Goal: Task Accomplishment & Management: Manage account settings

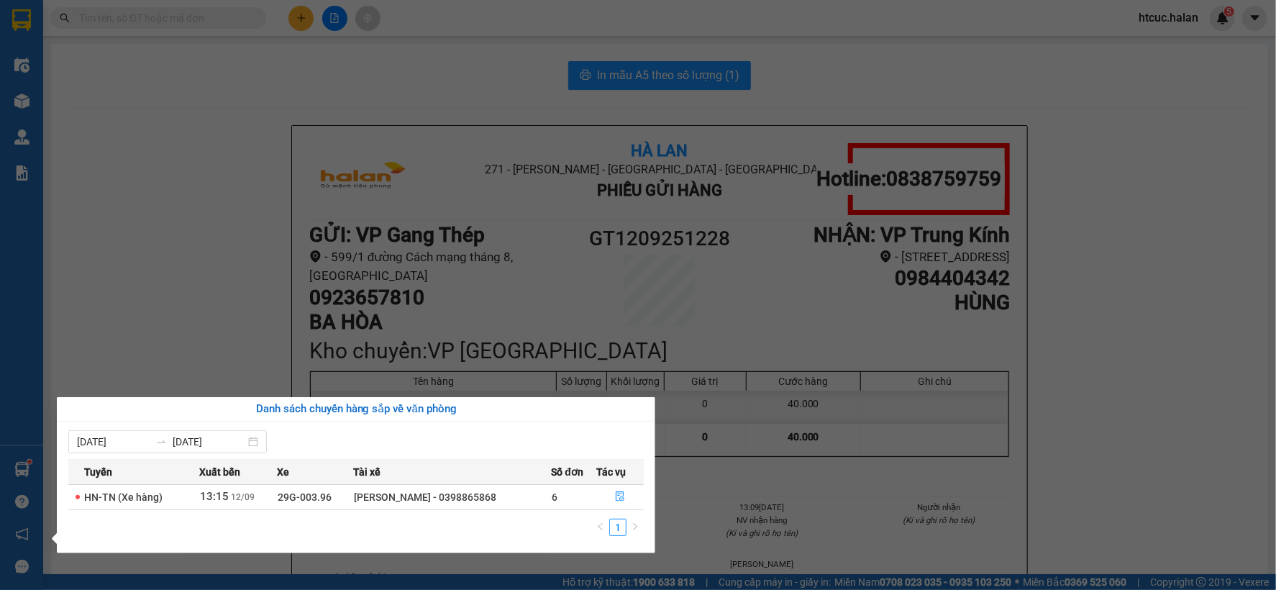
click at [253, 279] on section "Kết quả tìm kiếm ( 8 ) Bộ lọc Mã ĐH Trạng thái Món hàng Thu hộ Tổng cước Chưa c…" at bounding box center [638, 295] width 1276 height 590
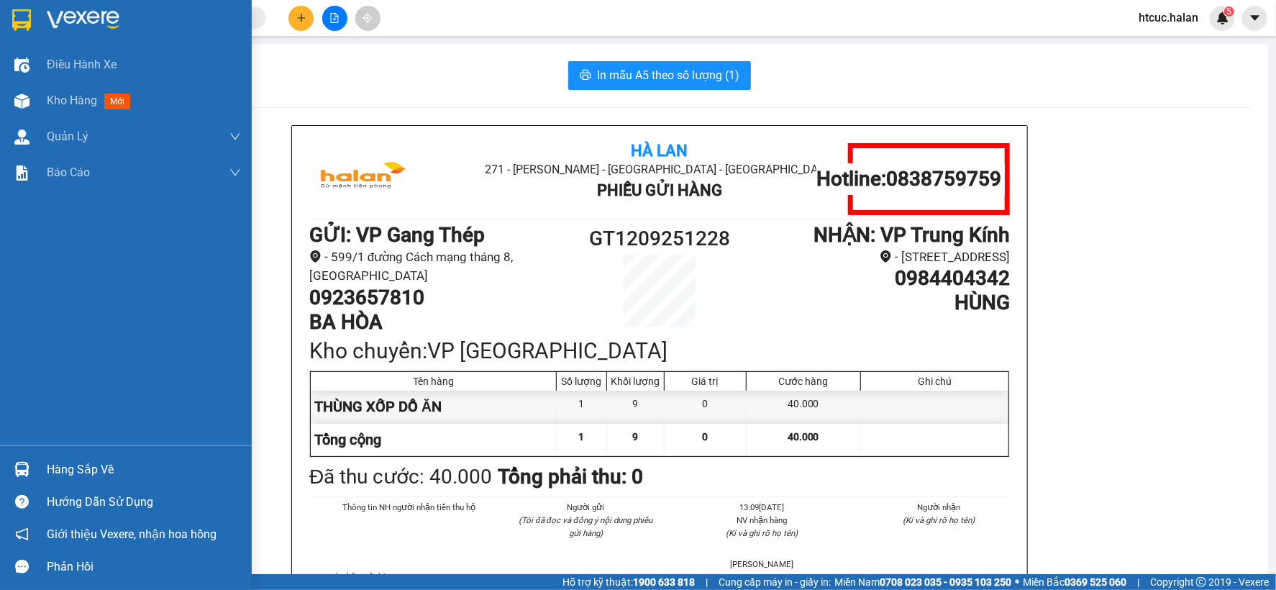
click at [17, 459] on div at bounding box center [21, 469] width 25 height 25
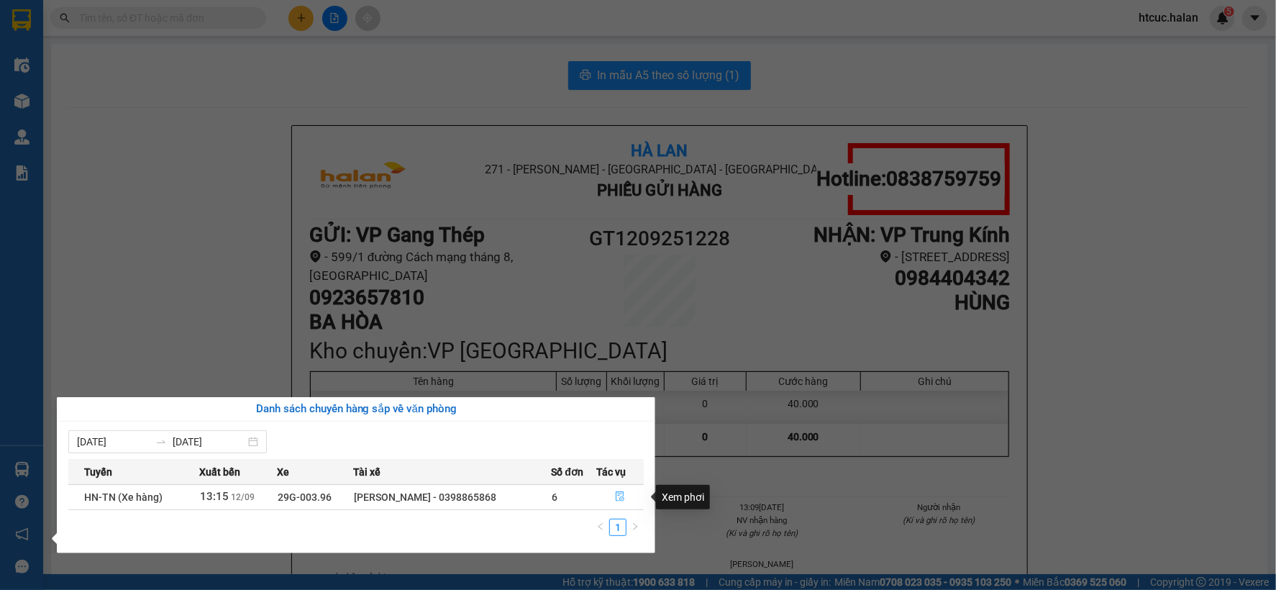
click at [617, 497] on icon "file-done" at bounding box center [620, 496] width 10 height 10
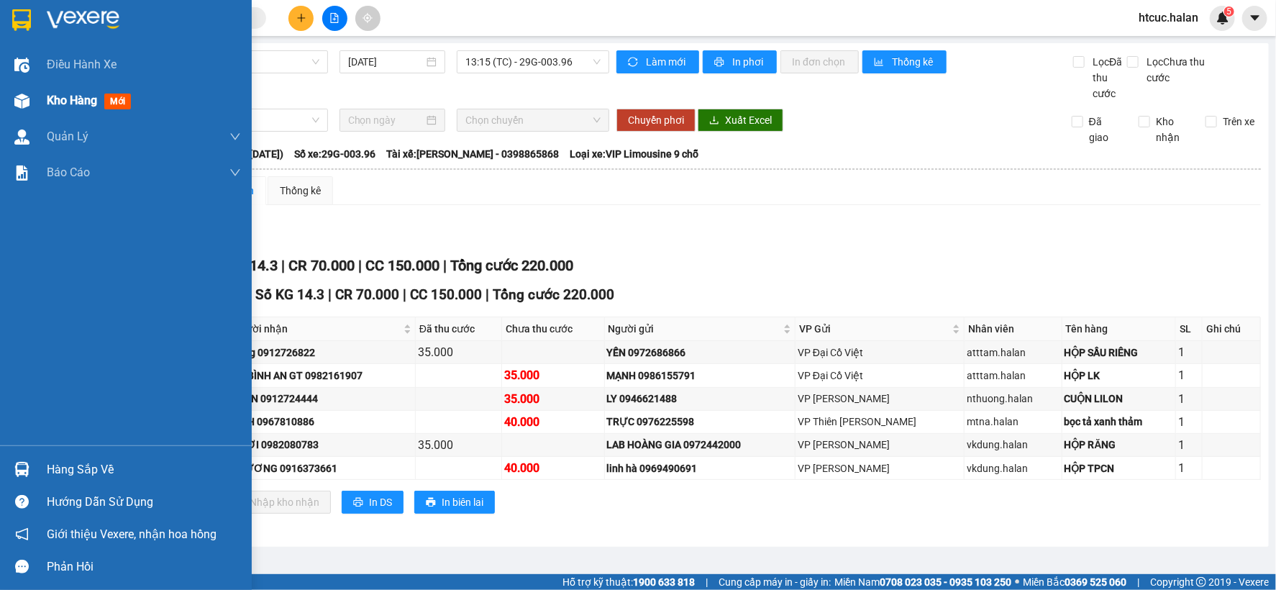
click at [71, 106] on span "Kho hàng" at bounding box center [72, 101] width 50 height 14
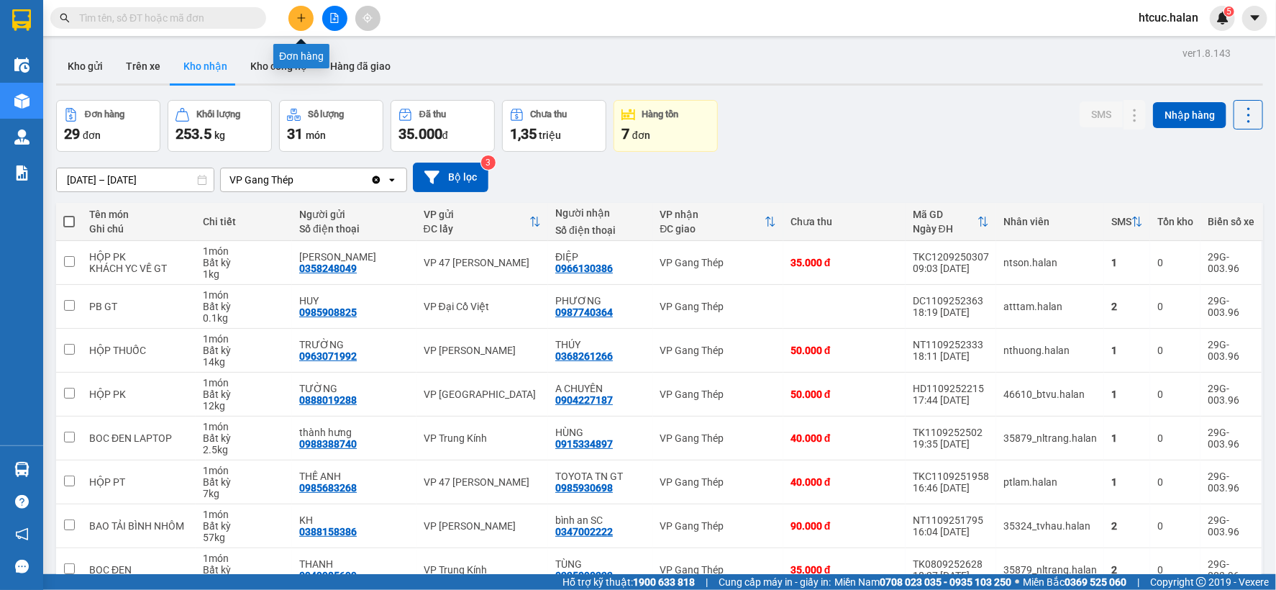
click at [310, 22] on button at bounding box center [301, 18] width 25 height 25
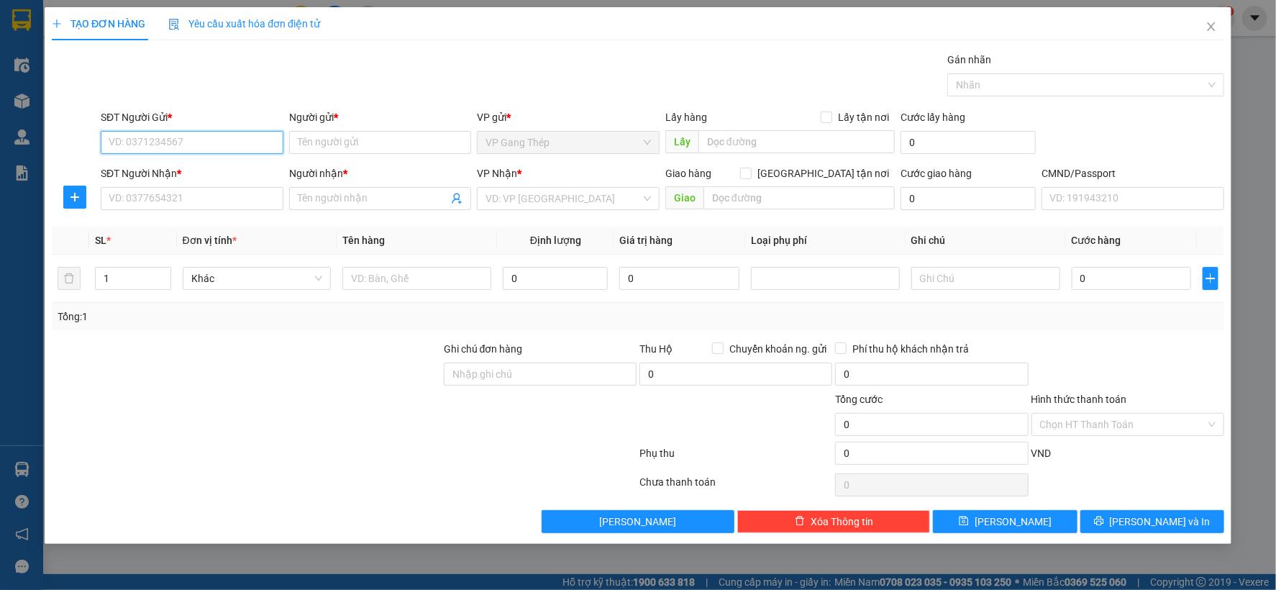
click at [236, 142] on input "SĐT Người Gửi *" at bounding box center [192, 142] width 183 height 23
click at [248, 147] on input "SĐT Người Gửi *" at bounding box center [192, 142] width 183 height 23
type input "0921026995"
click at [214, 175] on div "0921026995 - MAI CHI" at bounding box center [191, 171] width 165 height 16
type input "MAI CHI"
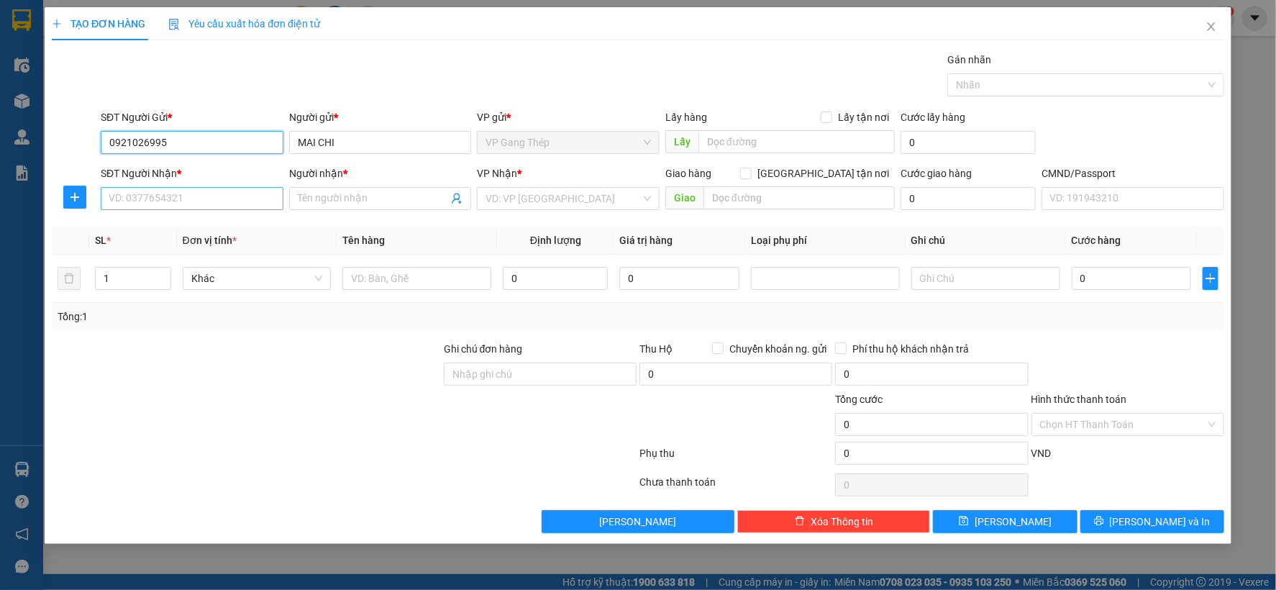
type input "0921026995"
click at [199, 202] on input "SĐT Người Nhận *" at bounding box center [192, 198] width 183 height 23
type input "0964146975"
click at [184, 232] on div "0964146975 - LAN CHI" at bounding box center [191, 227] width 165 height 16
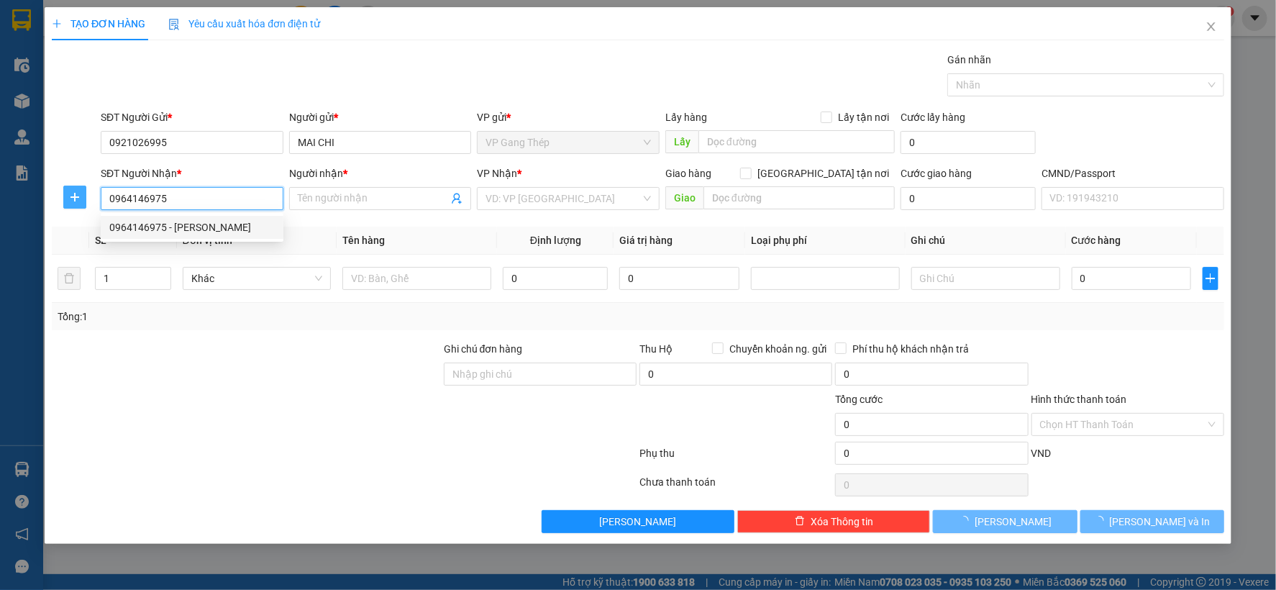
type input "LAN CHI"
type input "0964146975"
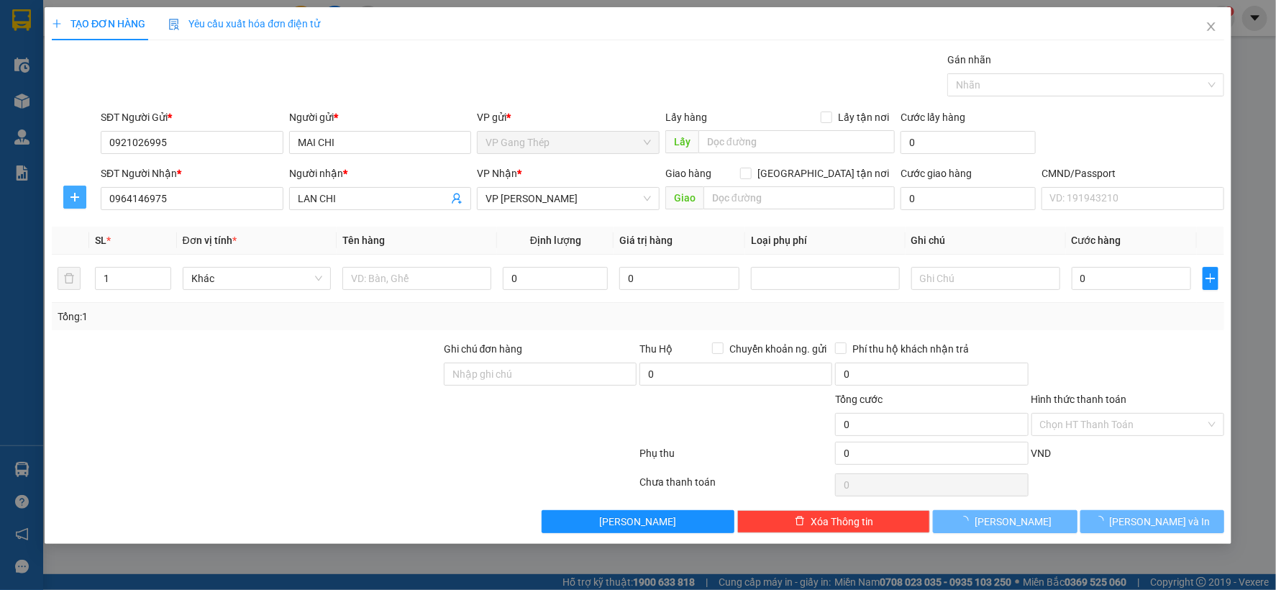
click at [75, 196] on icon "plus" at bounding box center [74, 197] width 1 height 9
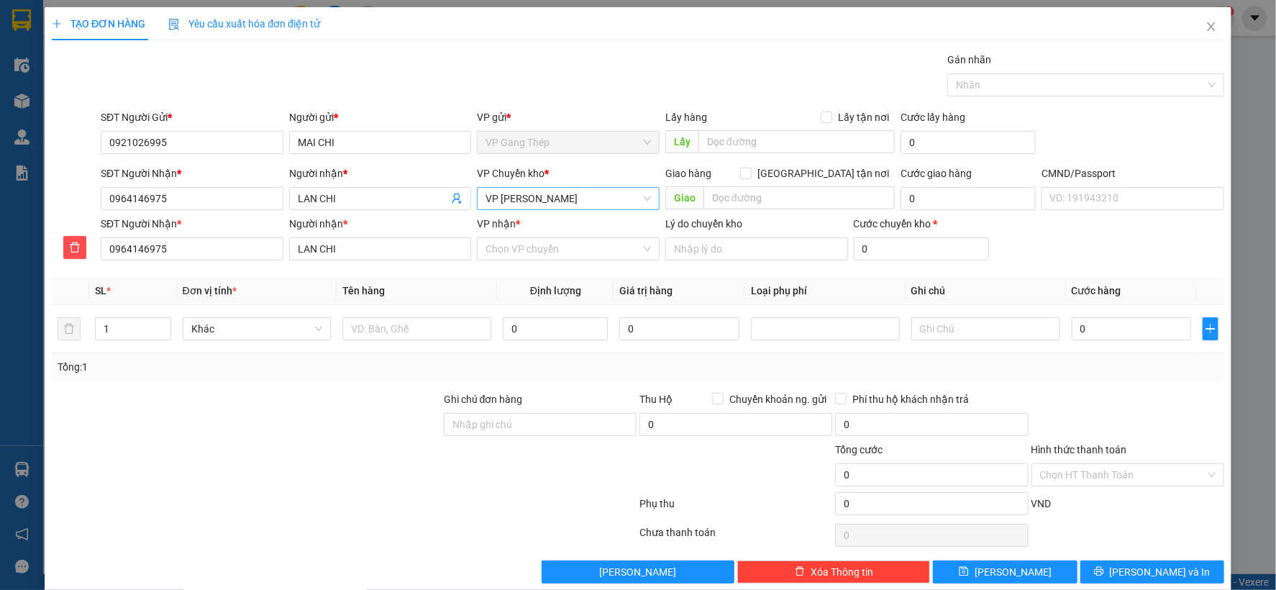
click at [587, 206] on span "VP [PERSON_NAME]" at bounding box center [568, 199] width 165 height 22
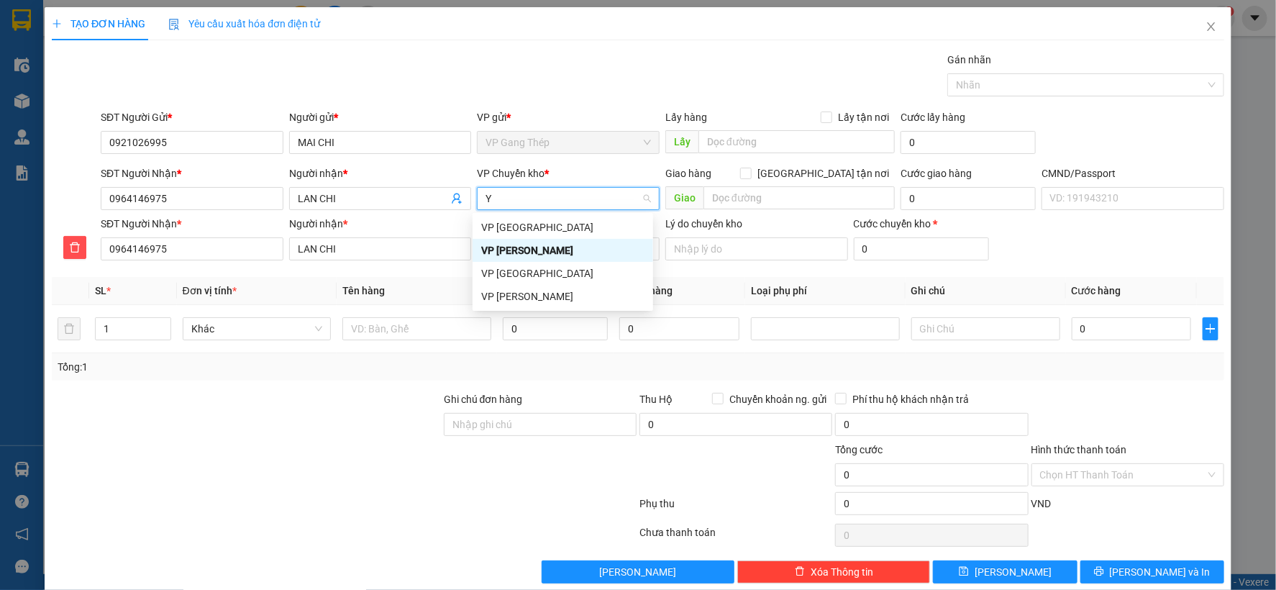
type input "YÊ"
click at [508, 217] on div "VP [GEOGRAPHIC_DATA]" at bounding box center [563, 227] width 181 height 23
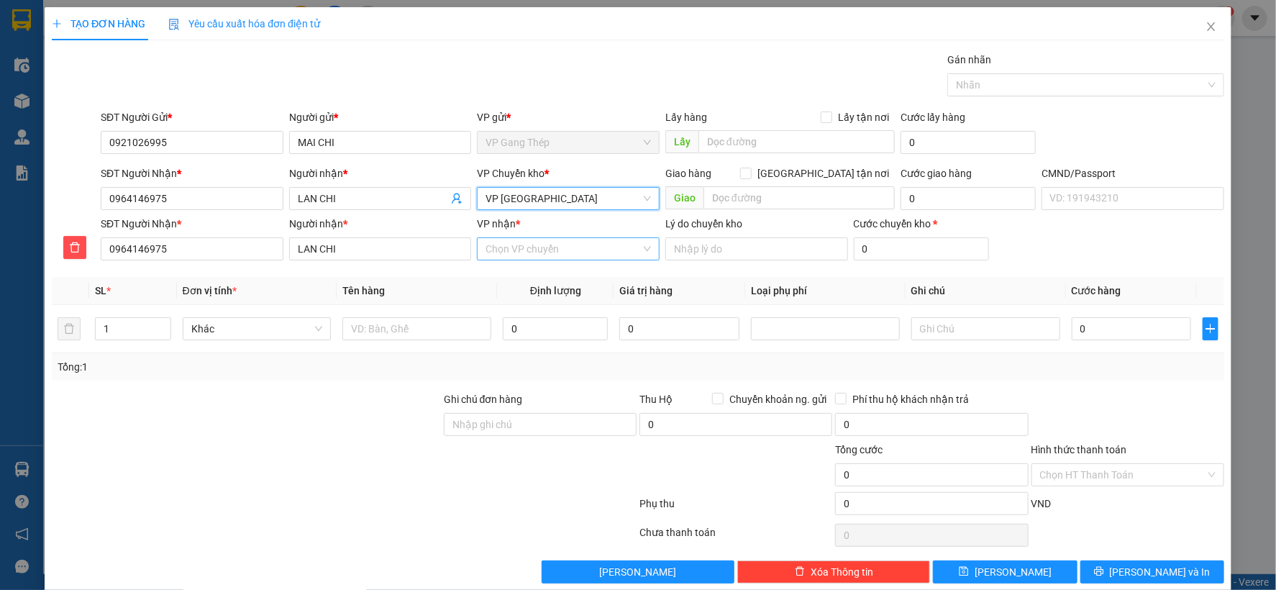
click at [508, 257] on input "VP nhận *" at bounding box center [563, 249] width 155 height 22
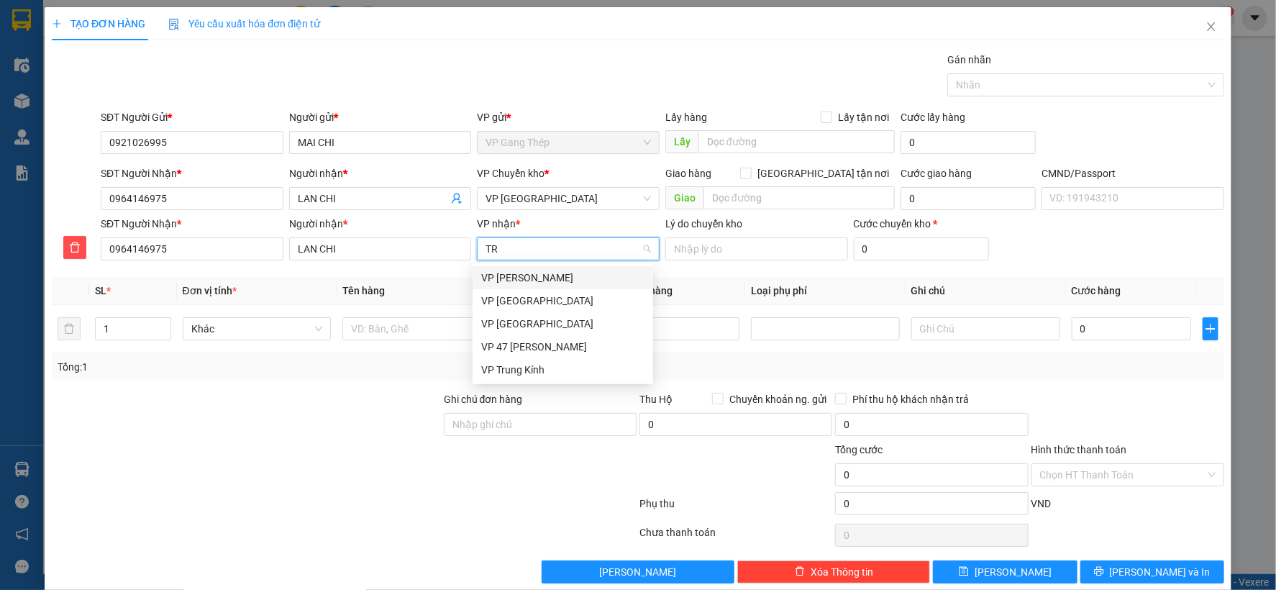
type input "TRA"
click at [527, 281] on div "VP [PERSON_NAME]" at bounding box center [562, 278] width 163 height 16
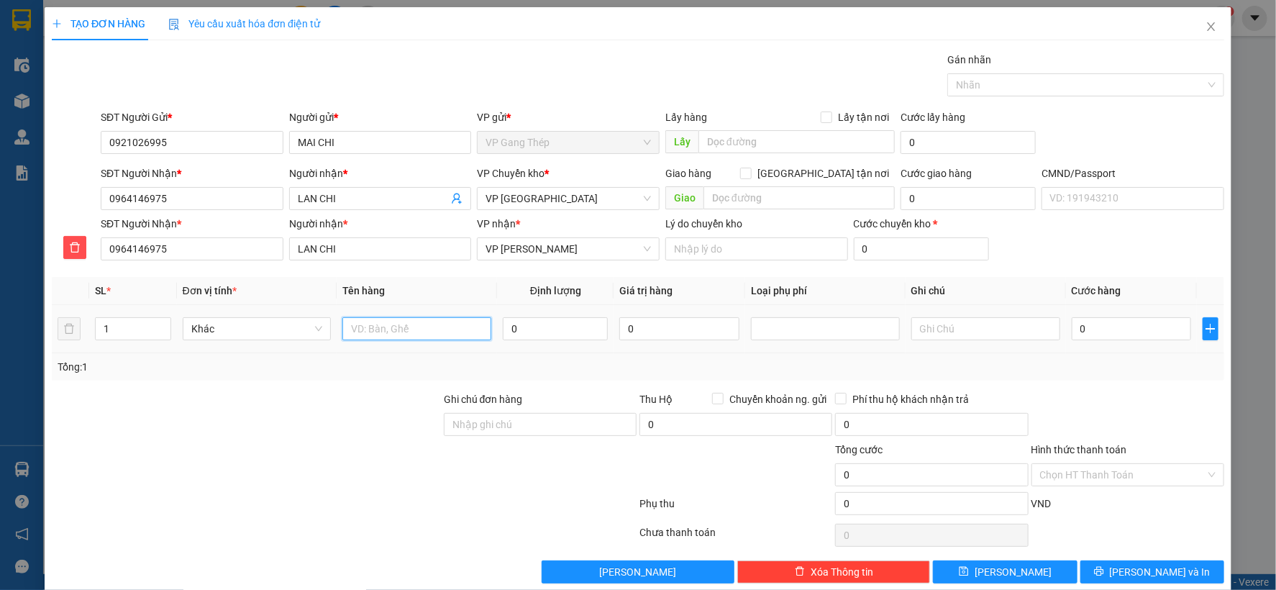
click at [437, 324] on input "text" at bounding box center [416, 328] width 149 height 23
type input "HỘP XỐP ĐỒ ĂN"
click at [554, 327] on input "0" at bounding box center [555, 328] width 105 height 23
type input "9"
click at [1102, 322] on input "0" at bounding box center [1131, 328] width 119 height 23
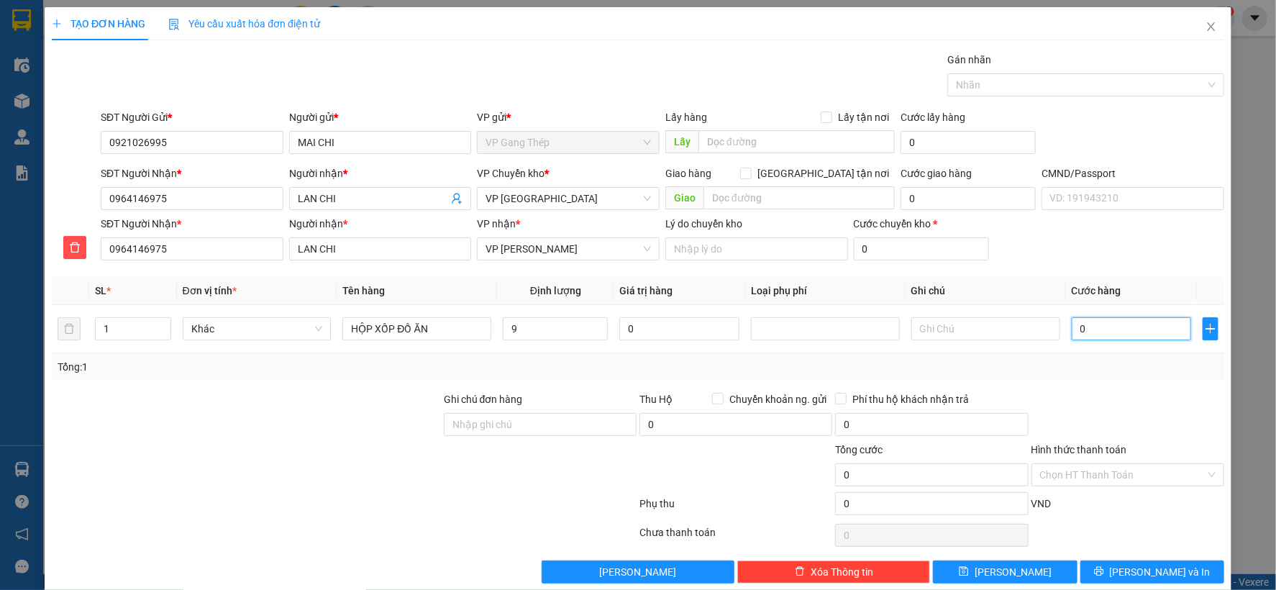
type input "4"
type input "40"
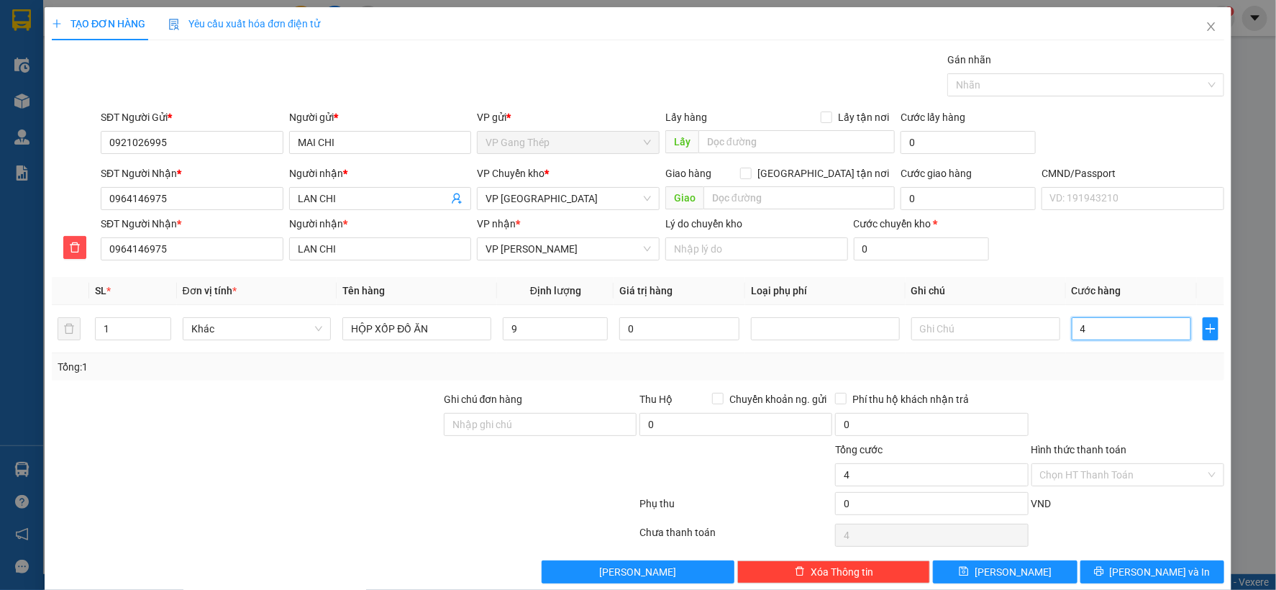
type input "40"
type input "400"
type input "4.000"
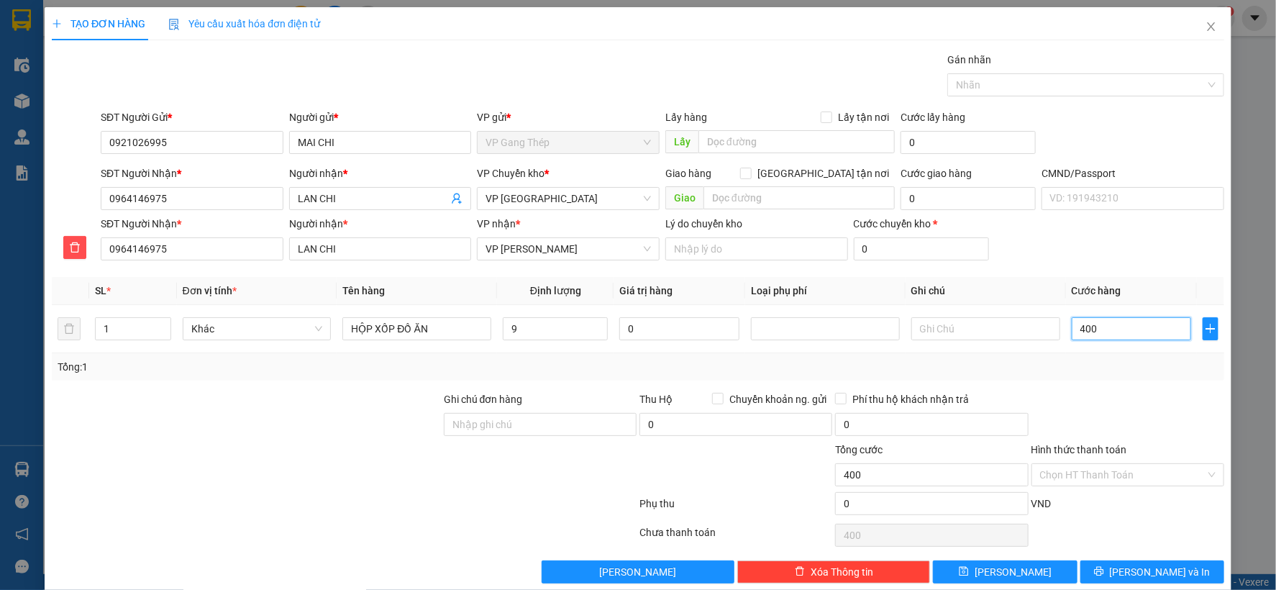
type input "4.000"
type input "40.000"
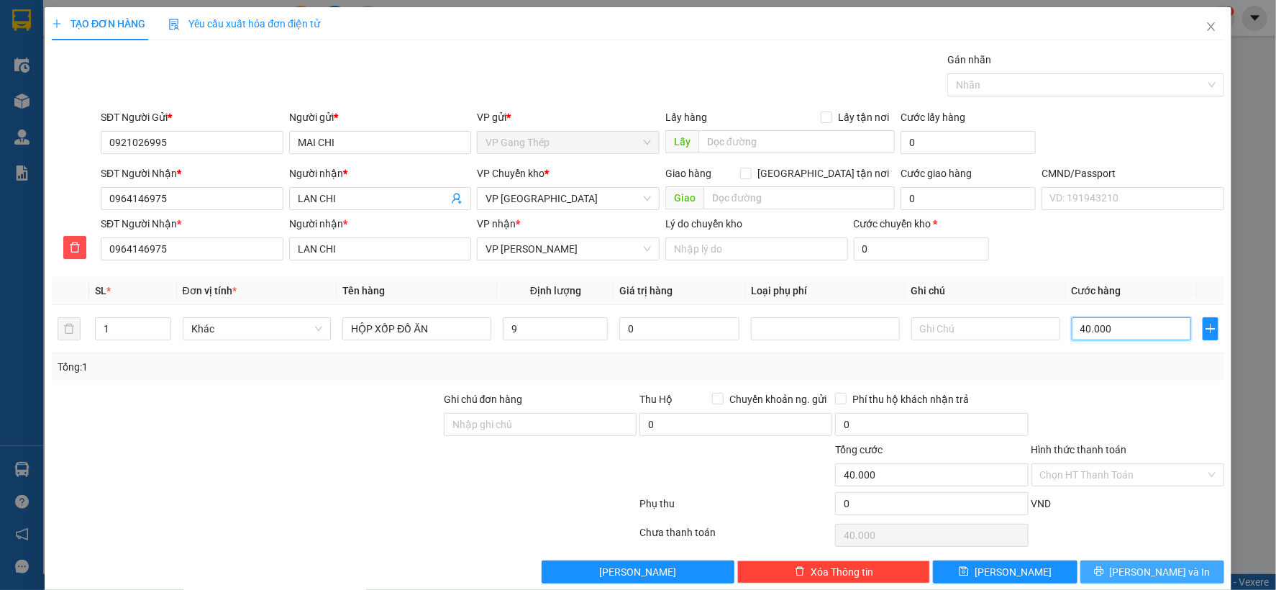
type input "40.000"
click at [1135, 566] on span "[PERSON_NAME] và In" at bounding box center [1160, 572] width 101 height 16
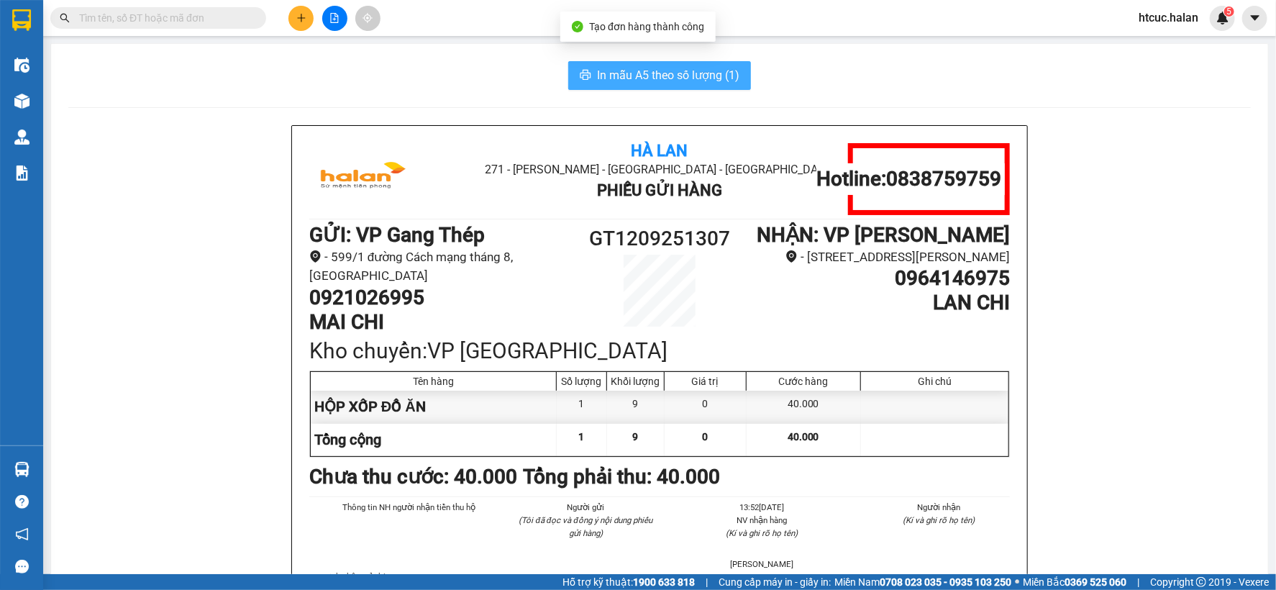
click at [635, 81] on span "In mẫu A5 theo số lượng (1)" at bounding box center [668, 75] width 142 height 18
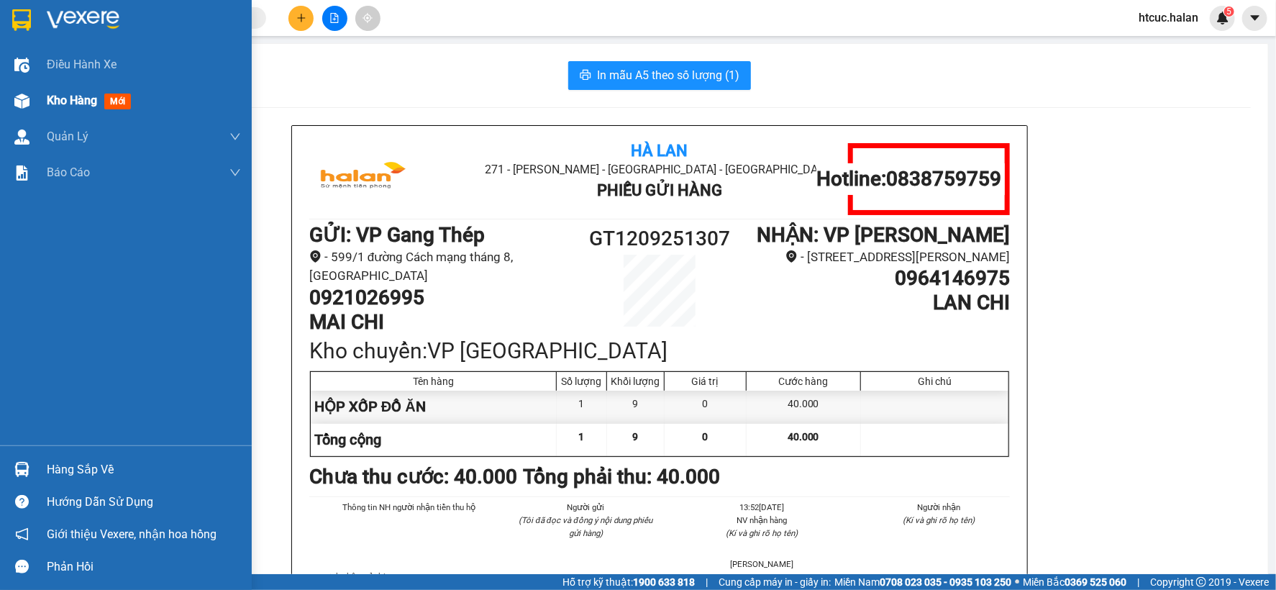
click at [14, 97] on img at bounding box center [21, 101] width 15 height 15
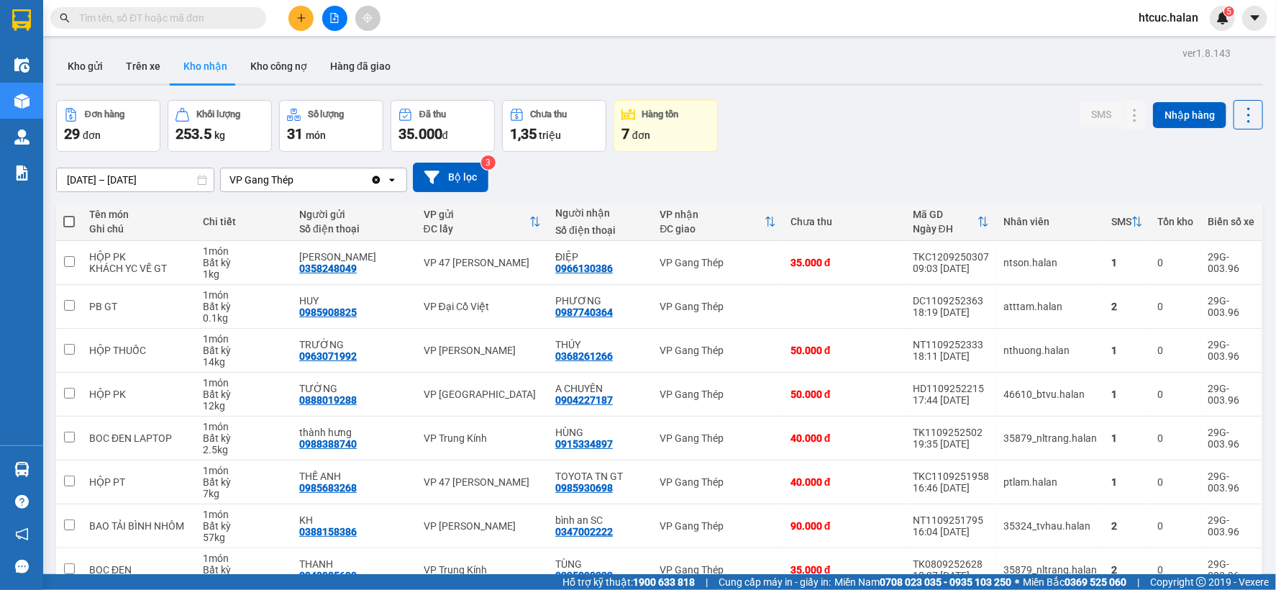
scroll to position [166, 0]
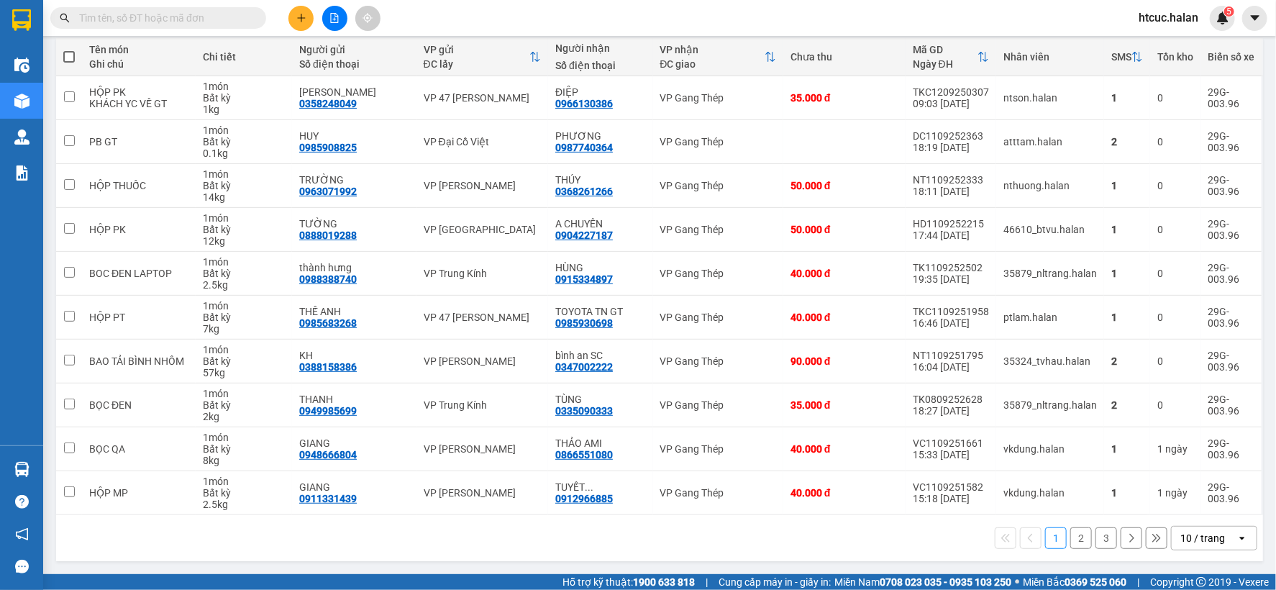
click at [1072, 540] on button "2" at bounding box center [1082, 538] width 22 height 22
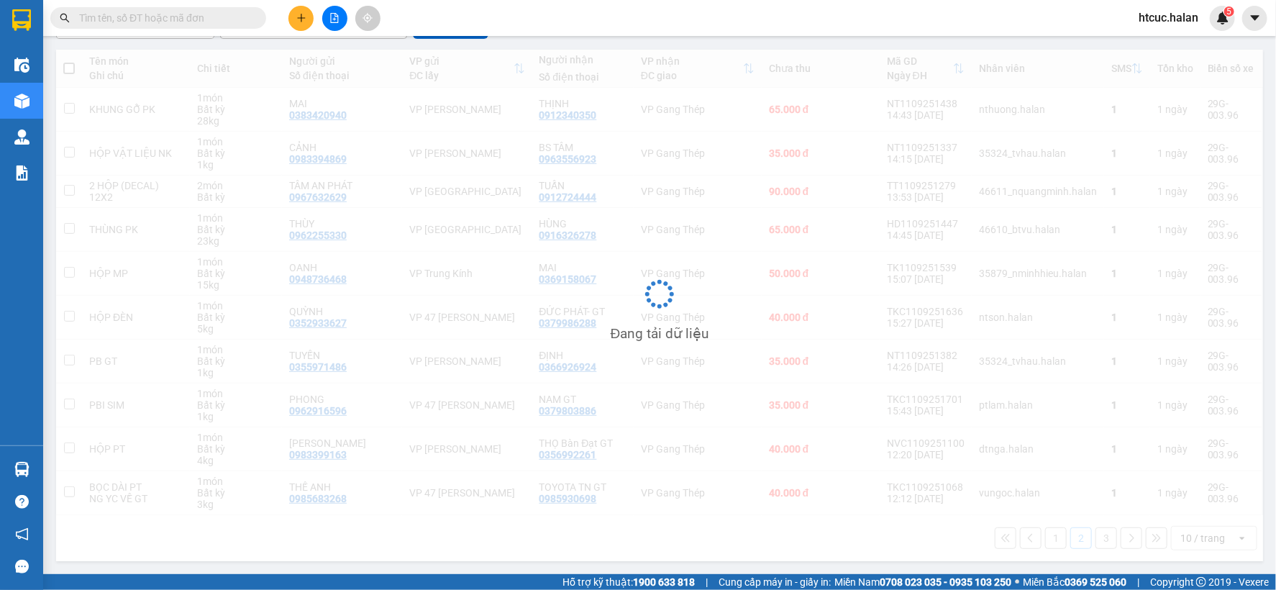
scroll to position [155, 0]
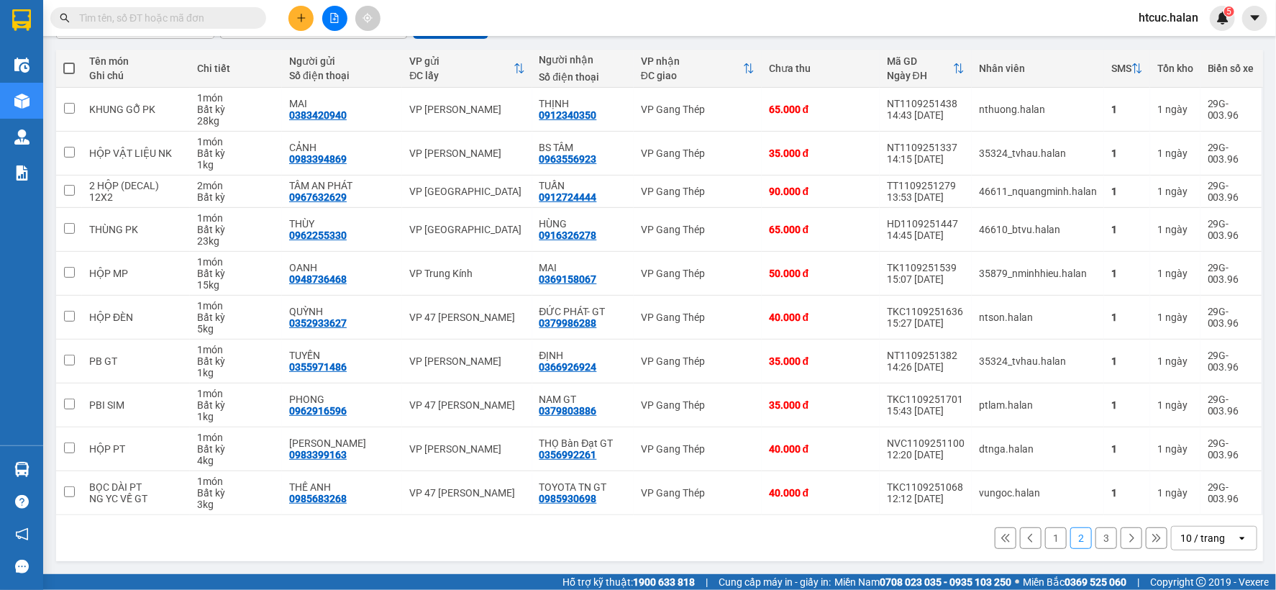
click at [1096, 533] on button "3" at bounding box center [1107, 538] width 22 height 22
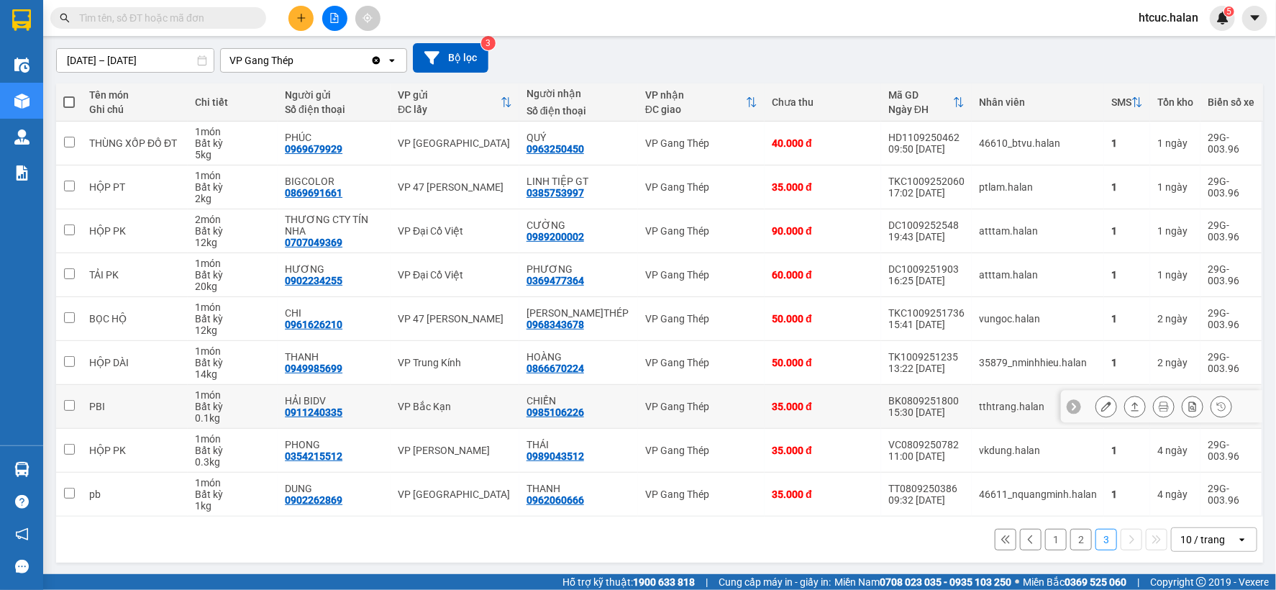
scroll to position [122, 0]
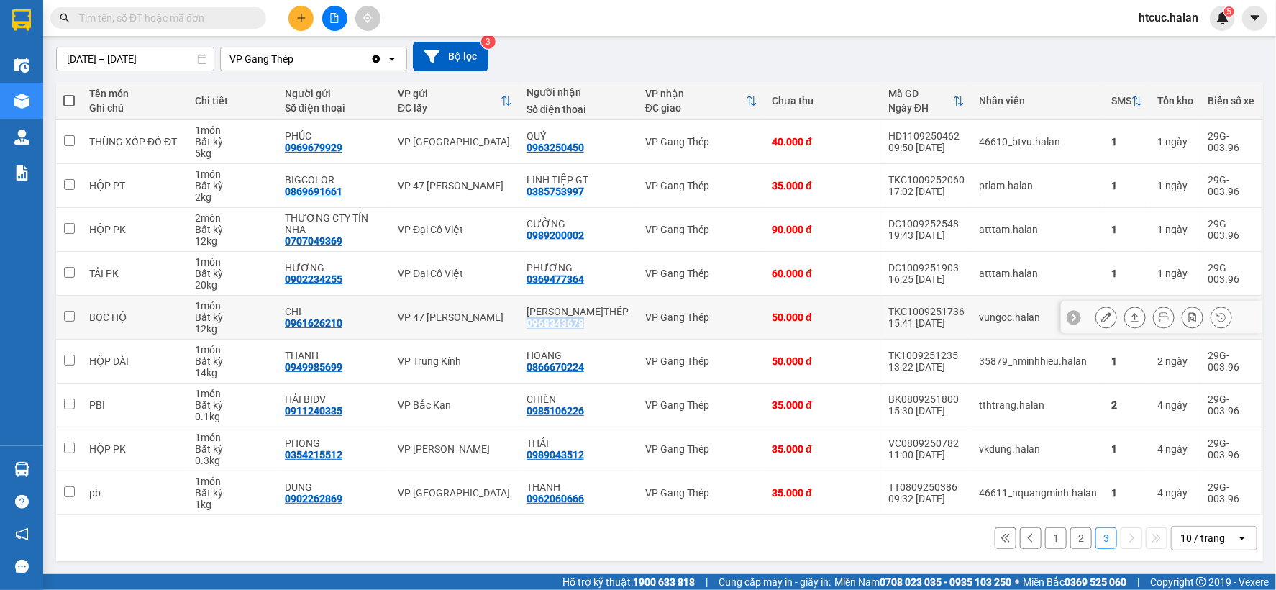
drag, startPoint x: 595, startPoint y: 317, endPoint x: 537, endPoint y: 322, distance: 58.5
click at [537, 322] on div "HOÀNG G.THÉP 0968343678" at bounding box center [579, 317] width 104 height 23
checkbox input "true"
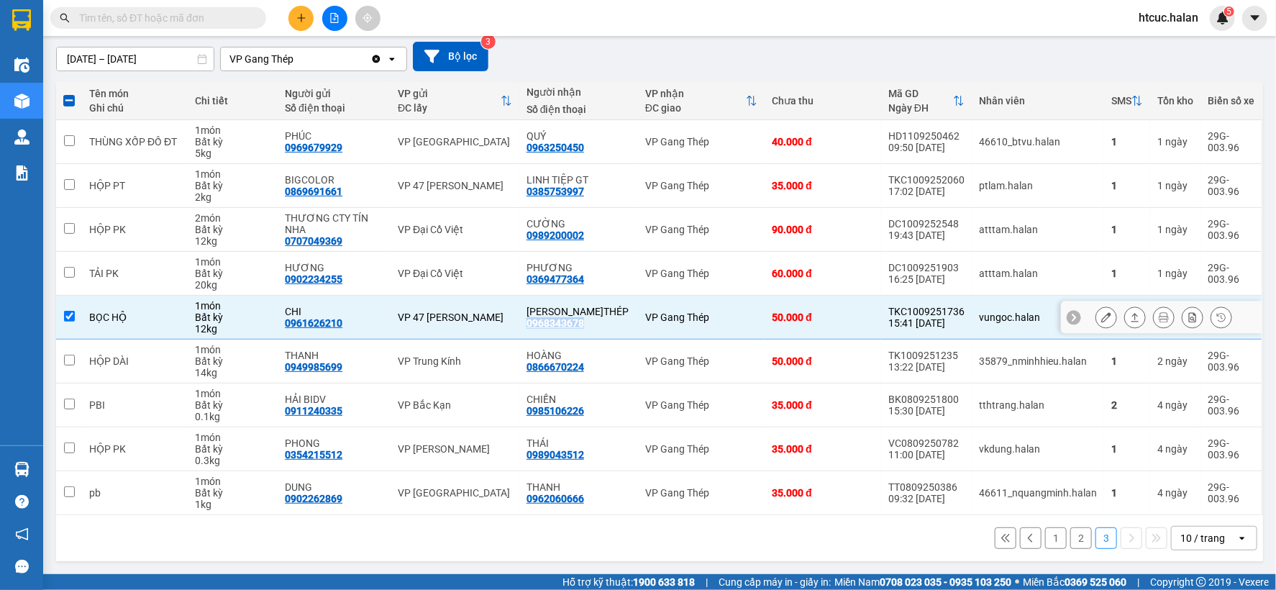
copy div "0968343678"
paste input "0968343678"
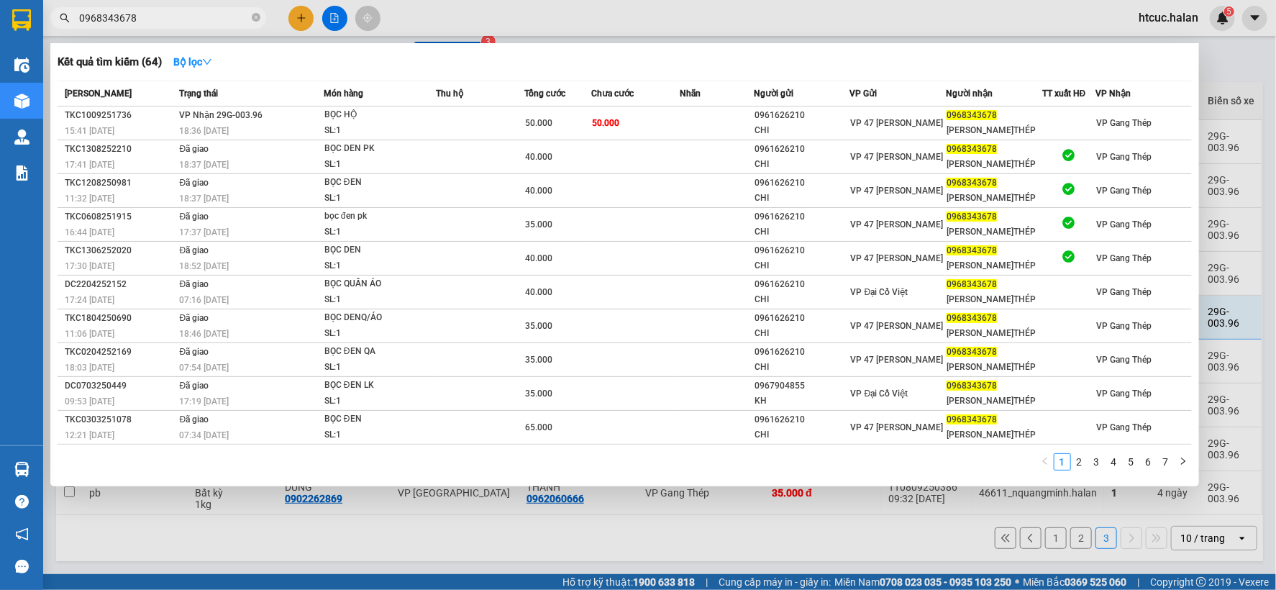
type input "0968343678"
click at [765, 535] on div at bounding box center [638, 295] width 1276 height 590
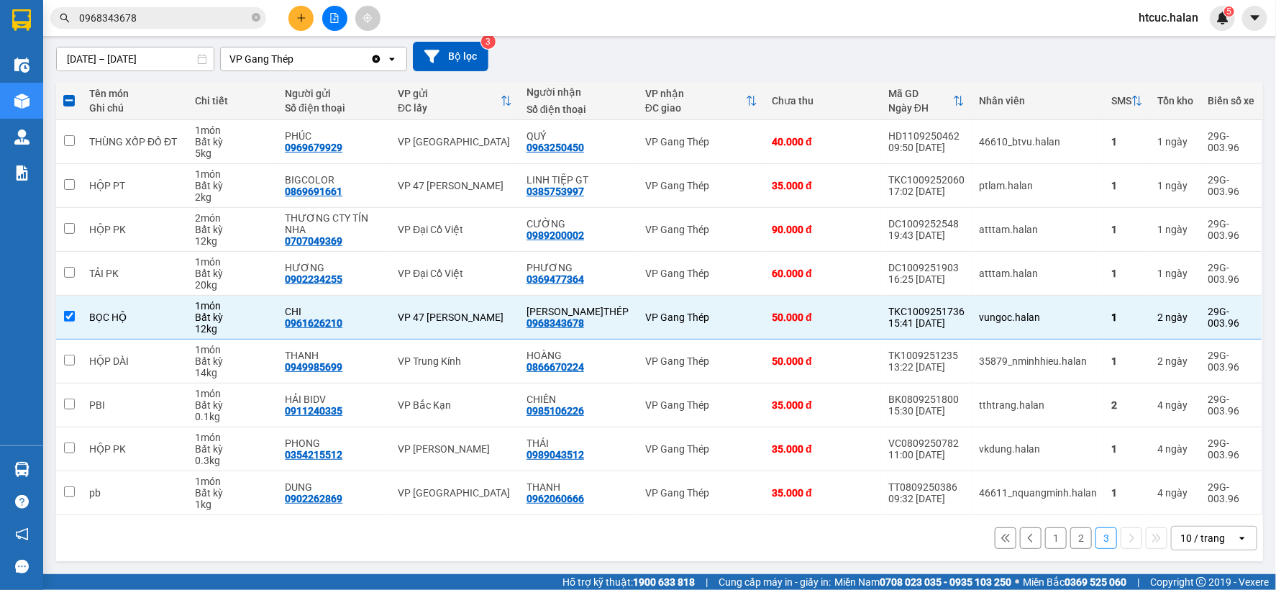
drag, startPoint x: 1043, startPoint y: 534, endPoint x: 997, endPoint y: 526, distance: 47.4
click at [1045, 534] on button "1" at bounding box center [1056, 538] width 22 height 22
checkbox input "false"
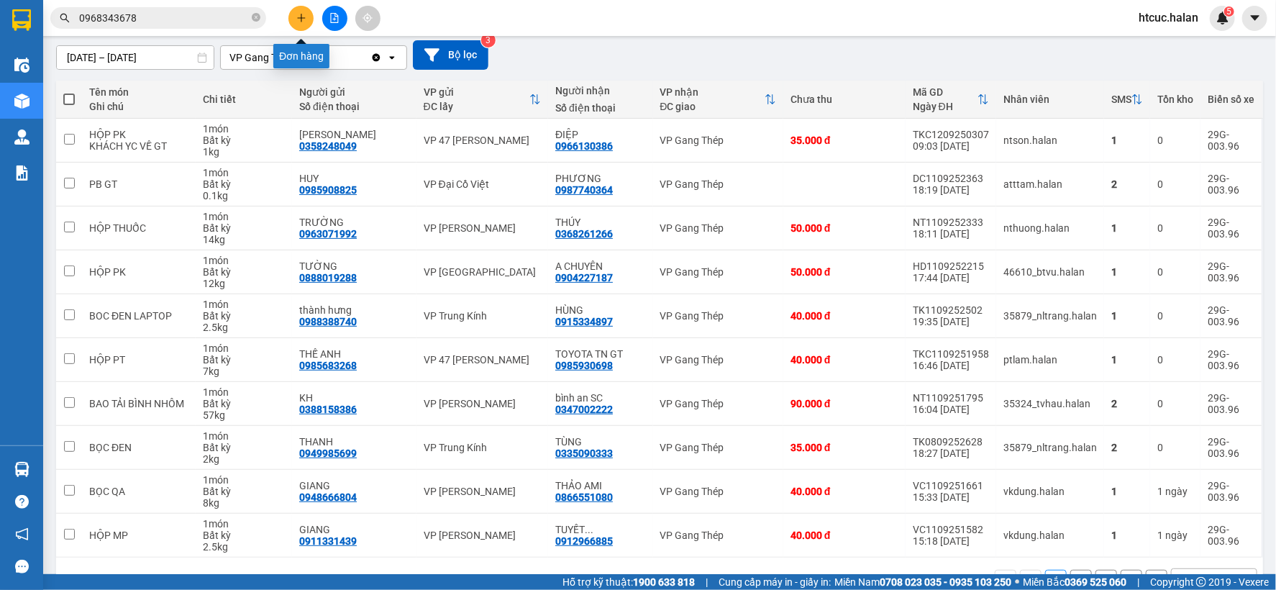
click at [300, 17] on icon "plus" at bounding box center [301, 17] width 8 height 1
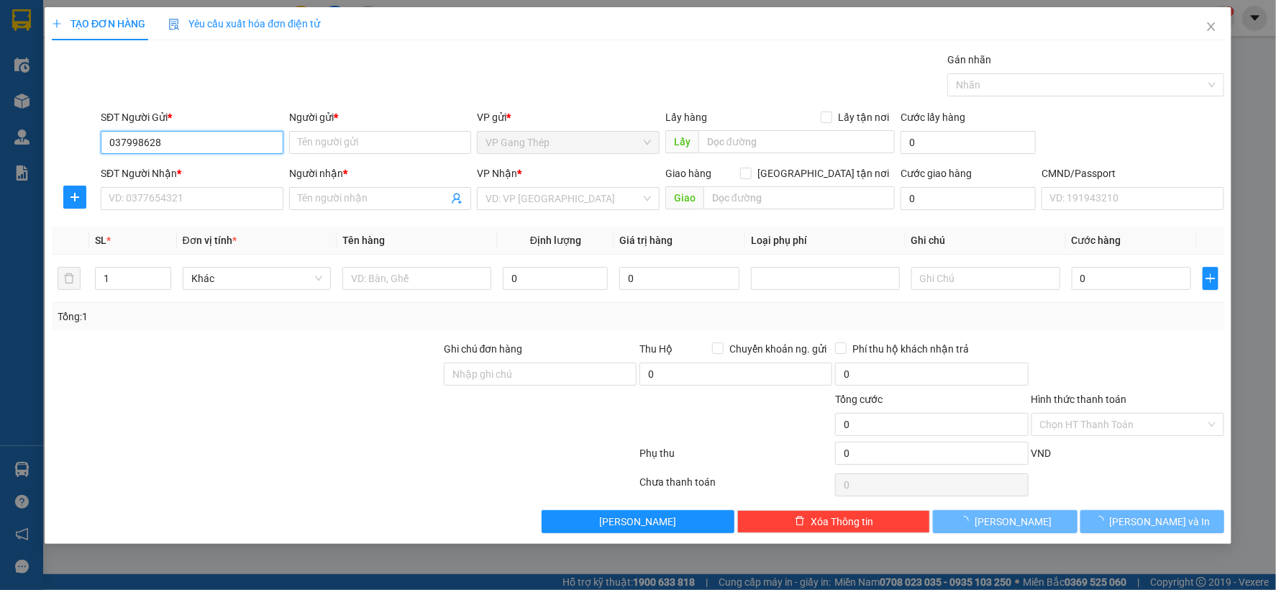
type input "0379986288"
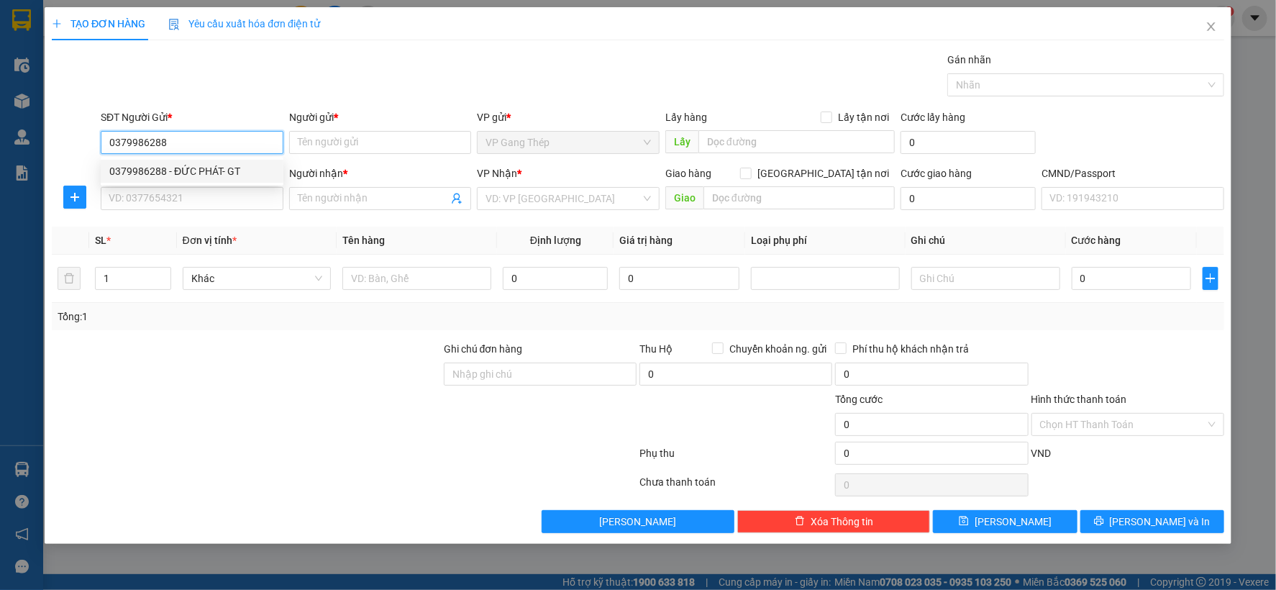
click at [185, 176] on div "0379986288 - ĐỨC PHÁT- GT" at bounding box center [191, 171] width 165 height 16
type input "ĐỨC PHÁT- GT"
type input "0379986288"
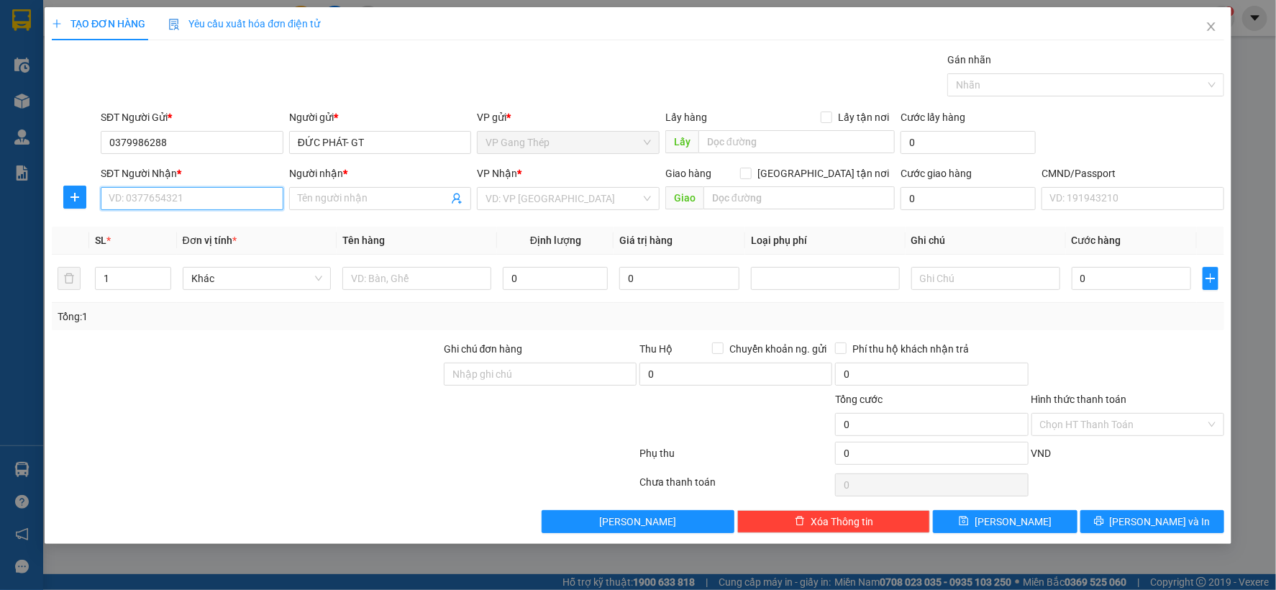
click at [211, 209] on input "SĐT Người Nhận *" at bounding box center [192, 198] width 183 height 23
click at [202, 255] on div "0352933627 - QUỲNH" at bounding box center [191, 250] width 165 height 16
type input "0352933627"
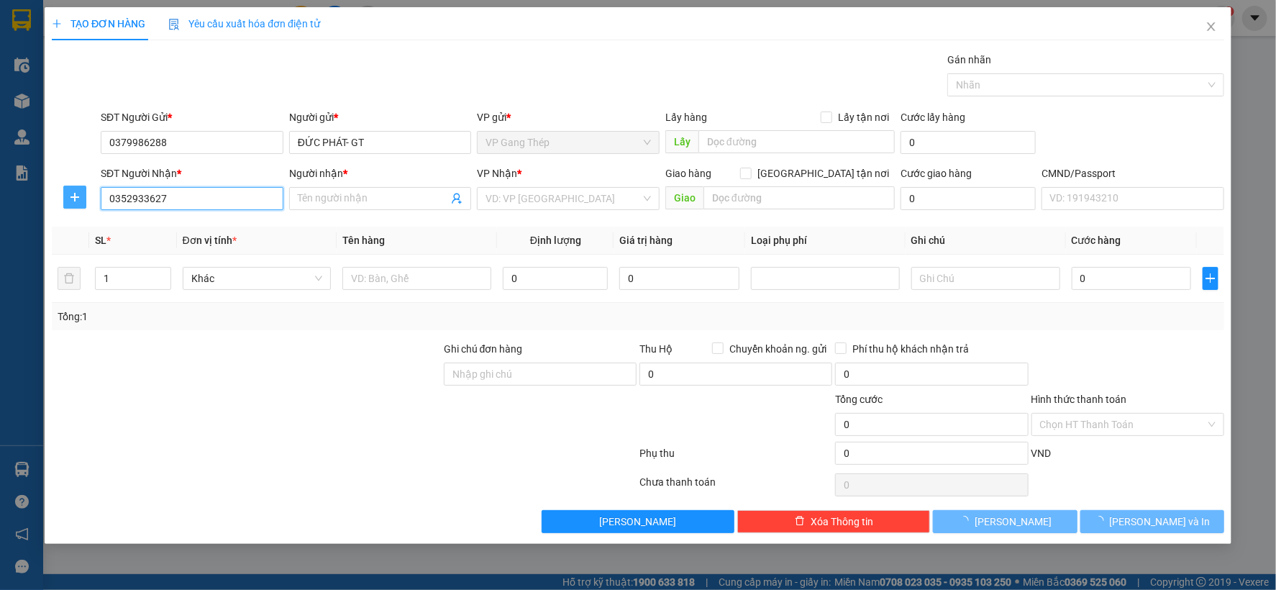
type input "QUỲNH"
click at [72, 191] on icon "plus" at bounding box center [75, 197] width 12 height 12
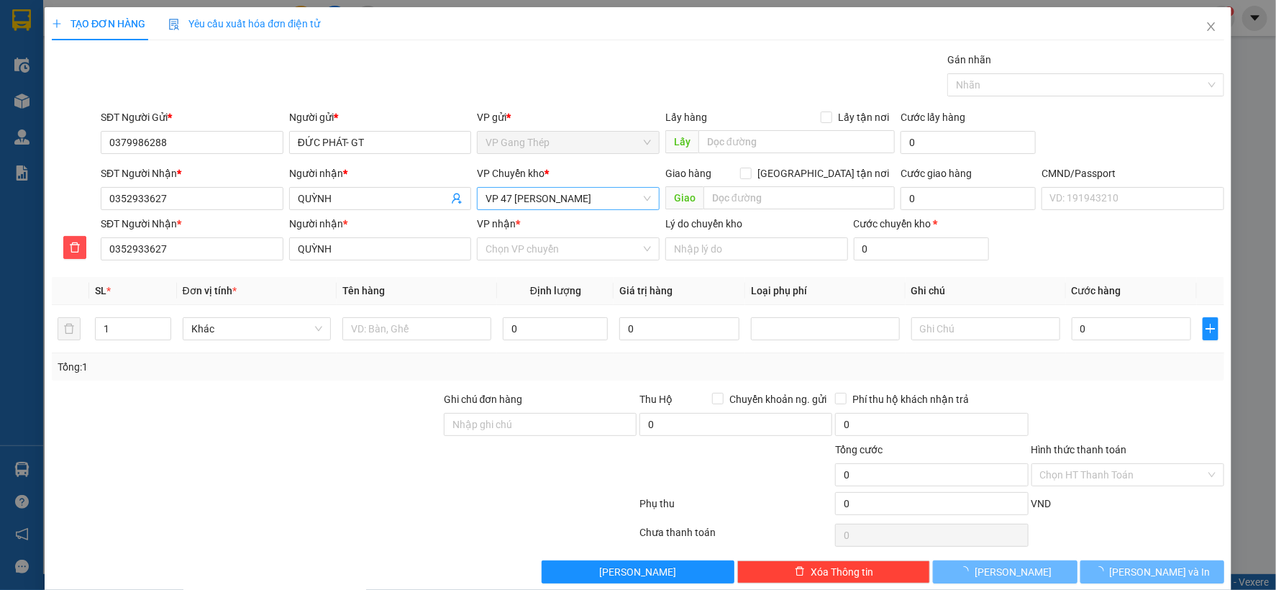
click at [573, 195] on span "VP 47 [PERSON_NAME]" at bounding box center [568, 199] width 165 height 22
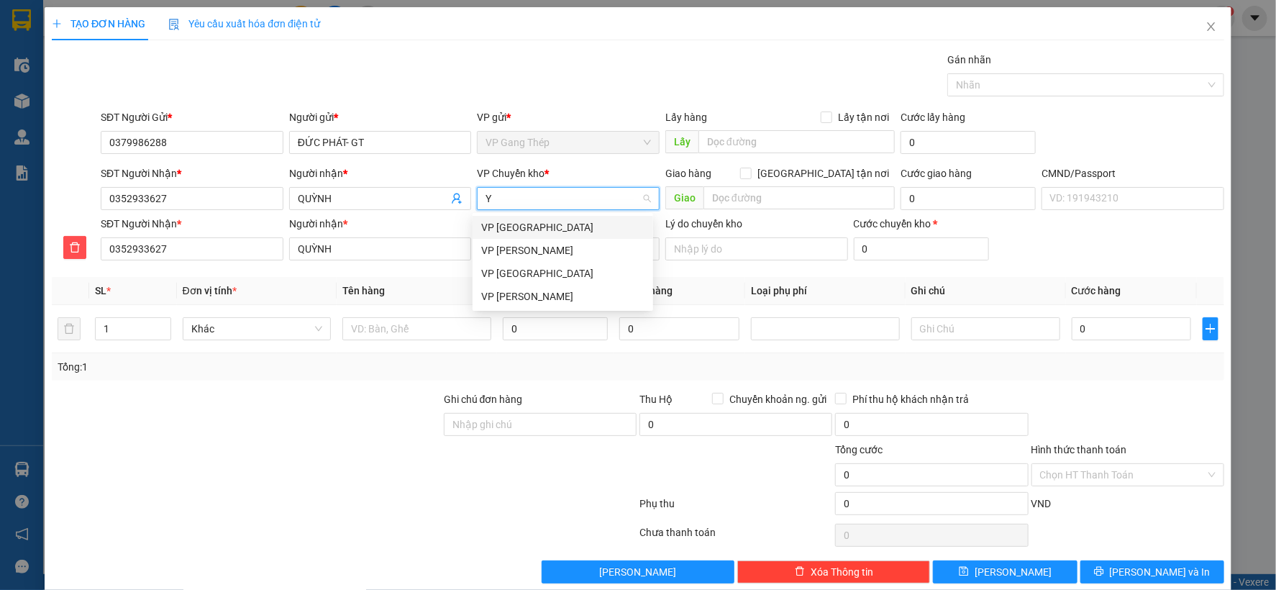
type input "YÊ"
click at [486, 219] on div "VP [GEOGRAPHIC_DATA]" at bounding box center [562, 227] width 163 height 16
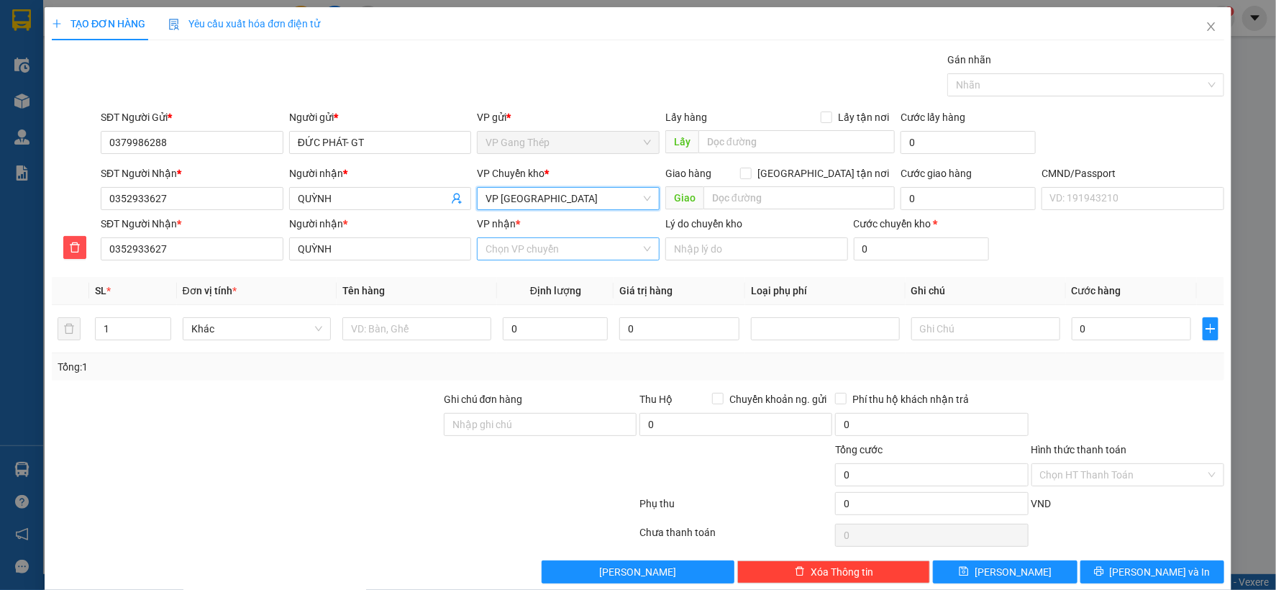
click at [509, 250] on input "VP nhận *" at bounding box center [563, 249] width 155 height 22
type input "47"
drag, startPoint x: 509, startPoint y: 278, endPoint x: 440, endPoint y: 303, distance: 72.8
click at [509, 277] on div "VP 47 [PERSON_NAME]" at bounding box center [562, 278] width 163 height 16
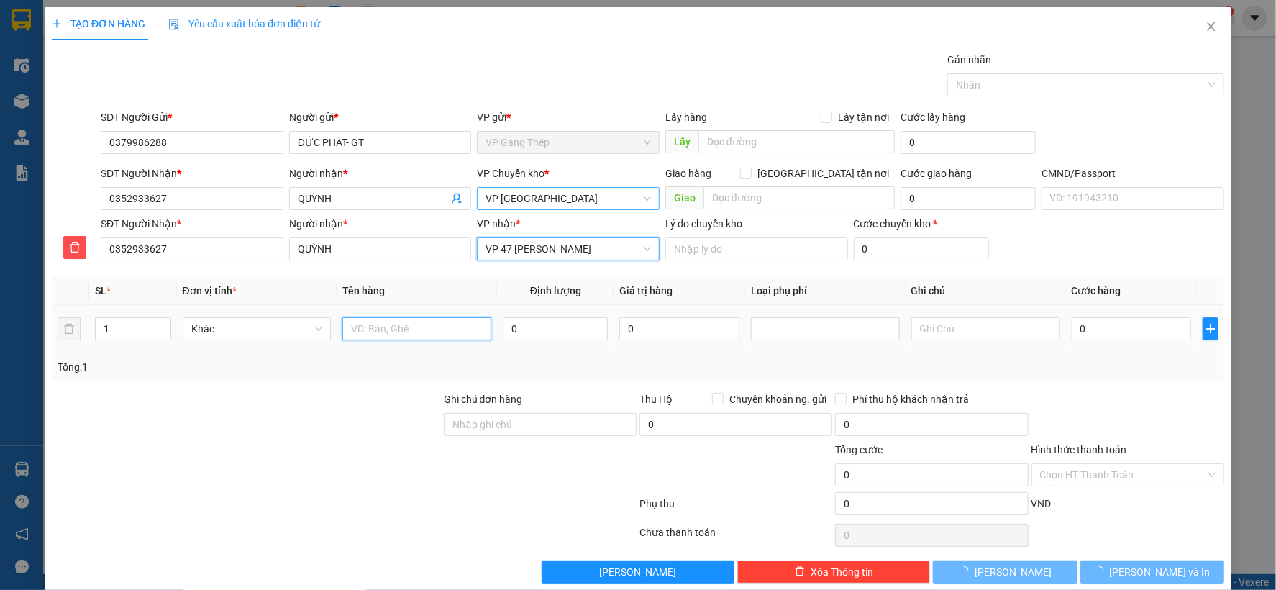
click at [410, 328] on input "text" at bounding box center [416, 328] width 149 height 23
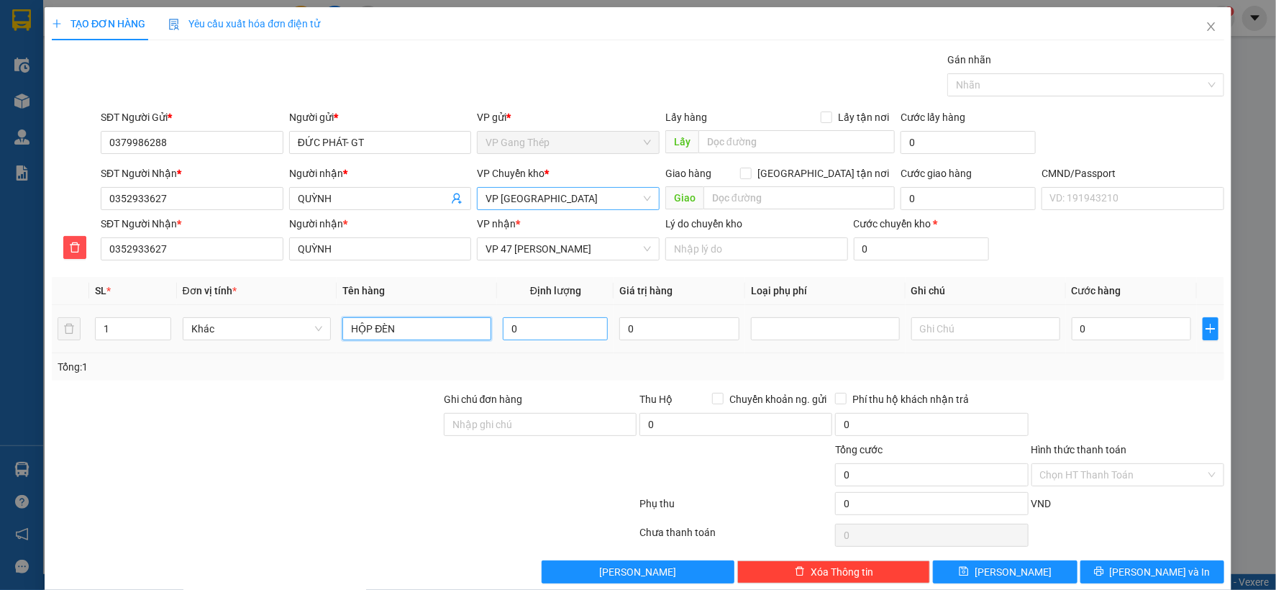
type input "HỘP ĐÈN"
click at [554, 327] on input "0" at bounding box center [555, 328] width 105 height 23
type input "5"
drag, startPoint x: 1130, startPoint y: 330, endPoint x: 1107, endPoint y: 348, distance: 29.8
click at [1127, 331] on input "0" at bounding box center [1131, 328] width 119 height 23
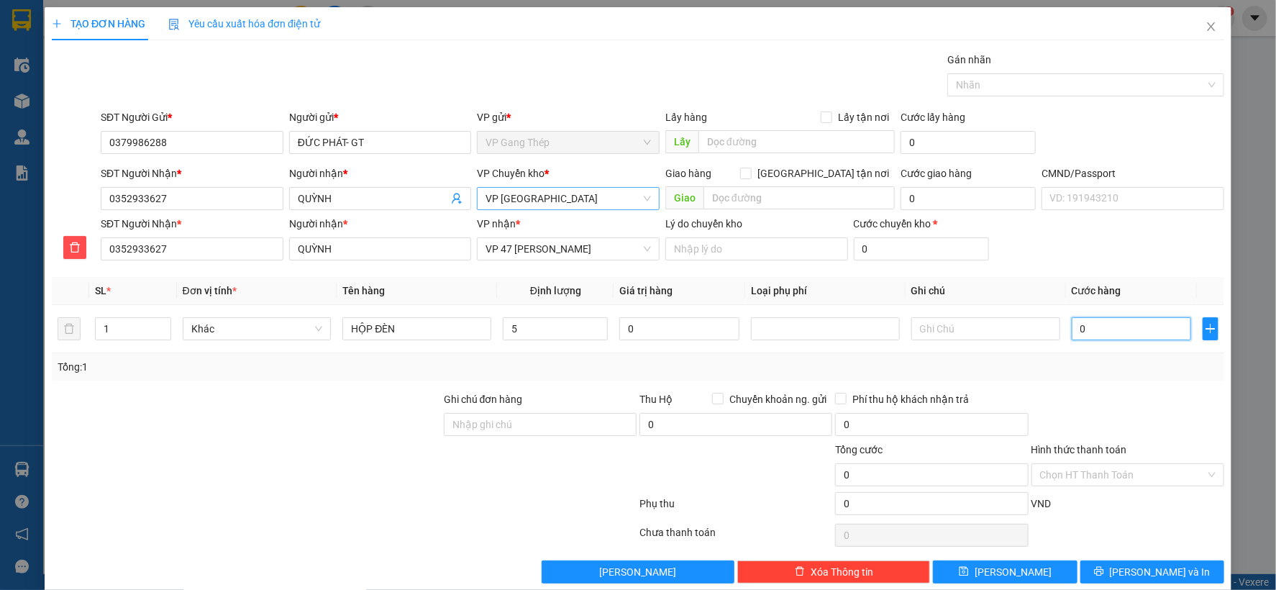
type input "4"
type input "40"
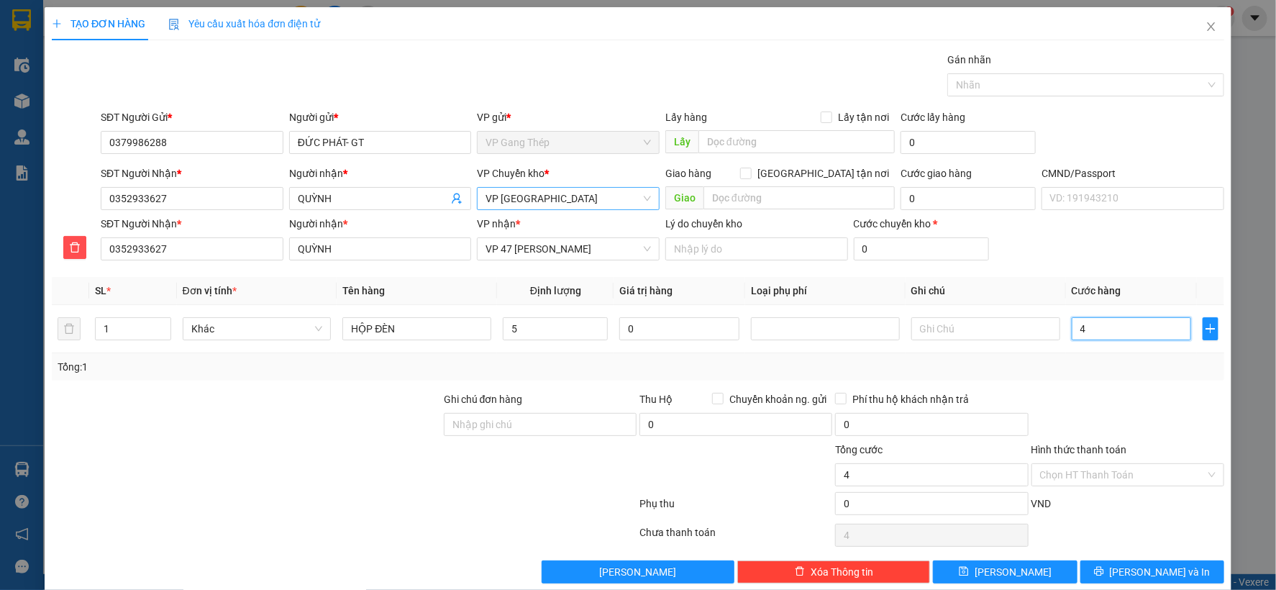
type input "40"
type input "400"
type input "4.000"
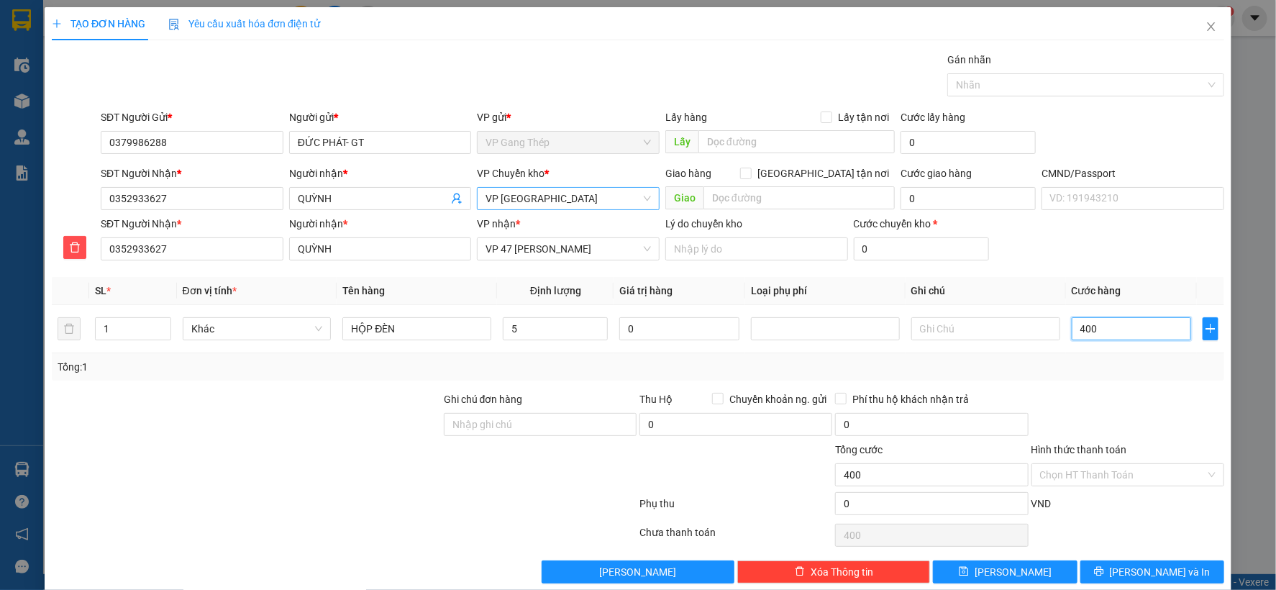
type input "4.000"
type input "40.000"
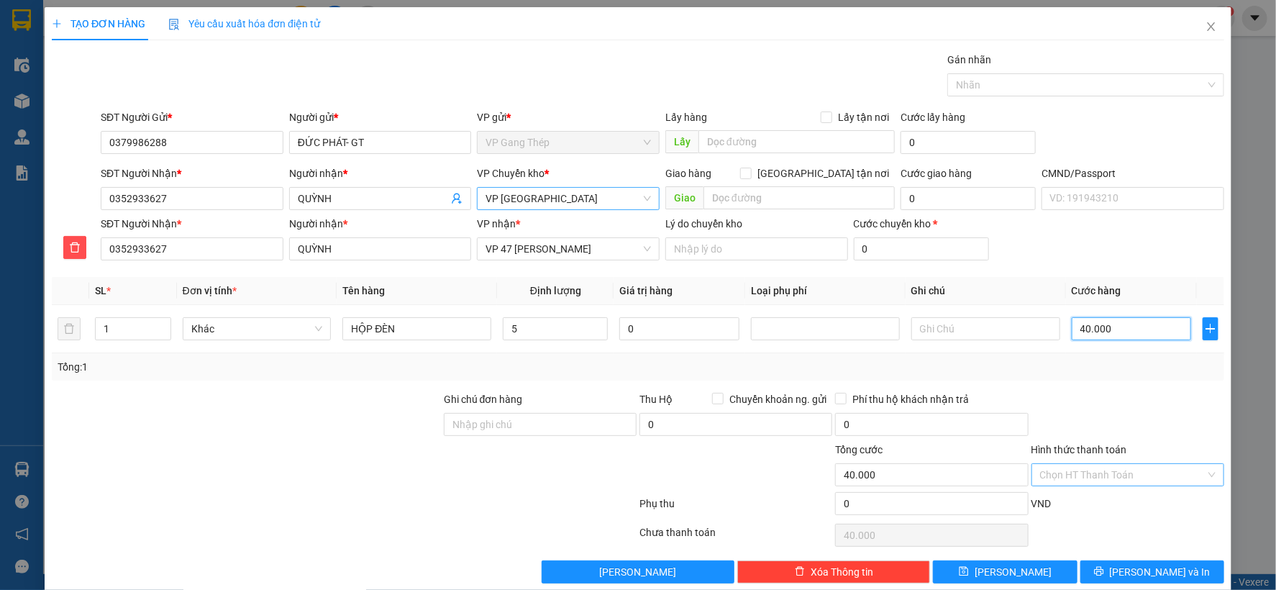
type input "40.000"
click at [1105, 471] on input "Hình thức thanh toán" at bounding box center [1122, 475] width 165 height 22
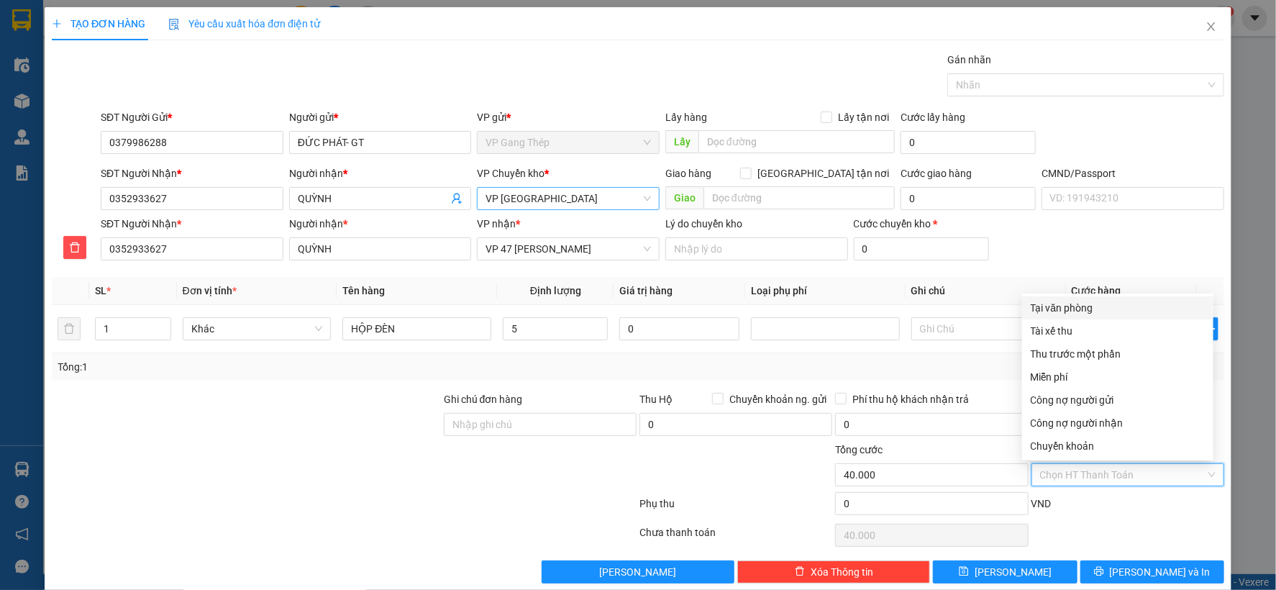
click at [1065, 301] on div "Tại văn phòng" at bounding box center [1118, 308] width 174 height 16
type input "0"
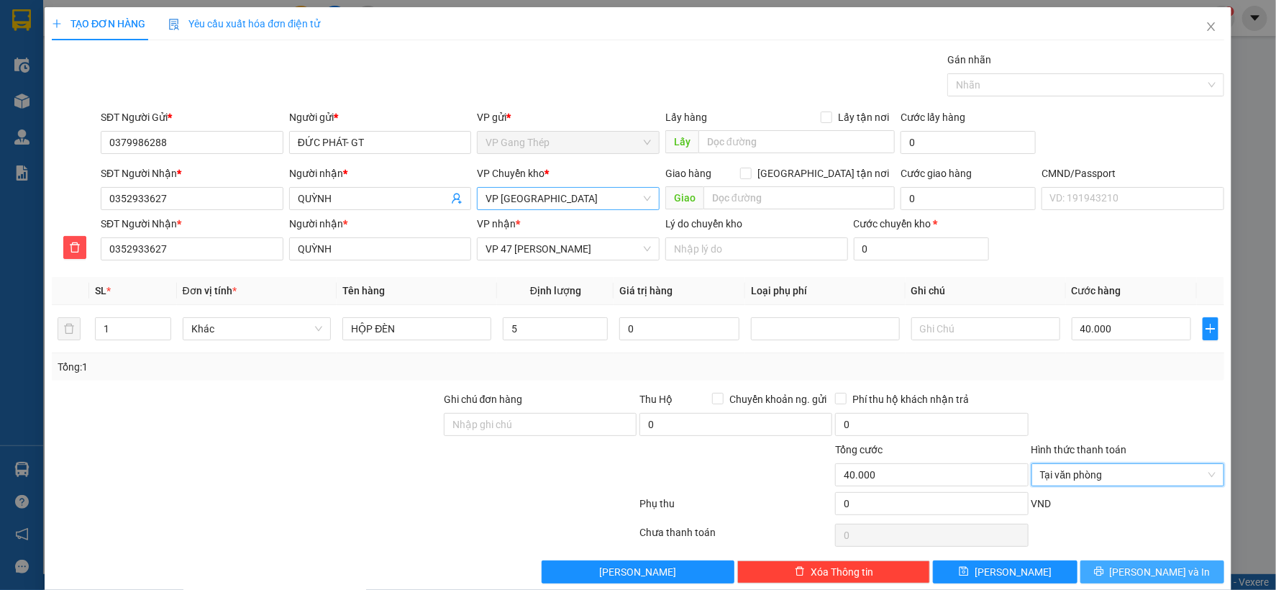
click at [1130, 576] on span "Lưu và In" at bounding box center [1160, 572] width 101 height 16
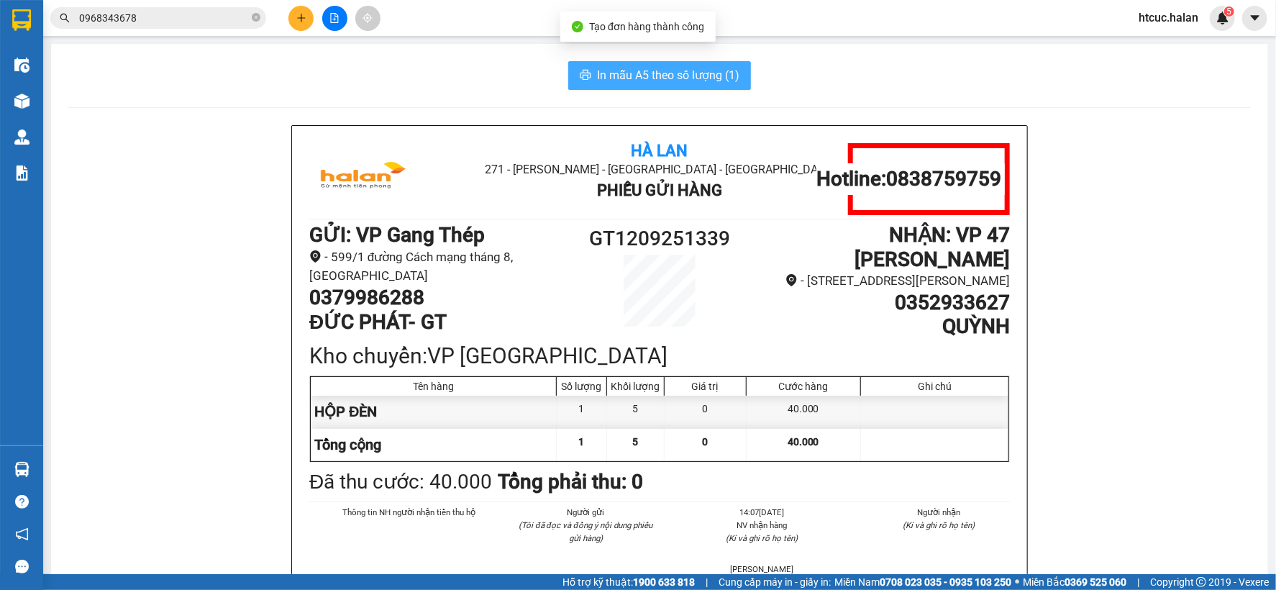
click at [640, 76] on span "In mẫu A5 theo số lượng (1)" at bounding box center [668, 75] width 142 height 18
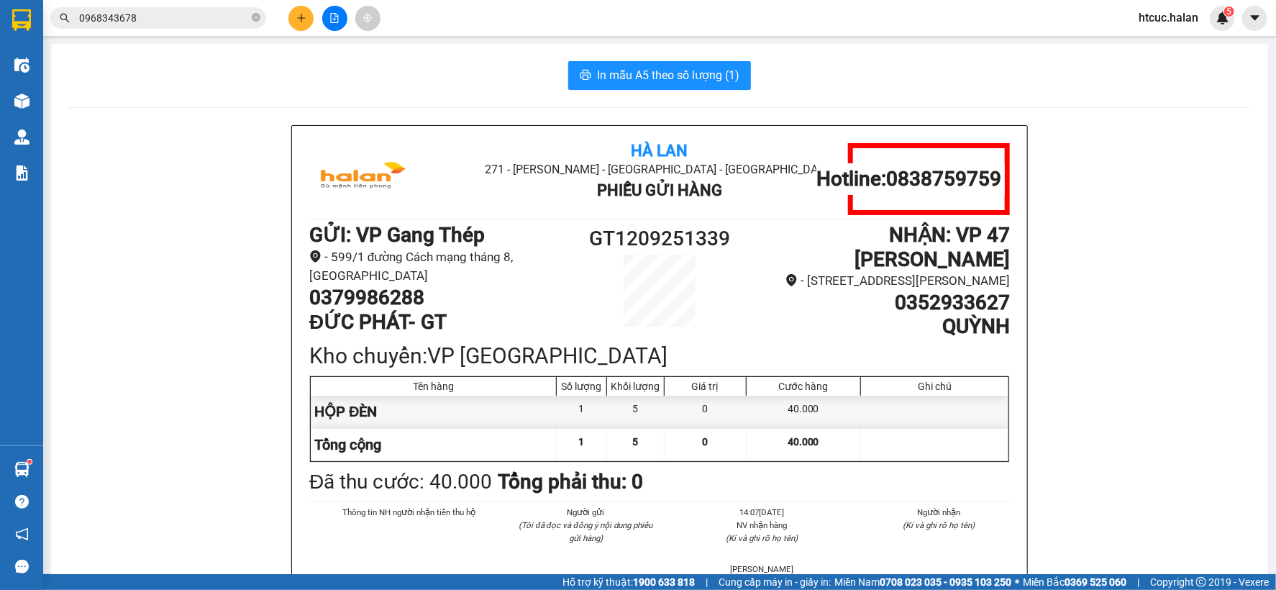
click at [303, 19] on icon "plus" at bounding box center [301, 18] width 10 height 10
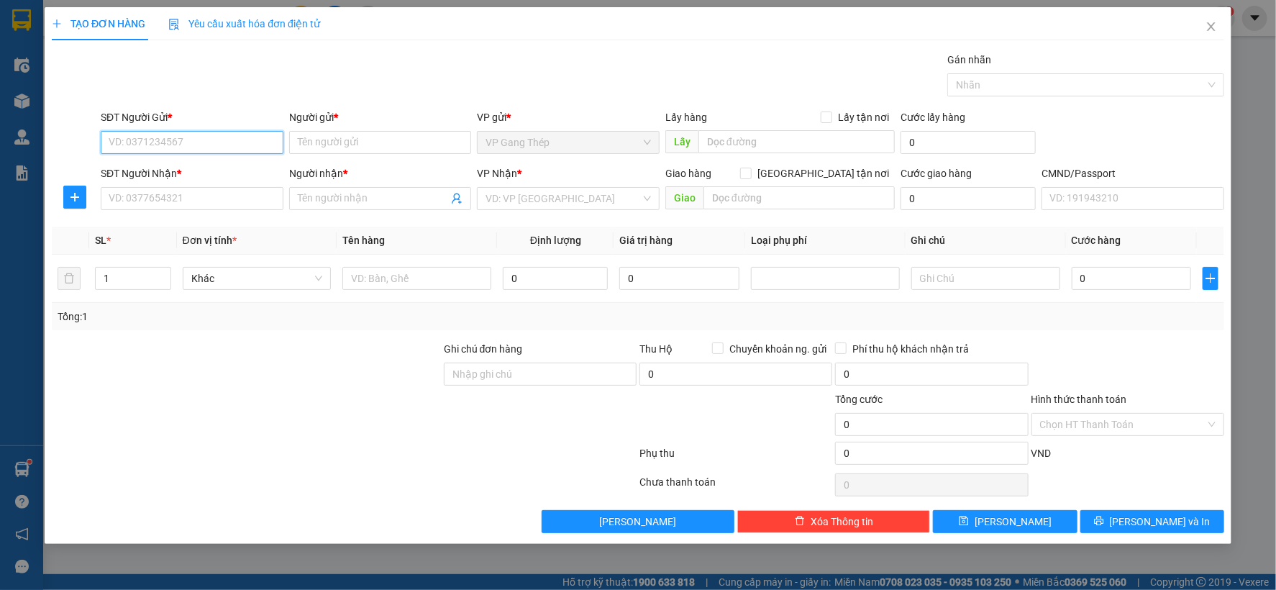
click at [238, 145] on input "SĐT Người Gửi *" at bounding box center [192, 142] width 183 height 23
type input "0986060307"
click at [185, 175] on div "0986060307 - SƠN" at bounding box center [191, 171] width 165 height 16
type input "SƠN"
type input "0986060307"
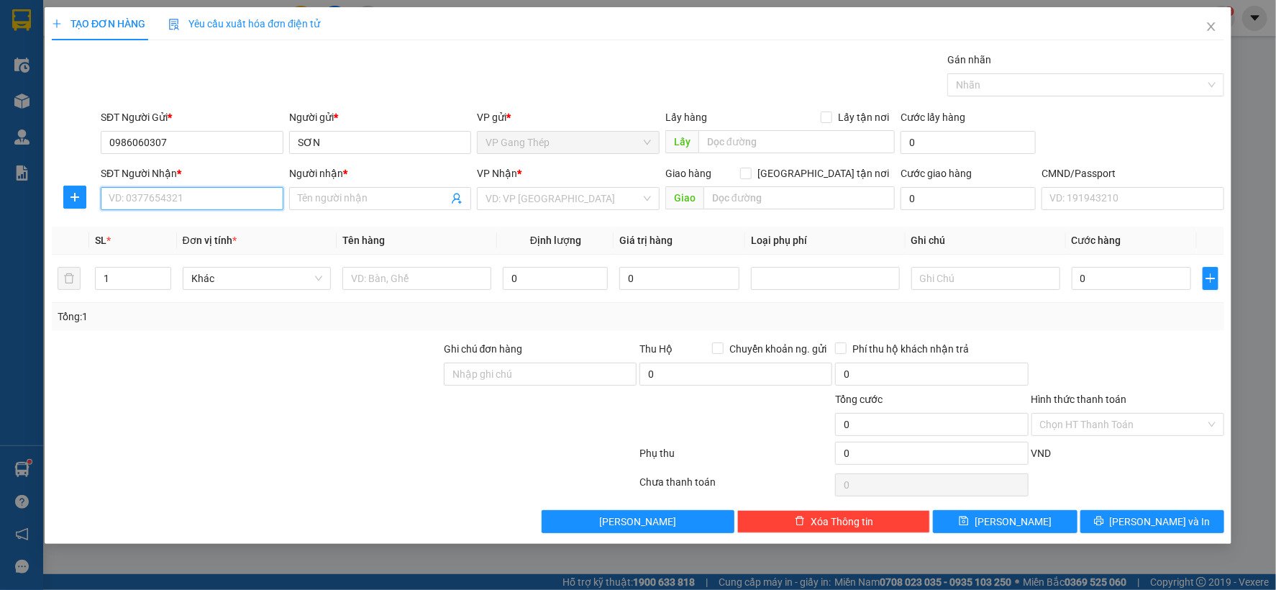
click at [216, 202] on input "SĐT Người Nhận *" at bounding box center [192, 198] width 183 height 23
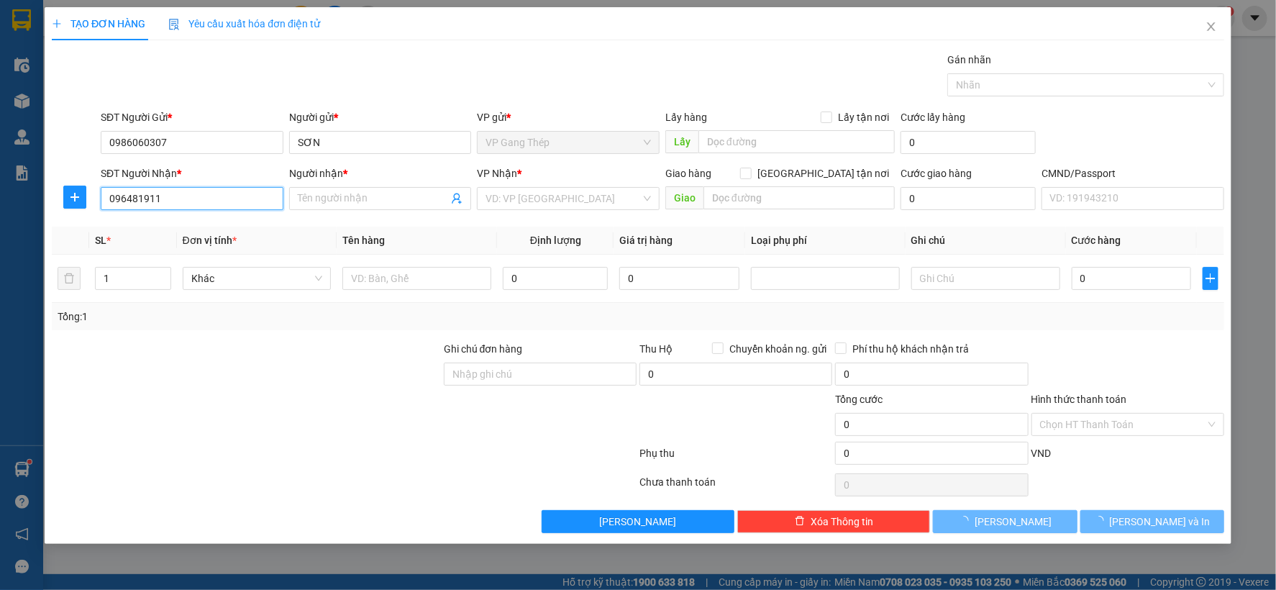
type input "0964819118"
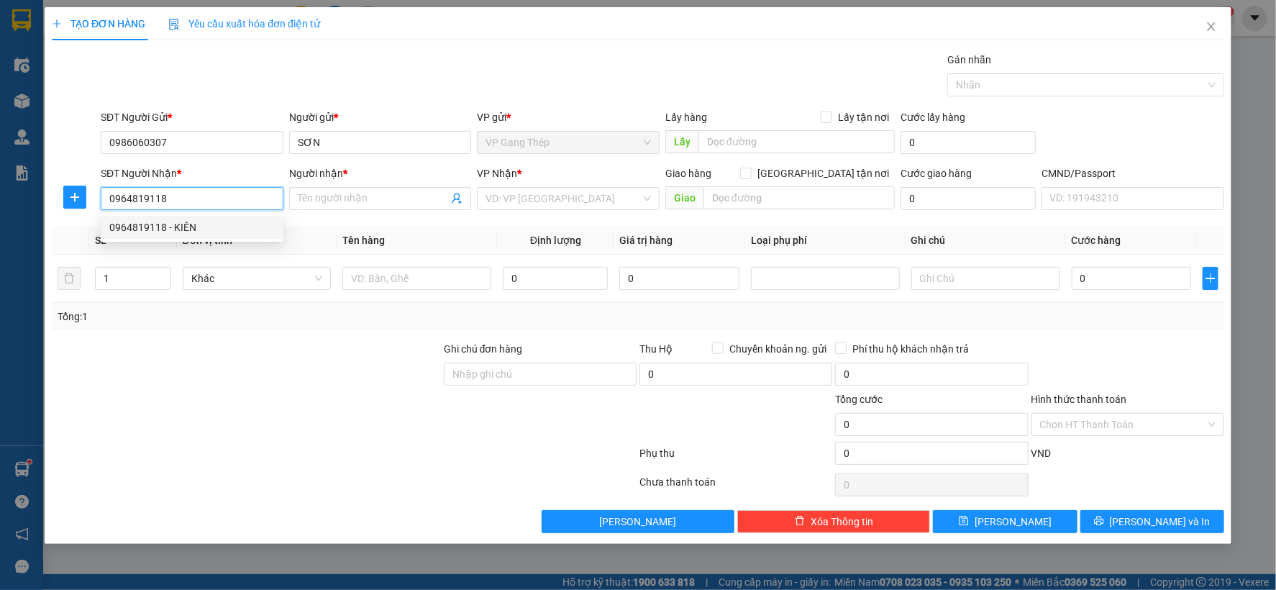
click at [184, 224] on div "0964819118 - KIÊN" at bounding box center [191, 227] width 165 height 16
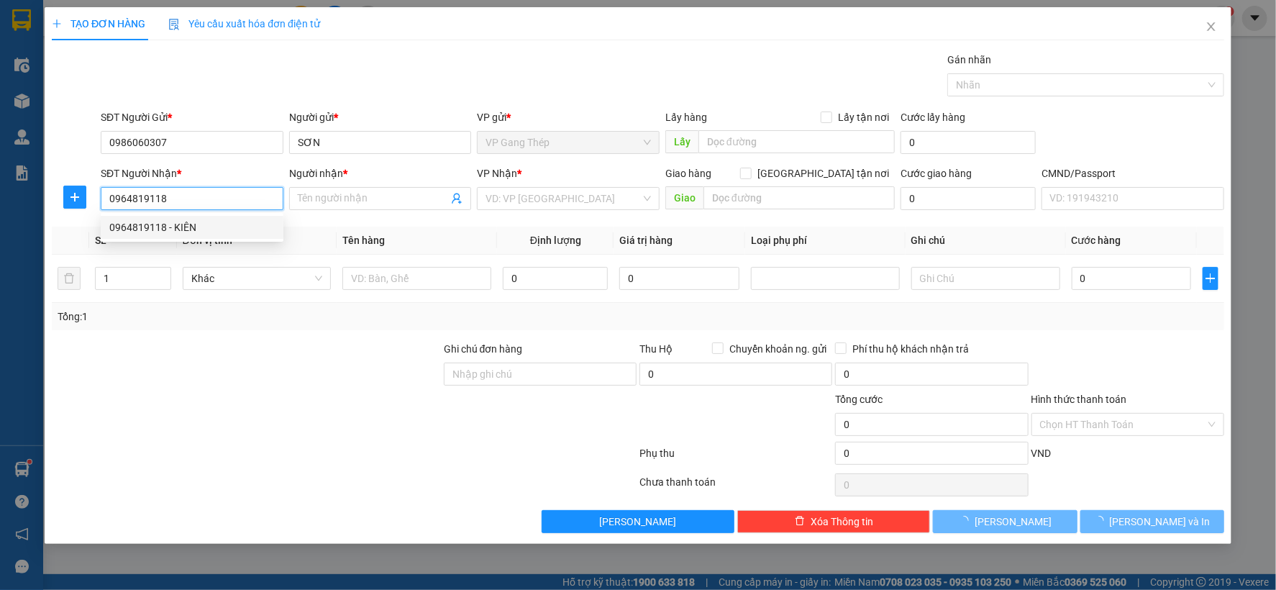
type input "KIÊN"
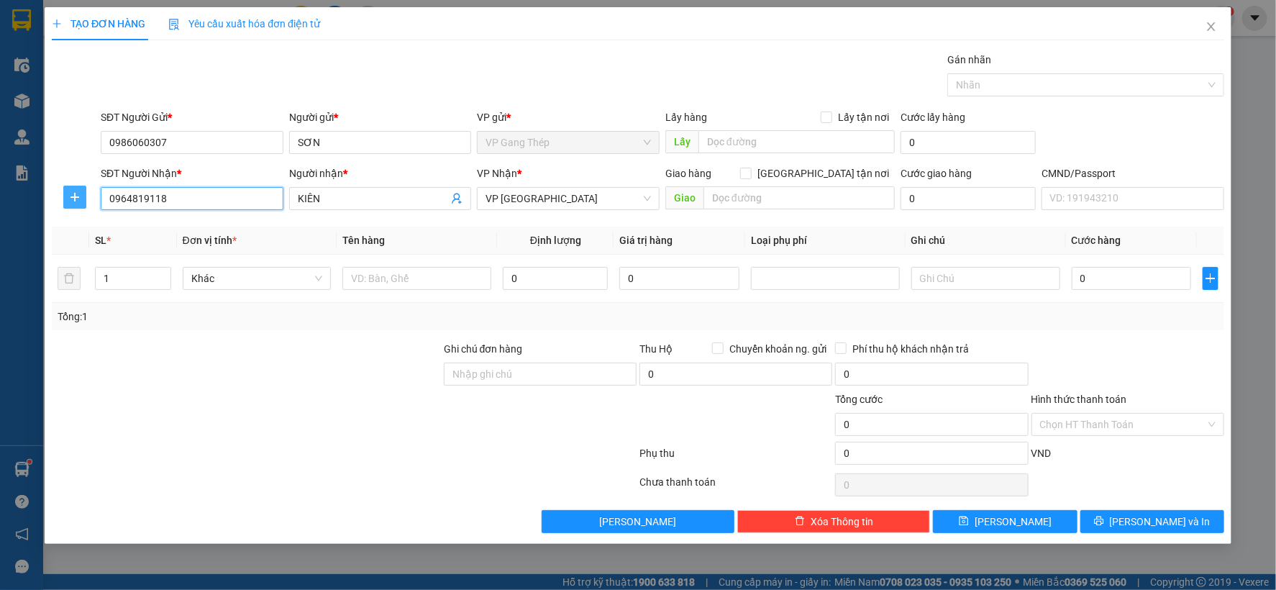
type input "0964819118"
drag, startPoint x: 70, startPoint y: 204, endPoint x: 727, endPoint y: 135, distance: 661.2
click at [84, 198] on button "button" at bounding box center [74, 197] width 23 height 23
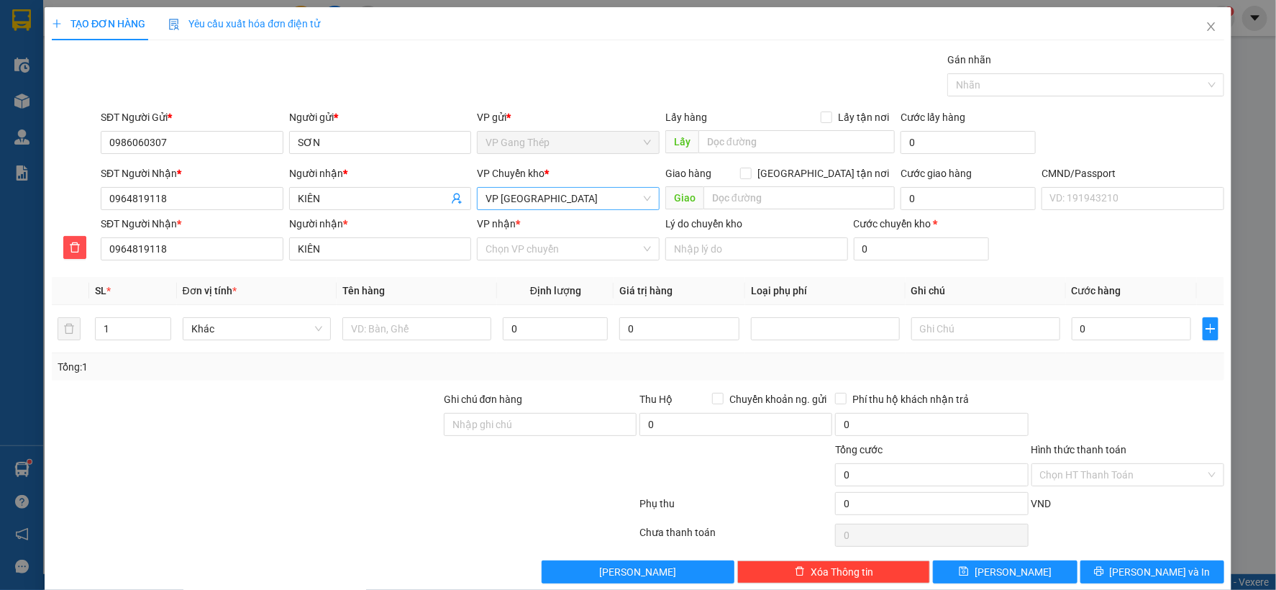
click at [567, 202] on span "VP [GEOGRAPHIC_DATA]" at bounding box center [568, 199] width 165 height 22
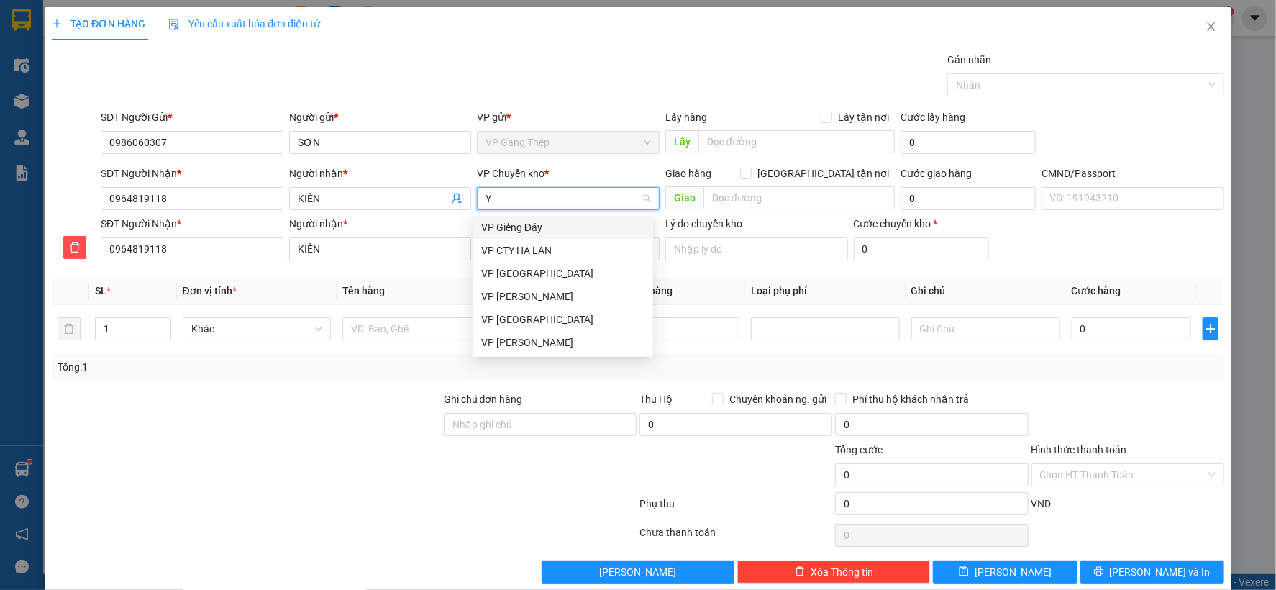
type input "YÊ"
click at [521, 224] on div "VP [GEOGRAPHIC_DATA]" at bounding box center [562, 227] width 163 height 16
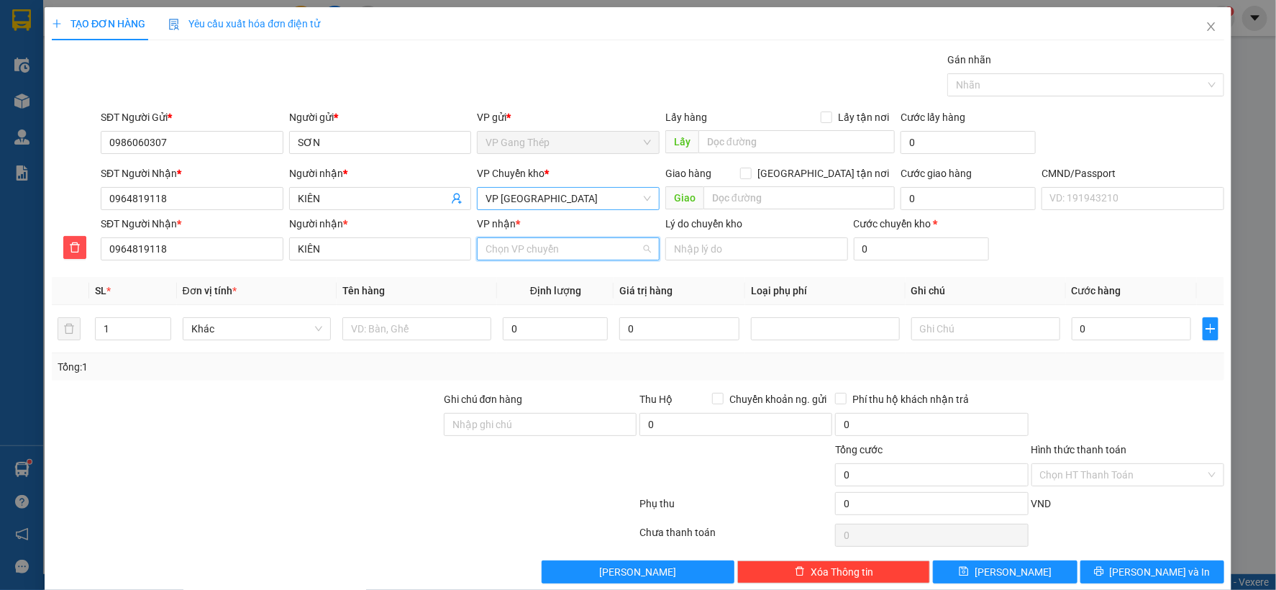
click at [563, 248] on input "VP nhận *" at bounding box center [563, 249] width 155 height 22
type input "HOANG"
click at [509, 302] on div "VP Hoàng Gia" at bounding box center [562, 301] width 163 height 16
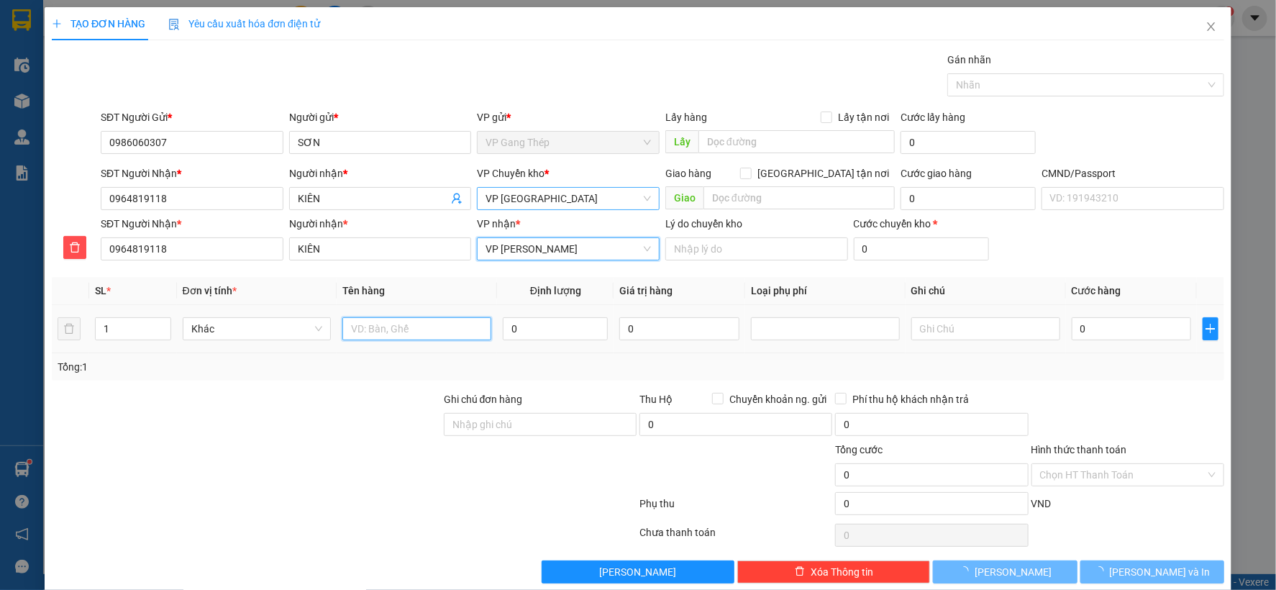
click at [414, 332] on input "text" at bounding box center [416, 328] width 149 height 23
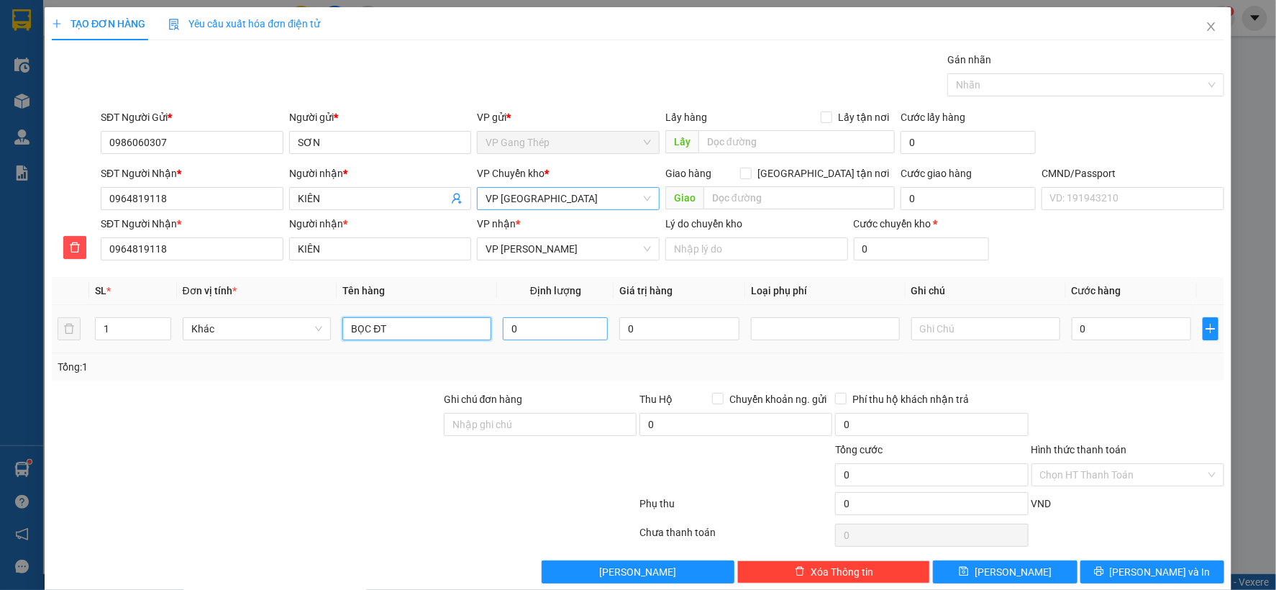
type input "BỌC ĐT"
click at [556, 330] on input "0" at bounding box center [555, 328] width 105 height 23
type input "0.5"
click at [1115, 329] on input "0" at bounding box center [1131, 328] width 119 height 23
type input "3"
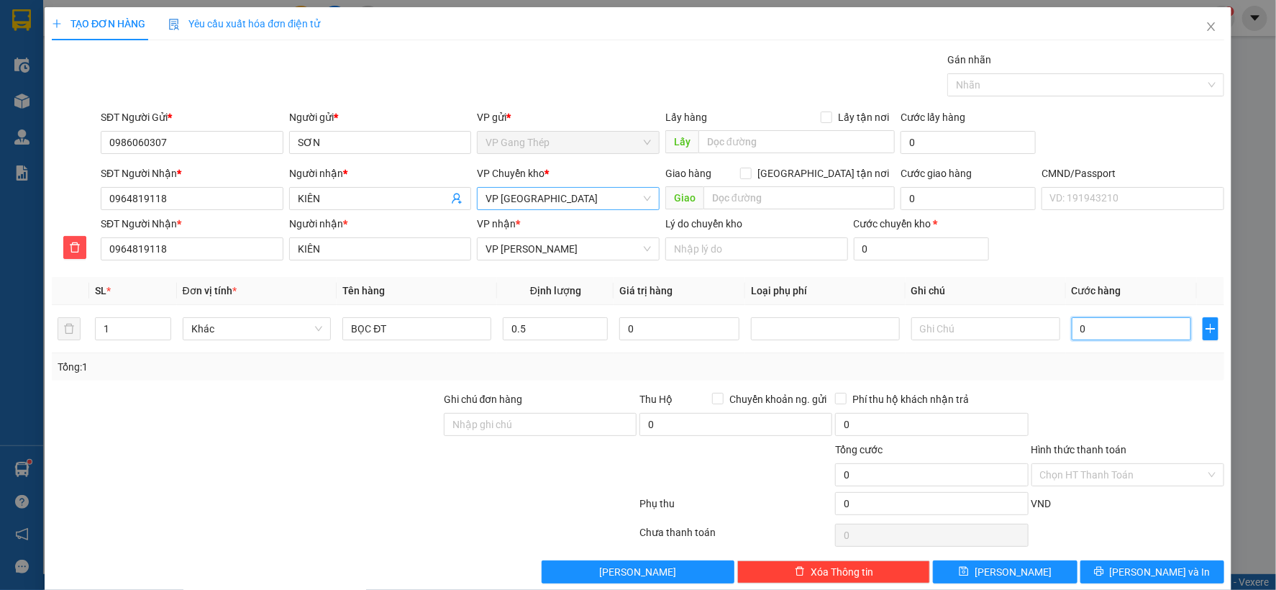
type input "3"
type input "35"
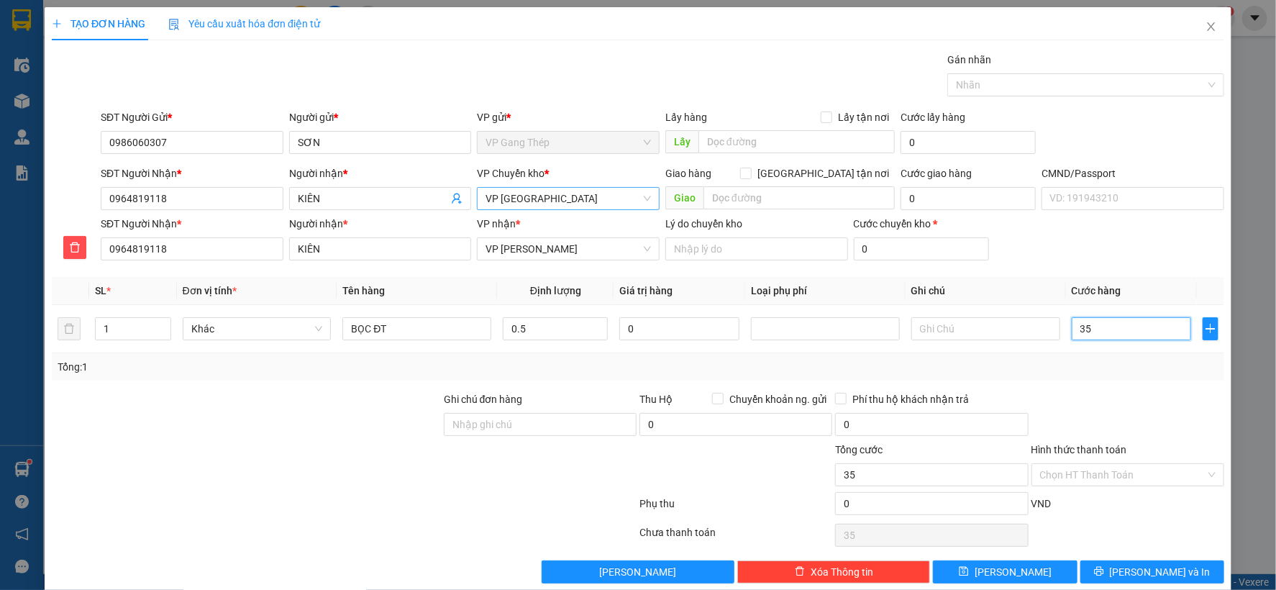
type input "350"
type input "3.500"
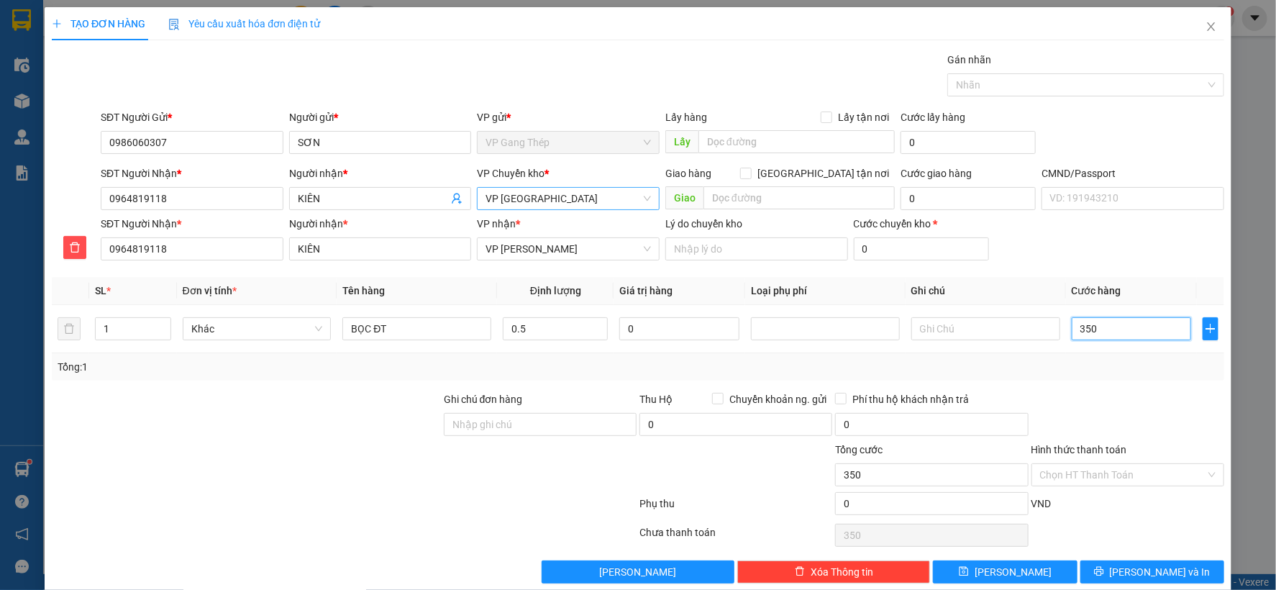
type input "3.500"
type input "35.000"
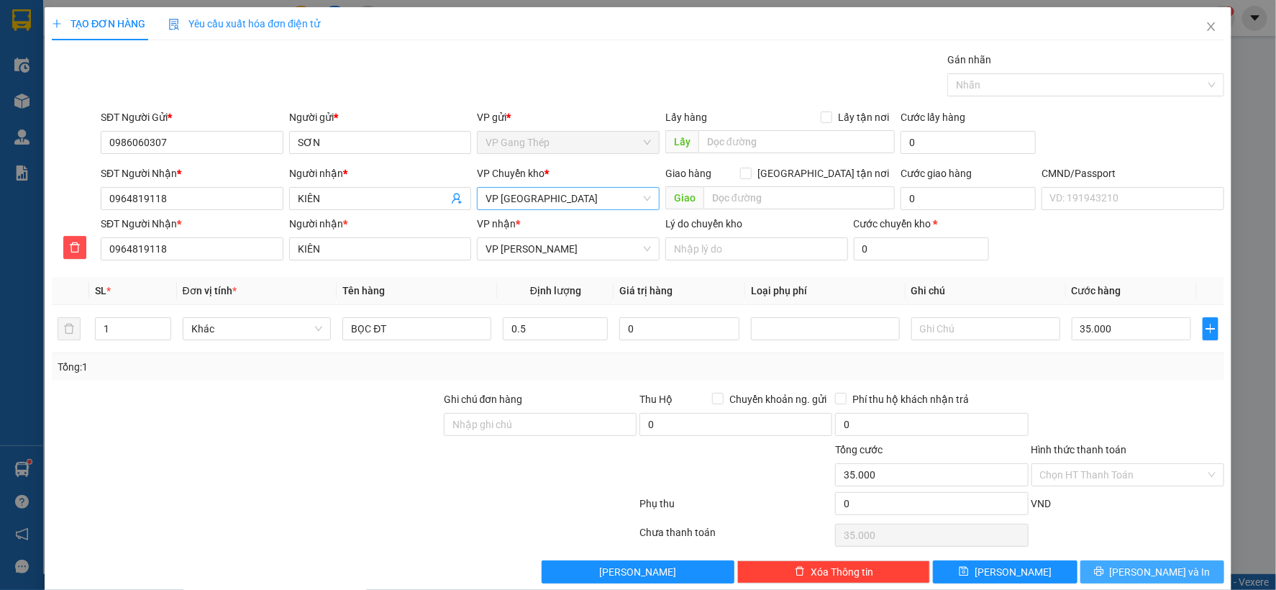
click at [1138, 564] on span "Lưu và In" at bounding box center [1160, 572] width 101 height 16
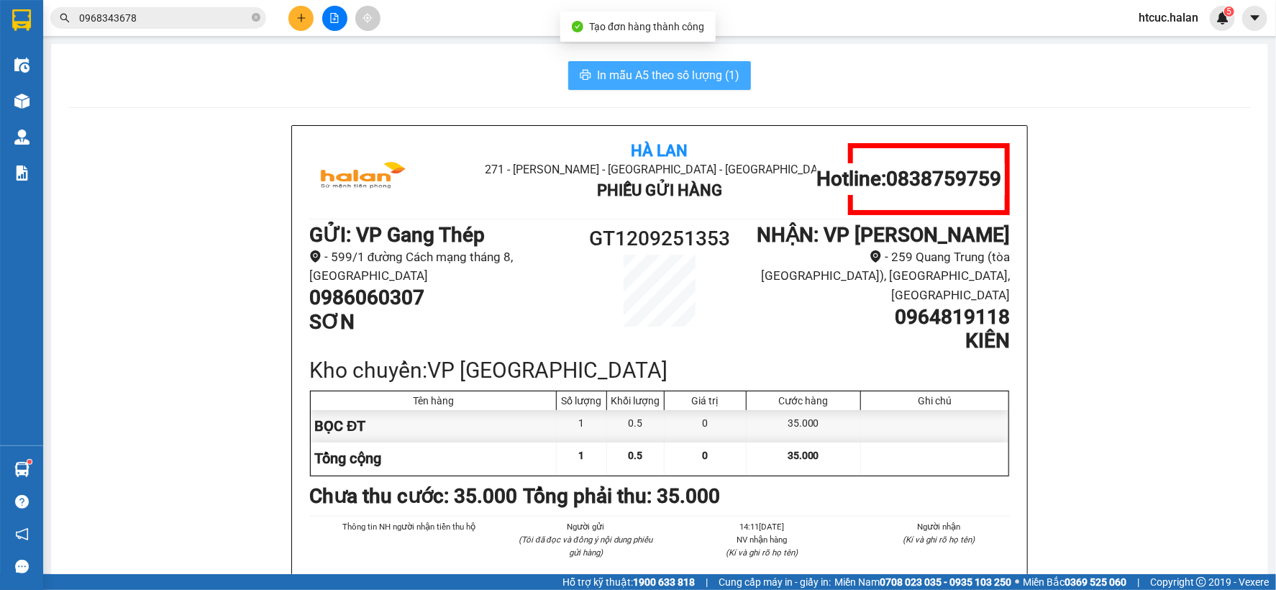
click at [613, 73] on span "In mẫu A5 theo số lượng (1)" at bounding box center [668, 75] width 142 height 18
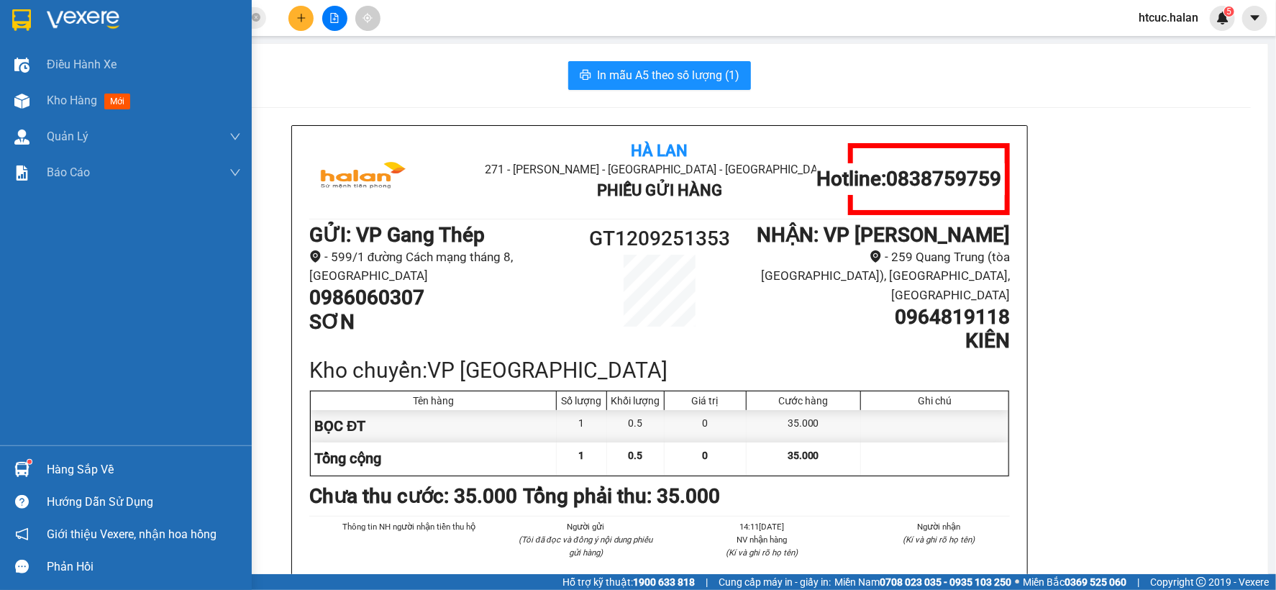
click at [60, 460] on div "Hàng sắp về" at bounding box center [144, 470] width 194 height 22
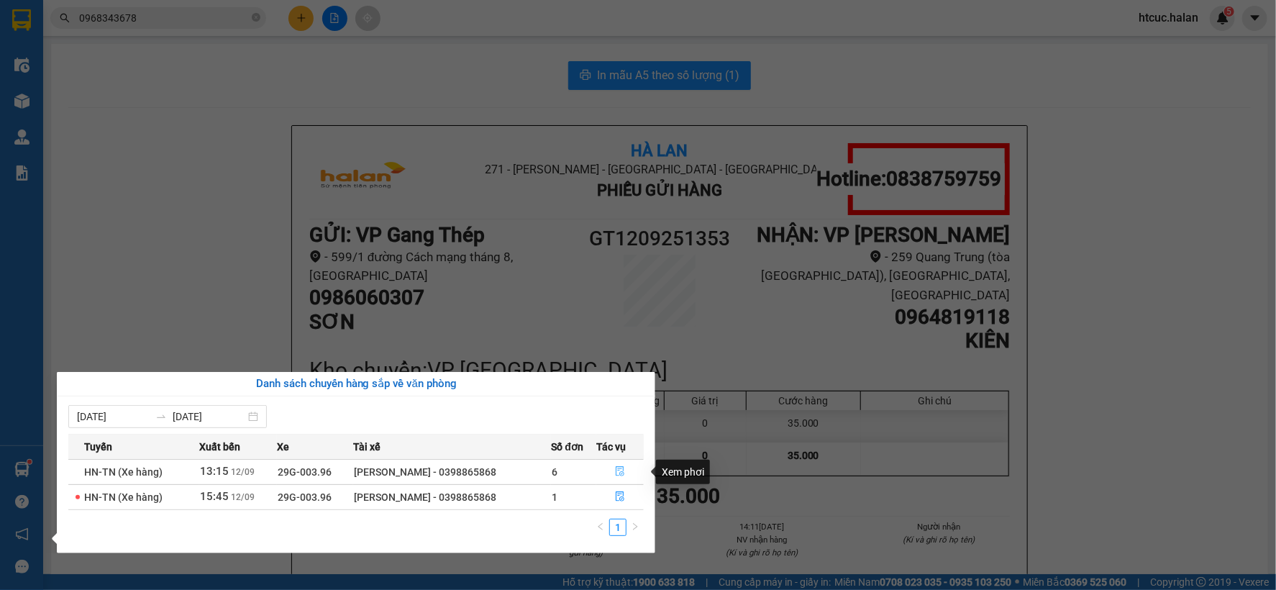
click at [617, 471] on icon "file-done" at bounding box center [620, 471] width 10 height 10
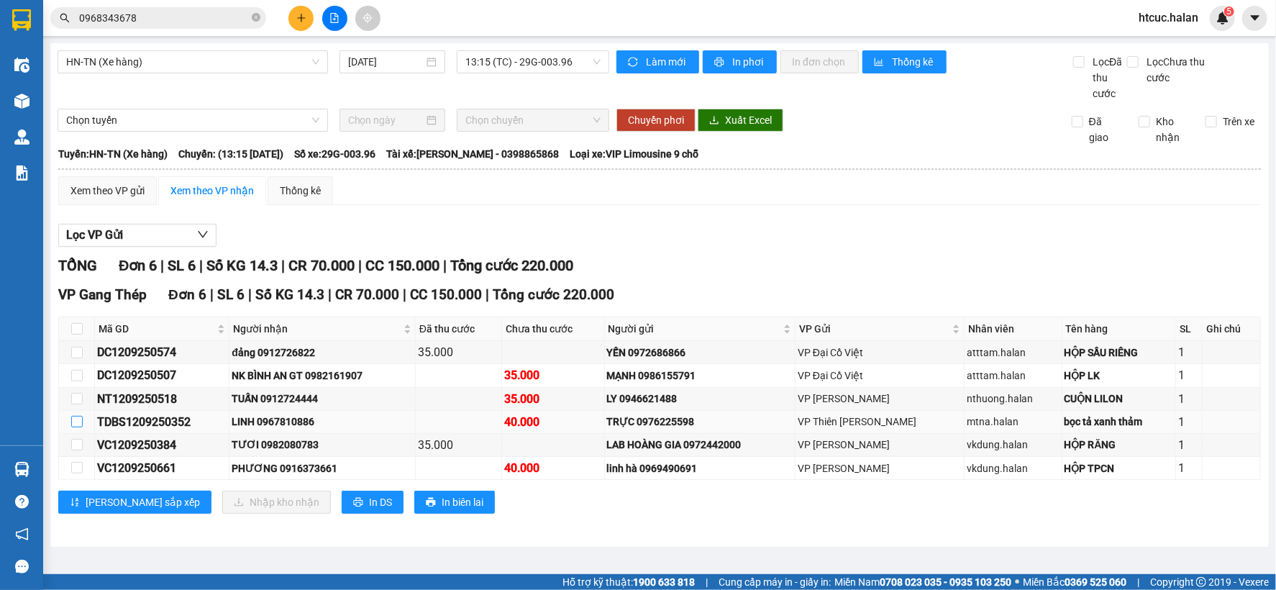
click at [77, 427] on input "checkbox" at bounding box center [77, 422] width 12 height 12
checkbox input "true"
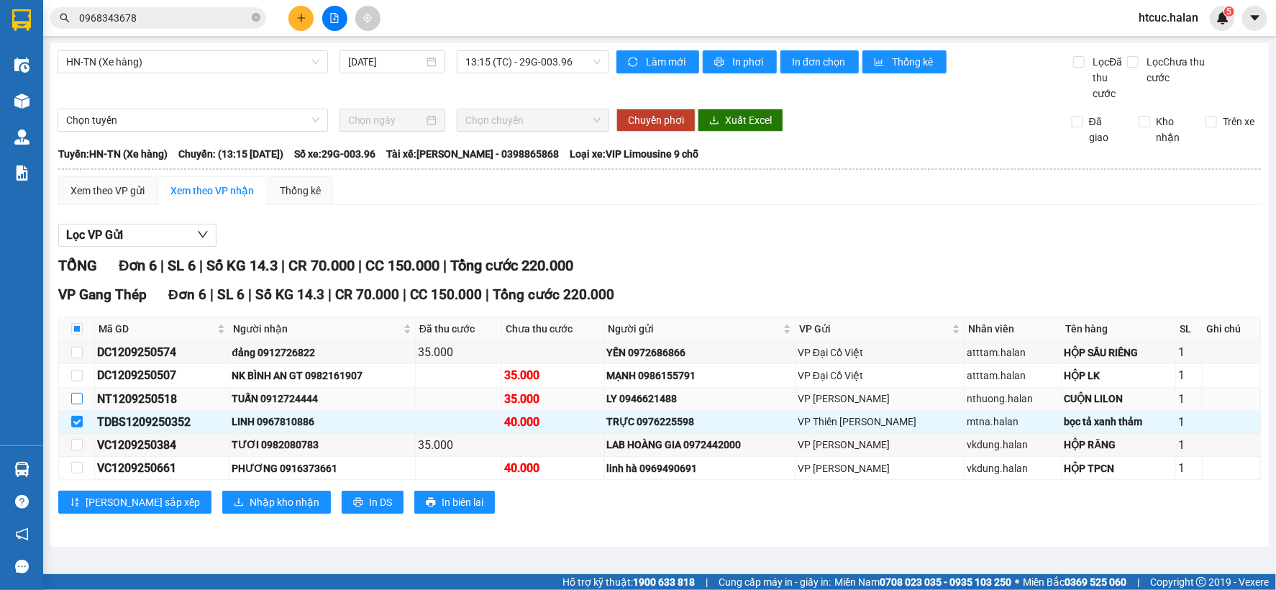
click at [79, 401] on input "checkbox" at bounding box center [77, 399] width 12 height 12
checkbox input "true"
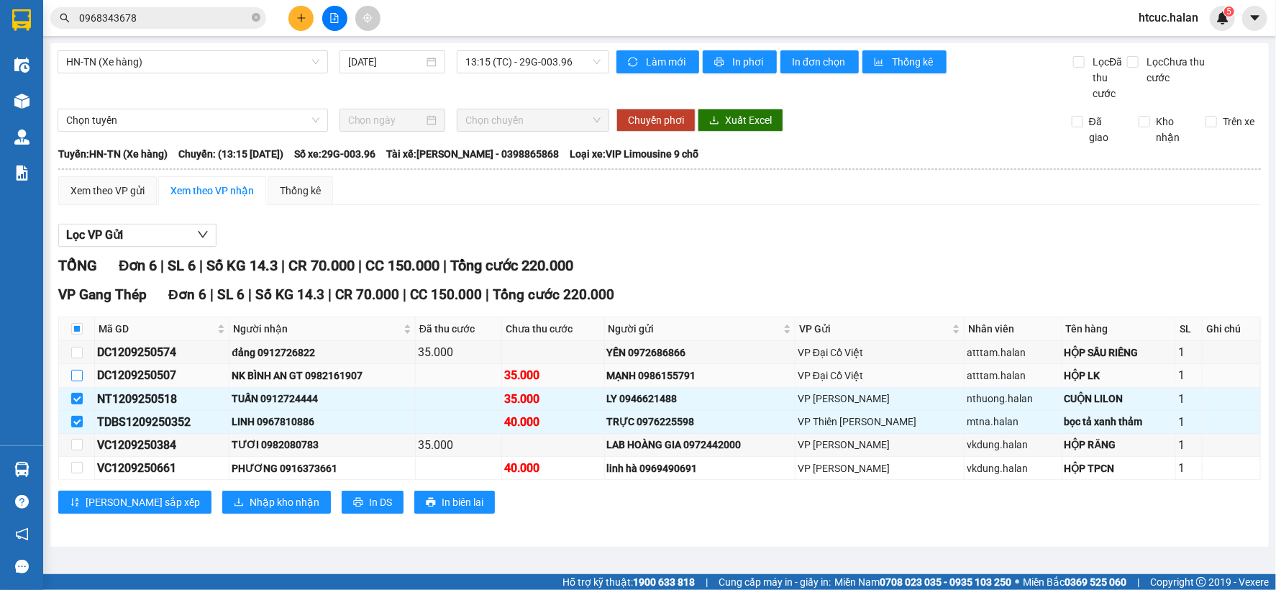
click at [74, 377] on input "checkbox" at bounding box center [77, 376] width 12 height 12
checkbox input "true"
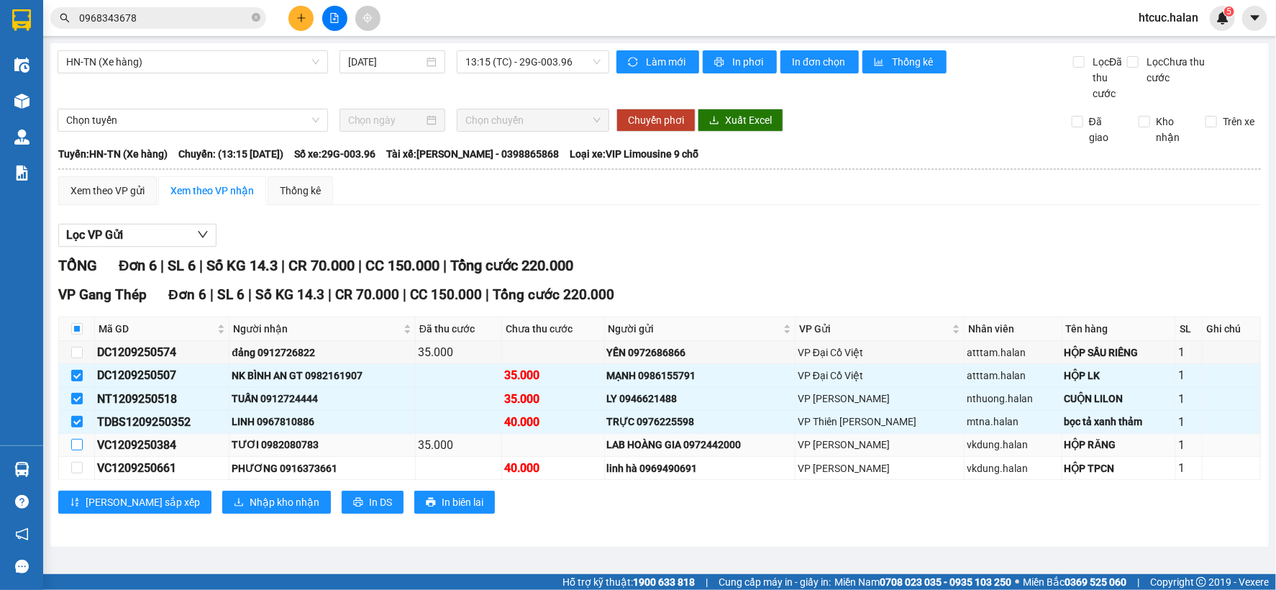
click at [76, 443] on input "checkbox" at bounding box center [77, 445] width 12 height 12
checkbox input "true"
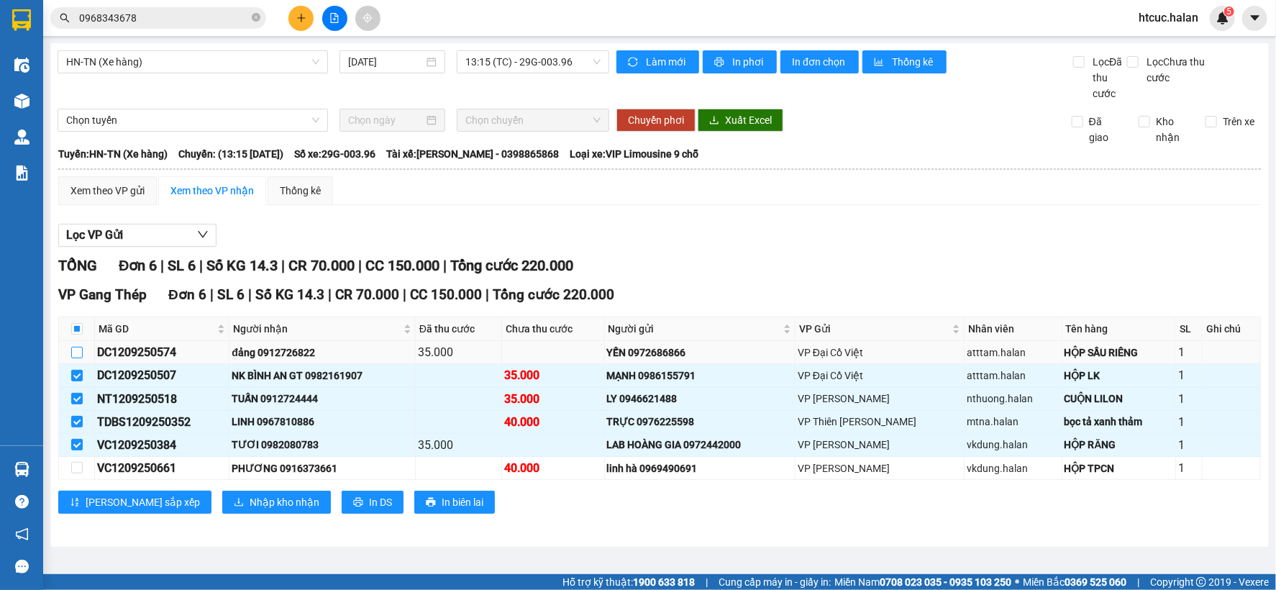
click at [74, 351] on input "checkbox" at bounding box center [77, 353] width 12 height 12
checkbox input "true"
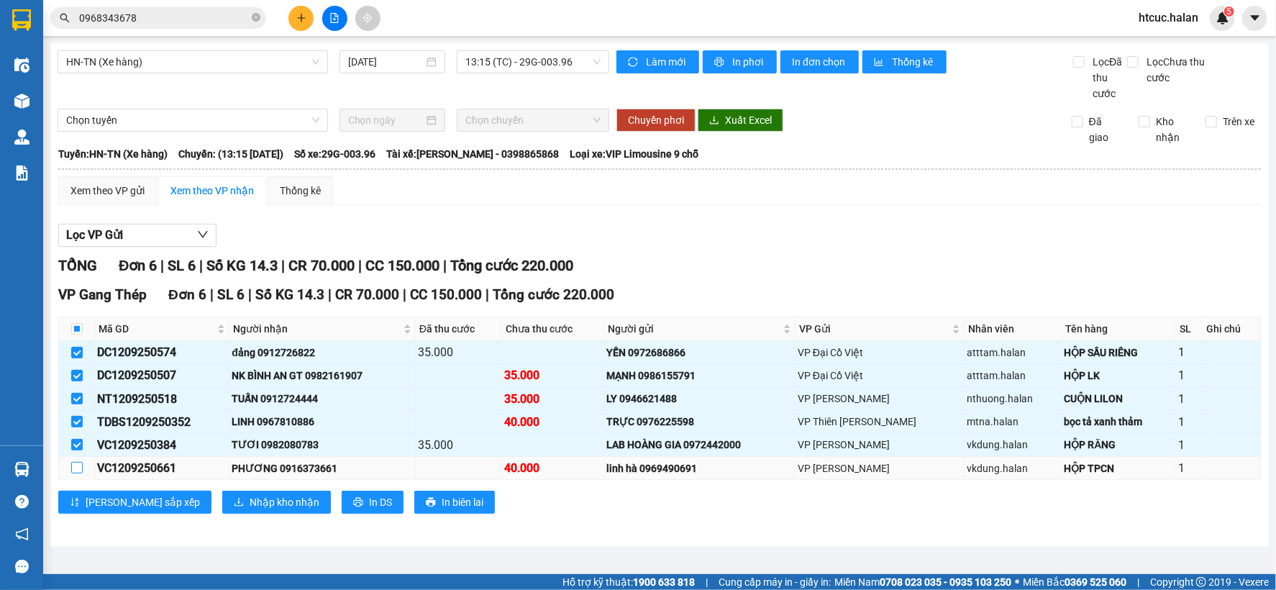
click at [75, 465] on input "checkbox" at bounding box center [77, 468] width 12 height 12
checkbox input "true"
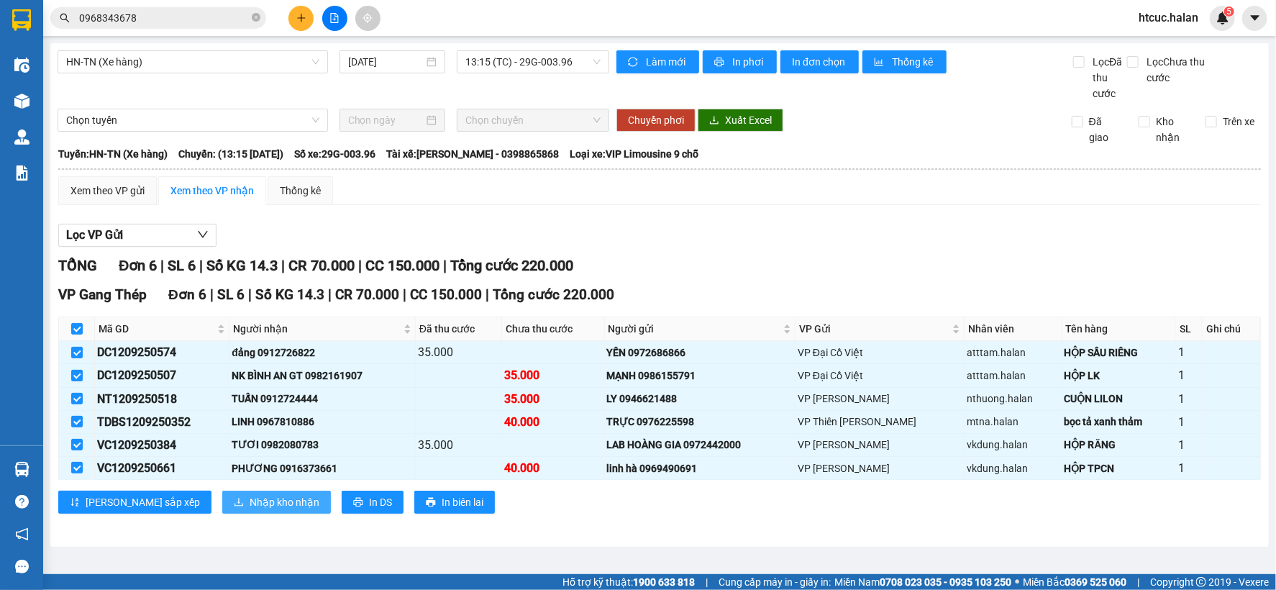
click at [250, 507] on span "Nhập kho nhận" at bounding box center [285, 502] width 70 height 16
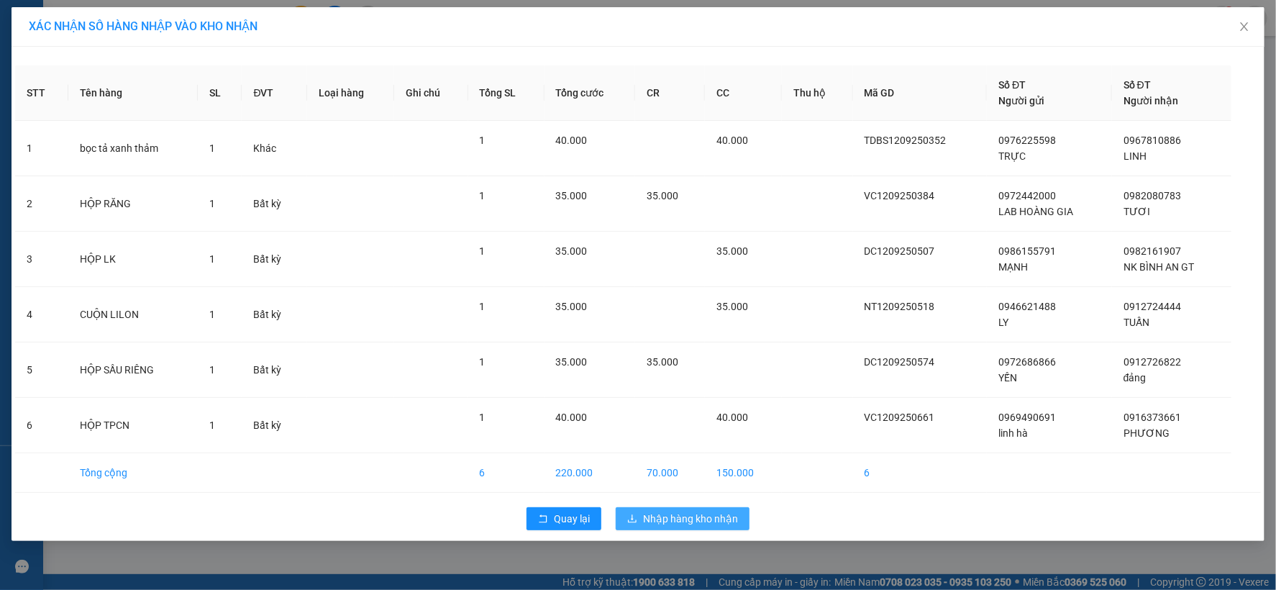
click at [678, 519] on span "Nhập hàng kho nhận" at bounding box center [690, 519] width 95 height 16
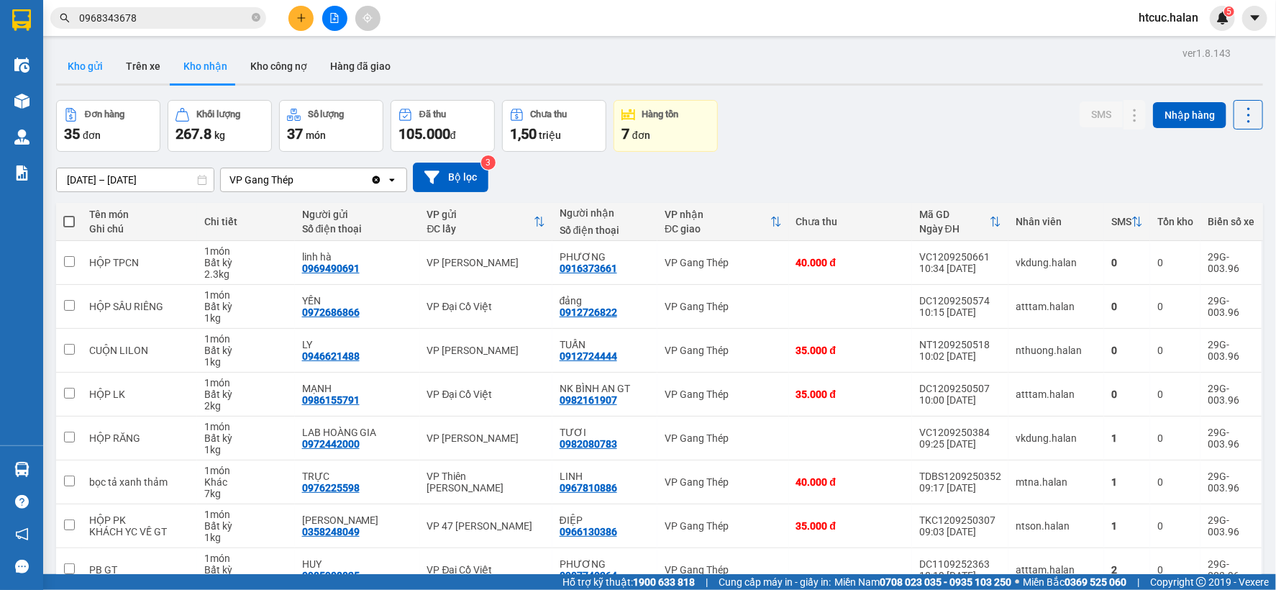
click at [96, 67] on button "Kho gửi" at bounding box center [85, 66] width 58 height 35
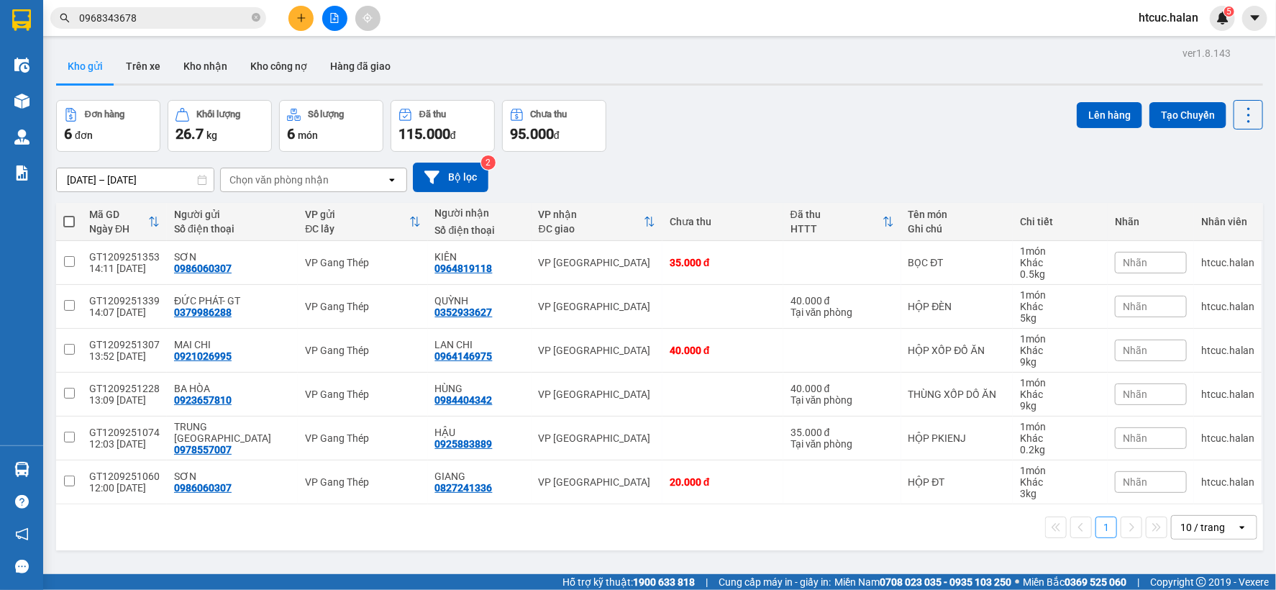
click at [69, 218] on span at bounding box center [69, 222] width 12 height 12
click at [69, 214] on input "checkbox" at bounding box center [69, 214] width 0 height 0
checkbox input "true"
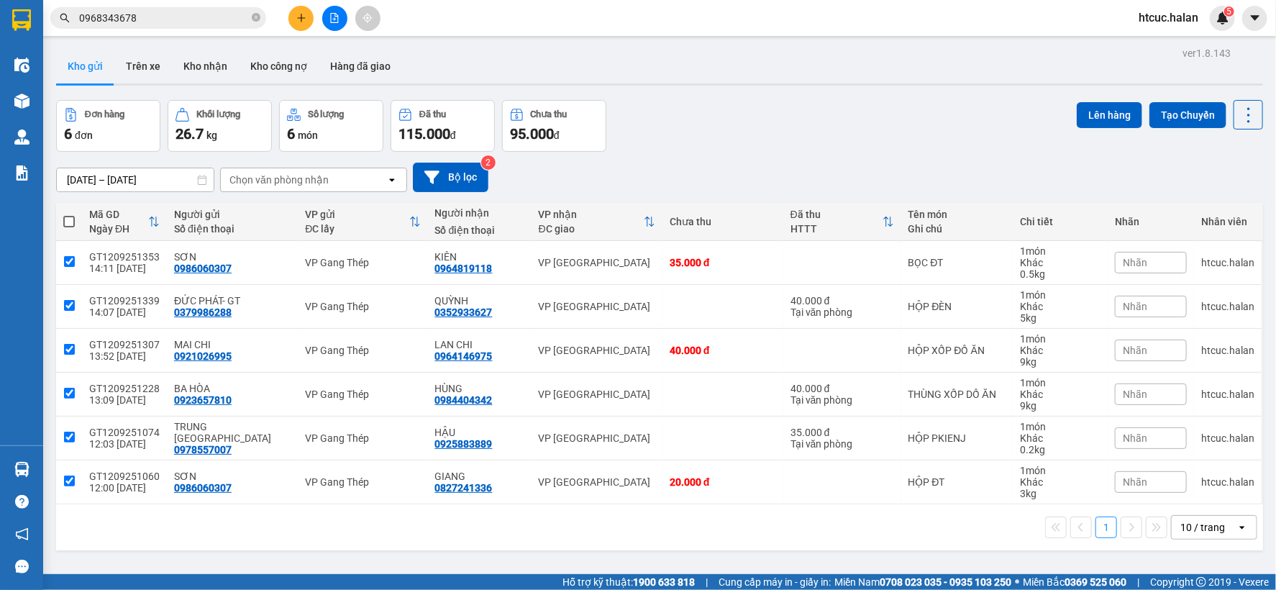
checkbox input "true"
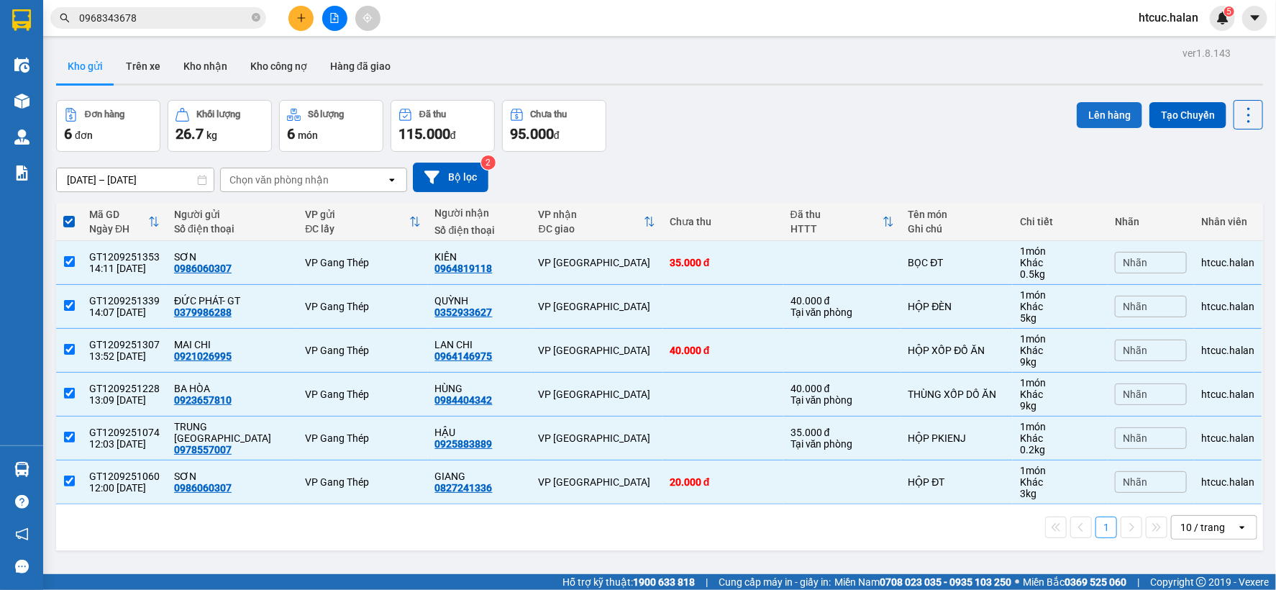
click at [1082, 115] on button "Lên hàng" at bounding box center [1109, 115] width 65 height 26
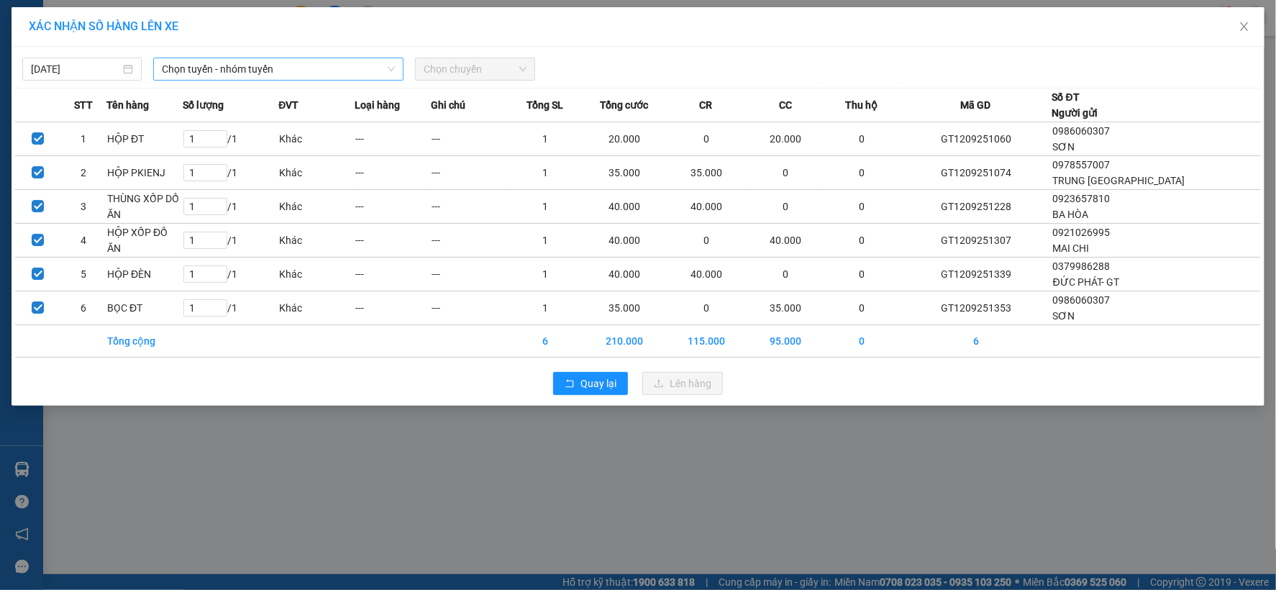
click at [342, 68] on span "Chọn tuyến - nhóm tuyến" at bounding box center [278, 69] width 233 height 22
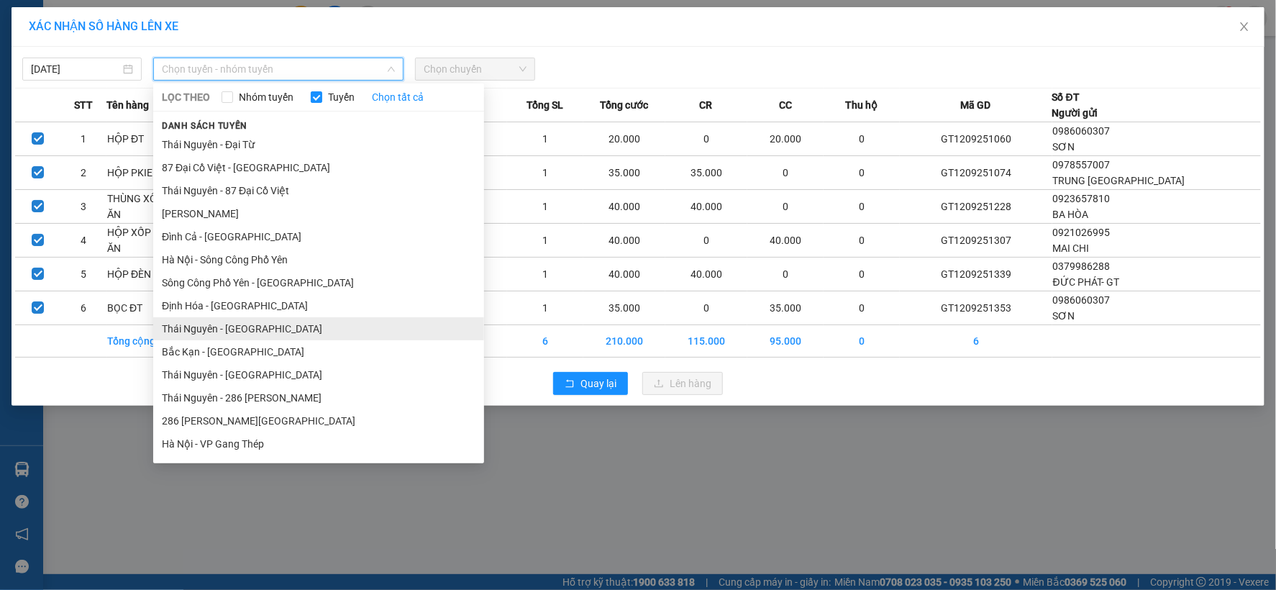
scroll to position [240, 0]
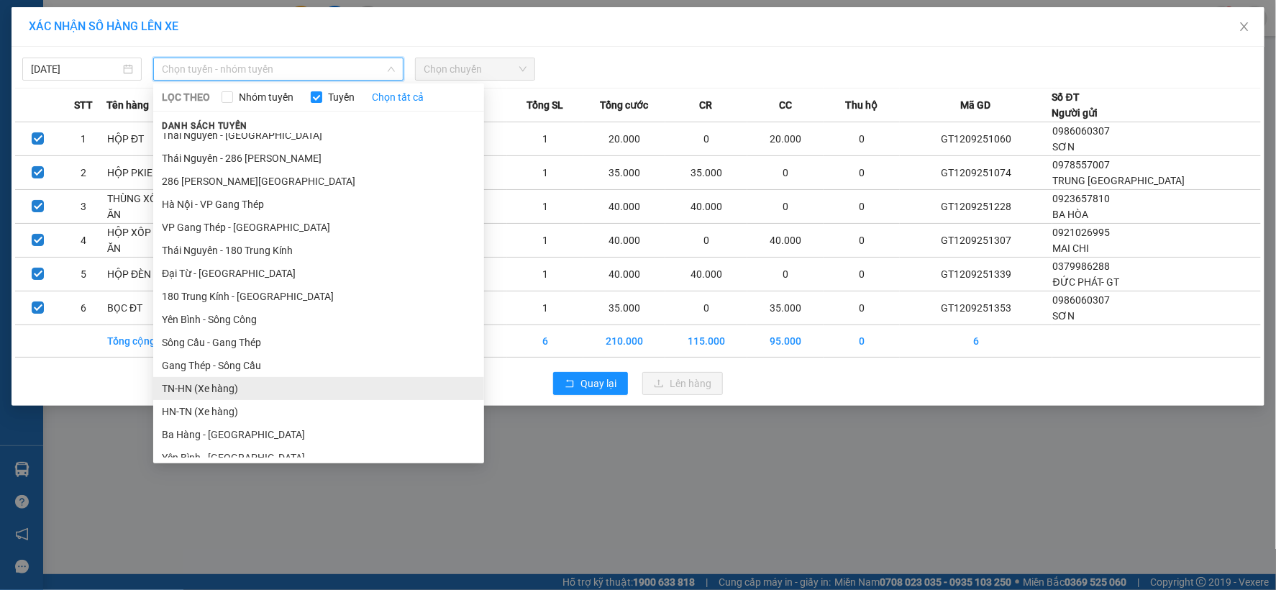
click at [191, 383] on li "TN-HN (Xe hàng)" at bounding box center [318, 388] width 331 height 23
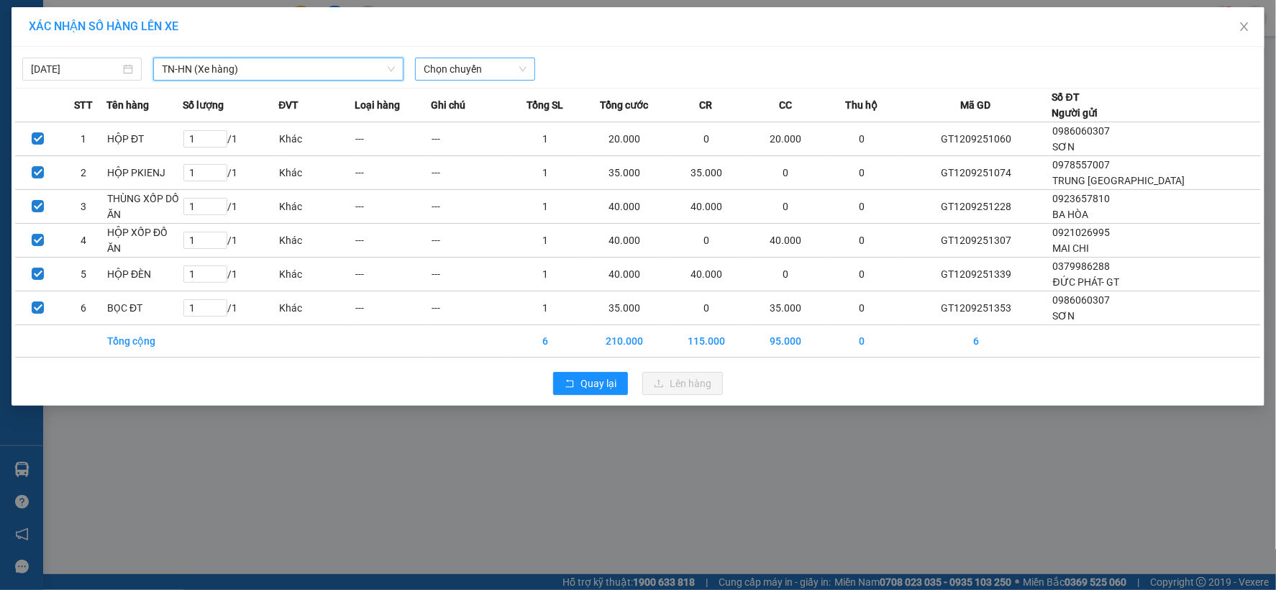
click at [501, 68] on span "Chọn chuyến" at bounding box center [475, 69] width 102 height 22
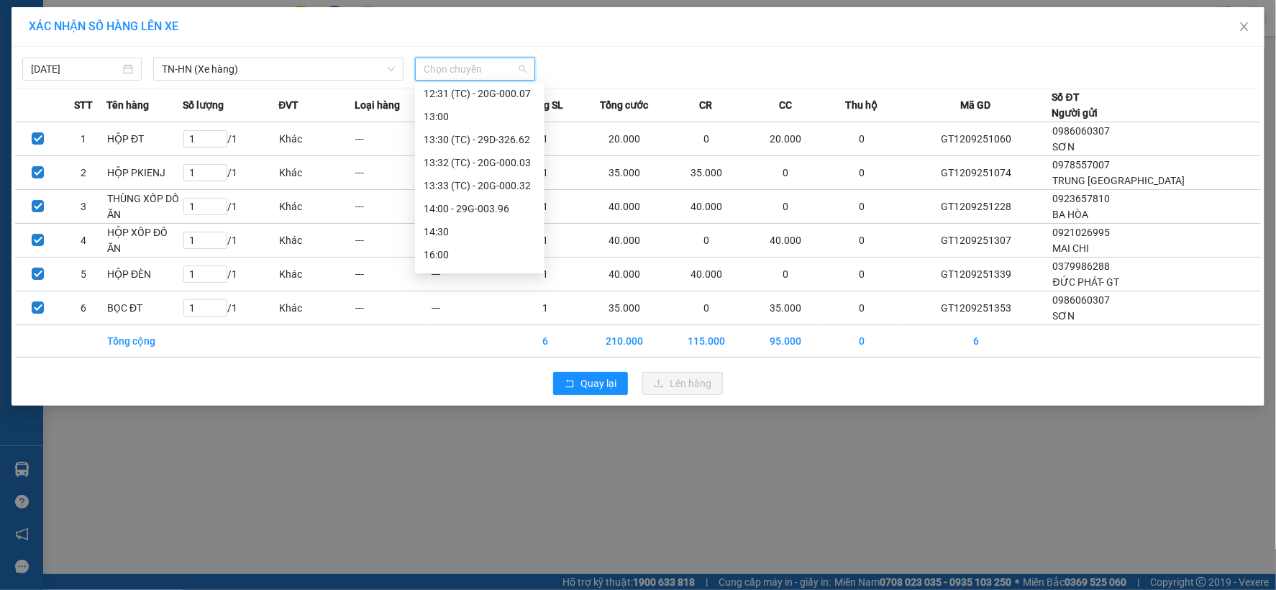
scroll to position [437, 0]
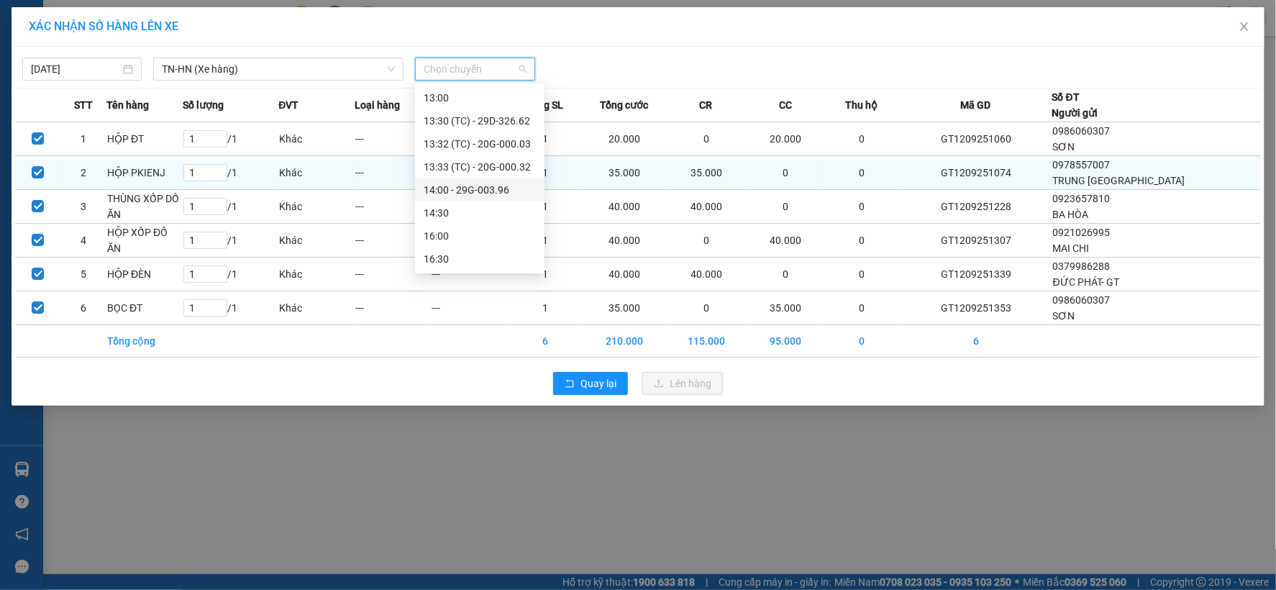
click at [478, 187] on div "14:00 - 29G-003.96" at bounding box center [480, 190] width 112 height 16
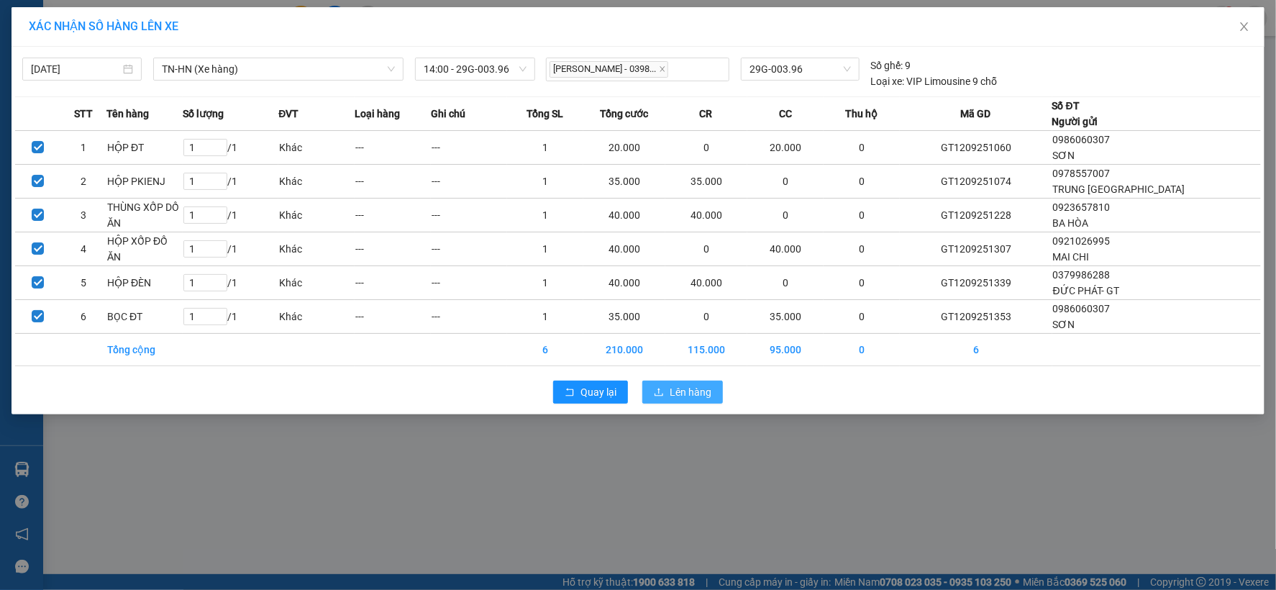
click at [708, 398] on span "Lên hàng" at bounding box center [691, 392] width 42 height 16
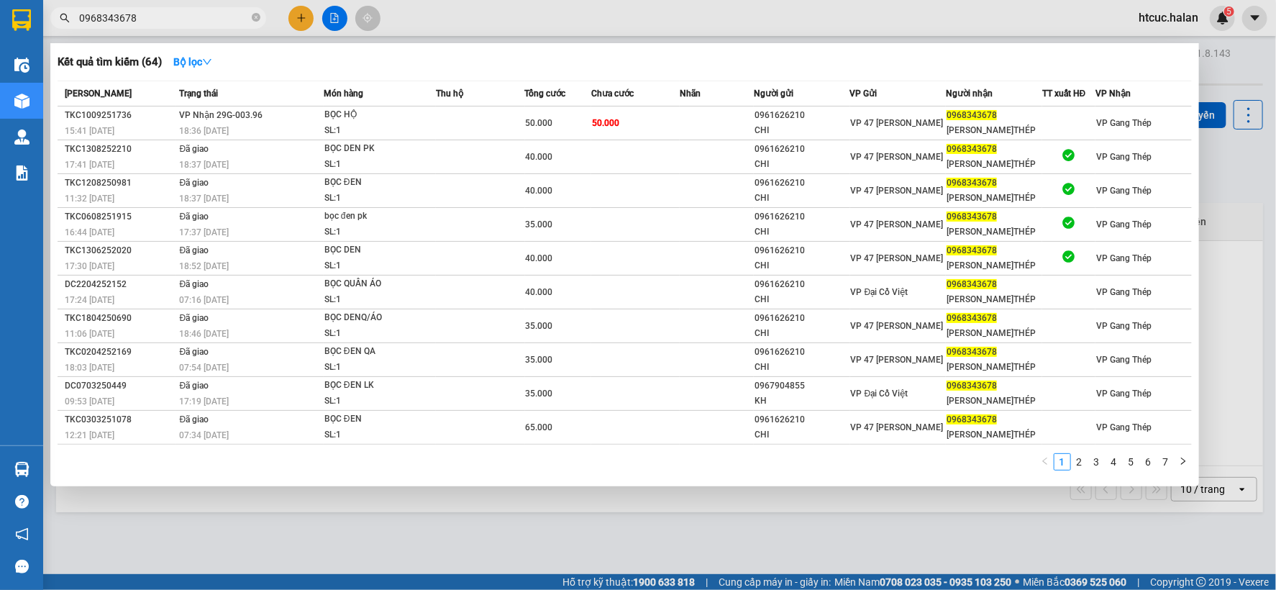
drag, startPoint x: 155, startPoint y: 12, endPoint x: 83, endPoint y: 45, distance: 78.5
click at [83, 31] on div "Kết quả tìm kiếm ( 64 ) Bộ lọc Mã ĐH Trạng thái Món hàng Thu hộ Tổng cước Chưa …" at bounding box center [140, 18] width 281 height 25
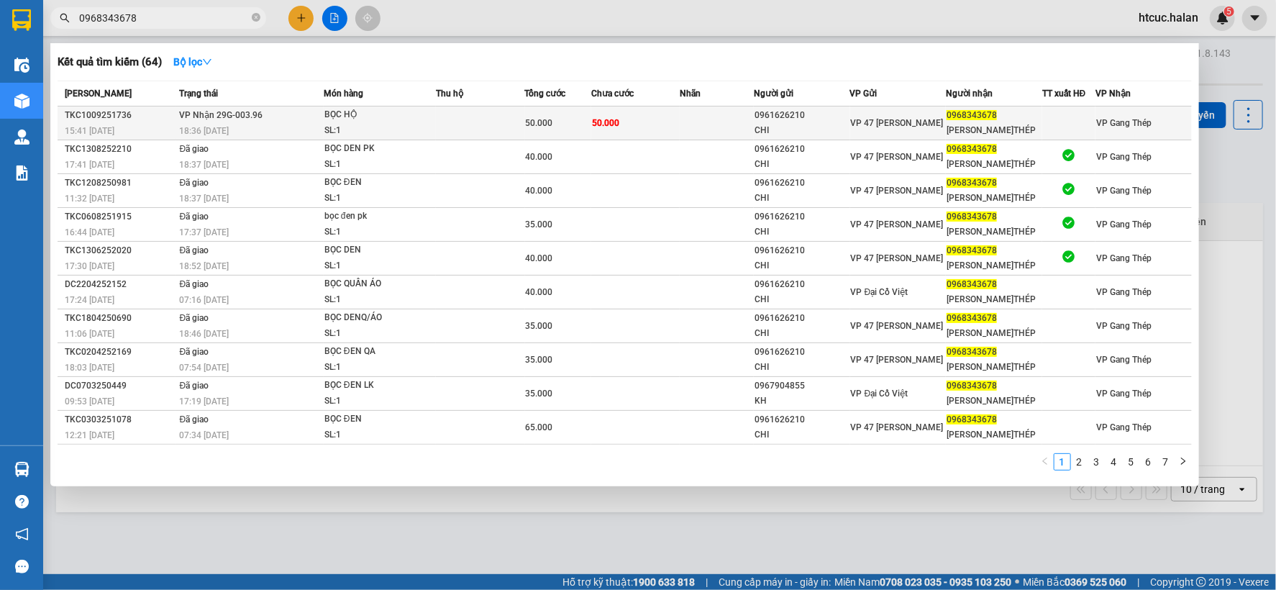
click at [655, 117] on td "50.000" at bounding box center [635, 123] width 88 height 34
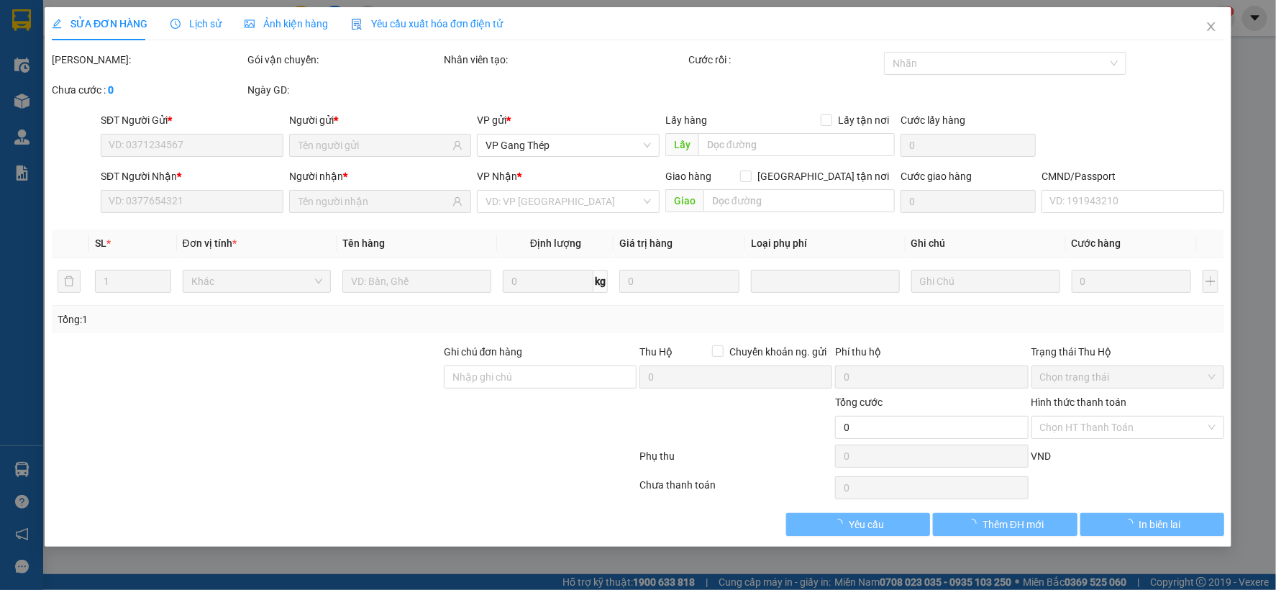
type input "0961626210"
type input "CHI"
type input "0968343678"
type input "HOÀNG G.THÉP"
type input "50.000"
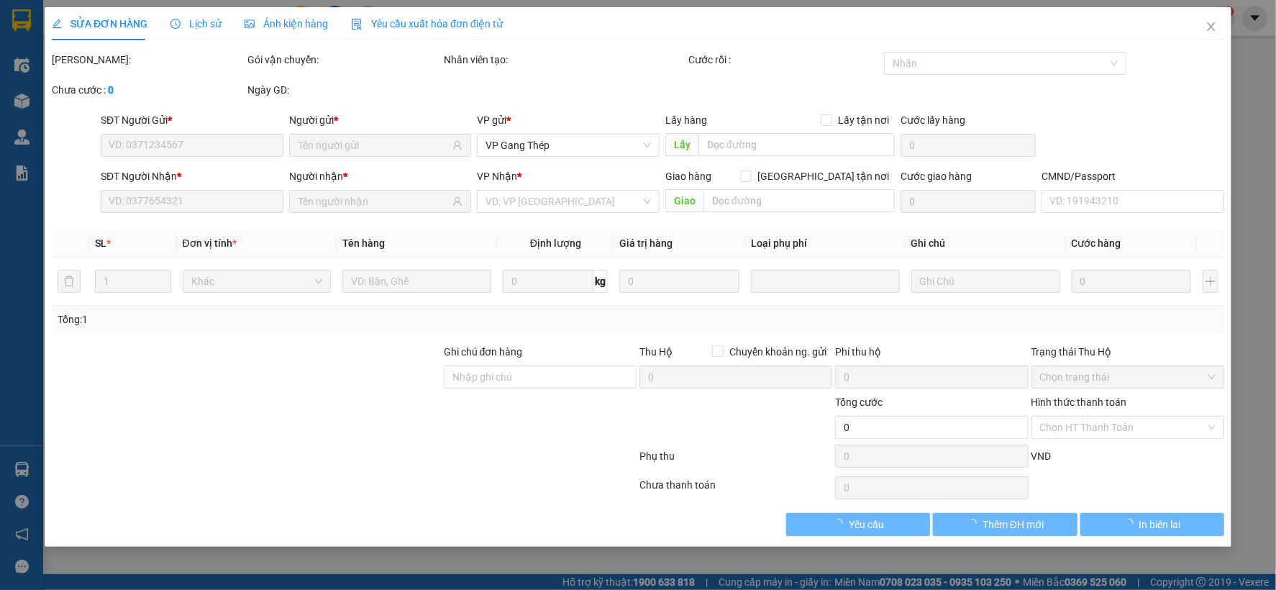
type input "50.000"
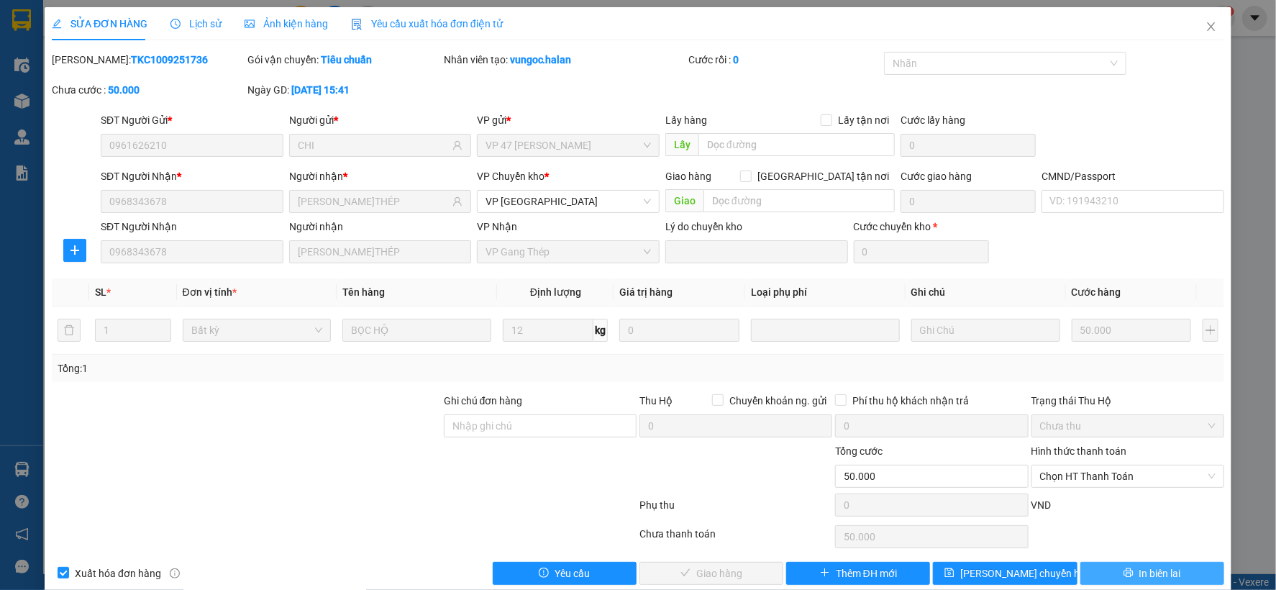
click at [1140, 568] on span "In biên lai" at bounding box center [1161, 574] width 42 height 16
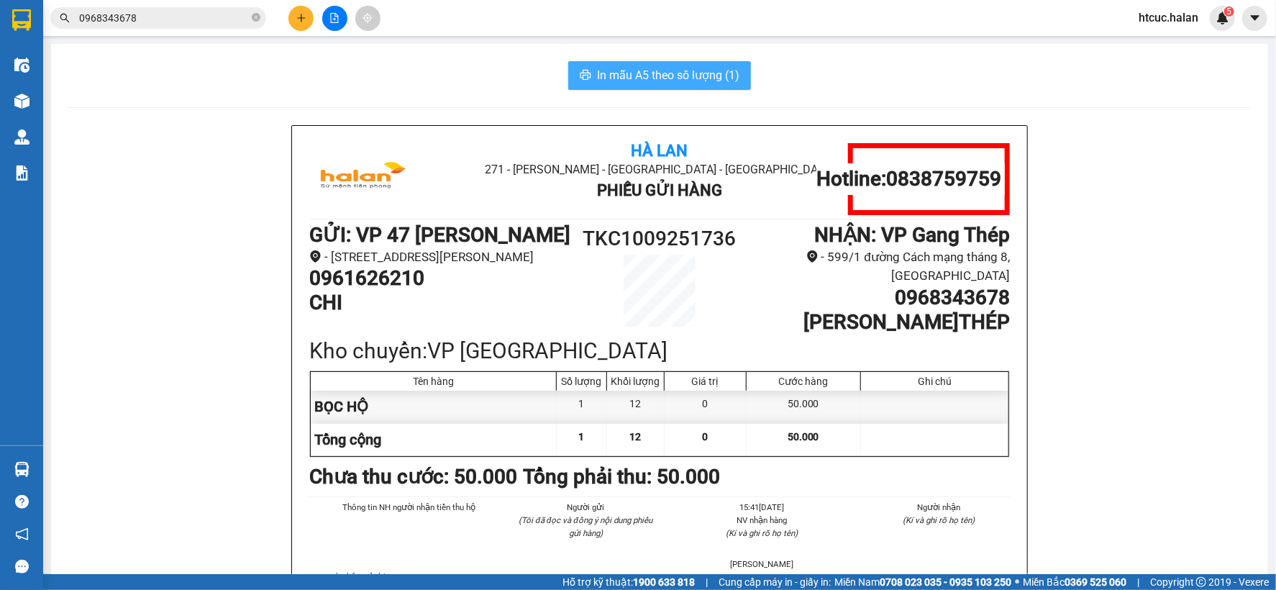
click at [662, 61] on button "In mẫu A5 theo số lượng (1)" at bounding box center [659, 75] width 183 height 29
click at [31, 99] on div at bounding box center [21, 100] width 25 height 25
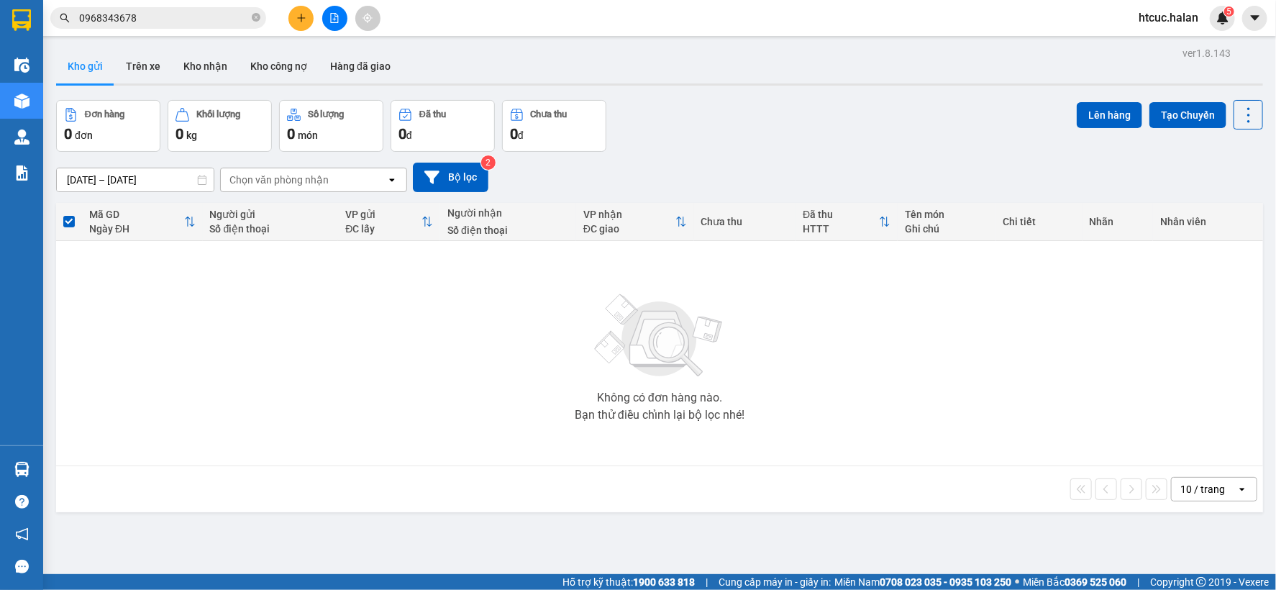
drag, startPoint x: 687, startPoint y: 147, endPoint x: 476, endPoint y: 109, distance: 214.8
click at [680, 147] on div "Đơn hàng 0 đơn Khối lượng 0 kg Số lượng 0 món Đã thu 0 đ Chưa thu 0 đ Lên hàng …" at bounding box center [659, 126] width 1207 height 52
click at [200, 71] on button "Kho nhận" at bounding box center [205, 66] width 67 height 35
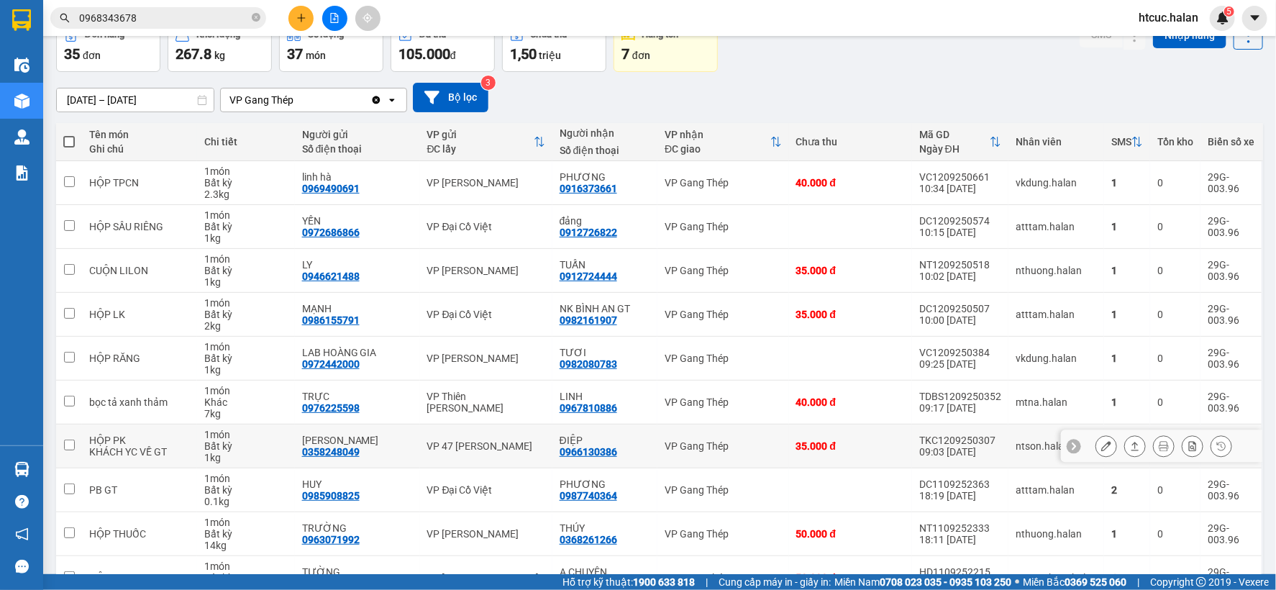
scroll to position [160, 0]
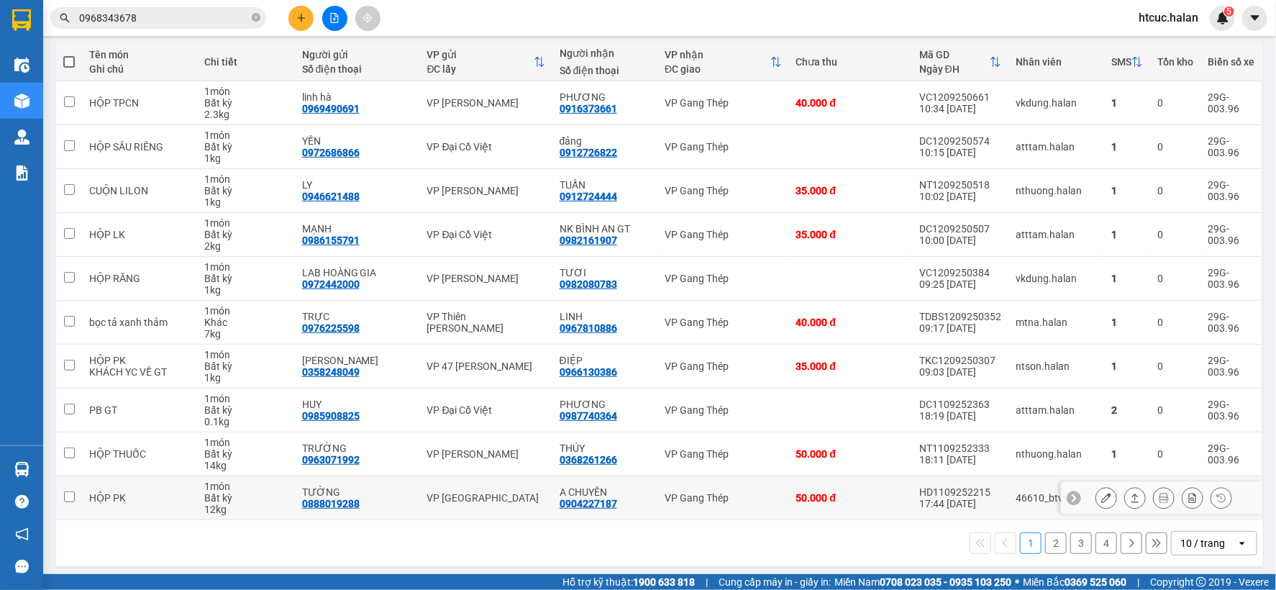
drag, startPoint x: 839, startPoint y: 430, endPoint x: 995, endPoint y: 508, distance: 174.4
drag, startPoint x: 995, startPoint y: 508, endPoint x: 1045, endPoint y: 543, distance: 60.5
click at [1045, 543] on button "2" at bounding box center [1056, 543] width 22 height 22
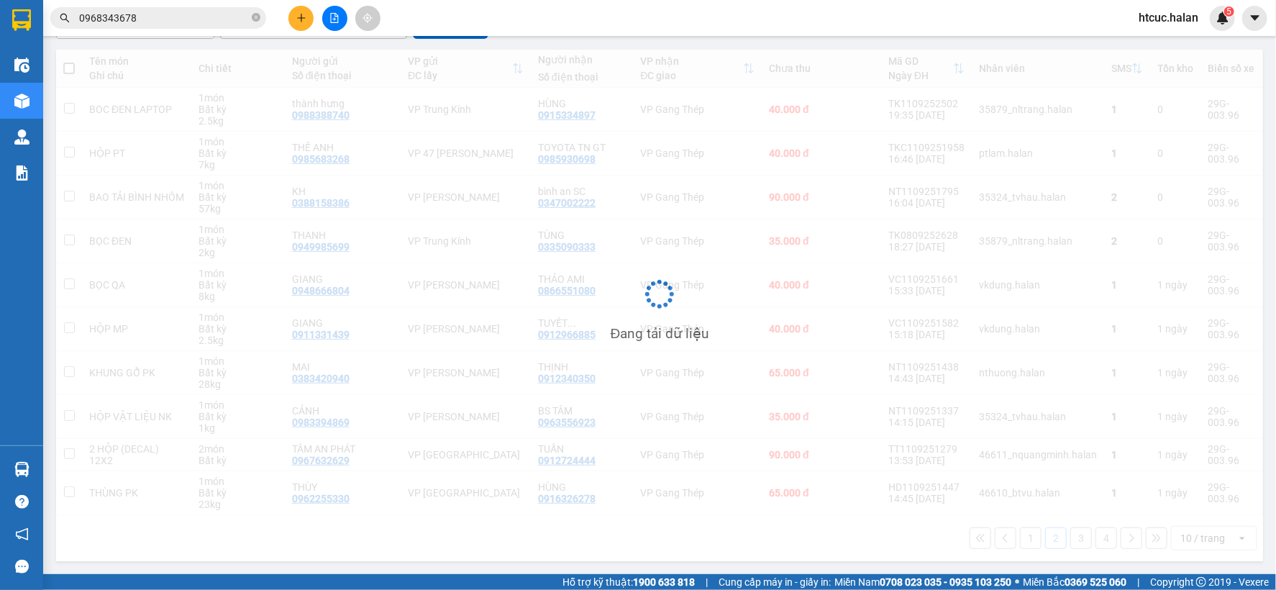
scroll to position [155, 0]
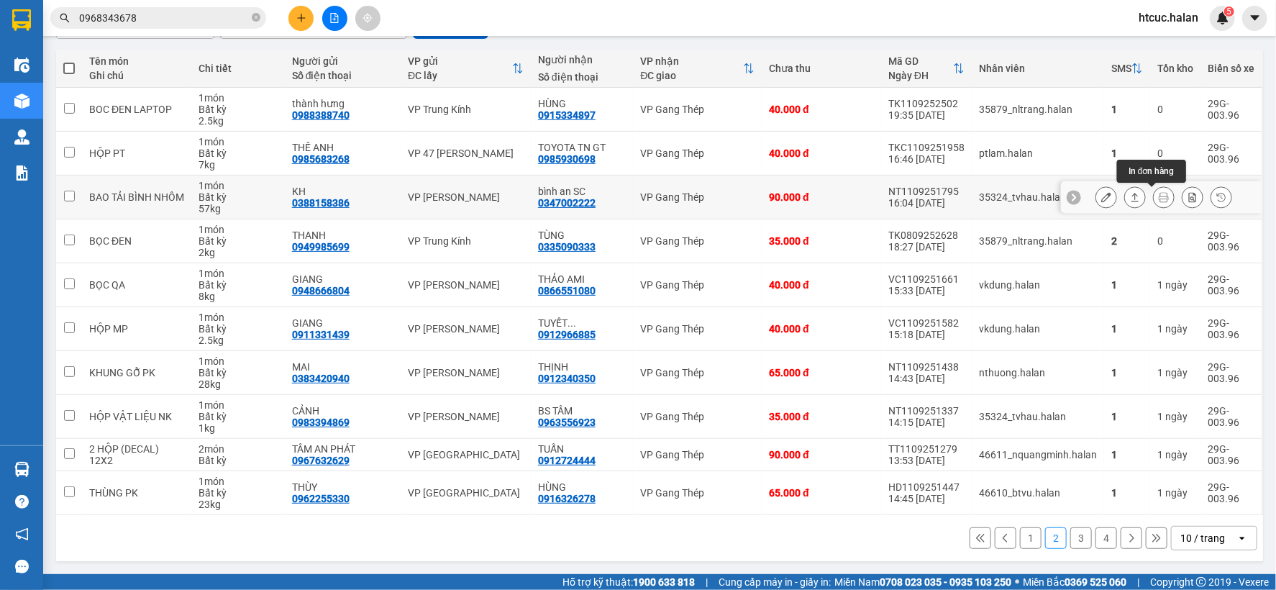
click at [1159, 199] on icon at bounding box center [1164, 197] width 10 height 10
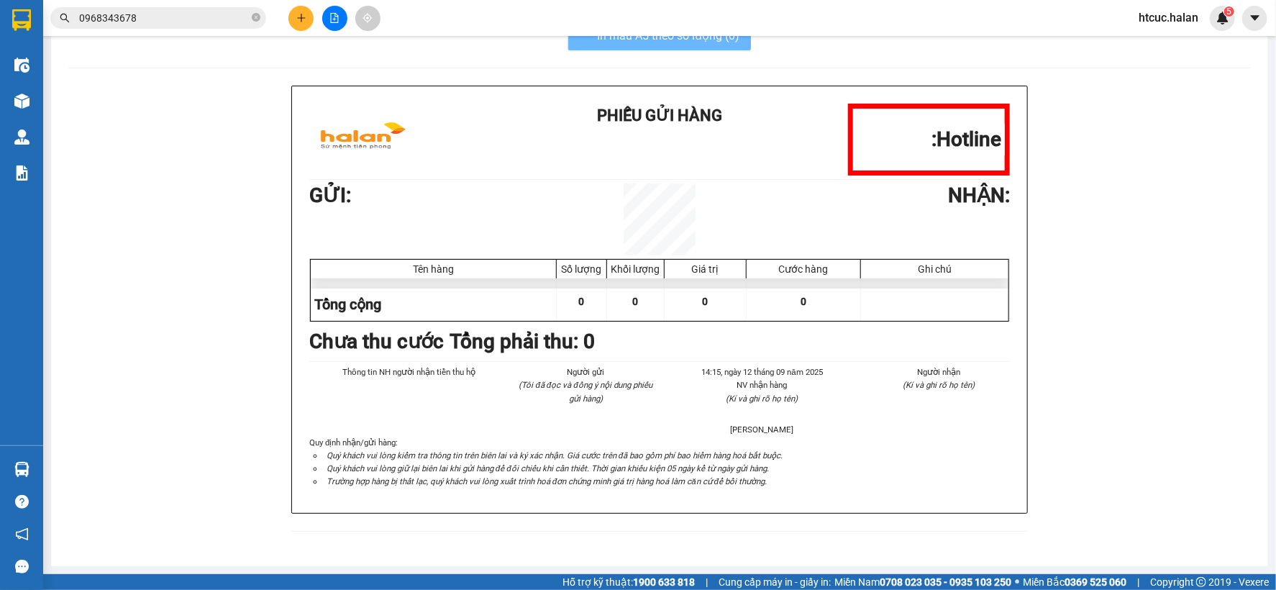
scroll to position [43, 0]
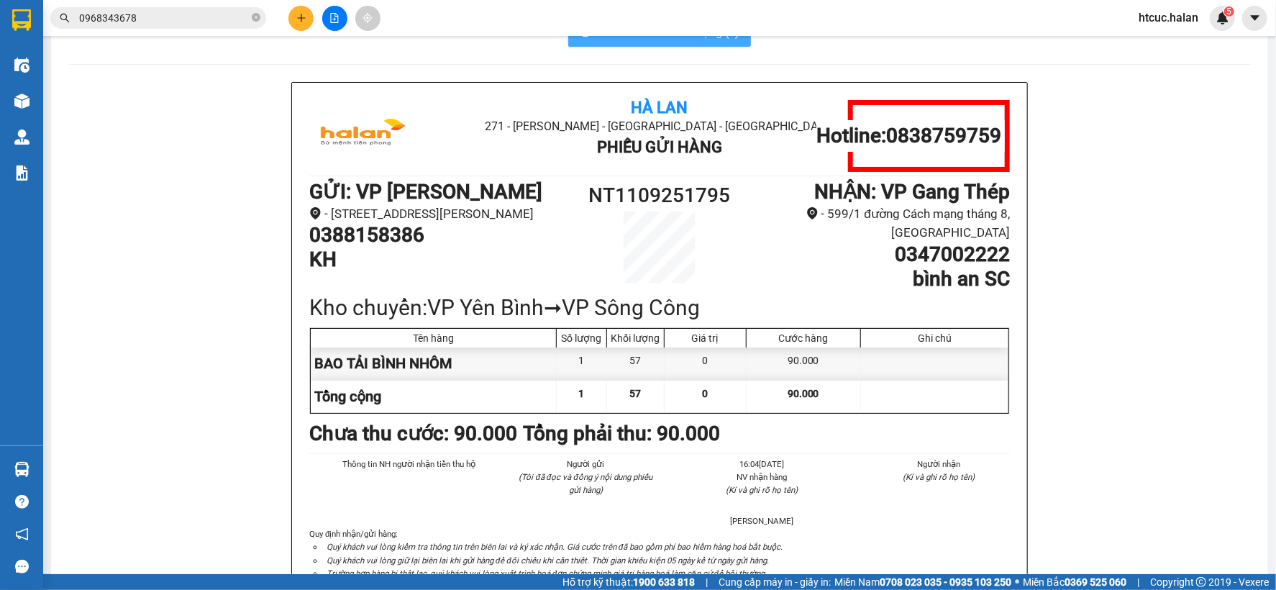
click at [689, 44] on button "In mẫu A5 theo số lượng (1)" at bounding box center [659, 32] width 183 height 29
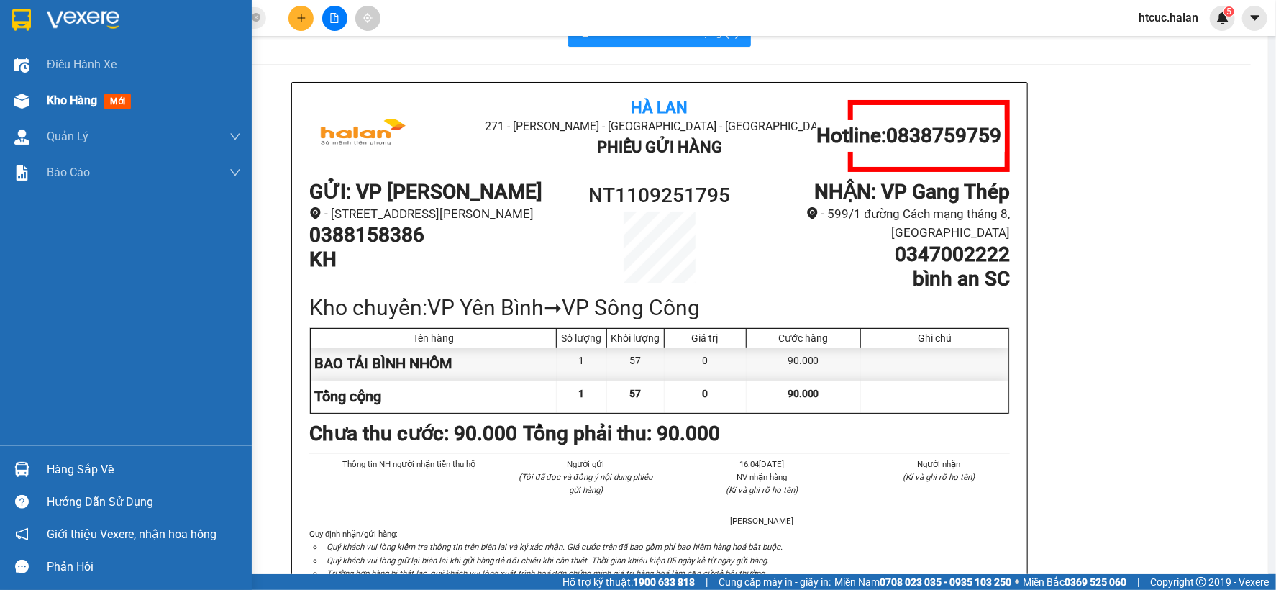
click at [32, 104] on div at bounding box center [21, 100] width 25 height 25
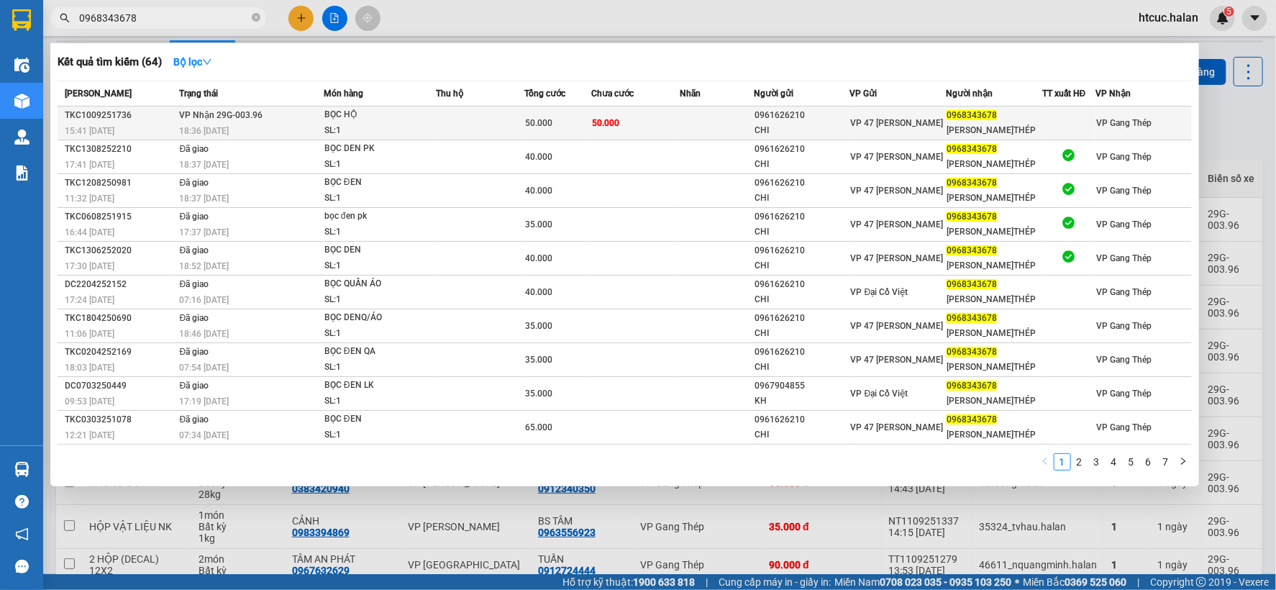
click at [676, 120] on td "50.000" at bounding box center [635, 123] width 88 height 34
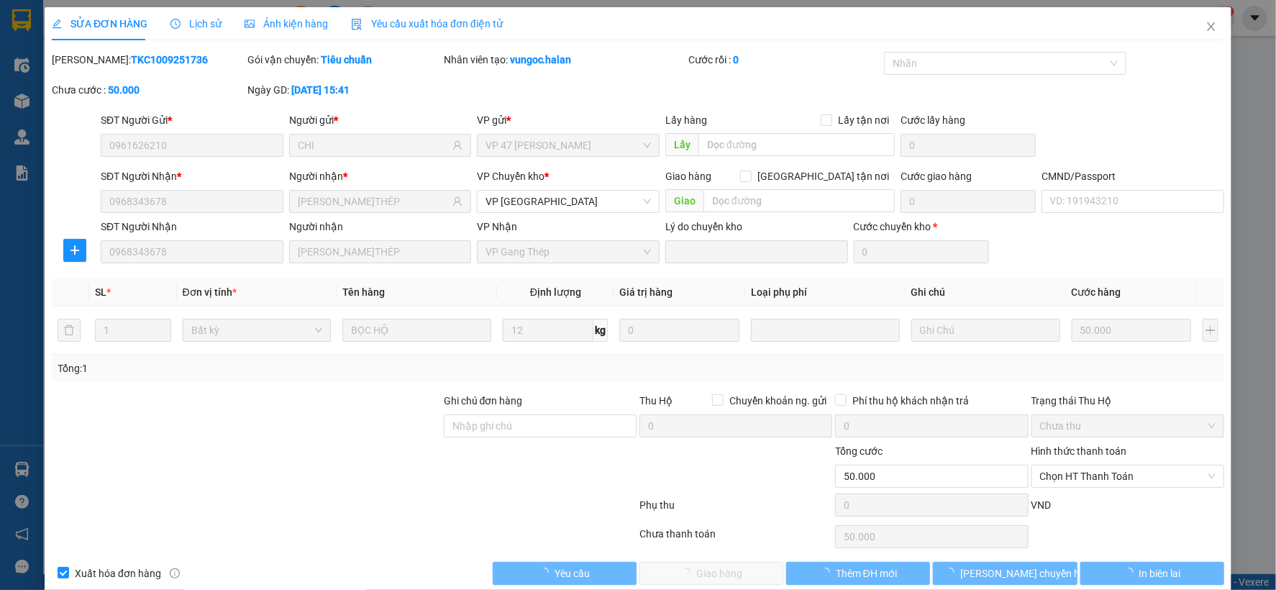
type input "0961626210"
type input "CHI"
type input "0968343678"
type input "HOÀNG G.THÉP"
type input "50.000"
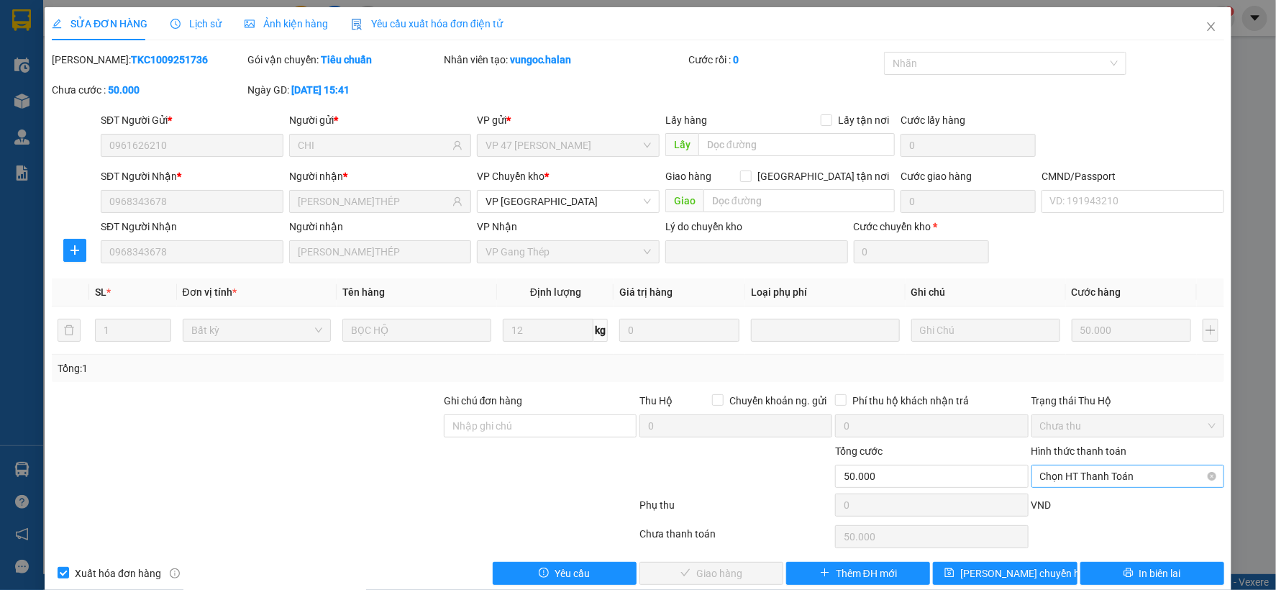
drag, startPoint x: 1103, startPoint y: 473, endPoint x: 1096, endPoint y: 464, distance: 11.2
click at [1102, 473] on span "Chọn HT Thanh Toán" at bounding box center [1128, 477] width 176 height 22
click at [1081, 355] on div "Tại văn phòng" at bounding box center [1118, 356] width 174 height 16
type input "0"
click at [742, 568] on button "Giao hàng" at bounding box center [712, 573] width 144 height 23
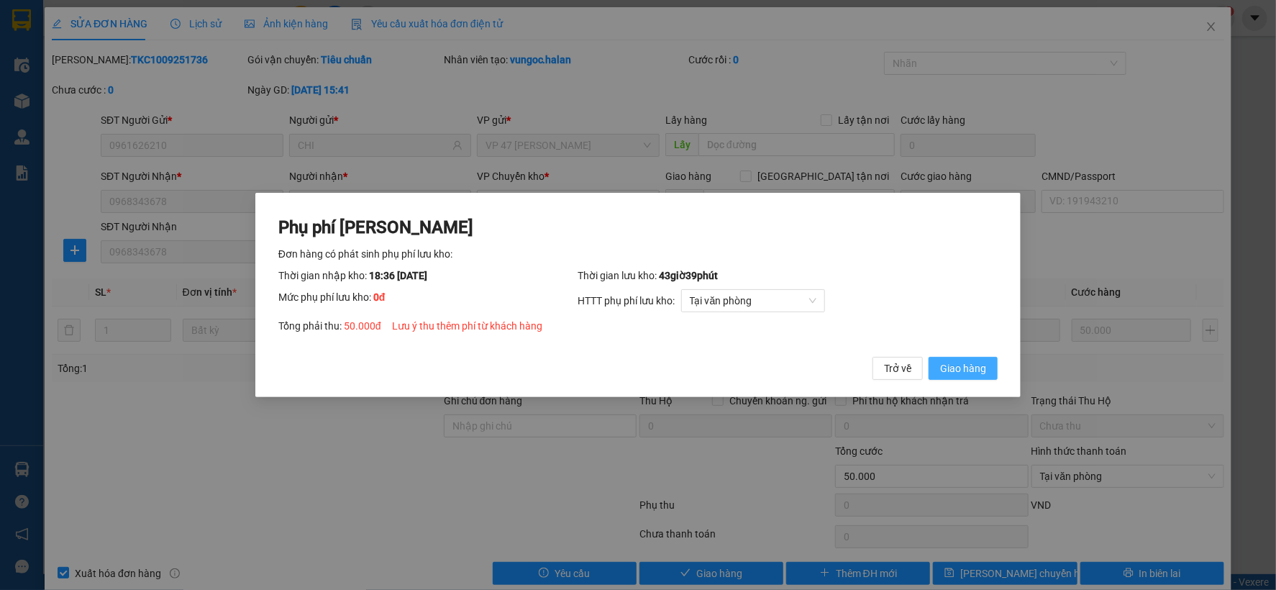
click at [968, 370] on span "Giao hàng" at bounding box center [963, 368] width 46 height 16
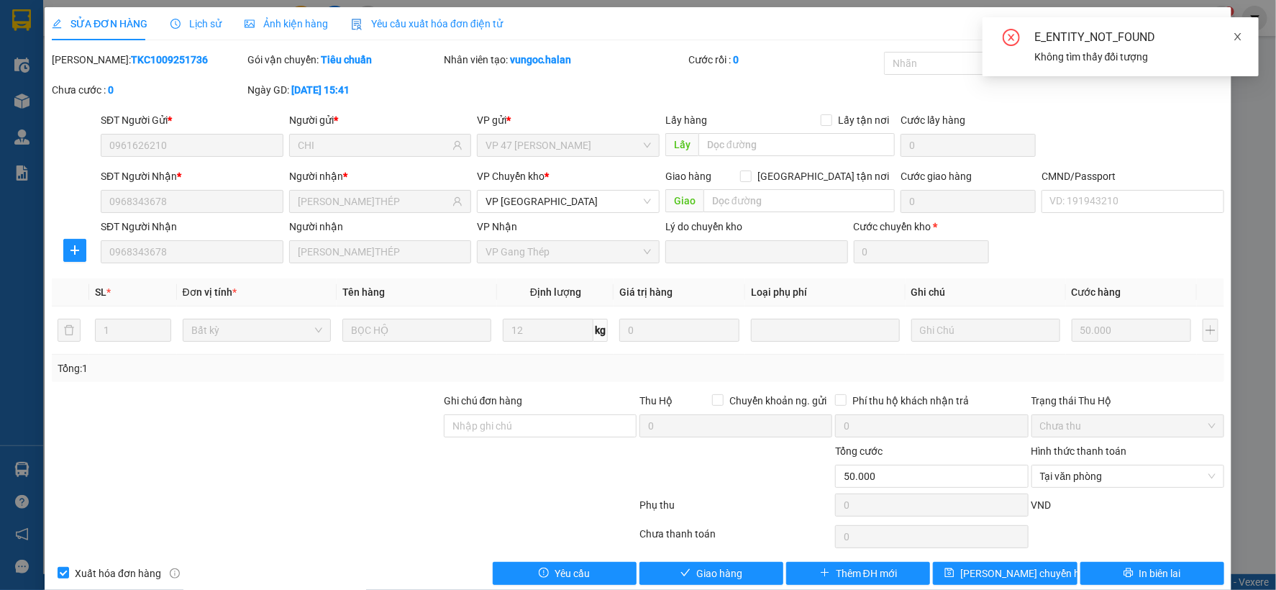
click at [1242, 35] on icon "close" at bounding box center [1238, 37] width 10 height 10
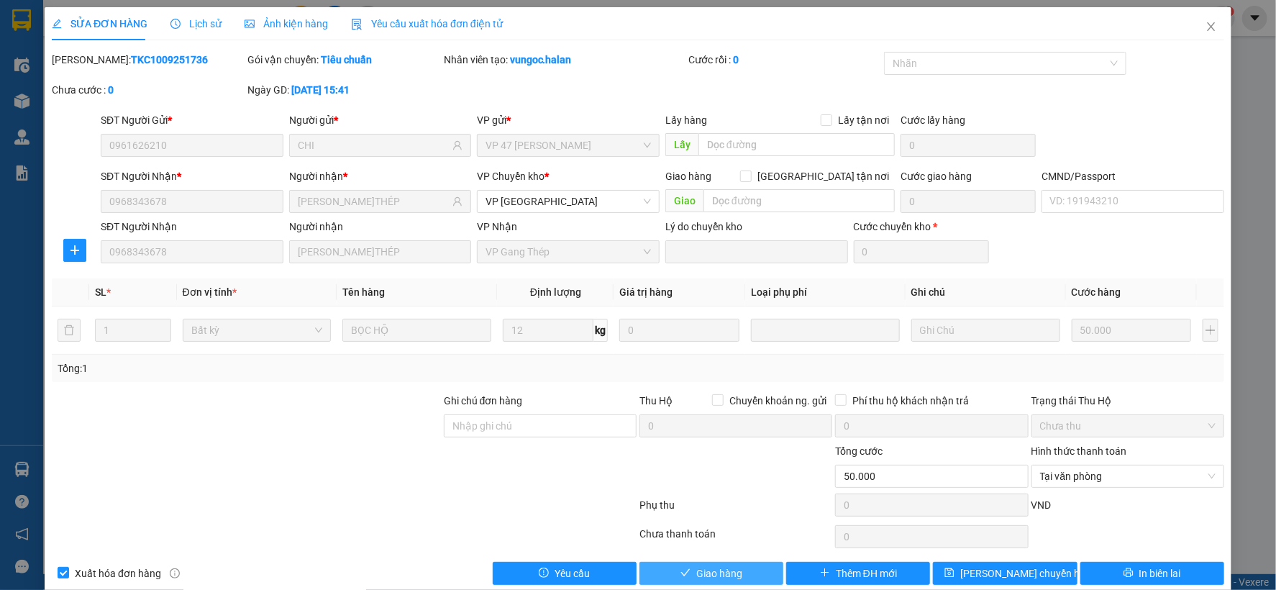
click at [711, 571] on span "Giao hàng" at bounding box center [719, 574] width 46 height 16
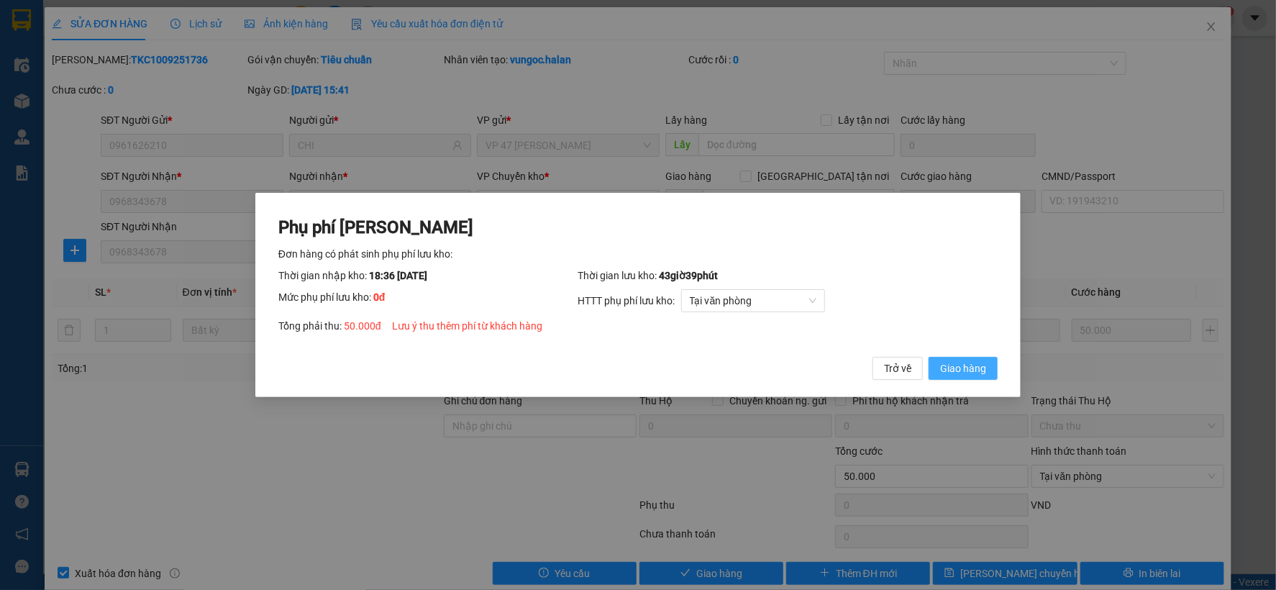
click at [953, 366] on span "Giao hàng" at bounding box center [963, 368] width 46 height 16
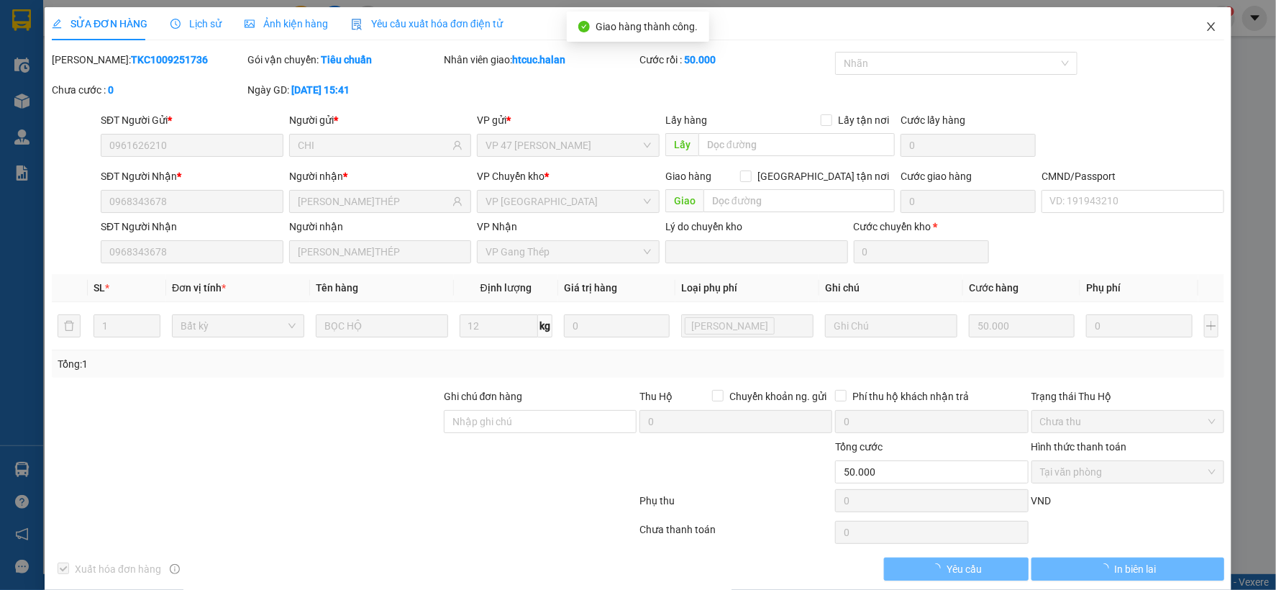
drag, startPoint x: 1202, startPoint y: 26, endPoint x: 268, endPoint y: 19, distance: 933.9
click at [1207, 25] on icon "close" at bounding box center [1211, 26] width 8 height 9
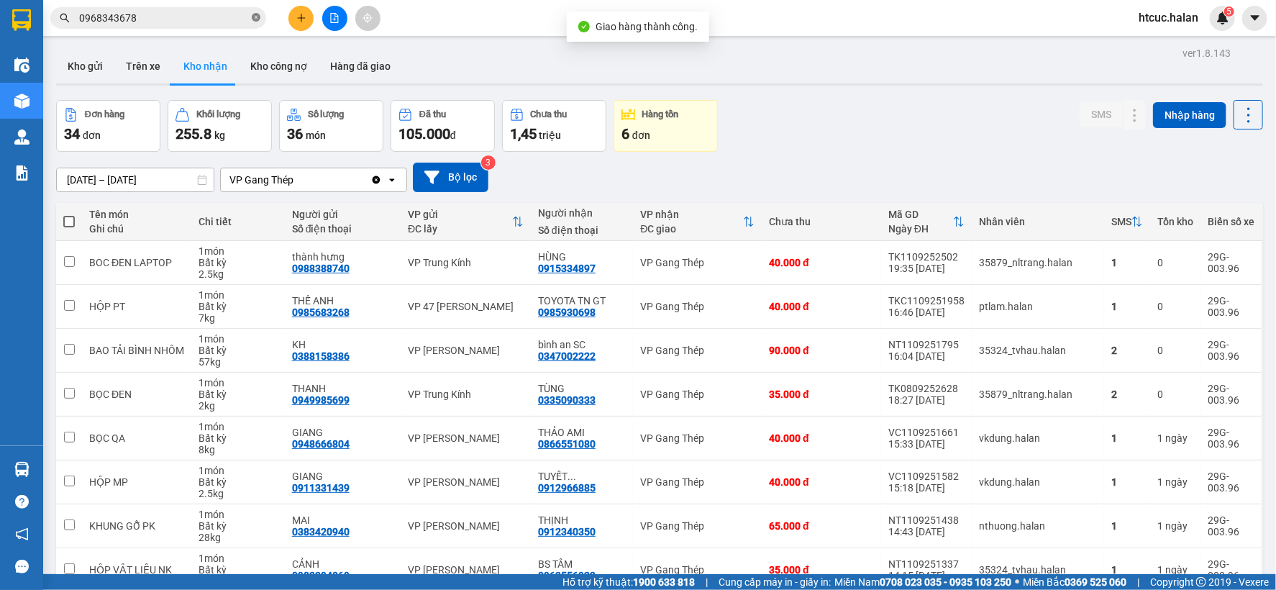
click at [257, 18] on icon "close-circle" at bounding box center [256, 17] width 9 height 9
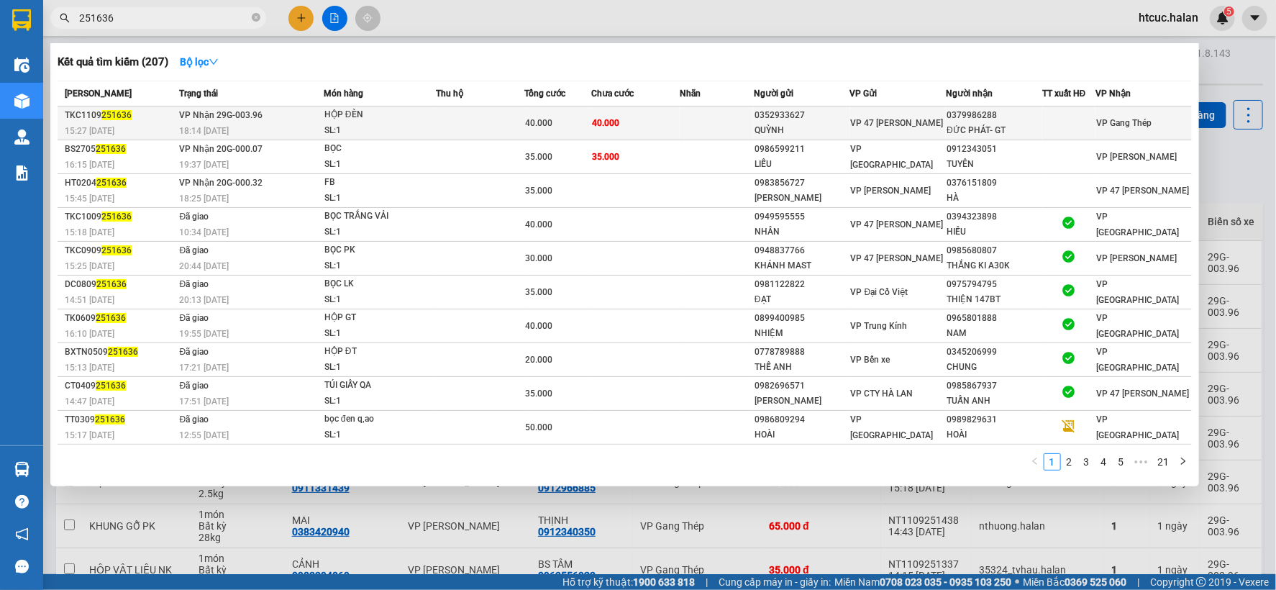
type input "251636"
click at [632, 119] on td "40.000" at bounding box center [635, 123] width 88 height 34
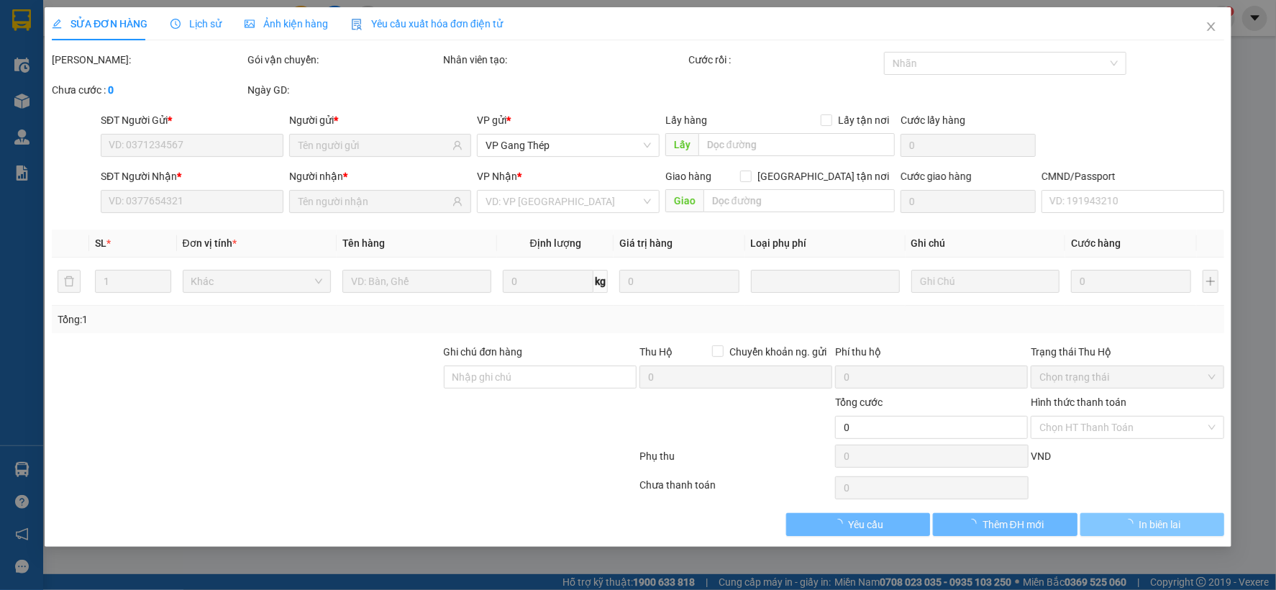
type input "0352933627"
type input "QUỲNH"
type input "0379986288"
type input "ĐỨC PHÁT- GT"
type input "40.000"
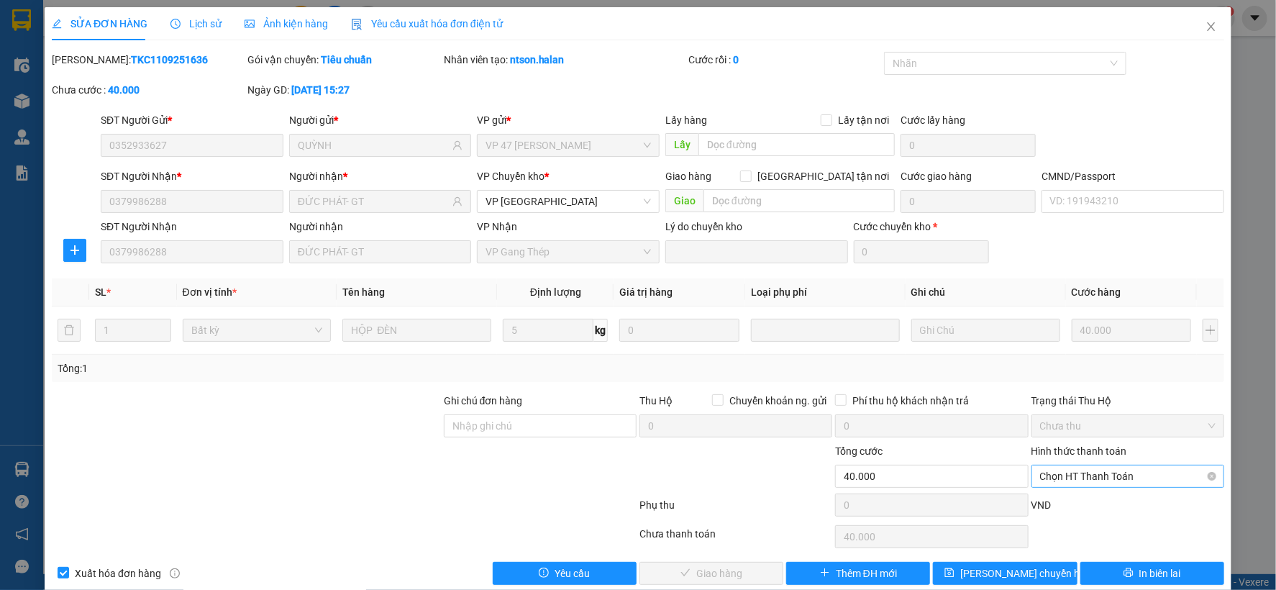
click at [1111, 475] on span "Chọn HT Thanh Toán" at bounding box center [1128, 477] width 176 height 22
click at [1086, 350] on div "Tại văn phòng" at bounding box center [1118, 356] width 174 height 16
type input "0"
click at [710, 578] on span "Giao hàng" at bounding box center [719, 574] width 46 height 16
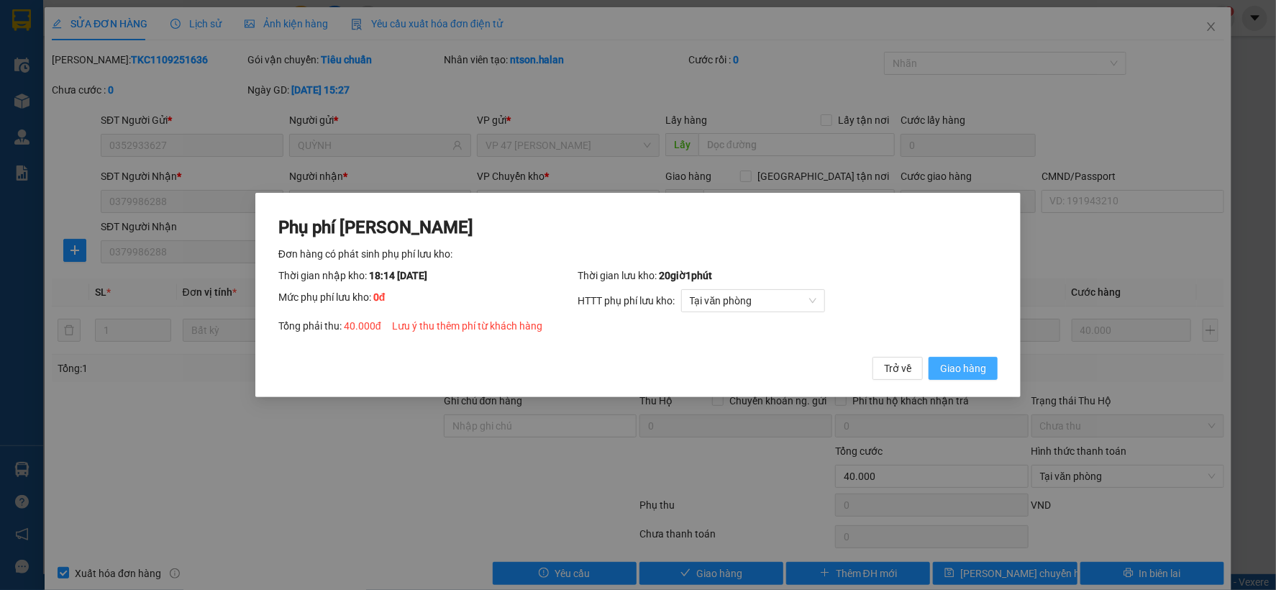
click at [972, 364] on span "Giao hàng" at bounding box center [963, 368] width 46 height 16
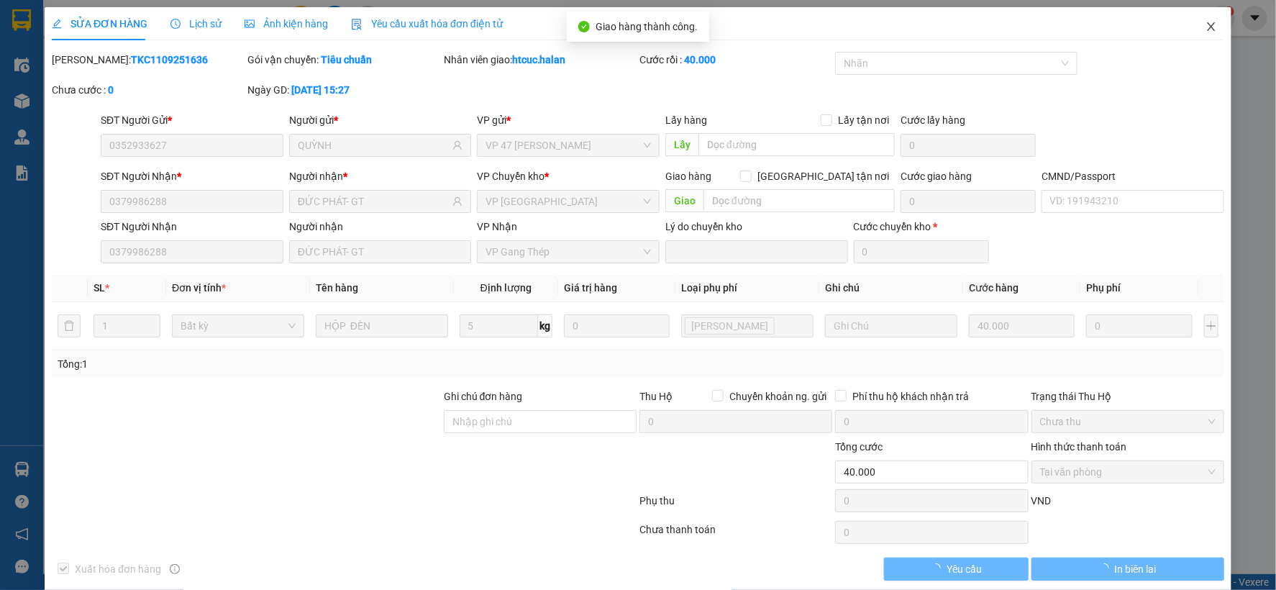
click at [1202, 20] on span "Close" at bounding box center [1211, 27] width 40 height 40
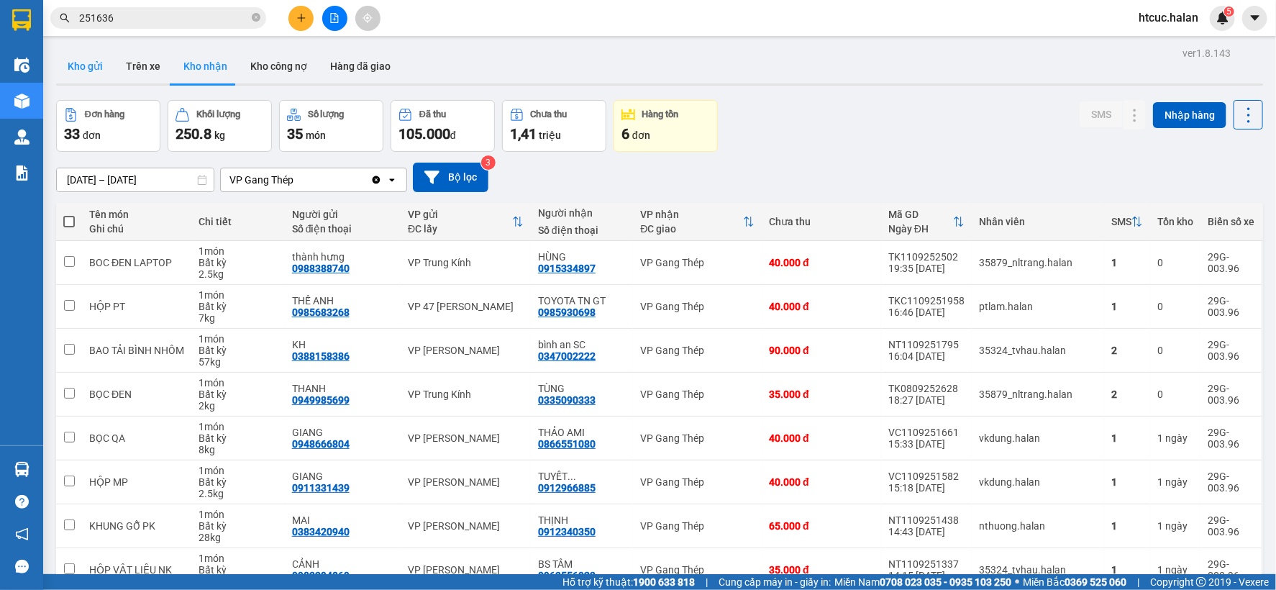
click at [68, 63] on button "Kho gửi" at bounding box center [85, 66] width 58 height 35
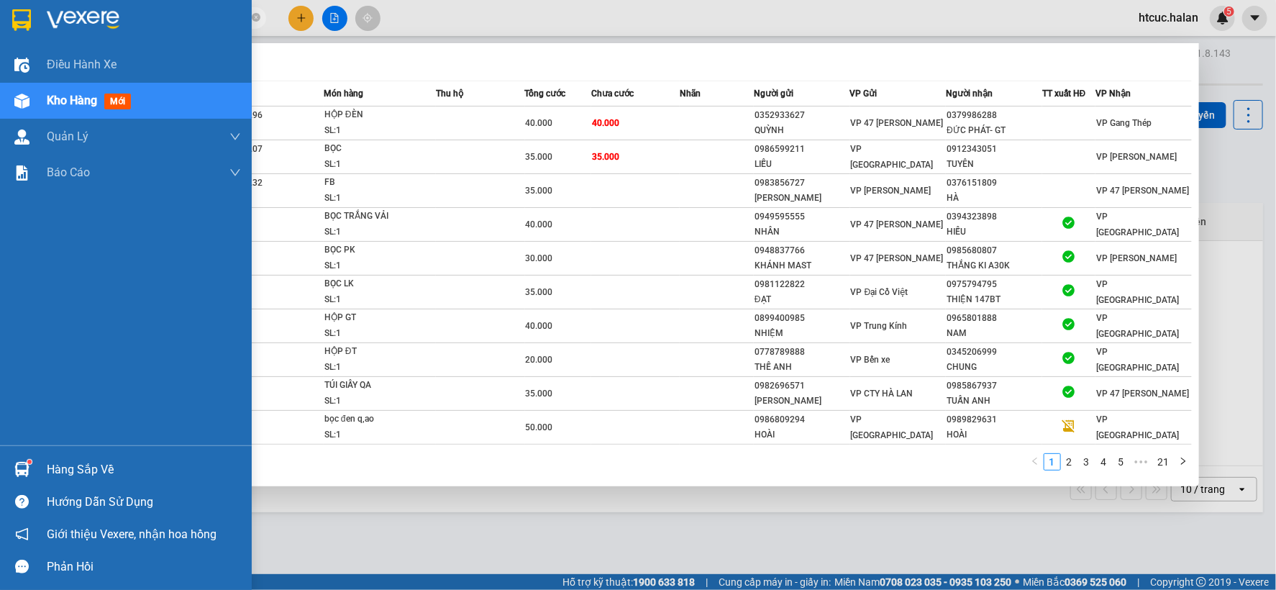
drag, startPoint x: 124, startPoint y: 19, endPoint x: 9, endPoint y: 41, distance: 117.1
click at [0, 47] on section "Kết quả tìm kiếm ( 207 ) Bộ lọc Mã ĐH Trạng thái Món hàng Thu hộ Tổng cước Chưa…" at bounding box center [638, 295] width 1276 height 590
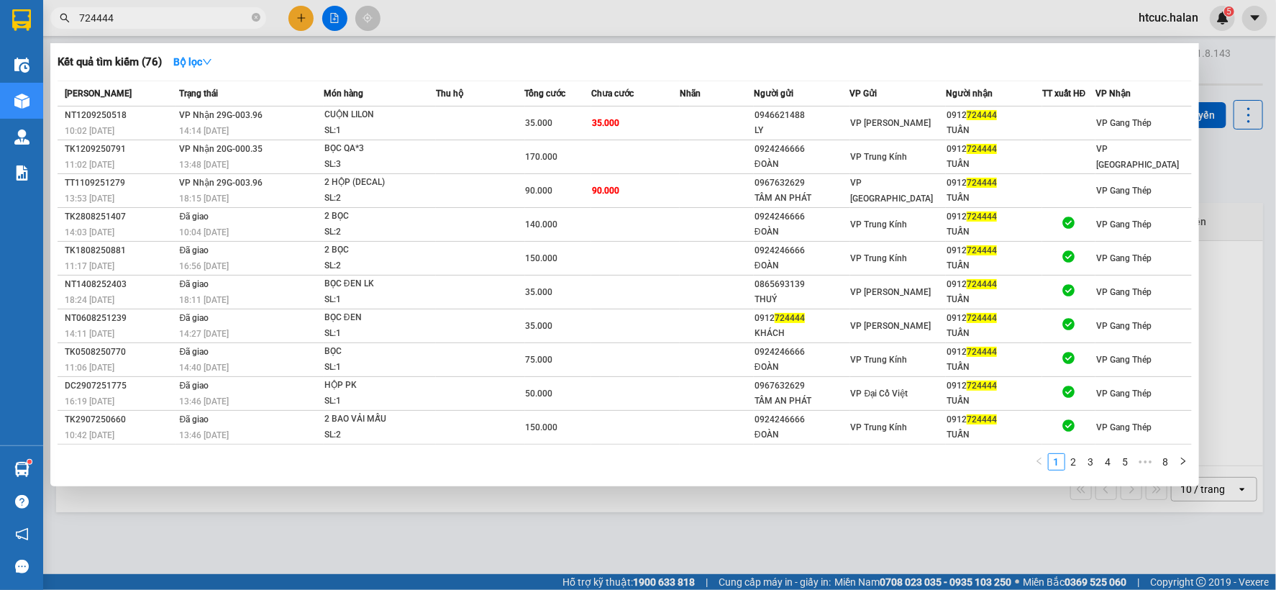
drag, startPoint x: 118, startPoint y: 17, endPoint x: 58, endPoint y: 47, distance: 67.3
click at [58, 31] on div "Kết quả tìm kiếm ( 76 ) Bộ lọc Mã ĐH Trạng thái Món hàng Thu hộ Tổng cước Chưa …" at bounding box center [140, 18] width 281 height 25
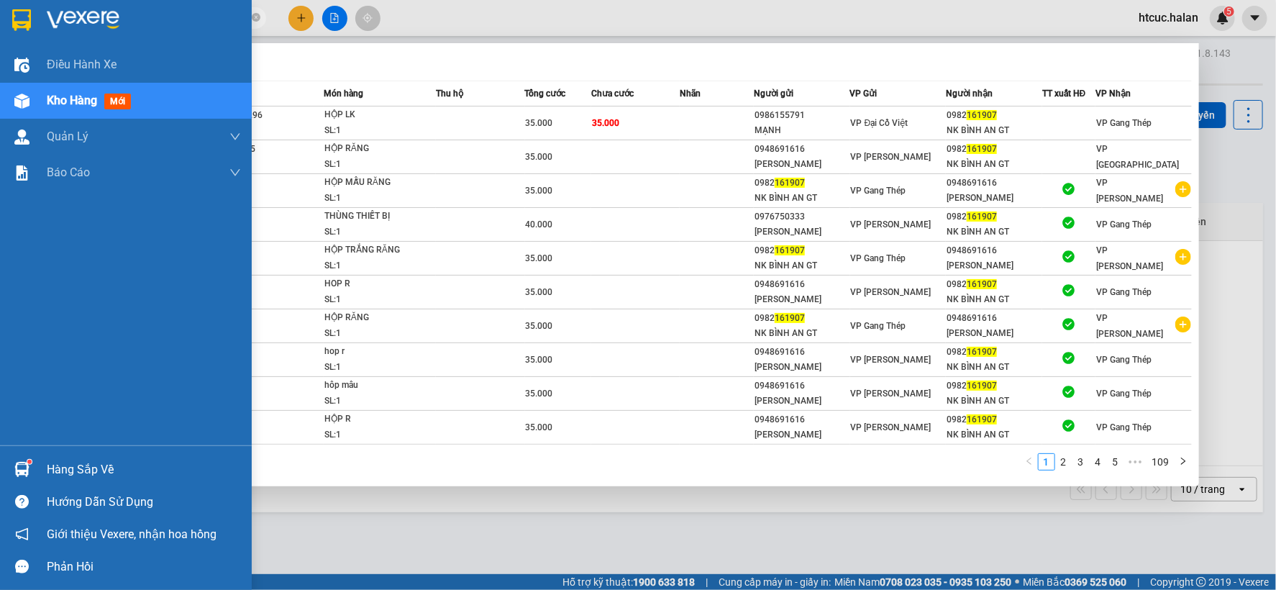
drag, startPoint x: 126, startPoint y: 15, endPoint x: 42, endPoint y: 15, distance: 84.2
click at [42, 15] on section "Kết quả tìm kiếm ( 1088 ) Bộ lọc Mã ĐH Trạng thái Món hàng Thu hộ Tổng cước Chư…" at bounding box center [638, 295] width 1276 height 590
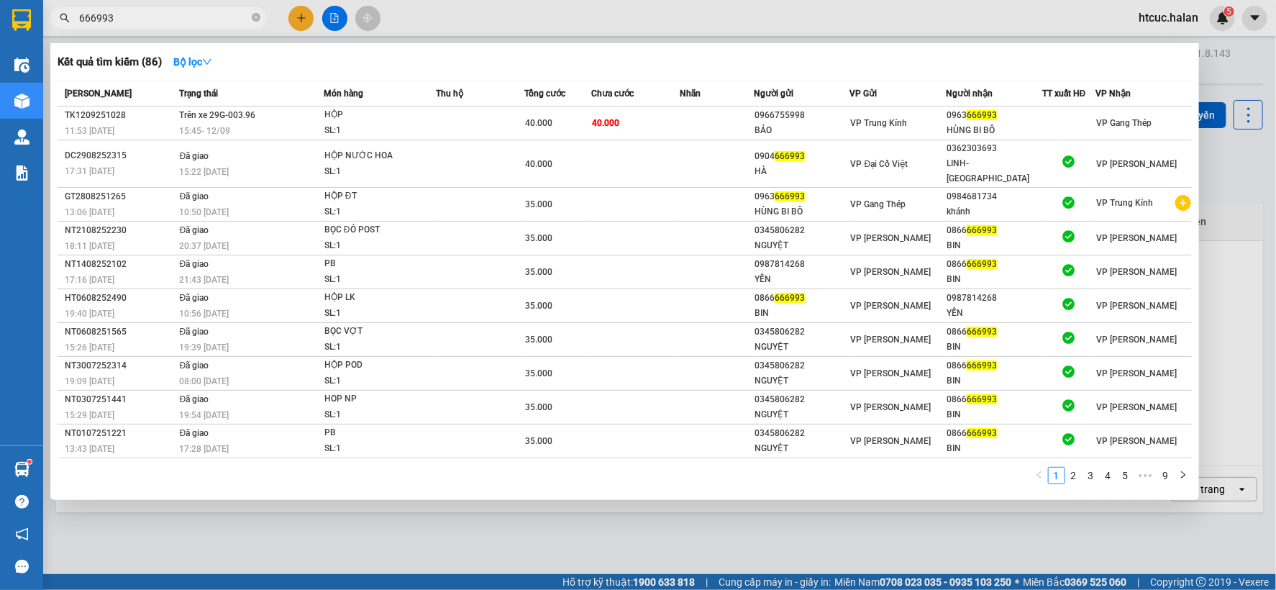
type input "666993"
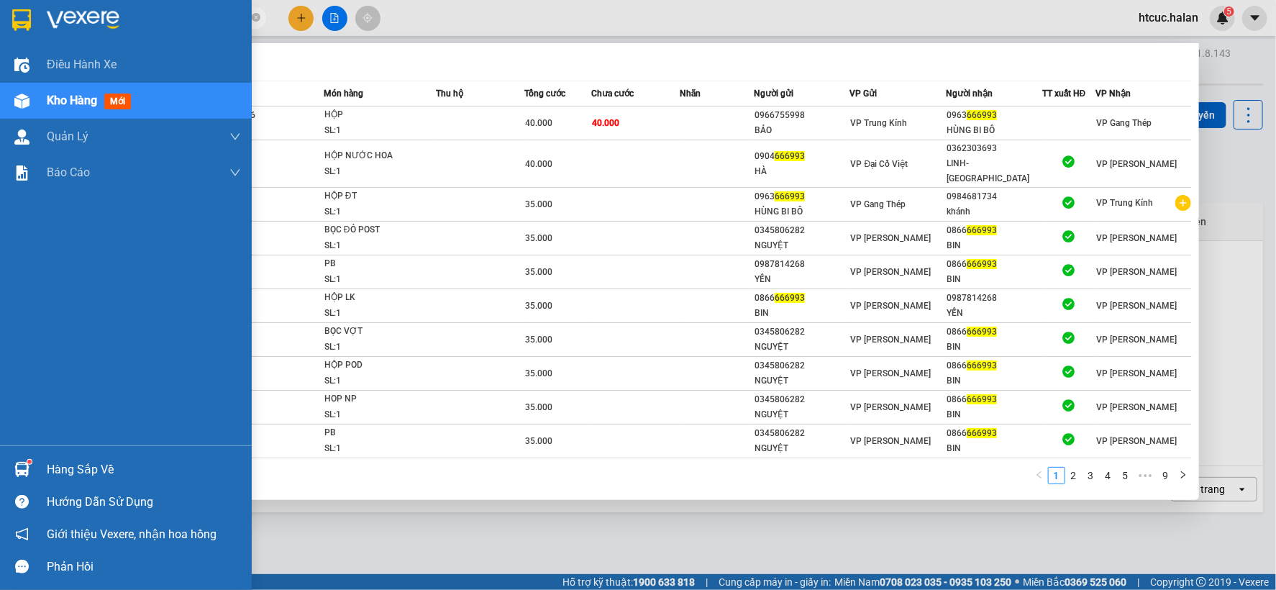
click at [3, 459] on div "Hàng sắp về" at bounding box center [126, 469] width 252 height 32
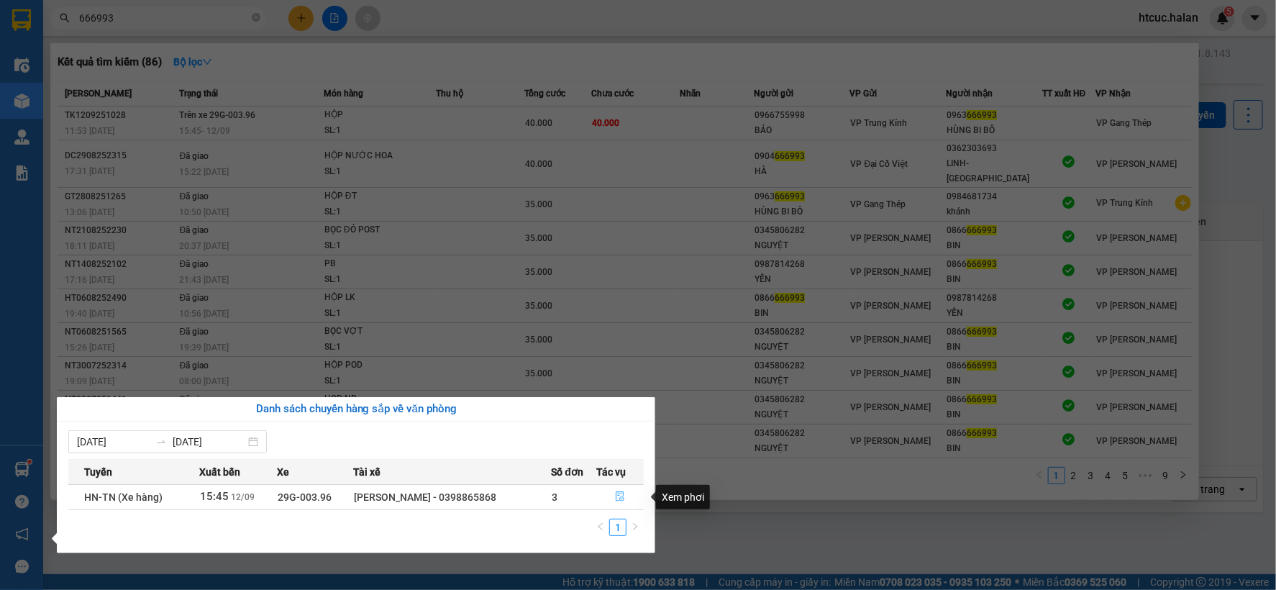
click at [622, 495] on icon "file-done" at bounding box center [620, 496] width 9 height 10
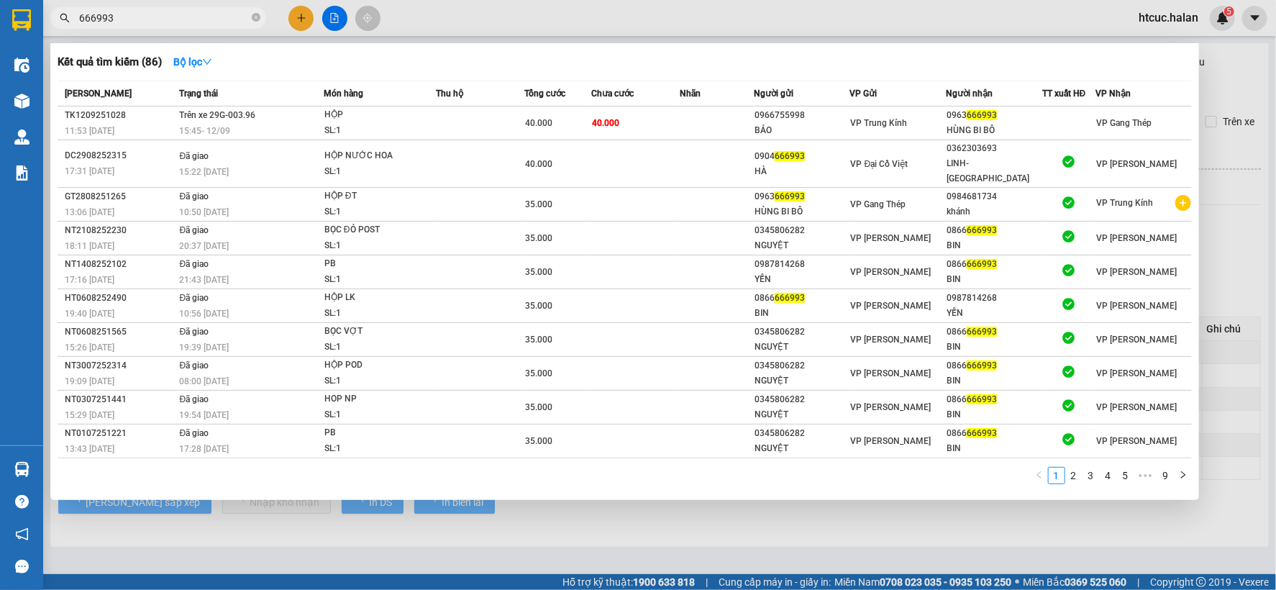
click at [668, 525] on div at bounding box center [638, 295] width 1276 height 590
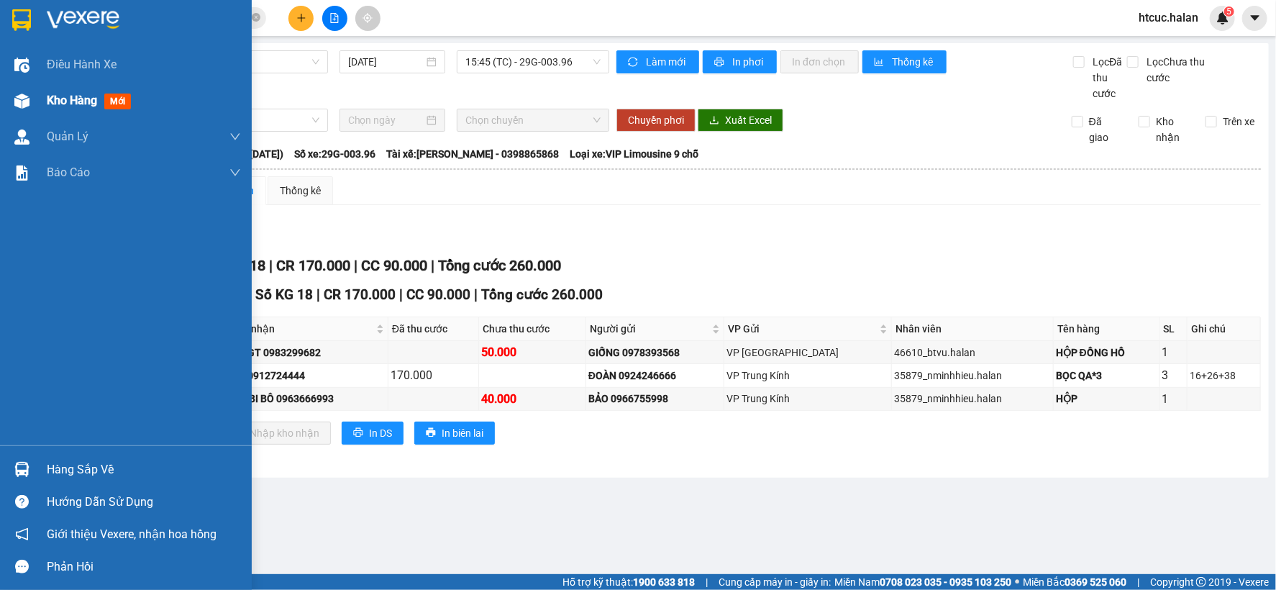
click at [17, 95] on img at bounding box center [21, 101] width 15 height 15
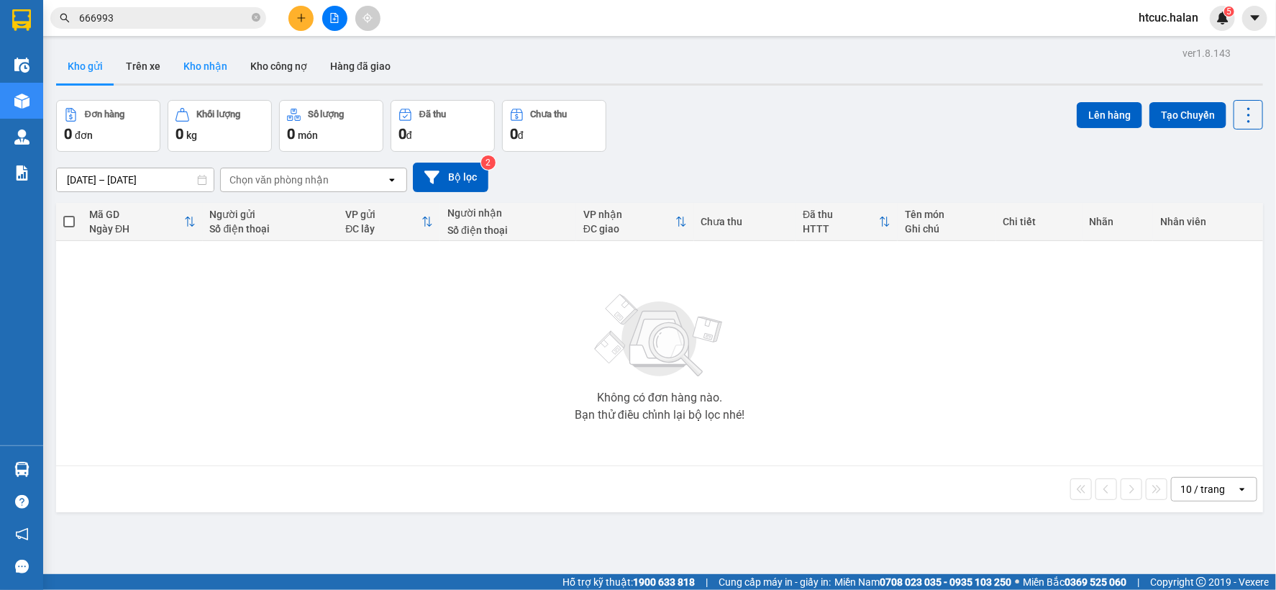
click at [191, 66] on button "Kho nhận" at bounding box center [205, 66] width 67 height 35
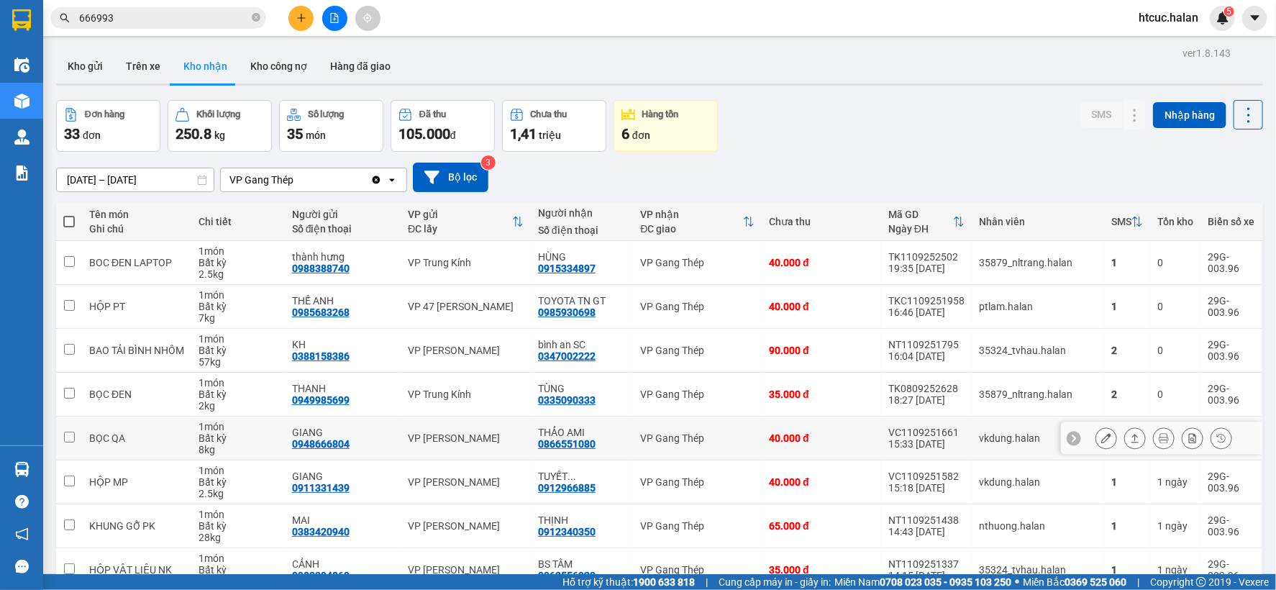
scroll to position [155, 0]
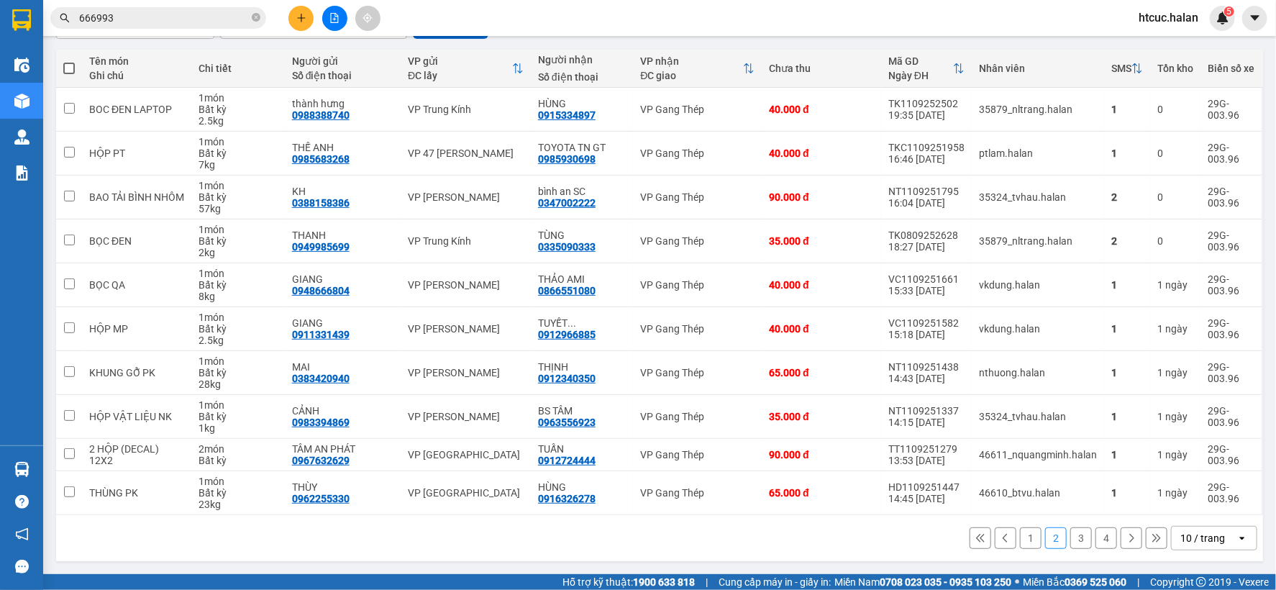
click at [1022, 541] on button "1" at bounding box center [1031, 538] width 22 height 22
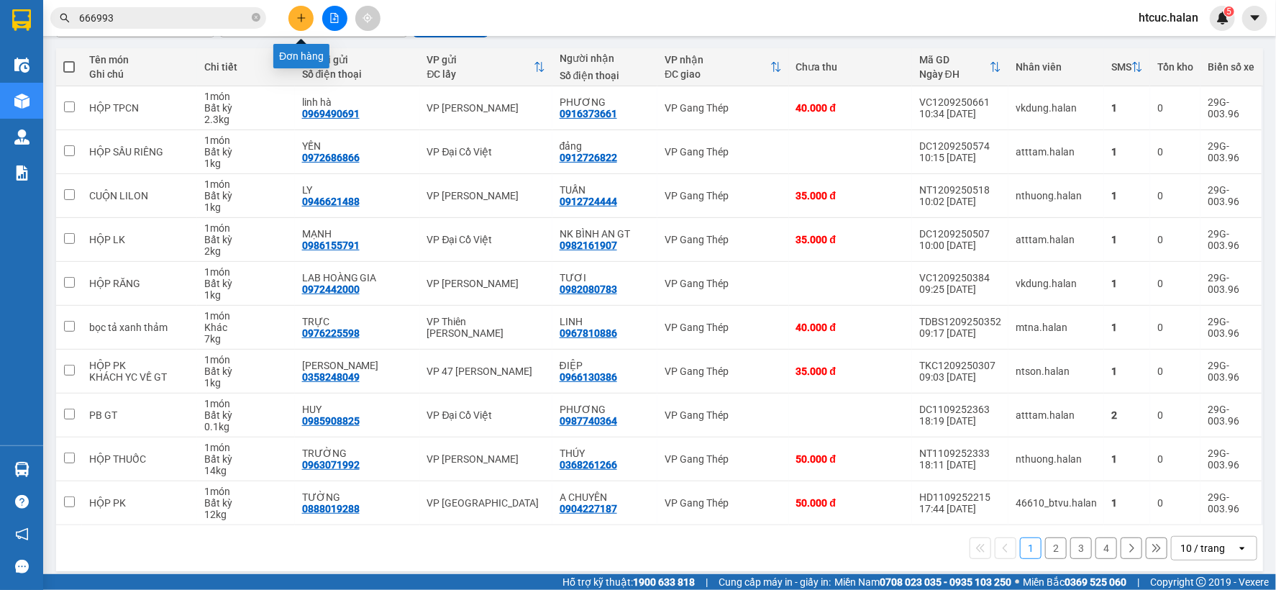
click at [306, 18] on icon "plus" at bounding box center [301, 18] width 10 height 10
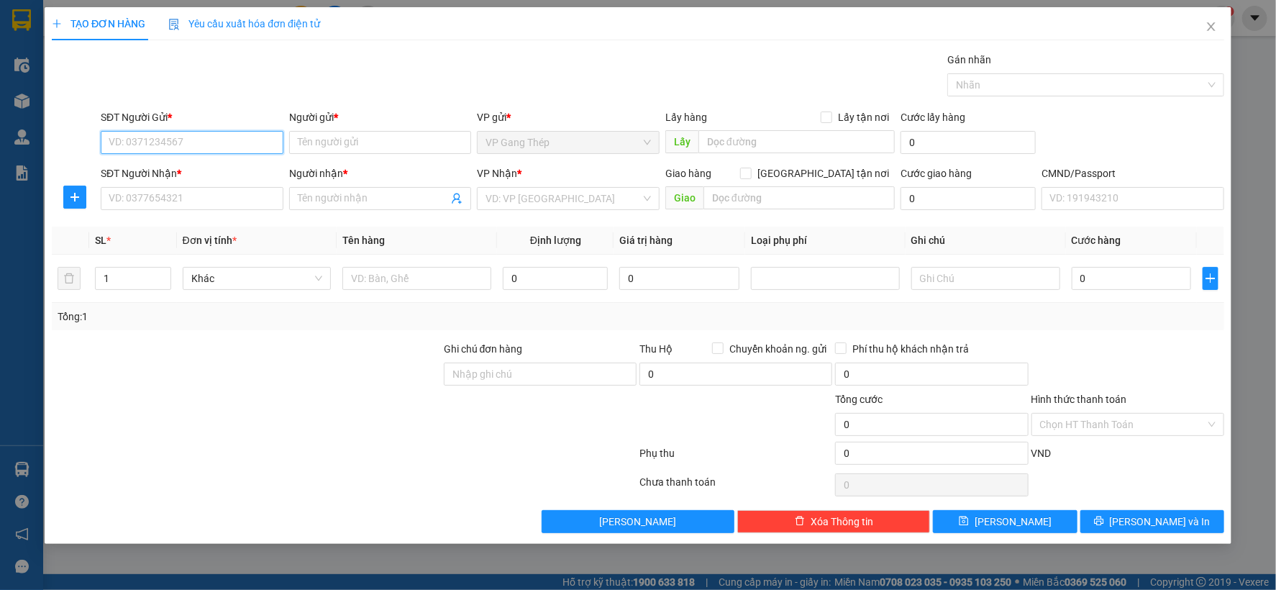
click at [221, 139] on input "SĐT Người Gửi *" at bounding box center [192, 142] width 183 height 23
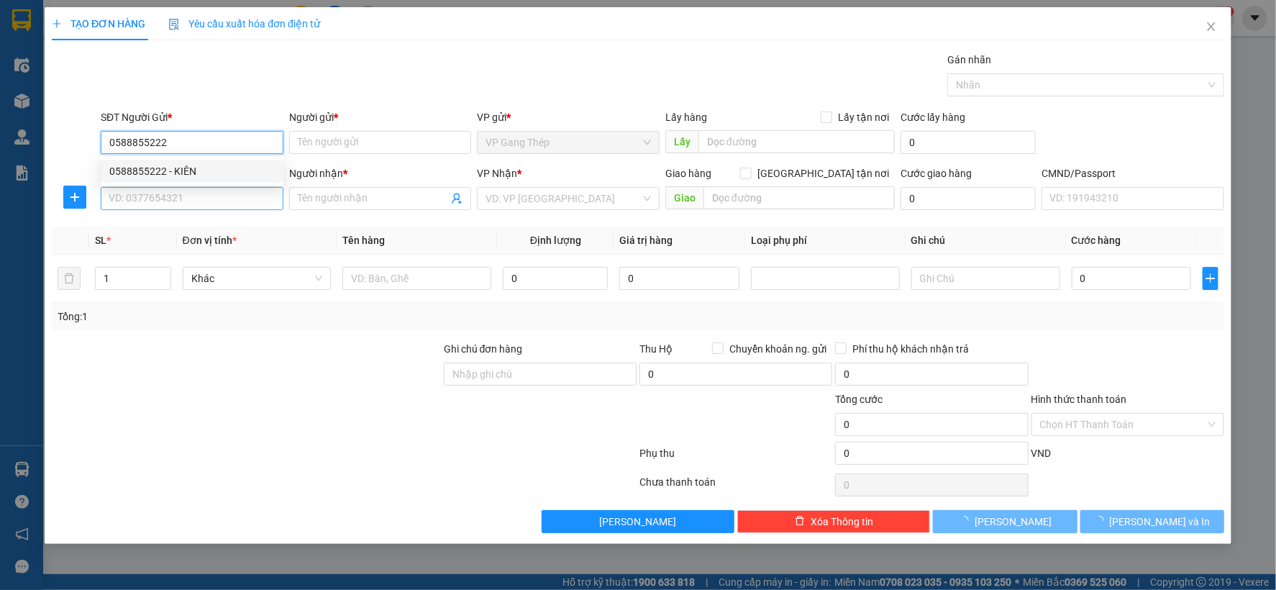
click at [178, 176] on div "0588855222 - KIÊN" at bounding box center [191, 171] width 165 height 16
type input "0588855222"
click at [191, 199] on input "SĐT Người Nhận *" at bounding box center [192, 198] width 183 height 23
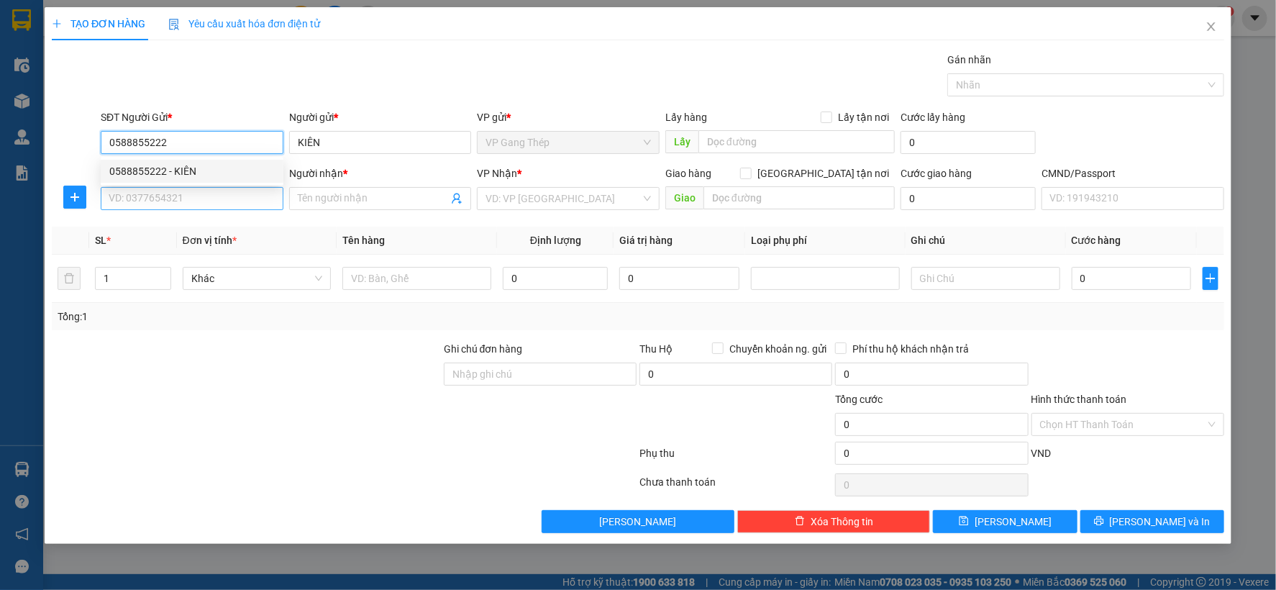
type input "KIÊN"
click at [184, 191] on input "SĐT Người Nhận *" at bounding box center [192, 198] width 183 height 23
type input "0963673516"
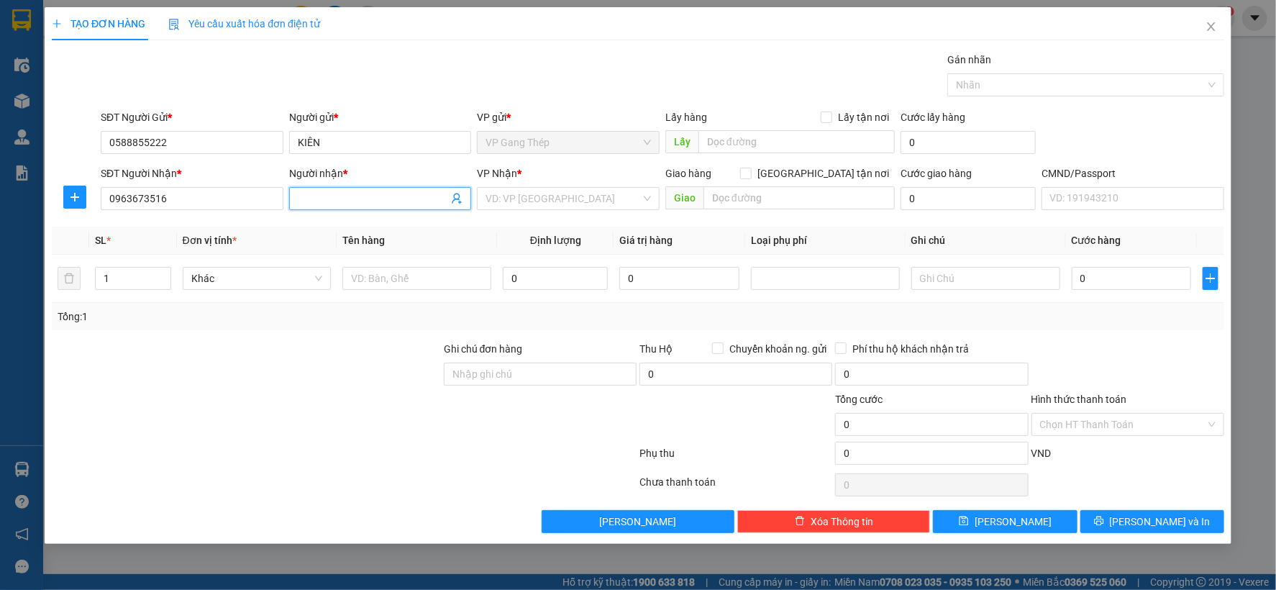
click at [350, 199] on input "Người nhận *" at bounding box center [373, 199] width 151 height 16
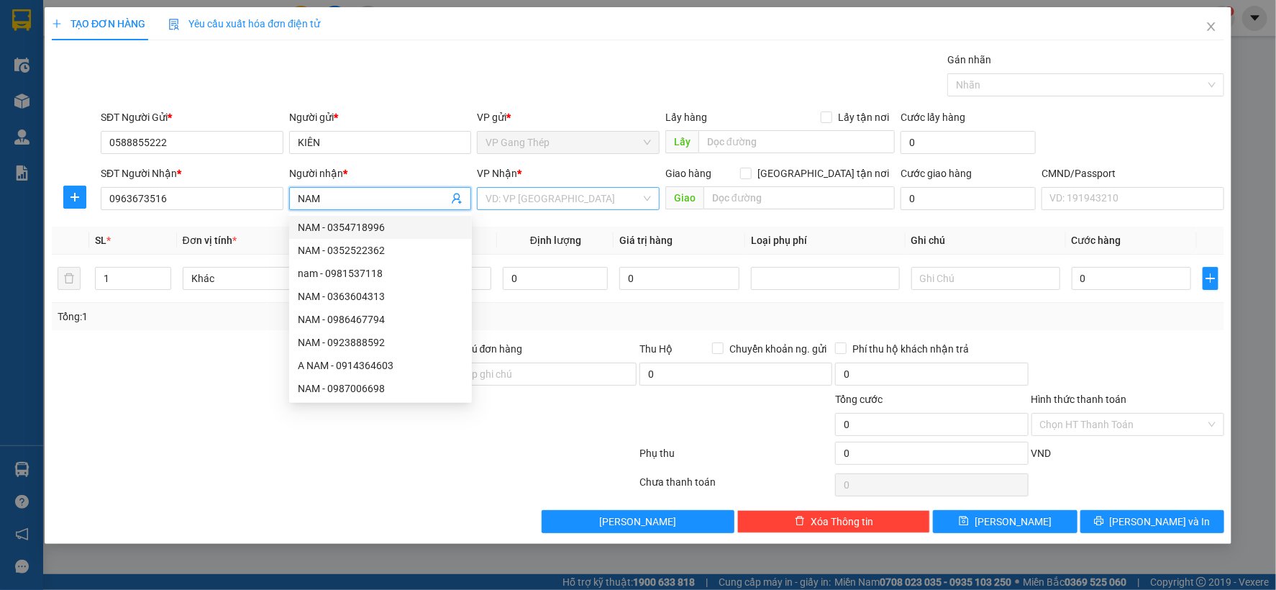
type input "NAM"
click at [572, 198] on input "search" at bounding box center [563, 199] width 155 height 22
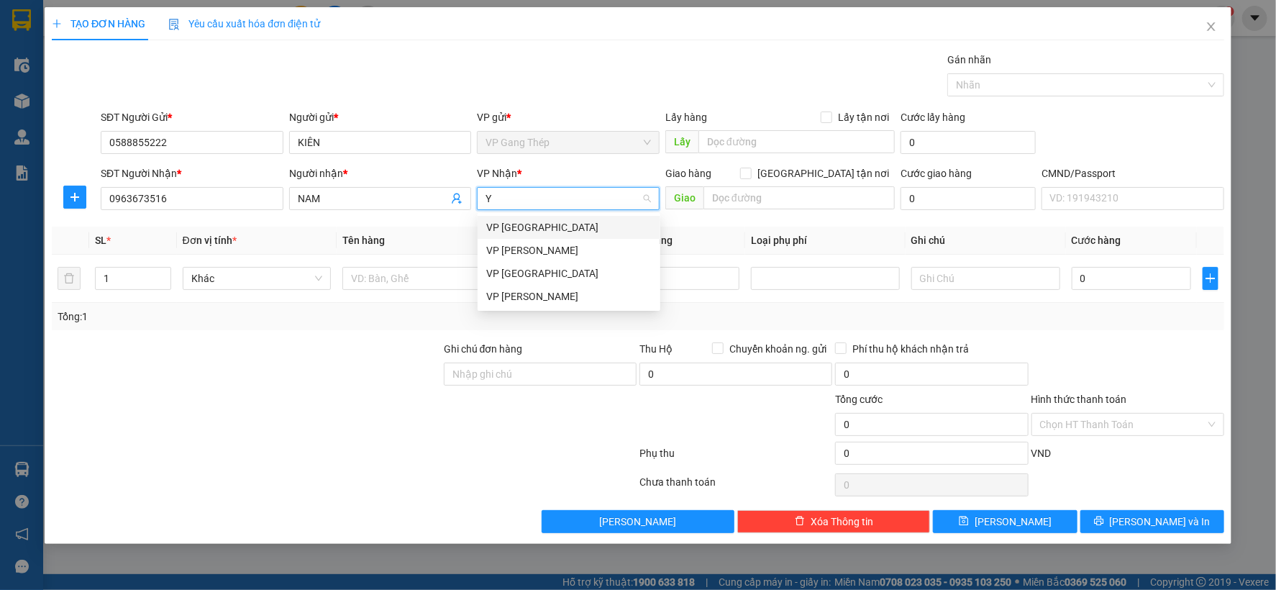
type input "YÊ"
click at [531, 226] on div "VP [GEOGRAPHIC_DATA]" at bounding box center [568, 227] width 165 height 16
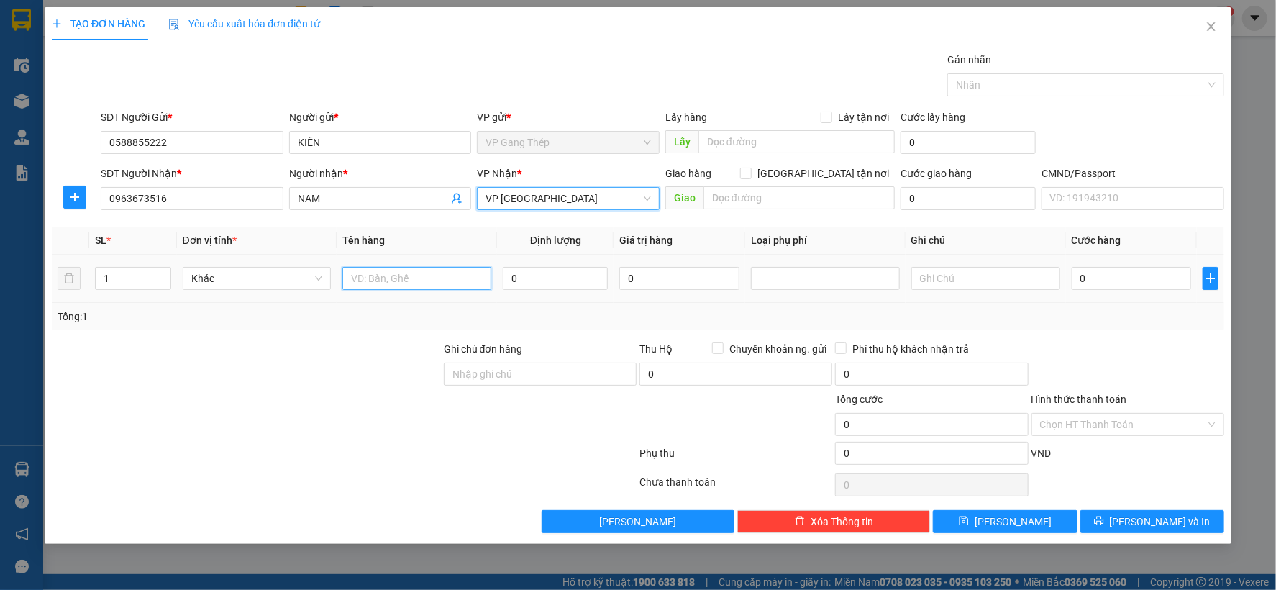
click at [394, 269] on input "text" at bounding box center [416, 278] width 149 height 23
type input "HỘP ĐT"
click at [576, 272] on input "0" at bounding box center [555, 278] width 105 height 23
type input "0.2"
click at [1151, 266] on div "0" at bounding box center [1131, 278] width 119 height 29
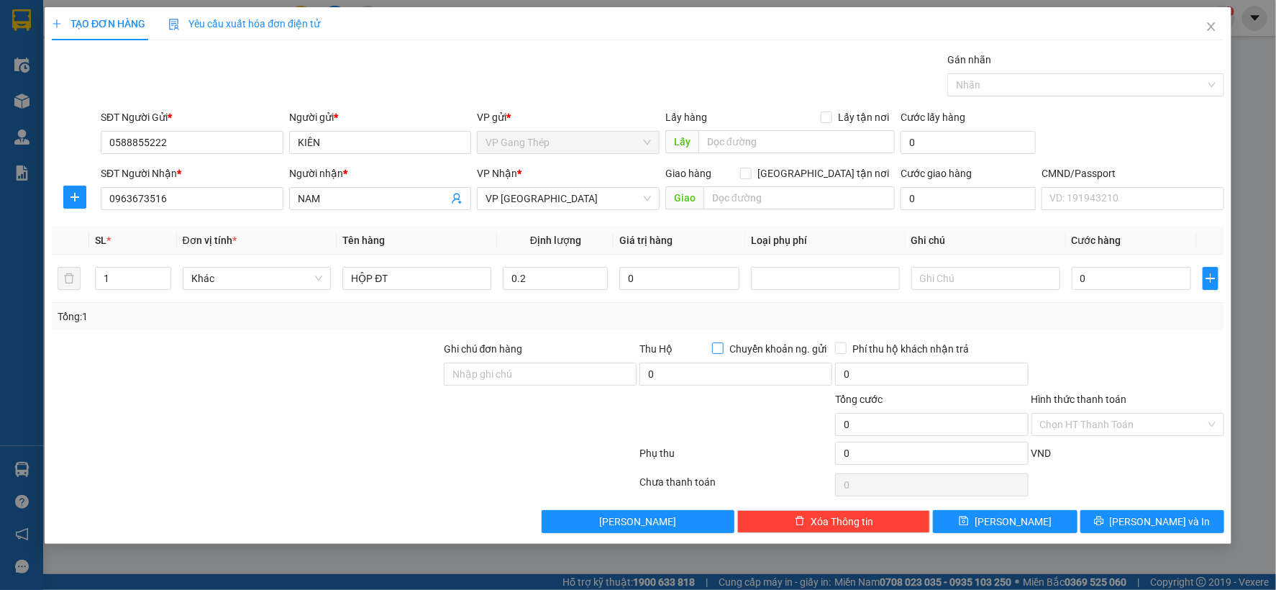
click at [720, 348] on input "Chuyển khoản ng. gửi" at bounding box center [717, 347] width 10 height 10
checkbox input "true"
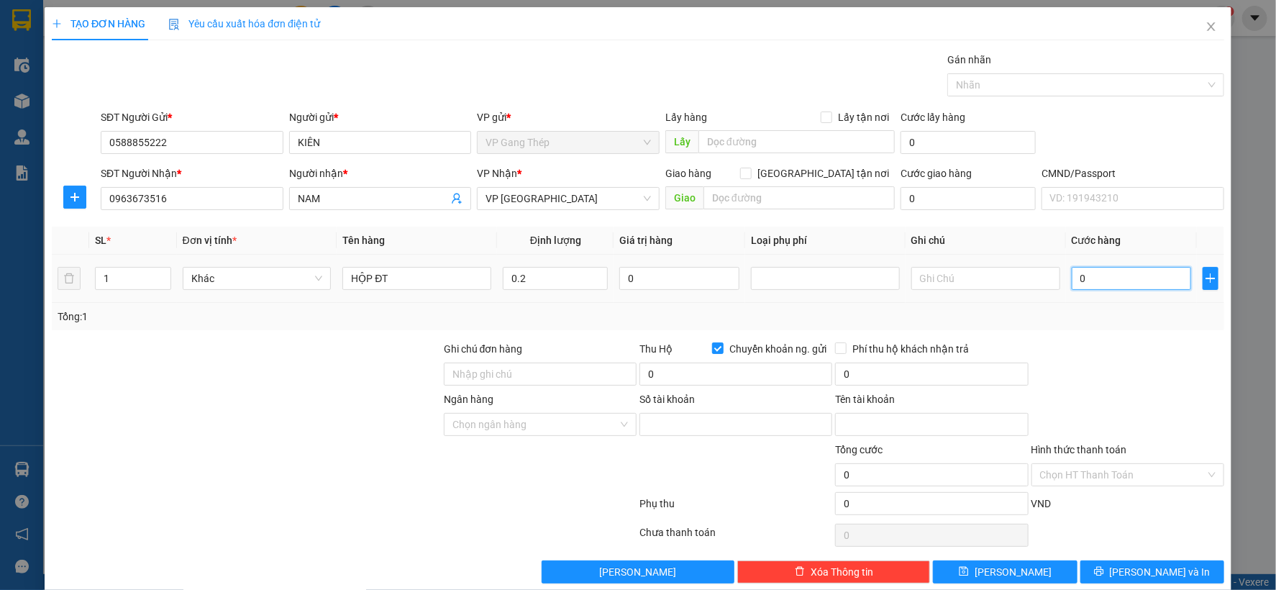
click at [1128, 283] on input "0" at bounding box center [1131, 278] width 119 height 23
type input "3"
type input "35"
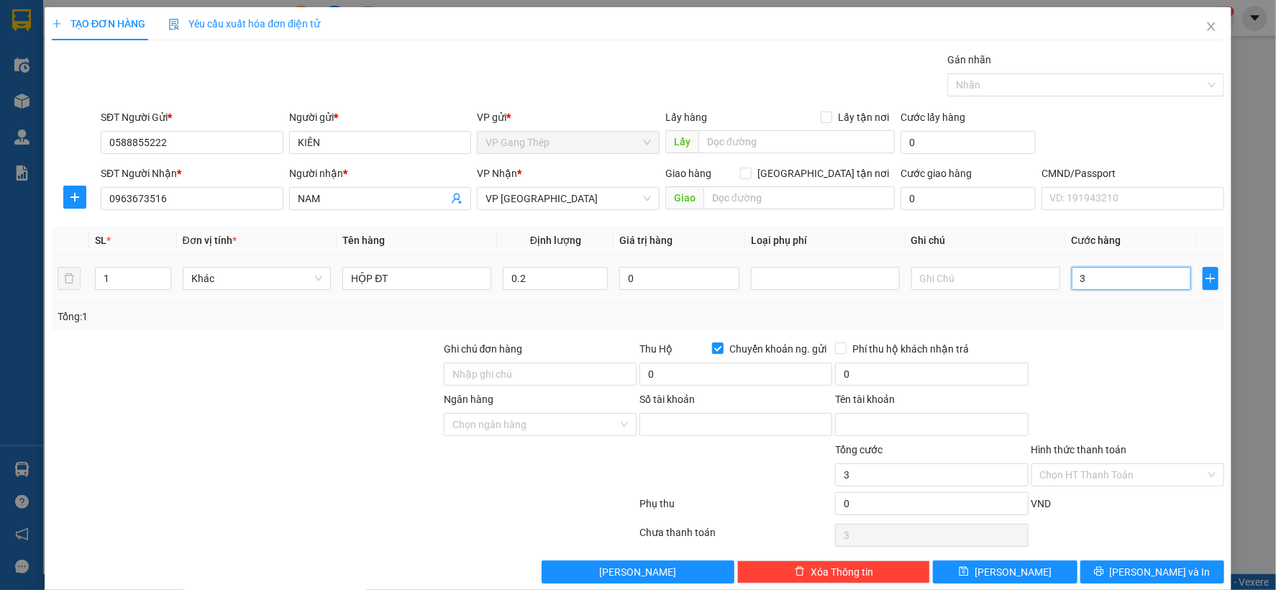
type input "35"
type input "350"
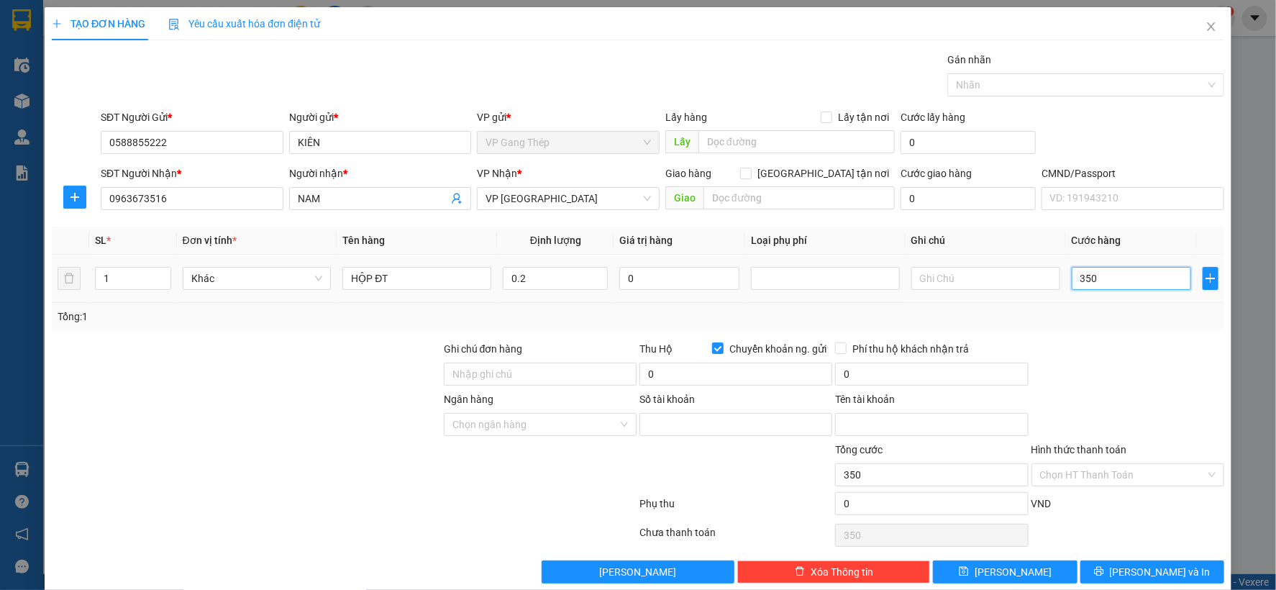
type input "3.500"
type input "35.000"
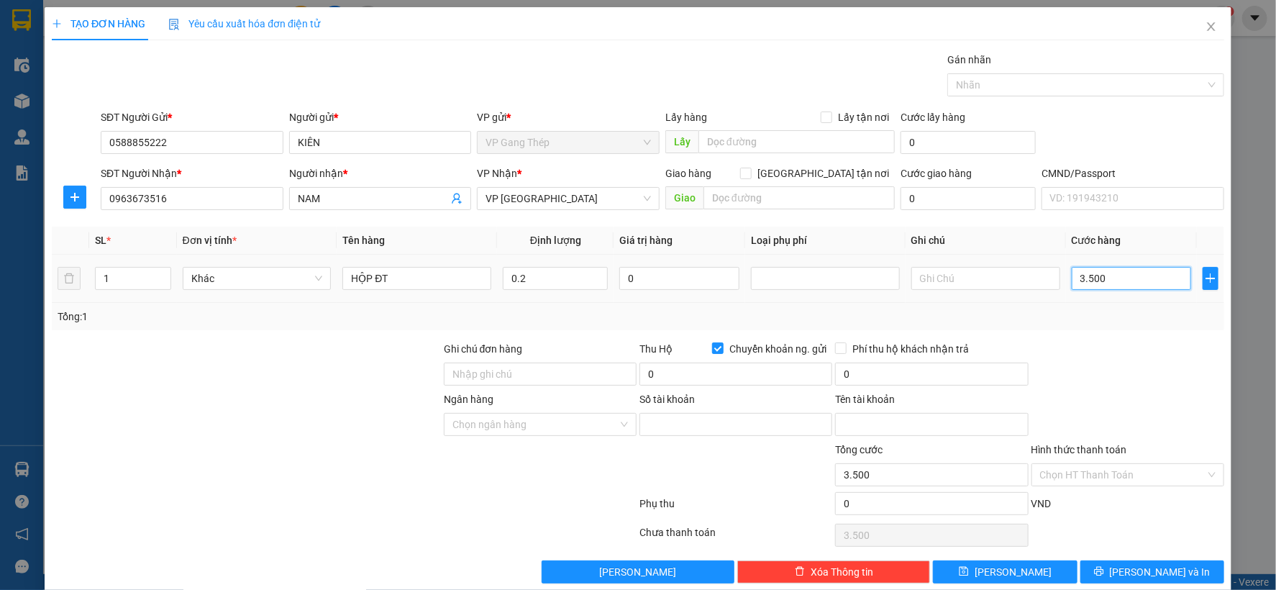
type input "35.000"
click at [673, 371] on input "0" at bounding box center [736, 374] width 193 height 23
type input "9.700.000"
type input "60.000"
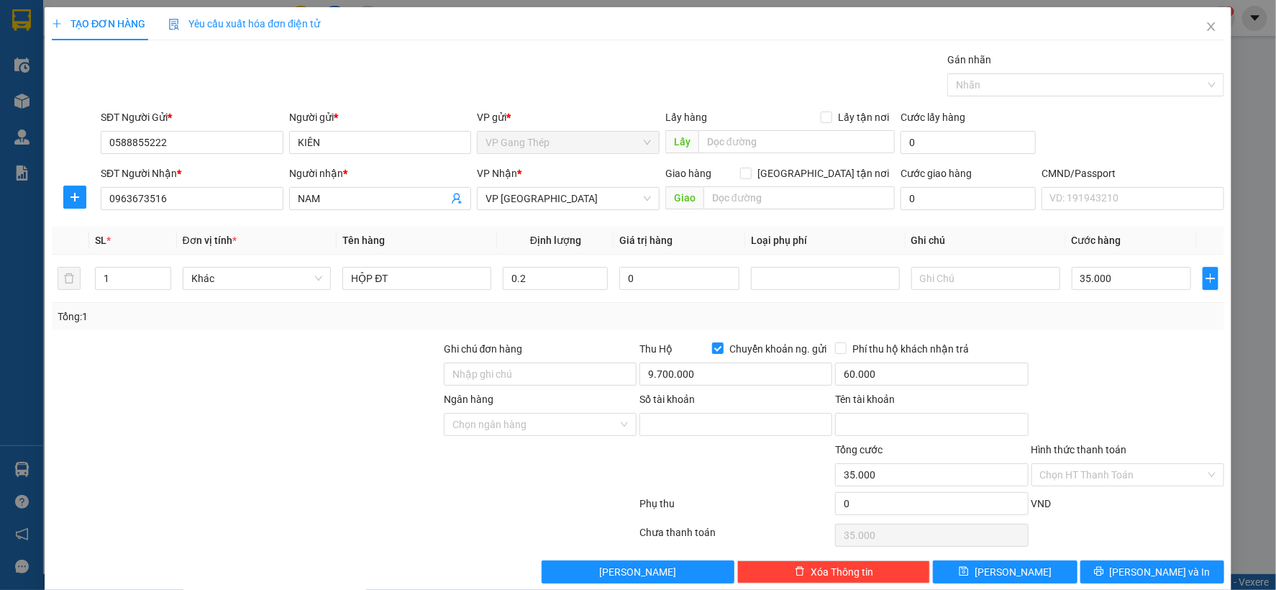
click at [1045, 339] on div "Transit Pickup Surcharge Ids Transit Deliver Surcharge Ids Transit Deliver Surc…" at bounding box center [638, 318] width 1173 height 532
click at [835, 348] on input "Phí thu hộ khách nhận trả" at bounding box center [840, 347] width 10 height 10
checkbox input "true"
click at [504, 422] on input "Ngân hàng" at bounding box center [535, 425] width 165 height 22
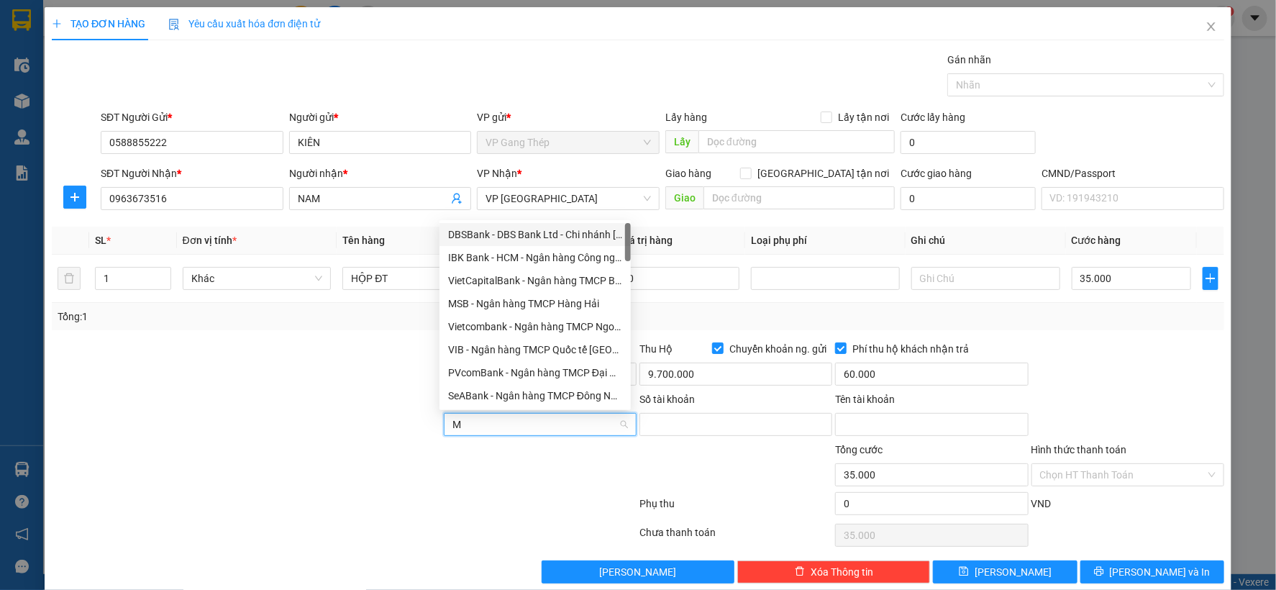
type input "MB"
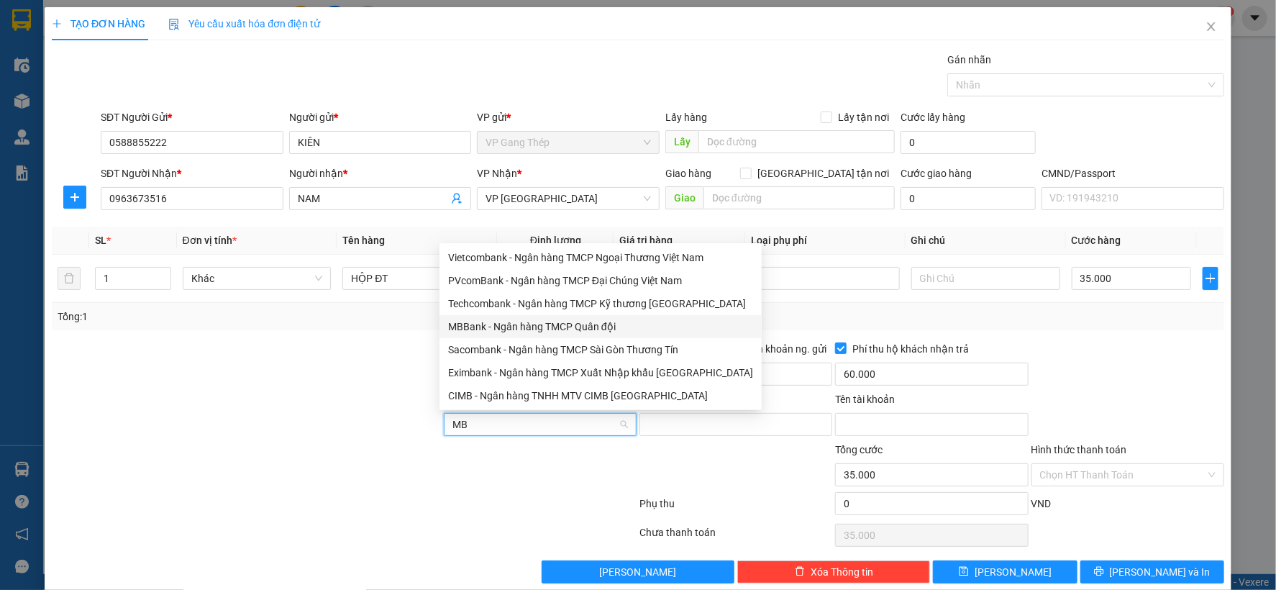
click at [492, 321] on div "MBBank - Ngân hàng TMCP Quân đội" at bounding box center [600, 327] width 305 height 16
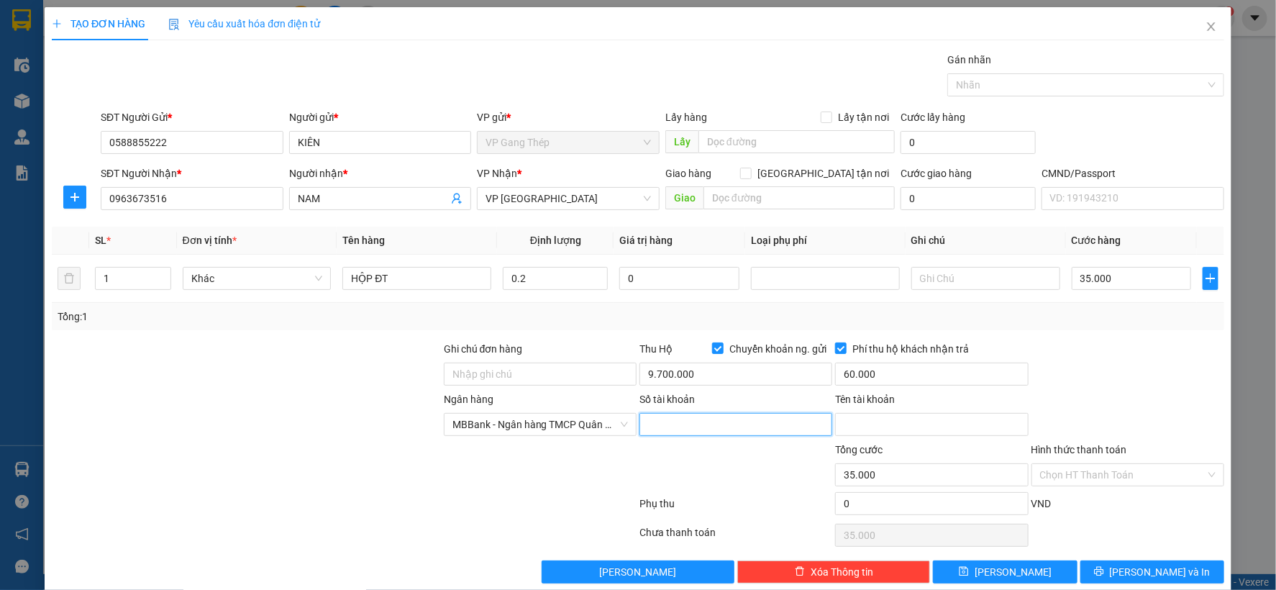
click at [663, 426] on input "Số tài khoản" at bounding box center [736, 424] width 193 height 23
type input "282222882222"
click at [899, 425] on input "Tên tài khoản" at bounding box center [931, 424] width 193 height 23
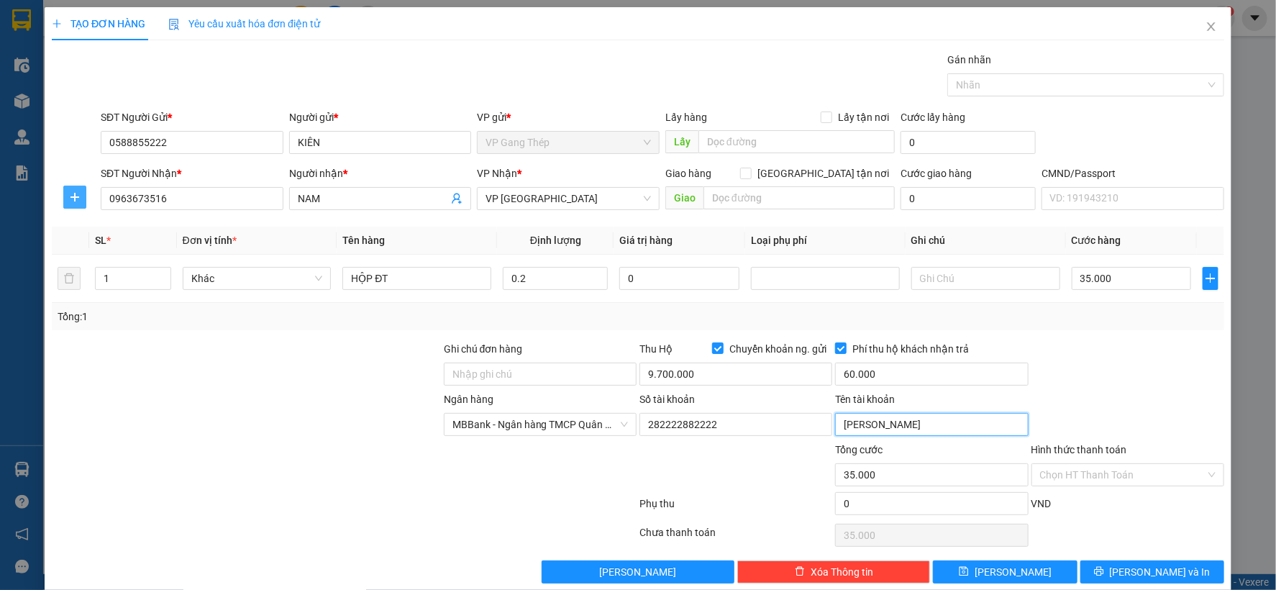
type input "NGUYỄN TRUNG KIÊN"
click at [81, 201] on span "plus" at bounding box center [75, 197] width 22 height 12
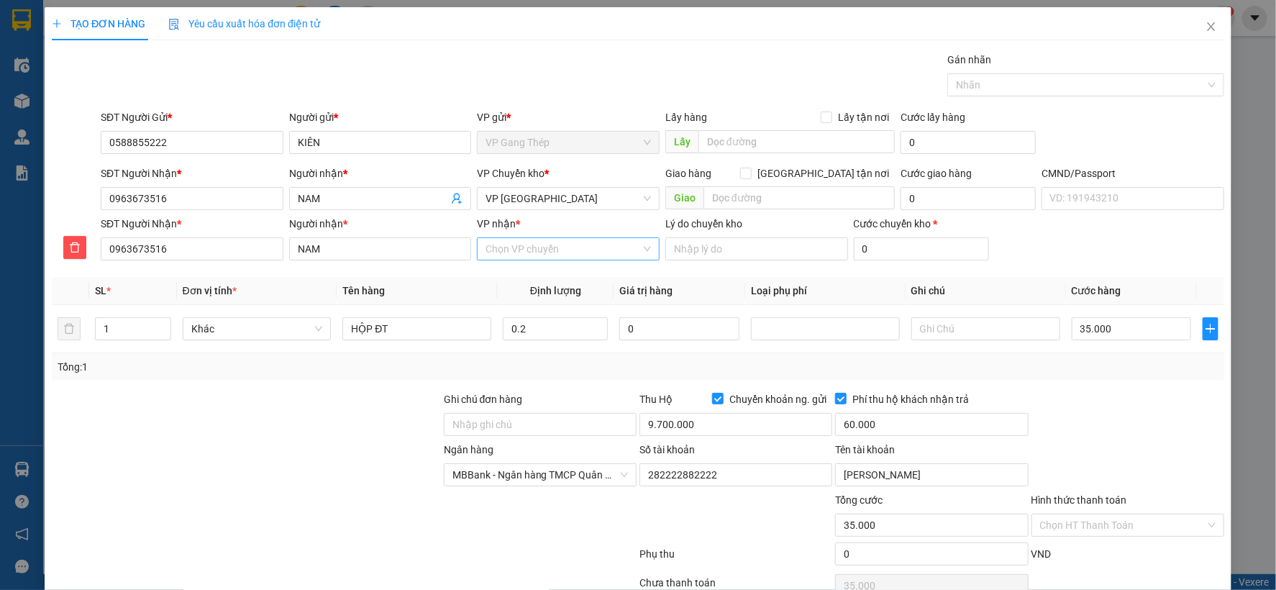
click at [532, 254] on input "VP nhận *" at bounding box center [563, 249] width 155 height 22
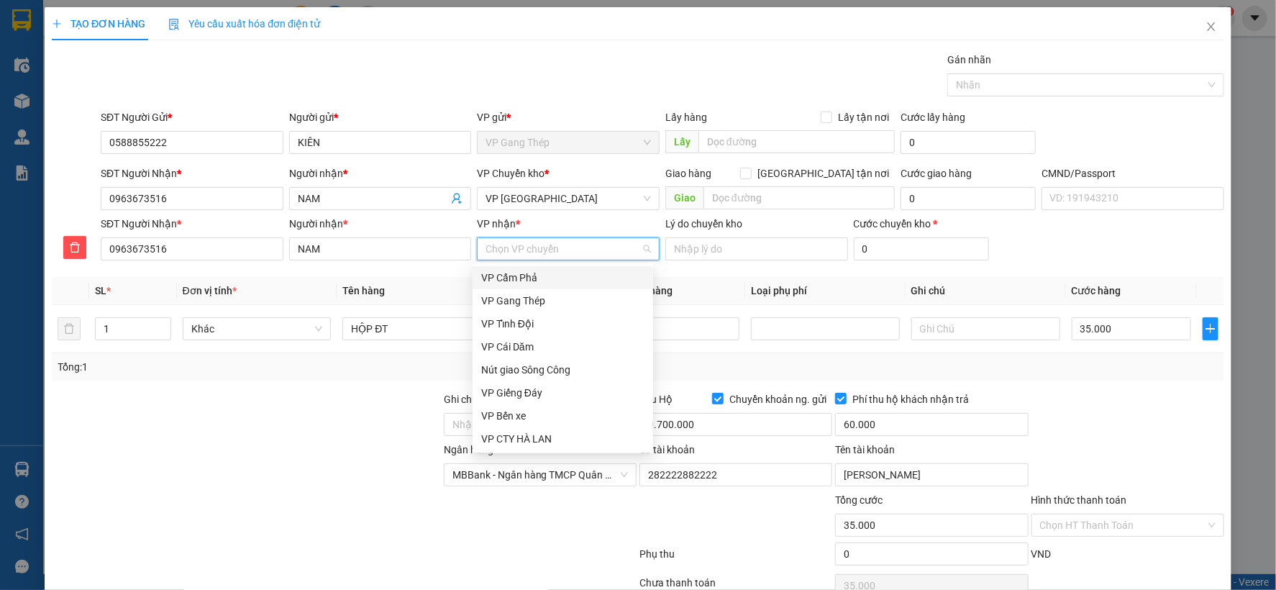
click at [537, 276] on div "VP Cẩm Phả" at bounding box center [562, 278] width 163 height 16
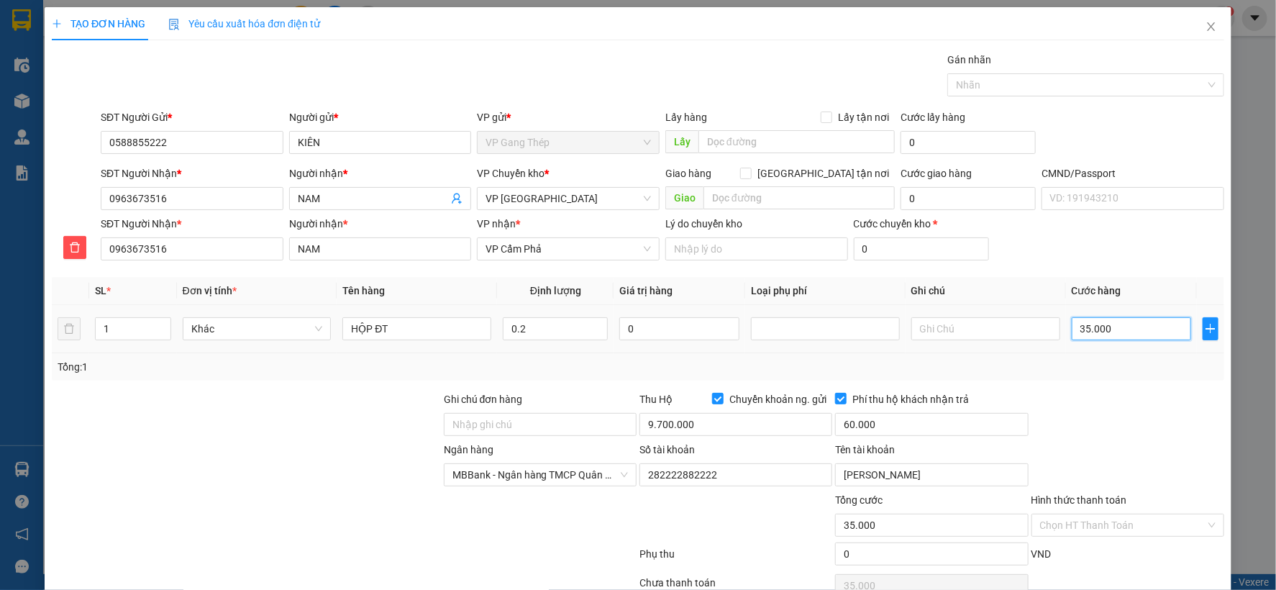
drag, startPoint x: 1102, startPoint y: 440, endPoint x: 1130, endPoint y: 325, distance: 118.5
click at [1130, 325] on input "35.000" at bounding box center [1131, 328] width 119 height 23
type input "5"
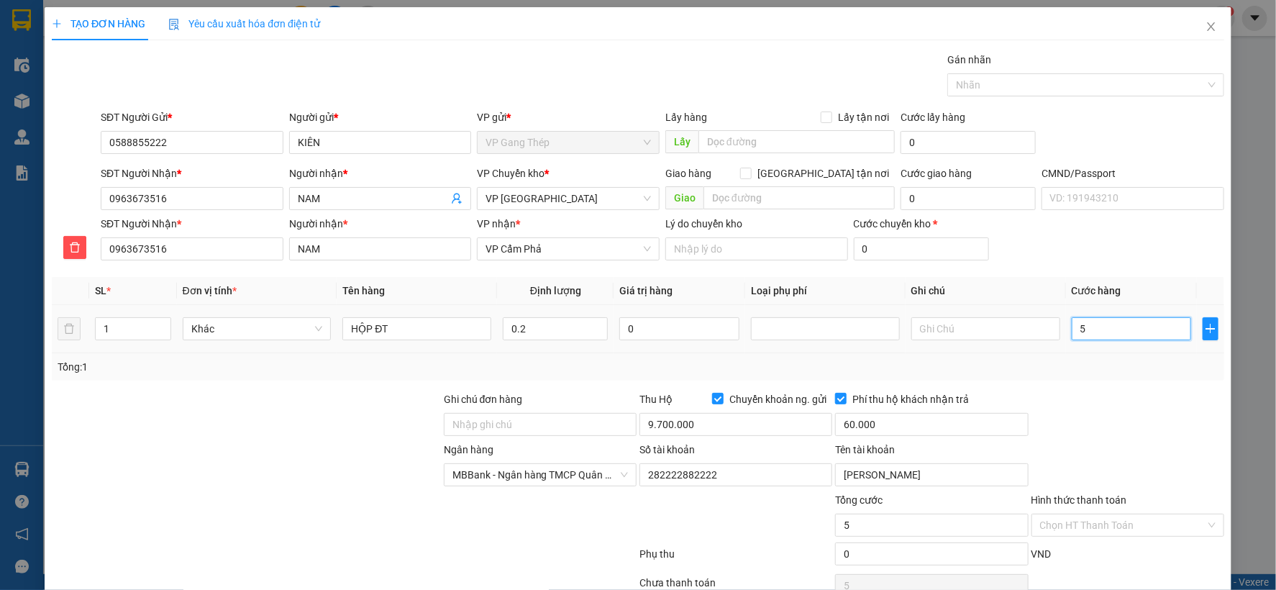
type input "50"
type input "500"
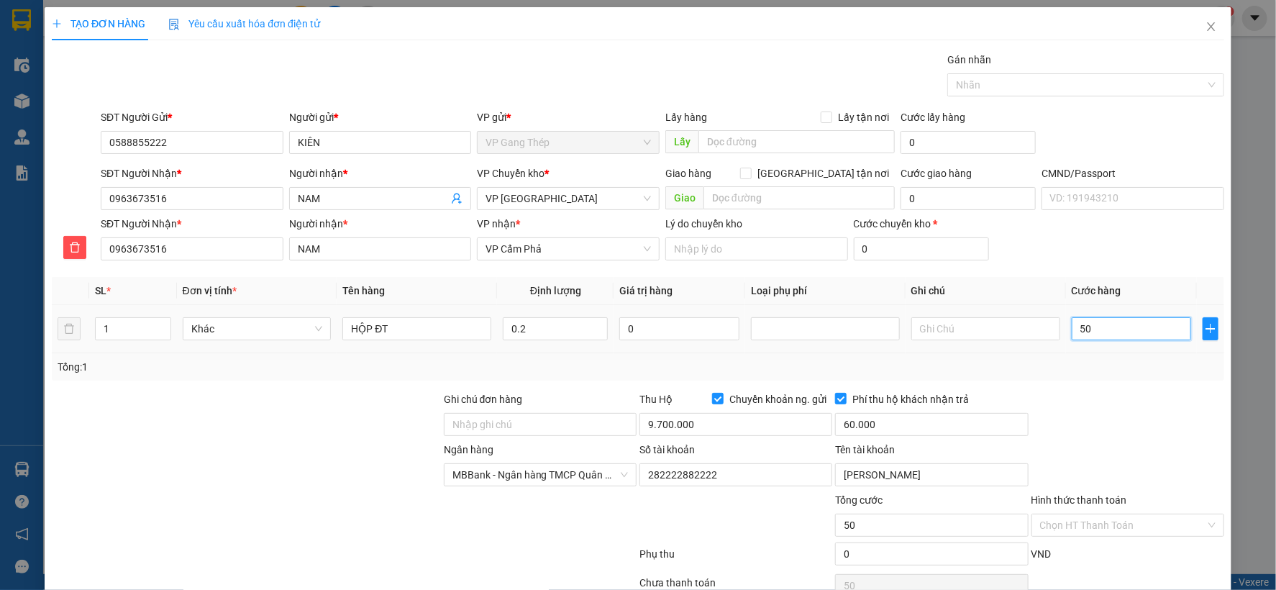
type input "500"
type input "5.000"
type input "50.000"
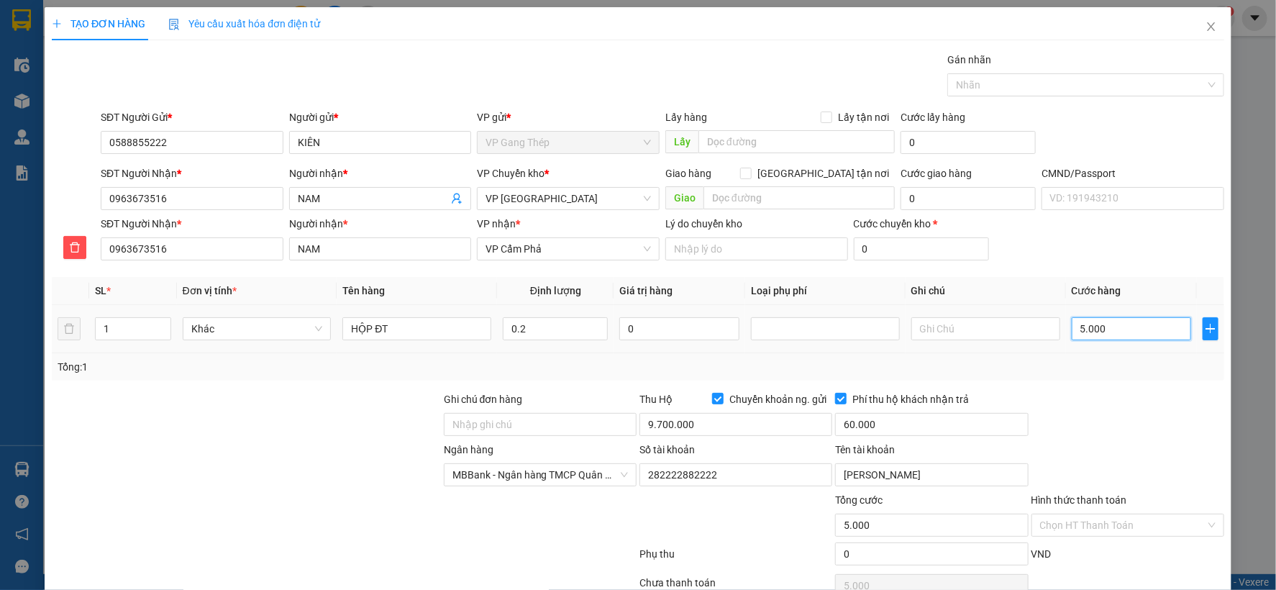
type input "50.000"
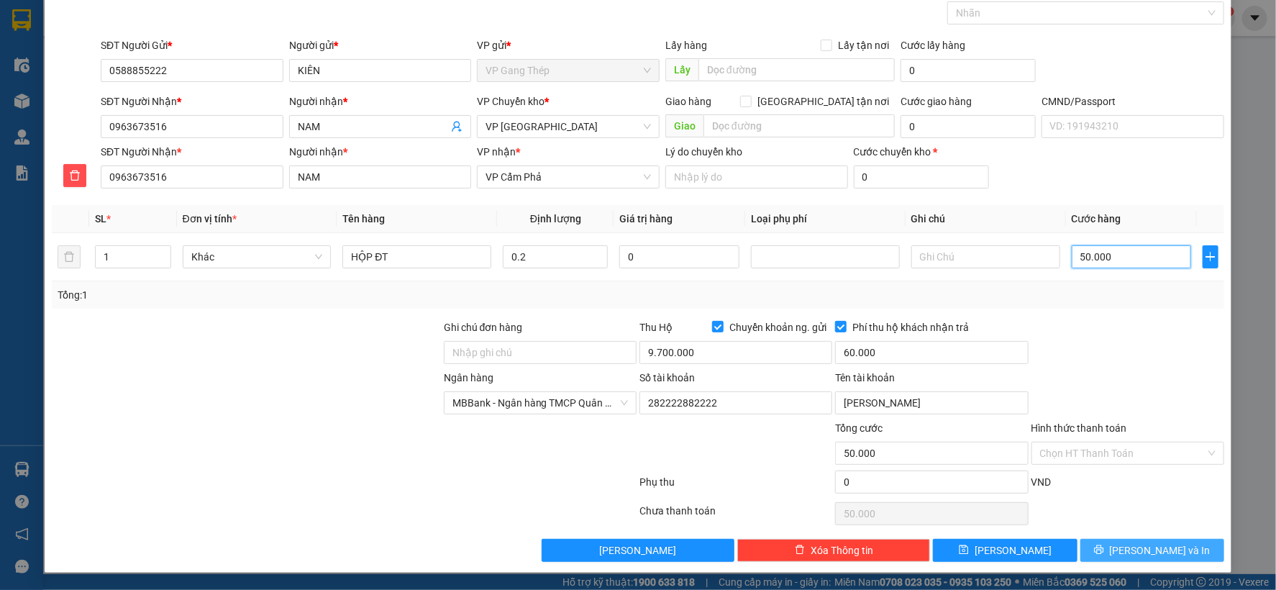
type input "50.000"
click at [1139, 554] on span "Lưu và In" at bounding box center [1160, 551] width 101 height 16
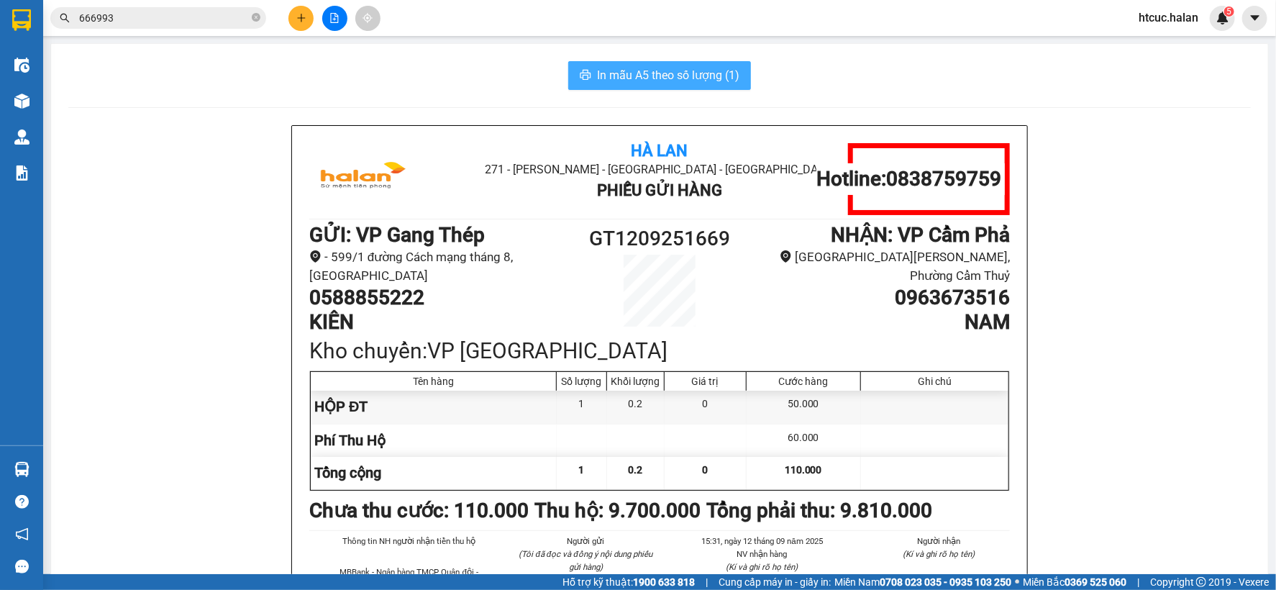
click at [640, 74] on span "In mẫu A5 theo số lượng (1)" at bounding box center [668, 75] width 142 height 18
click at [656, 74] on span "In mẫu A5 theo số lượng (1)" at bounding box center [668, 75] width 142 height 18
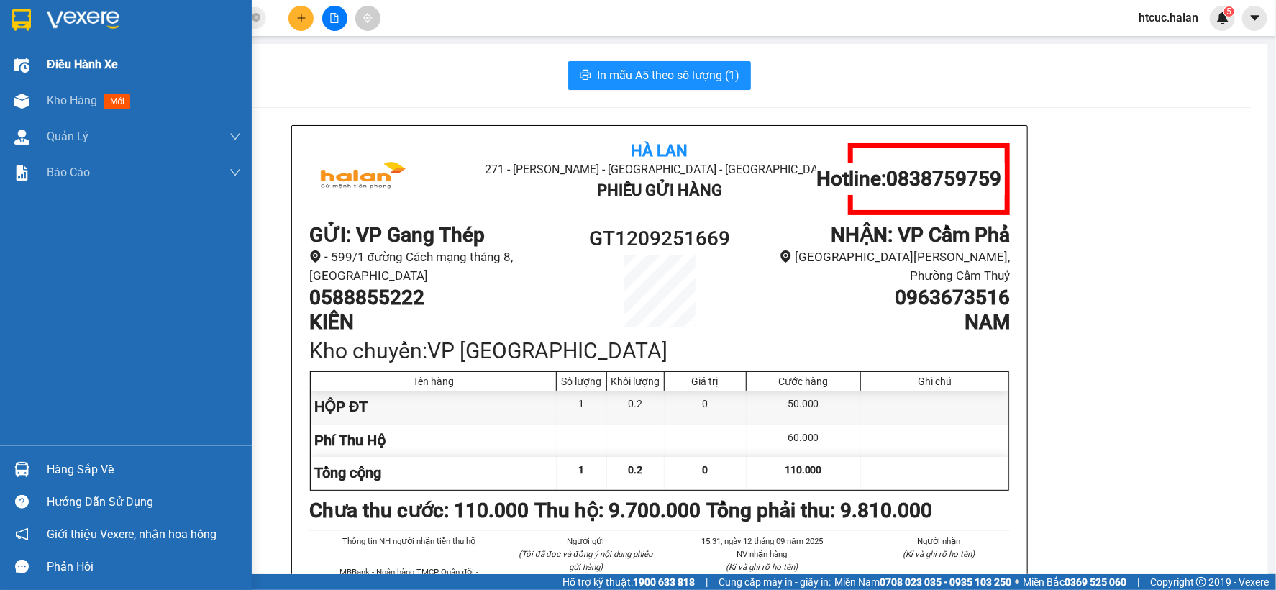
click at [45, 63] on div "Điều hành xe" at bounding box center [126, 65] width 252 height 36
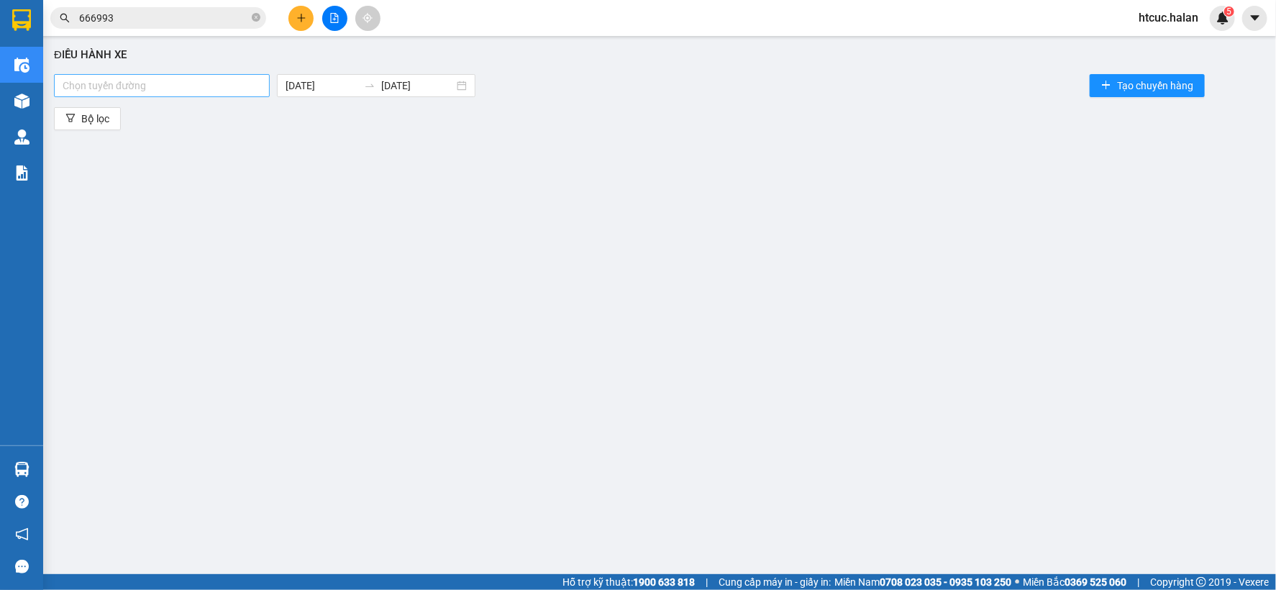
click at [147, 80] on div at bounding box center [162, 85] width 209 height 17
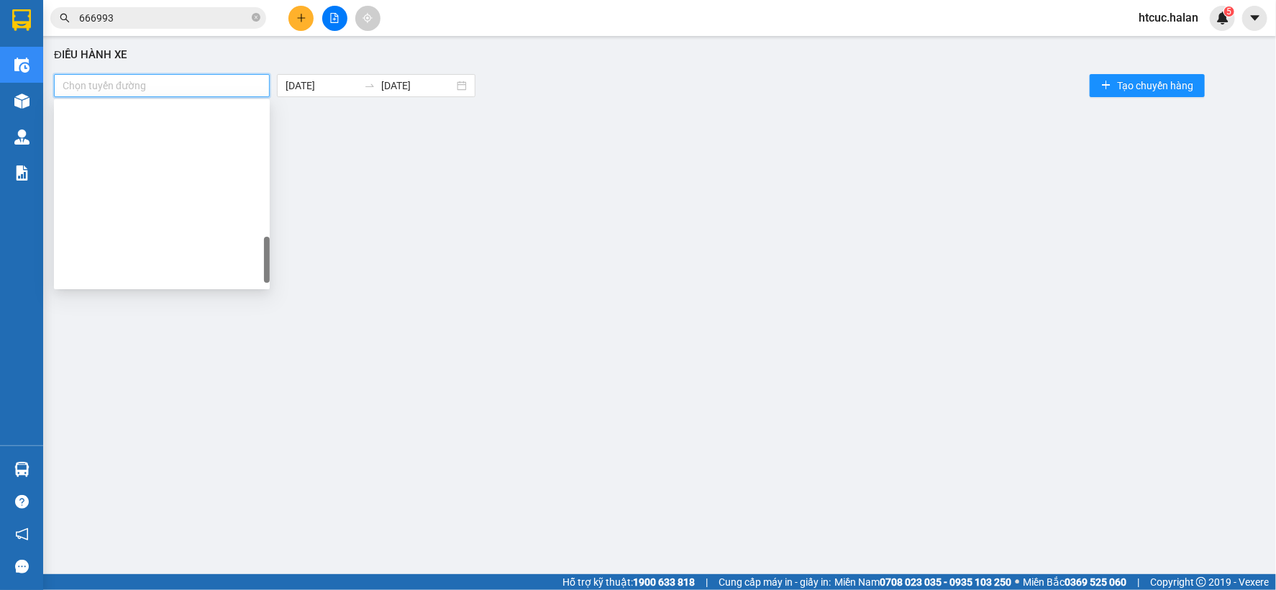
scroll to position [737, 0]
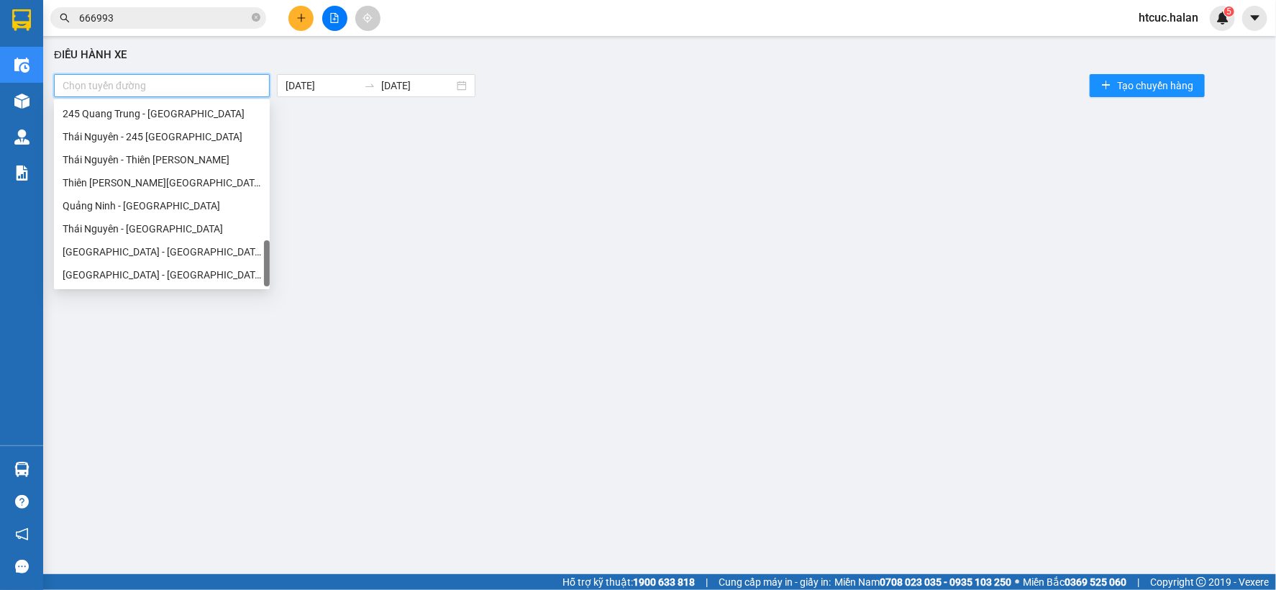
drag, startPoint x: 265, startPoint y: 137, endPoint x: 269, endPoint y: 301, distance: 164.1
click at [269, 301] on body "Kết quả tìm kiếm ( 86 ) Bộ lọc Mã ĐH Trạng thái Món hàng Thu hộ Tổng cước Chưa …" at bounding box center [638, 295] width 1276 height 590
click at [159, 228] on div "Thái Nguyên - Quảng Ninh" at bounding box center [162, 229] width 199 height 16
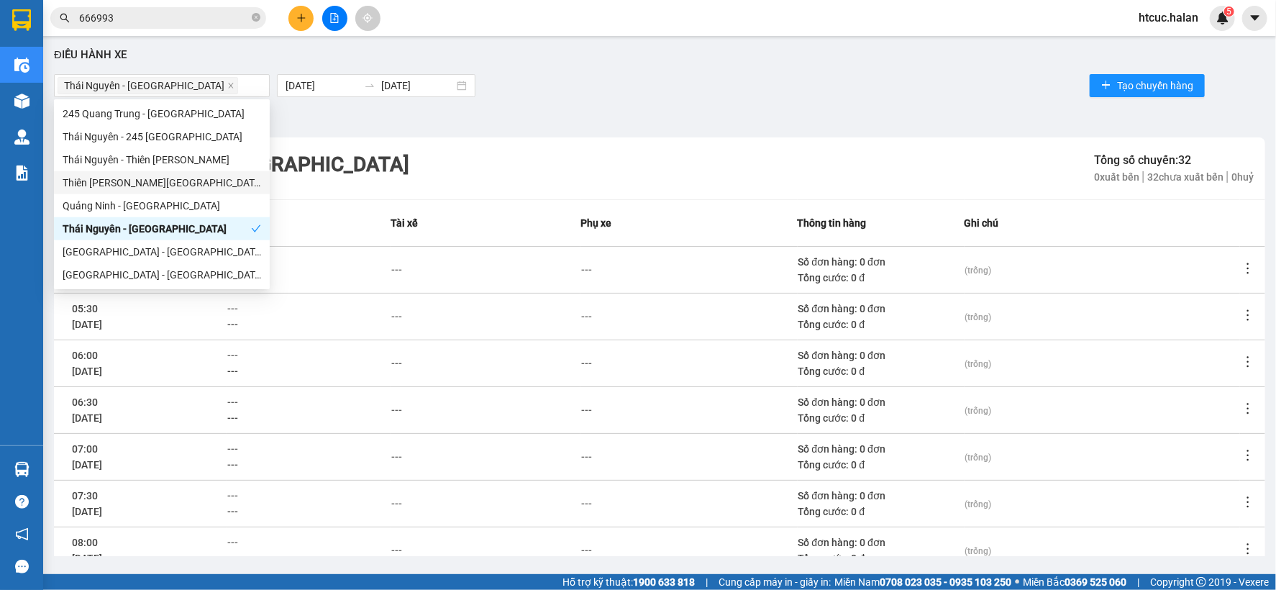
click at [742, 81] on div "Thái Nguyên - Quảng Ninh 12/09/2025 12/09/2025 Tạo chuyến hàng" at bounding box center [660, 85] width 1212 height 29
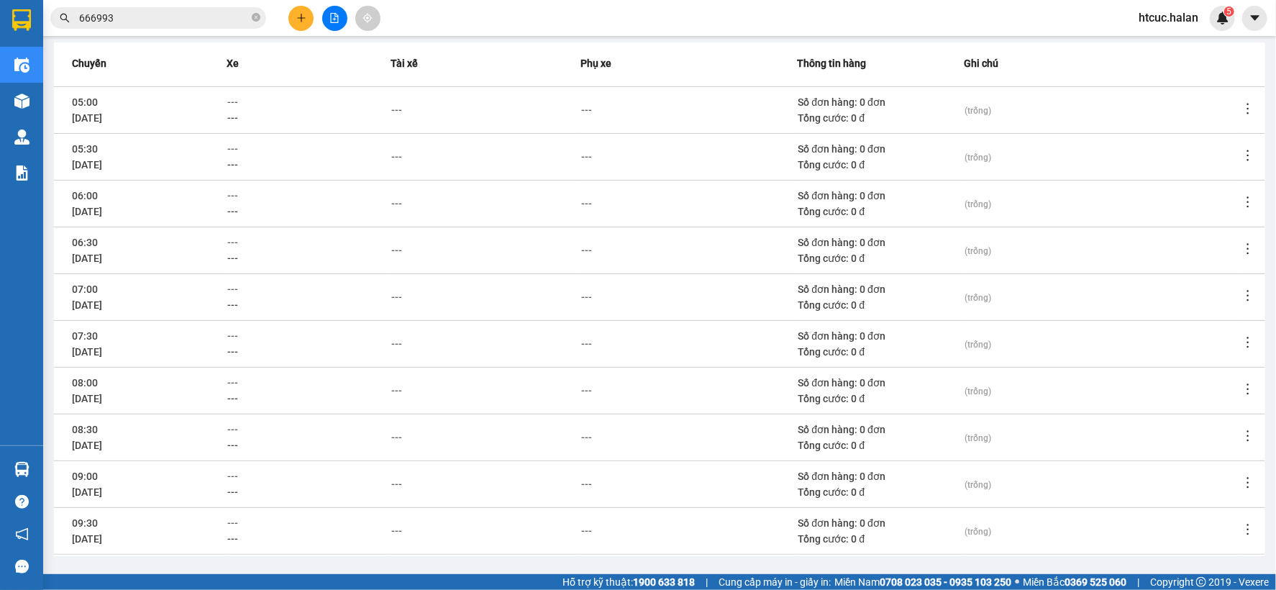
scroll to position [216, 0]
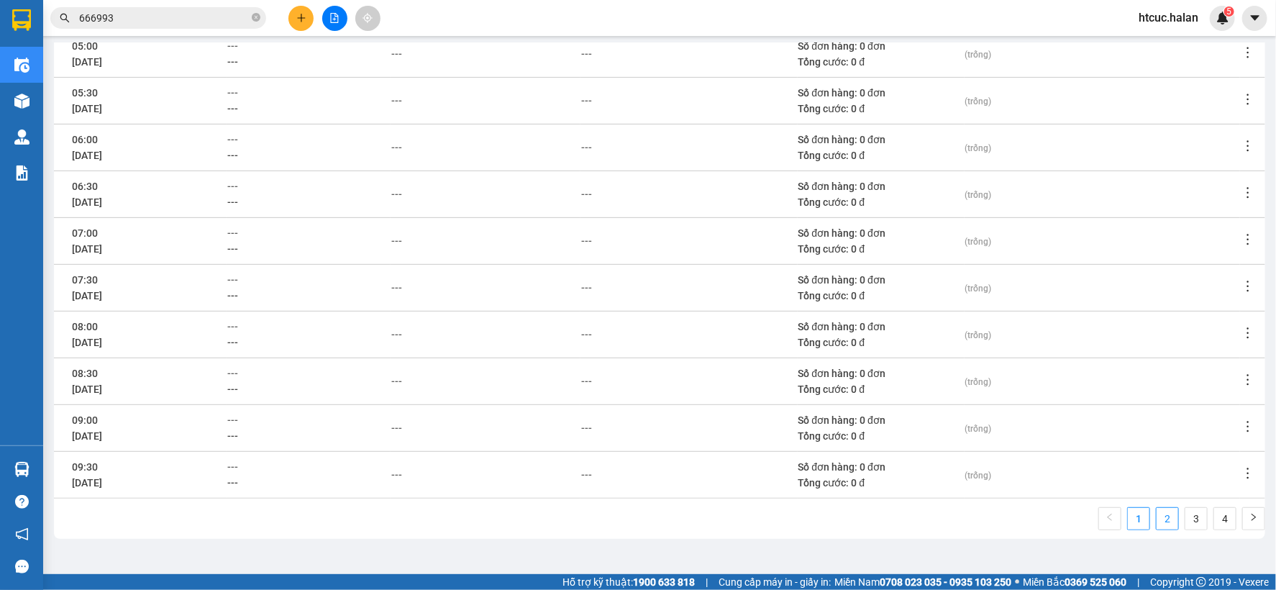
click at [1162, 514] on link "2" at bounding box center [1168, 519] width 22 height 22
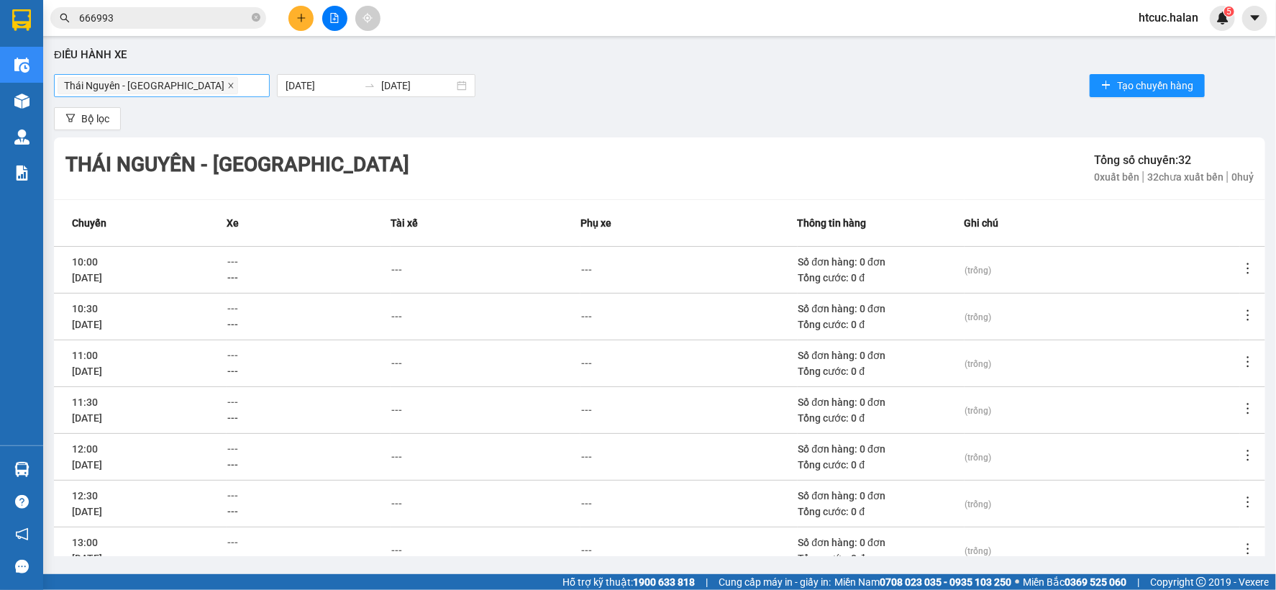
click at [227, 87] on icon "close" at bounding box center [230, 85] width 7 height 7
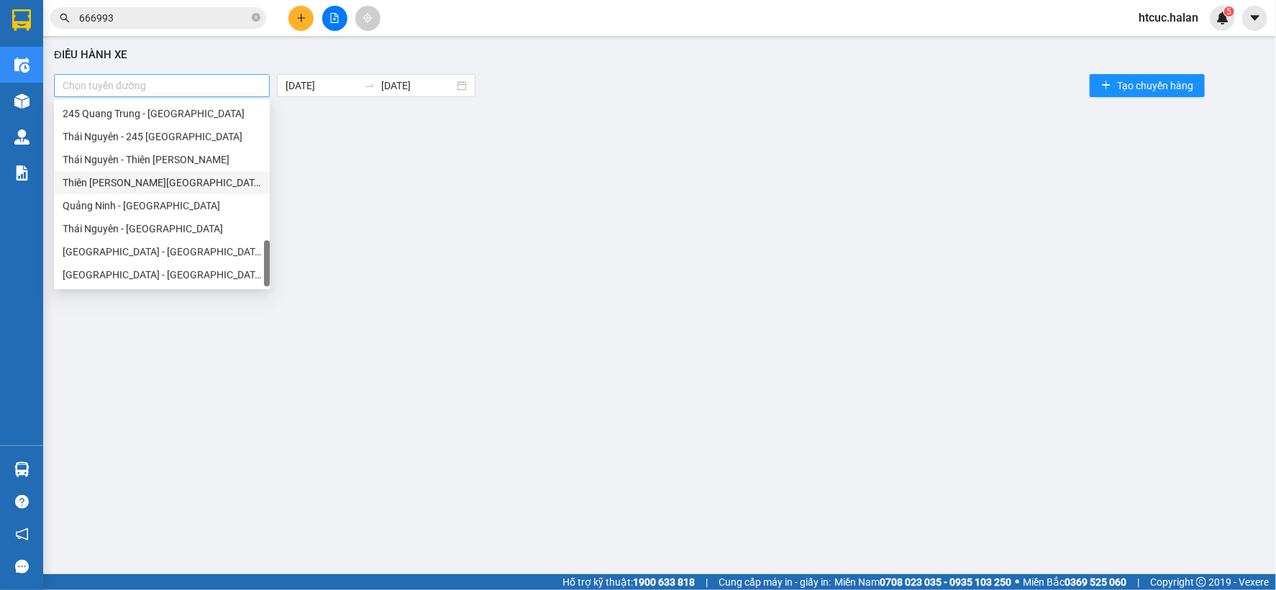
click at [231, 91] on div at bounding box center [162, 85] width 209 height 17
click at [259, 260] on div "Quảng Ninh - Hà Nội" at bounding box center [162, 251] width 216 height 23
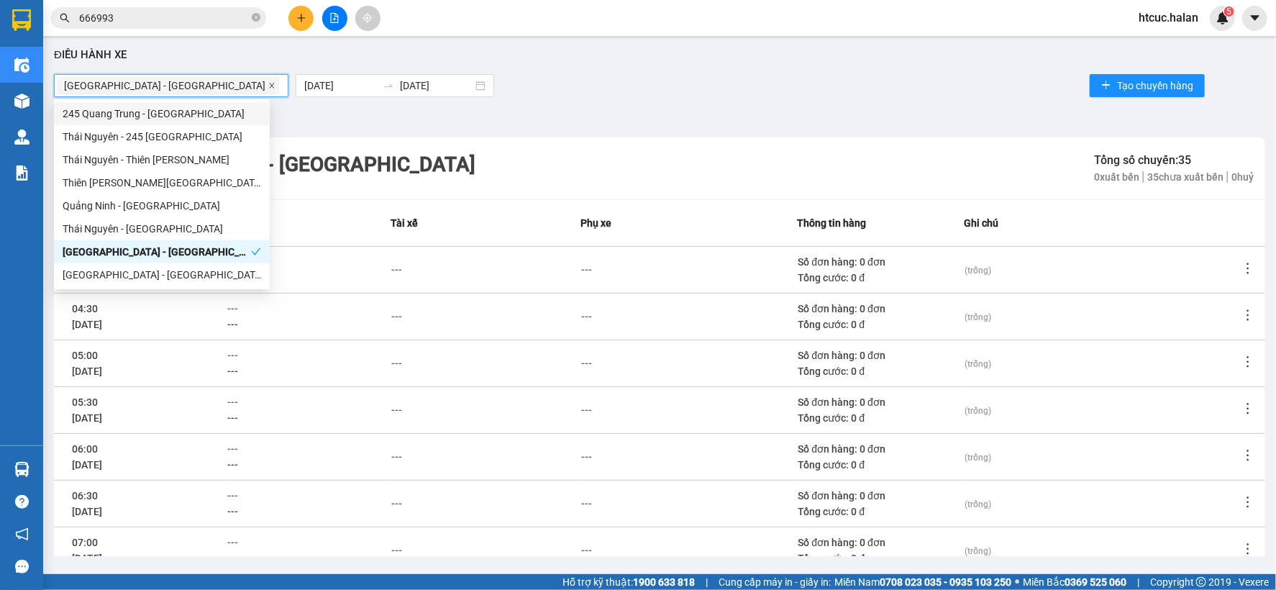
click at [268, 81] on span at bounding box center [271, 86] width 7 height 16
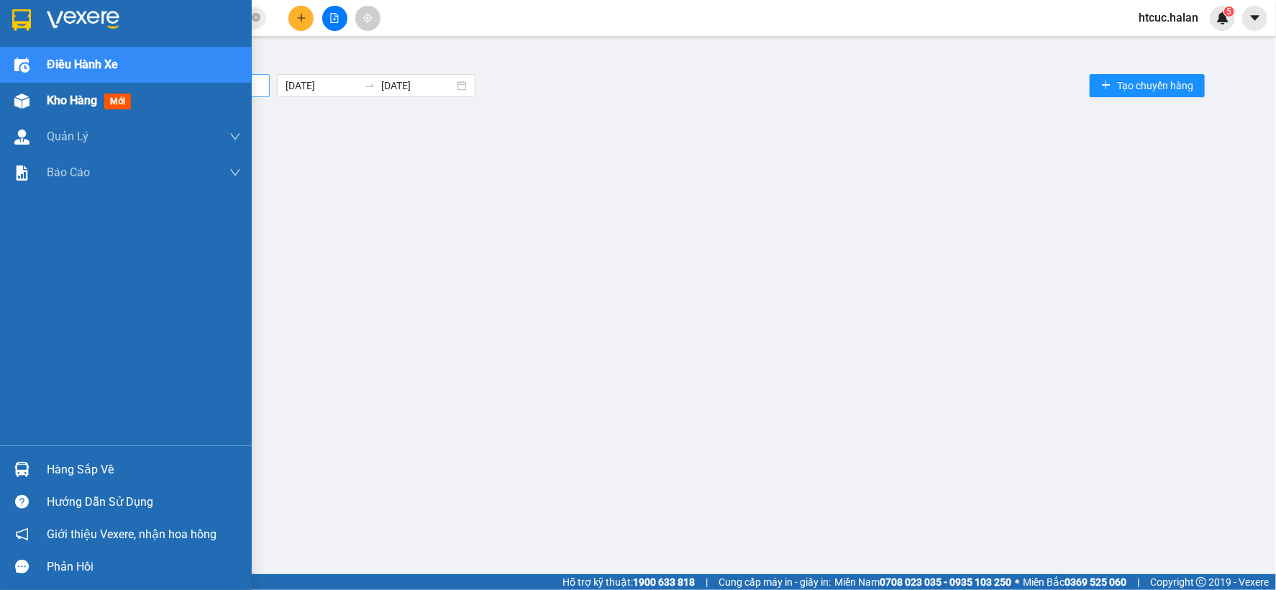
click at [32, 92] on div at bounding box center [21, 100] width 25 height 25
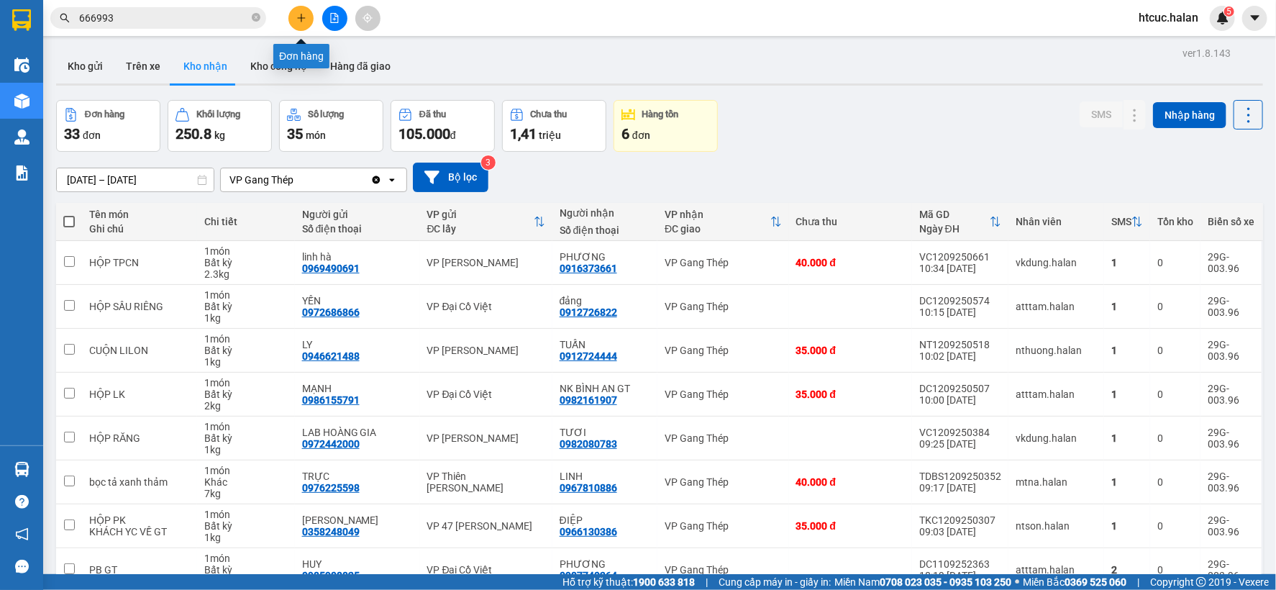
click at [295, 19] on button at bounding box center [301, 18] width 25 height 25
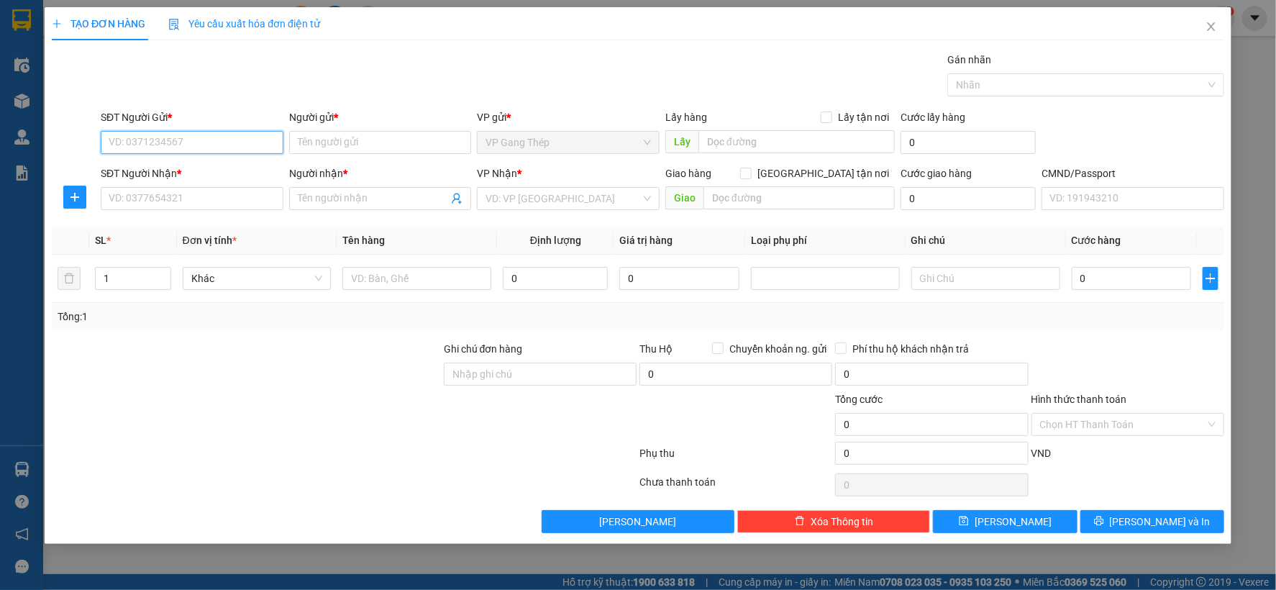
drag, startPoint x: 181, startPoint y: 135, endPoint x: 435, endPoint y: 7, distance: 284.4
click at [206, 120] on div "SĐT Người Gửi * VD: 0371234567" at bounding box center [192, 134] width 183 height 50
type input "0963556823"
click at [194, 173] on div "0963556823 - NK THANH TÂM" at bounding box center [191, 171] width 165 height 16
type input "NK THANH TÂM"
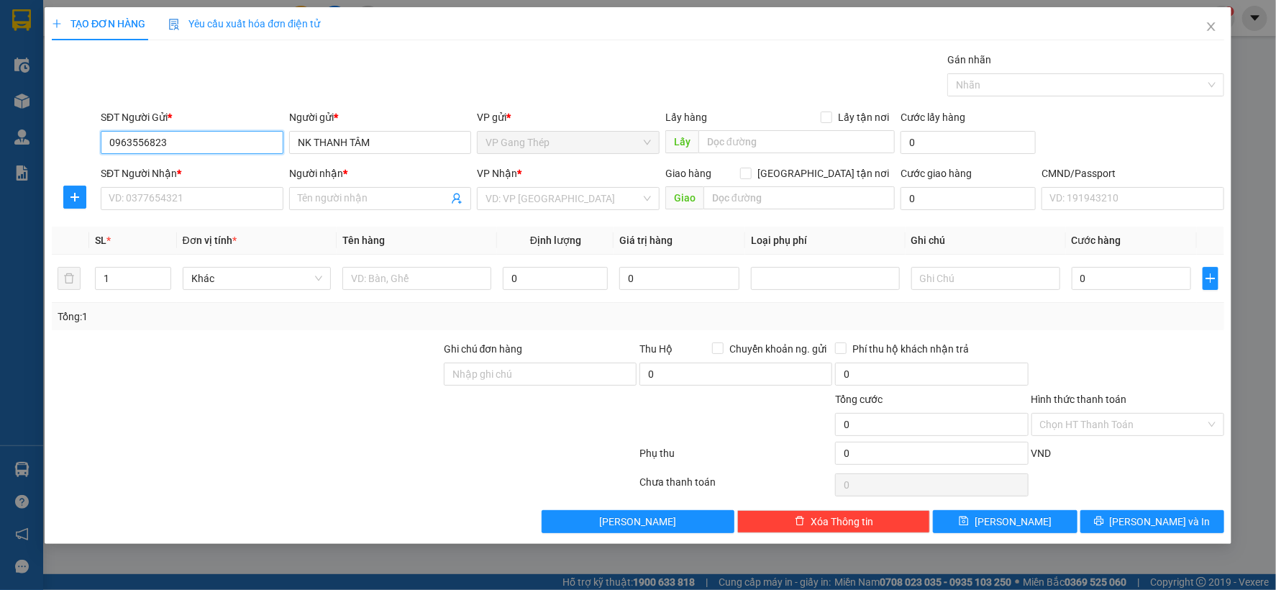
type input "0963556823"
click at [200, 200] on input "SĐT Người Nhận *" at bounding box center [192, 198] width 183 height 23
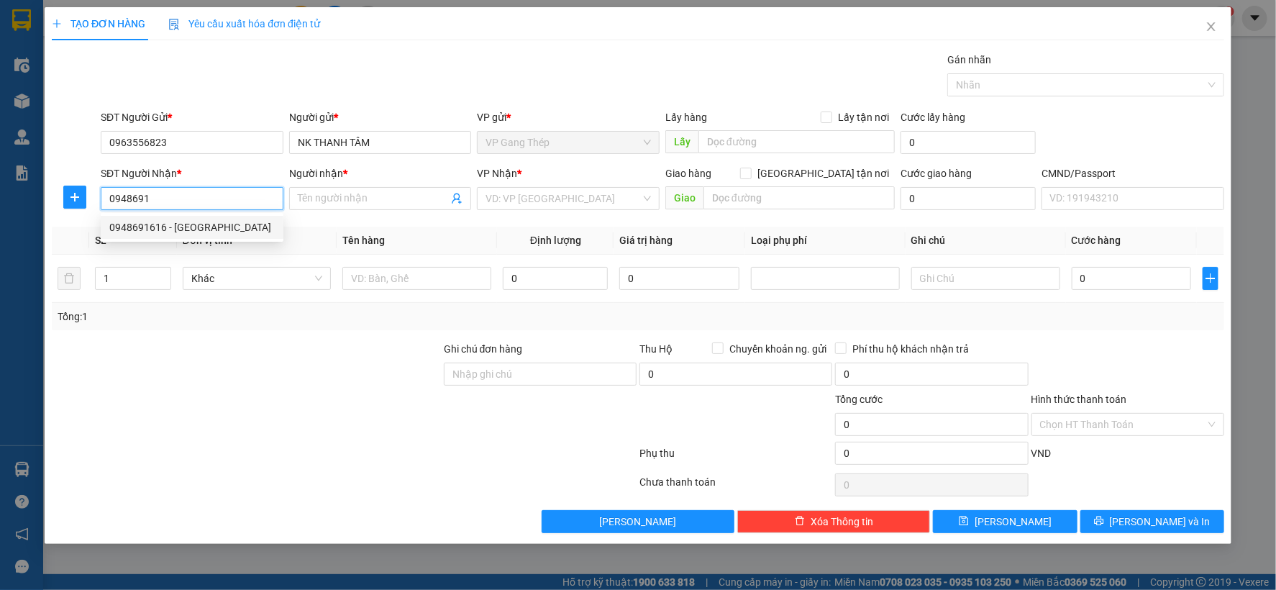
click at [181, 232] on div "0948691616 - NHẬT HUY" at bounding box center [191, 227] width 165 height 16
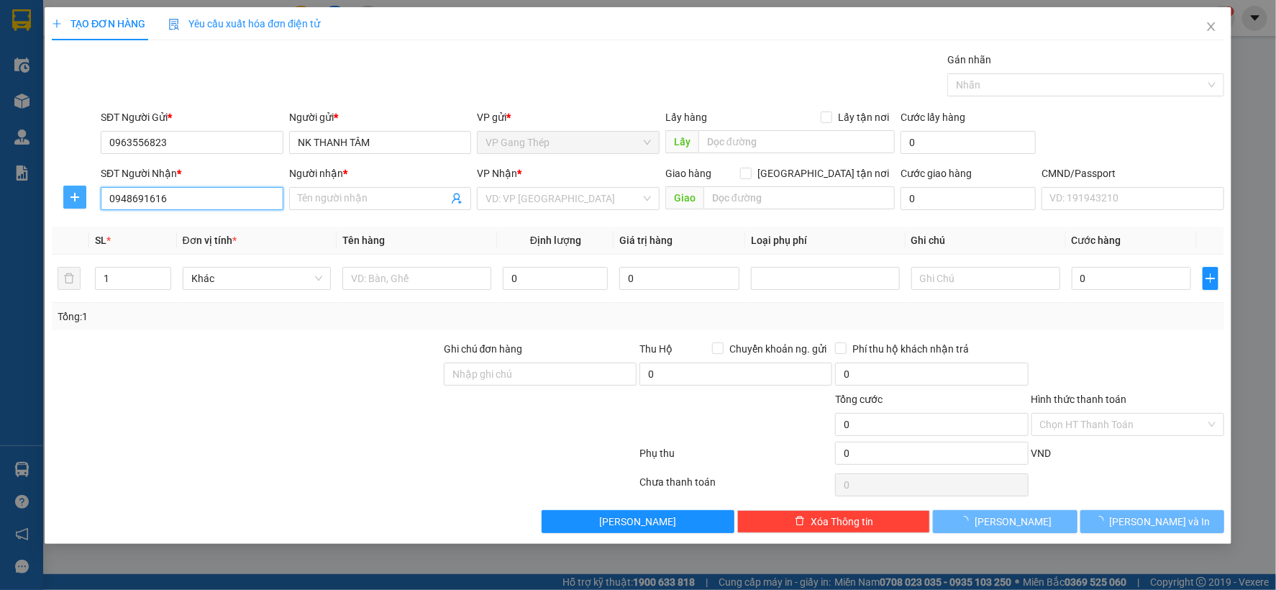
type input "0948691616"
click at [82, 195] on span "plus" at bounding box center [75, 197] width 22 height 12
type input "[PERSON_NAME]"
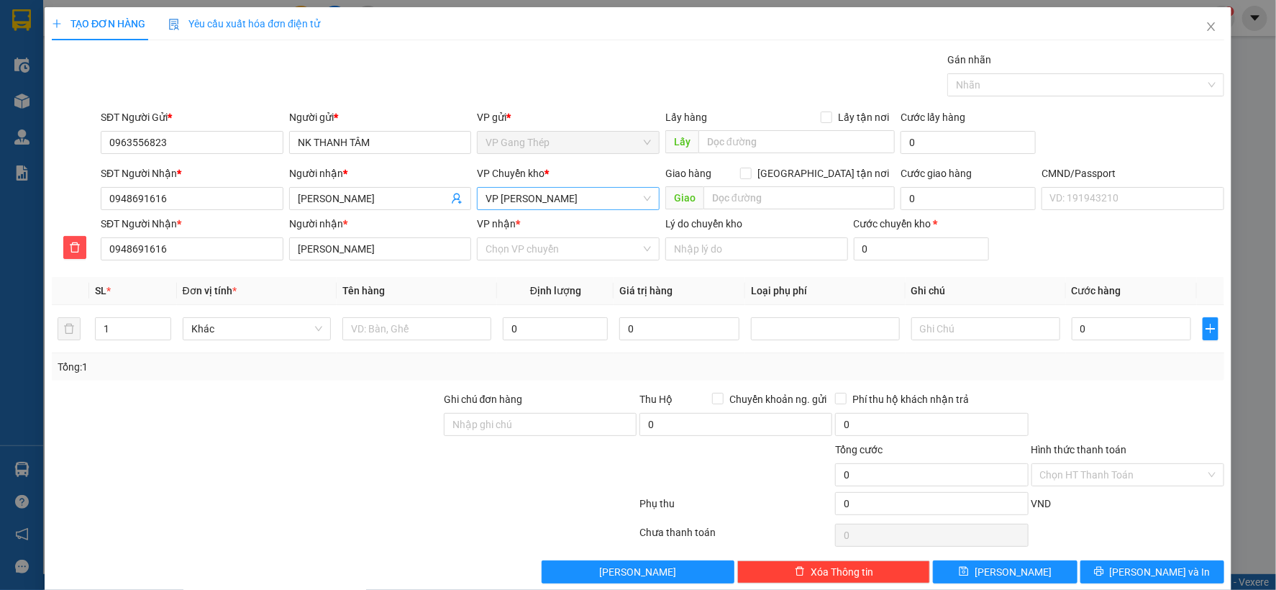
click at [557, 203] on span "VP [PERSON_NAME]" at bounding box center [568, 199] width 165 height 22
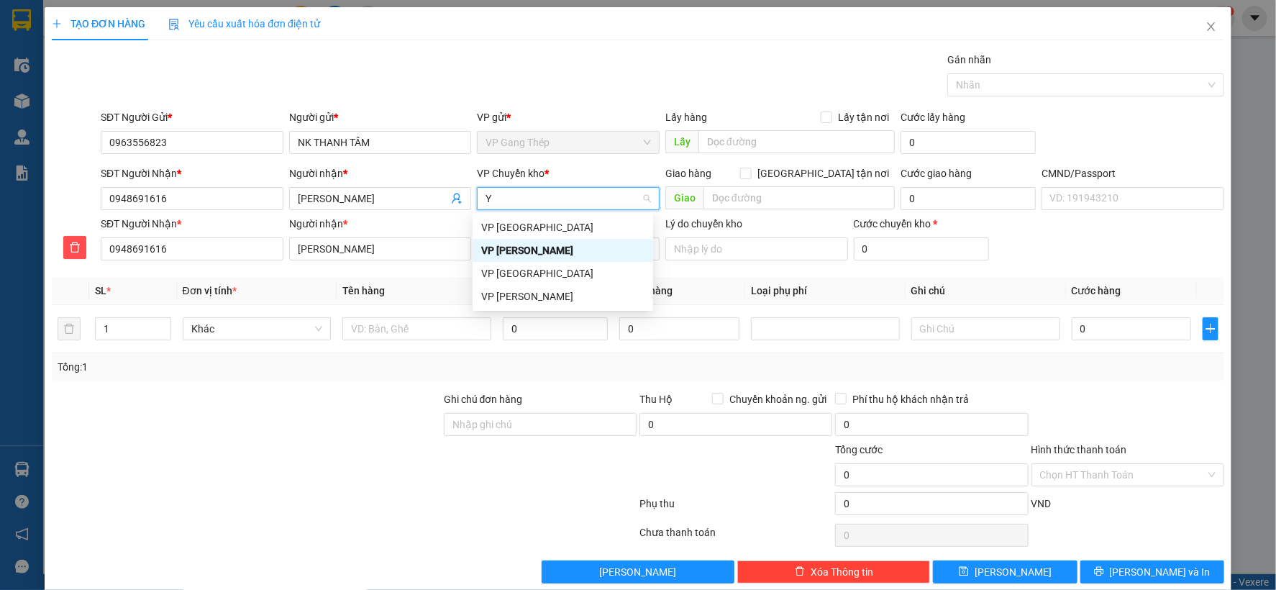
type input "YÊ"
click at [515, 220] on div "VP [GEOGRAPHIC_DATA]" at bounding box center [562, 227] width 163 height 16
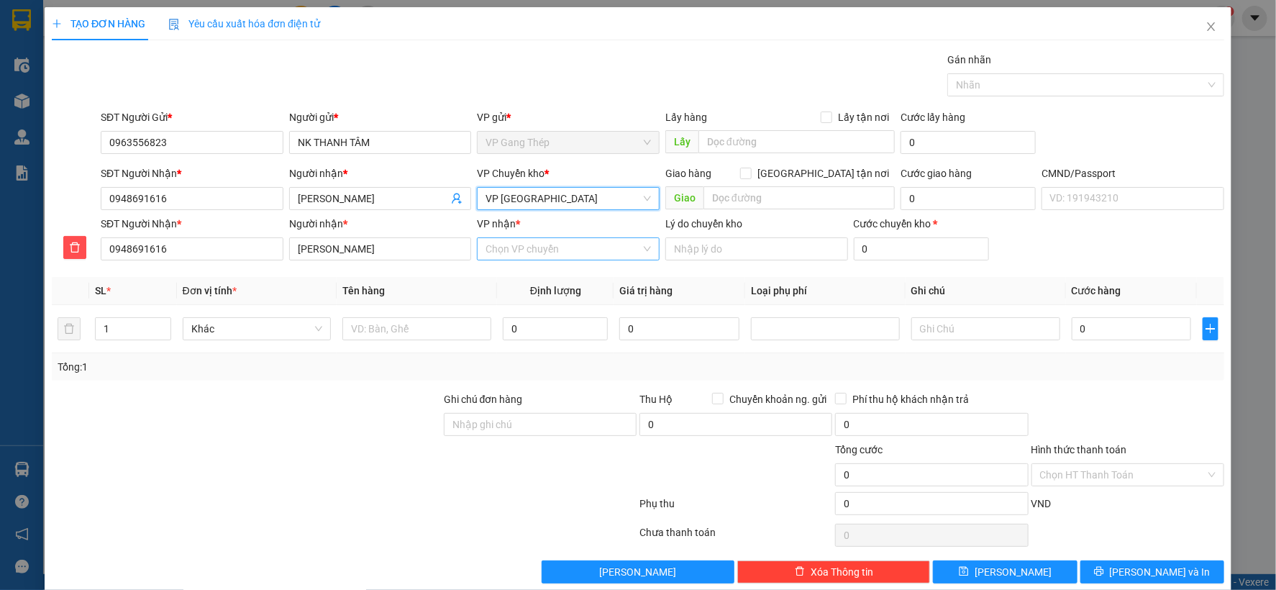
click at [533, 259] on input "VP nhận *" at bounding box center [563, 249] width 155 height 22
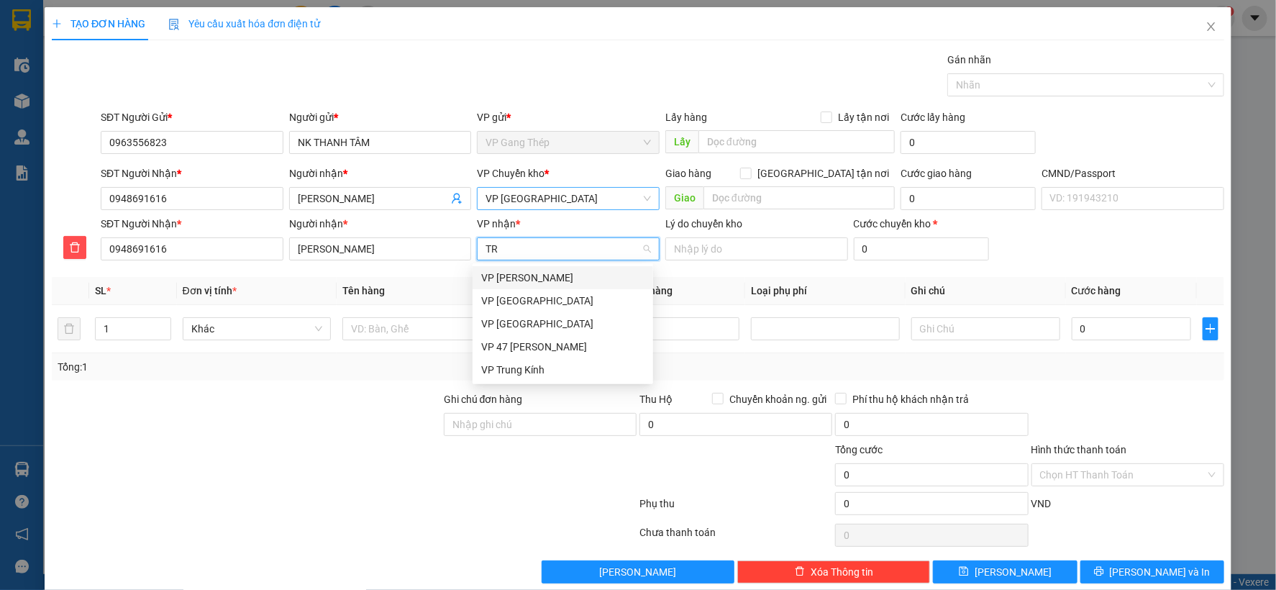
type input "TRA"
click at [530, 276] on div "VP [PERSON_NAME]" at bounding box center [562, 278] width 163 height 16
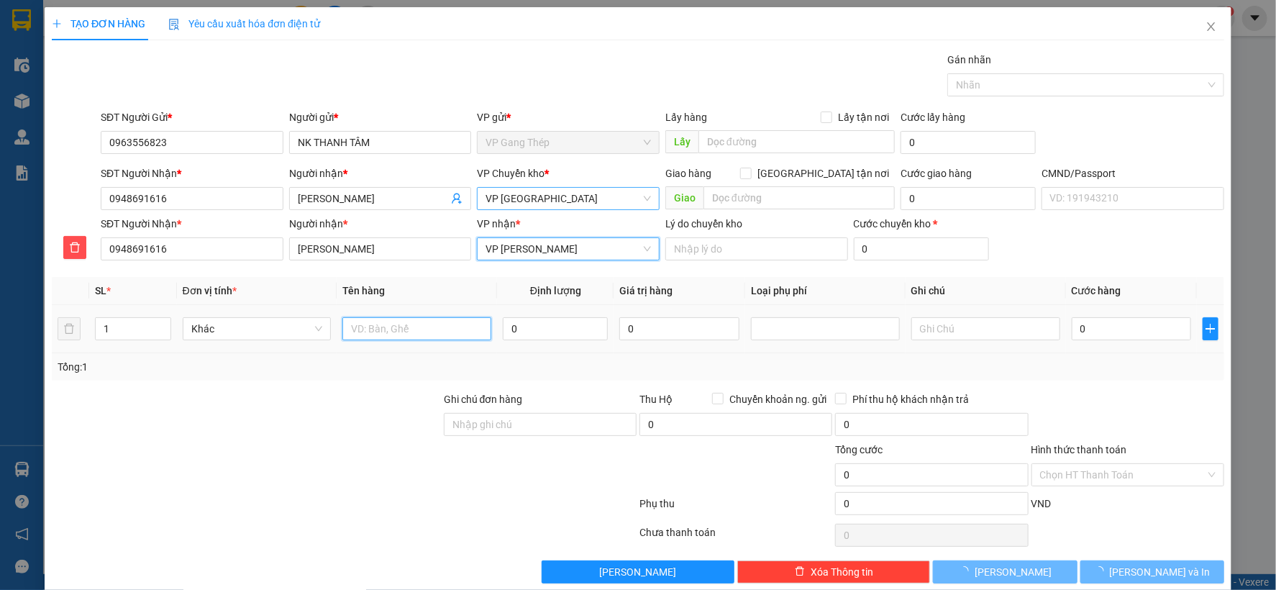
click at [426, 334] on input "text" at bounding box center [416, 328] width 149 height 23
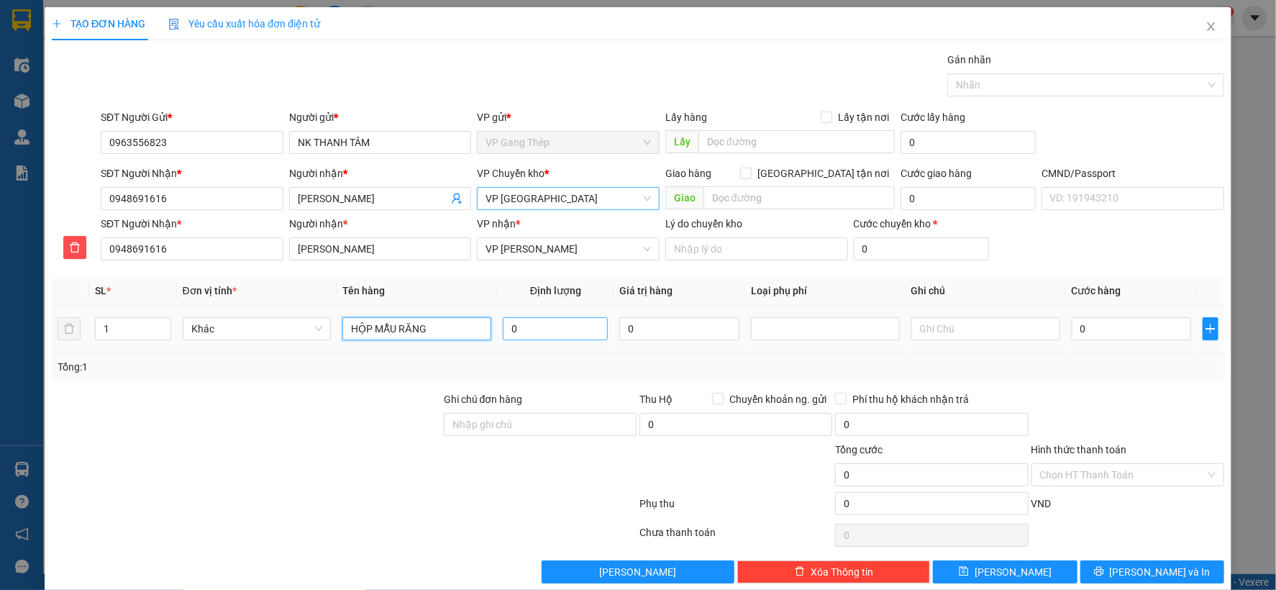
type input "HỘP MẪU RĂNG"
click at [540, 324] on input "0" at bounding box center [555, 328] width 105 height 23
type input "0.2"
click at [1132, 330] on input "0" at bounding box center [1131, 328] width 119 height 23
type input "3"
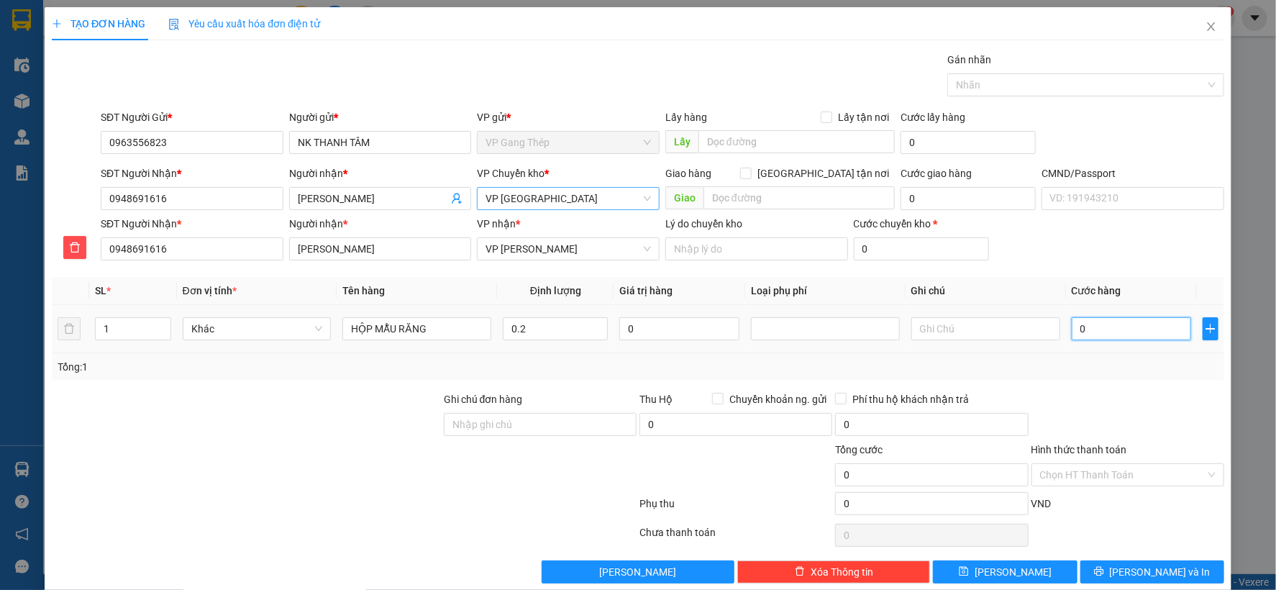
type input "3"
type input "35"
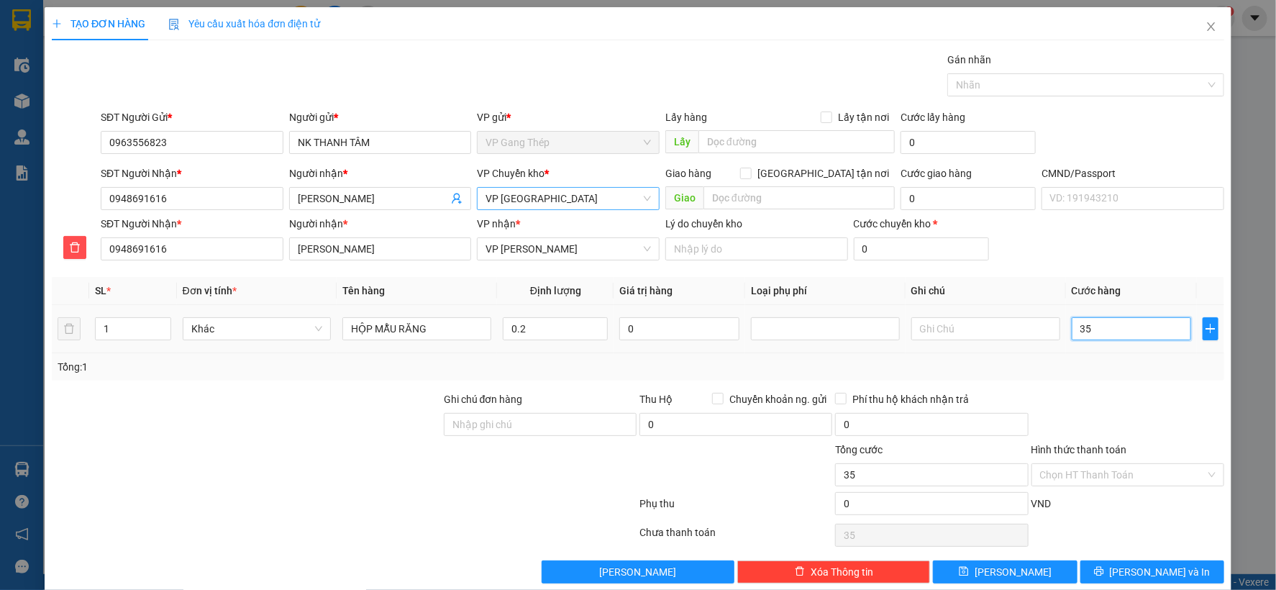
type input "350"
type input "3.500"
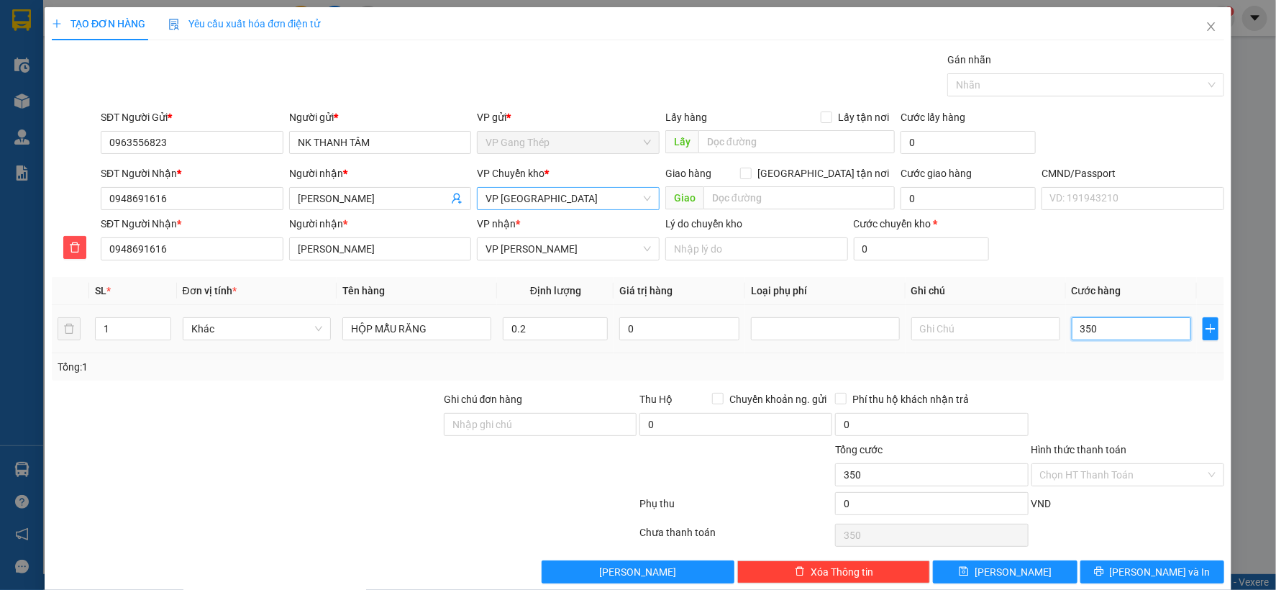
type input "3.500"
type input "35.000"
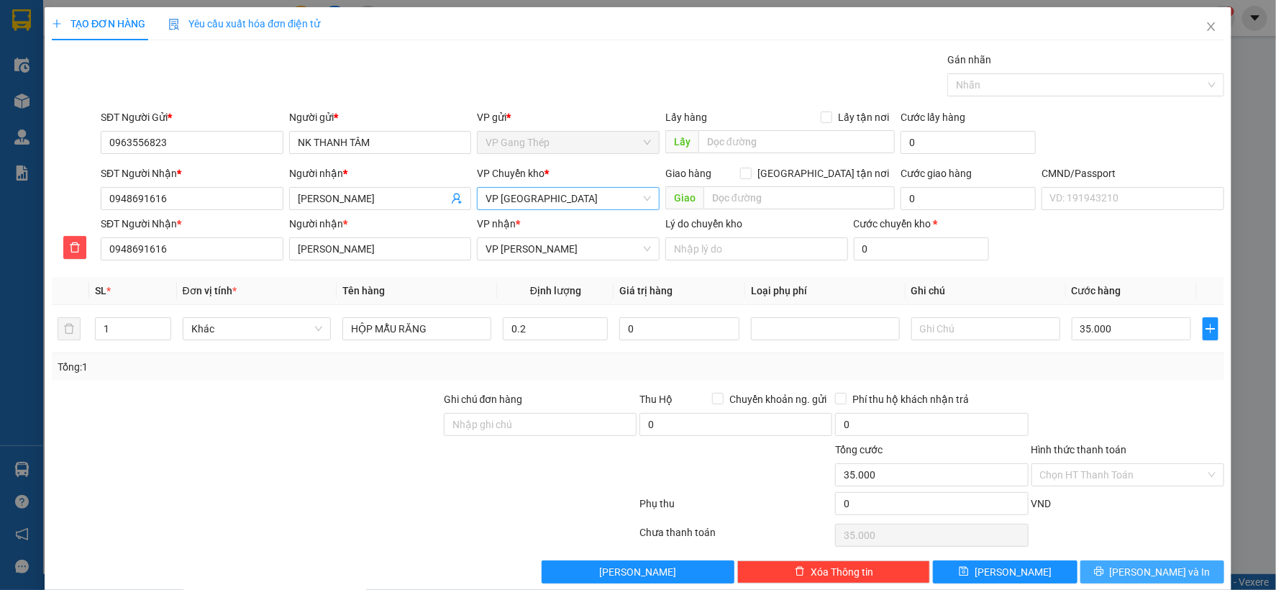
click at [1130, 570] on span "Lưu và In" at bounding box center [1160, 572] width 101 height 16
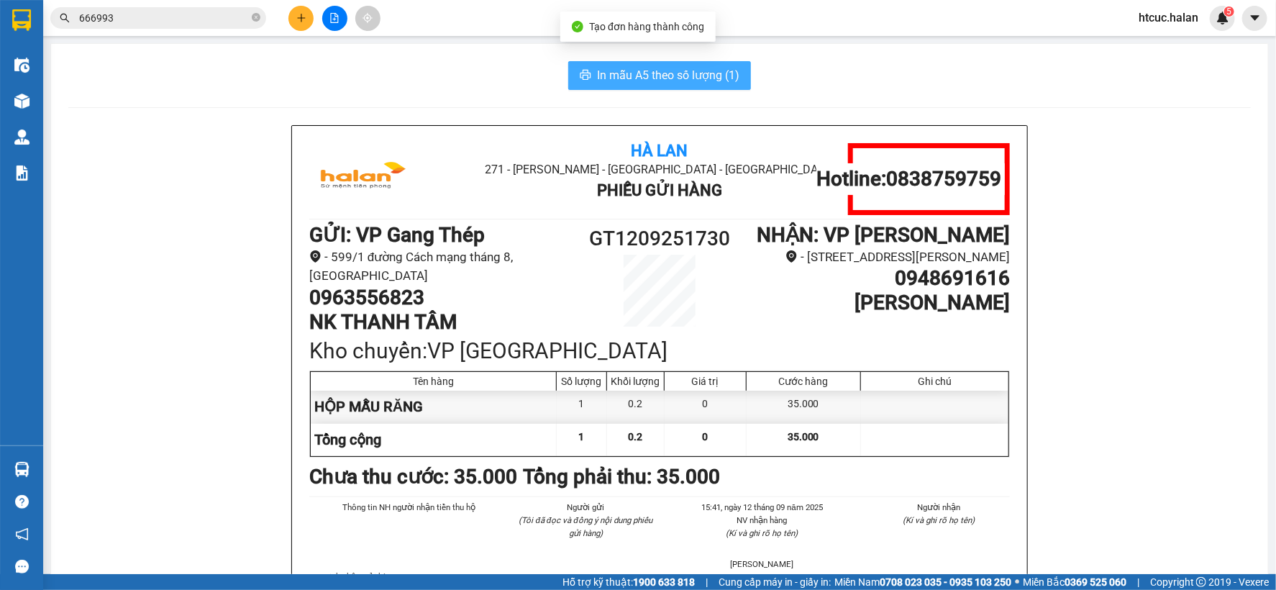
click at [645, 71] on span "In mẫu A5 theo số lượng (1)" at bounding box center [668, 75] width 142 height 18
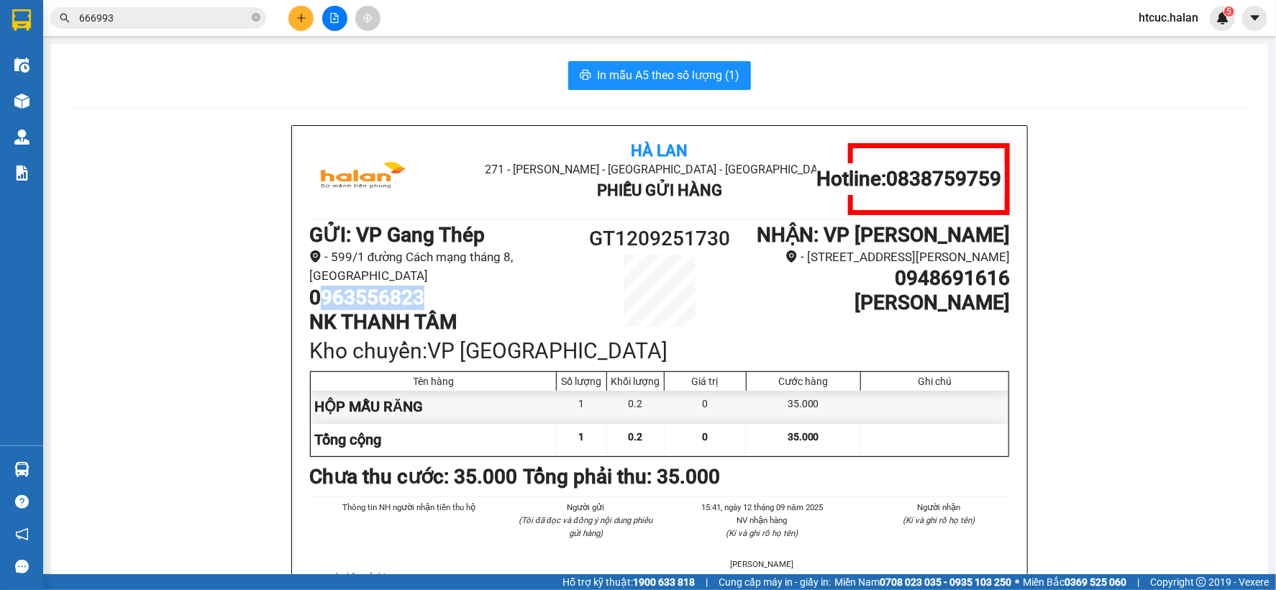
drag, startPoint x: 422, startPoint y: 293, endPoint x: 315, endPoint y: 295, distance: 106.5
click at [315, 295] on h1 "0963556823" at bounding box center [440, 298] width 263 height 24
drag, startPoint x: 427, startPoint y: 291, endPoint x: 302, endPoint y: 294, distance: 125.2
click at [302, 294] on div "Hà Lan 271 - Dương Tự Minh - Phường Tân Long - Thái Nguyên Phiếu Gửi Hàng Hotli…" at bounding box center [659, 387] width 735 height 522
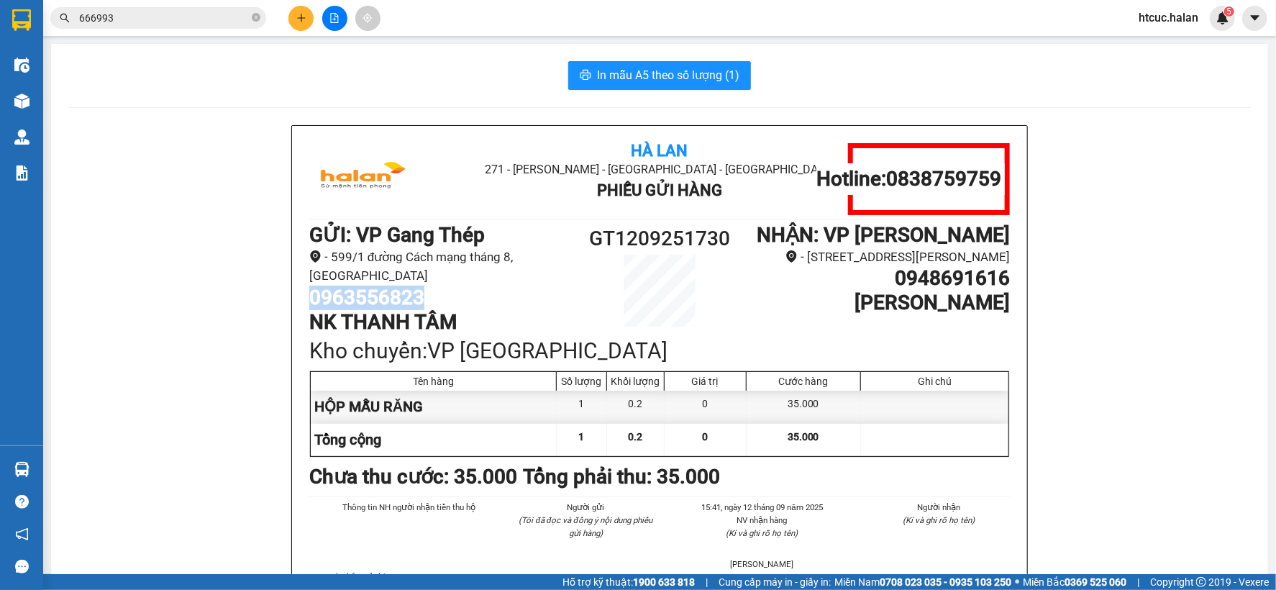
copy h1 "0963556823"
click at [300, 19] on icon "plus" at bounding box center [301, 18] width 10 height 10
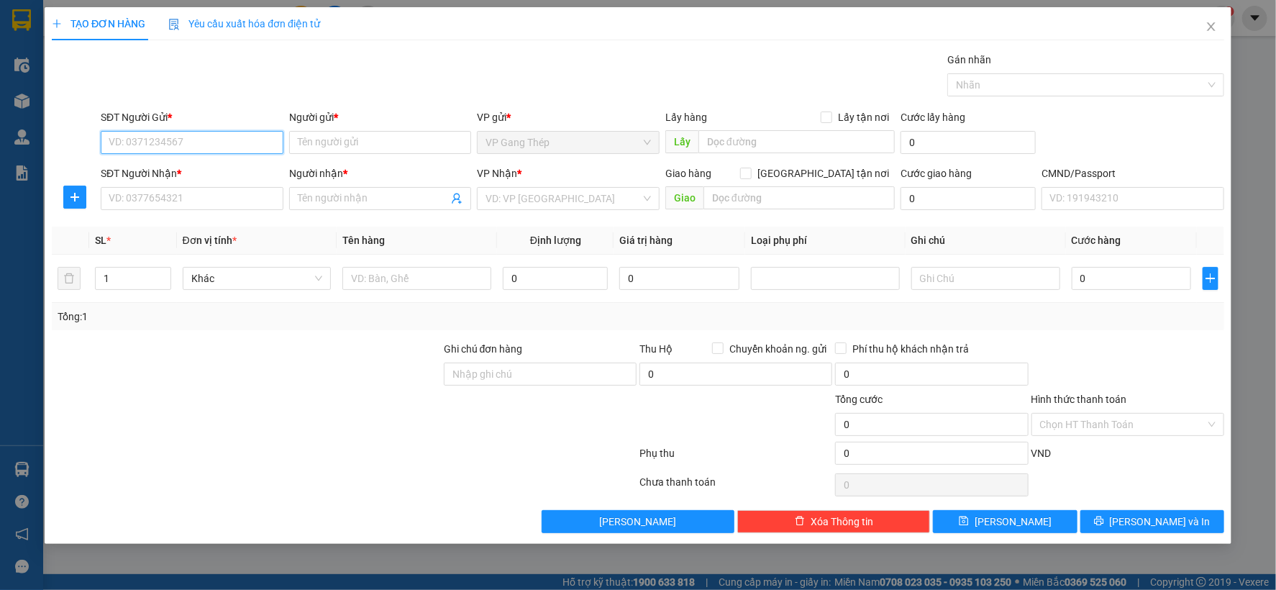
paste input "0963556823"
type input "0963556823"
click at [191, 169] on div "0963556823 - NK THANH TÂM" at bounding box center [191, 171] width 165 height 16
type input "NK THANH TÂM"
type input "0963556823"
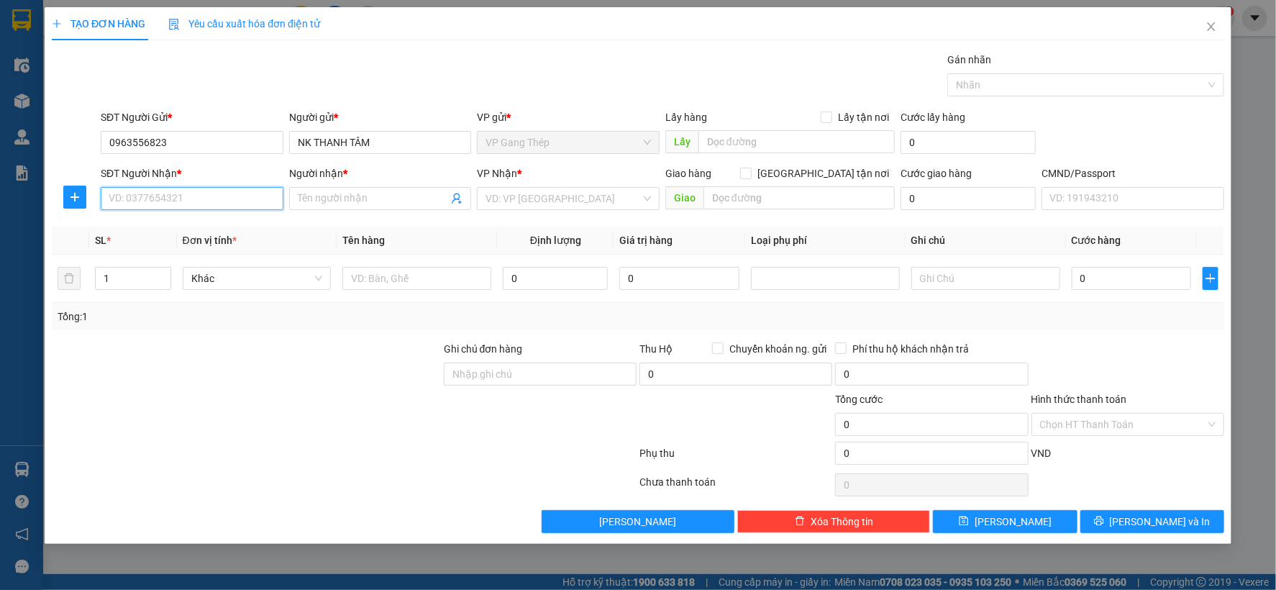
click at [201, 204] on input "SĐT Người Nhận *" at bounding box center [192, 198] width 183 height 23
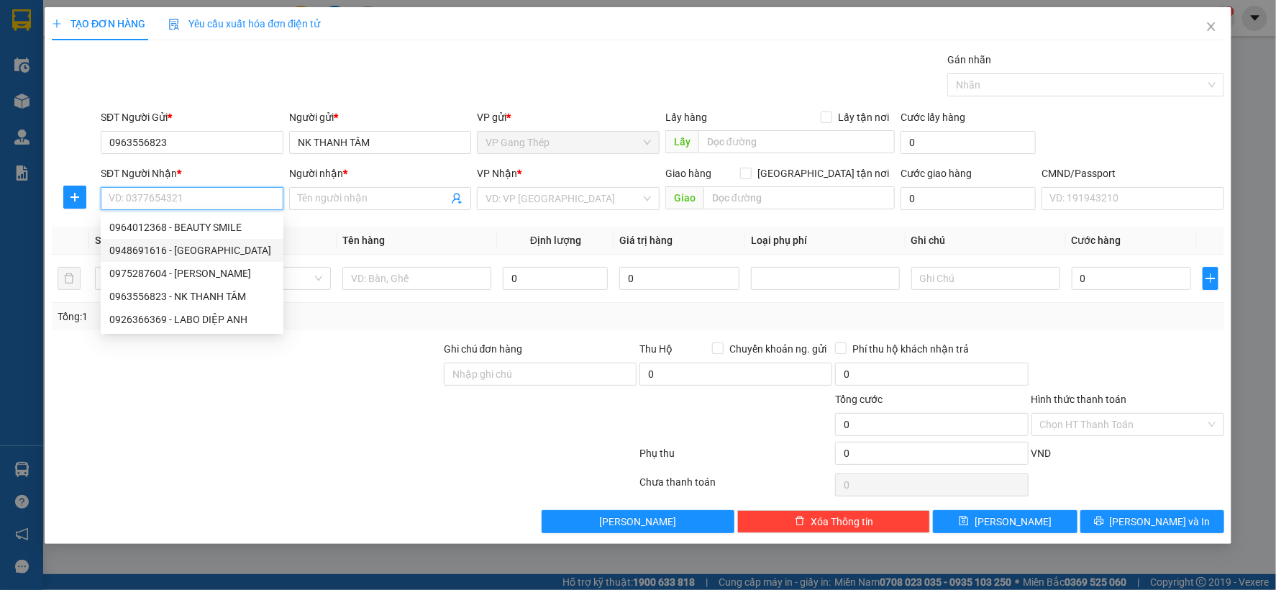
click at [213, 249] on div "0948691616 - NHẬT HUY" at bounding box center [191, 250] width 165 height 16
type input "0948691616"
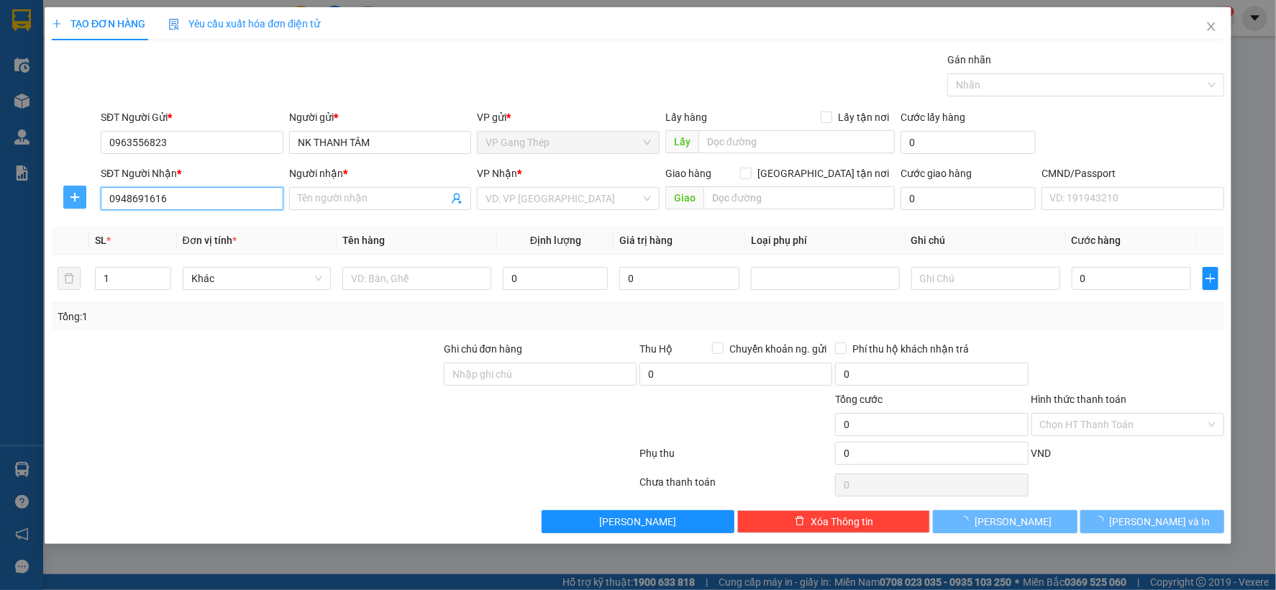
type input "[PERSON_NAME]"
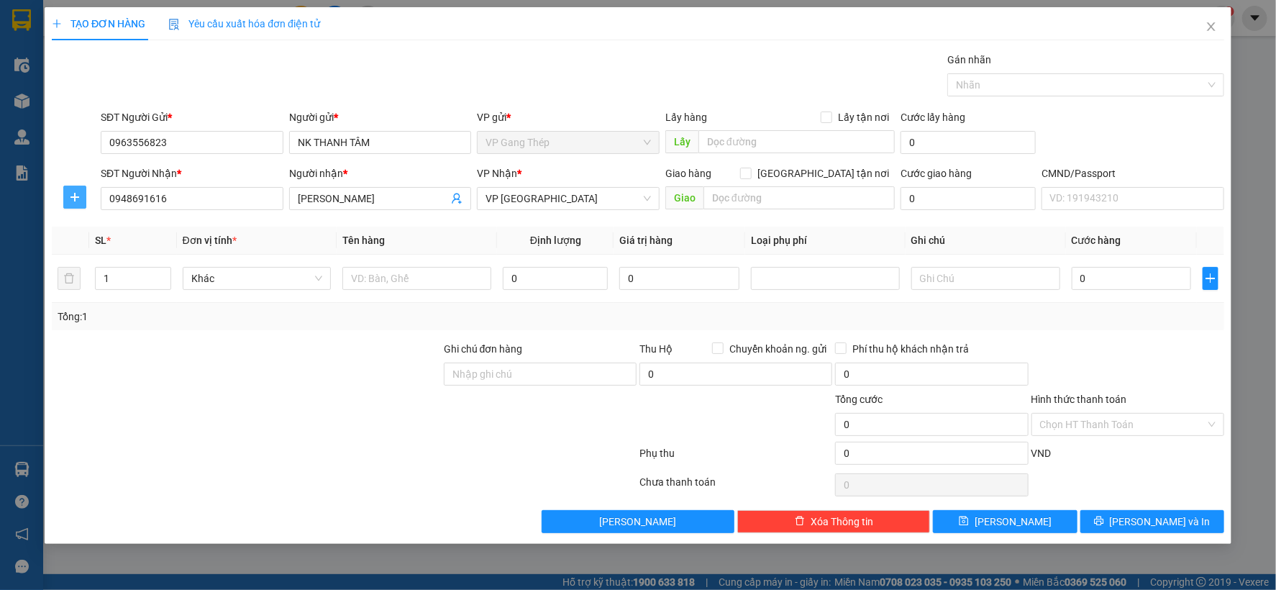
click at [76, 197] on icon "plus" at bounding box center [75, 196] width 9 height 1
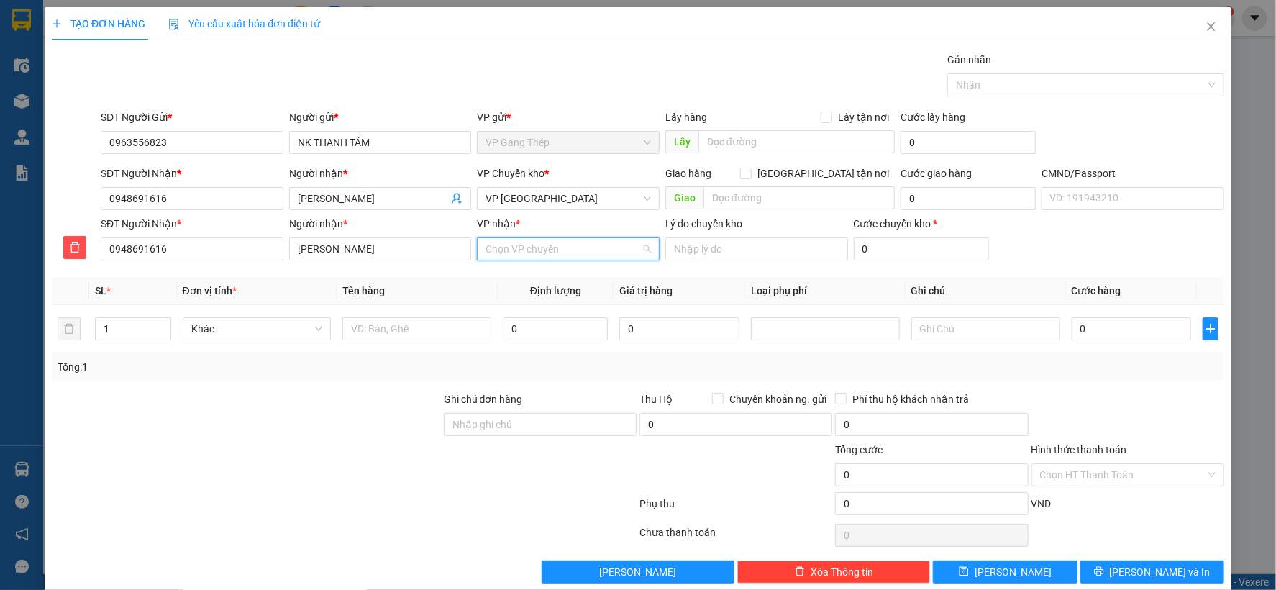
drag, startPoint x: 509, startPoint y: 248, endPoint x: 527, endPoint y: 283, distance: 39.6
click at [513, 252] on input "VP nhận *" at bounding box center [563, 249] width 155 height 22
click at [525, 276] on div "VP [PERSON_NAME]" at bounding box center [562, 278] width 163 height 16
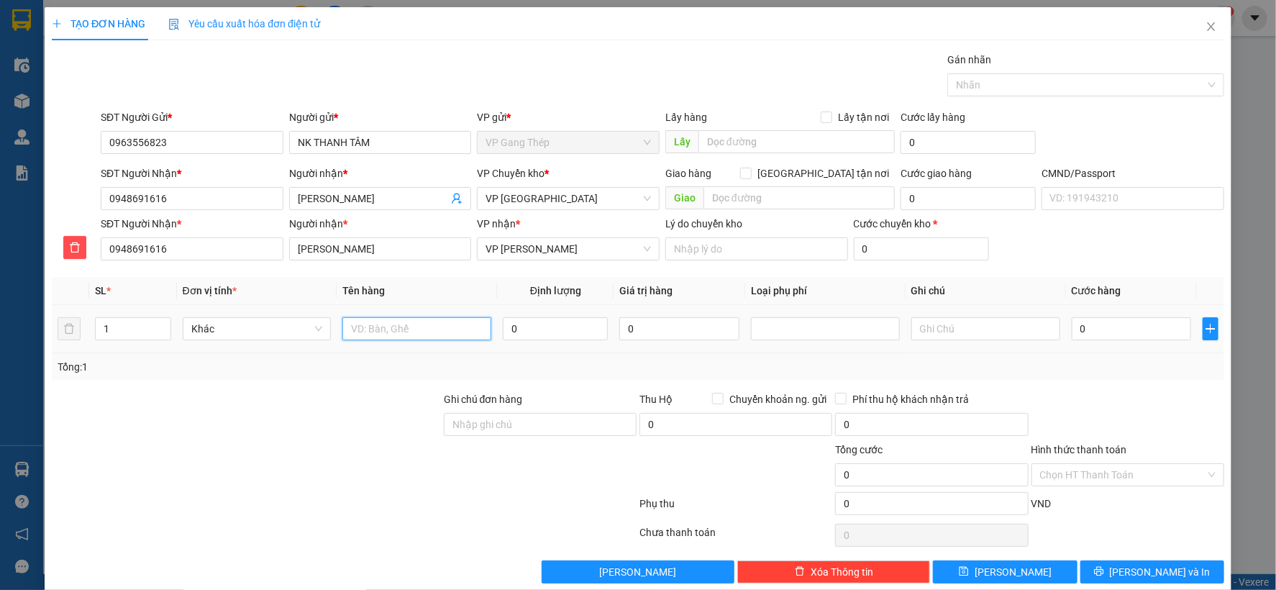
click at [427, 327] on input "text" at bounding box center [416, 328] width 149 height 23
click at [1118, 335] on input "0" at bounding box center [1131, 328] width 119 height 23
click at [1207, 24] on icon "close" at bounding box center [1211, 26] width 8 height 9
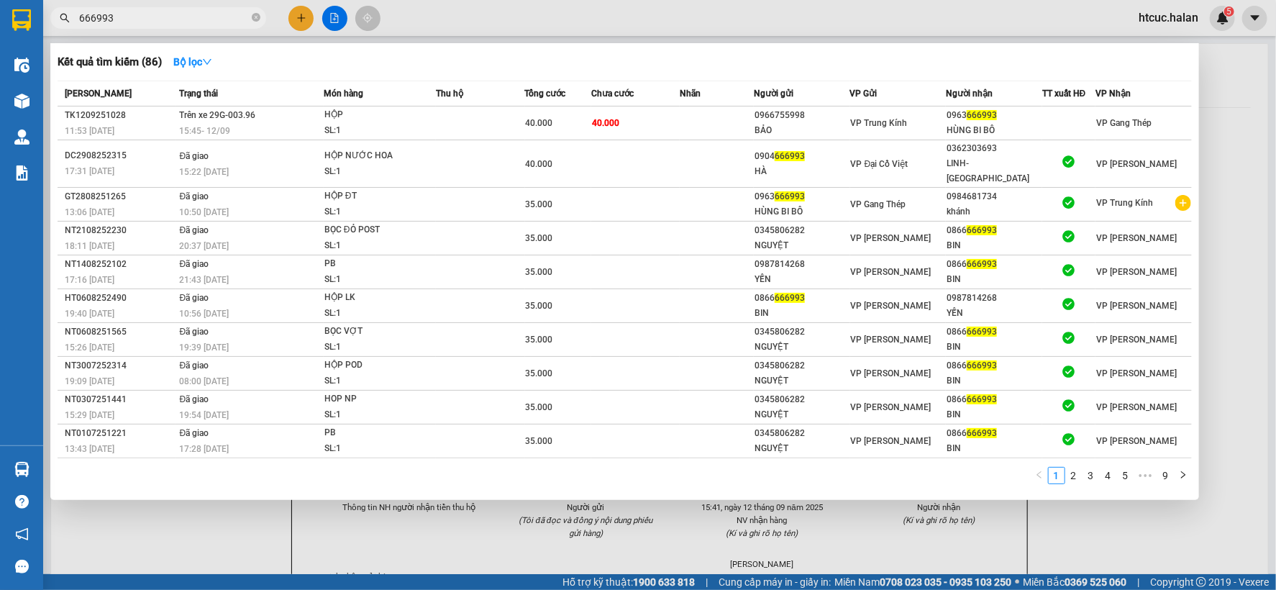
drag, startPoint x: 160, startPoint y: 14, endPoint x: 60, endPoint y: 31, distance: 102.1
click at [60, 31] on div "Kết quả tìm kiếm ( 86 ) Bộ lọc Mã ĐH Trạng thái Món hàng Thu hộ Tổng cước Chưa …" at bounding box center [140, 18] width 281 height 25
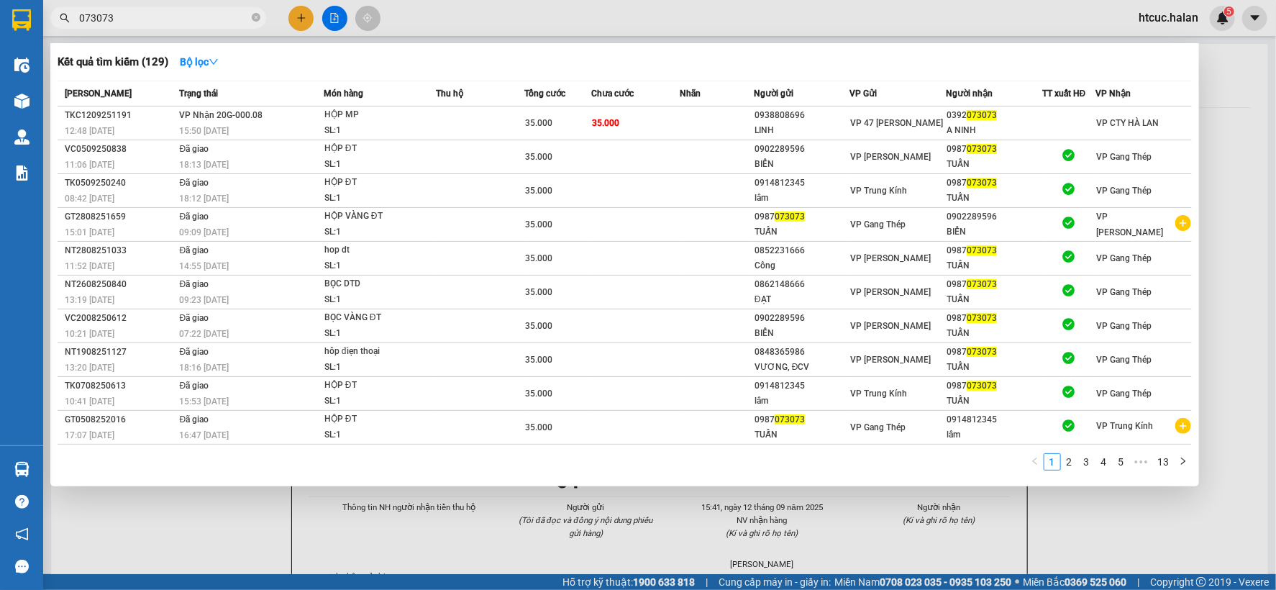
click at [298, 15] on div at bounding box center [638, 295] width 1276 height 590
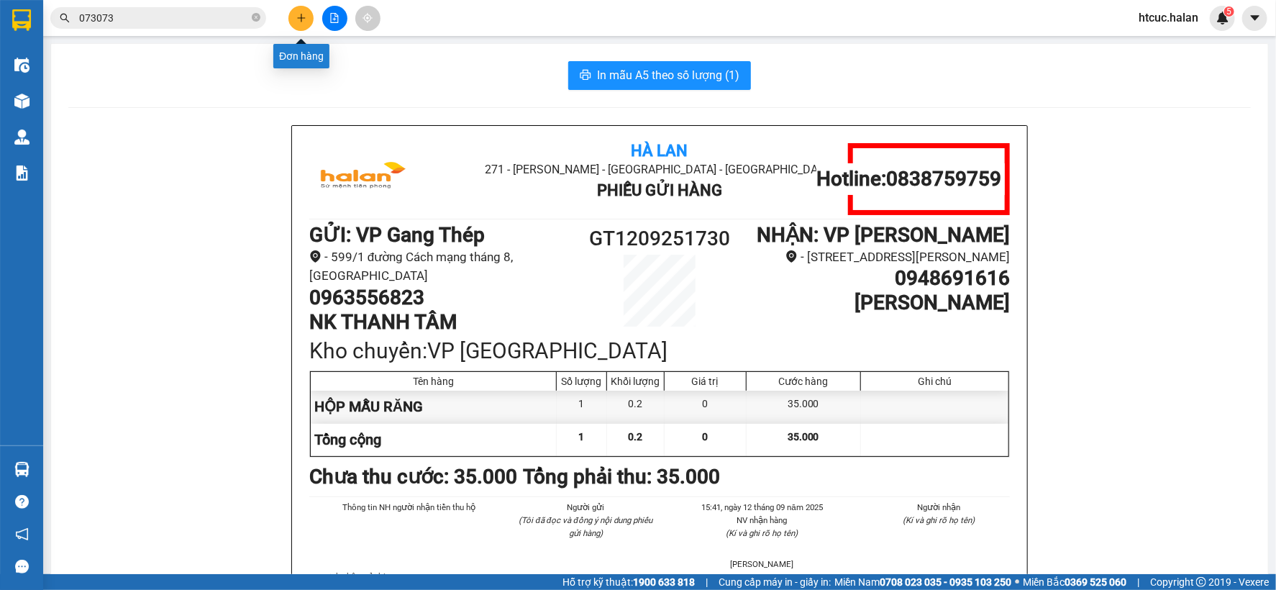
click at [300, 17] on icon "plus" at bounding box center [301, 18] width 10 height 10
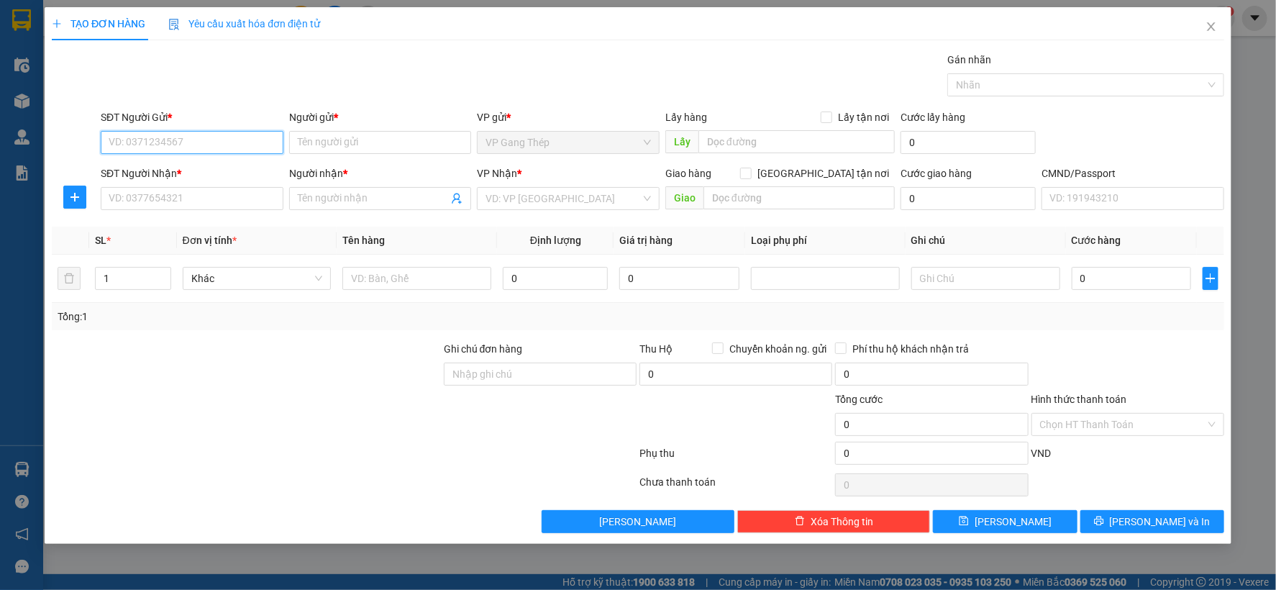
click at [216, 139] on input "SĐT Người Gửi *" at bounding box center [192, 142] width 183 height 23
click at [168, 166] on div "0904016246 - HUY" at bounding box center [191, 171] width 165 height 16
click at [190, 198] on input "SĐT Người Nhận *" at bounding box center [192, 198] width 183 height 23
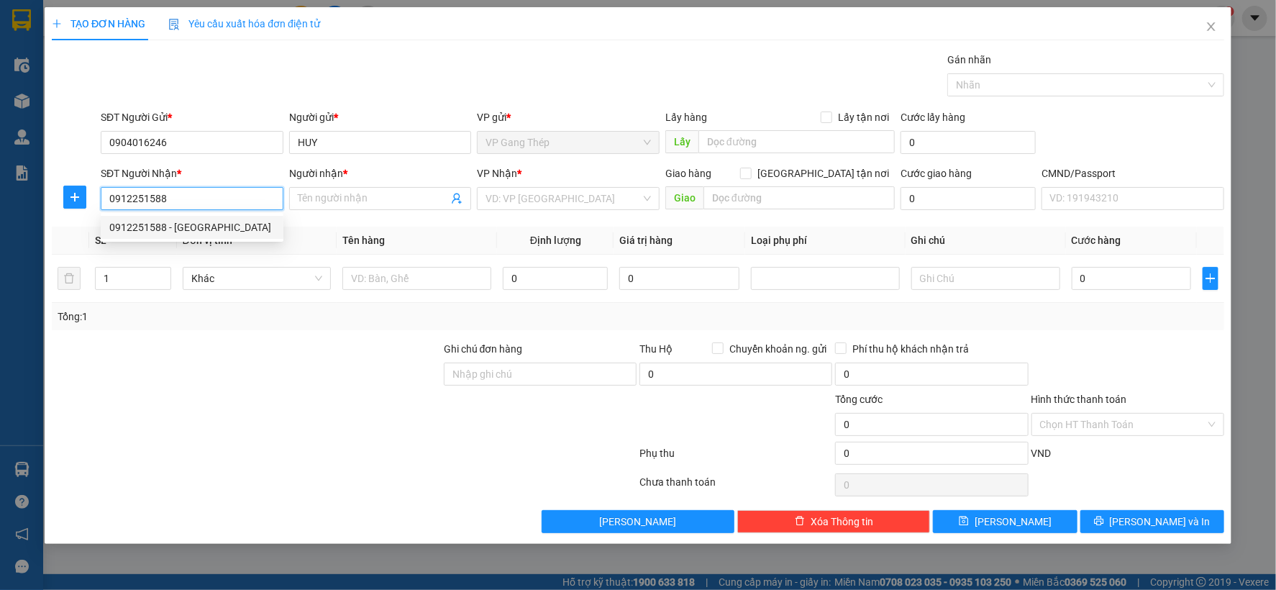
click at [193, 226] on div "0912251588 - HÀ CHU" at bounding box center [191, 227] width 165 height 16
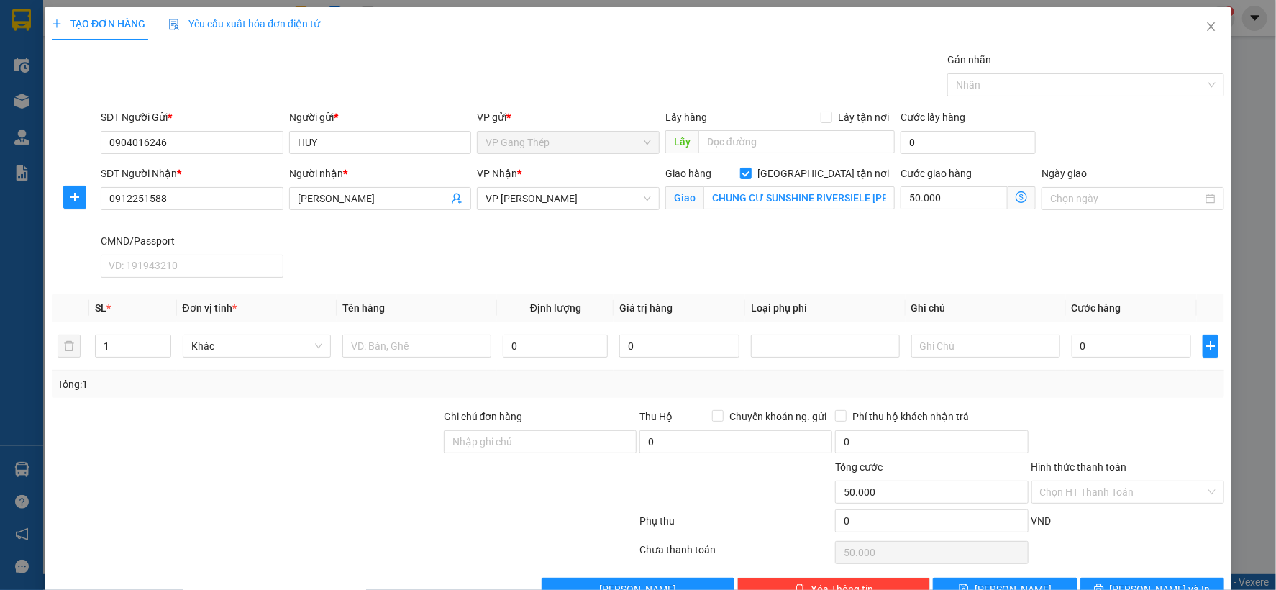
click at [1016, 196] on icon "dollar-circle" at bounding box center [1022, 197] width 12 height 12
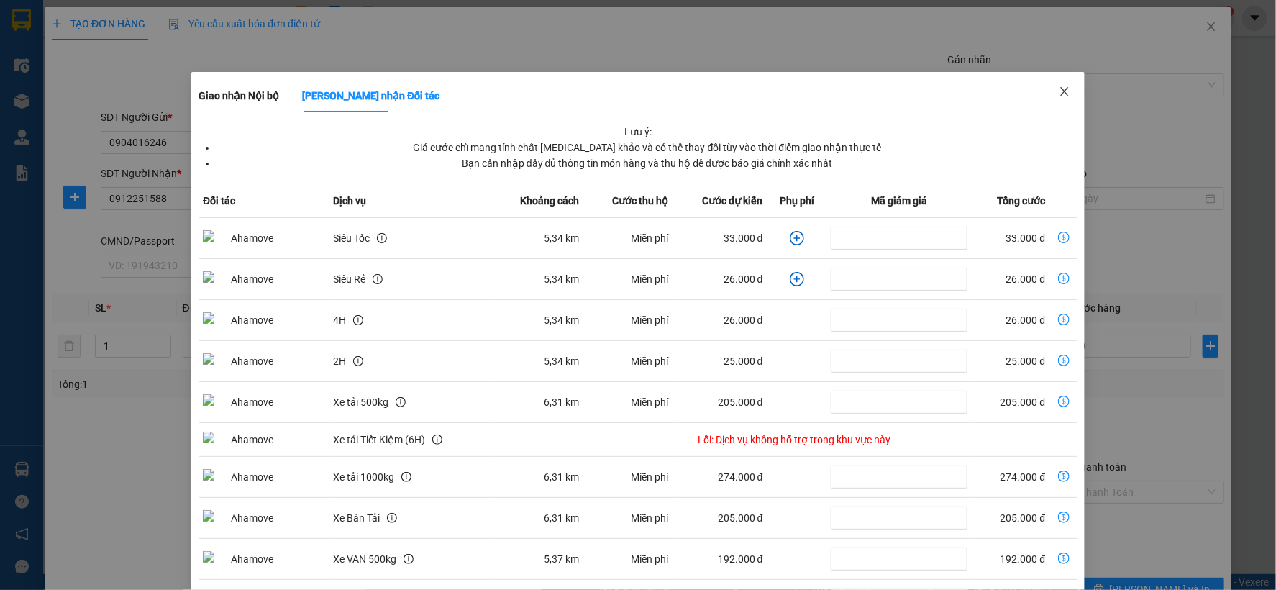
click at [1059, 90] on icon "close" at bounding box center [1065, 92] width 12 height 12
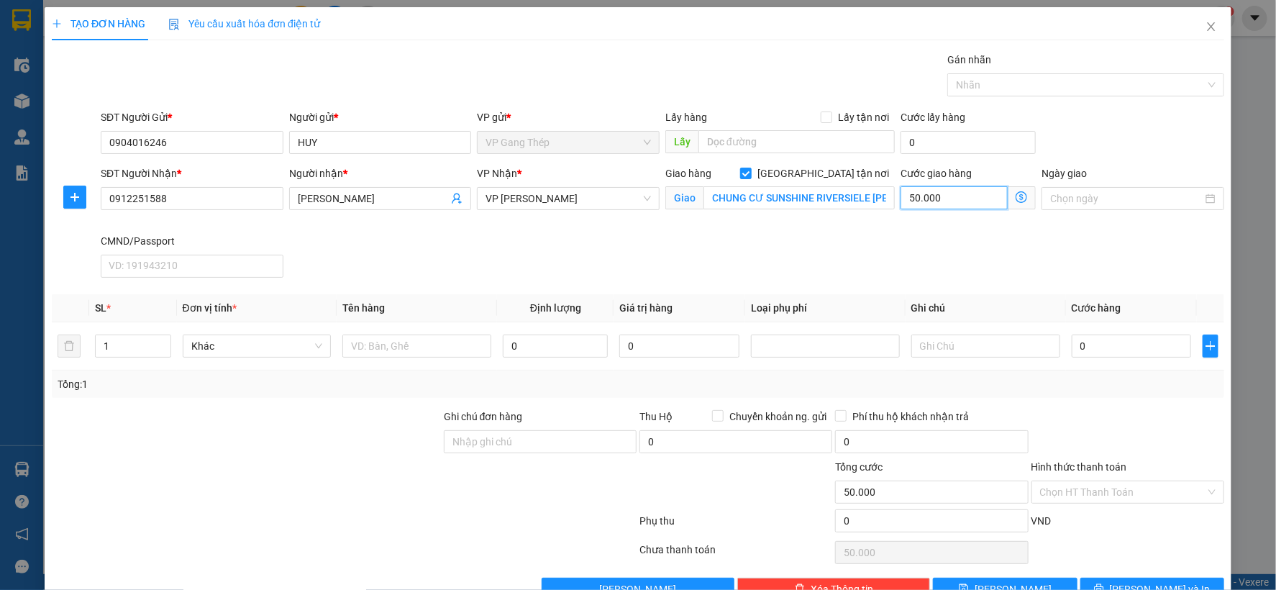
click at [955, 203] on input "50.000" at bounding box center [954, 197] width 107 height 23
click at [705, 202] on input "CHUNG CƯ SUNSHINE RIVERSIELE VÕ CHÍ CÔNG, TÂY HỒ ,HÀ NỘI" at bounding box center [799, 197] width 191 height 23
click at [707, 199] on input "CHUNG CƯ SUNSHINE RIVERSIELE VÕ CHÍ CÔNG, TÂY HỒ ,HÀ NỘI" at bounding box center [799, 197] width 191 height 23
drag, startPoint x: 707, startPoint y: 199, endPoint x: 672, endPoint y: 201, distance: 35.4
click at [672, 201] on span "Giao CHUNG CƯ SUNSHINE RIVERSIELE VÕ CHÍ CÔNG, TÂY HỒ ,HÀ NỘI" at bounding box center [781, 197] width 230 height 23
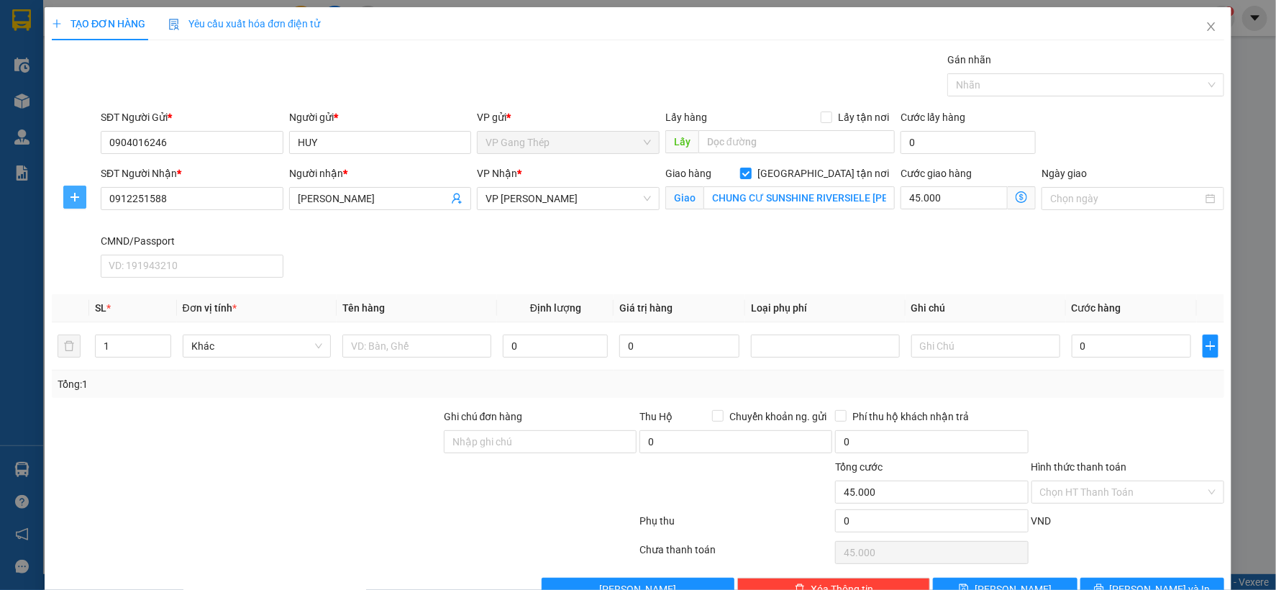
click at [80, 193] on icon "plus" at bounding box center [75, 197] width 12 height 12
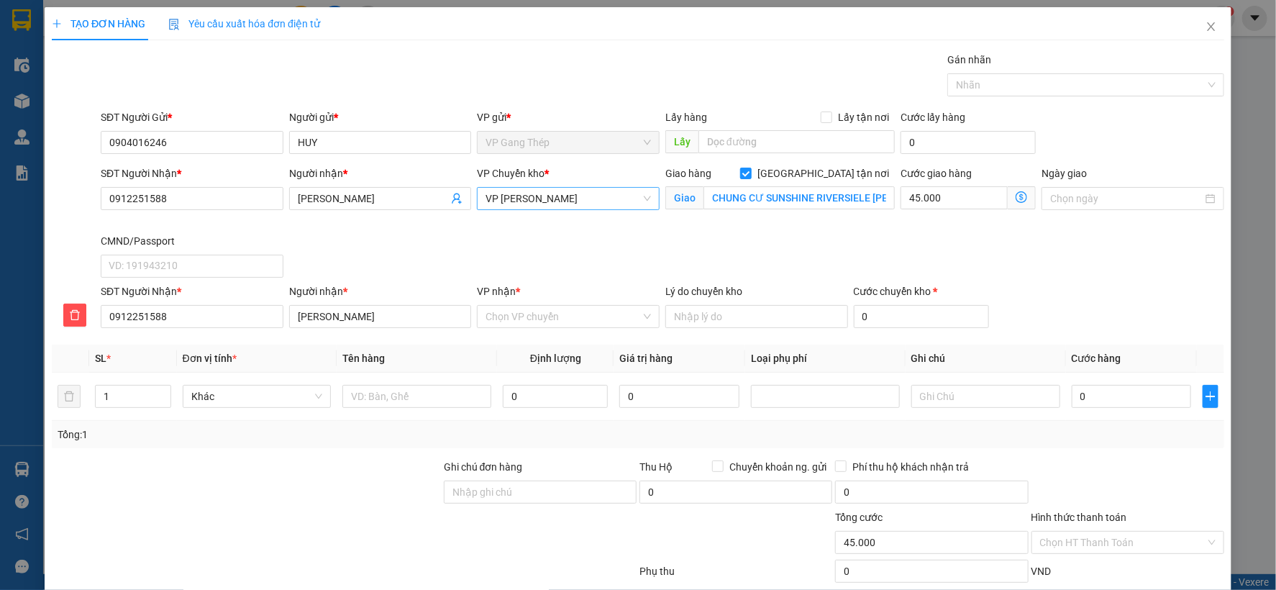
click at [532, 200] on span "VP [PERSON_NAME]" at bounding box center [568, 199] width 165 height 22
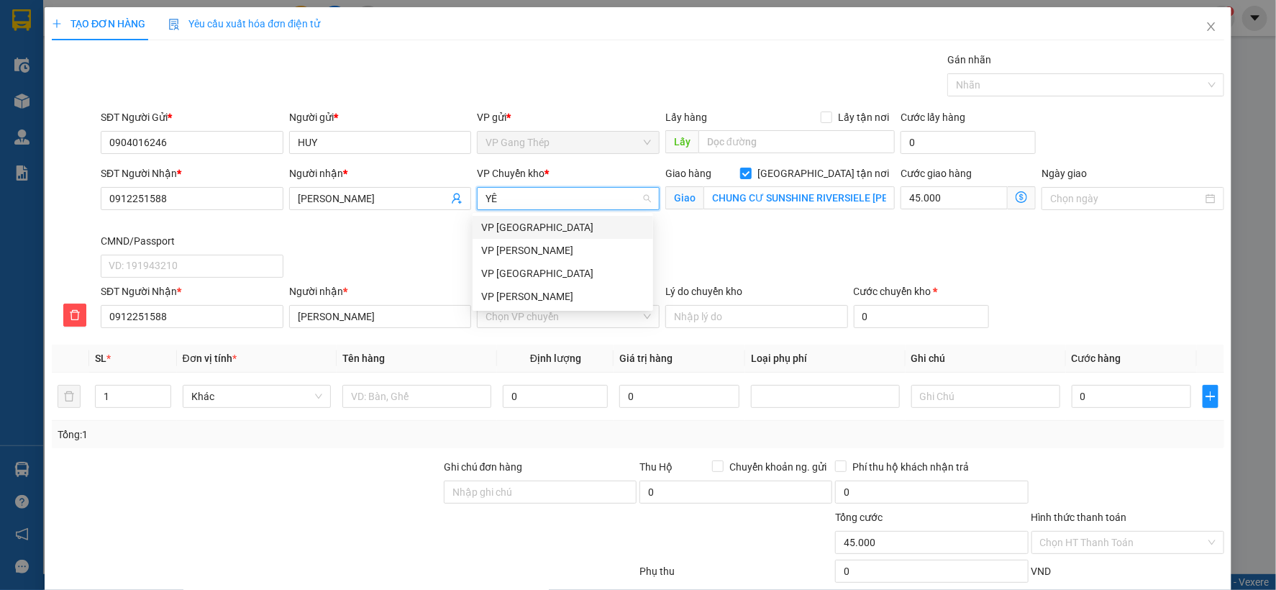
click at [512, 227] on div "VP [GEOGRAPHIC_DATA]" at bounding box center [562, 227] width 163 height 16
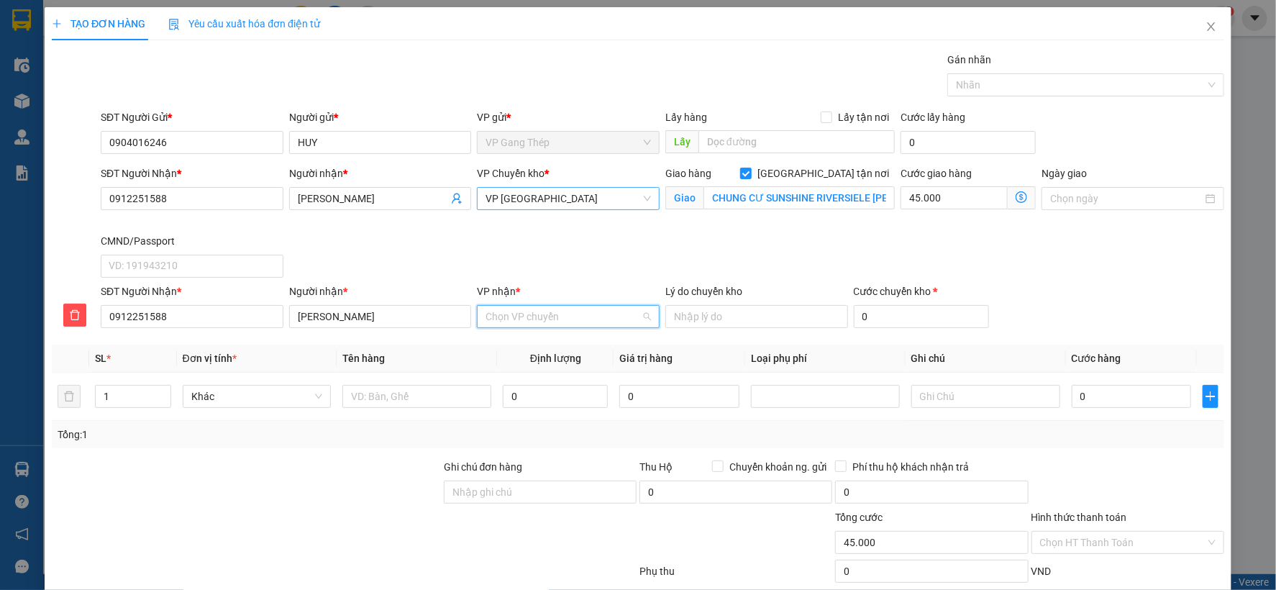
click at [548, 317] on input "VP nhận *" at bounding box center [563, 317] width 155 height 22
click at [532, 346] on div "VP [PERSON_NAME]" at bounding box center [562, 345] width 163 height 16
click at [394, 397] on input "text" at bounding box center [416, 396] width 149 height 23
click at [520, 491] on input "Ghi chú đơn hàng" at bounding box center [540, 492] width 193 height 23
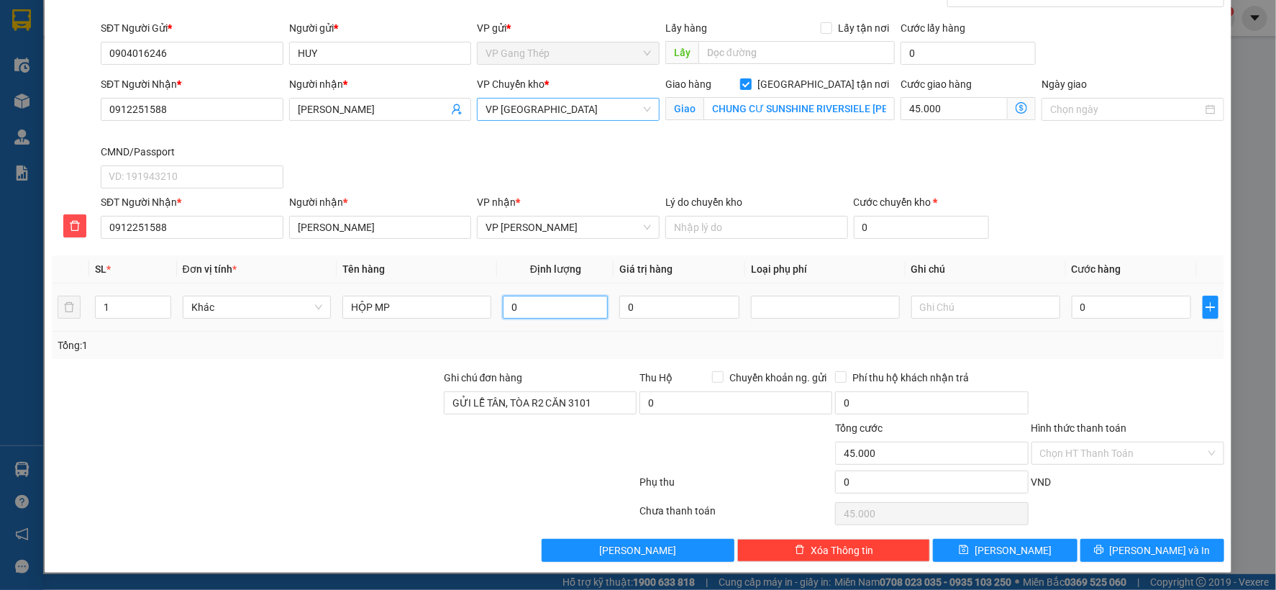
click at [535, 312] on input "0" at bounding box center [555, 307] width 105 height 23
click at [1099, 299] on input "0" at bounding box center [1131, 307] width 119 height 23
click at [1113, 450] on input "Hình thức thanh toán" at bounding box center [1122, 453] width 165 height 22
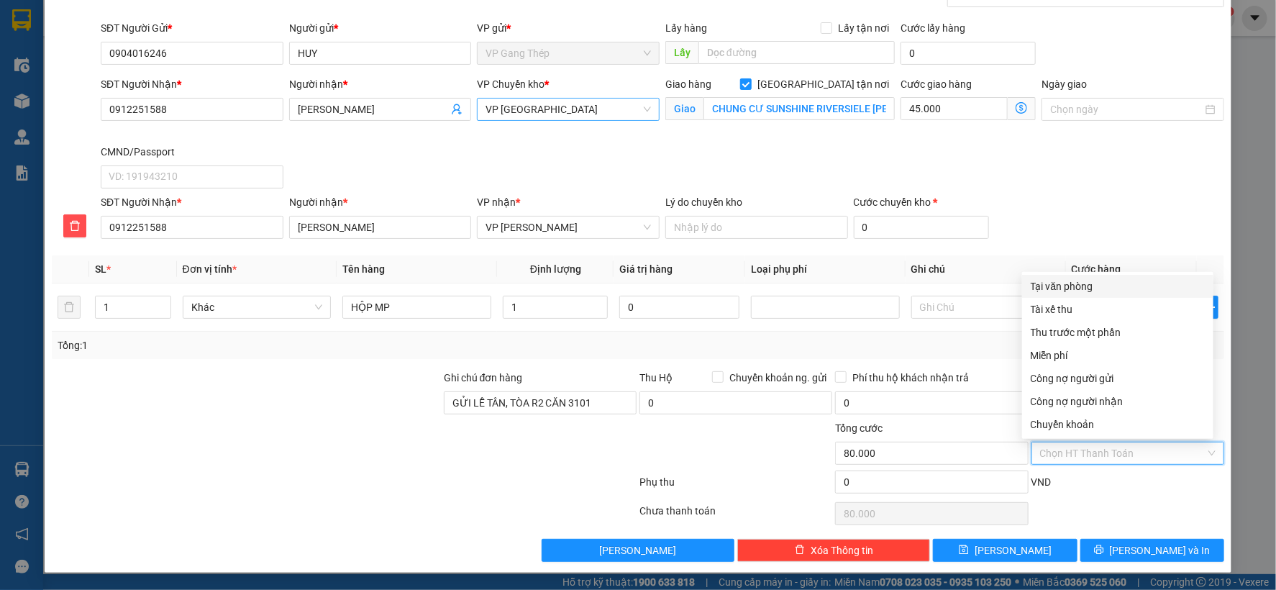
click at [1061, 278] on div "Tại văn phòng" at bounding box center [1118, 286] width 174 height 16
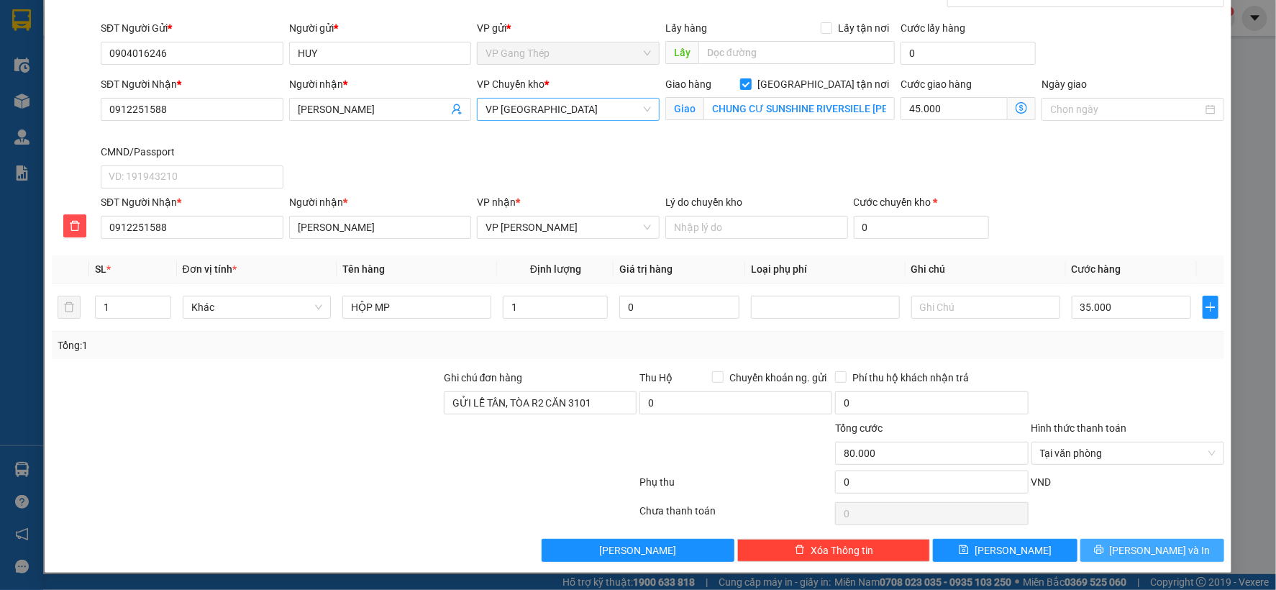
click at [1156, 543] on span "Lưu và In" at bounding box center [1160, 551] width 101 height 16
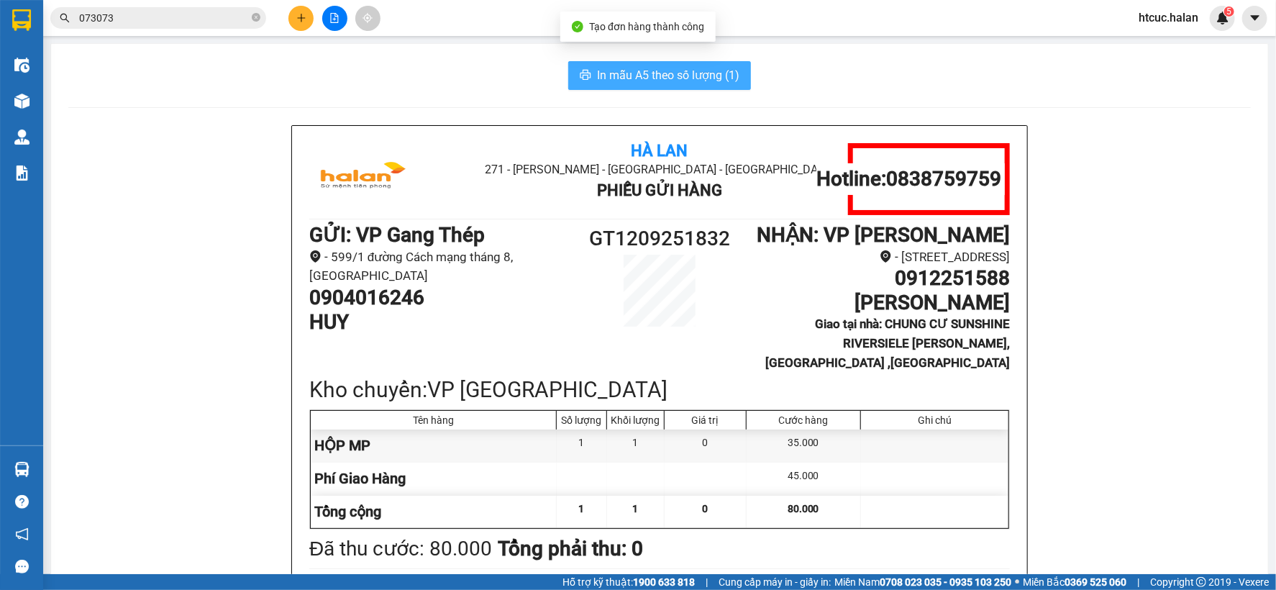
click at [663, 68] on span "In mẫu A5 theo số lượng (1)" at bounding box center [668, 75] width 142 height 18
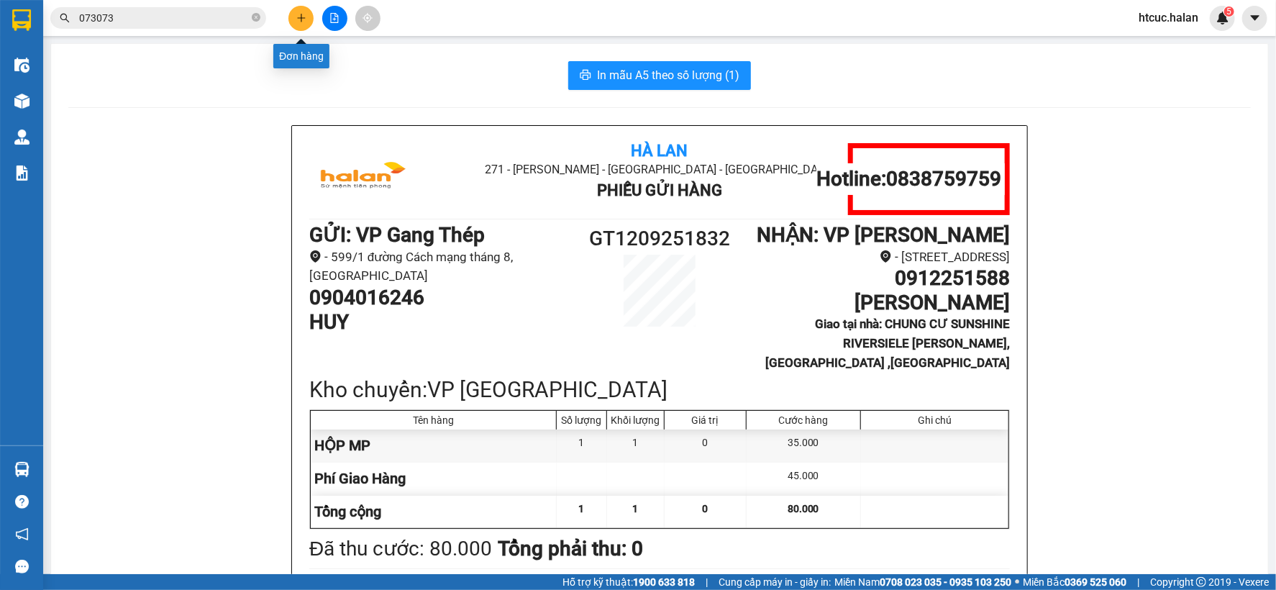
click at [309, 12] on button at bounding box center [301, 18] width 25 height 25
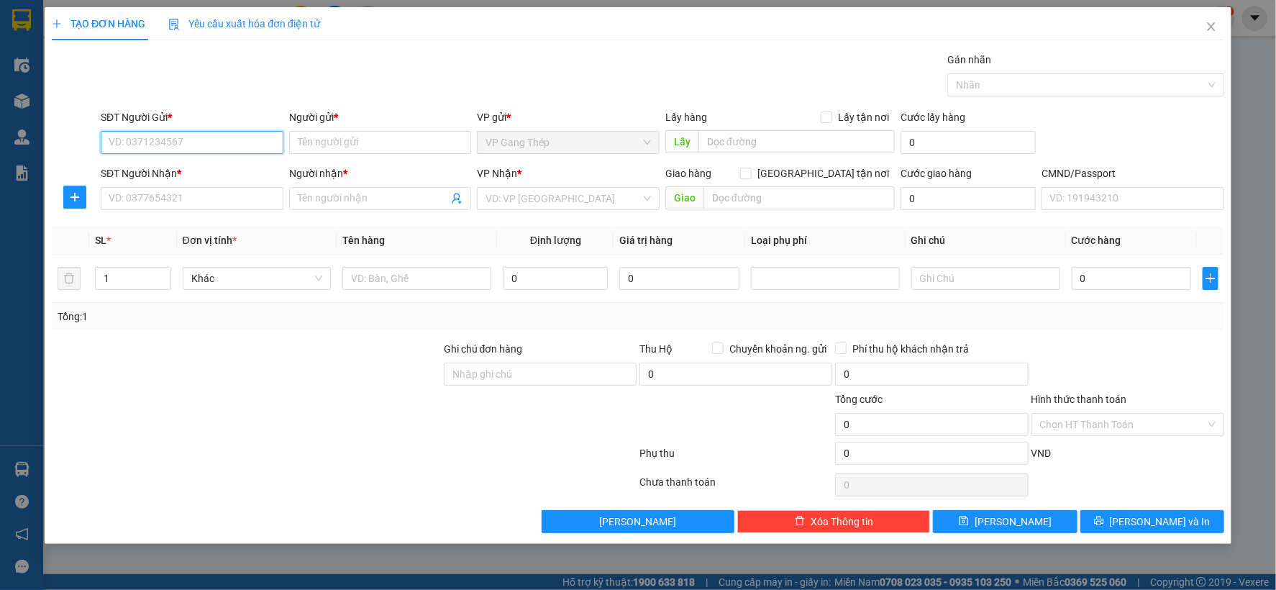
click at [222, 145] on input "SĐT Người Gửi *" at bounding box center [192, 142] width 183 height 23
click at [185, 164] on div "0856999111 - KHIÊM" at bounding box center [191, 171] width 165 height 16
click at [198, 196] on input "SĐT Người Nhận *" at bounding box center [192, 198] width 183 height 23
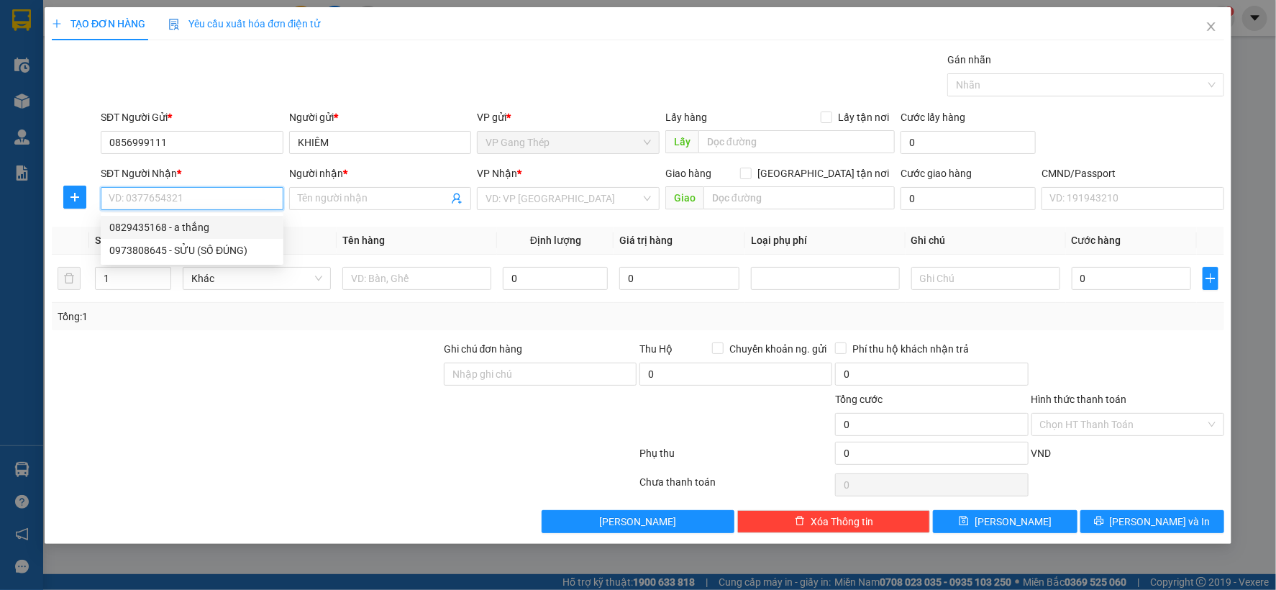
click at [190, 230] on div "0829435168 - a thắng" at bounding box center [191, 227] width 165 height 16
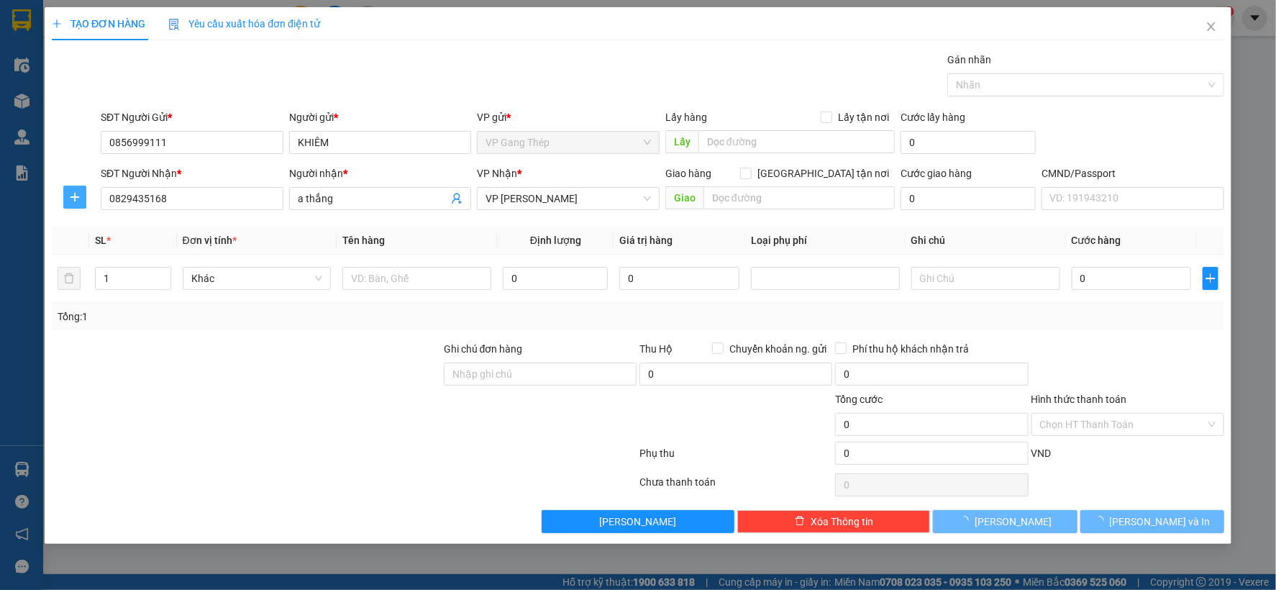
click at [69, 188] on button "button" at bounding box center [74, 197] width 23 height 23
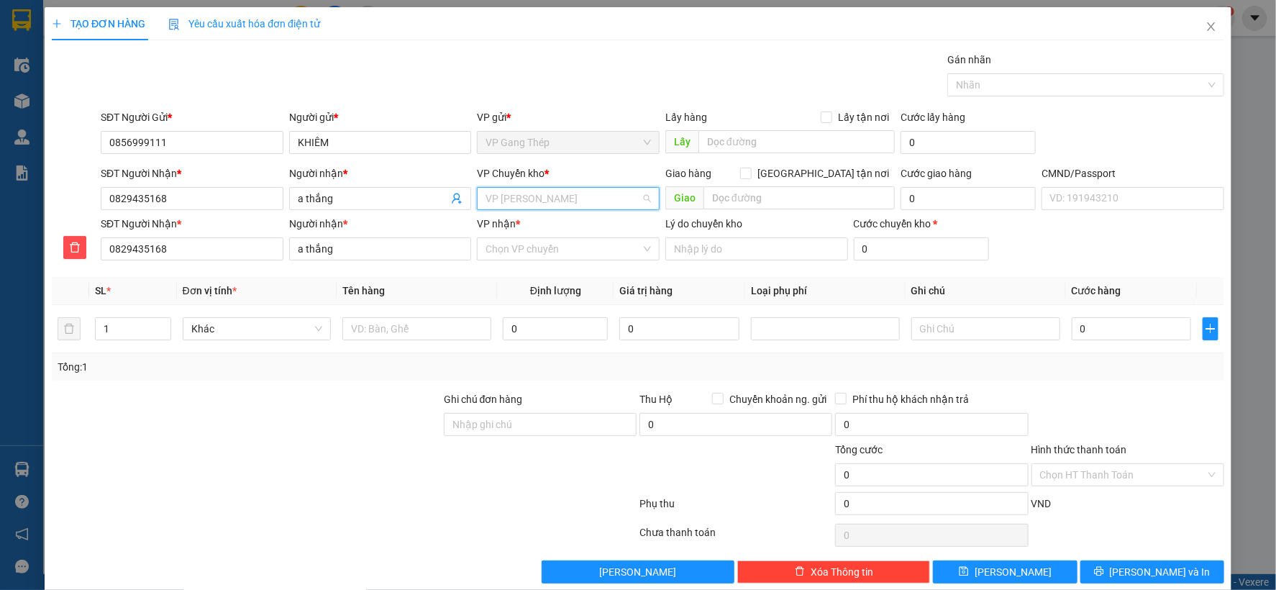
click at [577, 209] on input "search" at bounding box center [563, 199] width 155 height 22
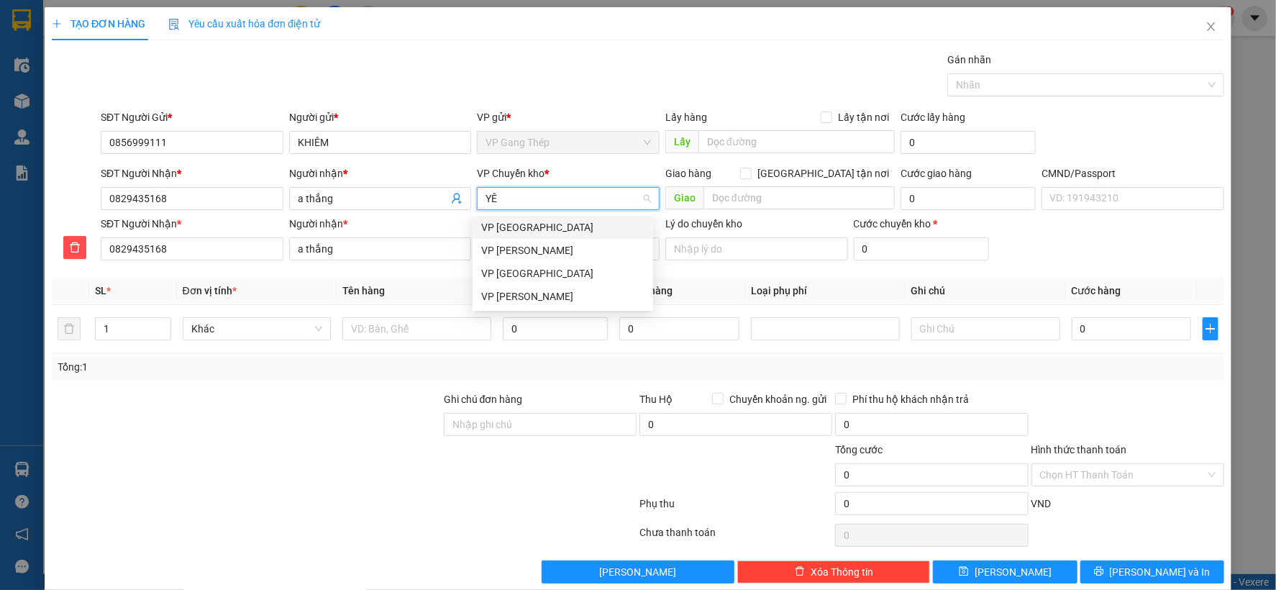
click at [526, 230] on div "VP [GEOGRAPHIC_DATA]" at bounding box center [562, 227] width 163 height 16
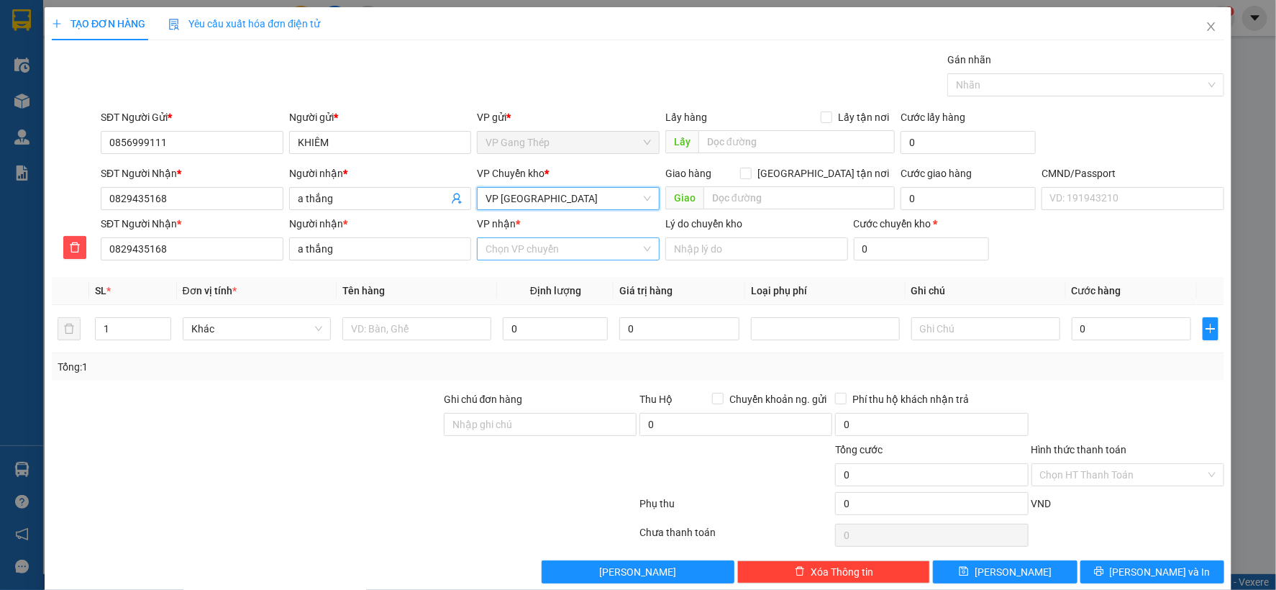
click at [535, 247] on input "VP nhận *" at bounding box center [563, 249] width 155 height 22
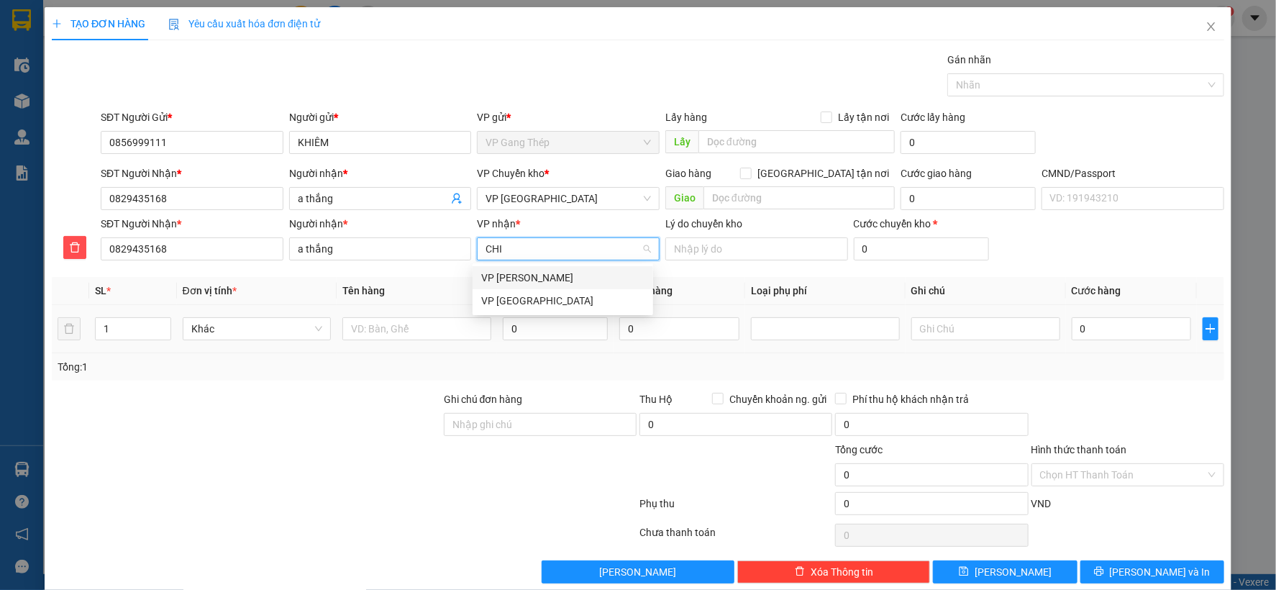
drag, startPoint x: 530, startPoint y: 279, endPoint x: 471, endPoint y: 310, distance: 66.0
click at [530, 279] on div "VP [PERSON_NAME]" at bounding box center [562, 278] width 163 height 16
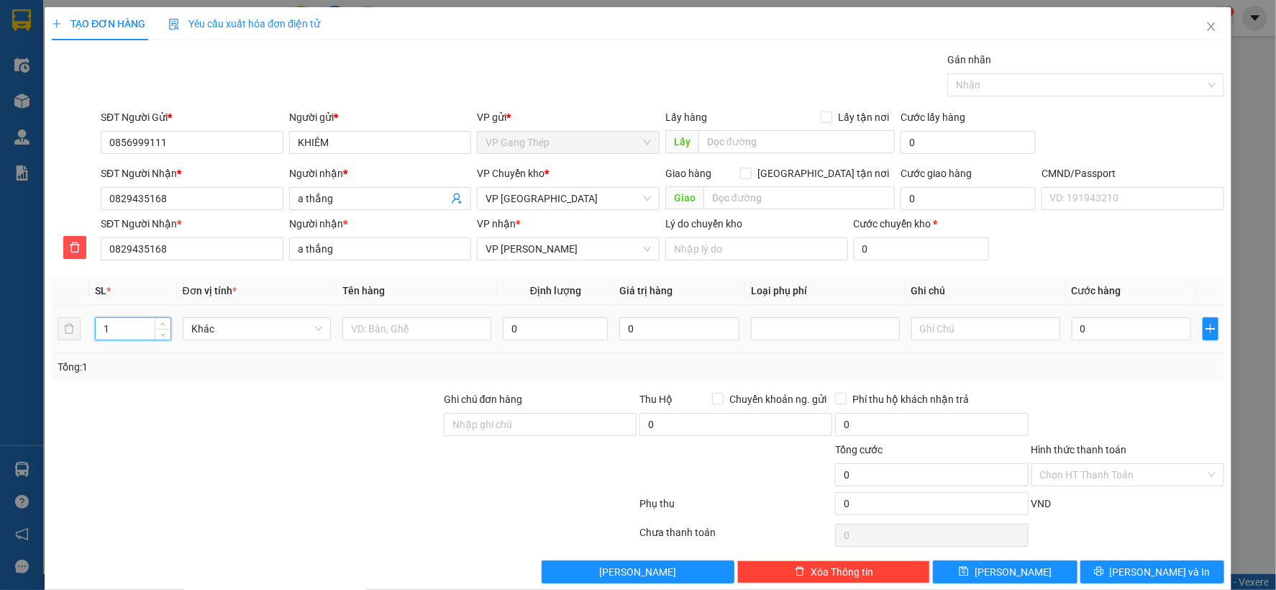
click at [61, 335] on tr "1 Khác 0 0 0" at bounding box center [638, 329] width 1173 height 48
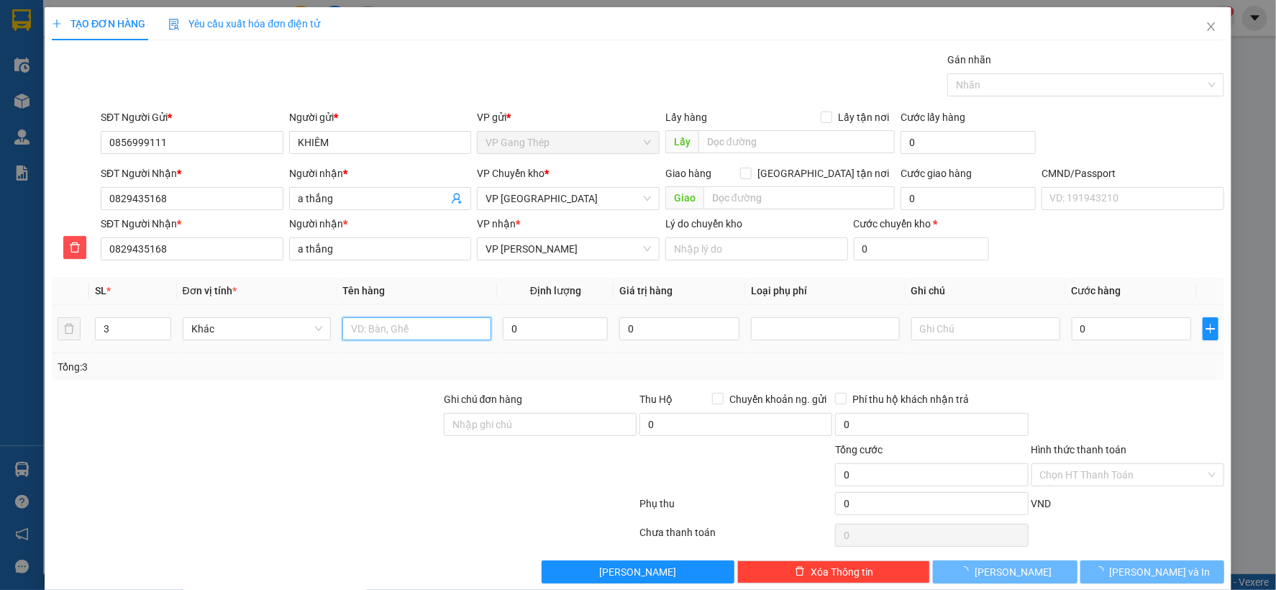
click at [404, 321] on input "text" at bounding box center [416, 328] width 149 height 23
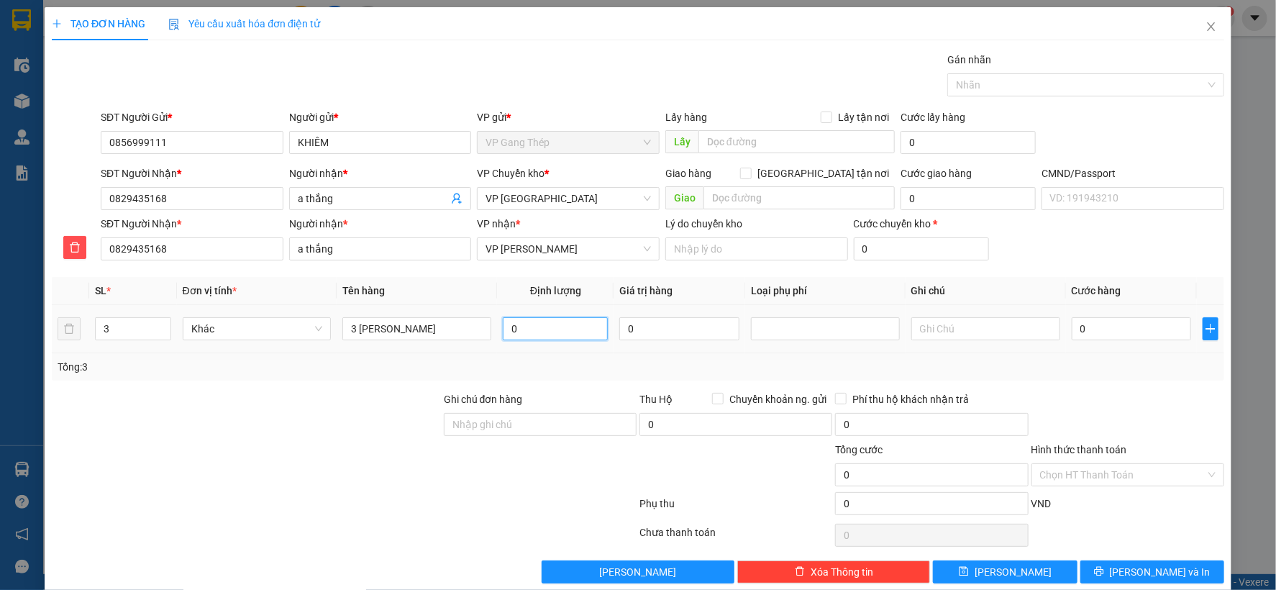
click at [574, 329] on input "0" at bounding box center [555, 328] width 105 height 23
click at [961, 322] on input "text" at bounding box center [986, 328] width 149 height 23
click at [1119, 327] on input "0" at bounding box center [1131, 328] width 119 height 23
click at [1135, 476] on input "Hình thức thanh toán" at bounding box center [1122, 475] width 165 height 22
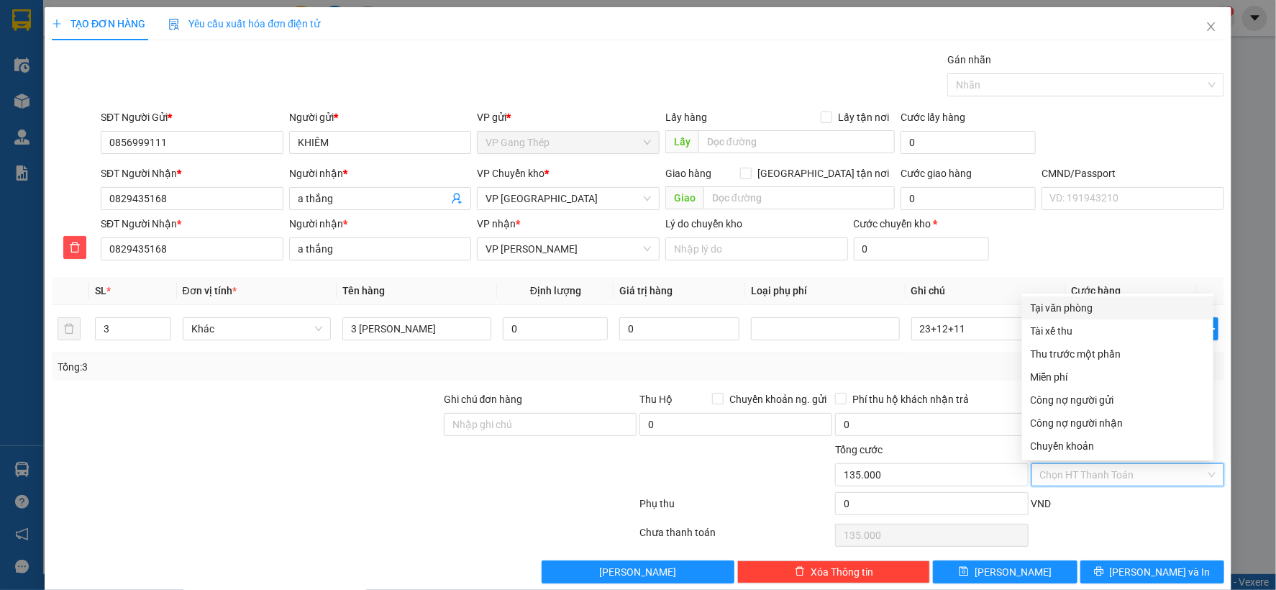
click at [1063, 312] on div "Tại văn phòng" at bounding box center [1118, 308] width 174 height 16
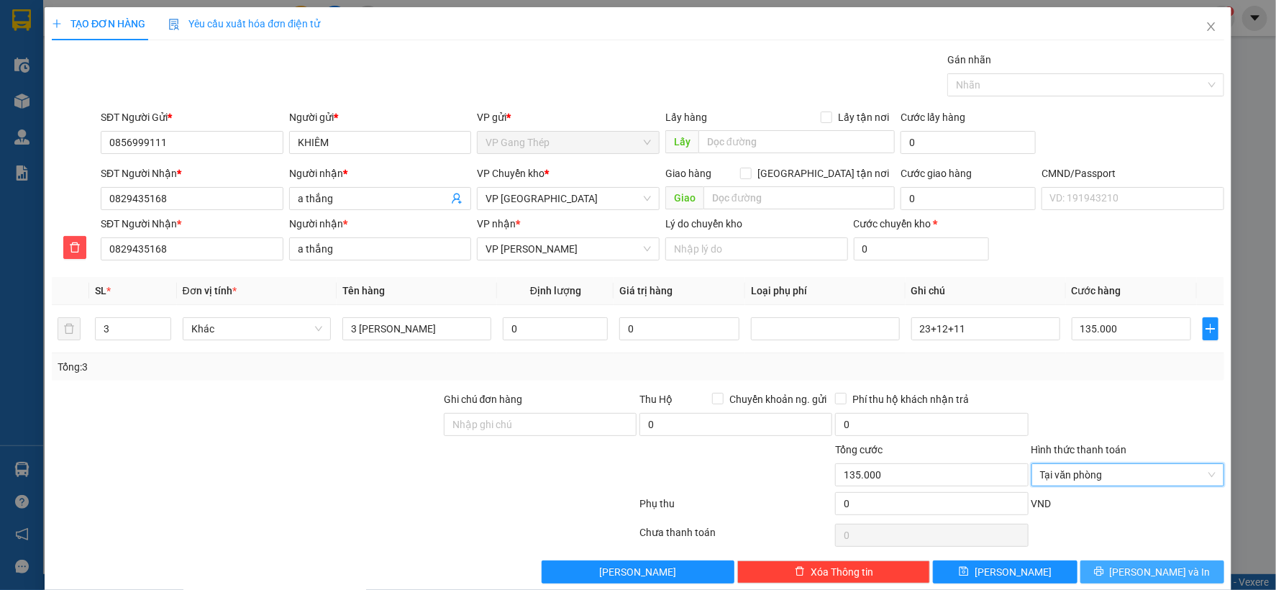
click at [1104, 568] on icon "printer" at bounding box center [1099, 571] width 10 height 10
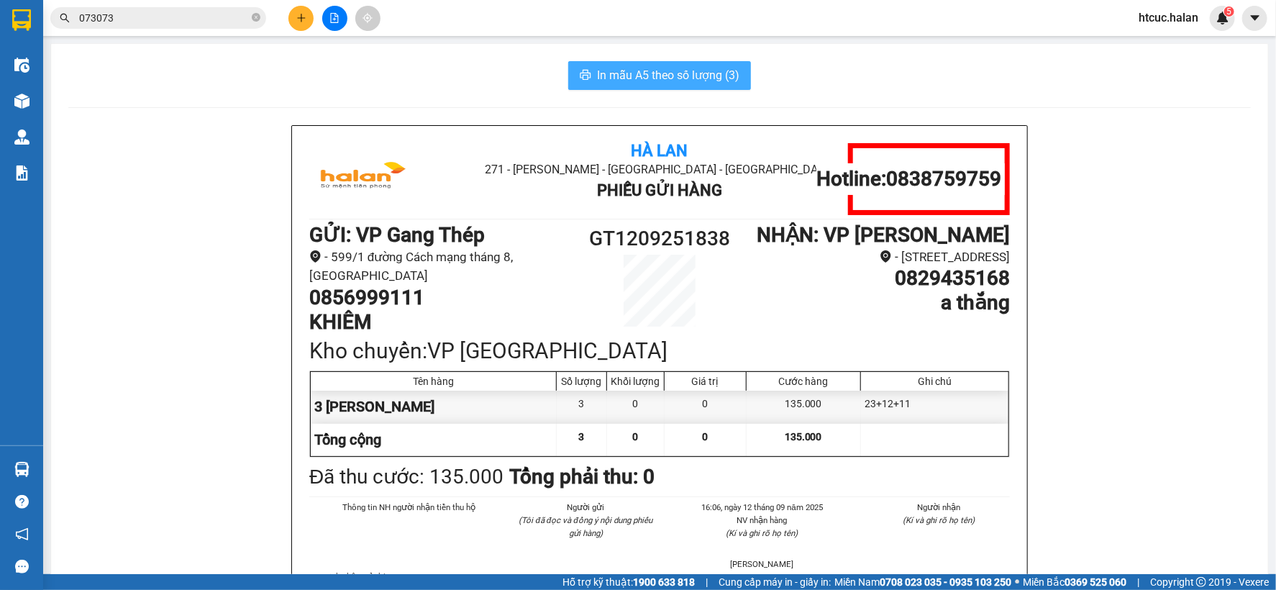
click at [681, 65] on button "In mẫu A5 theo số lượng (3)" at bounding box center [659, 75] width 183 height 29
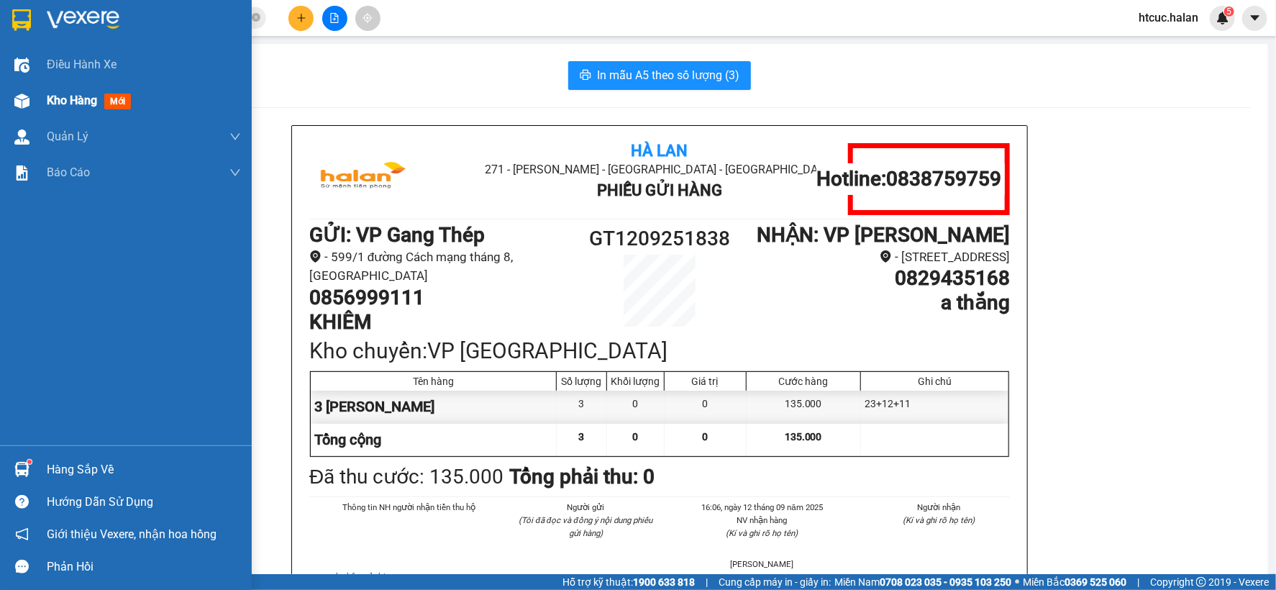
click at [41, 101] on div "Kho hàng mới" at bounding box center [126, 101] width 252 height 36
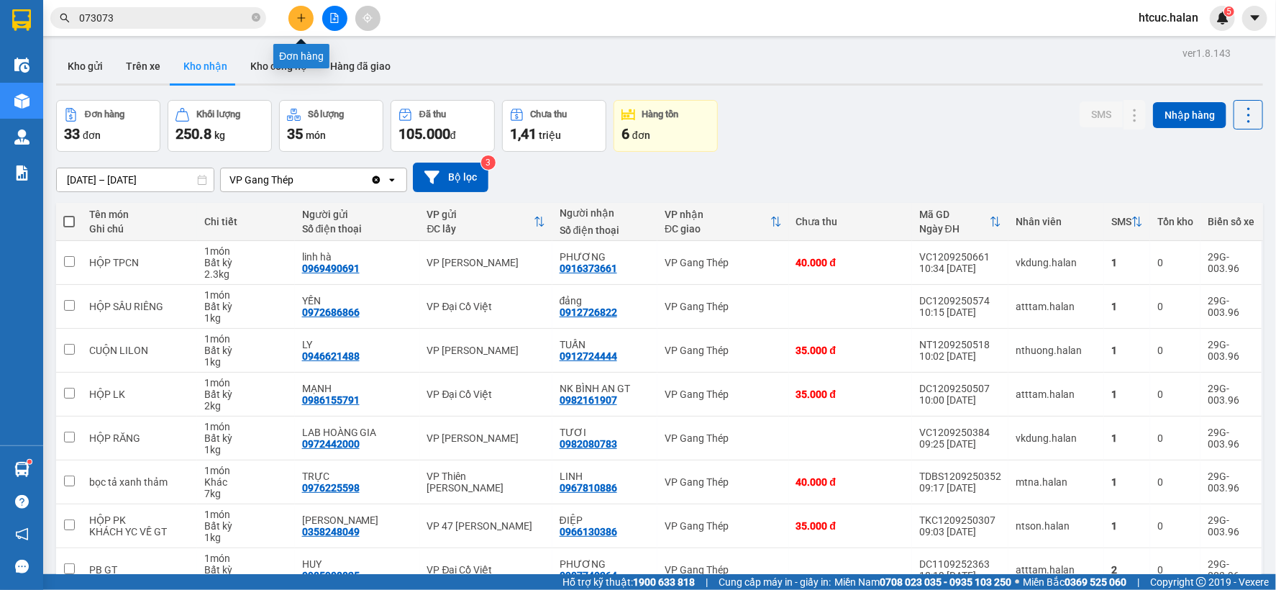
click at [301, 19] on icon "plus" at bounding box center [301, 18] width 1 height 8
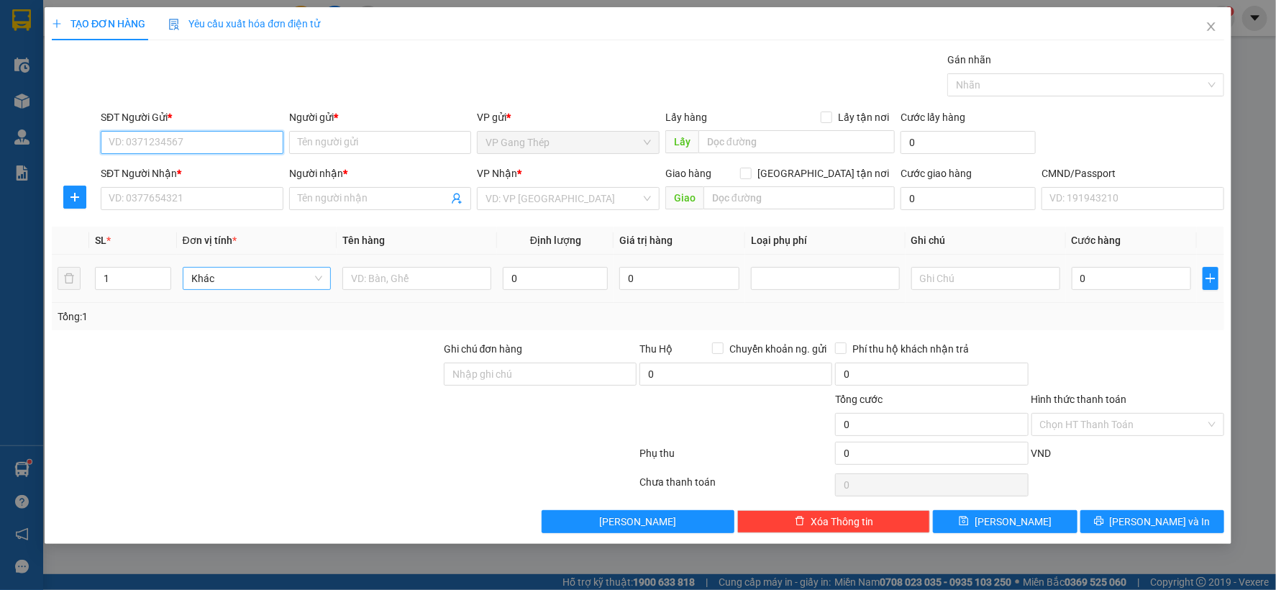
click at [318, 278] on span "Khác" at bounding box center [257, 279] width 132 height 22
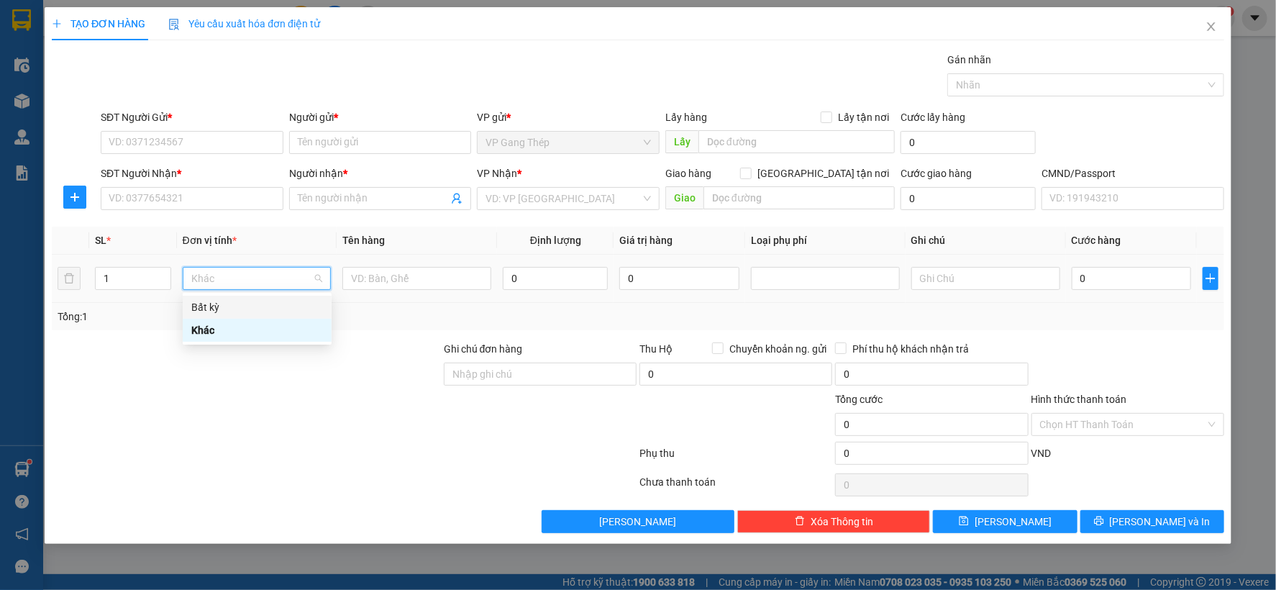
click at [222, 308] on div "Bất kỳ" at bounding box center [257, 307] width 132 height 16
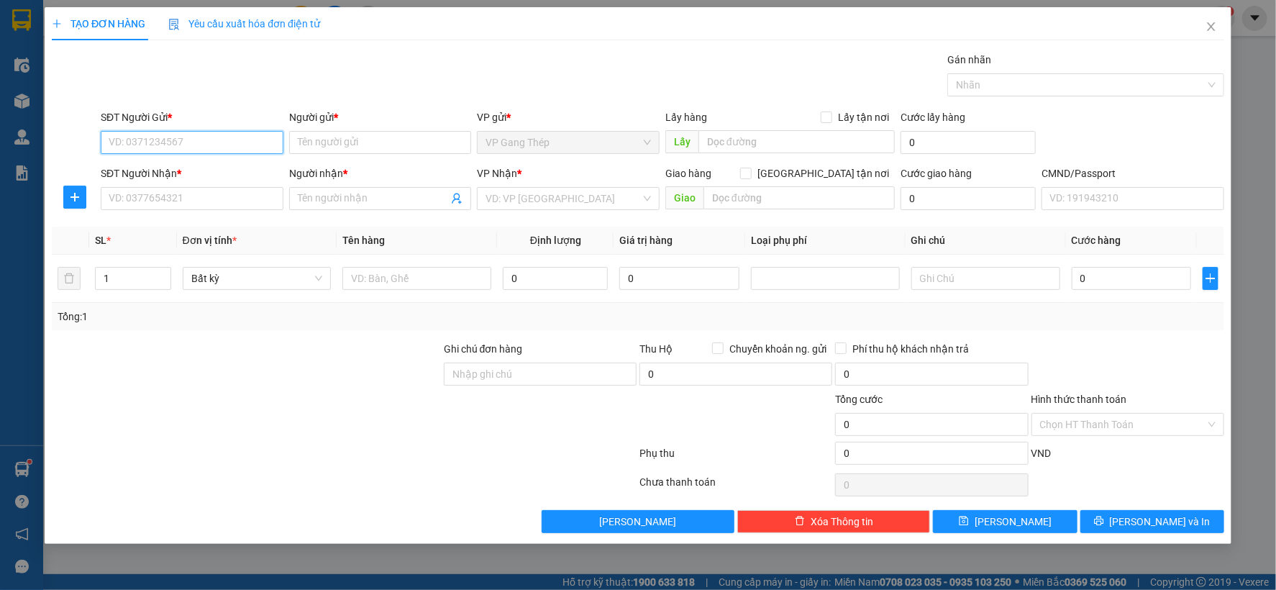
click at [160, 142] on input "SĐT Người Gửi *" at bounding box center [192, 142] width 183 height 23
drag, startPoint x: 177, startPoint y: 141, endPoint x: 104, endPoint y: 149, distance: 73.1
click at [104, 149] on input "0917556823" at bounding box center [192, 142] width 183 height 23
click at [204, 167] on div "0917561432 - CÚC VP GT" at bounding box center [191, 171] width 165 height 16
click at [206, 188] on input "SĐT Người Nhận *" at bounding box center [192, 198] width 183 height 23
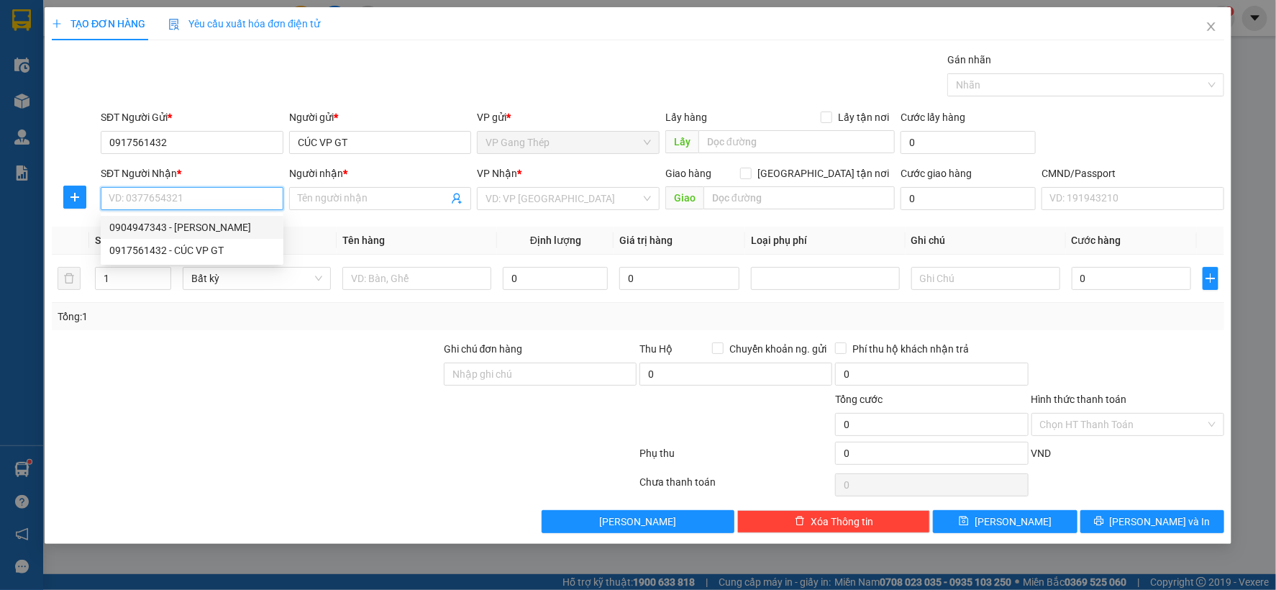
click at [196, 228] on div "0904947343 - ANH TIẾN" at bounding box center [191, 227] width 165 height 16
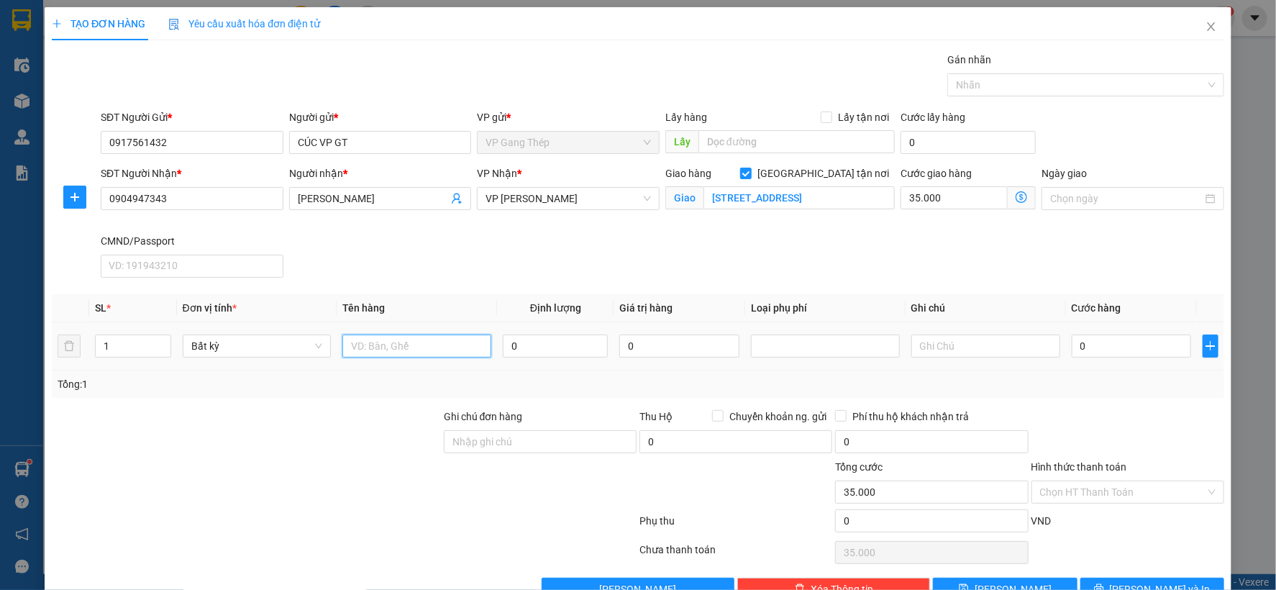
click at [407, 346] on input "text" at bounding box center [416, 346] width 149 height 23
click at [1119, 354] on input "0" at bounding box center [1131, 346] width 119 height 23
click at [1207, 24] on icon "close" at bounding box center [1211, 26] width 8 height 9
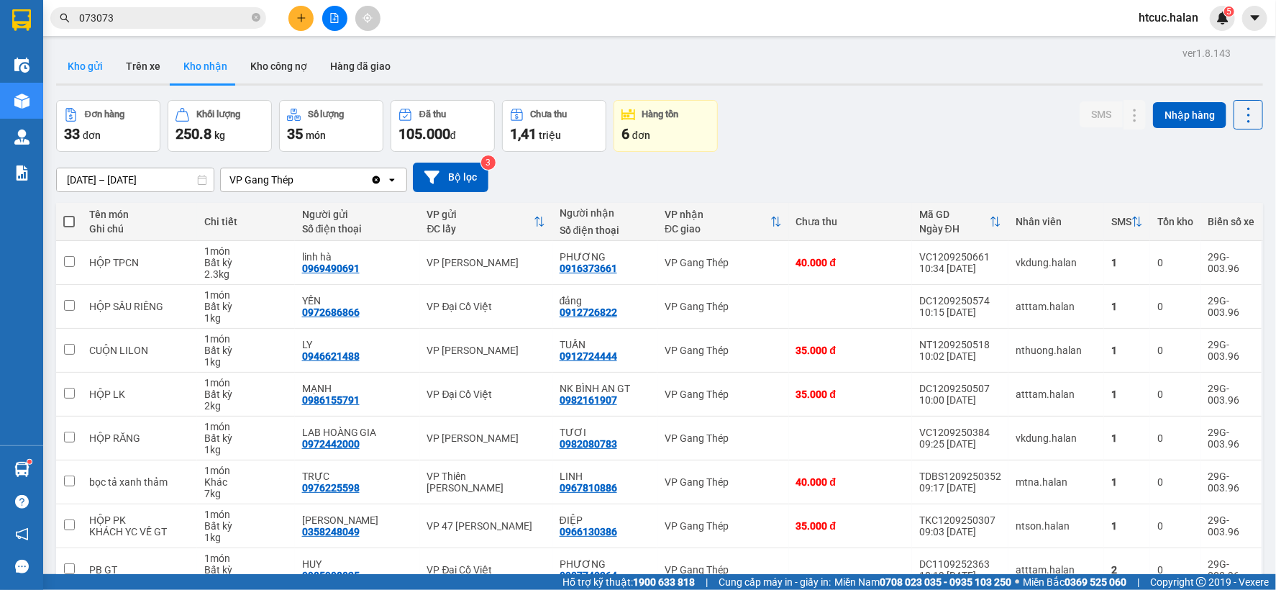
click at [90, 62] on button "Kho gửi" at bounding box center [85, 66] width 58 height 35
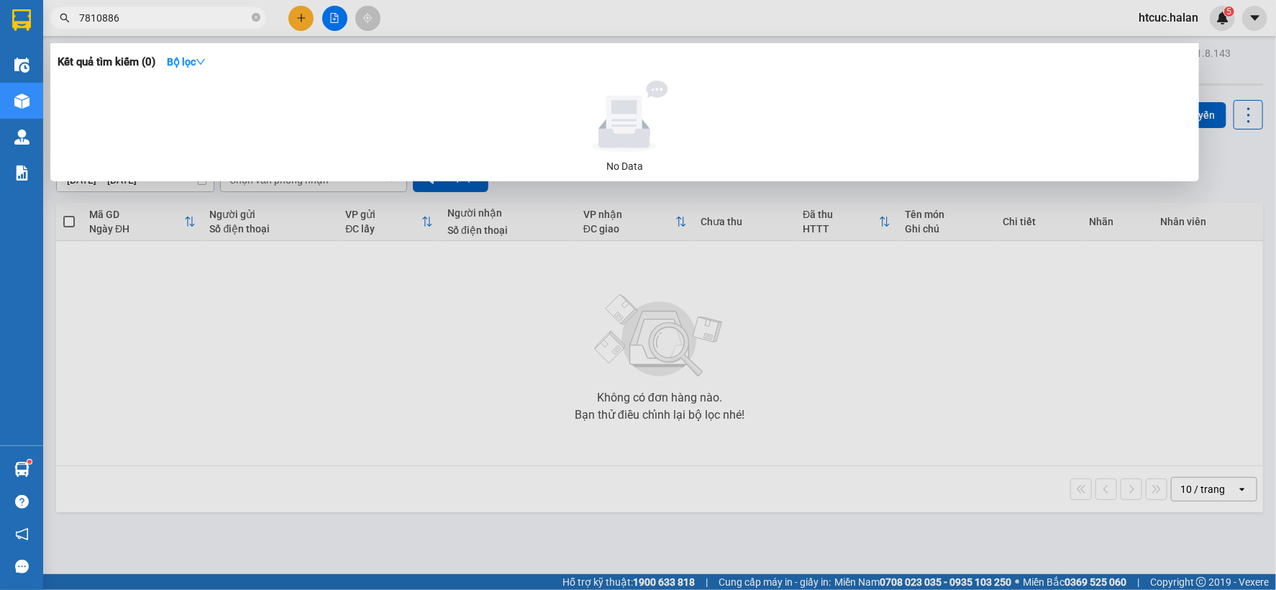
click at [83, 12] on input "7810886" at bounding box center [164, 18] width 170 height 16
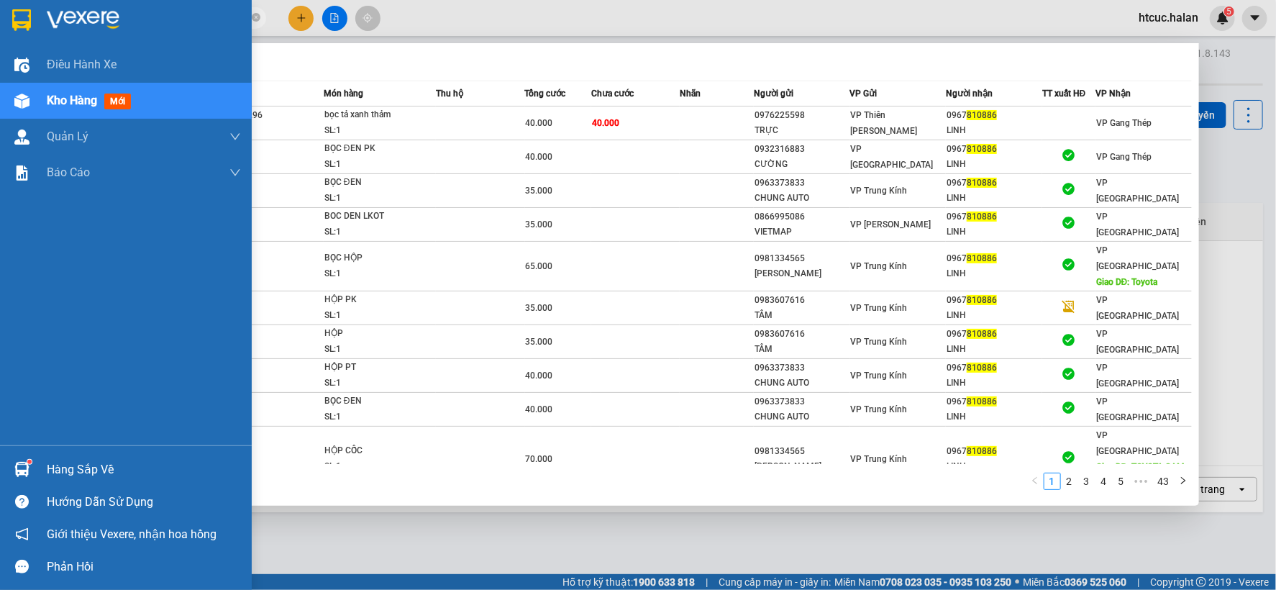
drag, startPoint x: 173, startPoint y: 19, endPoint x: 26, endPoint y: 40, distance: 148.2
click at [26, 40] on section "Kết quả tìm kiếm ( 428 ) Bộ lọc Mã ĐH Trạng thái Món hàng Thu hộ Tổng cước Chưa…" at bounding box center [638, 295] width 1276 height 590
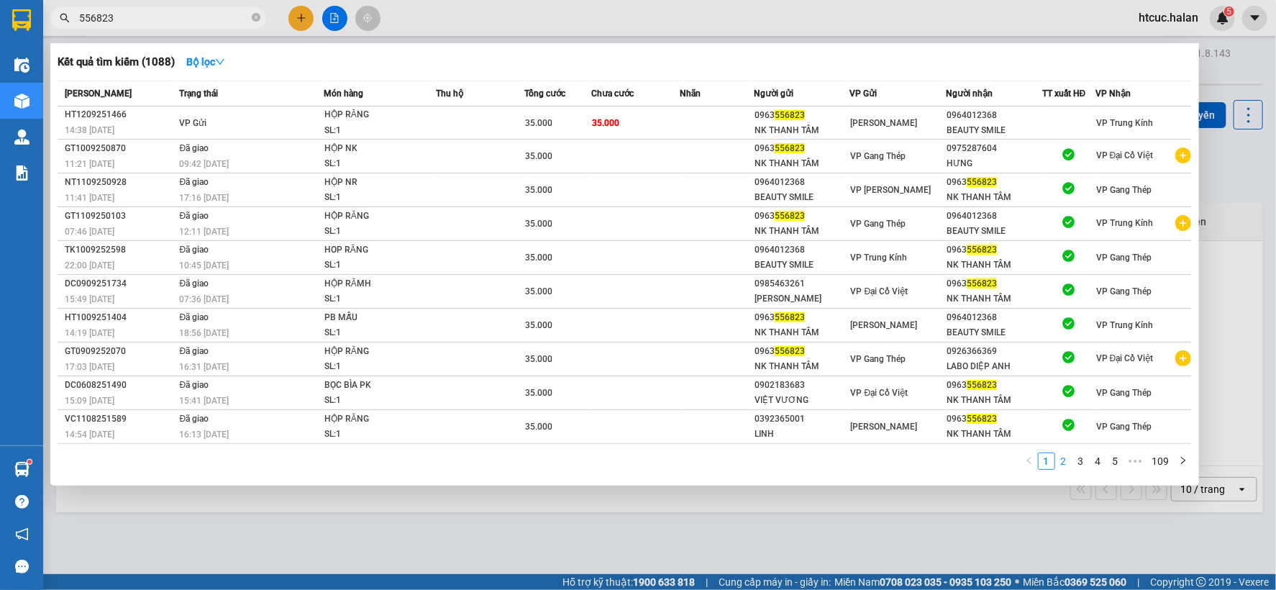
click at [1062, 458] on link "2" at bounding box center [1064, 461] width 16 height 16
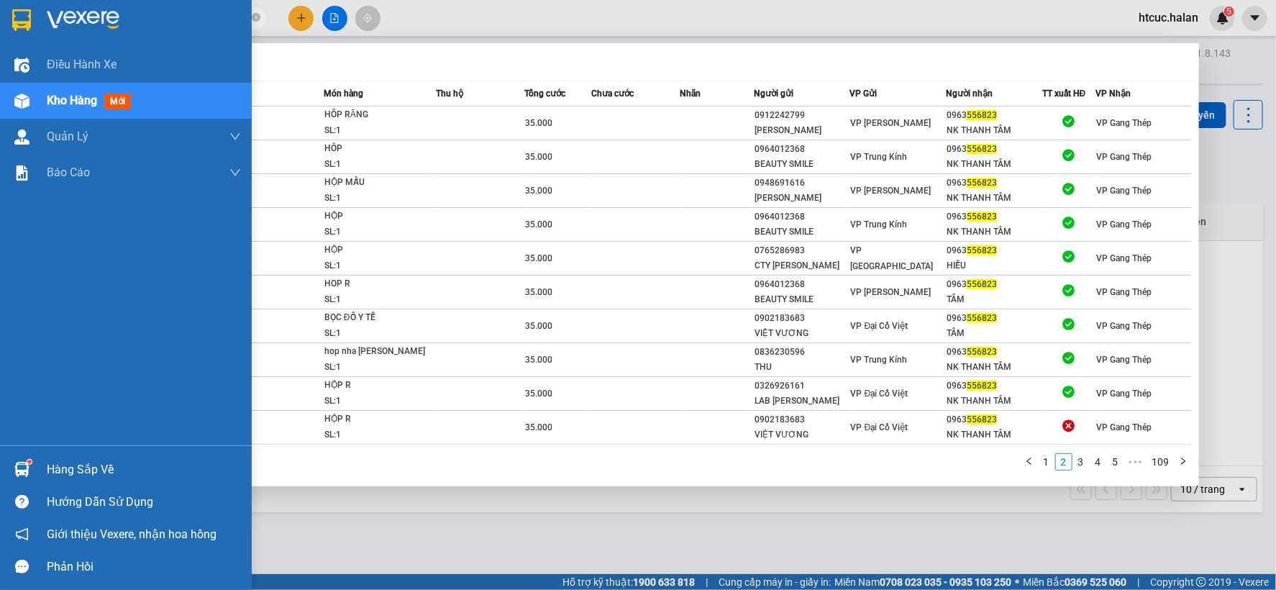
drag, startPoint x: 132, startPoint y: 17, endPoint x: 20, endPoint y: 36, distance: 113.2
click at [20, 36] on section "Kết quả tìm kiếm ( 1088 ) Bộ lọc Mã ĐH Trạng thái Món hàng Thu hộ Tổng cước Chư…" at bounding box center [638, 295] width 1276 height 590
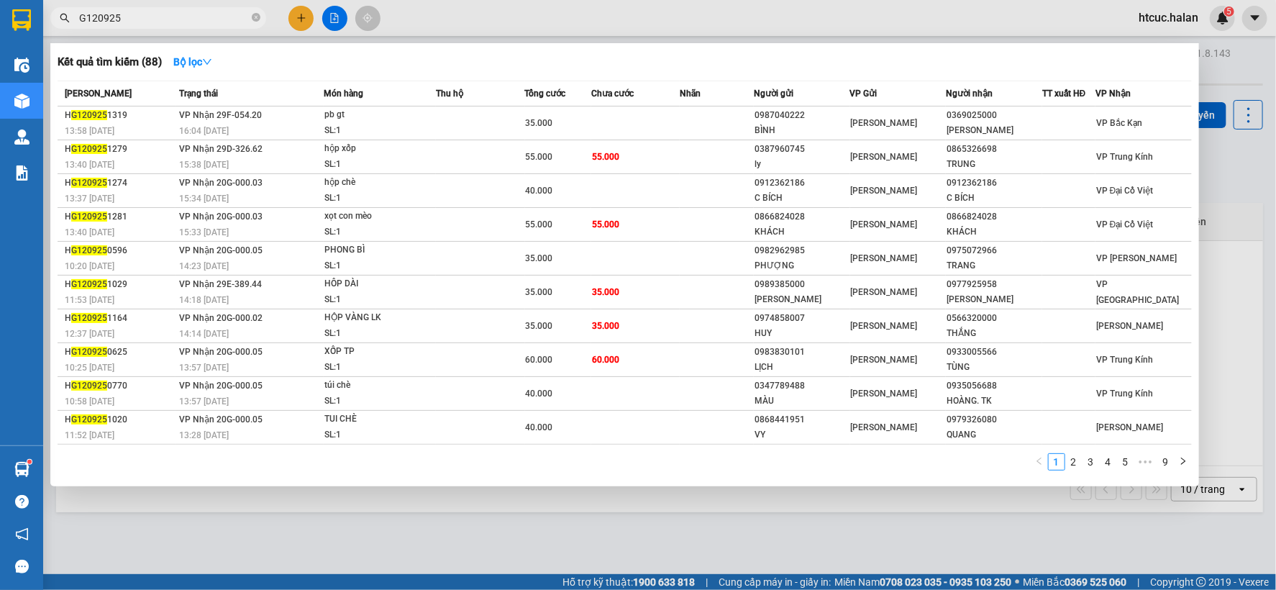
click at [85, 16] on input "G120925" at bounding box center [164, 18] width 170 height 16
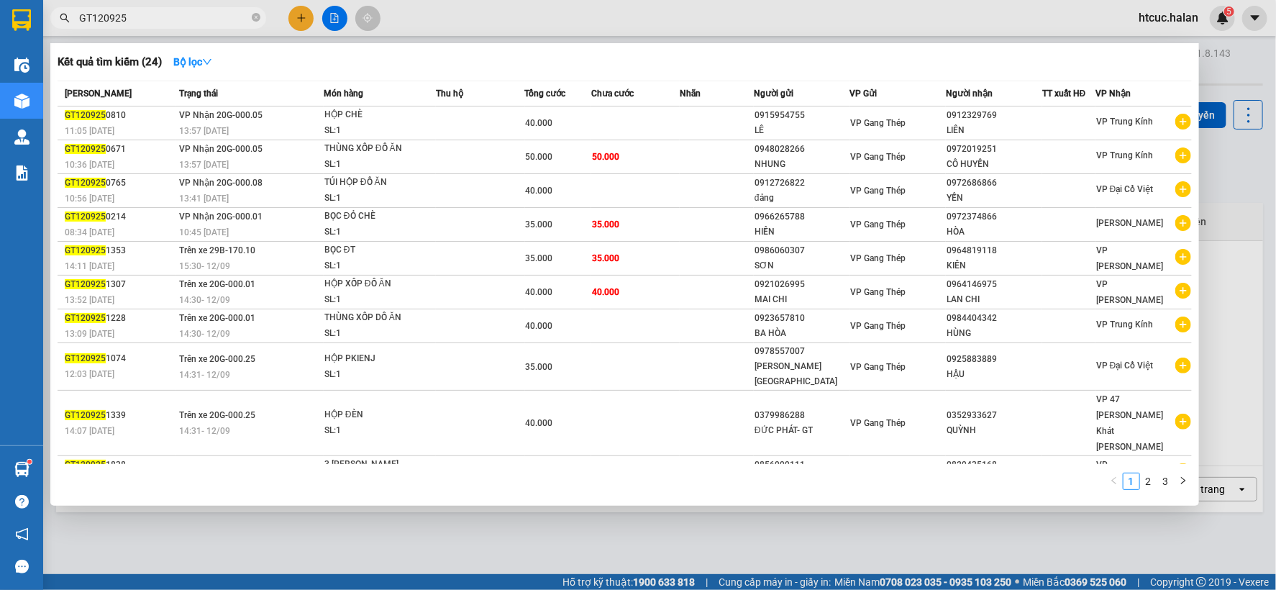
type input "GT120925"
drag, startPoint x: 353, startPoint y: 536, endPoint x: 214, endPoint y: 304, distance: 270.7
click at [341, 532] on div at bounding box center [638, 295] width 1276 height 590
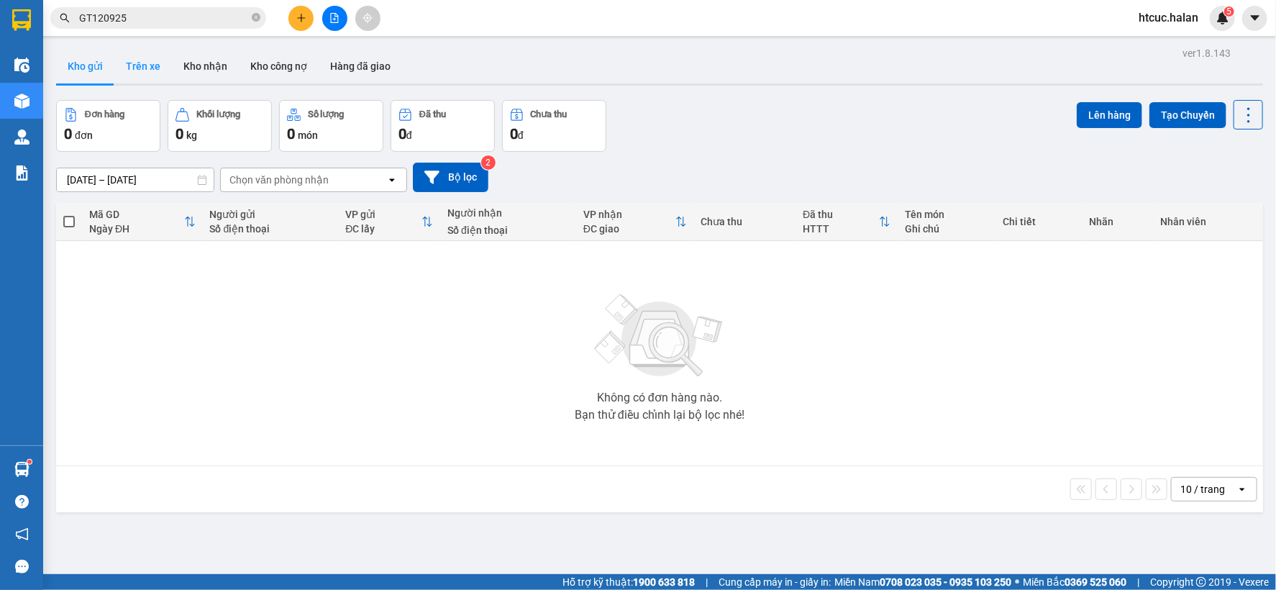
click at [144, 58] on button "Trên xe" at bounding box center [143, 66] width 58 height 35
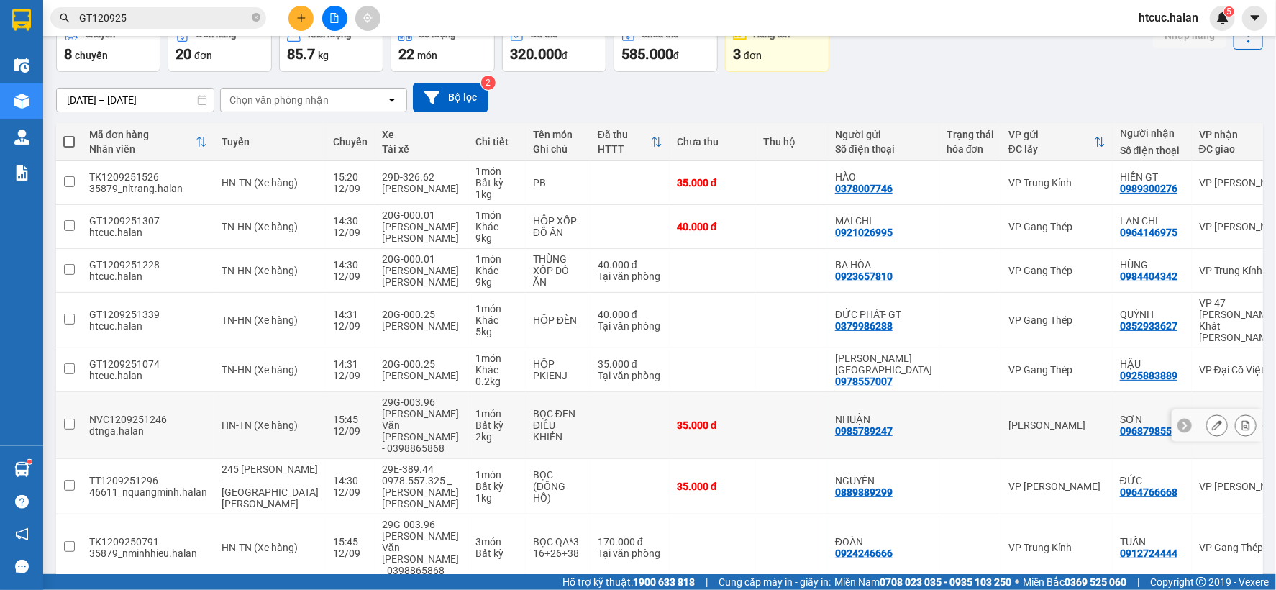
scroll to position [160, 0]
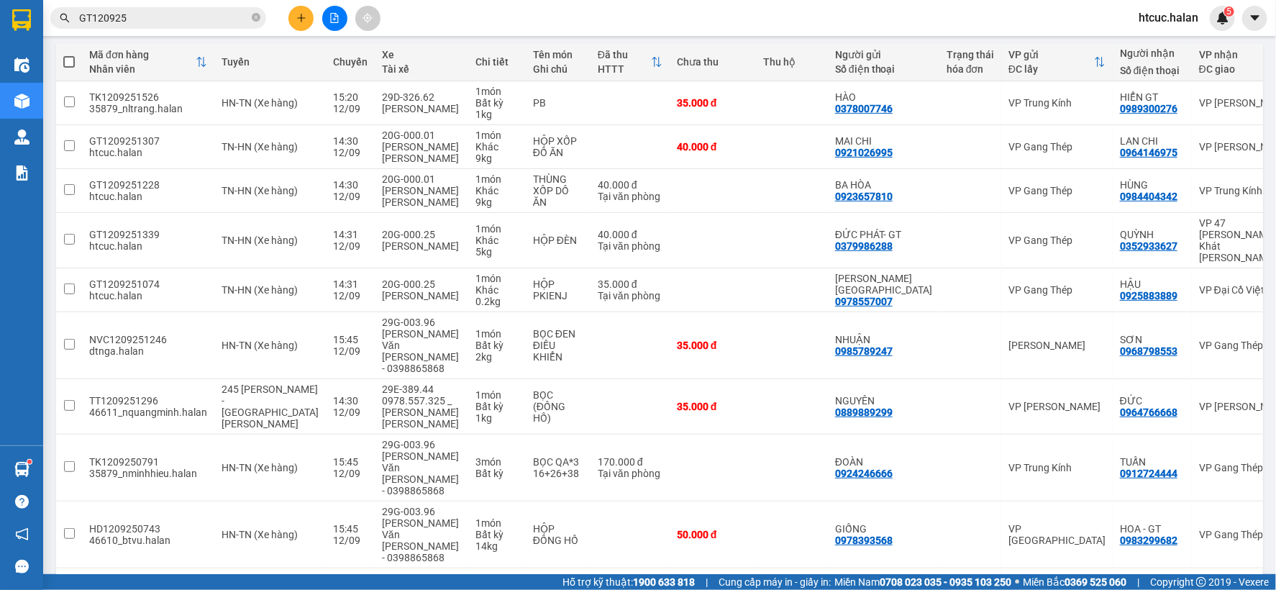
drag, startPoint x: 586, startPoint y: 499, endPoint x: 600, endPoint y: 547, distance: 49.6
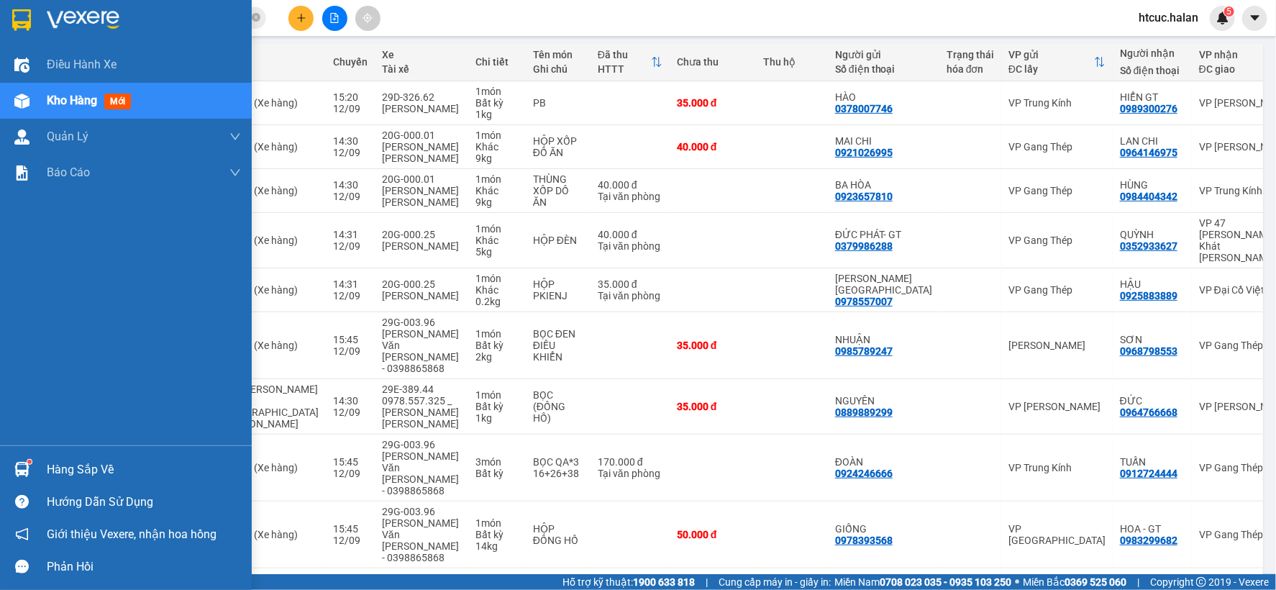
click at [29, 461] on sup at bounding box center [29, 462] width 4 height 4
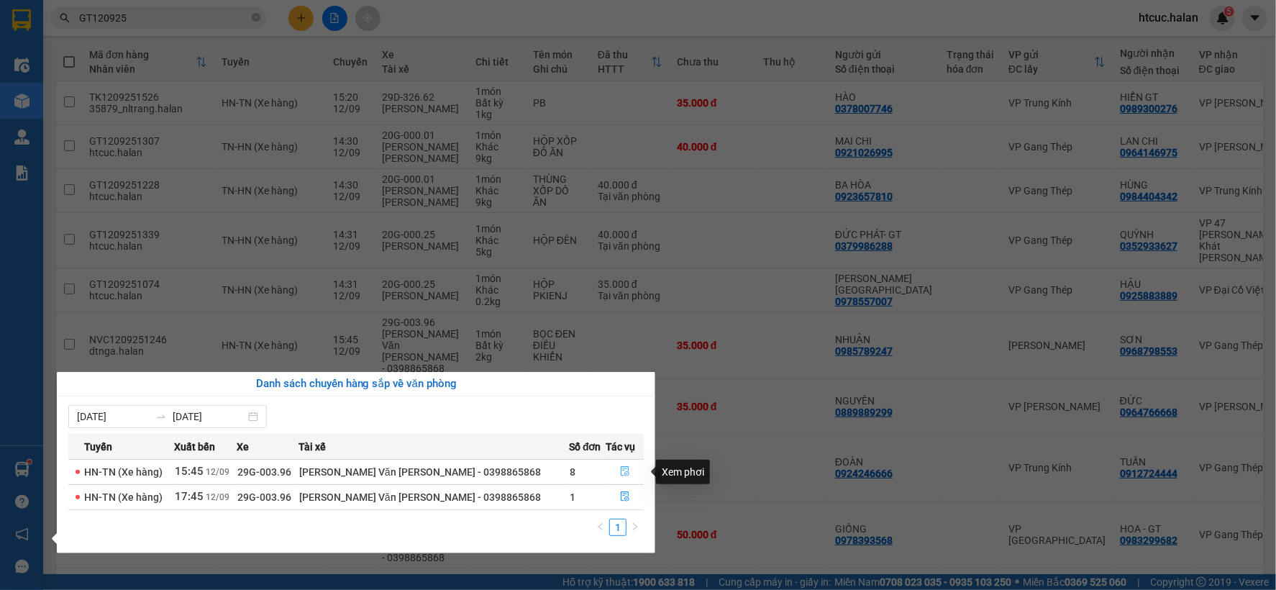
click at [620, 473] on icon "file-done" at bounding box center [625, 471] width 10 height 10
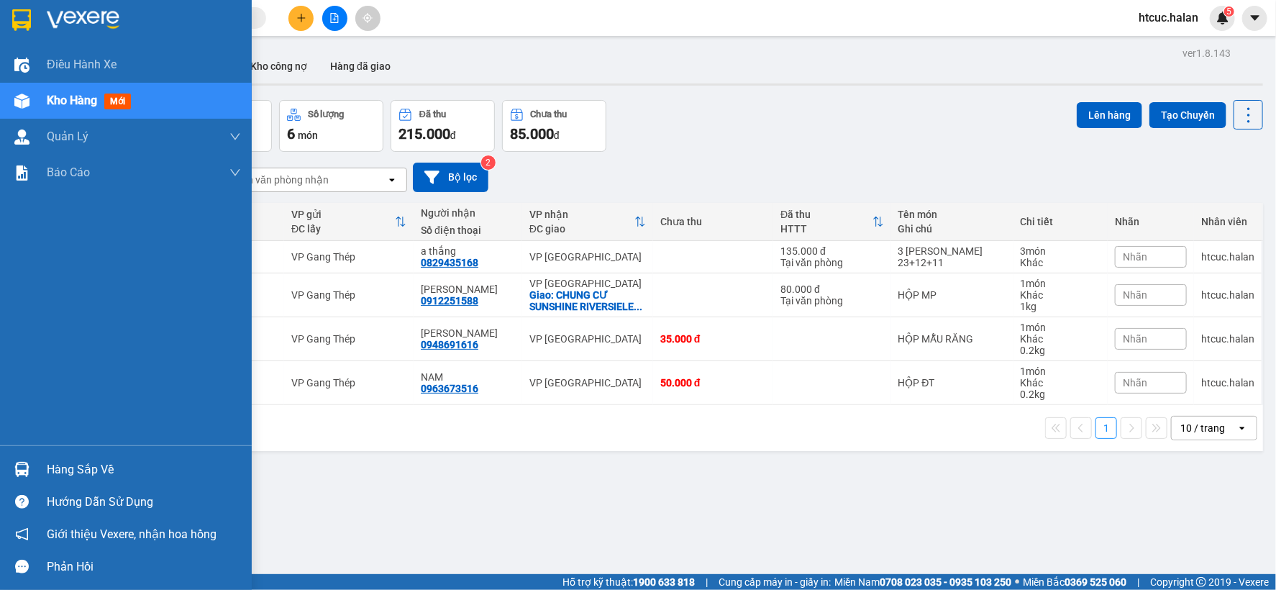
click at [47, 471] on div "Hàng sắp về" at bounding box center [144, 470] width 194 height 22
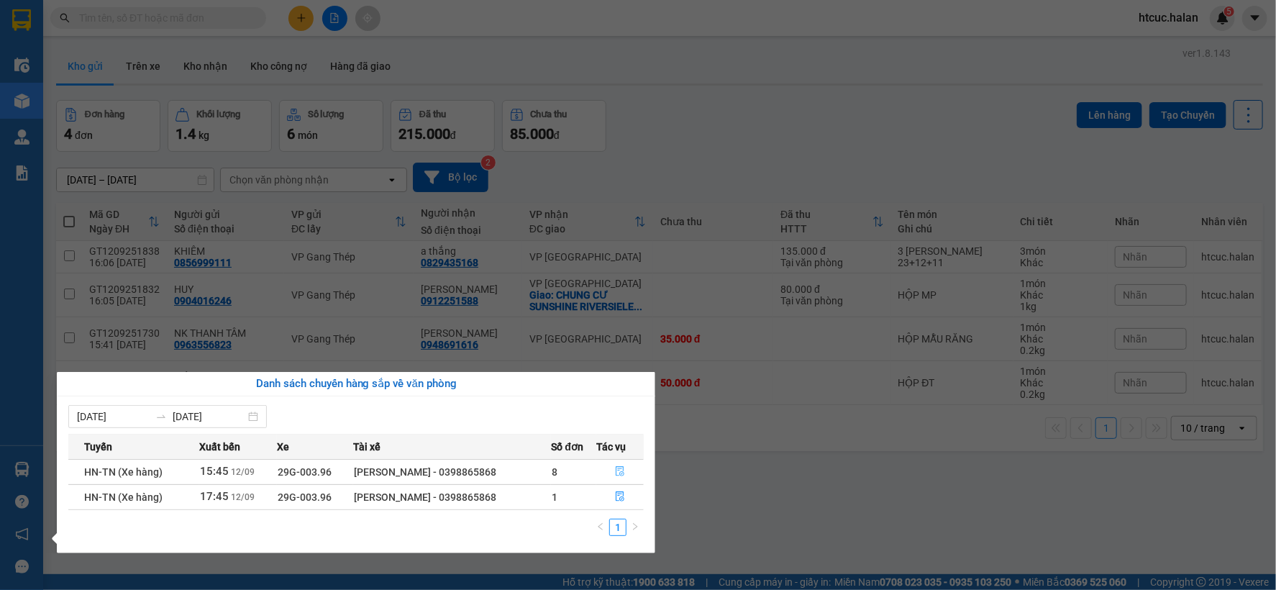
click at [613, 469] on button "button" at bounding box center [620, 471] width 46 height 23
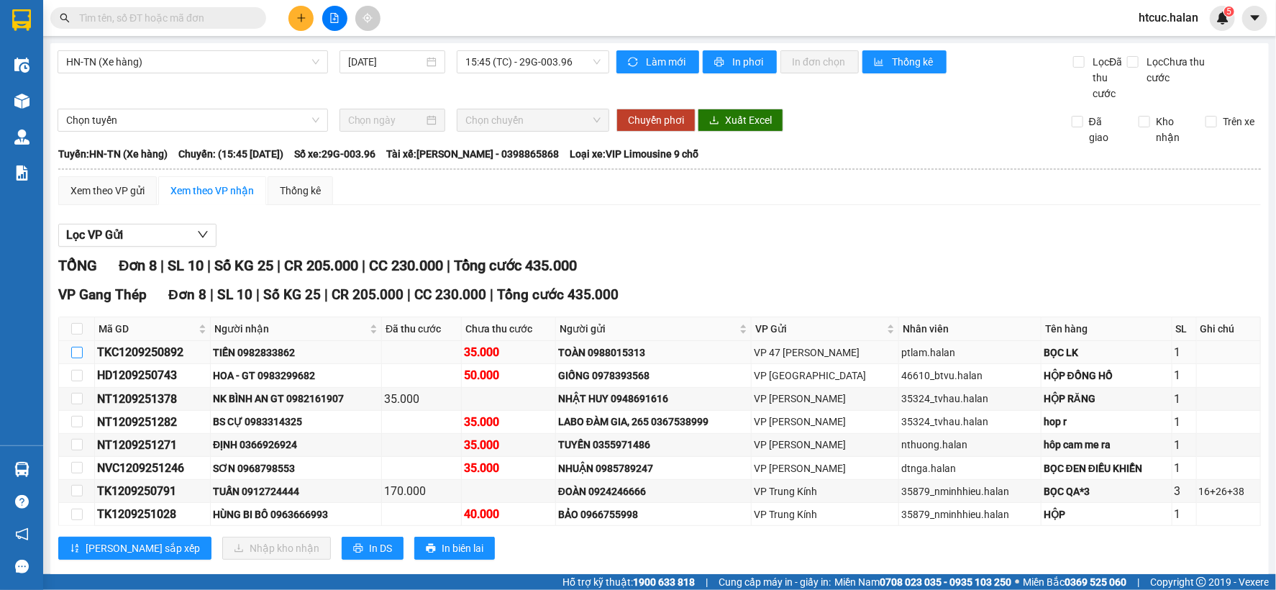
click at [80, 348] on input "checkbox" at bounding box center [77, 353] width 12 height 12
checkbox input "true"
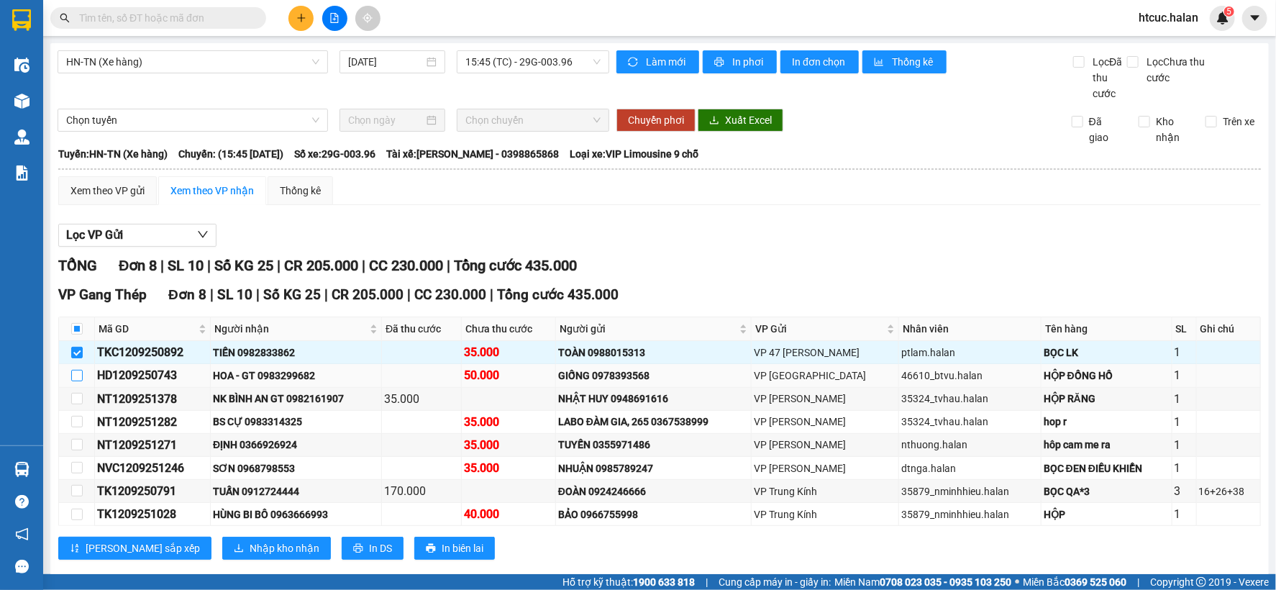
click at [76, 375] on input "checkbox" at bounding box center [77, 376] width 12 height 12
checkbox input "true"
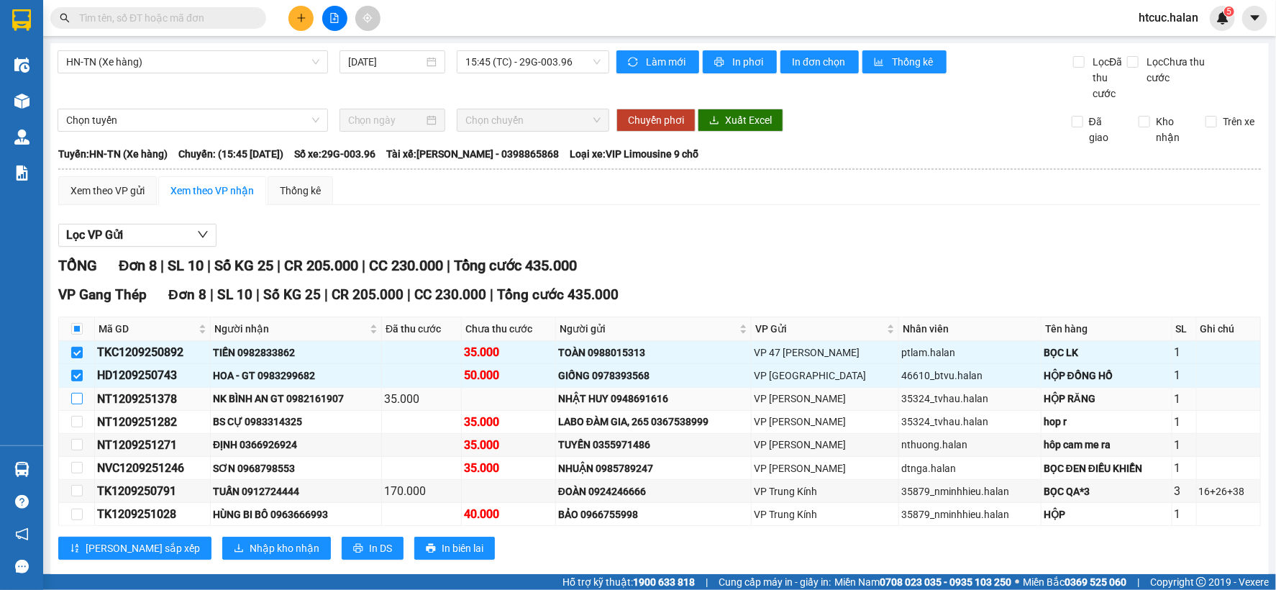
click at [78, 401] on input "checkbox" at bounding box center [77, 399] width 12 height 12
checkbox input "true"
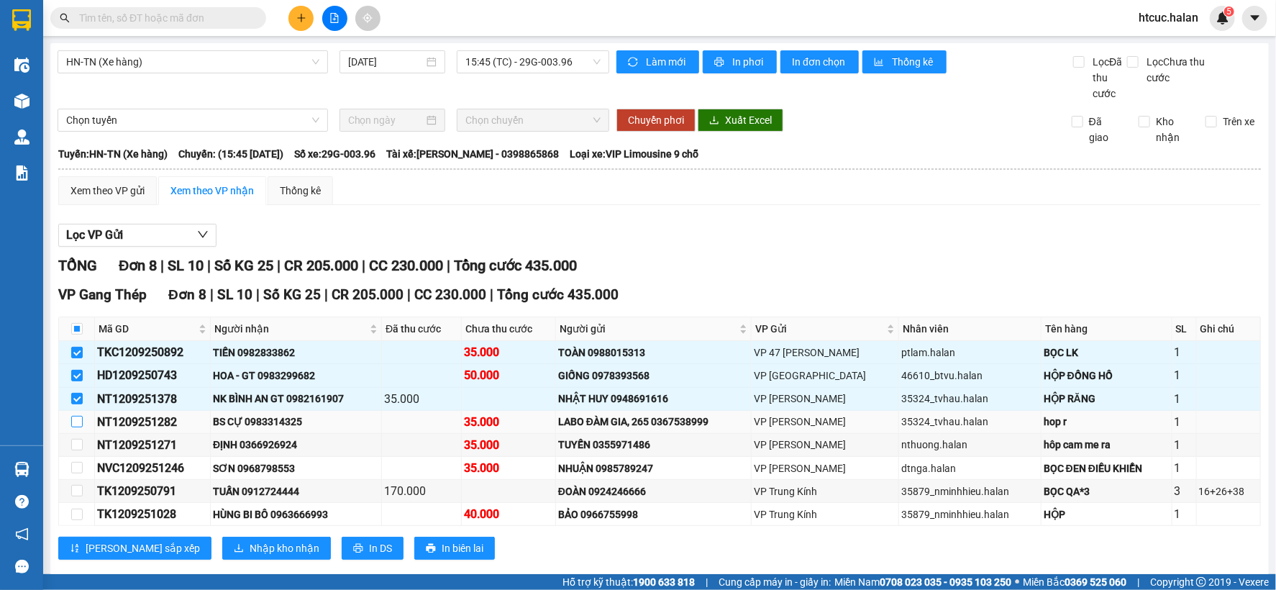
click at [78, 419] on input "checkbox" at bounding box center [77, 422] width 12 height 12
checkbox input "true"
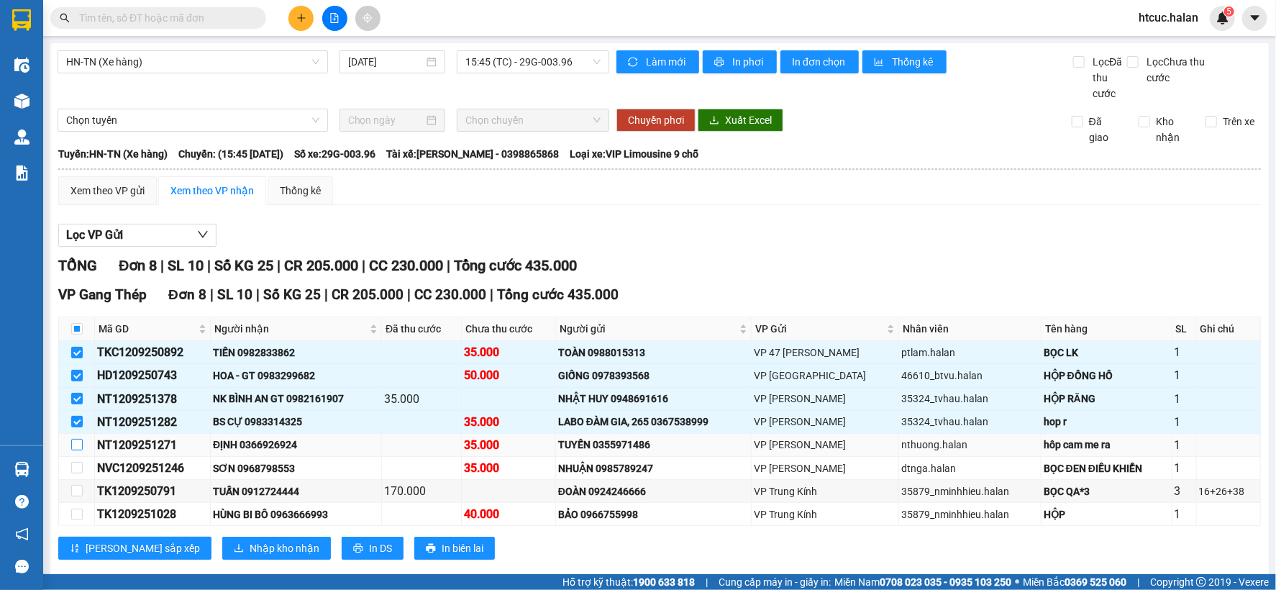
click at [76, 444] on input "checkbox" at bounding box center [77, 445] width 12 height 12
checkbox input "true"
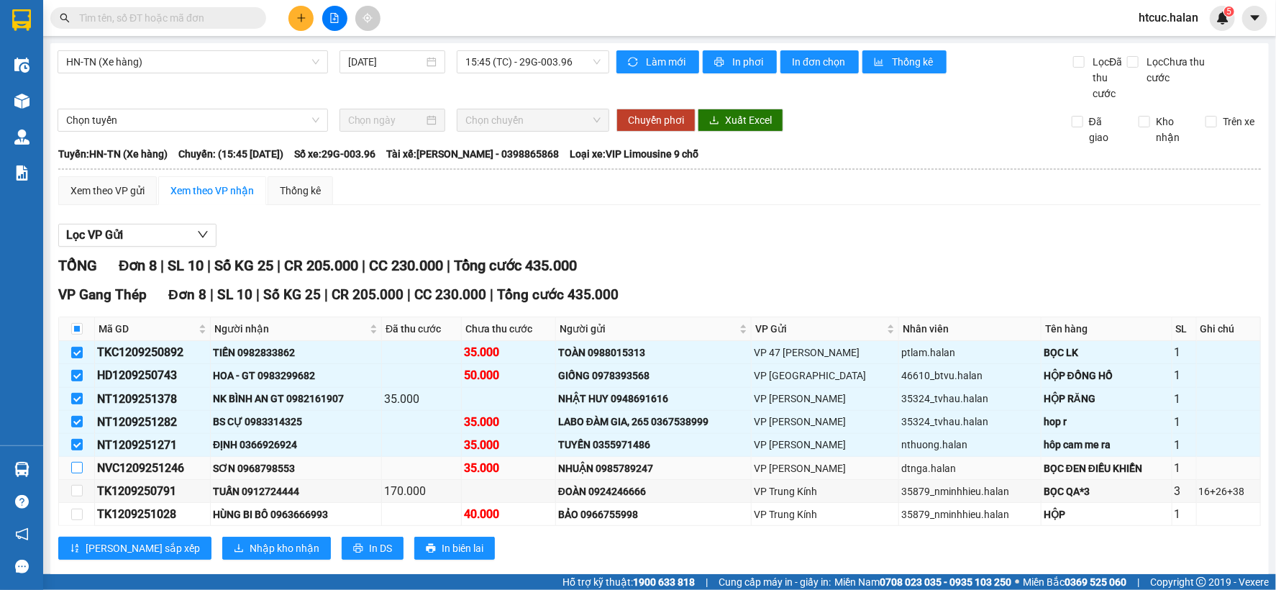
click at [72, 471] on input "checkbox" at bounding box center [77, 468] width 12 height 12
checkbox input "true"
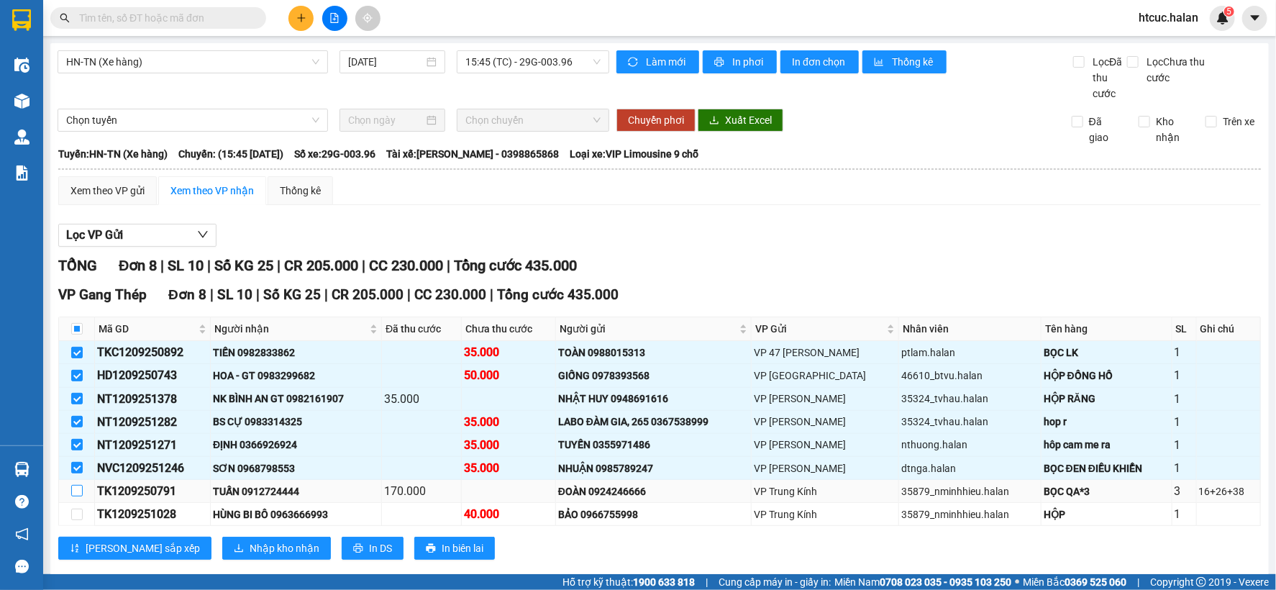
click at [79, 489] on input "checkbox" at bounding box center [77, 491] width 12 height 12
checkbox input "true"
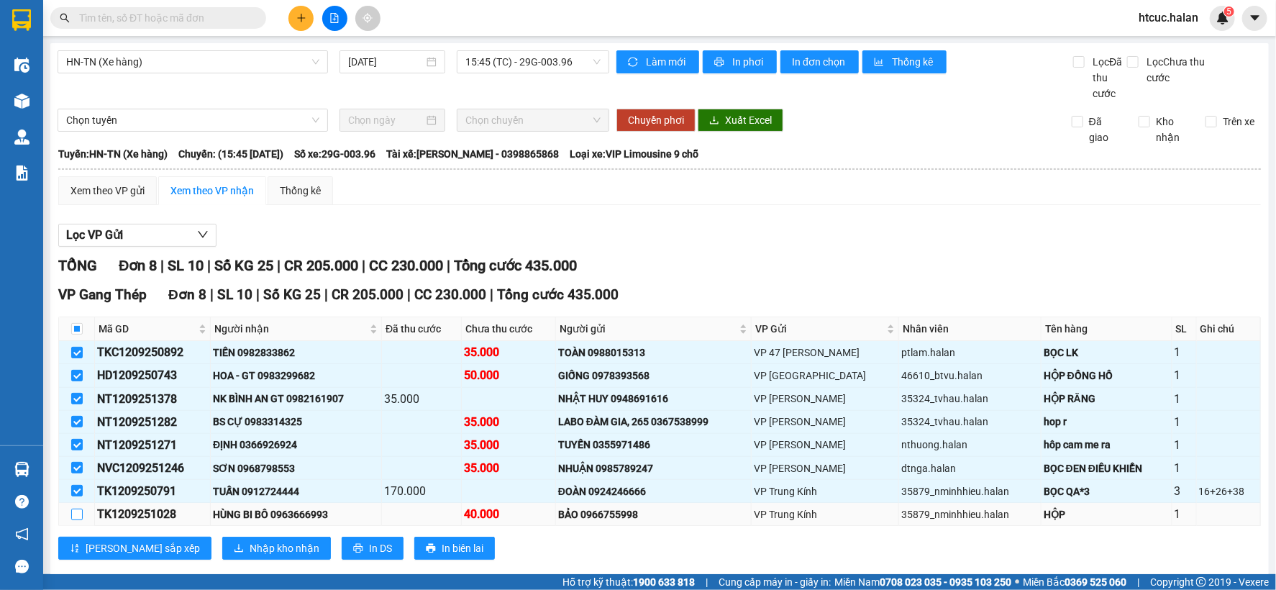
click at [75, 514] on input "checkbox" at bounding box center [77, 515] width 12 height 12
checkbox input "true"
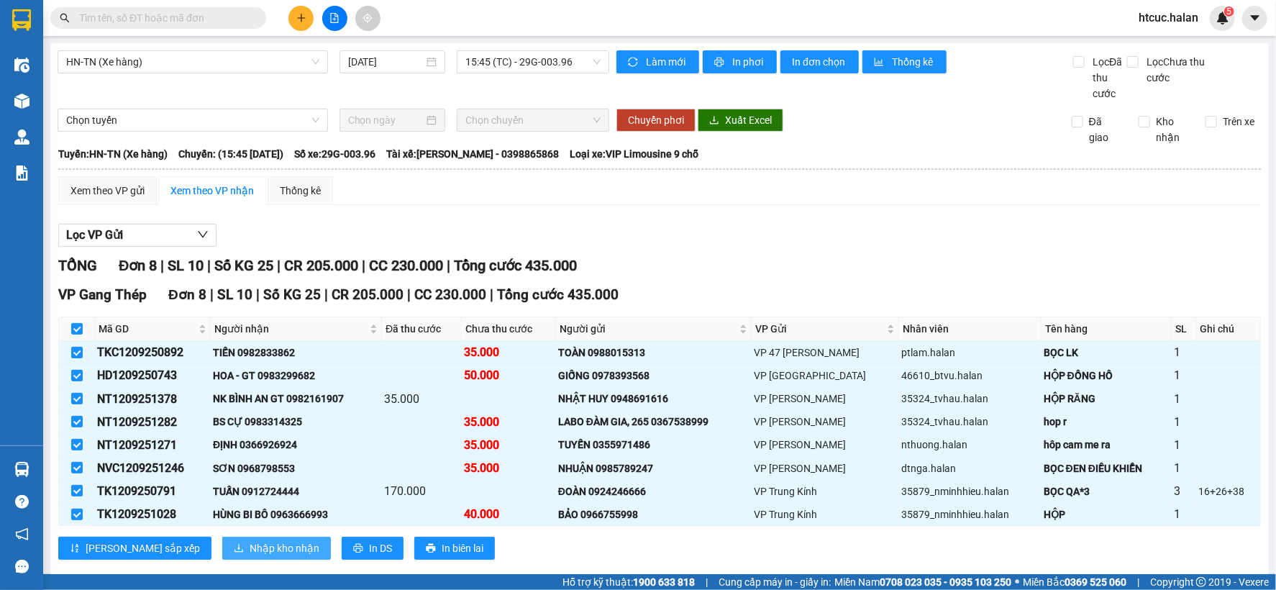
click at [250, 549] on span "Nhập kho nhận" at bounding box center [285, 548] width 70 height 16
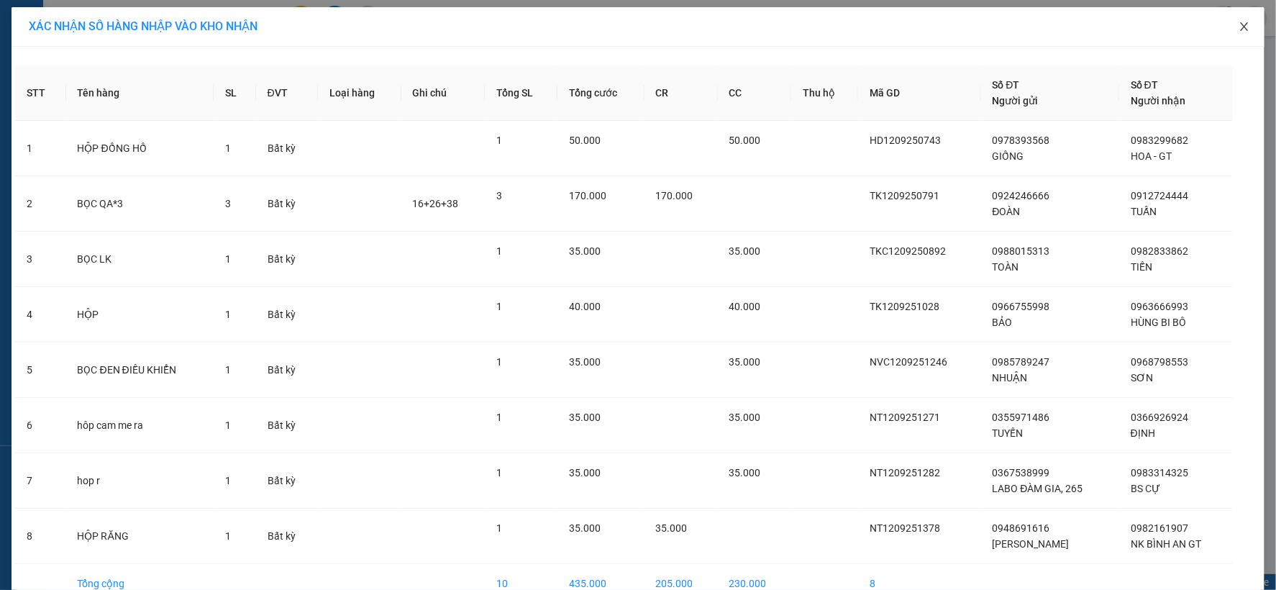
click at [1242, 20] on span "Close" at bounding box center [1245, 27] width 40 height 40
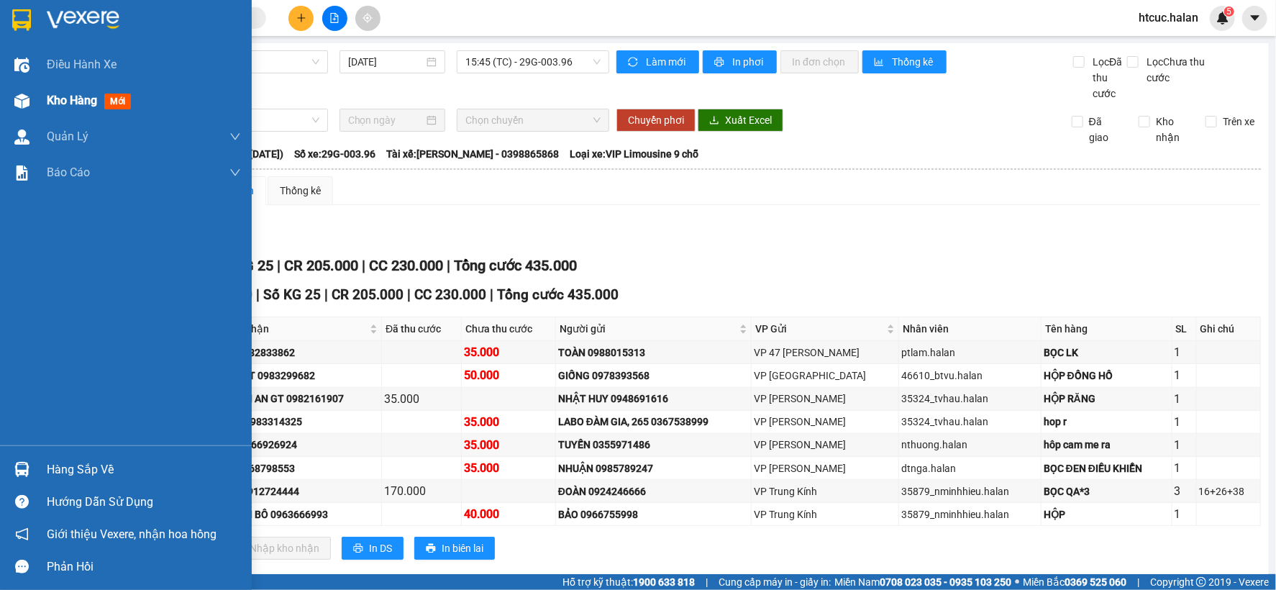
click at [43, 97] on div "Kho hàng mới" at bounding box center [126, 101] width 252 height 36
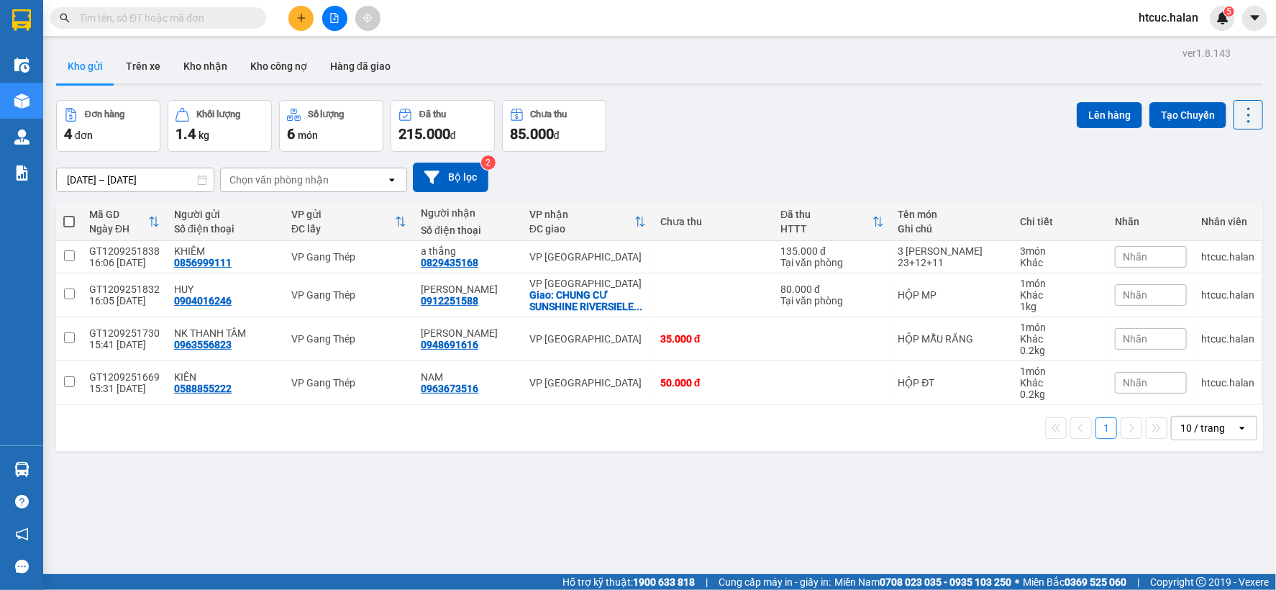
click at [63, 224] on span at bounding box center [69, 222] width 12 height 12
click at [69, 214] on input "checkbox" at bounding box center [69, 214] width 0 height 0
checkbox input "true"
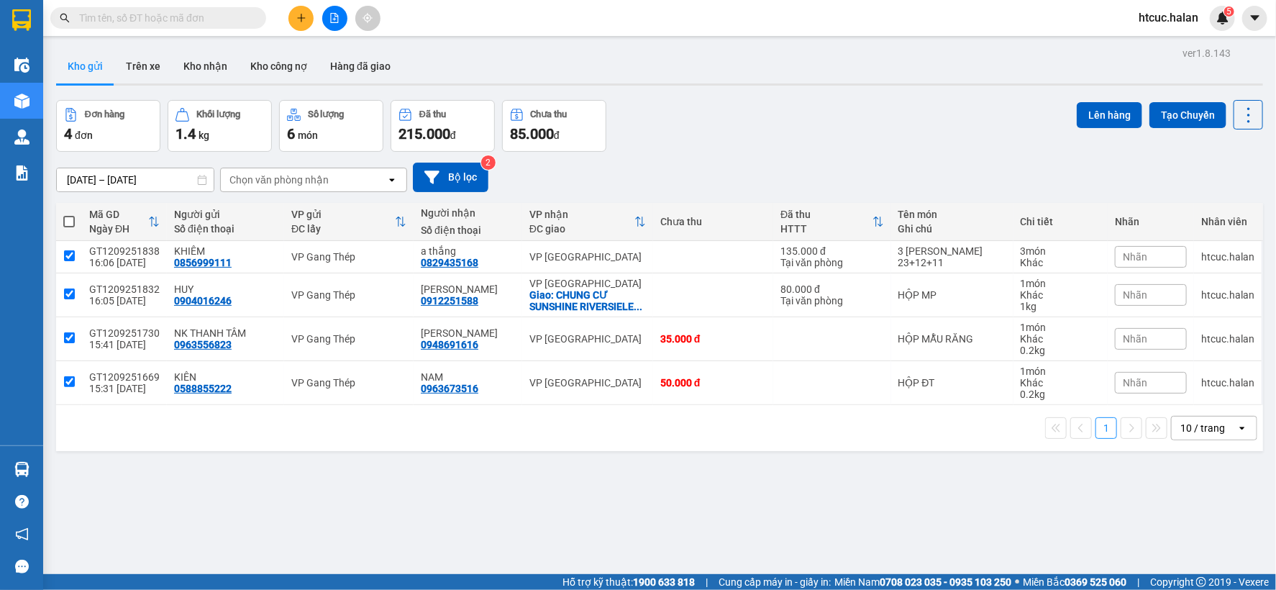
checkbox input "true"
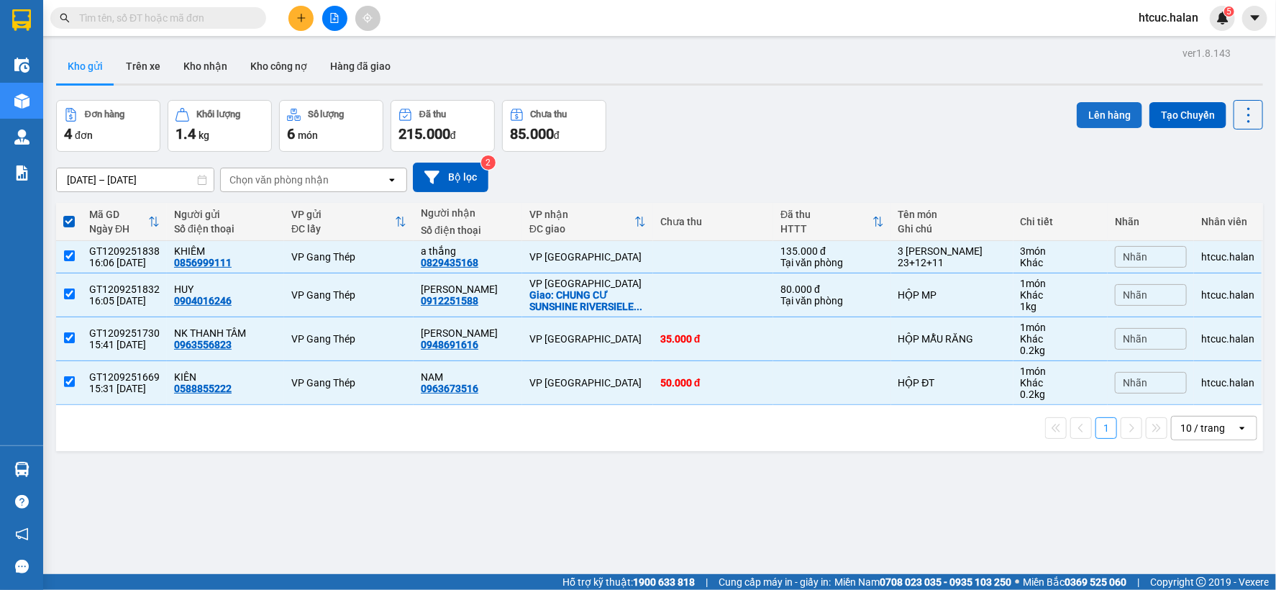
click at [1080, 117] on button "Lên hàng" at bounding box center [1109, 115] width 65 height 26
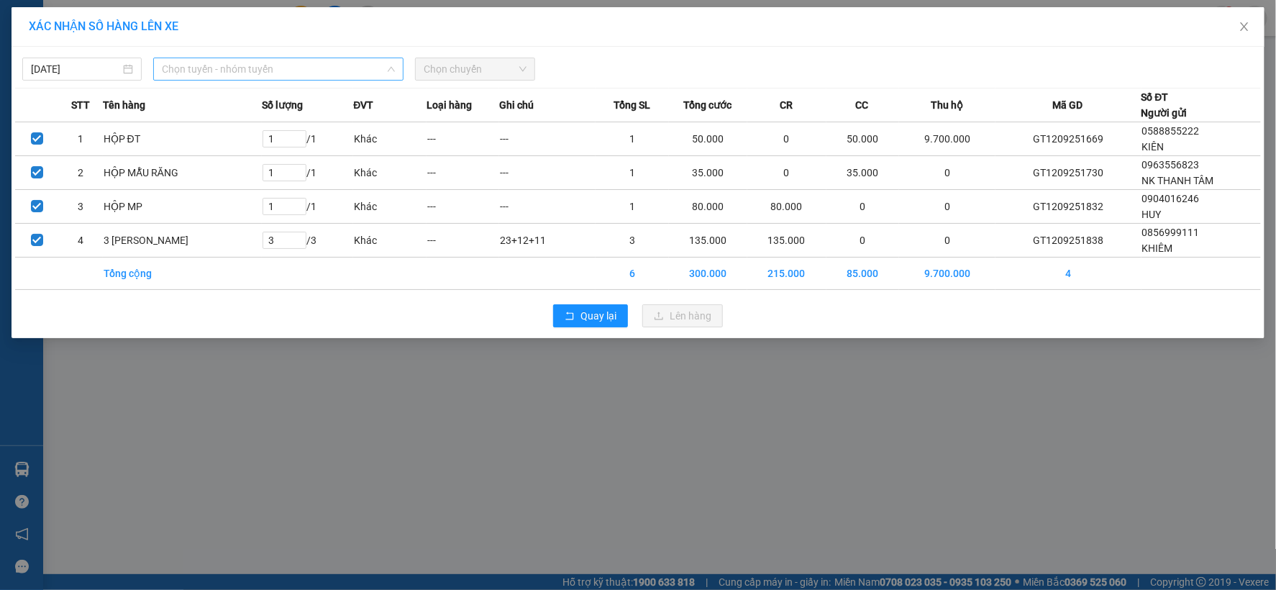
click at [242, 68] on span "Chọn tuyến - nhóm tuyến" at bounding box center [278, 69] width 233 height 22
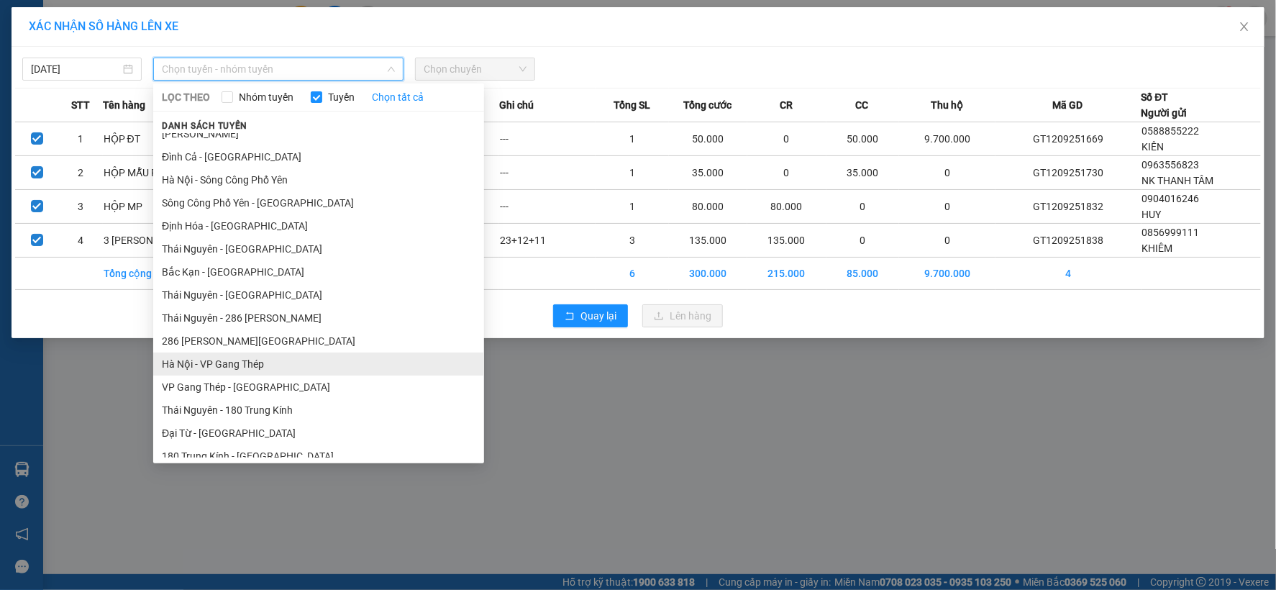
drag, startPoint x: 224, startPoint y: 224, endPoint x: 199, endPoint y: 272, distance: 53.8
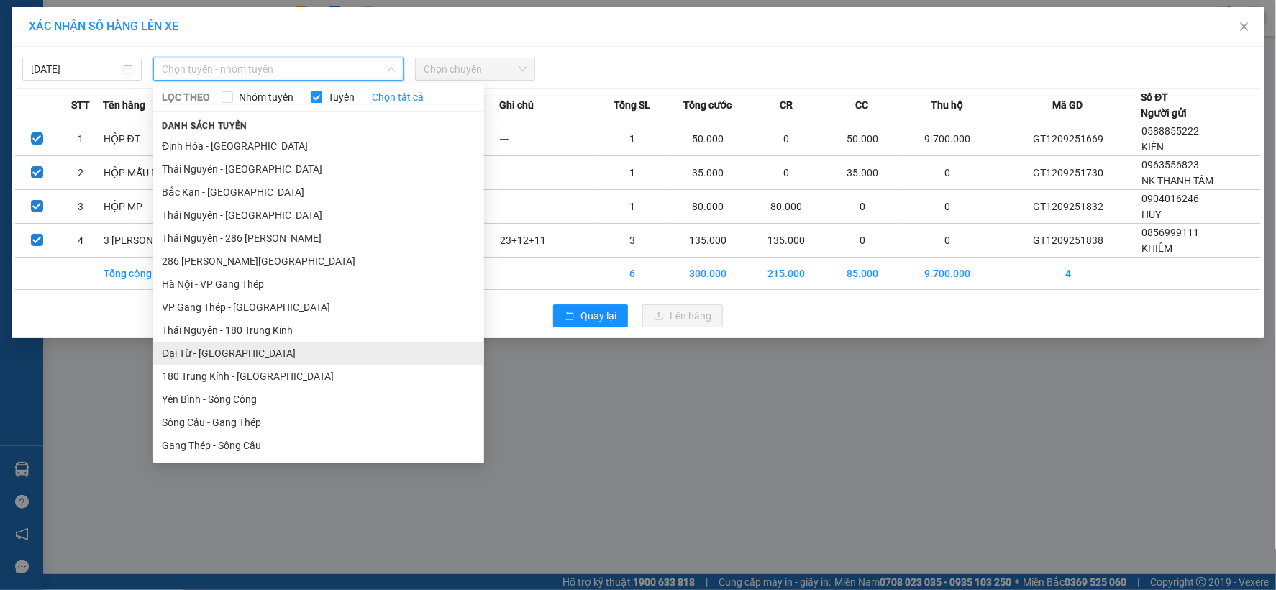
drag, startPoint x: 199, startPoint y: 272, endPoint x: 206, endPoint y: 345, distance: 73.7
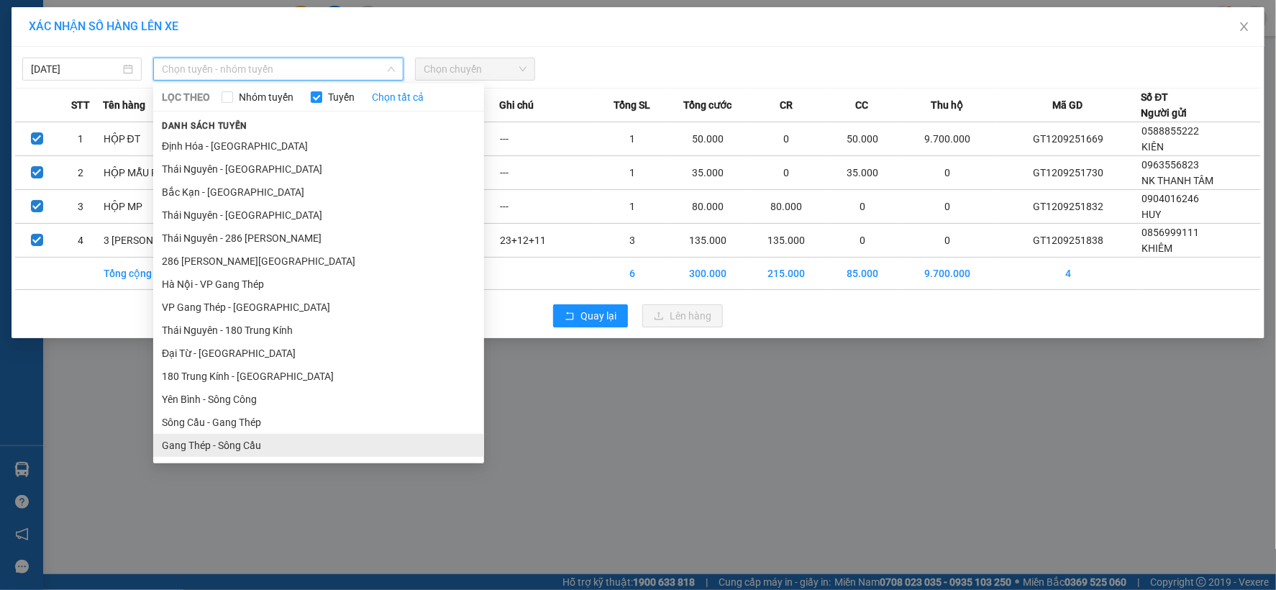
scroll to position [319, 0]
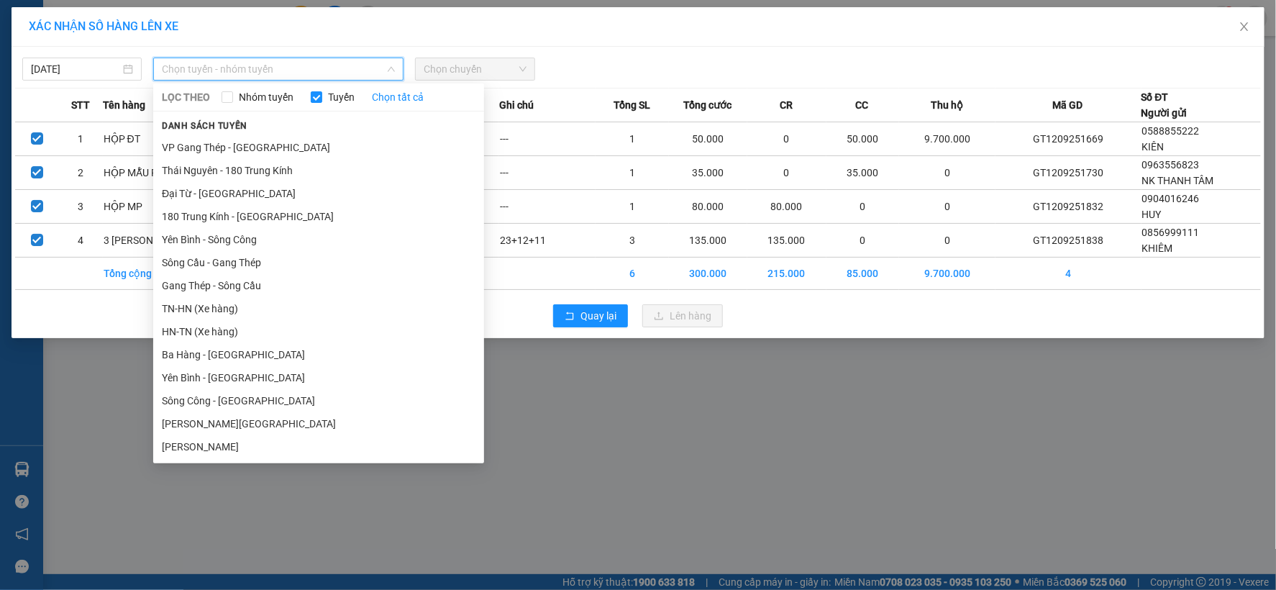
drag, startPoint x: 213, startPoint y: 368, endPoint x: 182, endPoint y: 306, distance: 69.8
click at [182, 306] on li "TN-HN (Xe hàng)" at bounding box center [318, 308] width 331 height 23
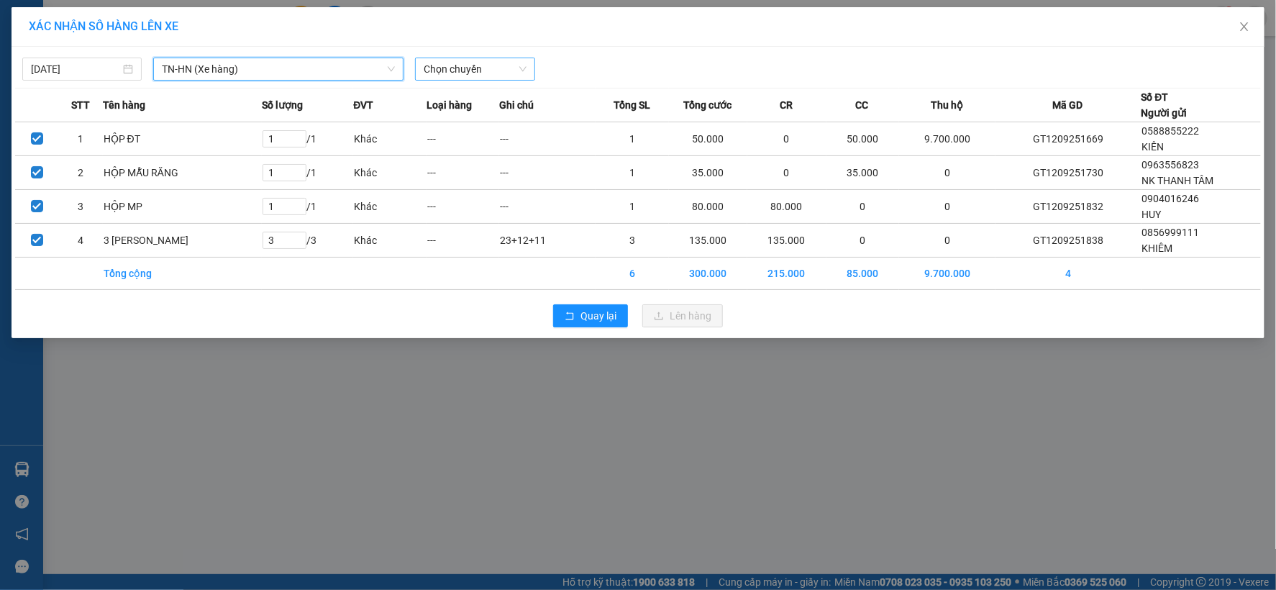
click at [493, 62] on span "Chọn chuyến" at bounding box center [475, 69] width 102 height 22
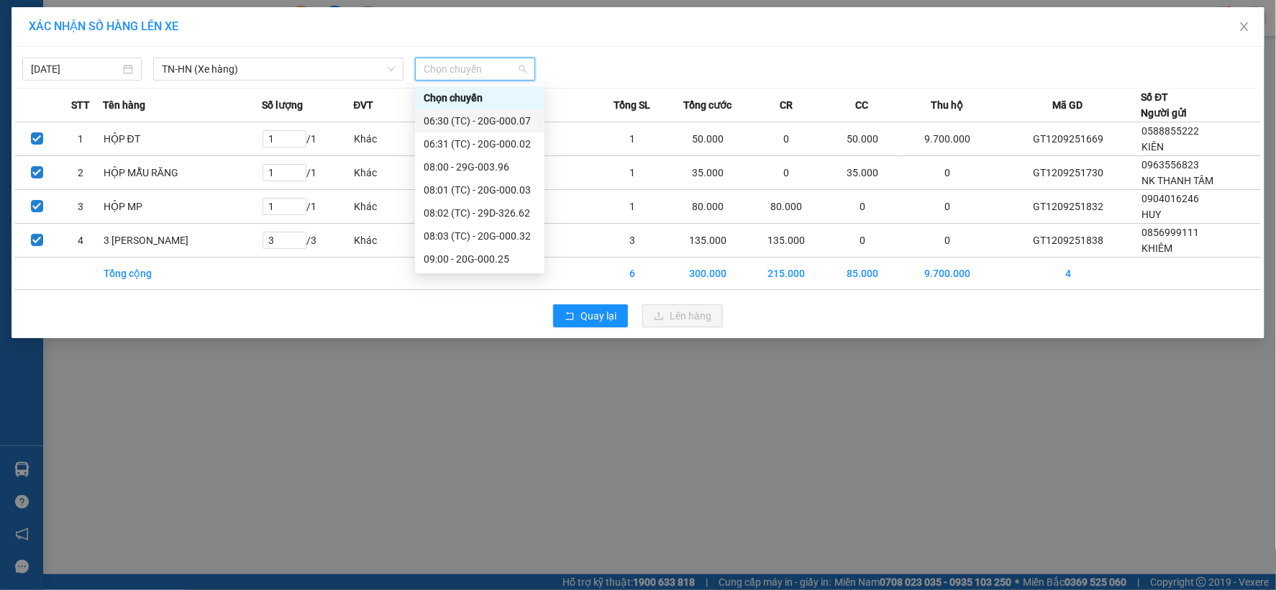
scroll to position [530, 0]
click at [443, 233] on div "16:00" at bounding box center [480, 236] width 112 height 16
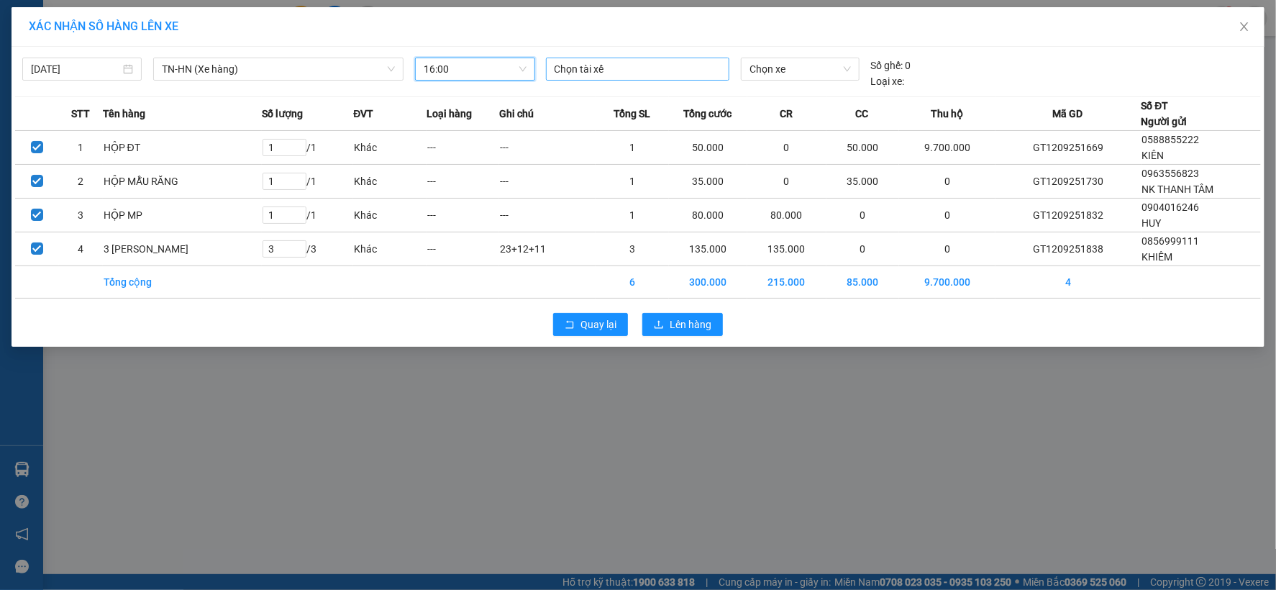
click at [653, 63] on div at bounding box center [638, 68] width 176 height 17
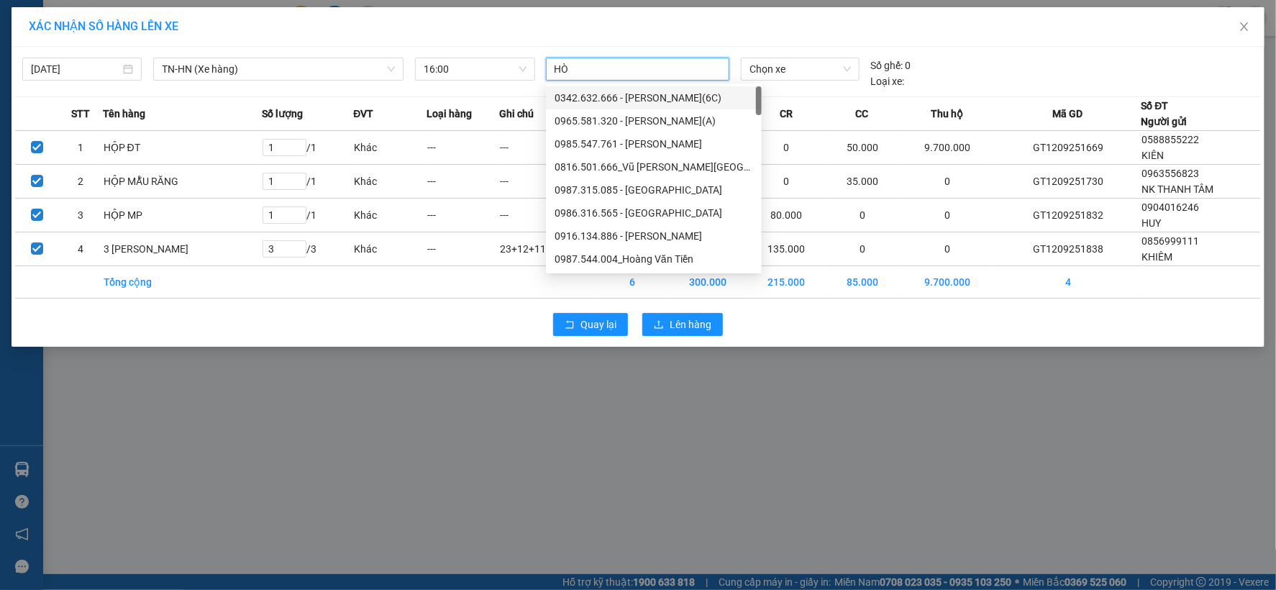
type input "HÒA"
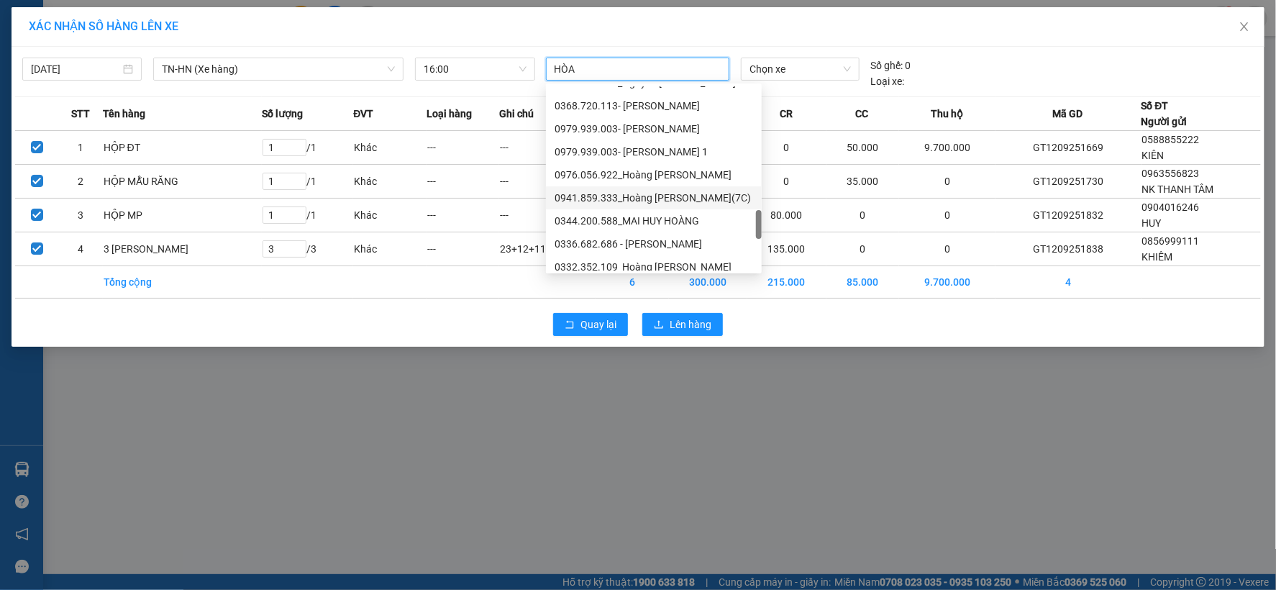
scroll to position [1266, 0]
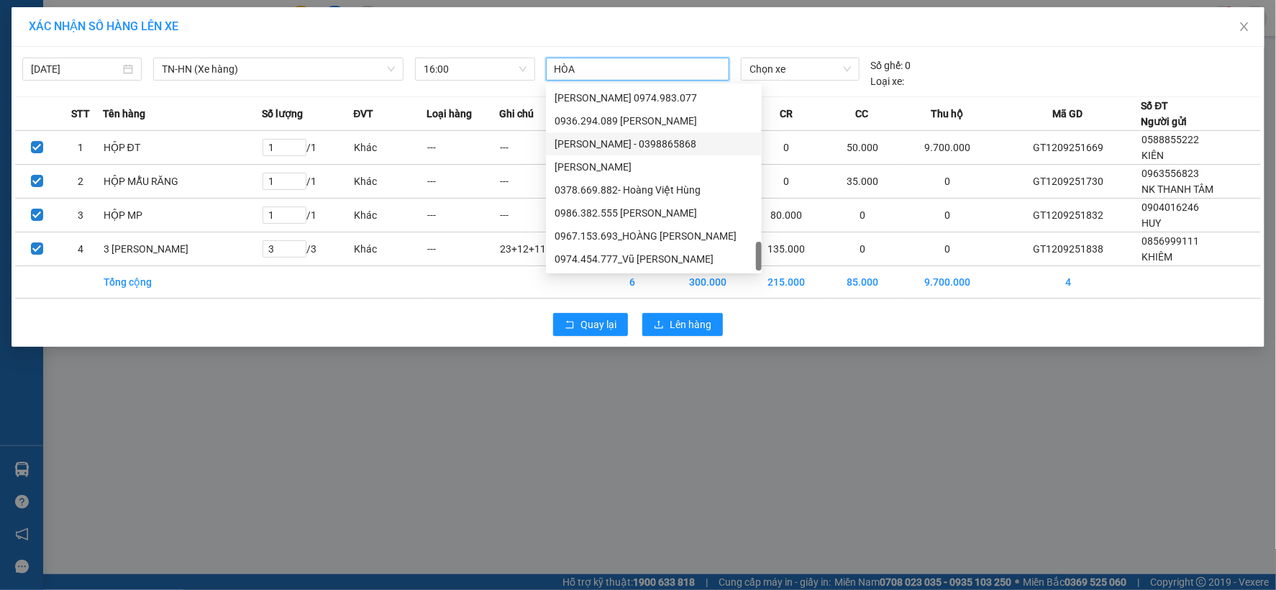
click at [637, 137] on div "[PERSON_NAME] - 0398865868" at bounding box center [654, 144] width 199 height 16
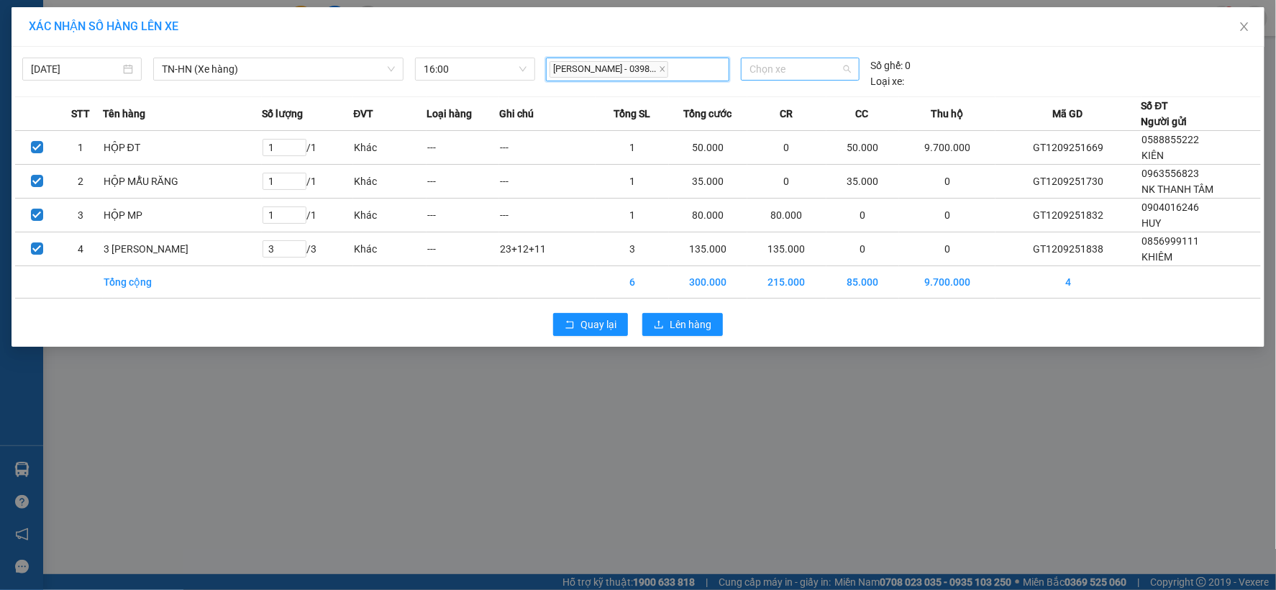
click at [816, 72] on span "Chọn xe" at bounding box center [800, 69] width 101 height 22
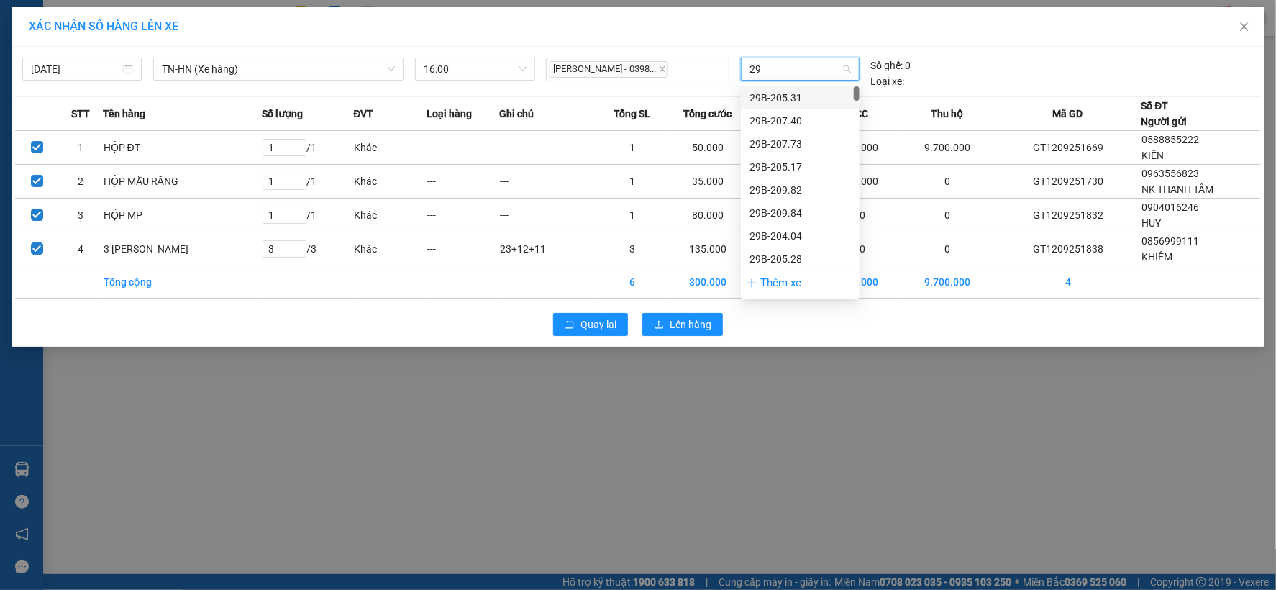
type input "29G"
click at [791, 94] on div "29G-003.96" at bounding box center [800, 98] width 101 height 16
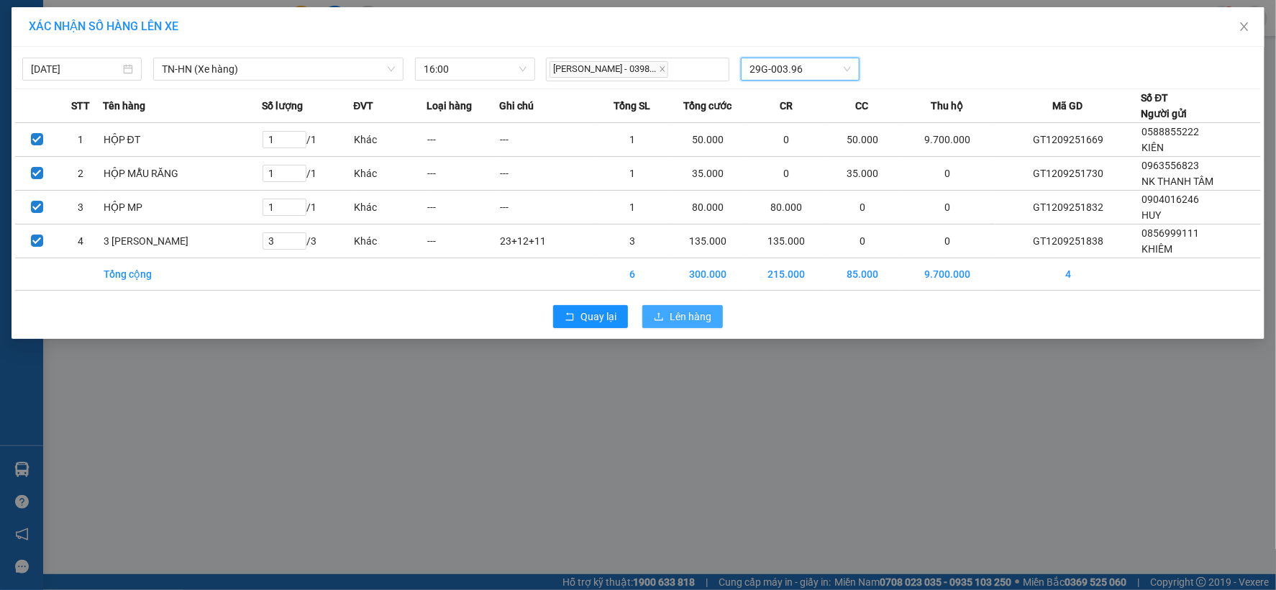
click at [675, 313] on span "Lên hàng" at bounding box center [691, 317] width 42 height 16
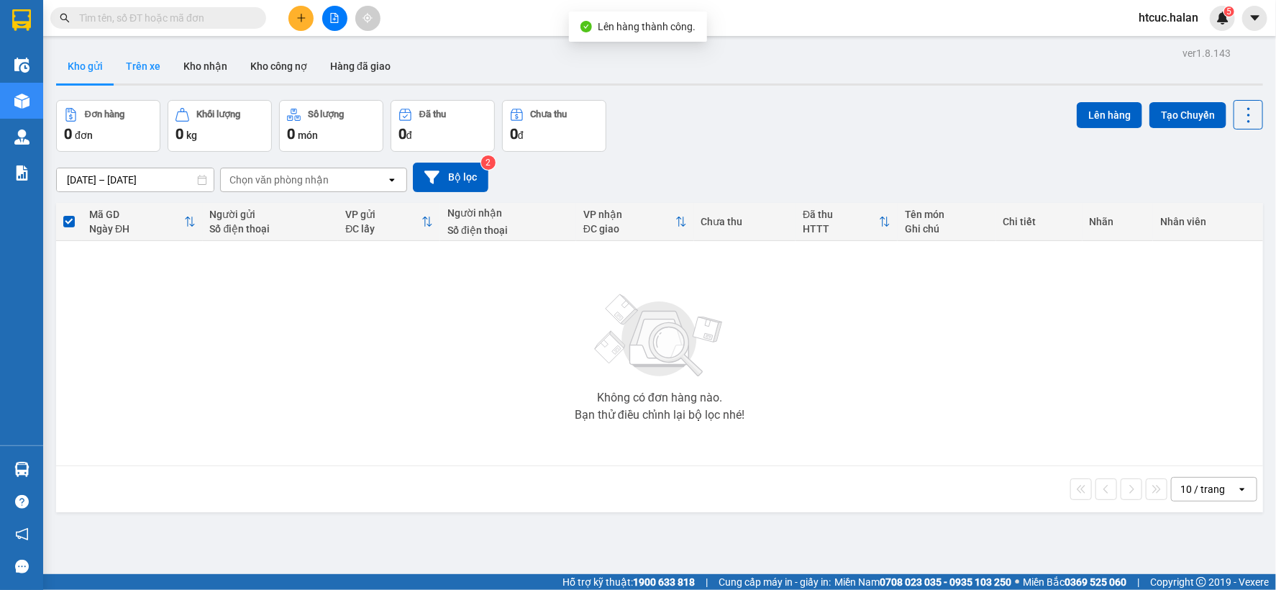
click at [153, 69] on button "Trên xe" at bounding box center [143, 66] width 58 height 35
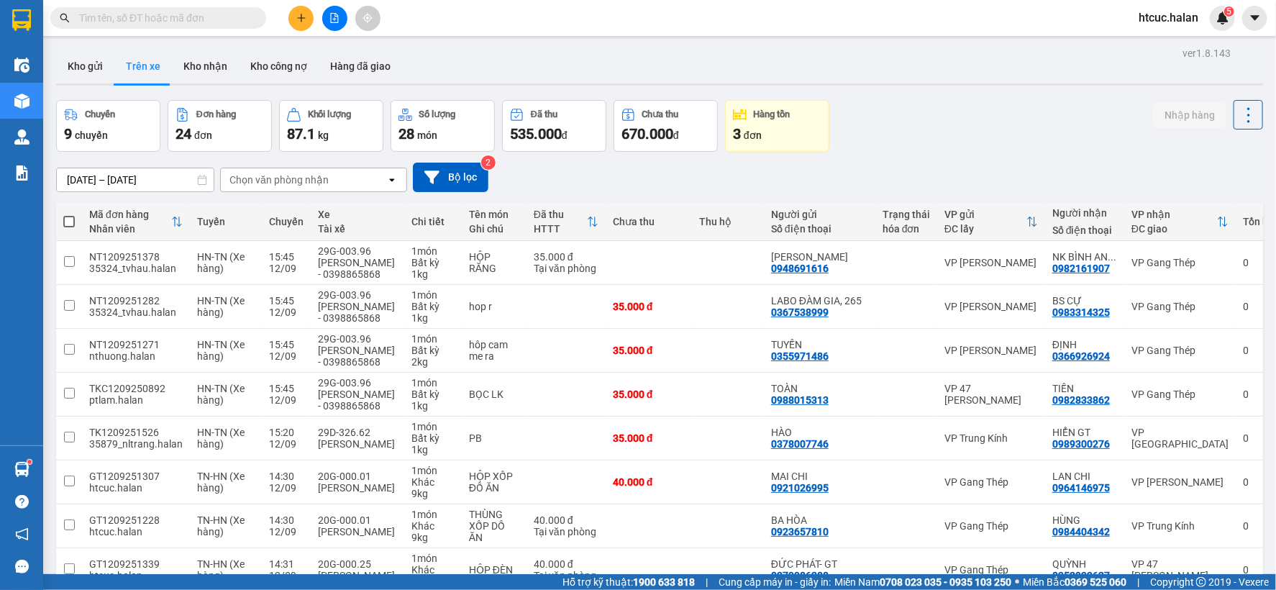
click at [138, 20] on input "text" at bounding box center [164, 18] width 170 height 16
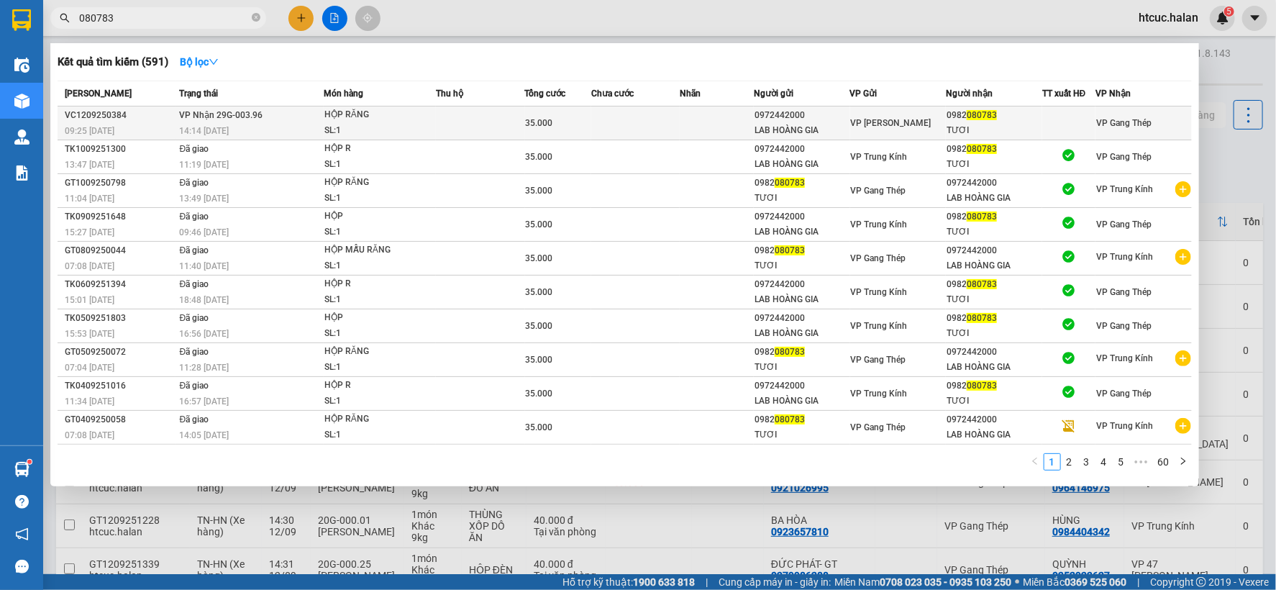
type input "080783"
click at [662, 113] on td at bounding box center [635, 123] width 88 height 34
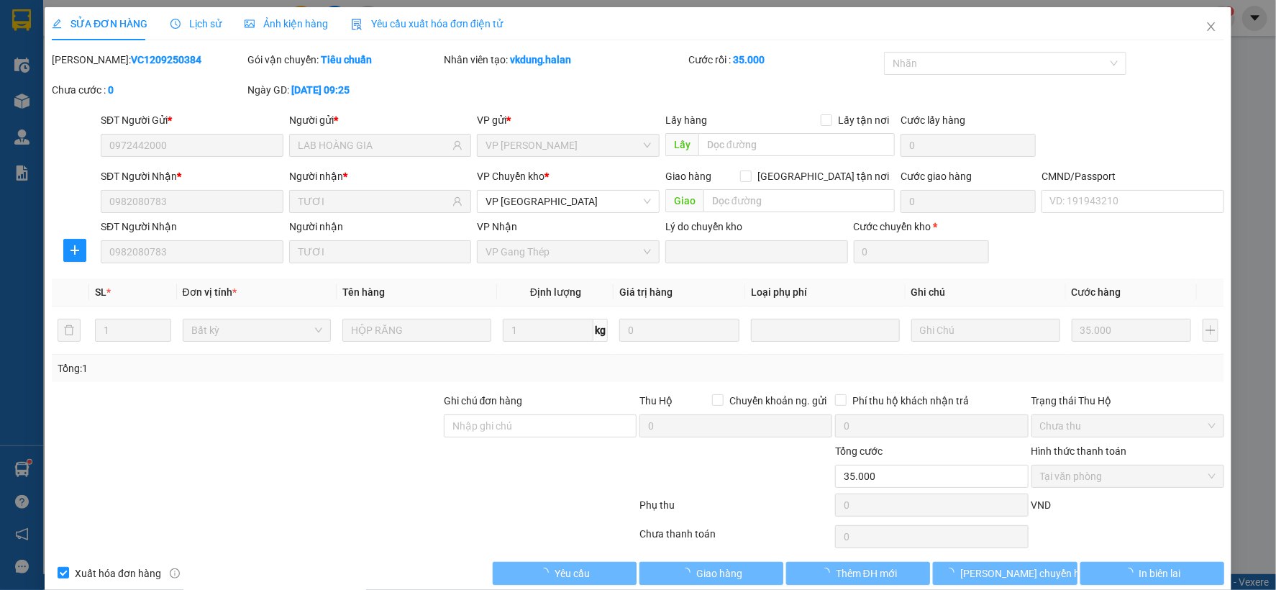
type input "0972442000"
type input "LAB HOÀNG GIA"
type input "0982080783"
type input "TƯƠI"
type input "35.000"
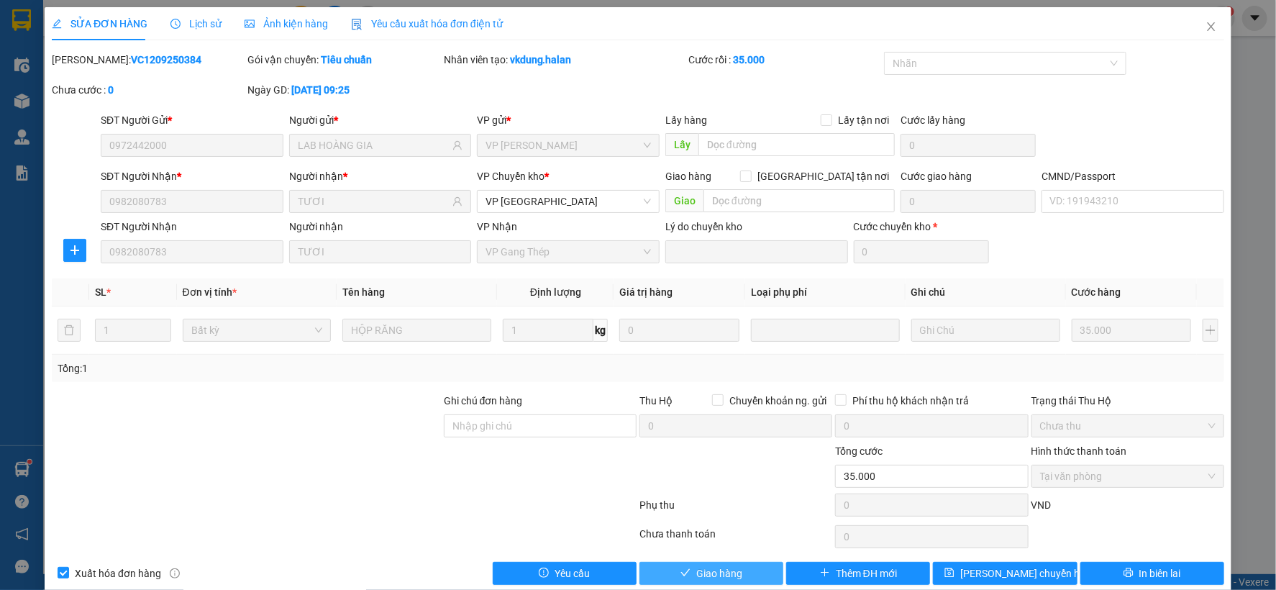
click at [743, 573] on button "Giao hàng" at bounding box center [712, 573] width 144 height 23
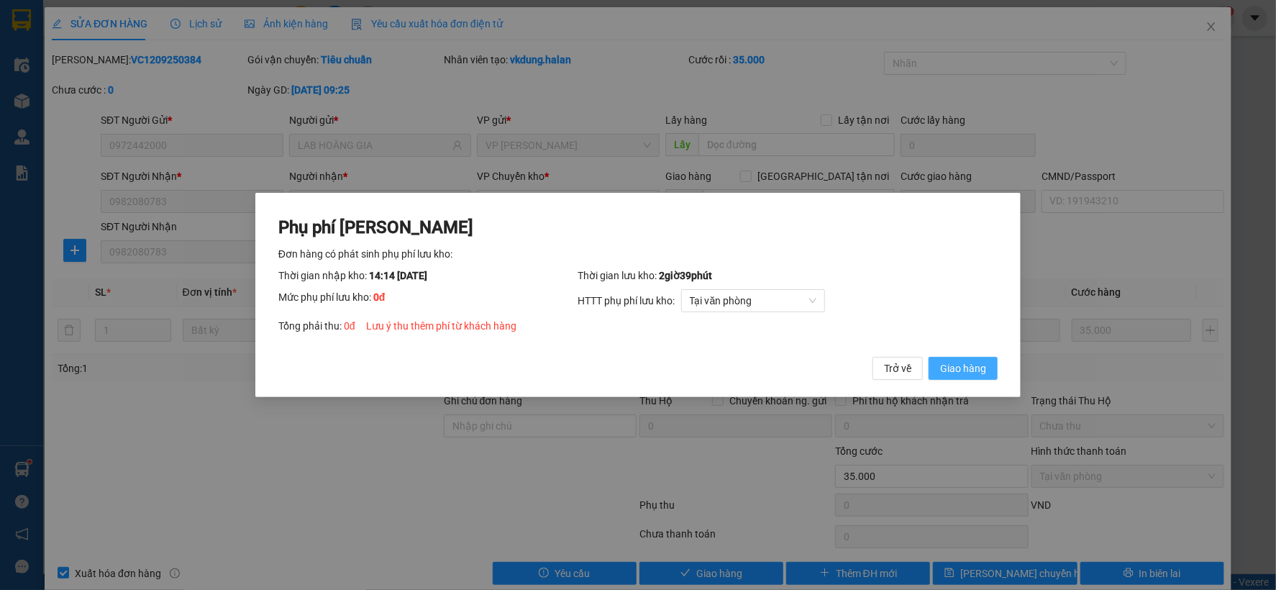
click at [965, 369] on span "Giao hàng" at bounding box center [963, 368] width 46 height 16
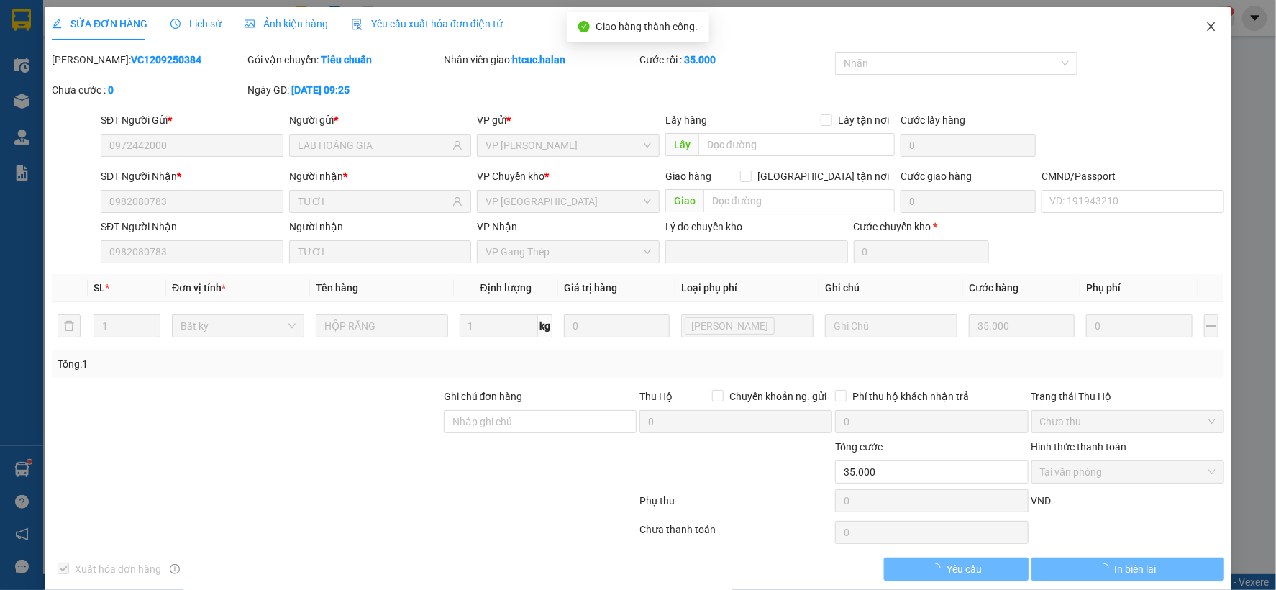
click at [1207, 29] on icon "close" at bounding box center [1211, 26] width 8 height 9
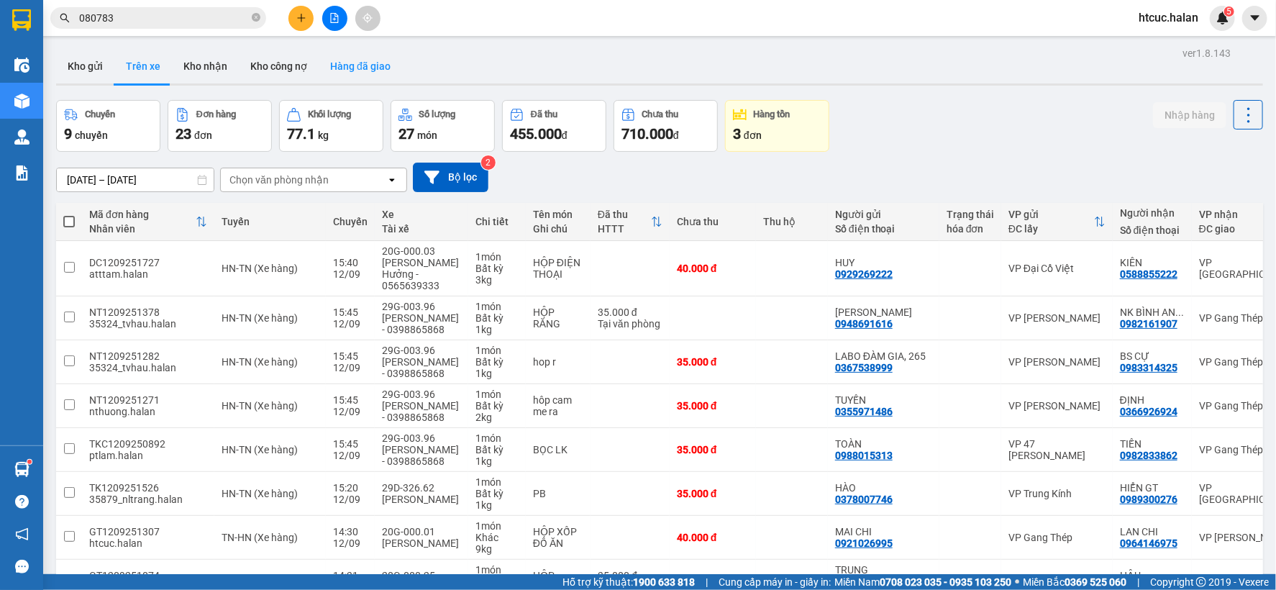
click at [353, 69] on button "Hàng đã giao" at bounding box center [360, 66] width 83 height 35
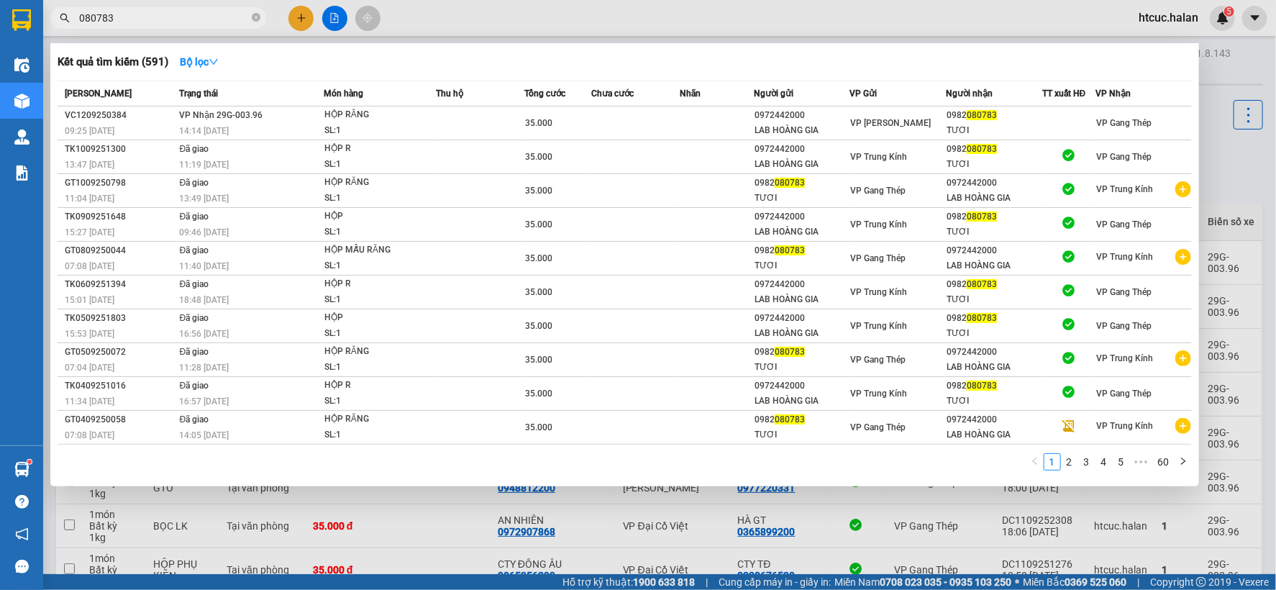
drag, startPoint x: 152, startPoint y: 15, endPoint x: 44, endPoint y: 36, distance: 109.9
click at [44, 31] on div "Kết quả tìm kiếm ( 591 ) Bộ lọc Mã ĐH Trạng thái Món hàng Thu hộ Tổng cước Chưa…" at bounding box center [140, 18] width 281 height 25
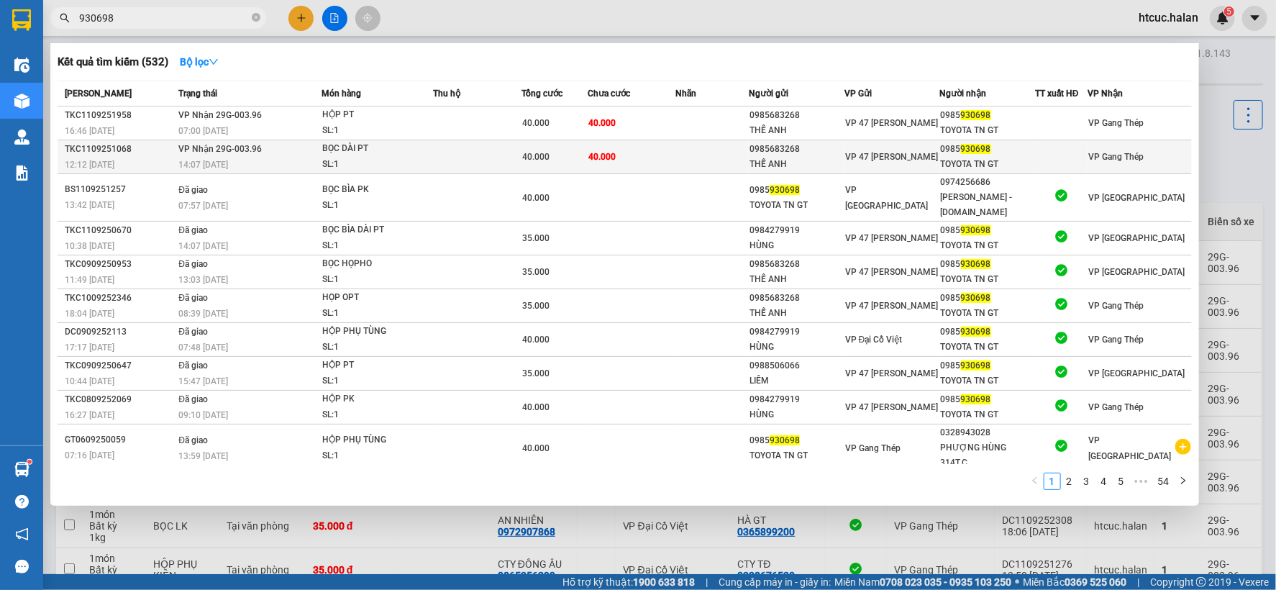
type input "930698"
click at [641, 155] on td "40.000" at bounding box center [632, 157] width 88 height 34
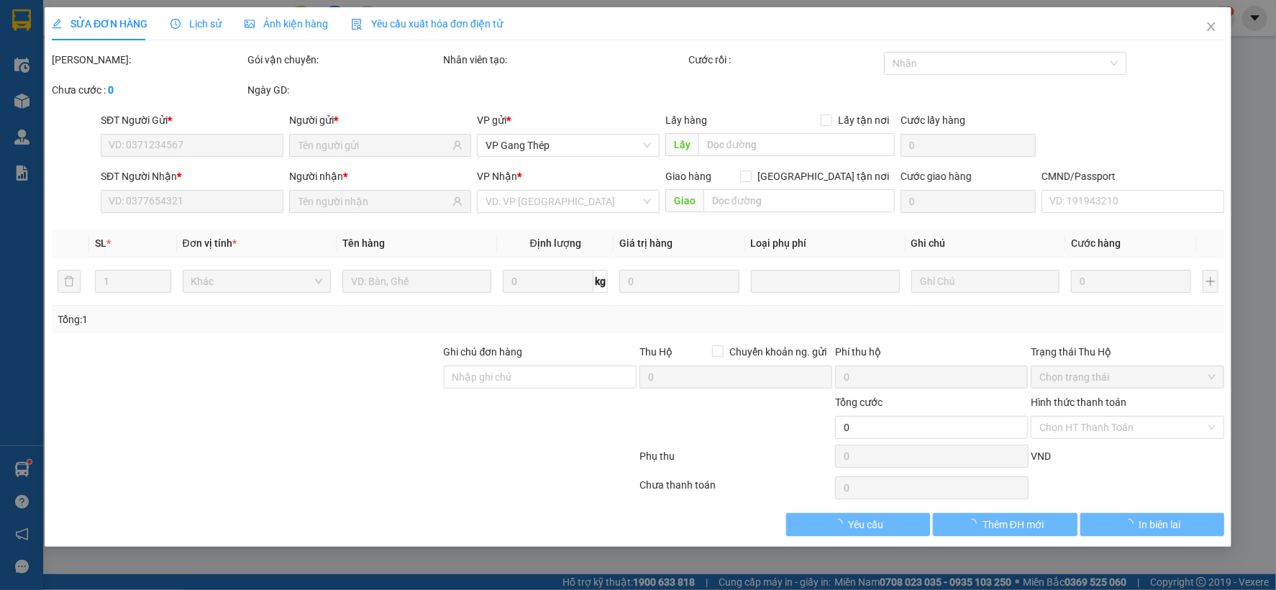
type input "0985683268"
type input "THẾ ANH"
type input "0985930698"
type input "TOYOTA TN GT"
type input "40.000"
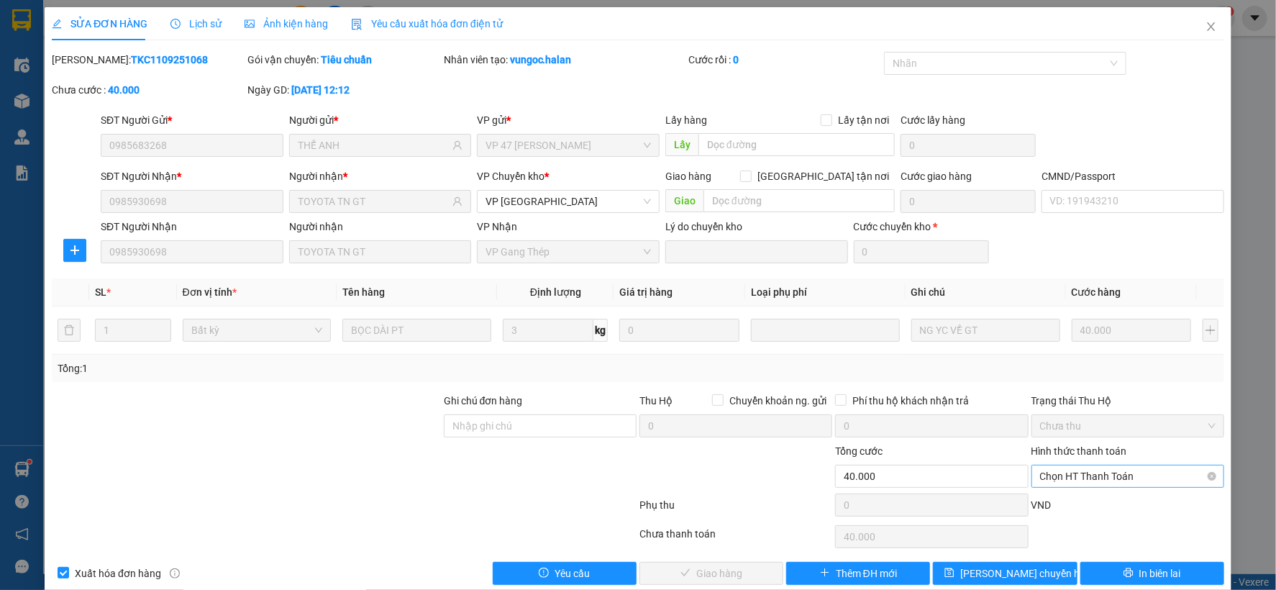
click at [1140, 475] on span "Chọn HT Thanh Toán" at bounding box center [1128, 477] width 176 height 22
click at [1076, 350] on div "Tại văn phòng" at bounding box center [1118, 356] width 174 height 16
type input "0"
click at [703, 571] on span "Giao hàng" at bounding box center [719, 574] width 46 height 16
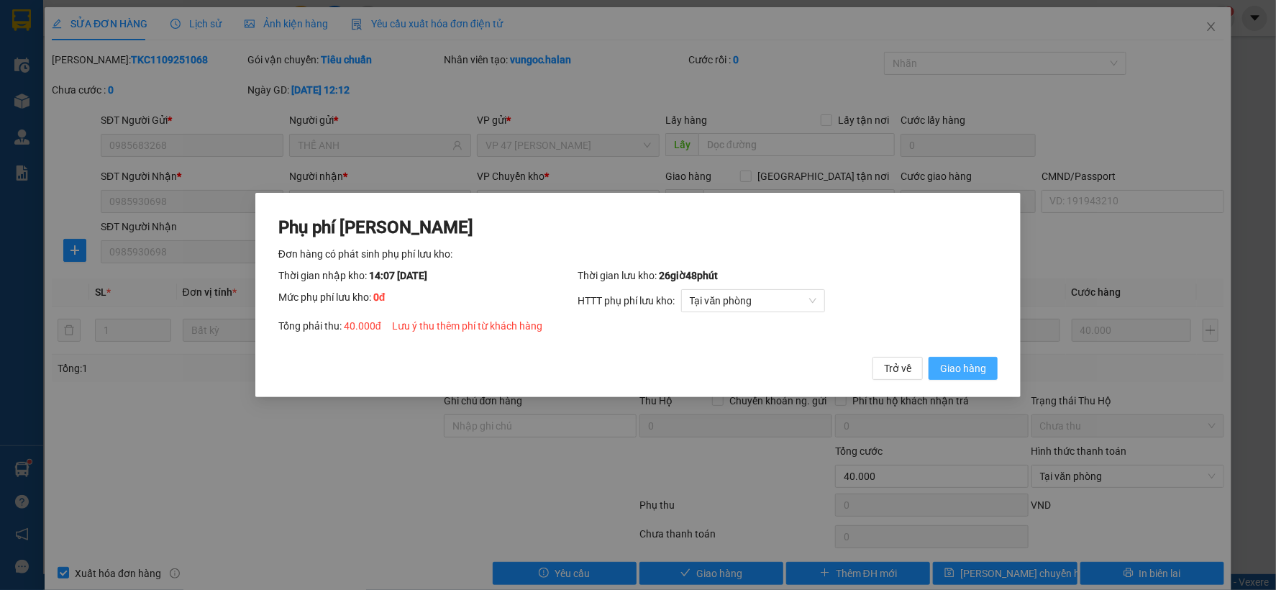
click at [948, 366] on span "Giao hàng" at bounding box center [963, 368] width 46 height 16
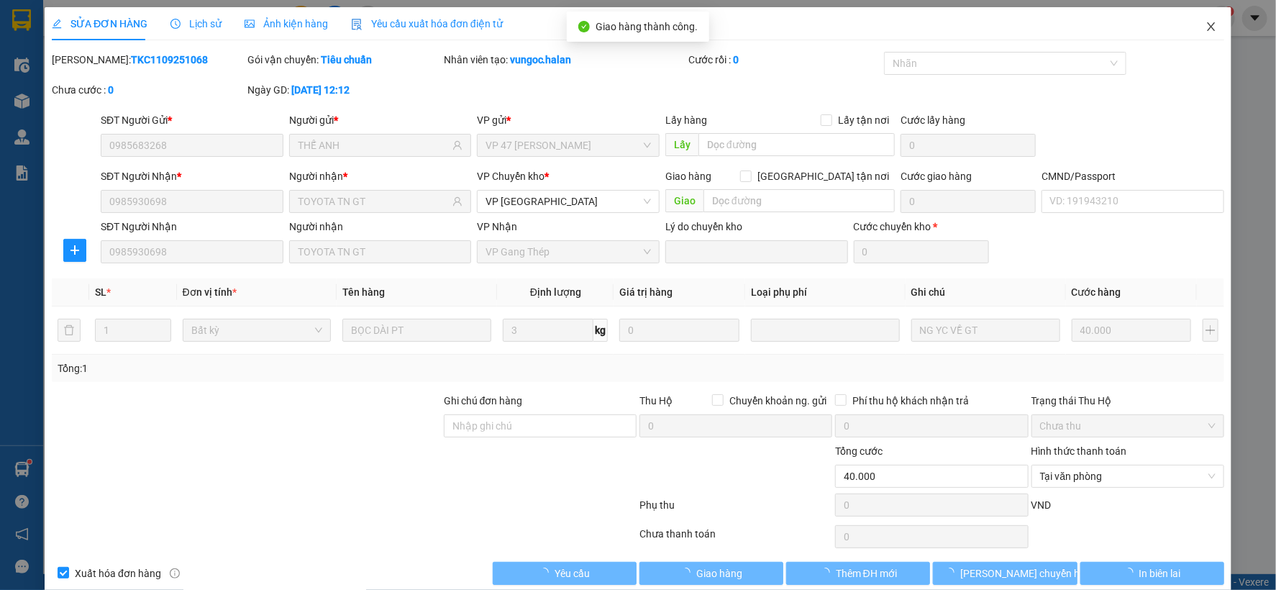
click at [1193, 23] on span "Close" at bounding box center [1211, 27] width 40 height 40
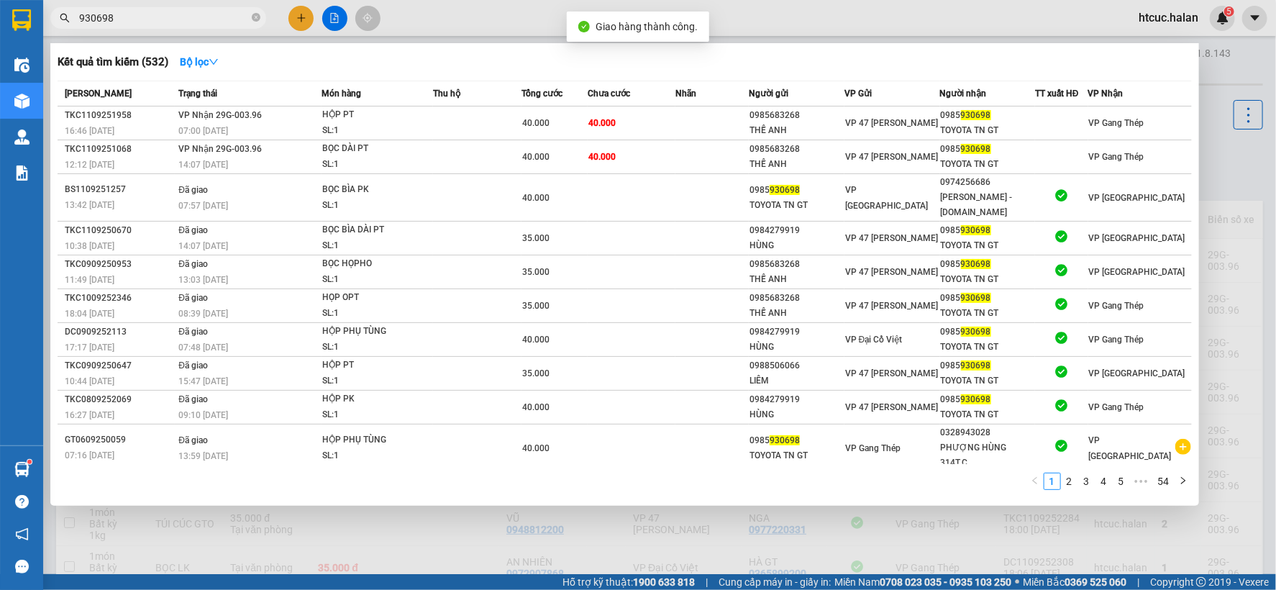
drag, startPoint x: 213, startPoint y: 17, endPoint x: 581, endPoint y: 91, distance: 375.2
click at [214, 17] on input "930698" at bounding box center [164, 18] width 170 height 16
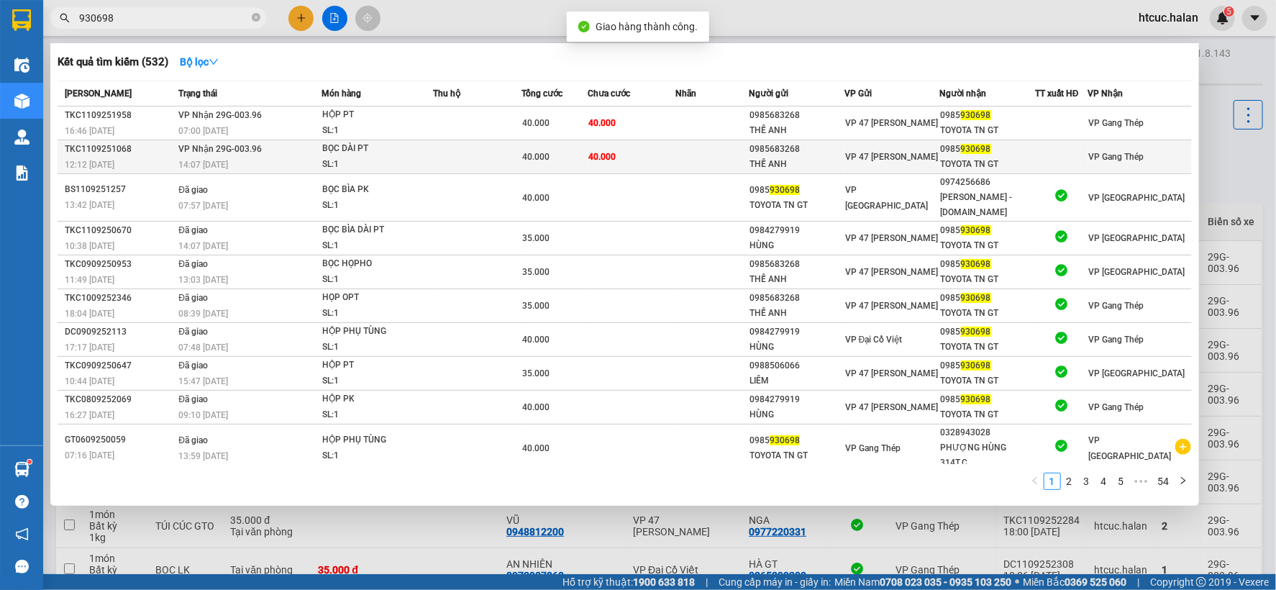
click at [660, 158] on td "40.000" at bounding box center [632, 157] width 88 height 34
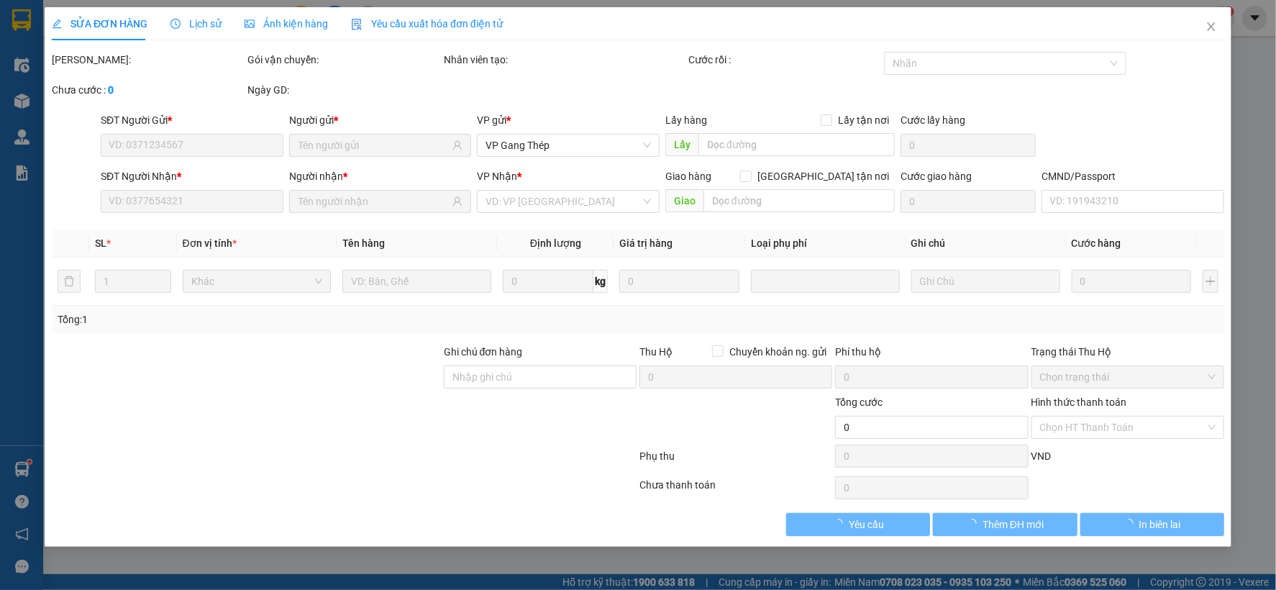
type input "0985683268"
type input "THẾ ANH"
type input "0985930698"
type input "TOYOTA TN GT"
type input "40.000"
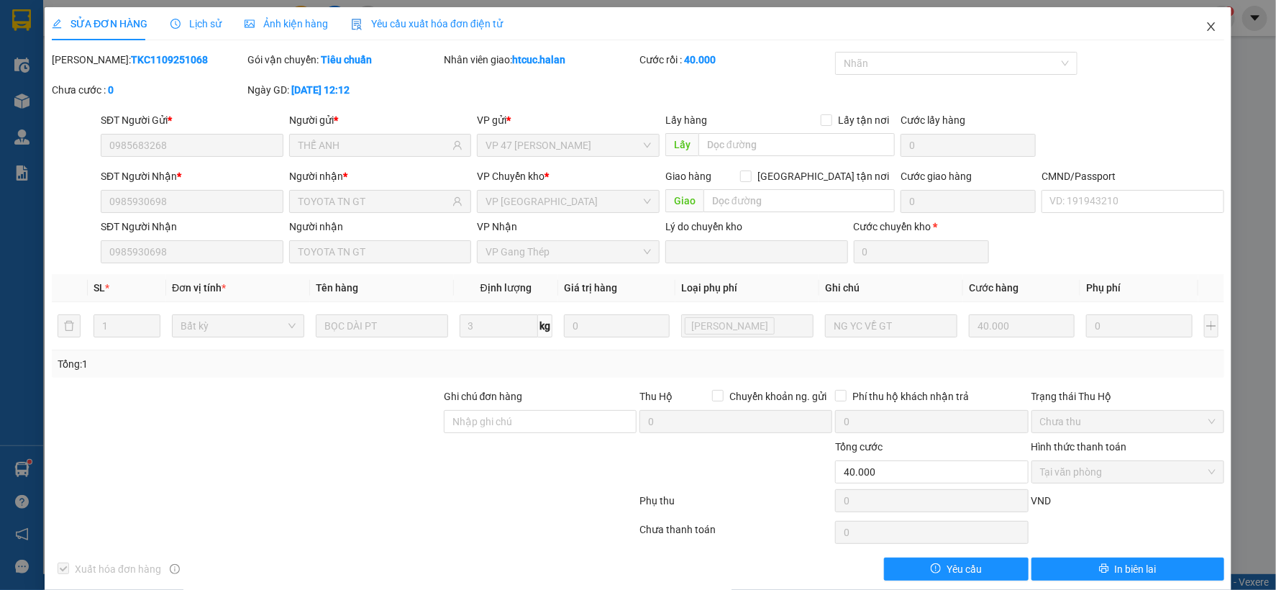
click at [1207, 27] on icon "close" at bounding box center [1211, 26] width 8 height 9
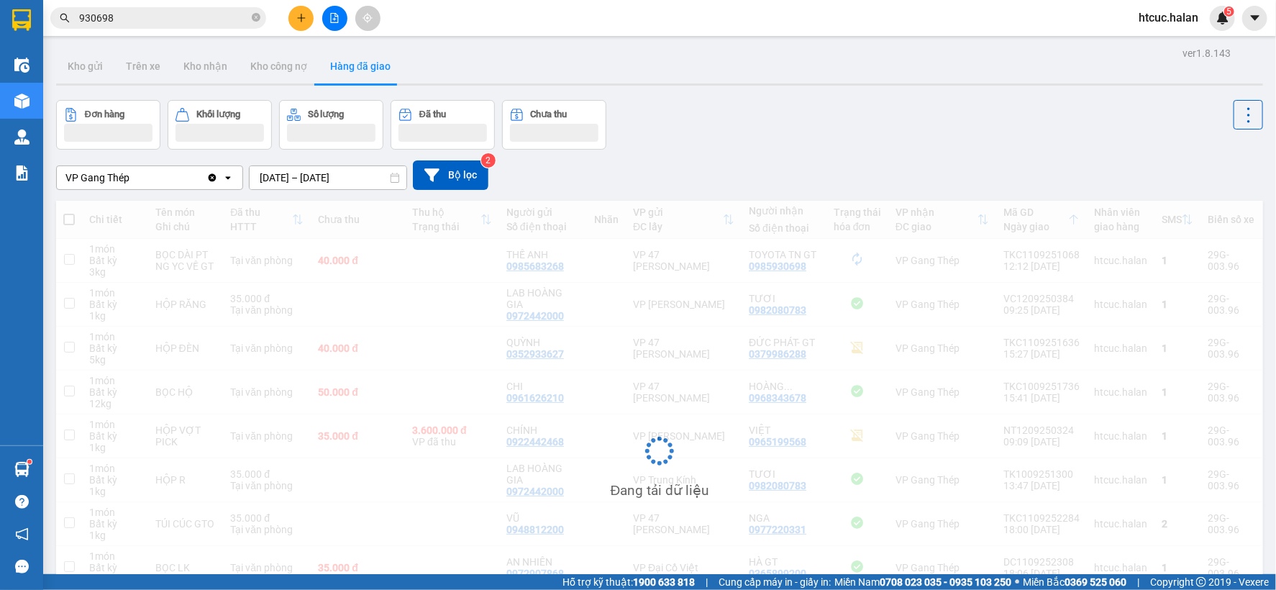
click at [219, 17] on input "930698" at bounding box center [164, 18] width 170 height 16
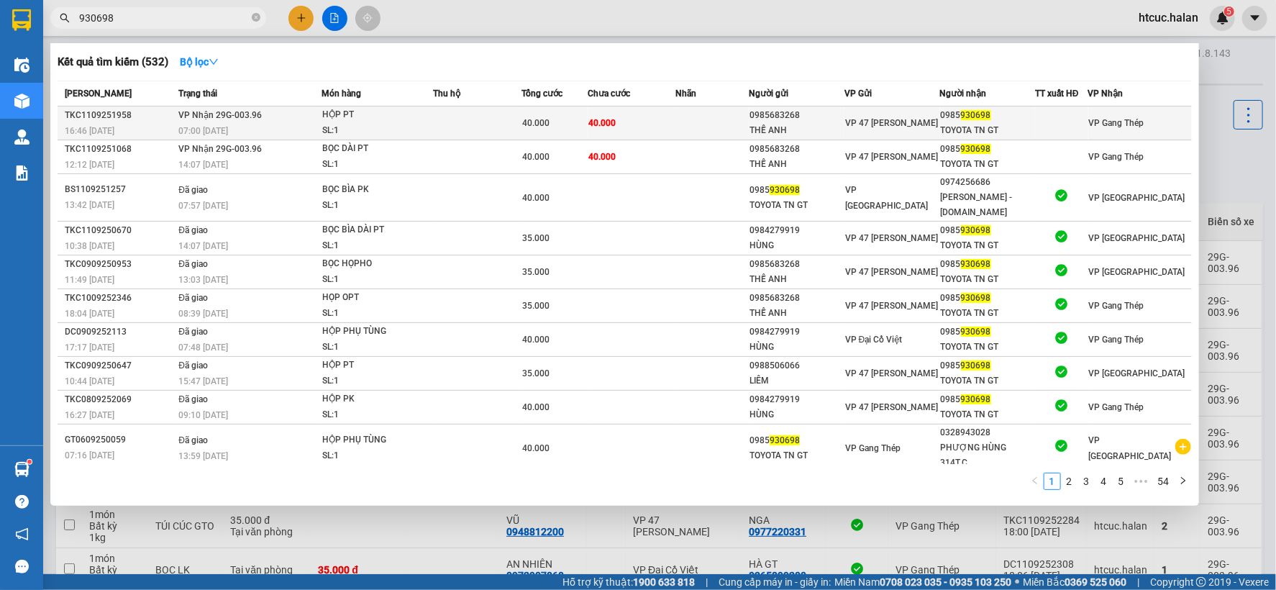
click at [648, 119] on td "40.000" at bounding box center [632, 123] width 88 height 34
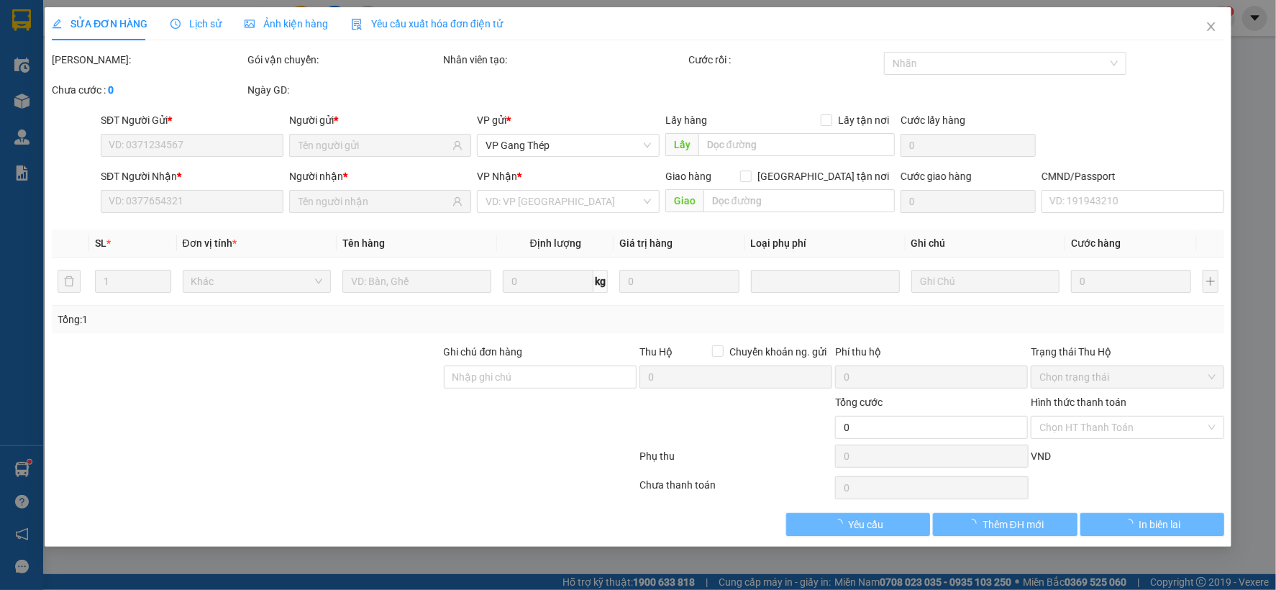
type input "0985683268"
type input "THẾ ANH"
type input "0985930698"
type input "TOYOTA TN GT"
type input "40.000"
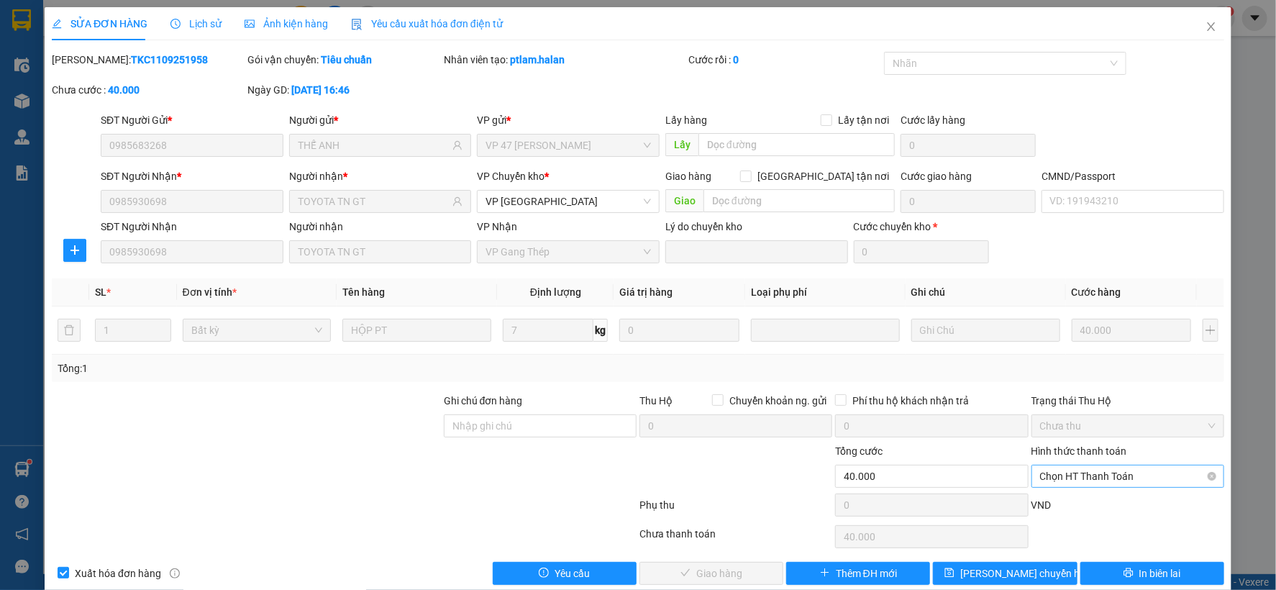
click at [1127, 471] on span "Chọn HT Thanh Toán" at bounding box center [1128, 477] width 176 height 22
click at [1068, 346] on div "Tại văn phòng" at bounding box center [1117, 355] width 191 height 23
type input "0"
click at [758, 571] on button "Giao hàng" at bounding box center [712, 573] width 144 height 23
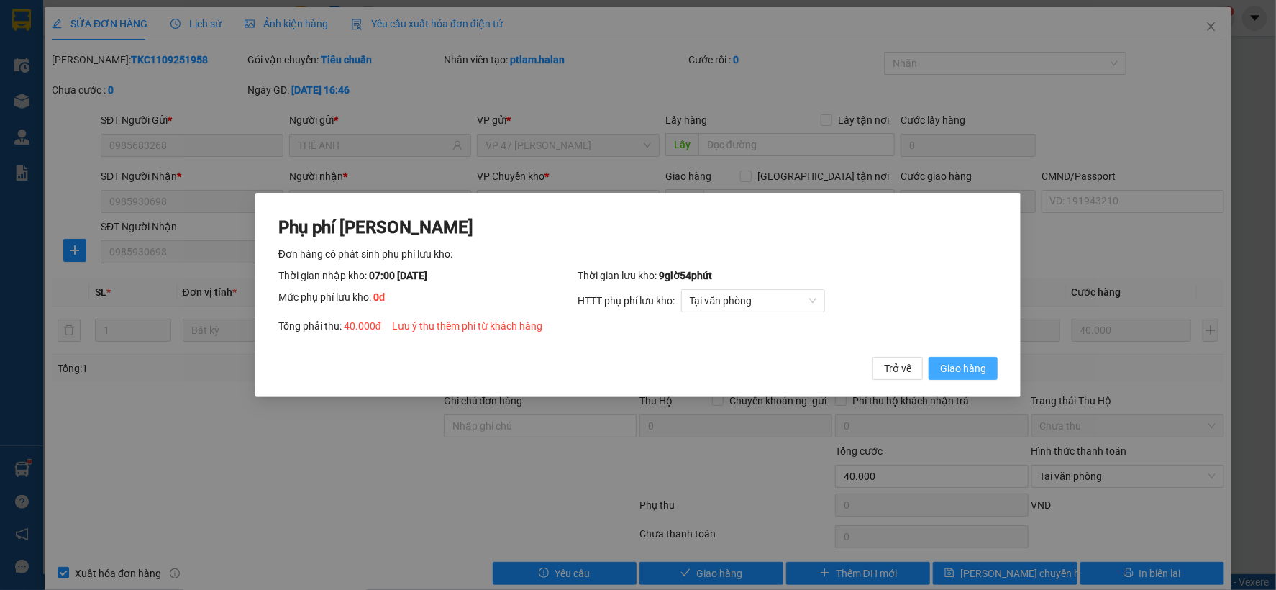
click at [973, 374] on span "Giao hàng" at bounding box center [963, 368] width 46 height 16
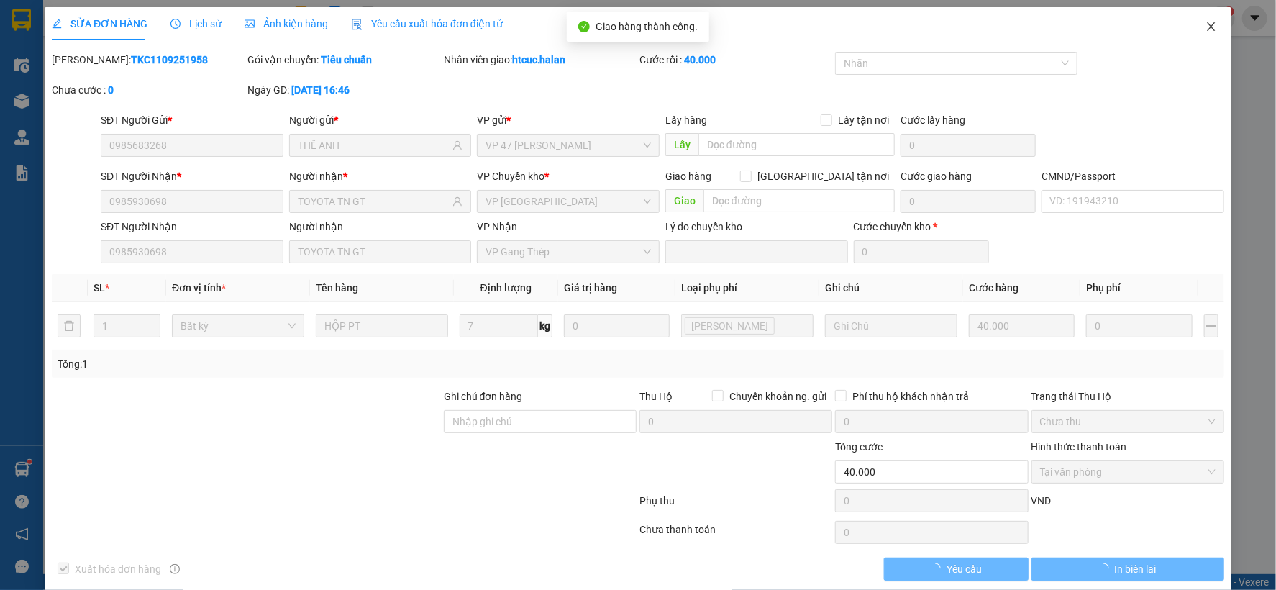
click at [1206, 29] on icon "close" at bounding box center [1212, 27] width 12 height 12
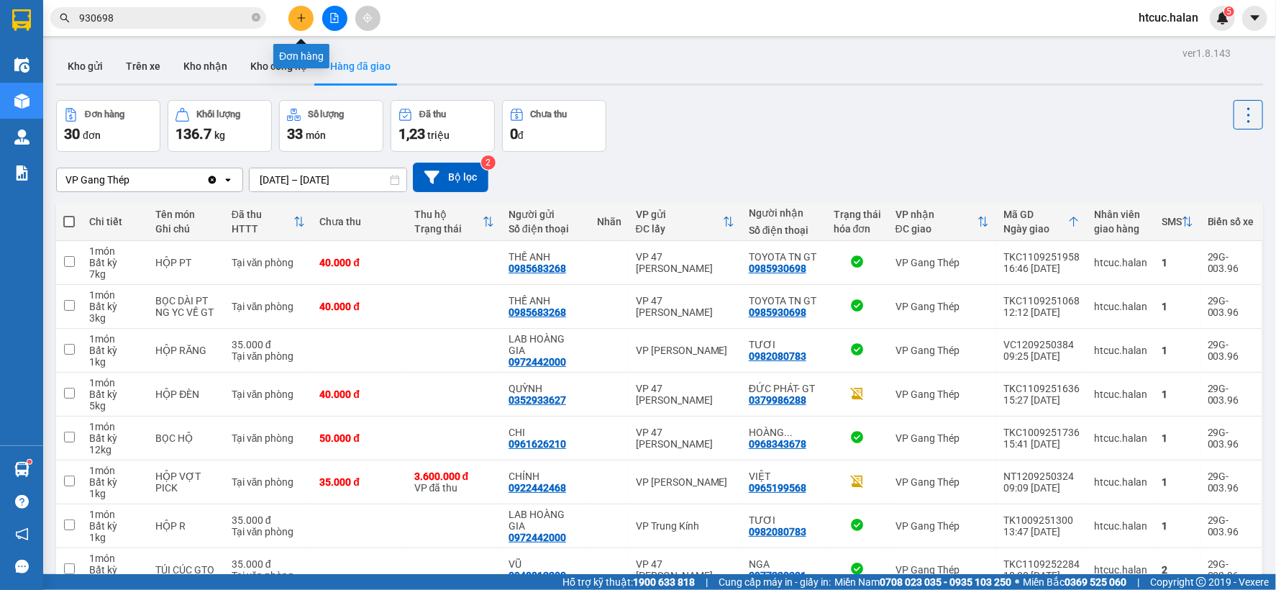
click at [300, 19] on icon "plus" at bounding box center [301, 18] width 10 height 10
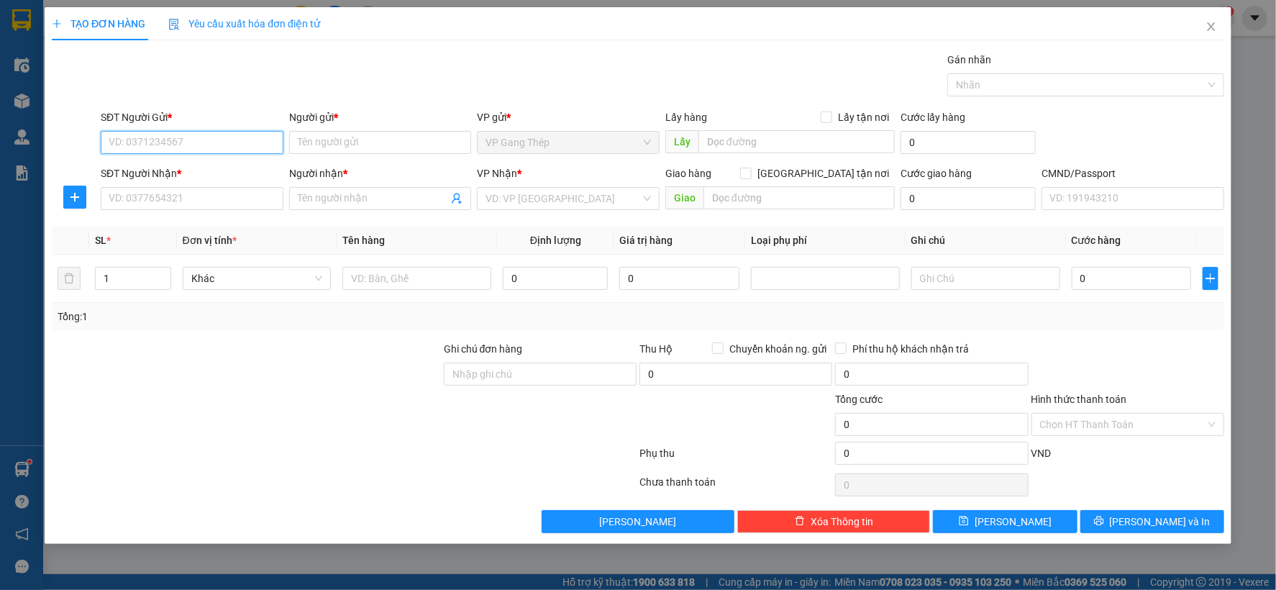
click at [239, 142] on input "SĐT Người Gửi *" at bounding box center [192, 142] width 183 height 23
click at [221, 139] on input "SĐT Người Gửi *" at bounding box center [192, 142] width 183 height 23
type input "0946054666"
click at [196, 167] on div "0946054666 - LÝ THỊ BẮC" at bounding box center [191, 171] width 165 height 16
type input "LÝ THỊ BẮC"
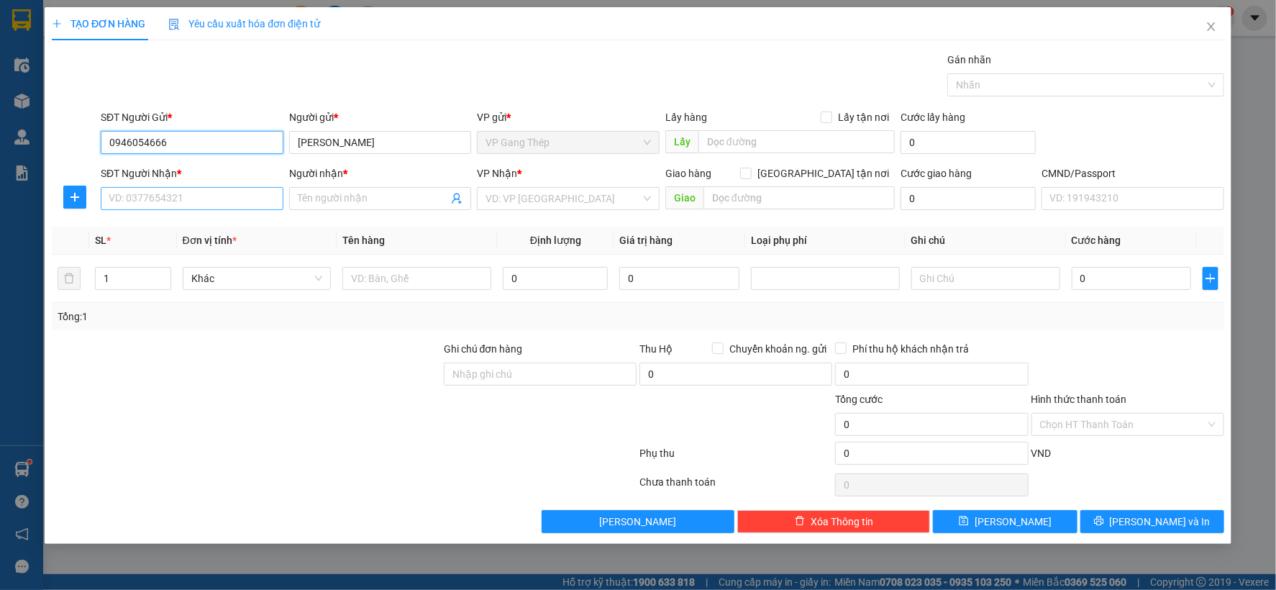
type input "0946054666"
click at [226, 195] on input "SĐT Người Nhận *" at bounding box center [192, 198] width 183 height 23
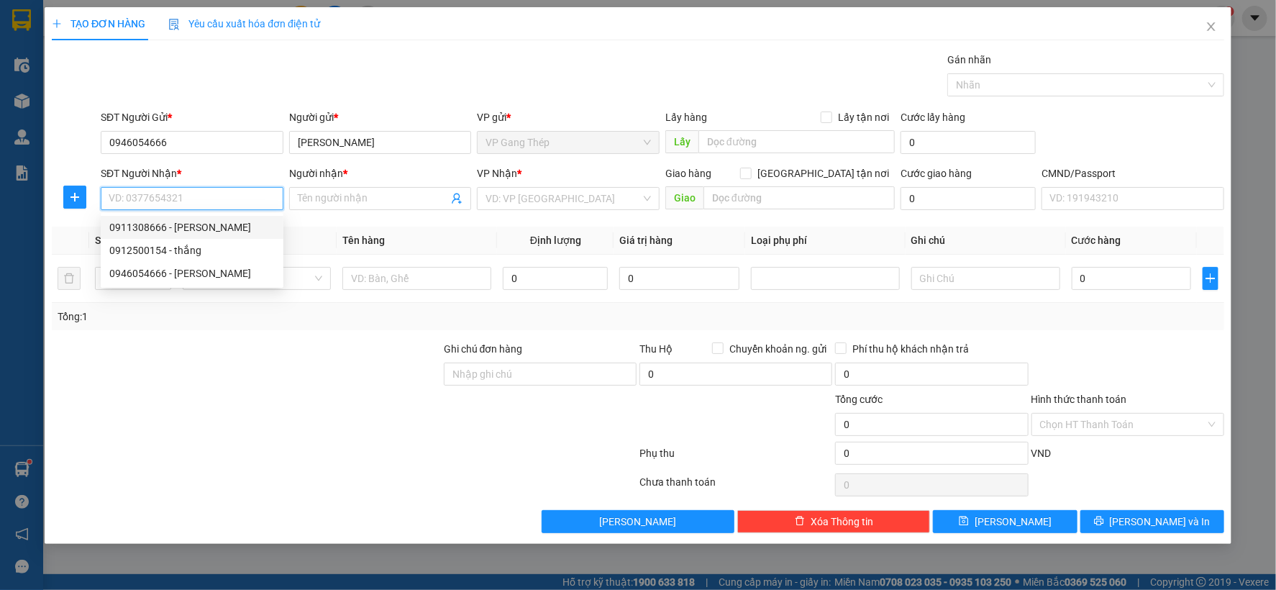
click at [197, 194] on input "SĐT Người Nhận *" at bounding box center [192, 198] width 183 height 23
type input "0913221929"
click at [181, 226] on div "0913221929 - KIÊN" at bounding box center [191, 227] width 165 height 16
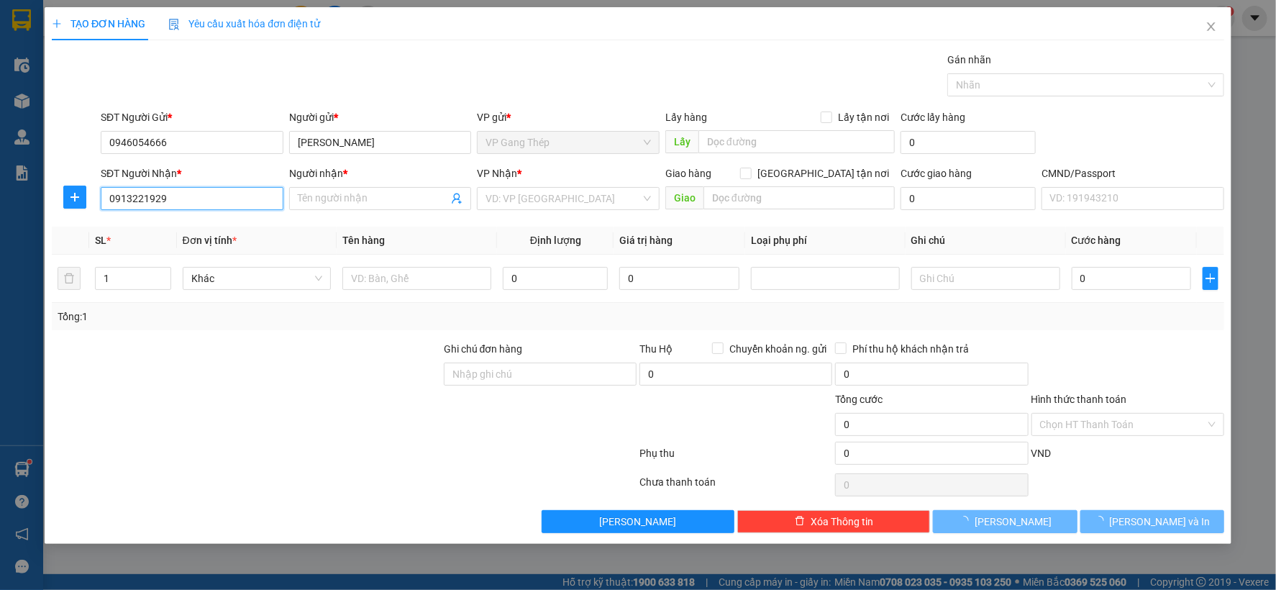
type input "KIÊN"
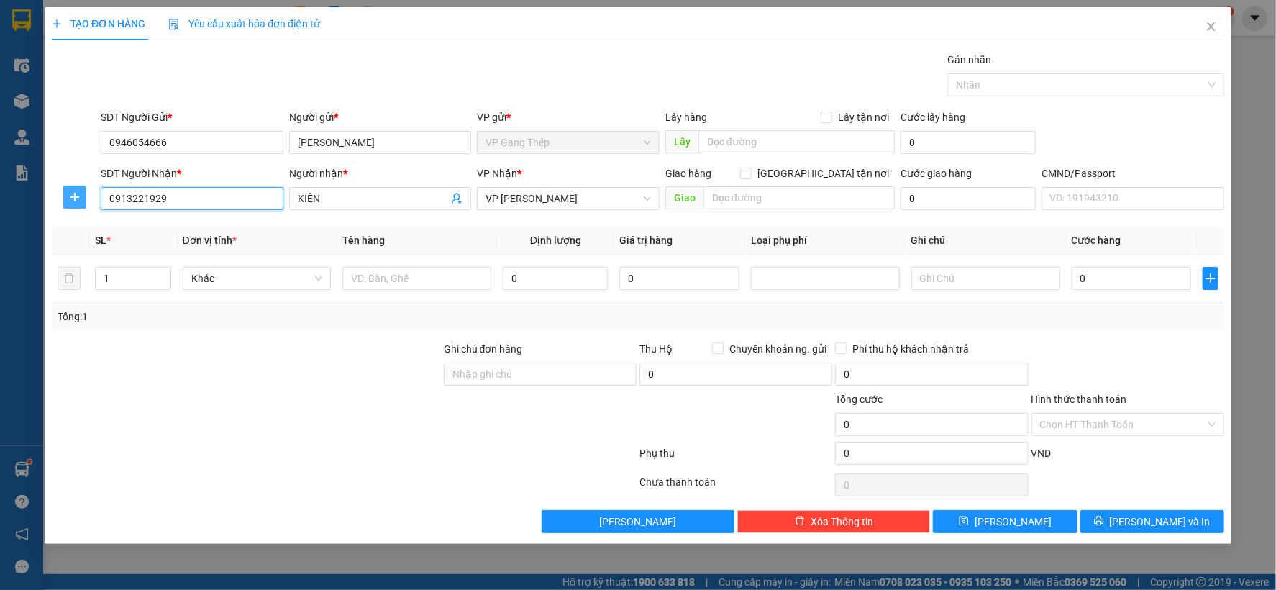
type input "0913221929"
drag, startPoint x: 76, startPoint y: 196, endPoint x: 271, endPoint y: 173, distance: 197.1
click at [83, 195] on span "plus" at bounding box center [75, 197] width 22 height 12
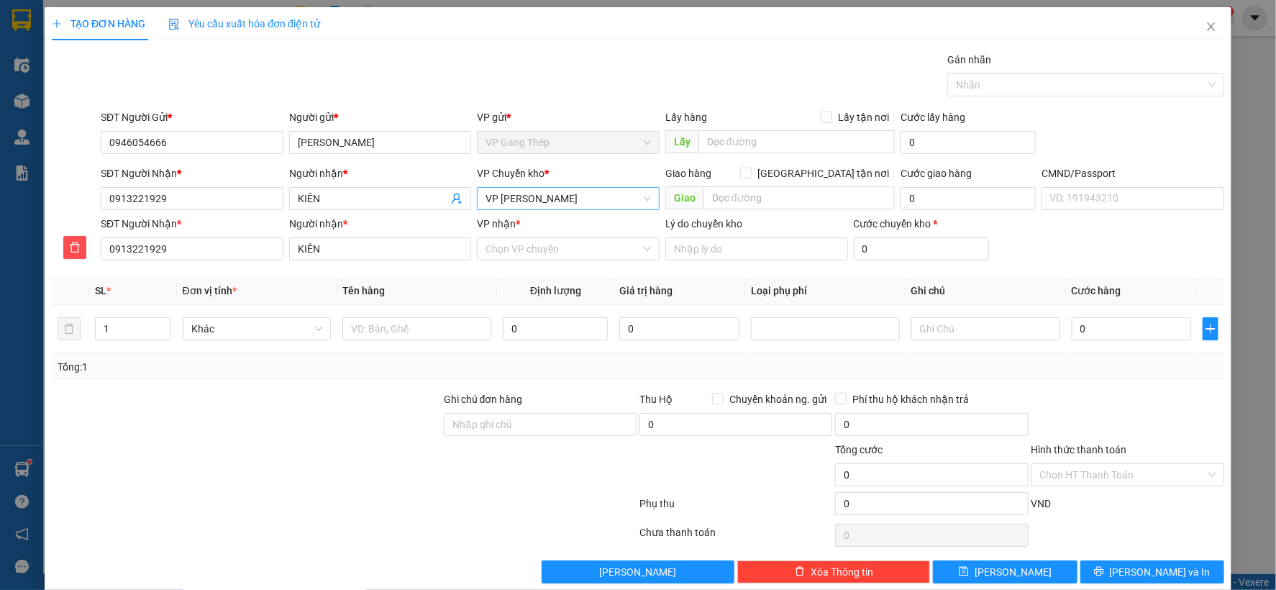
click at [512, 206] on span "VP [PERSON_NAME]" at bounding box center [568, 199] width 165 height 22
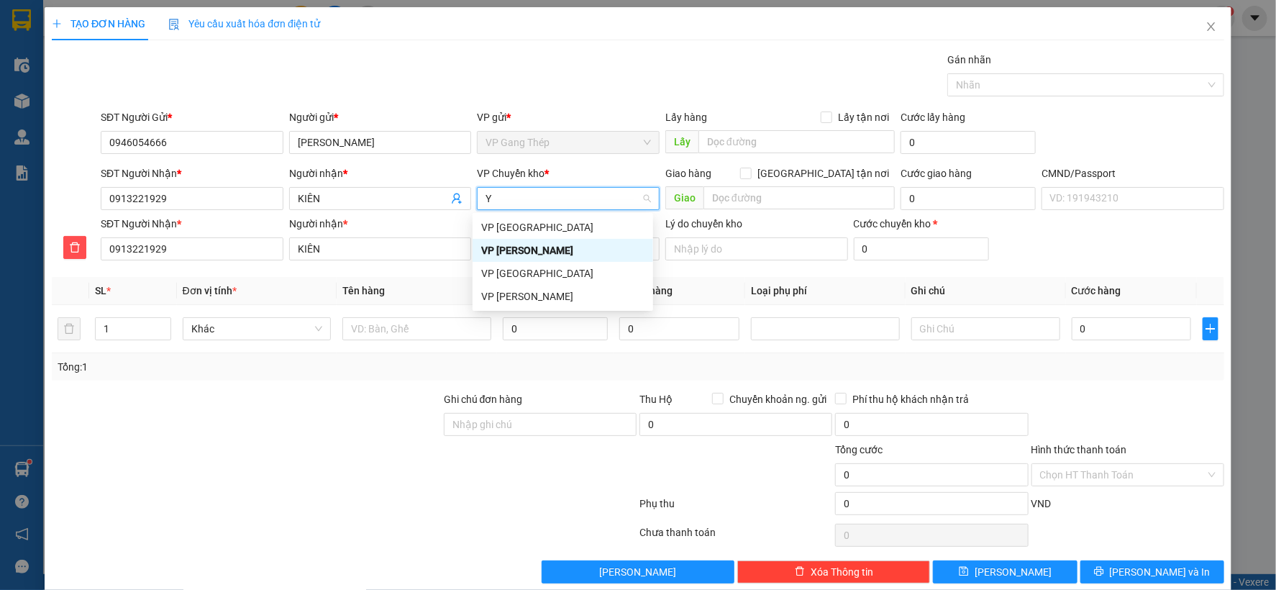
type input "YÊ"
click at [509, 227] on div "VP [GEOGRAPHIC_DATA]" at bounding box center [562, 227] width 163 height 16
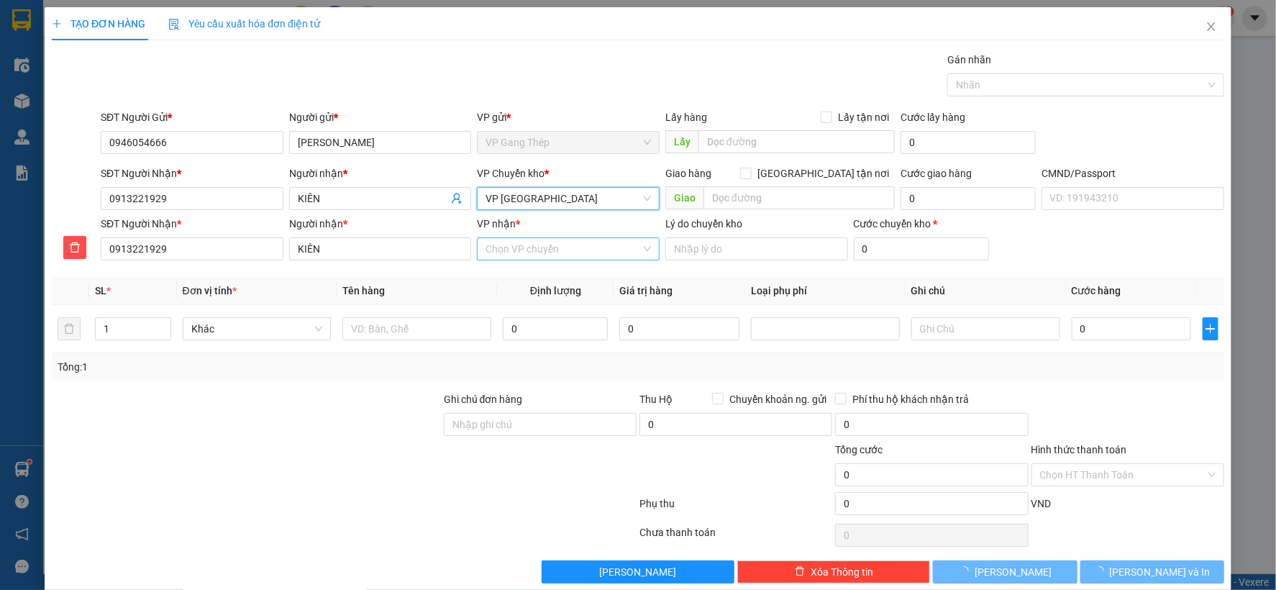
click at [516, 252] on input "VP nhận *" at bounding box center [563, 249] width 155 height 22
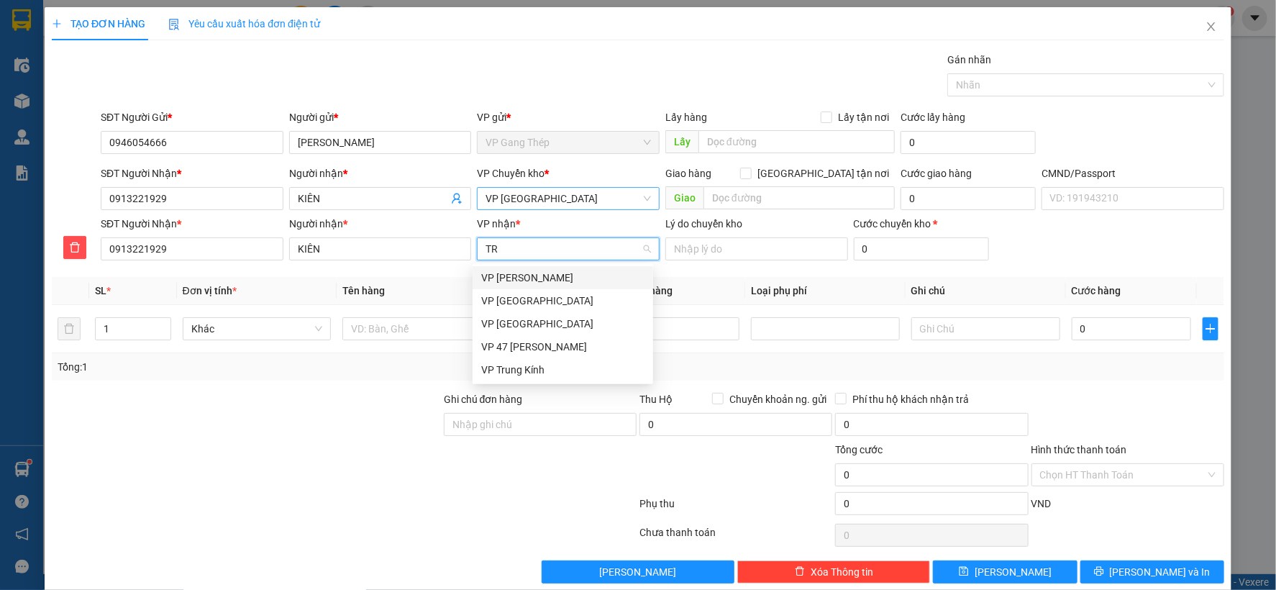
type input "TRA"
click at [515, 268] on div "VP [PERSON_NAME]" at bounding box center [563, 277] width 181 height 23
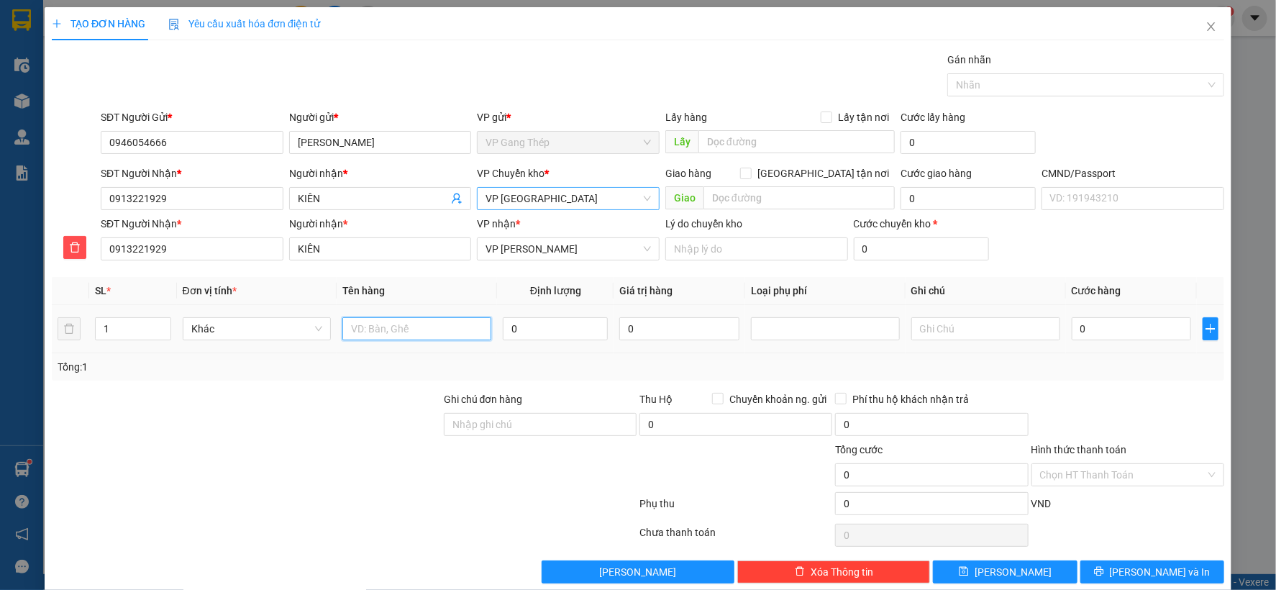
drag, startPoint x: 387, startPoint y: 325, endPoint x: 393, endPoint y: 331, distance: 8.1
click at [386, 324] on input "text" at bounding box center [416, 328] width 149 height 23
type input "TÚI CHAI RƯỢU"
click at [554, 335] on input "0" at bounding box center [555, 328] width 105 height 23
type input "0"
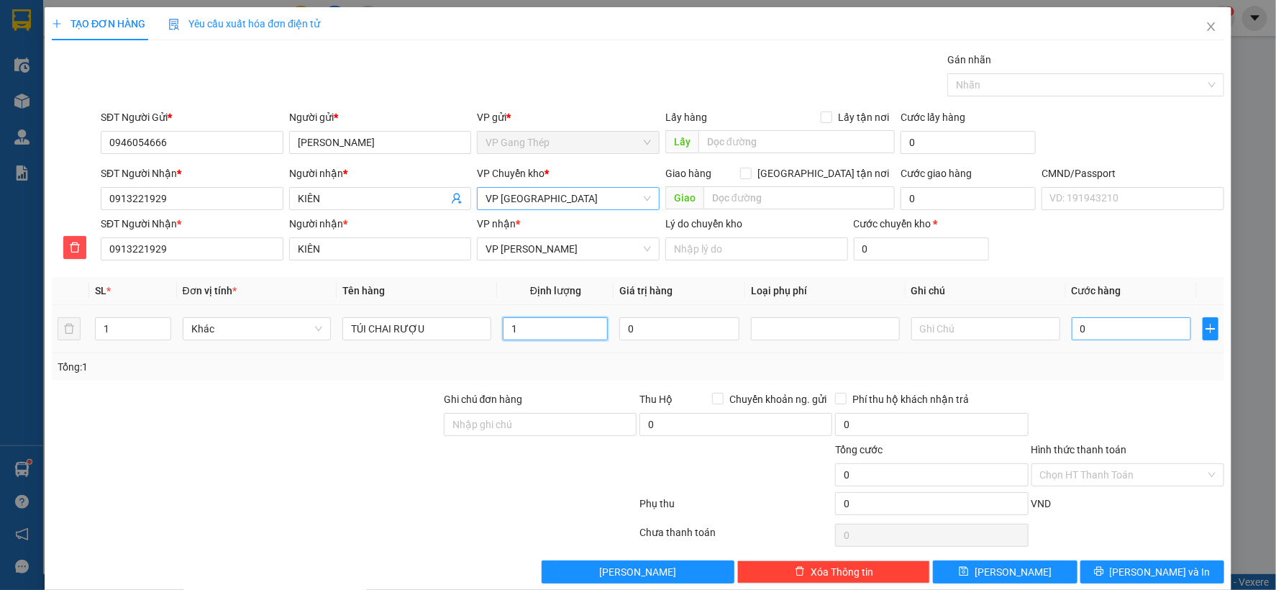
type input "1"
click at [1130, 335] on input "0" at bounding box center [1131, 328] width 119 height 23
click at [313, 324] on span "Khác" at bounding box center [257, 329] width 132 height 22
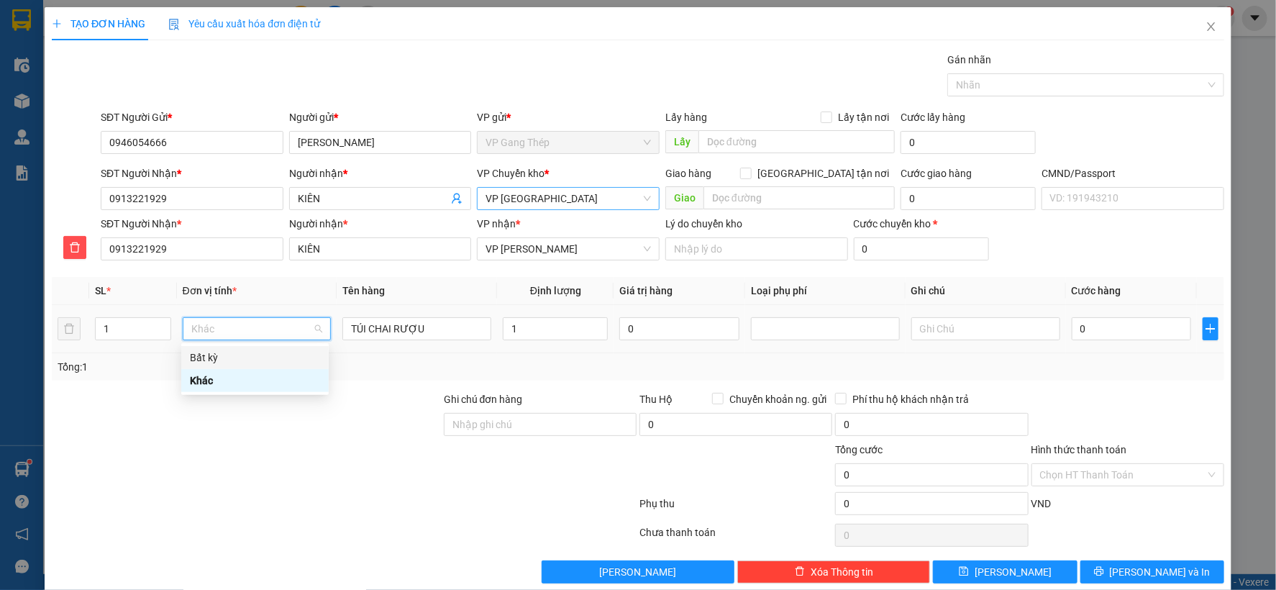
click at [218, 350] on div "Bất kỳ" at bounding box center [255, 358] width 130 height 16
click at [555, 325] on input "1" at bounding box center [555, 328] width 105 height 23
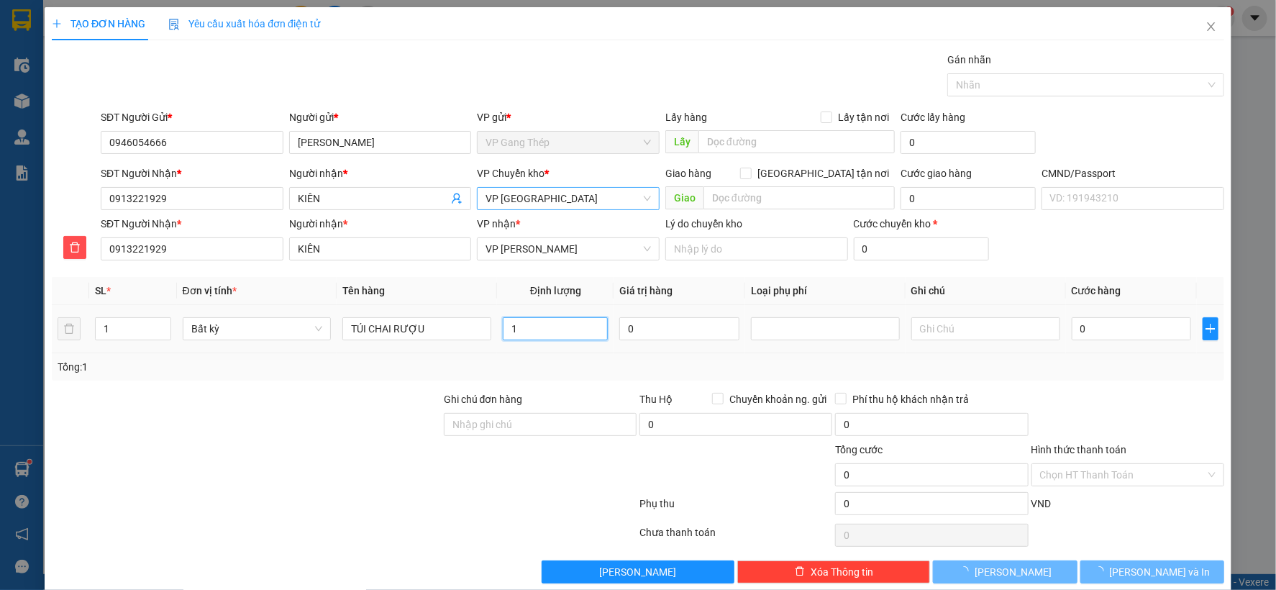
type input "35.000"
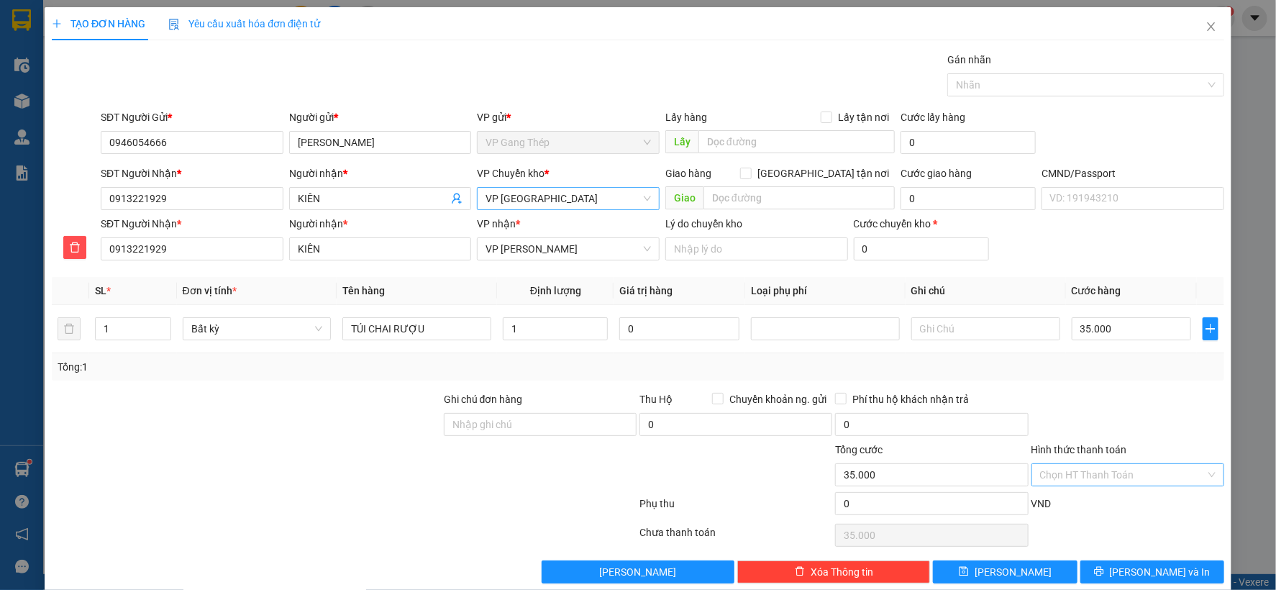
click at [1109, 476] on input "Hình thức thanh toán" at bounding box center [1122, 475] width 165 height 22
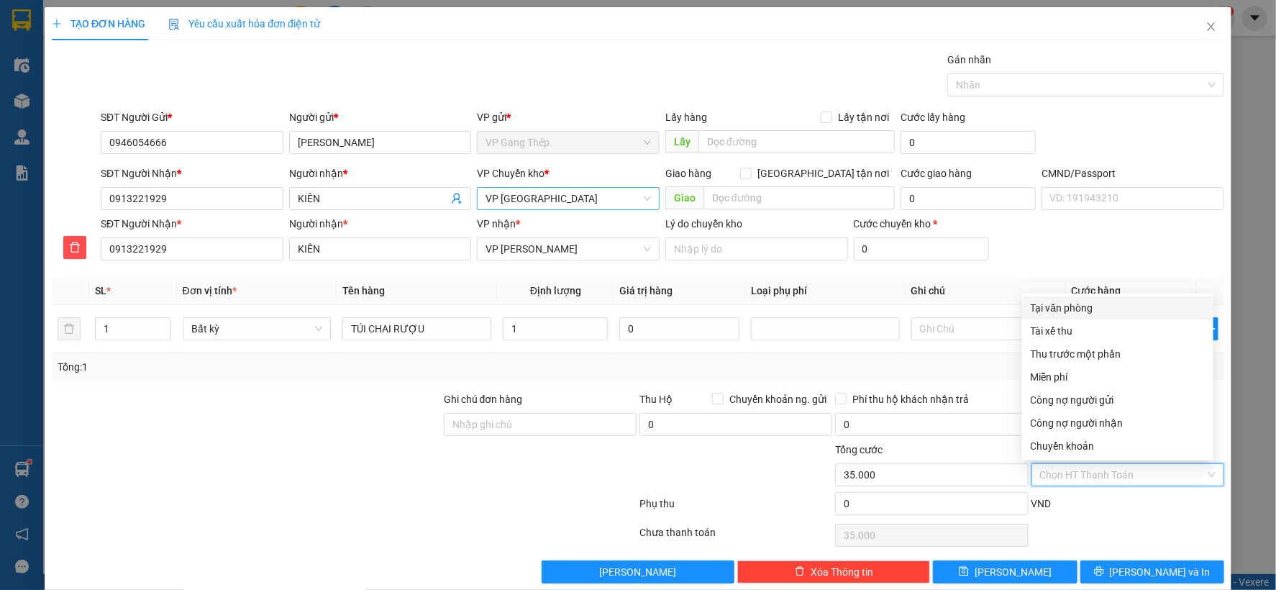
click at [1072, 306] on div "Tại văn phòng" at bounding box center [1118, 308] width 174 height 16
type input "0"
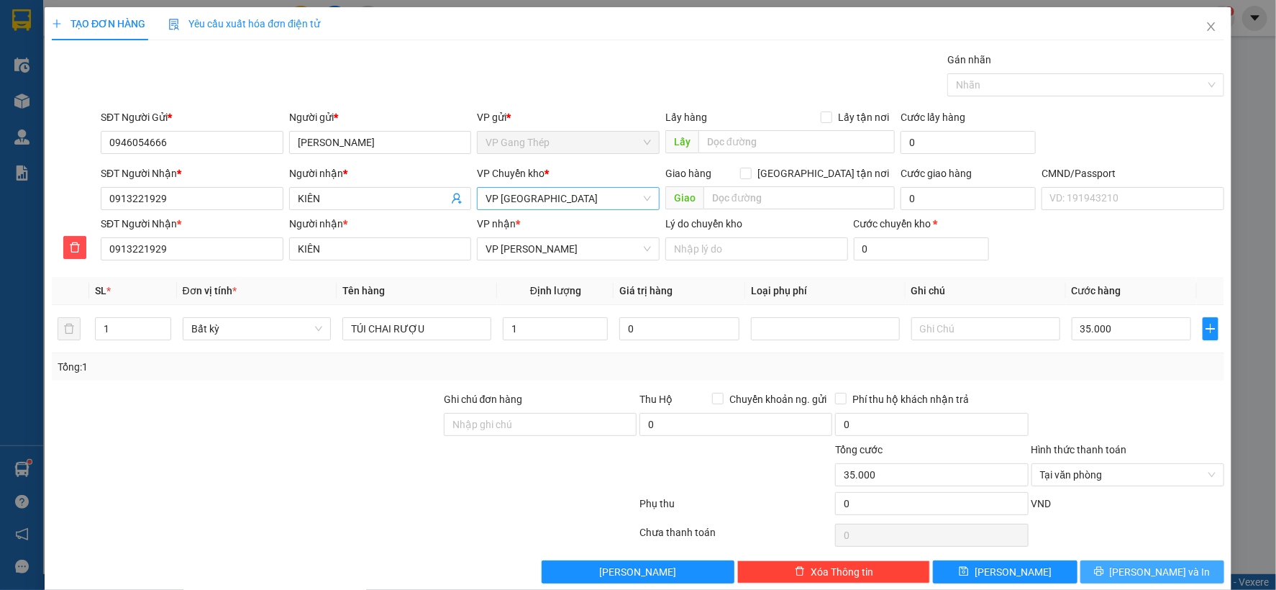
click at [1104, 571] on icon "printer" at bounding box center [1098, 571] width 9 height 9
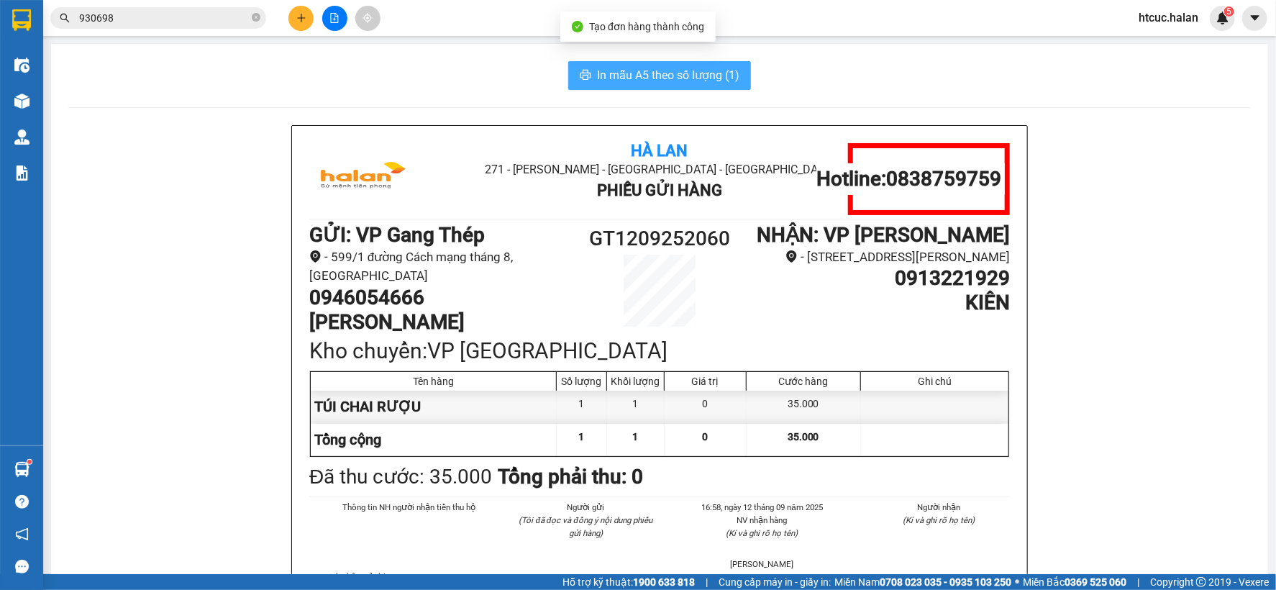
click at [648, 75] on span "In mẫu A5 theo số lượng (1)" at bounding box center [668, 75] width 142 height 18
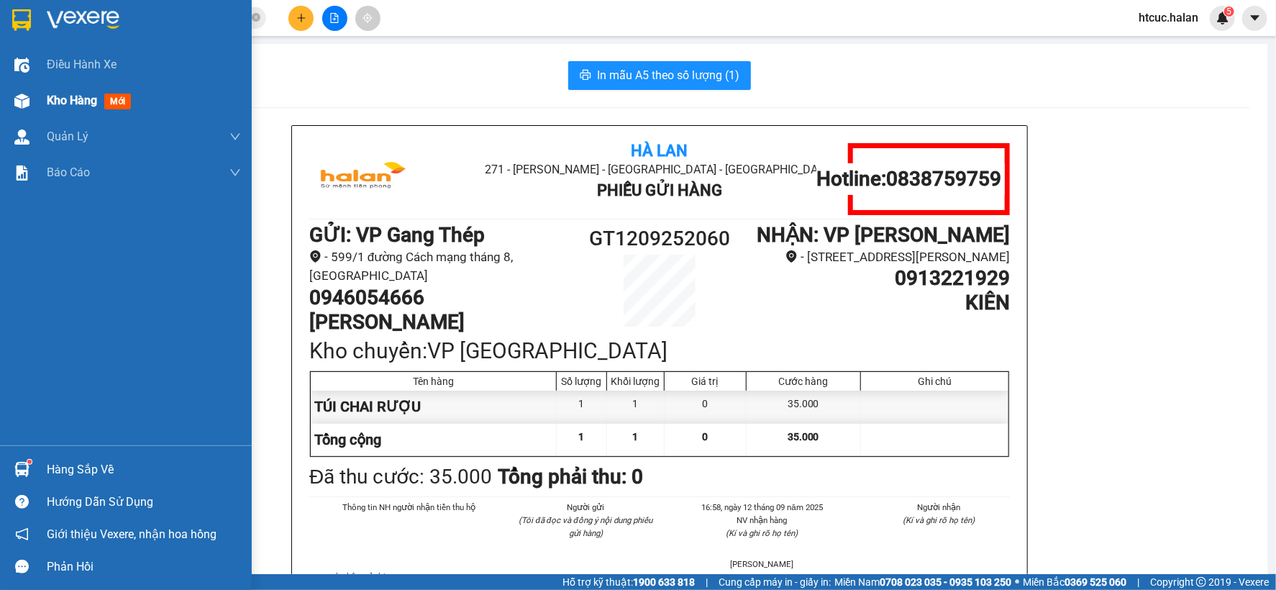
click at [32, 99] on div at bounding box center [21, 100] width 25 height 25
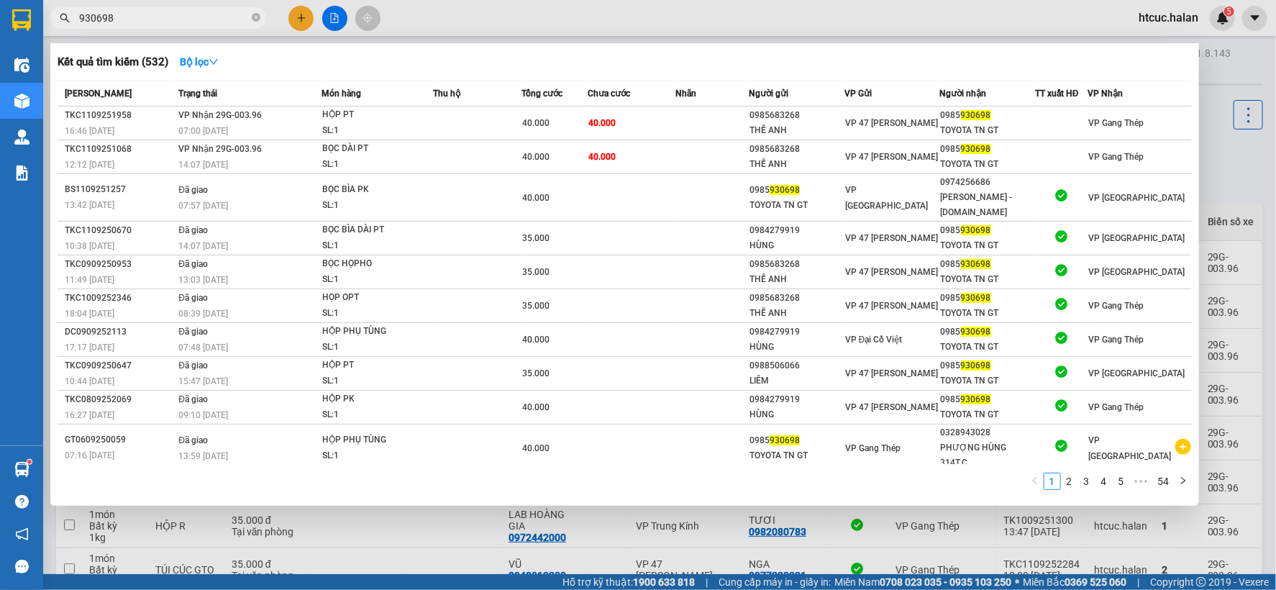
drag, startPoint x: 123, startPoint y: 15, endPoint x: 27, endPoint y: 47, distance: 101.0
click at [27, 47] on section "Kết quả tìm kiếm ( 532 ) Bộ lọc Mã ĐH Trạng thái Món hàng Thu hộ Tổng cước Chưa…" at bounding box center [638, 295] width 1276 height 590
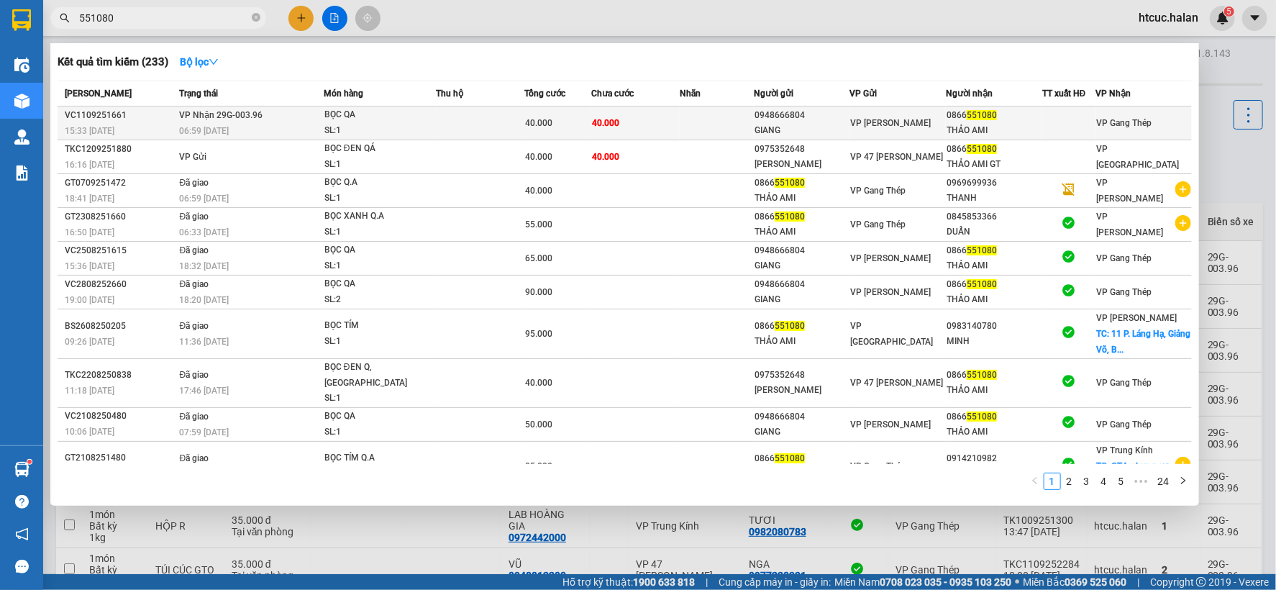
type input "551080"
click at [670, 124] on td "40.000" at bounding box center [635, 123] width 88 height 34
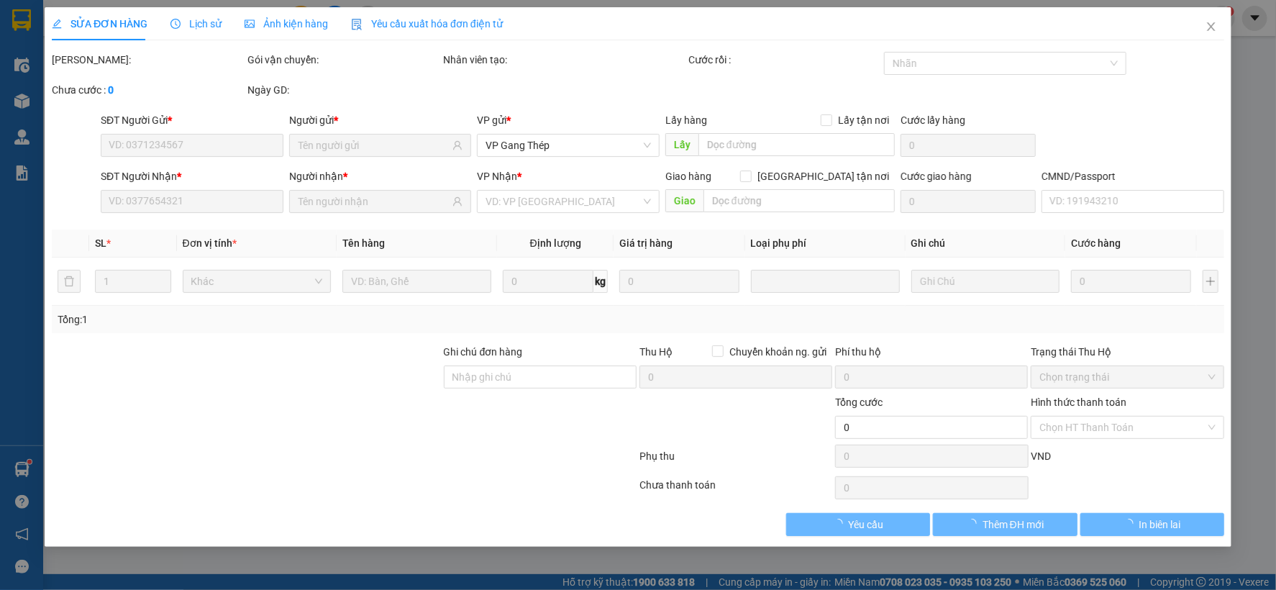
type input "0948666804"
type input "GIANG"
type input "0866551080"
type input "THẢO AMI"
type input "40.000"
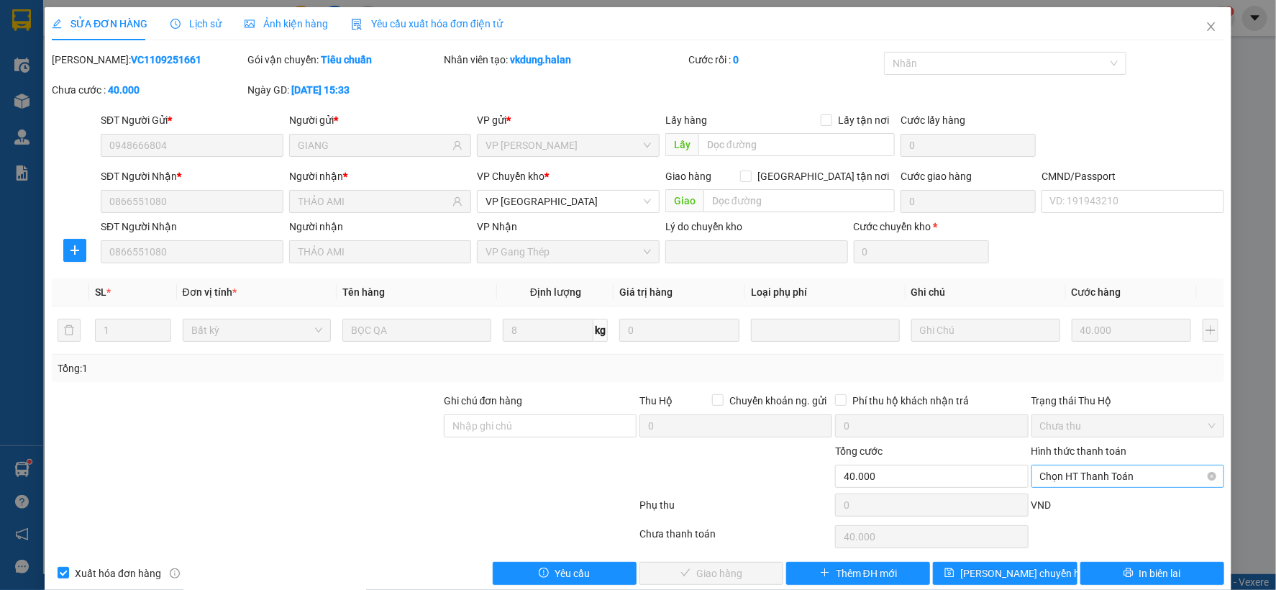
click at [1085, 468] on span "Chọn HT Thanh Toán" at bounding box center [1128, 477] width 176 height 22
click at [1076, 346] on div "Tại văn phòng" at bounding box center [1117, 355] width 191 height 23
type input "0"
click at [746, 567] on button "Giao hàng" at bounding box center [712, 573] width 144 height 23
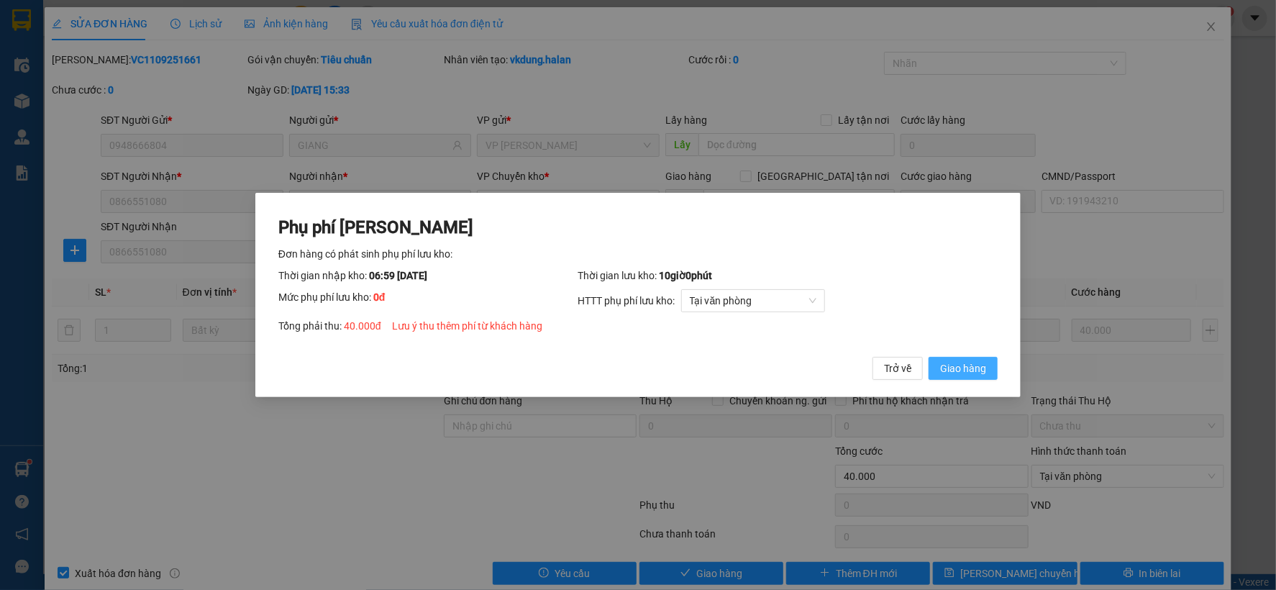
click at [953, 364] on span "Giao hàng" at bounding box center [963, 368] width 46 height 16
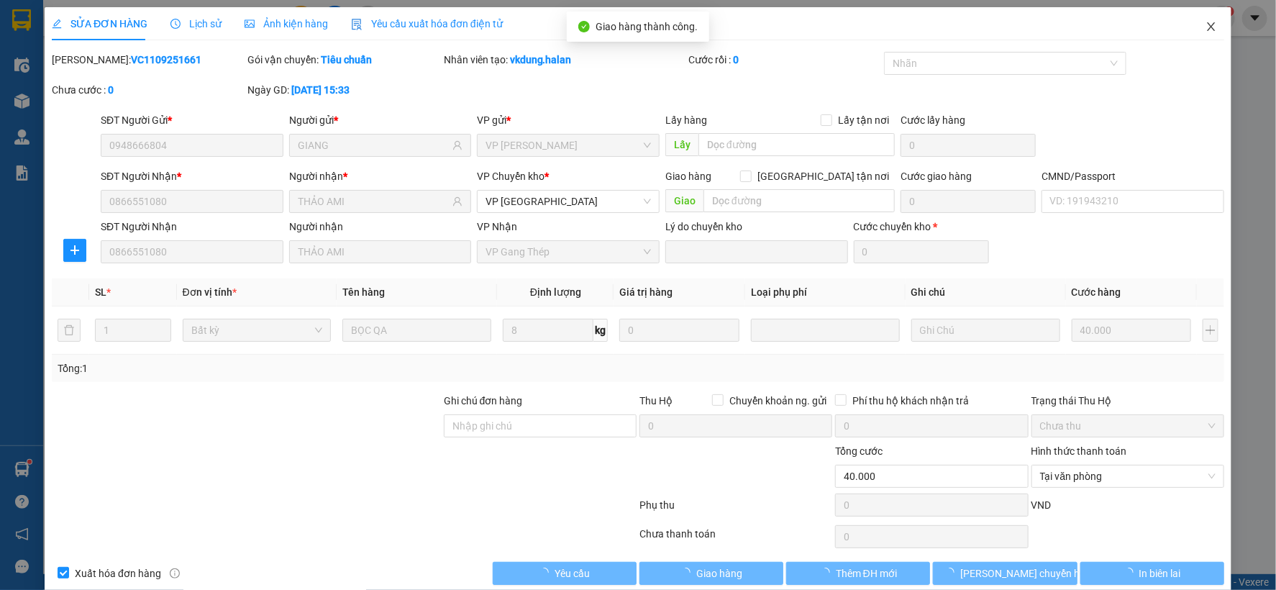
click at [1200, 17] on span "Close" at bounding box center [1211, 27] width 40 height 40
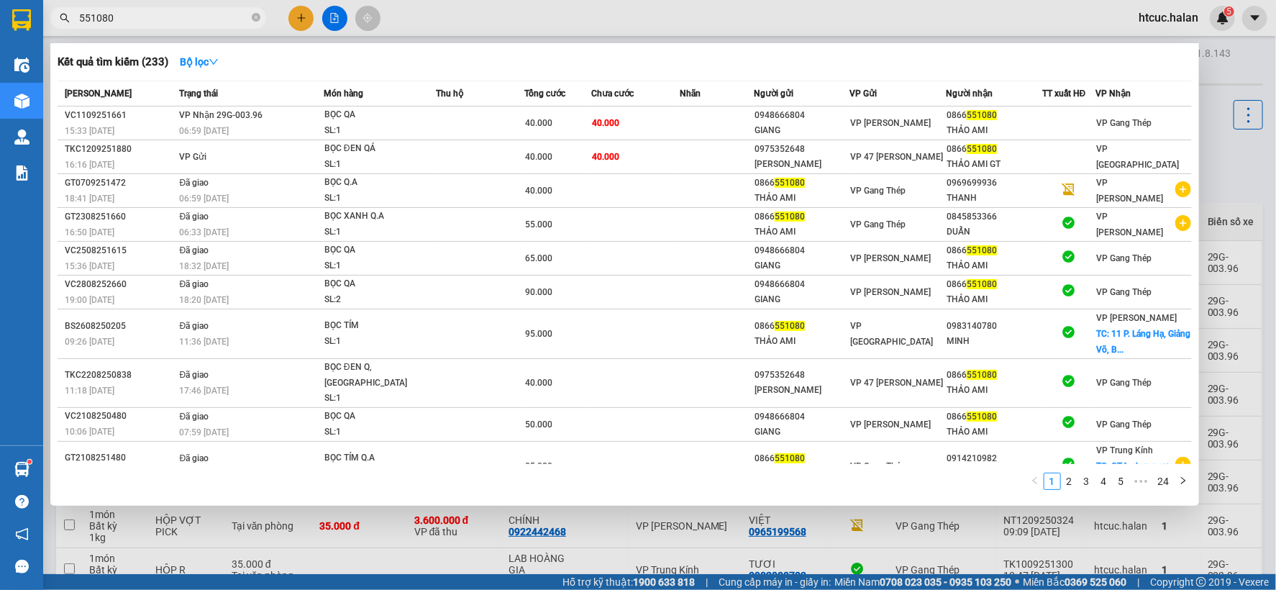
drag, startPoint x: 123, startPoint y: 14, endPoint x: 43, endPoint y: 27, distance: 80.9
click at [43, 27] on div "551080" at bounding box center [140, 18] width 281 height 22
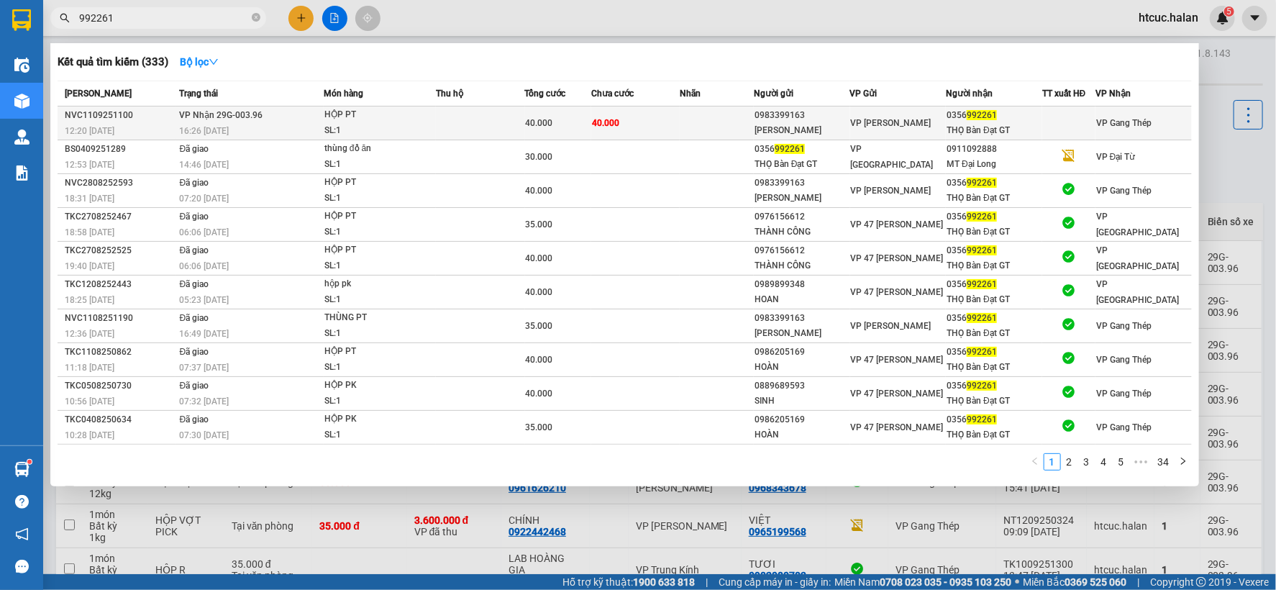
type input "992261"
click at [644, 124] on td "40.000" at bounding box center [635, 123] width 88 height 34
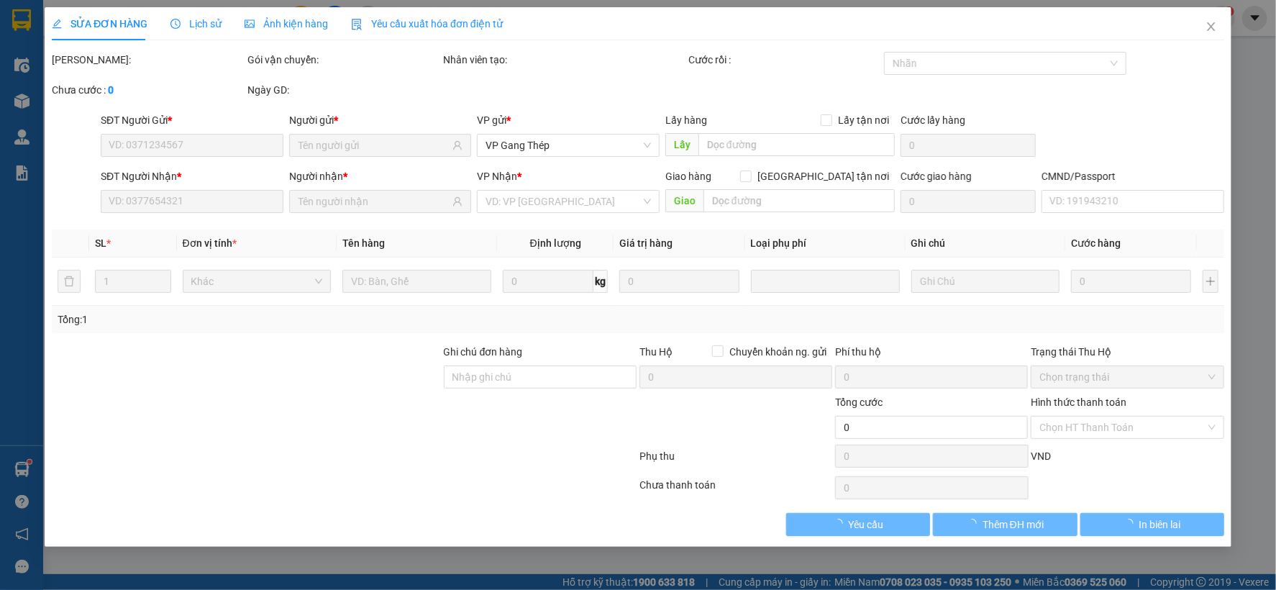
type input "0983399163"
type input "LÊ HUY"
type input "0356992261"
type input "THỌ Bàn Đạt GT"
type input "40.000"
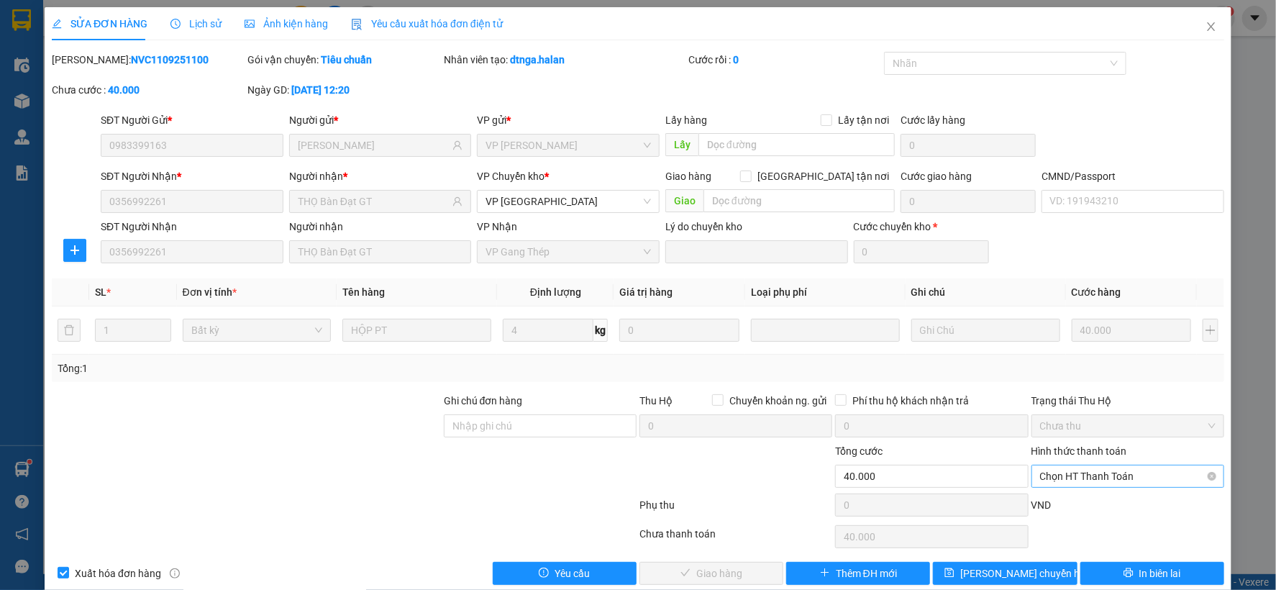
click at [1068, 468] on span "Chọn HT Thanh Toán" at bounding box center [1128, 477] width 176 height 22
click at [1063, 357] on div "Tại văn phòng" at bounding box center [1118, 356] width 174 height 16
type input "0"
click at [712, 566] on span "Giao hàng" at bounding box center [719, 574] width 46 height 16
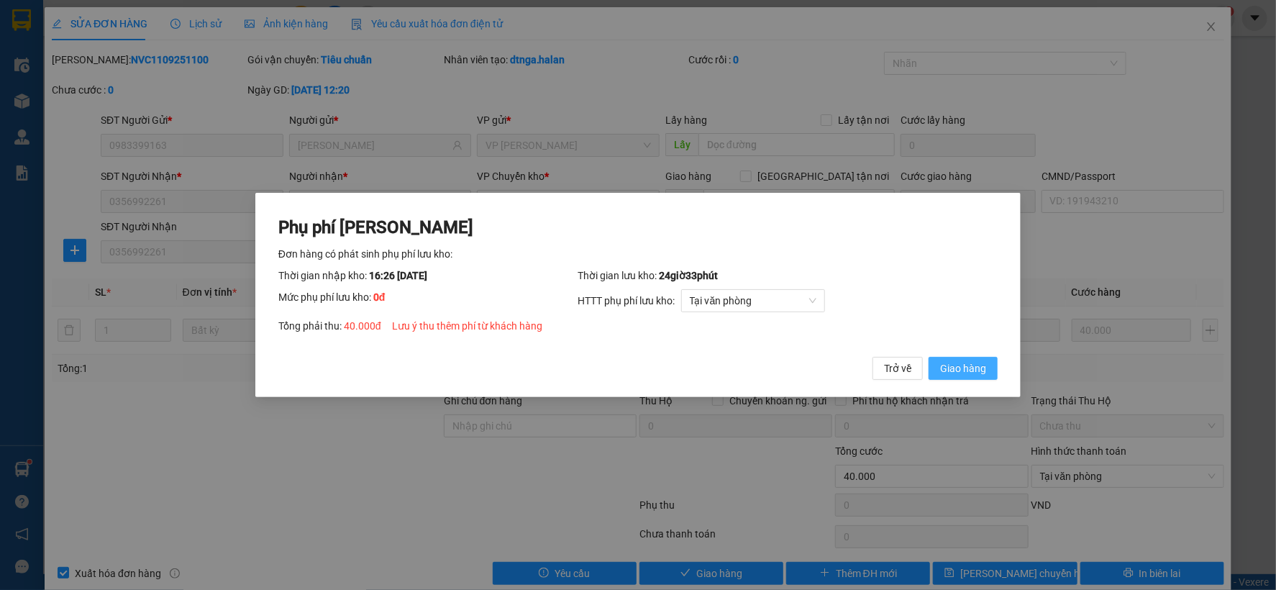
click at [958, 362] on span "Giao hàng" at bounding box center [963, 368] width 46 height 16
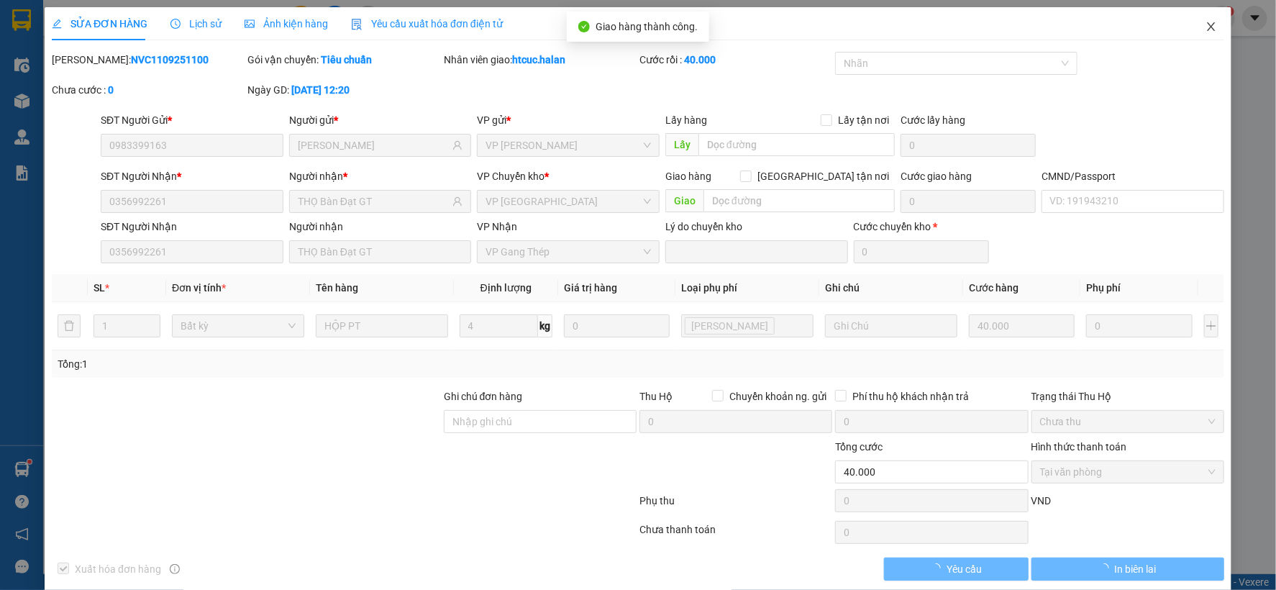
click at [1207, 24] on icon "close" at bounding box center [1211, 26] width 8 height 9
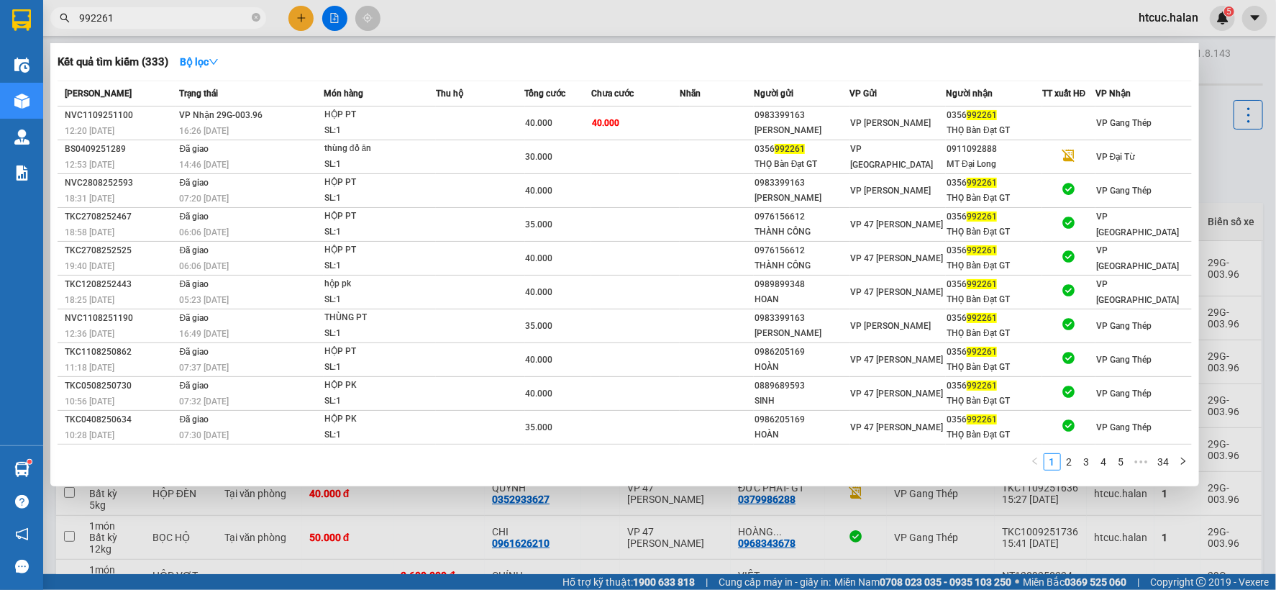
drag, startPoint x: 117, startPoint y: 10, endPoint x: 237, endPoint y: 13, distance: 120.9
click at [60, 31] on div "Kết quả tìm kiếm ( 333 ) Bộ lọc Mã ĐH Trạng thái Món hàng Thu hộ Tổng cước Chưa…" at bounding box center [140, 18] width 281 height 25
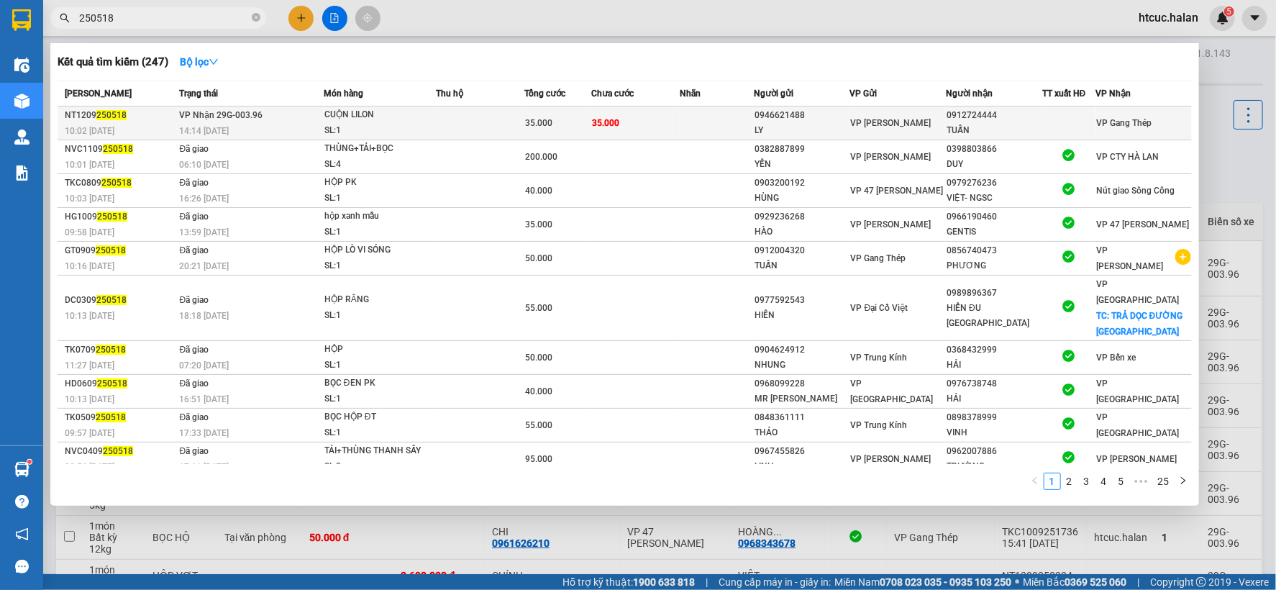
type input "250518"
click at [639, 122] on td "35.000" at bounding box center [635, 123] width 88 height 34
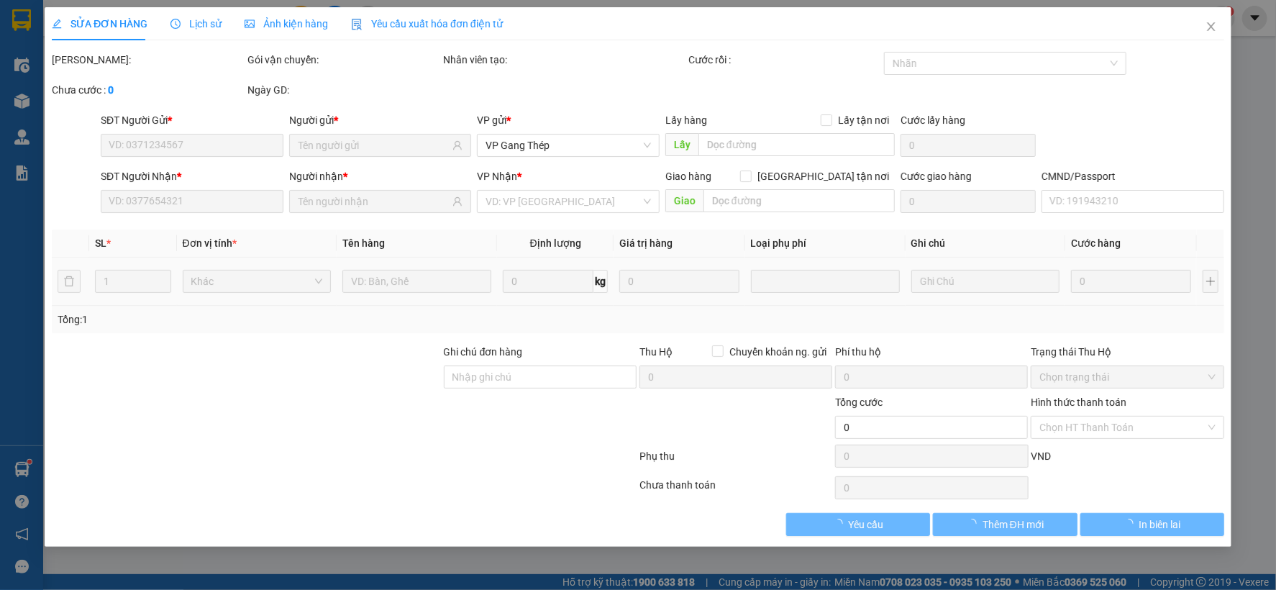
type input "0946621488"
type input "LY"
type input "0912724444"
type input "TUẤN"
type input "35.000"
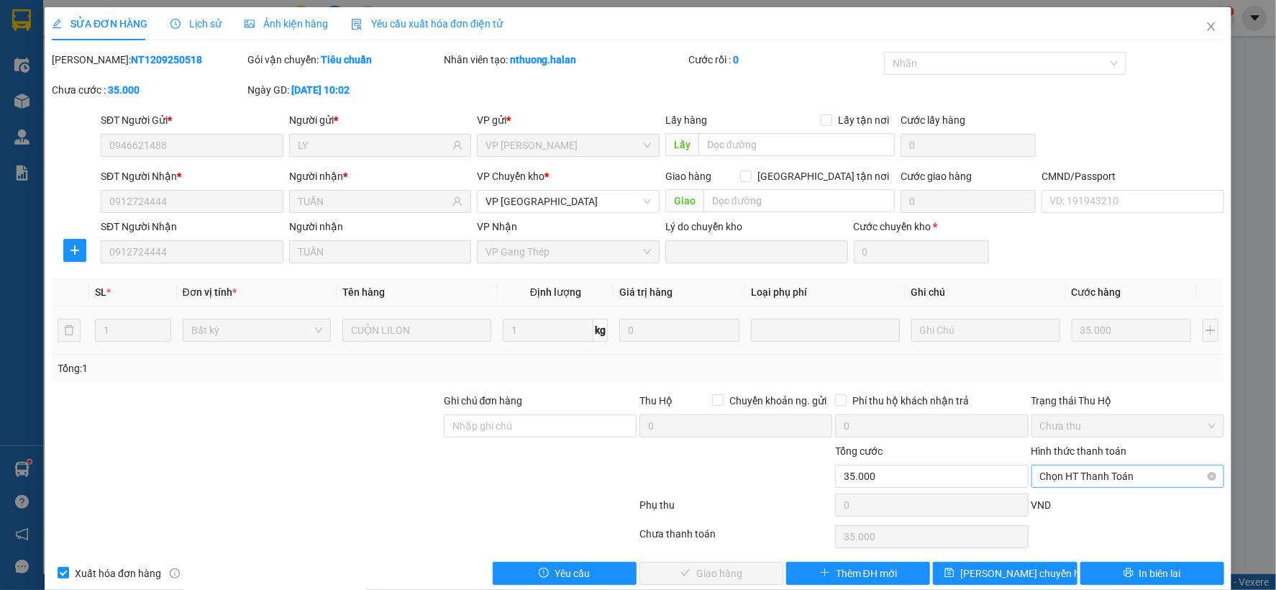
click at [1087, 471] on span "Chọn HT Thanh Toán" at bounding box center [1128, 477] width 176 height 22
click at [1077, 351] on div "Tại văn phòng" at bounding box center [1118, 356] width 174 height 16
type input "0"
click at [735, 571] on span "Giao hàng" at bounding box center [719, 574] width 46 height 16
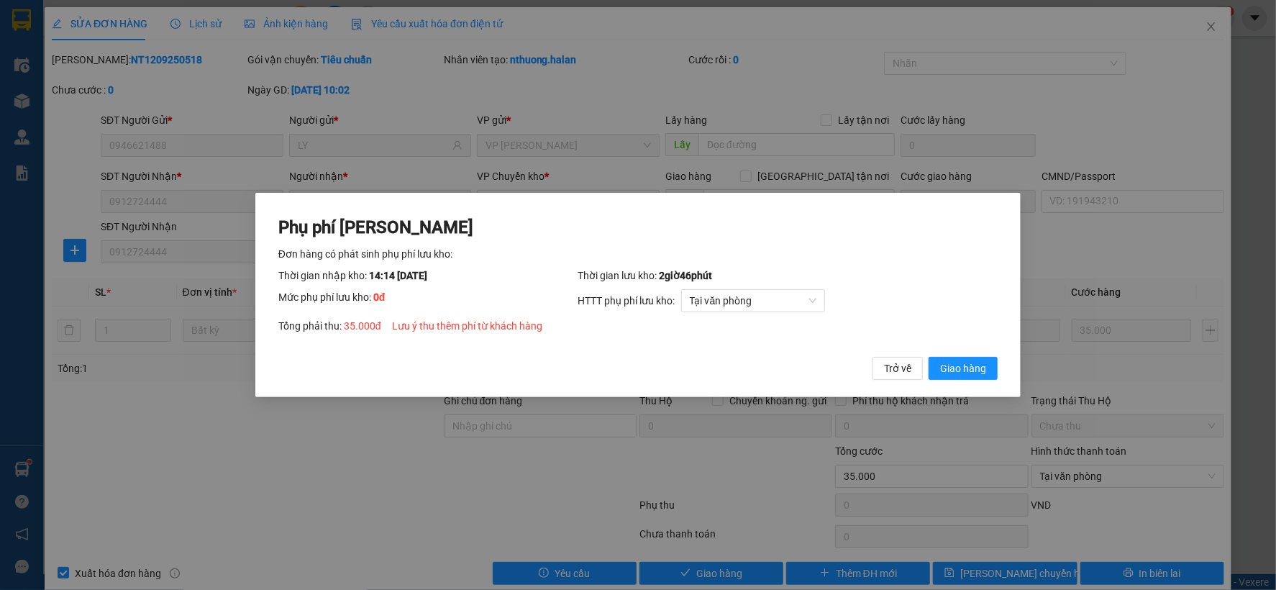
drag, startPoint x: 966, startPoint y: 368, endPoint x: 994, endPoint y: 281, distance: 92.2
click at [963, 366] on span "Giao hàng" at bounding box center [963, 368] width 46 height 16
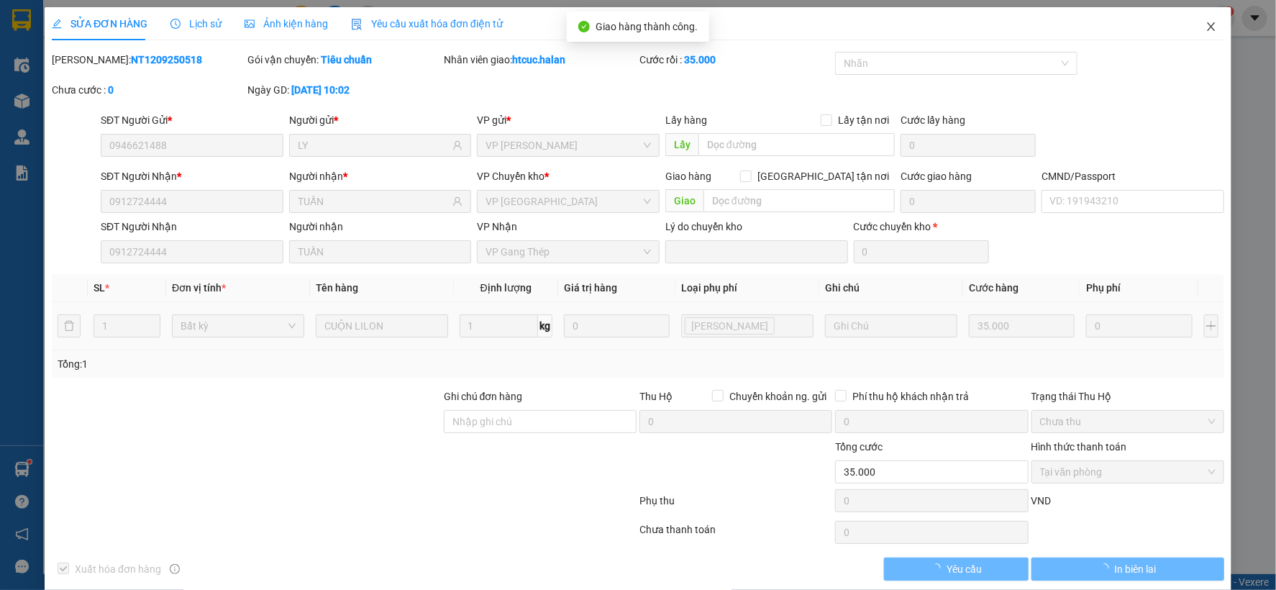
click at [1206, 24] on icon "close" at bounding box center [1212, 27] width 12 height 12
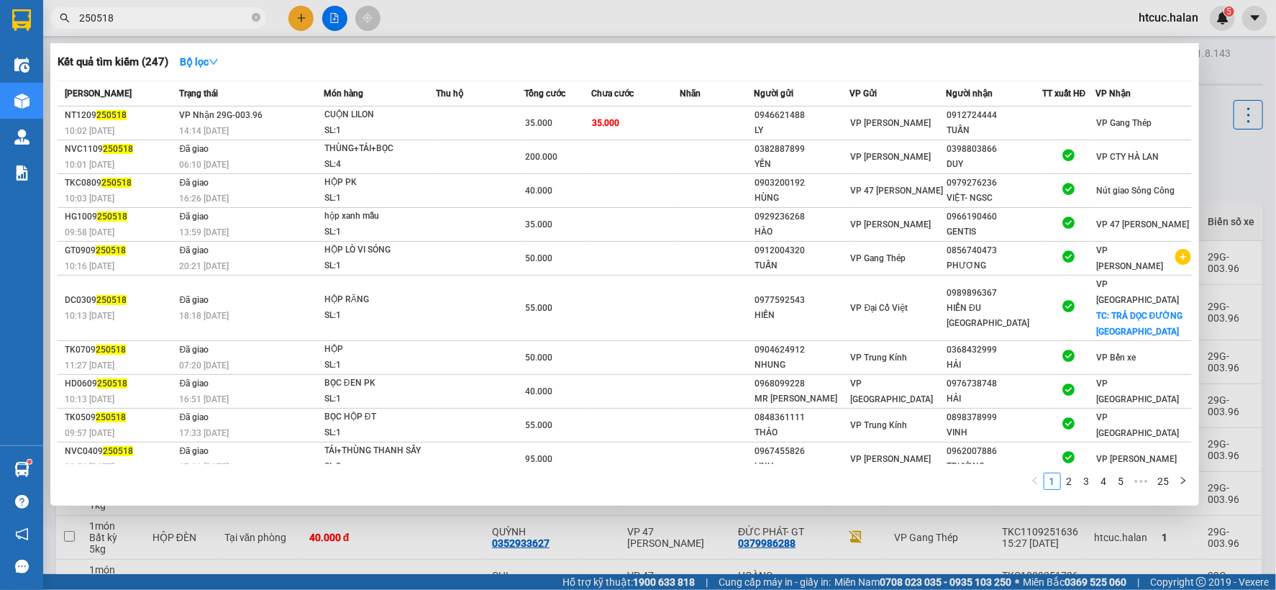
drag, startPoint x: 117, startPoint y: 22, endPoint x: 62, endPoint y: 27, distance: 55.6
click at [62, 27] on span "250518" at bounding box center [158, 18] width 216 height 22
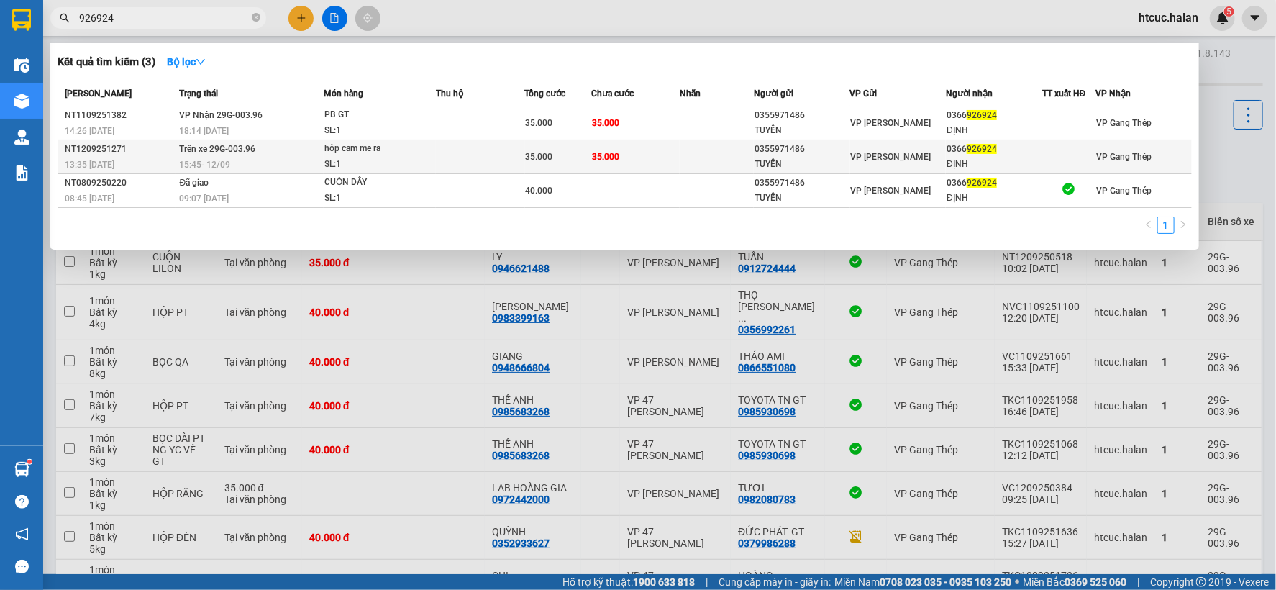
type input "926924"
click at [637, 155] on td "35.000" at bounding box center [635, 157] width 88 height 34
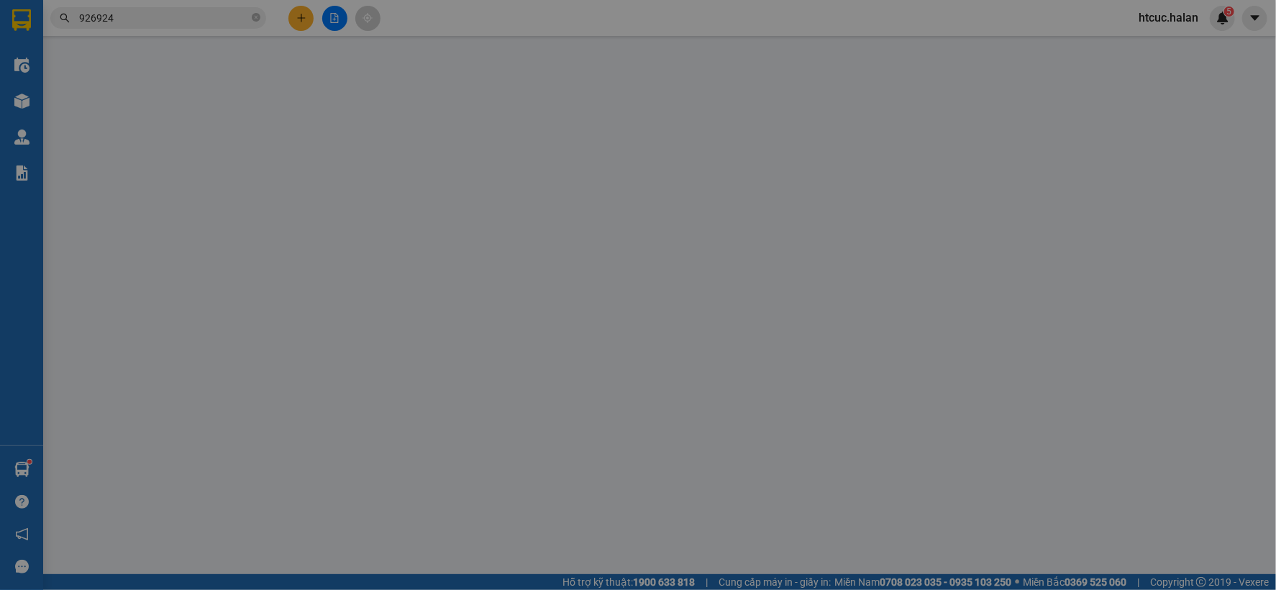
type input "0355971486"
type input "TUYẾN"
type input "0366926924"
type input "ĐỊNH"
type input "35.000"
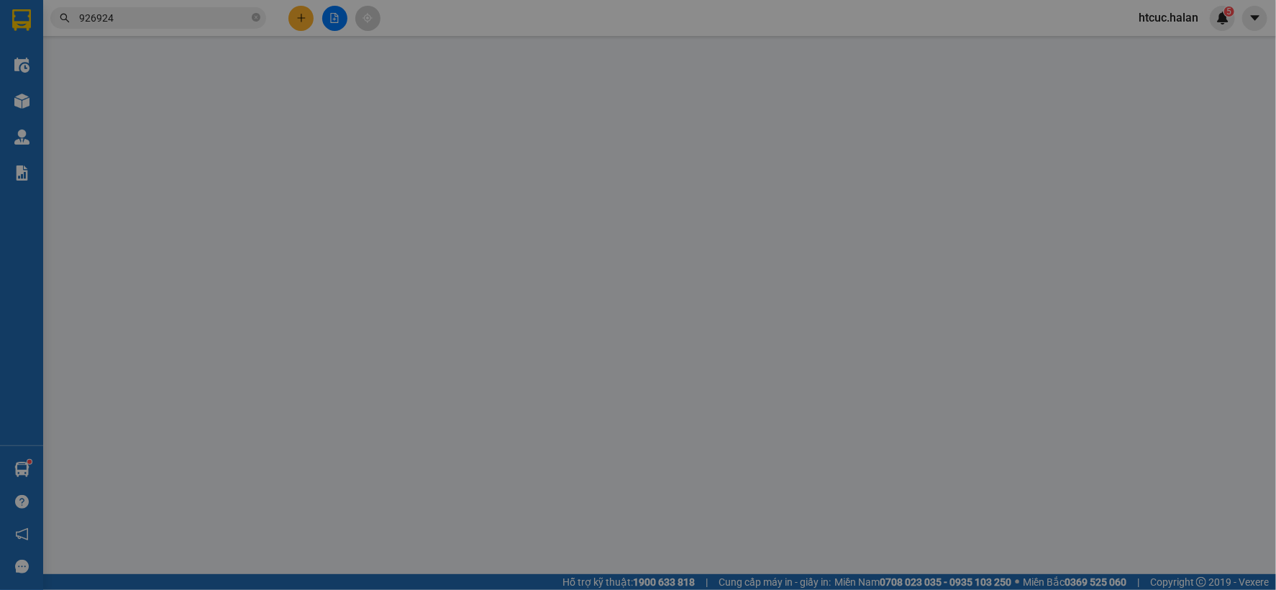
type input "35.000"
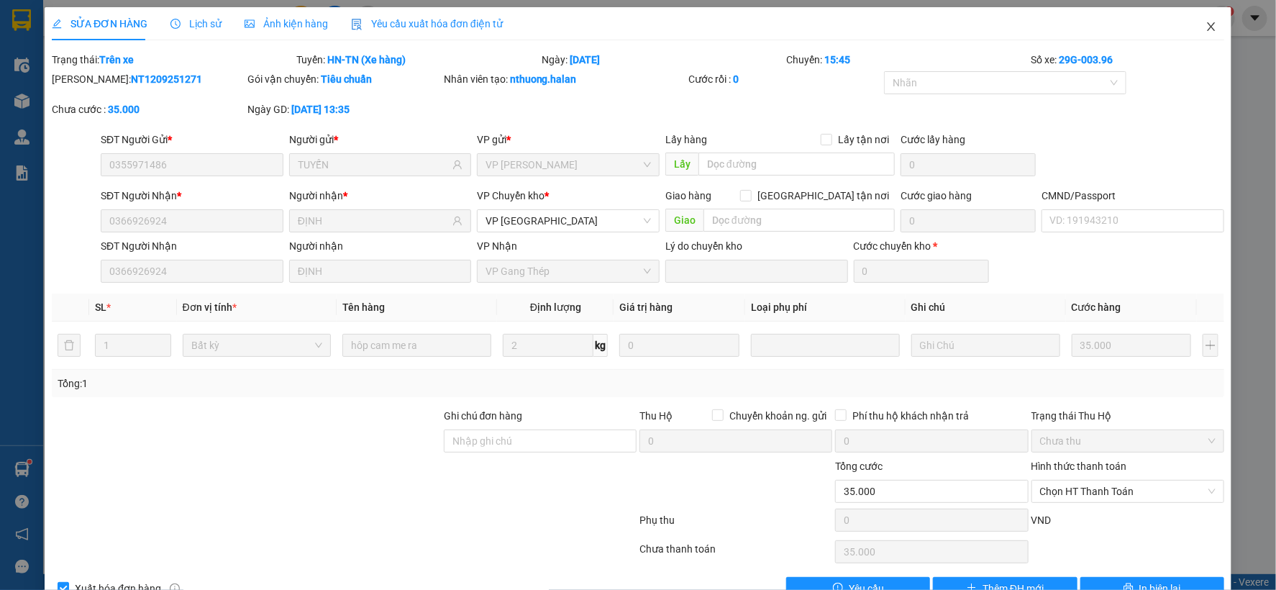
click at [1204, 19] on span "Close" at bounding box center [1211, 27] width 40 height 40
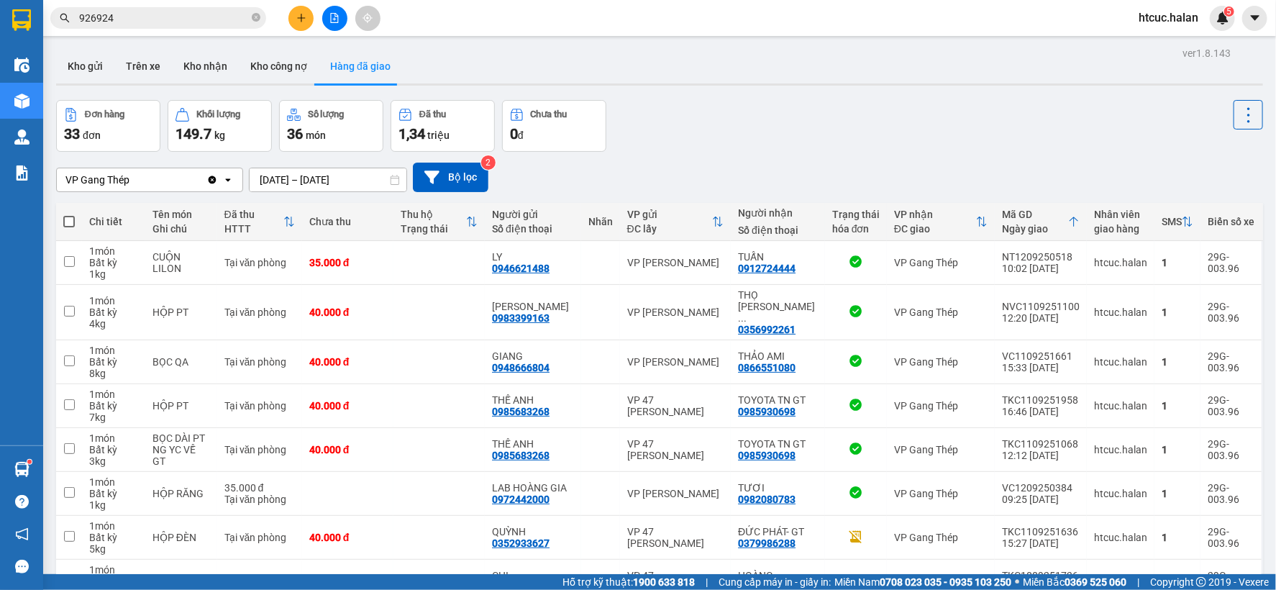
click at [194, 19] on input "926924" at bounding box center [164, 18] width 170 height 16
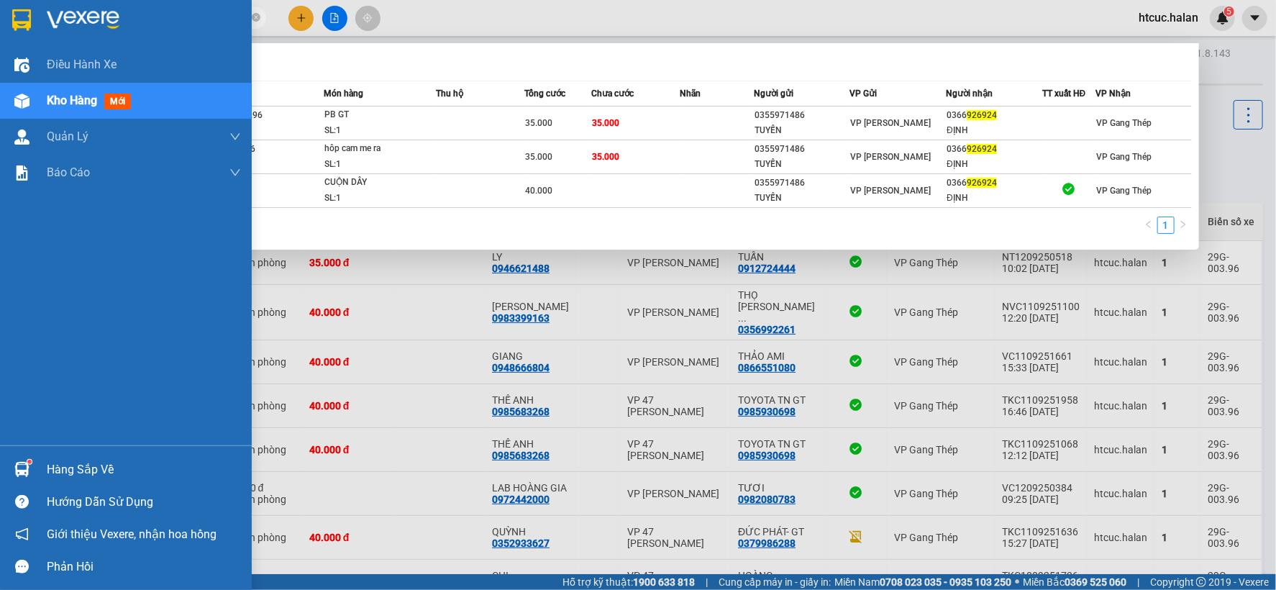
click at [24, 458] on div at bounding box center [21, 469] width 25 height 25
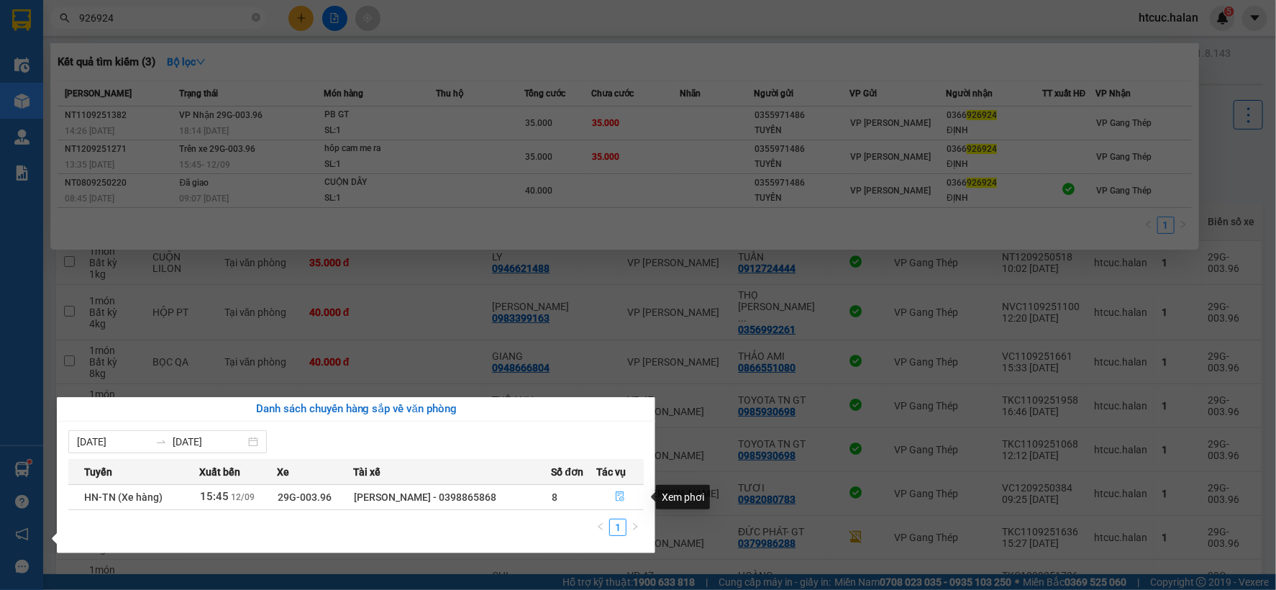
click at [619, 496] on icon "file-done" at bounding box center [620, 496] width 9 height 10
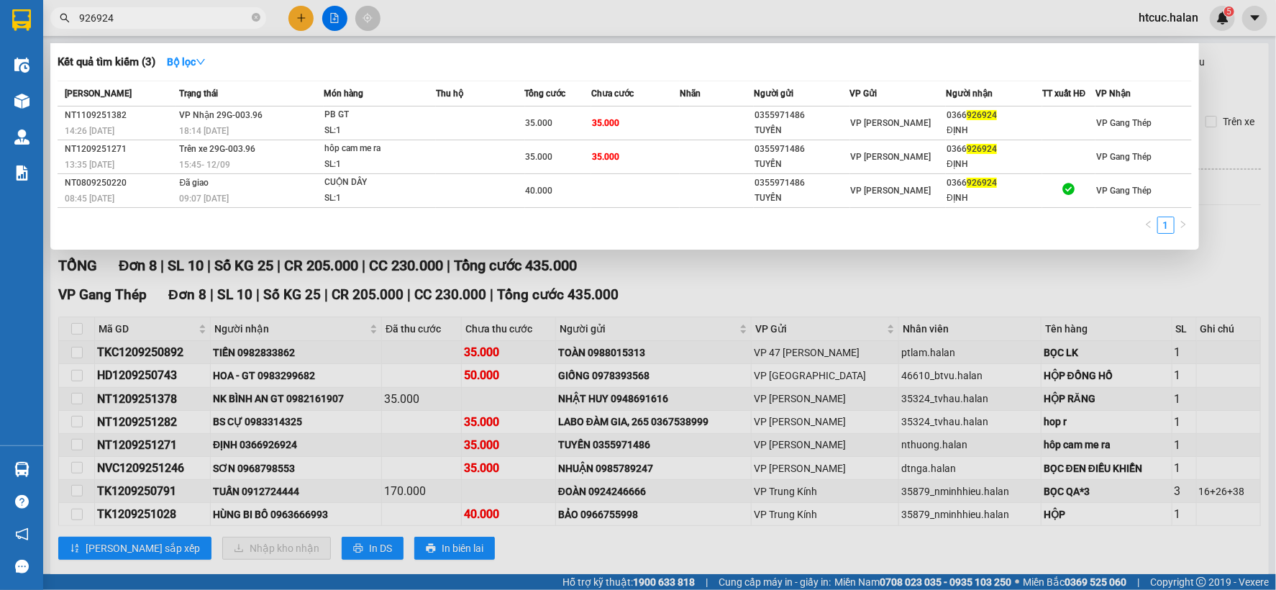
click at [75, 330] on div at bounding box center [638, 295] width 1276 height 590
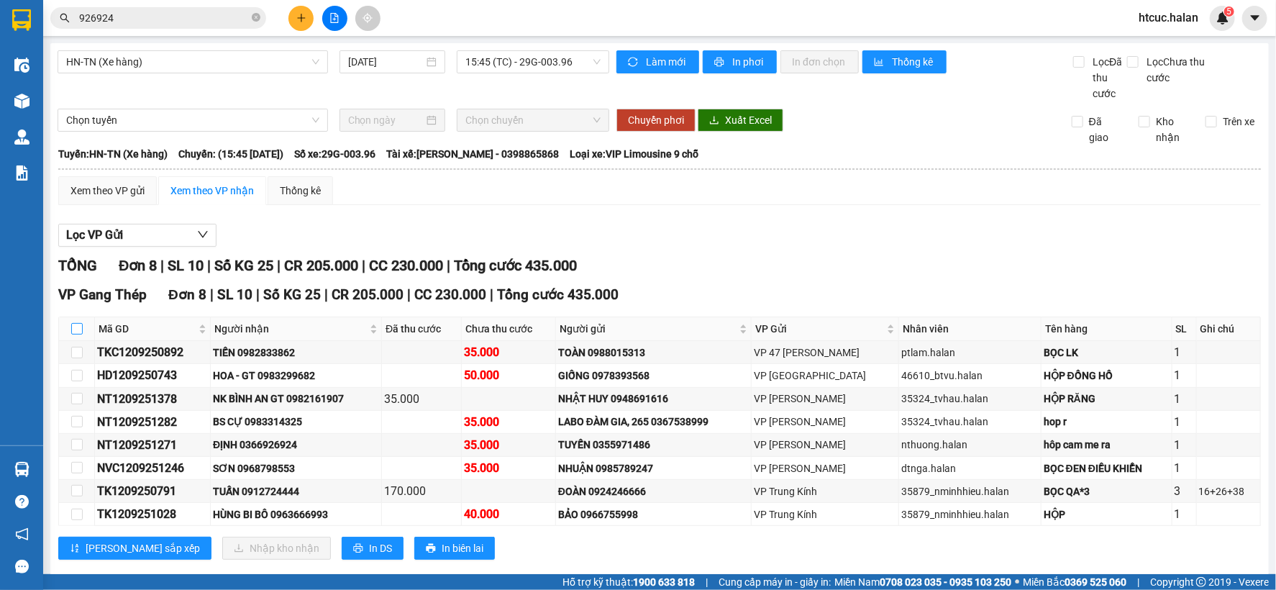
click at [75, 330] on input "checkbox" at bounding box center [77, 329] width 12 height 12
checkbox input "true"
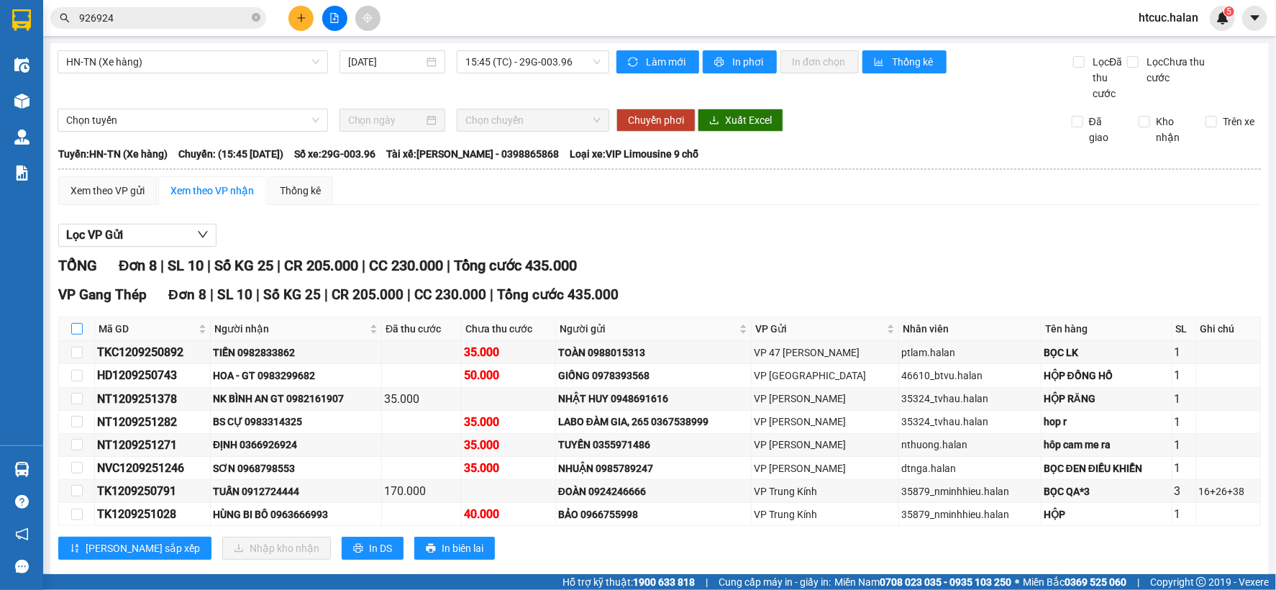
checkbox input "true"
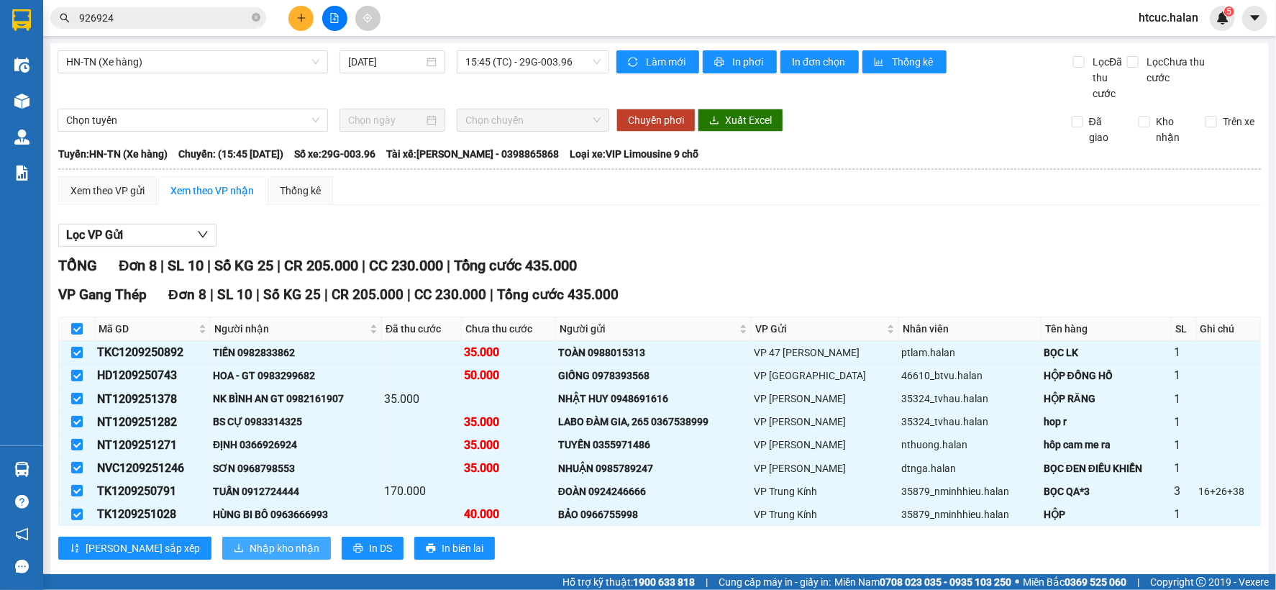
click at [250, 547] on span "Nhập kho nhận" at bounding box center [285, 548] width 70 height 16
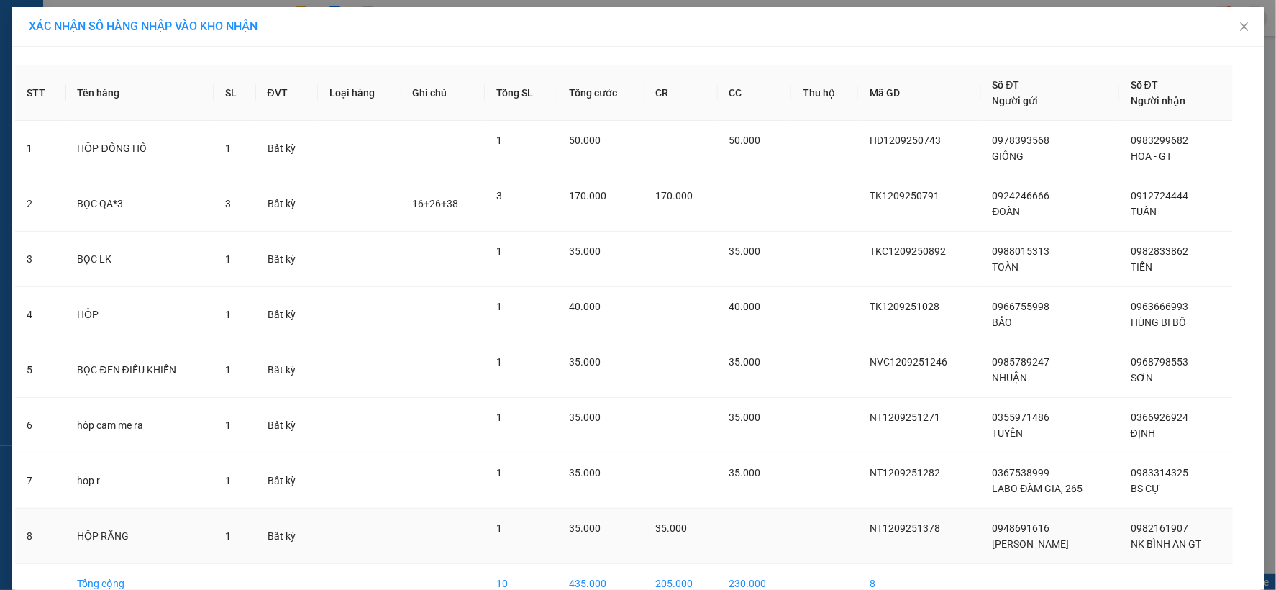
scroll to position [80, 0]
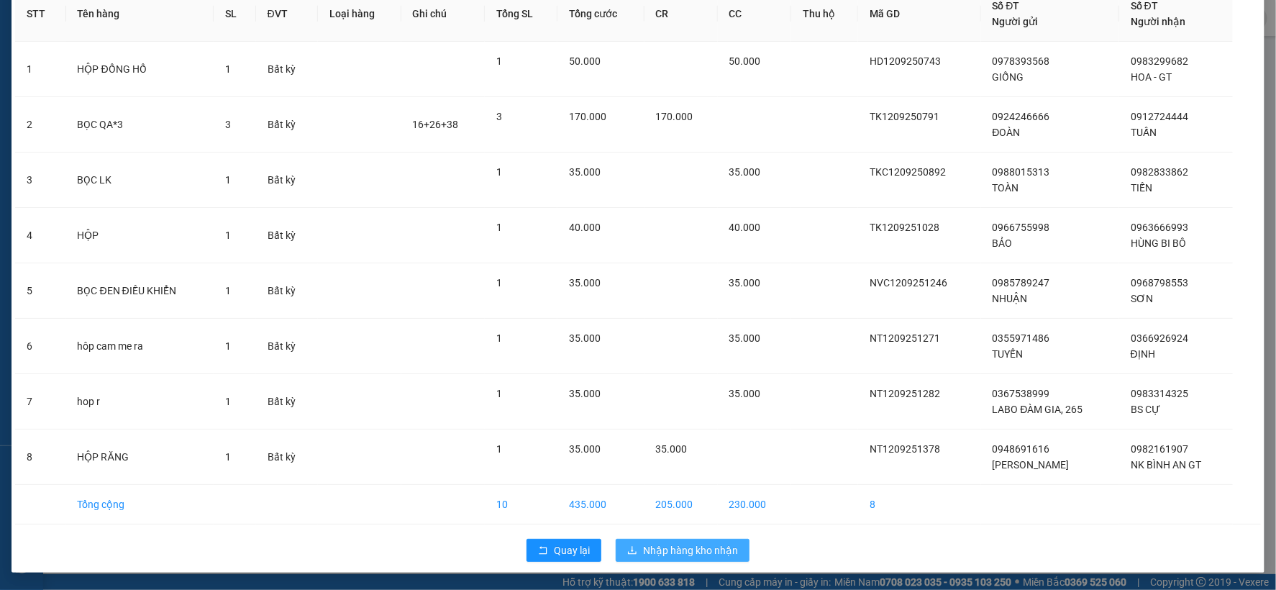
click at [665, 548] on span "Nhập hàng kho nhận" at bounding box center [690, 551] width 95 height 16
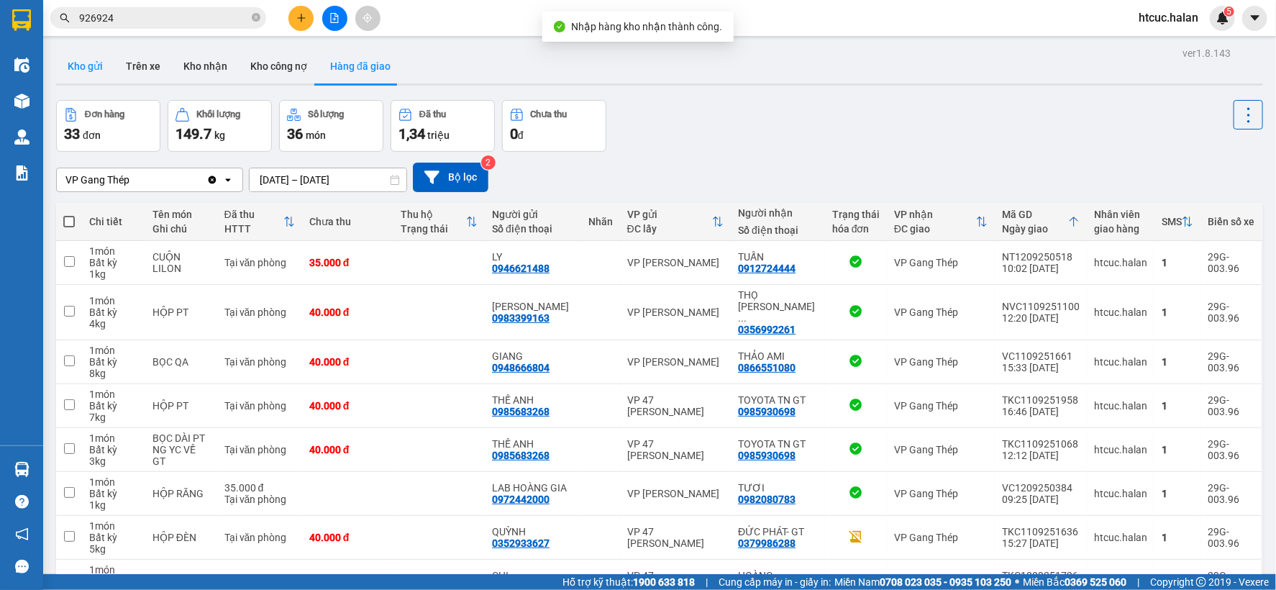
click at [87, 65] on button "Kho gửi" at bounding box center [85, 66] width 58 height 35
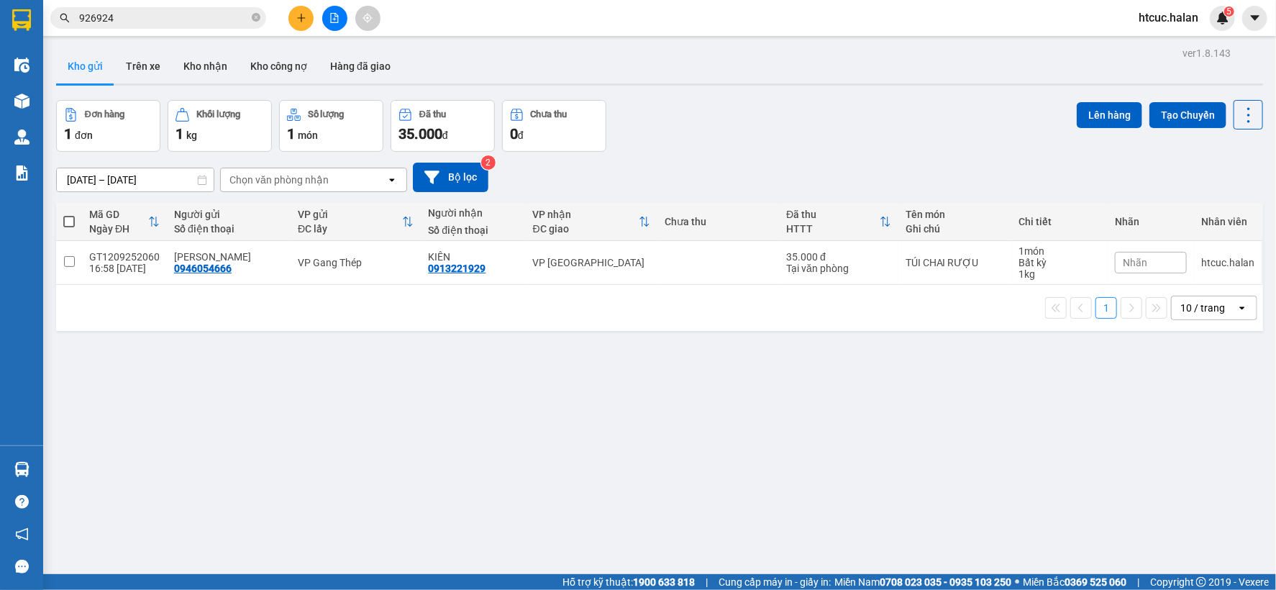
click at [191, 19] on input "926924" at bounding box center [164, 18] width 170 height 16
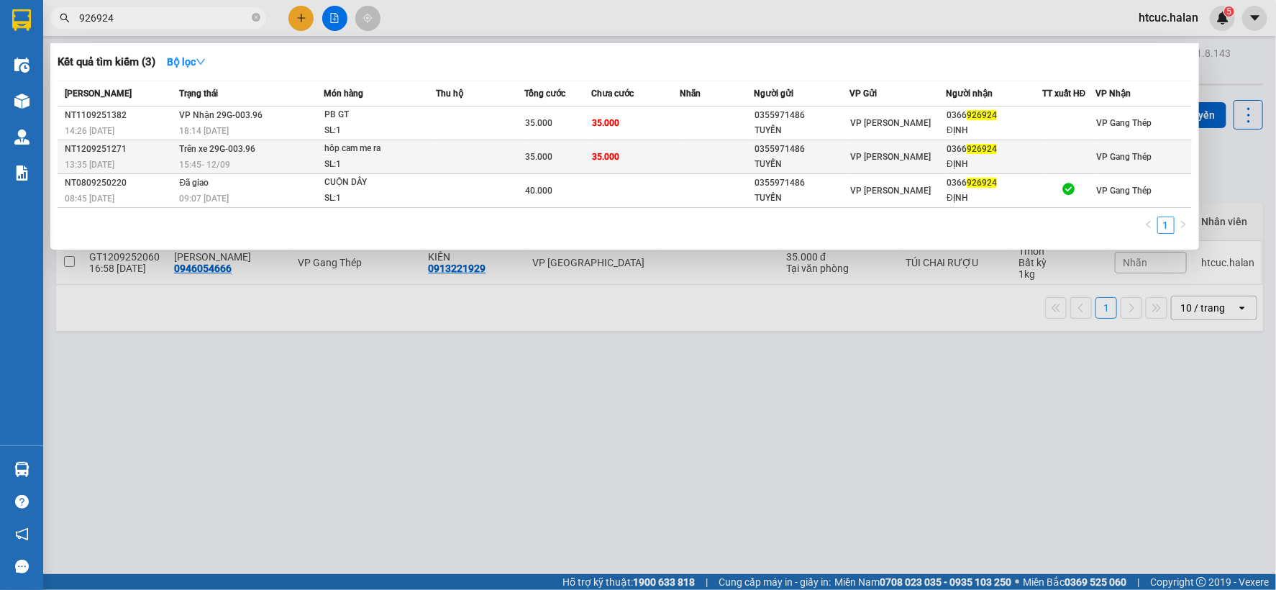
click at [671, 148] on td "35.000" at bounding box center [635, 157] width 88 height 34
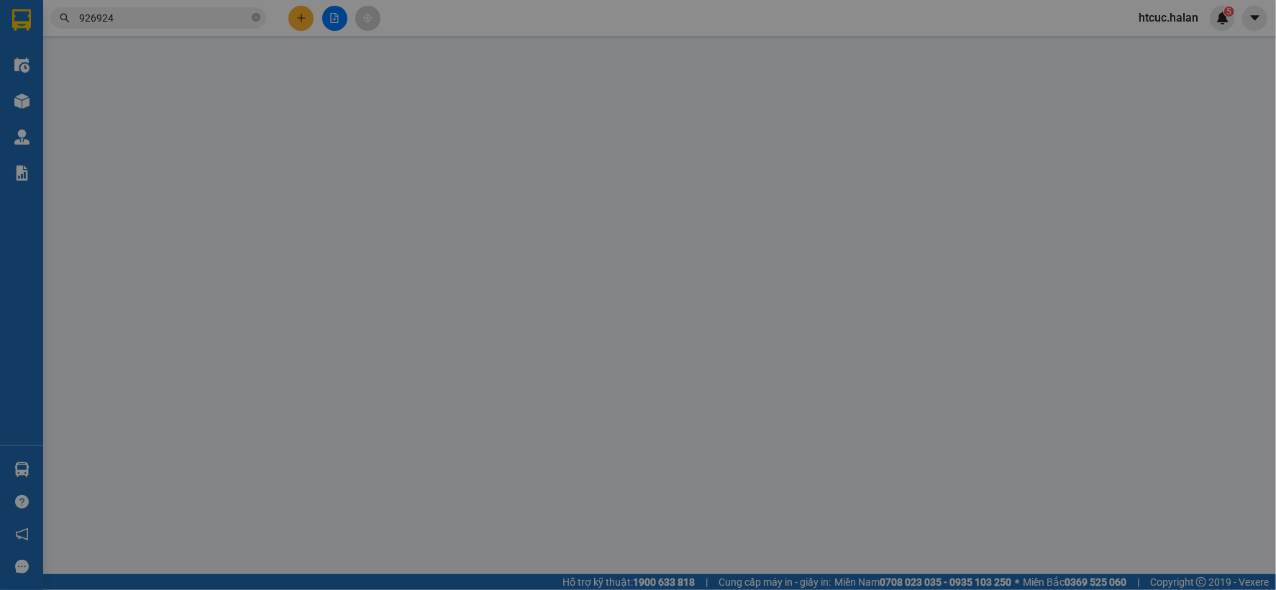
type input "0355971486"
type input "TUYẾN"
type input "0366926924"
type input "ĐỊNH"
type input "35.000"
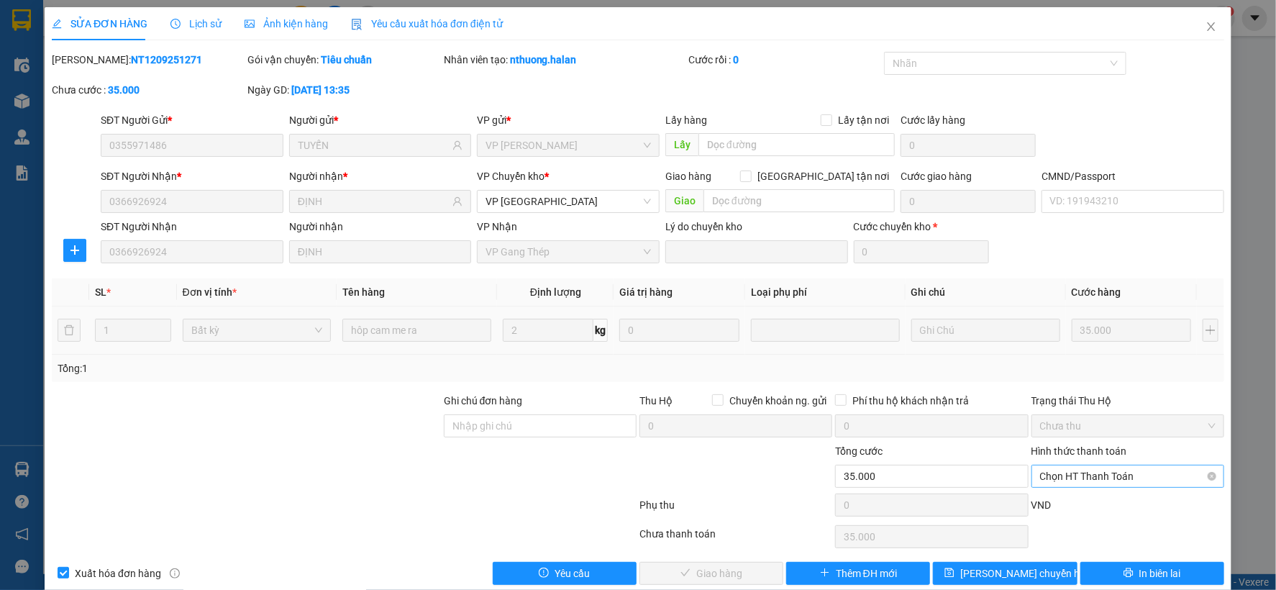
click at [1105, 468] on span "Chọn HT Thanh Toán" at bounding box center [1128, 477] width 176 height 22
click at [1084, 358] on div "Tại văn phòng" at bounding box center [1118, 356] width 174 height 16
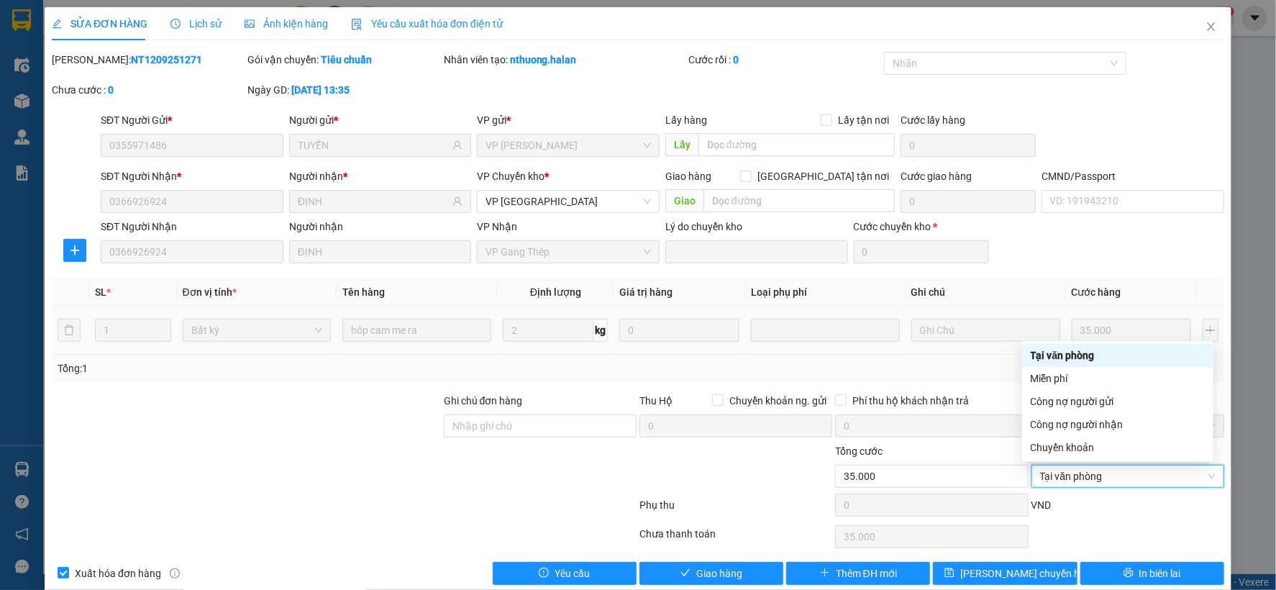
type input "0"
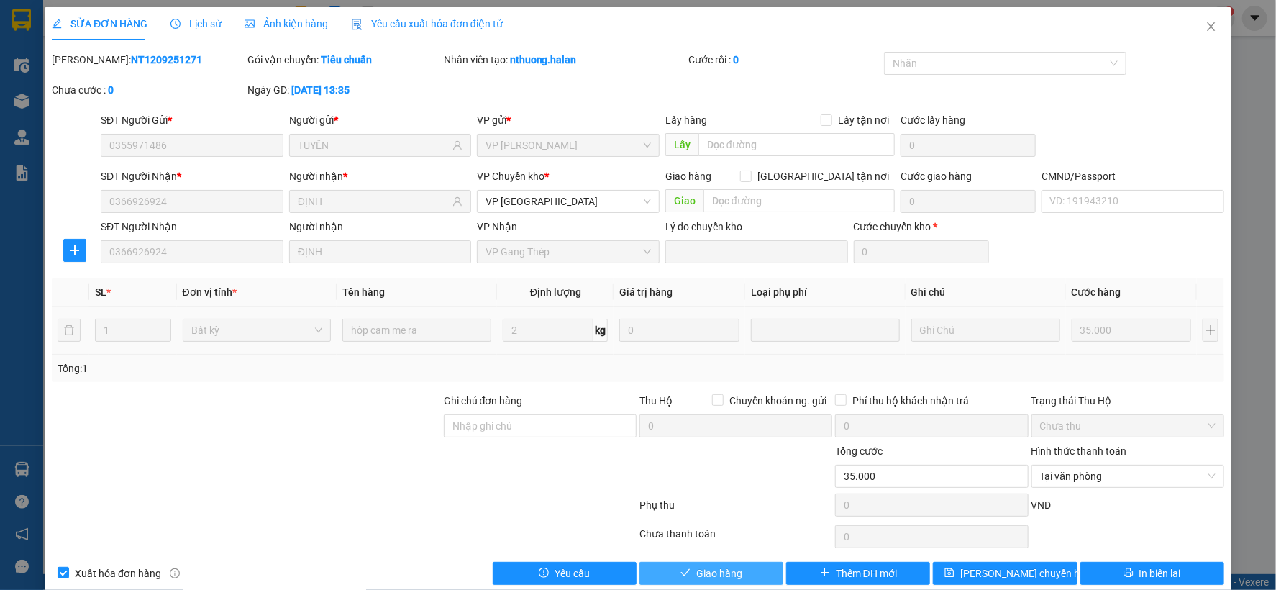
click at [696, 573] on span "Giao hàng" at bounding box center [719, 574] width 46 height 16
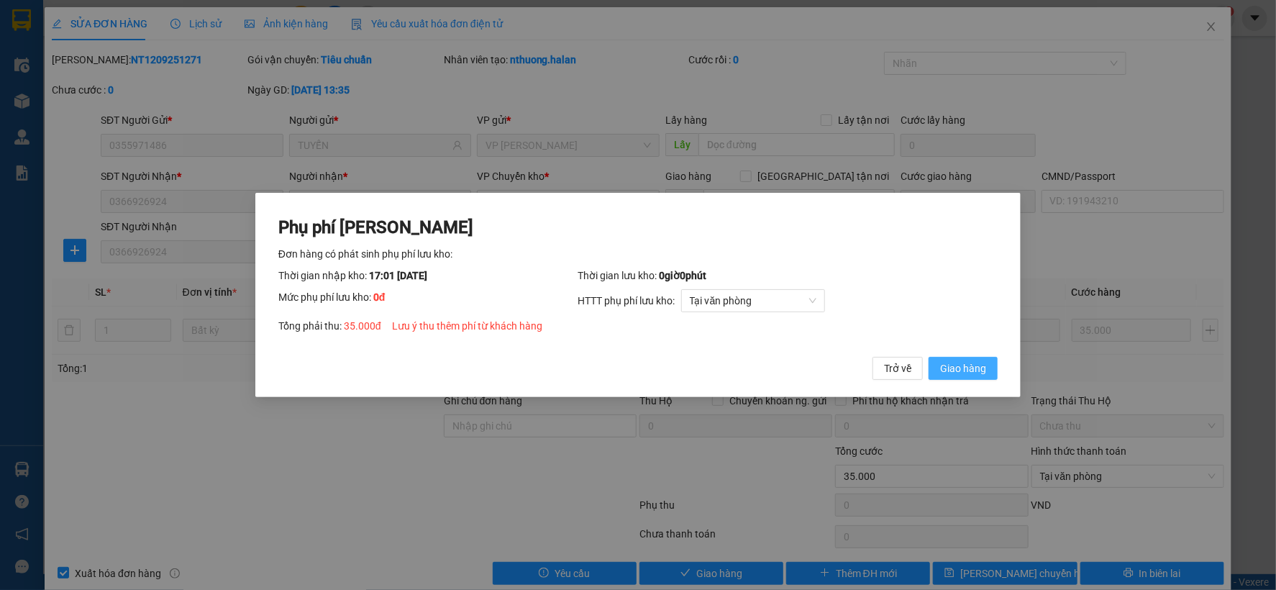
click at [965, 371] on span "Giao hàng" at bounding box center [963, 368] width 46 height 16
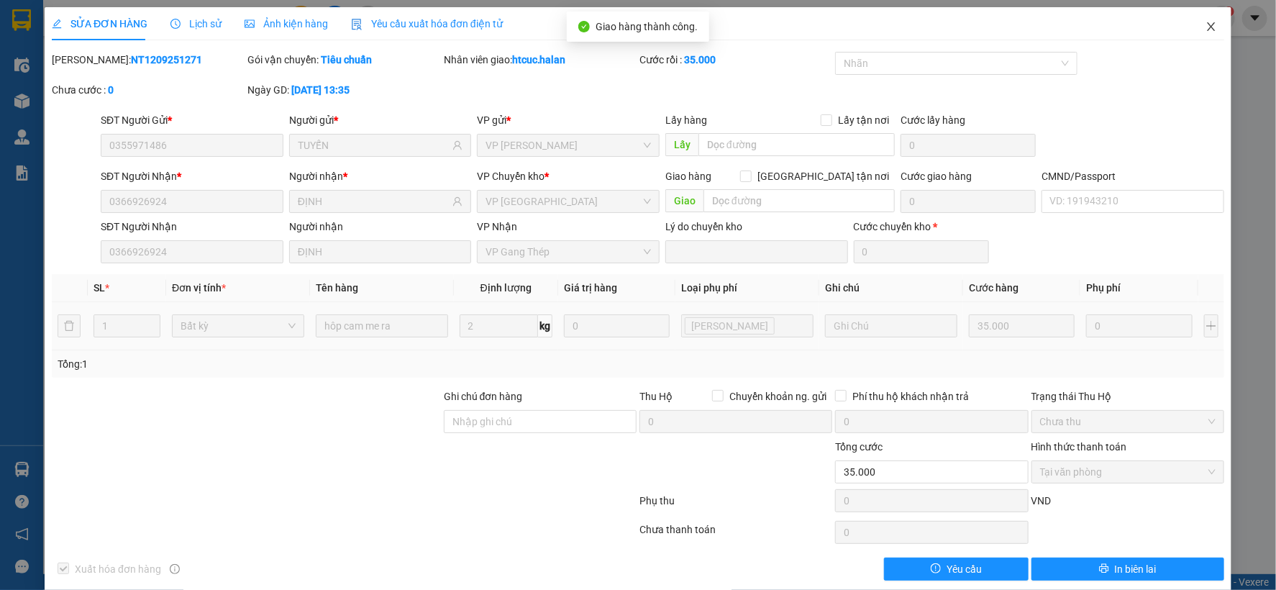
click at [1206, 24] on icon "close" at bounding box center [1212, 27] width 12 height 12
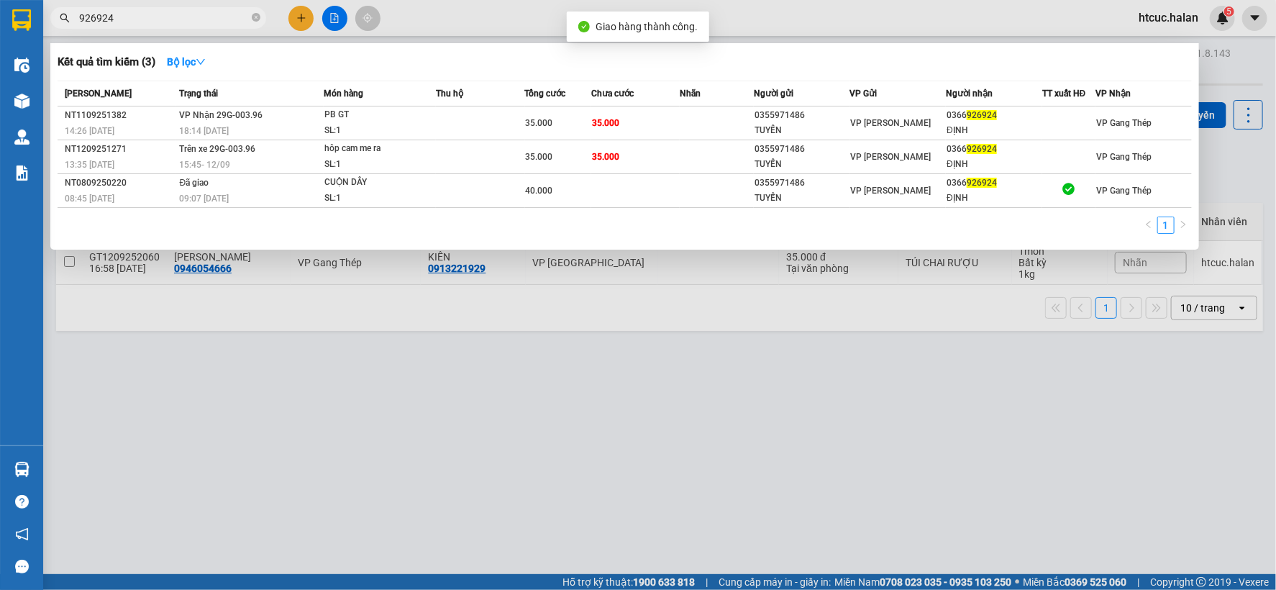
click at [178, 24] on input "926924" at bounding box center [164, 18] width 170 height 16
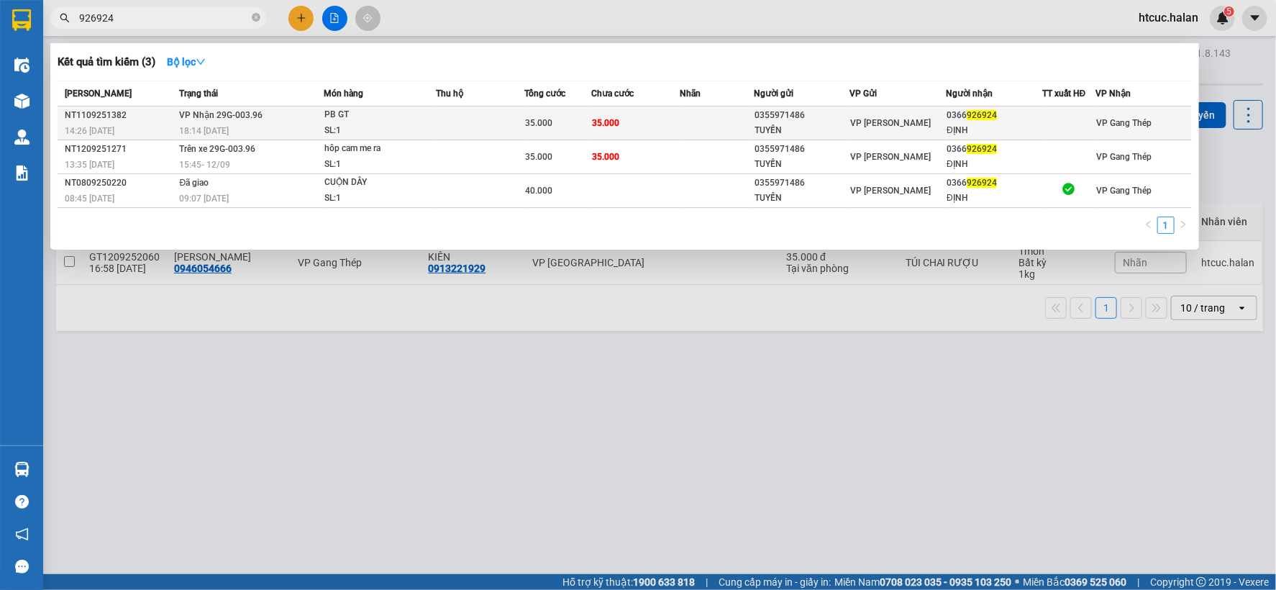
click at [643, 115] on td "35.000" at bounding box center [635, 123] width 88 height 34
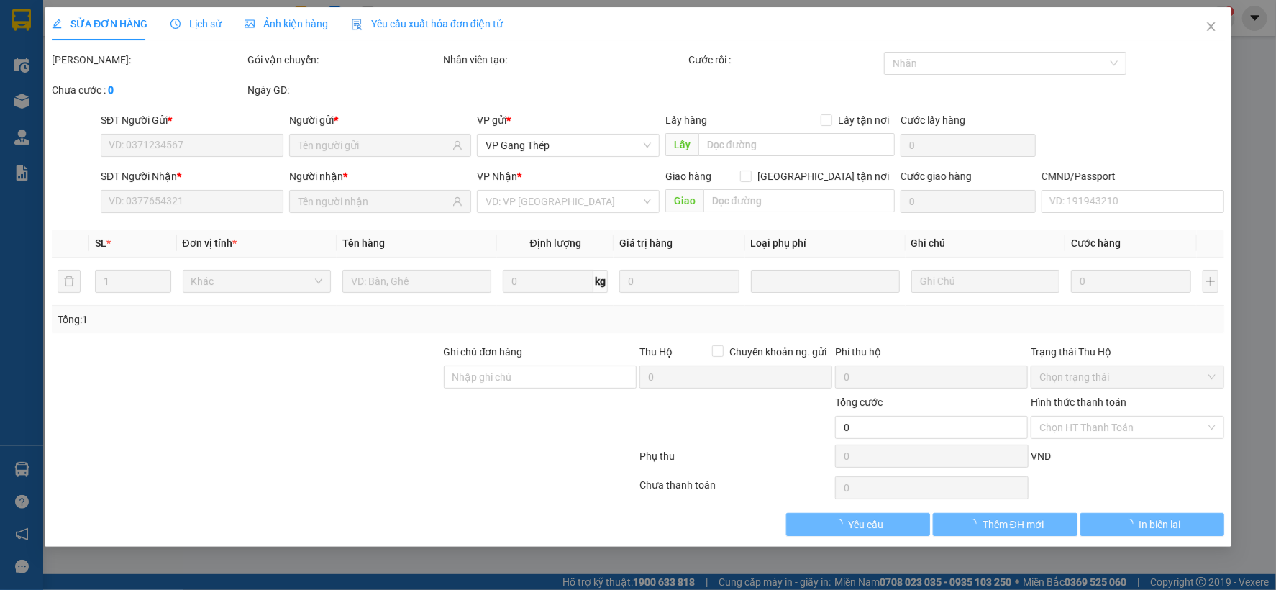
type input "0355971486"
type input "TUYẾN"
type input "0366926924"
type input "ĐỊNH"
type input "35.000"
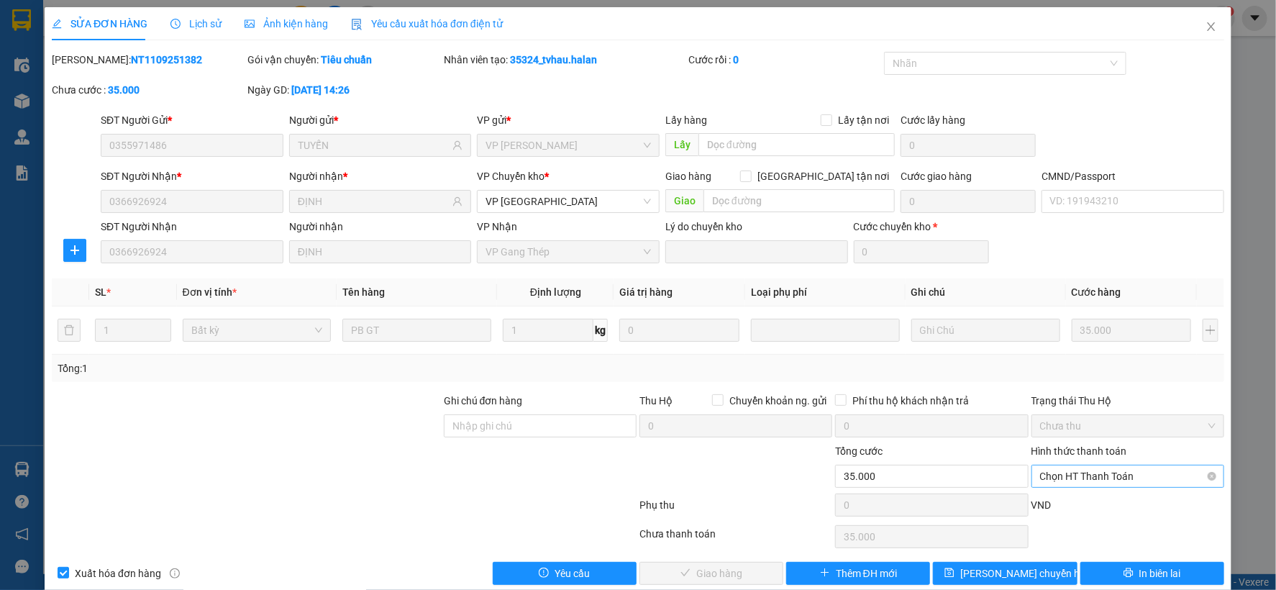
click at [1081, 470] on span "Chọn HT Thanh Toán" at bounding box center [1128, 477] width 176 height 22
click at [1086, 354] on div "Tại văn phòng" at bounding box center [1118, 356] width 174 height 16
type input "0"
click at [685, 571] on button "Giao hàng" at bounding box center [712, 573] width 144 height 23
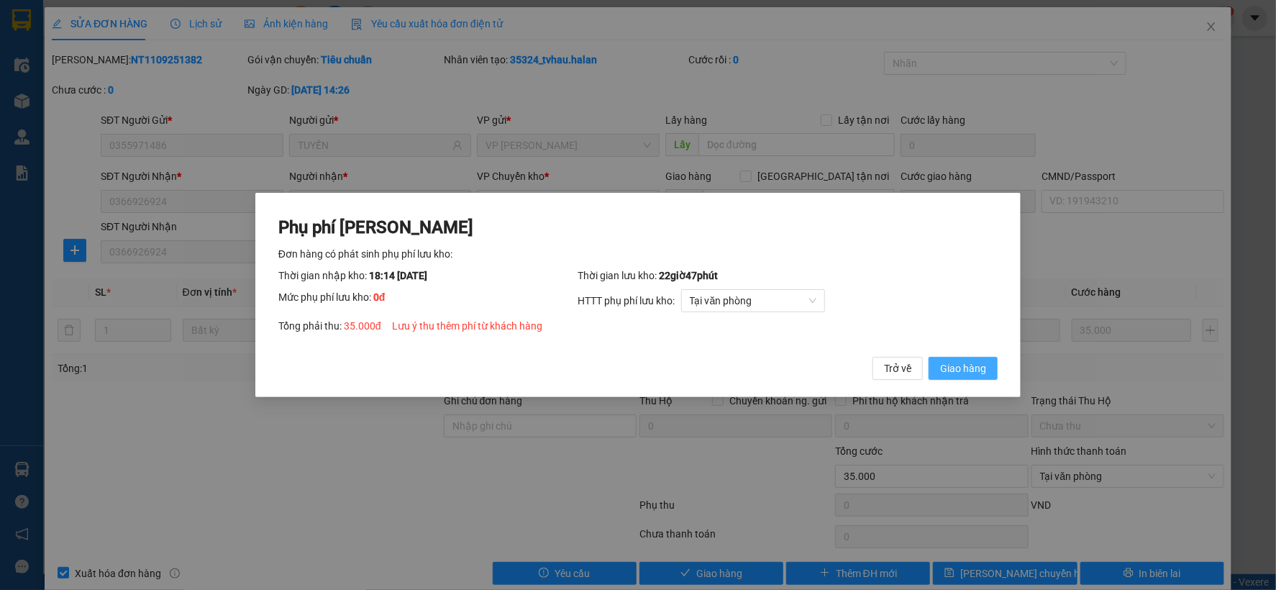
click at [970, 371] on span "Giao hàng" at bounding box center [963, 368] width 46 height 16
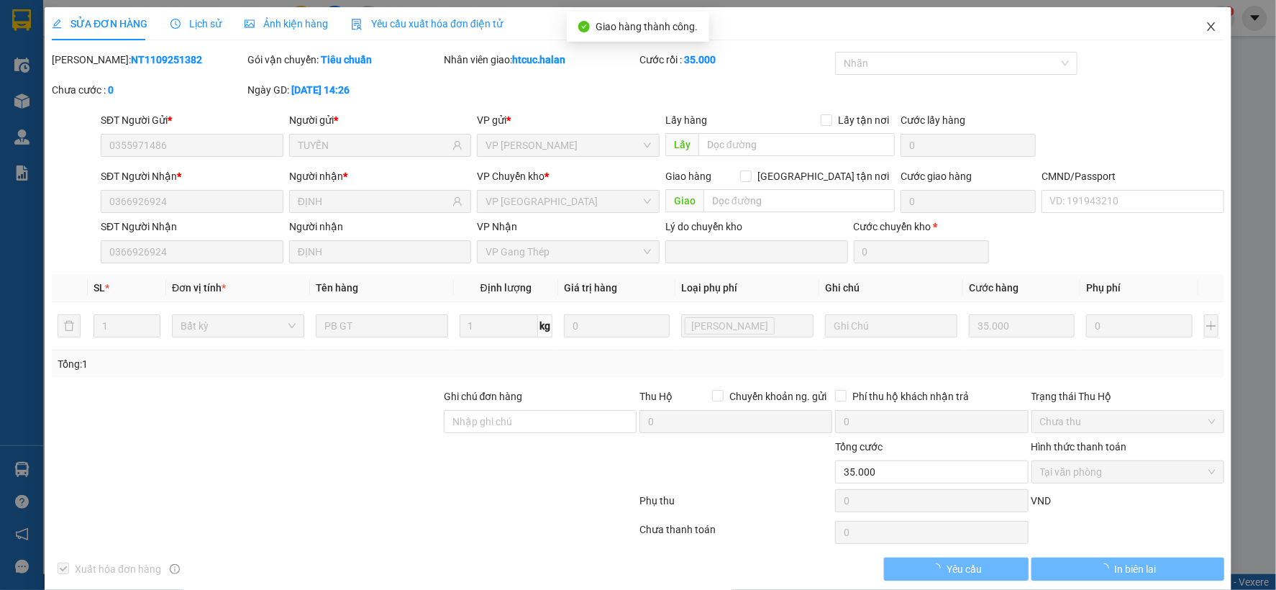
click at [1206, 26] on icon "close" at bounding box center [1212, 27] width 12 height 12
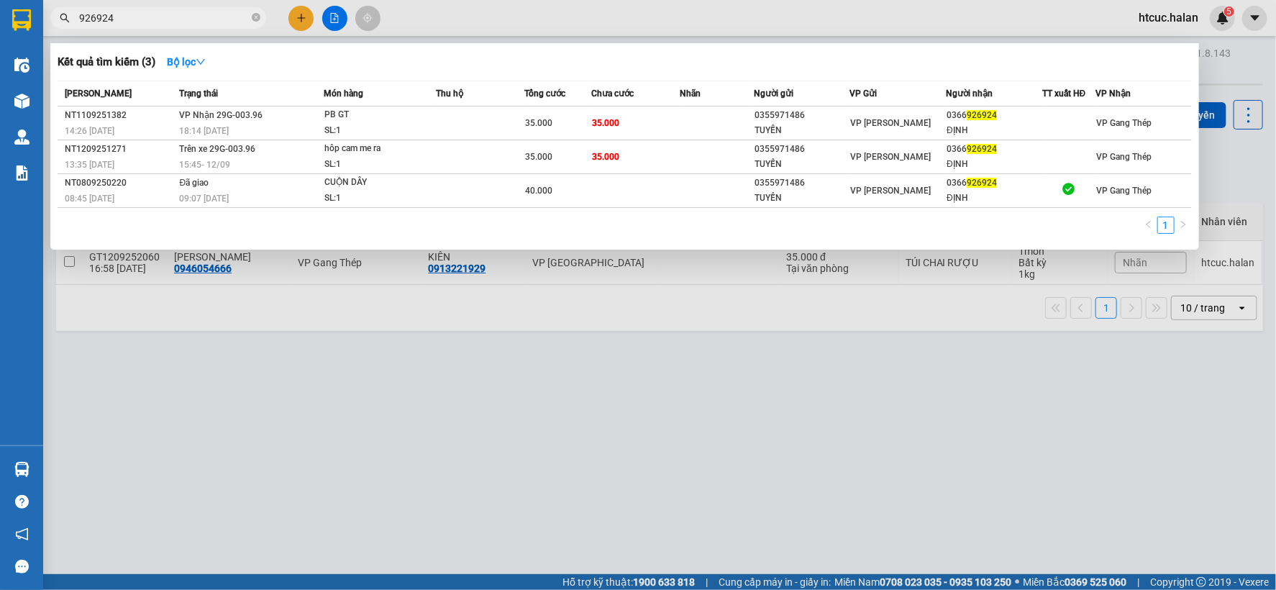
drag, startPoint x: 202, startPoint y: 18, endPoint x: 37, endPoint y: 41, distance: 167.1
click at [37, 41] on section "Kết quả tìm kiếm ( 3 ) Bộ lọc Mã ĐH Trạng thái Món hàng Thu hộ Tổng cước Chưa c…" at bounding box center [638, 295] width 1276 height 590
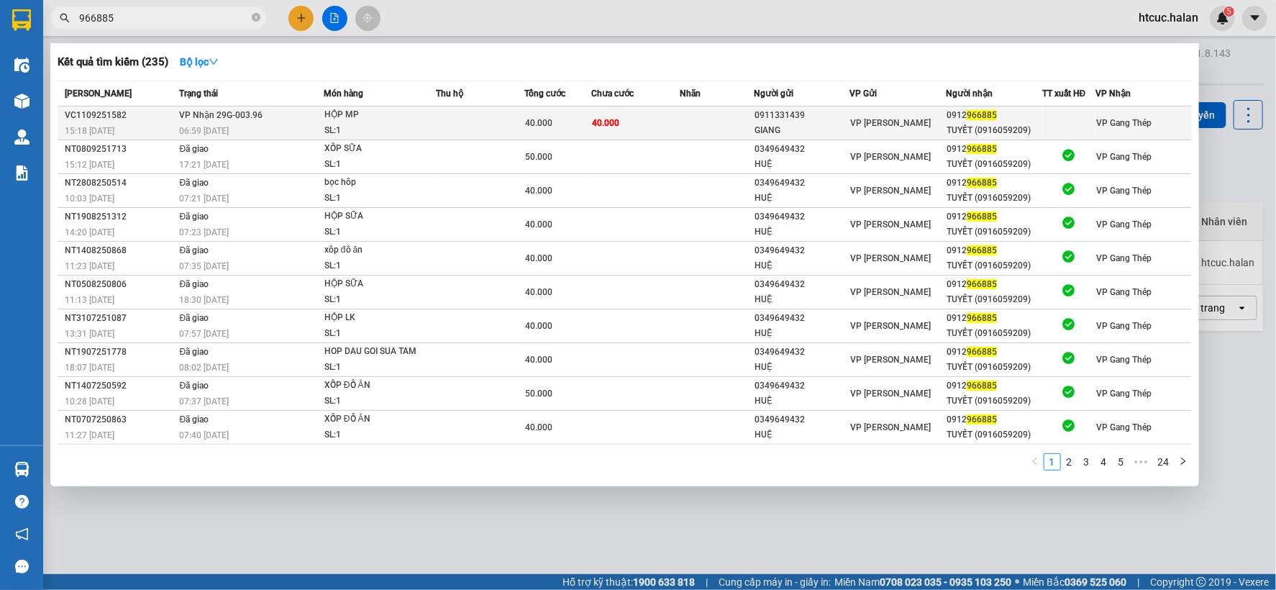
type input "966885"
click at [667, 117] on td "40.000" at bounding box center [635, 123] width 88 height 34
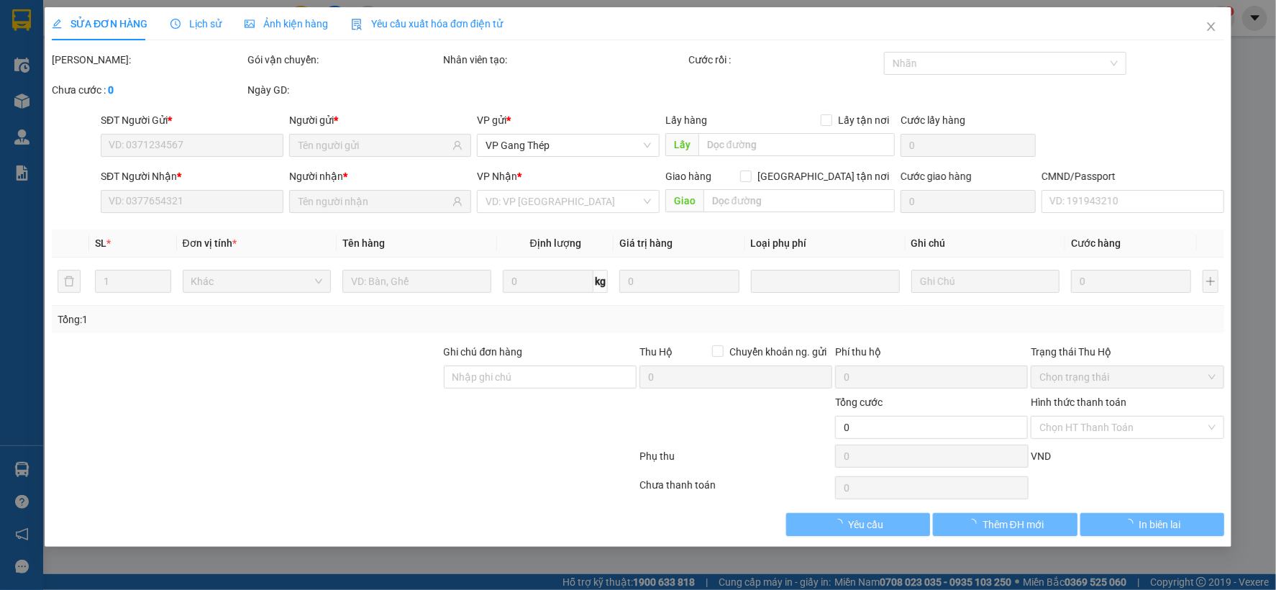
type input "0911331439"
type input "GIANG"
type input "0912966885"
type input "TUYẾT (0916059209)"
type input "40.000"
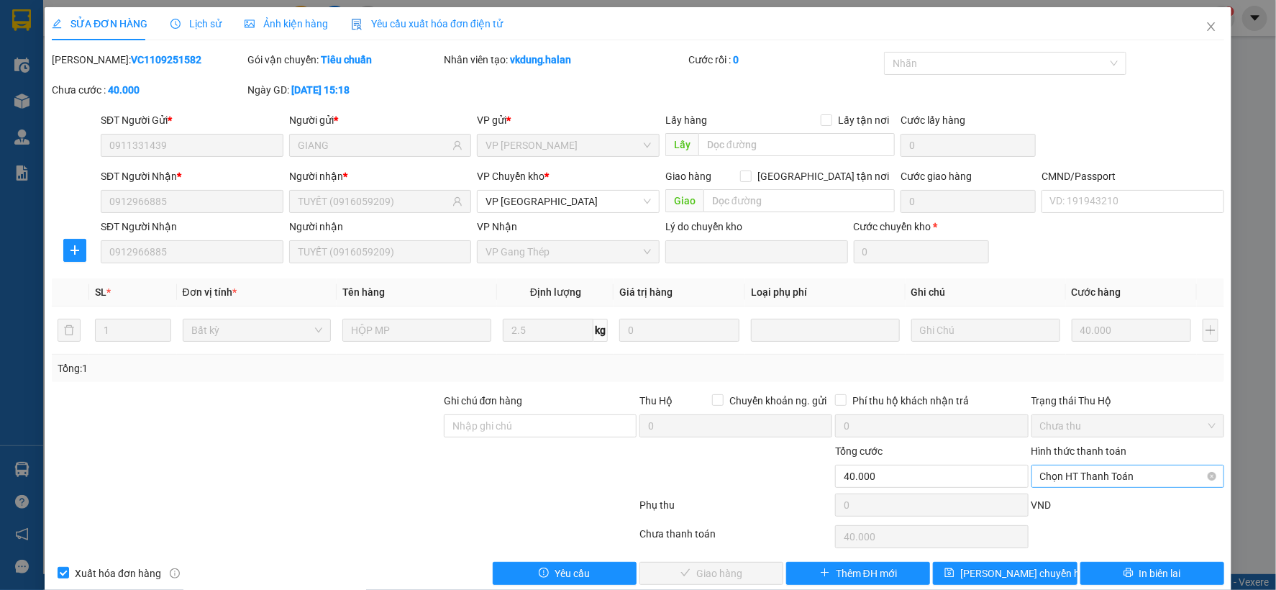
click at [1107, 471] on span "Chọn HT Thanh Toán" at bounding box center [1128, 477] width 176 height 22
click at [1086, 360] on div "Tại văn phòng" at bounding box center [1118, 356] width 174 height 16
type input "0"
click at [741, 576] on button "Giao hàng" at bounding box center [712, 573] width 144 height 23
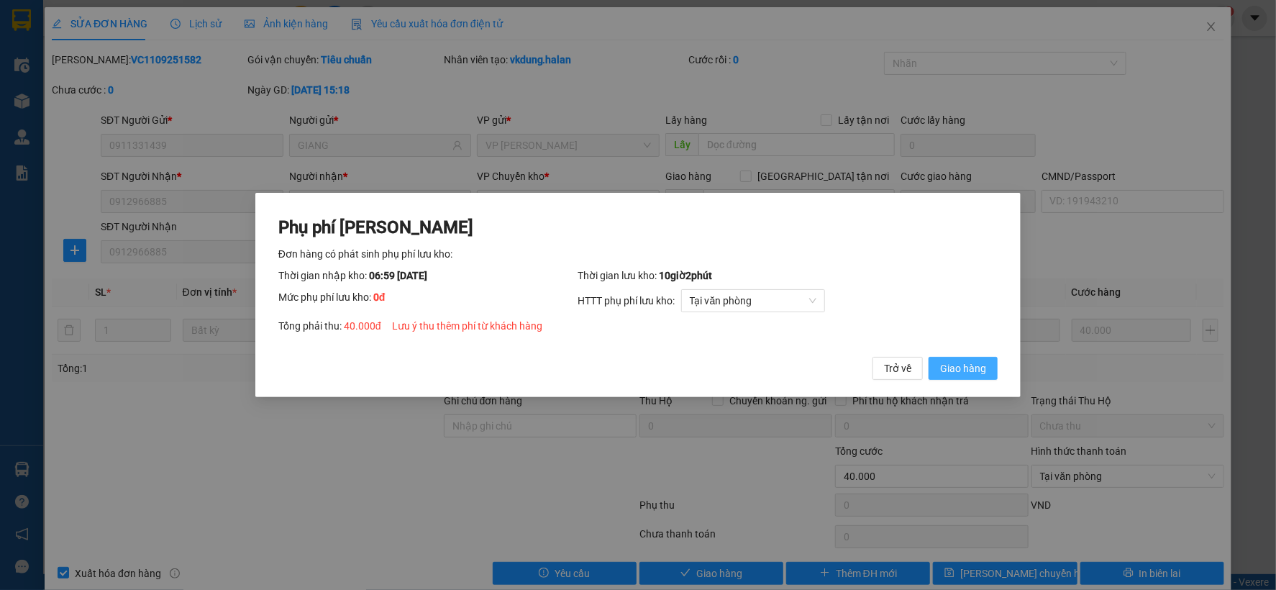
click at [989, 358] on button "Giao hàng" at bounding box center [963, 368] width 69 height 23
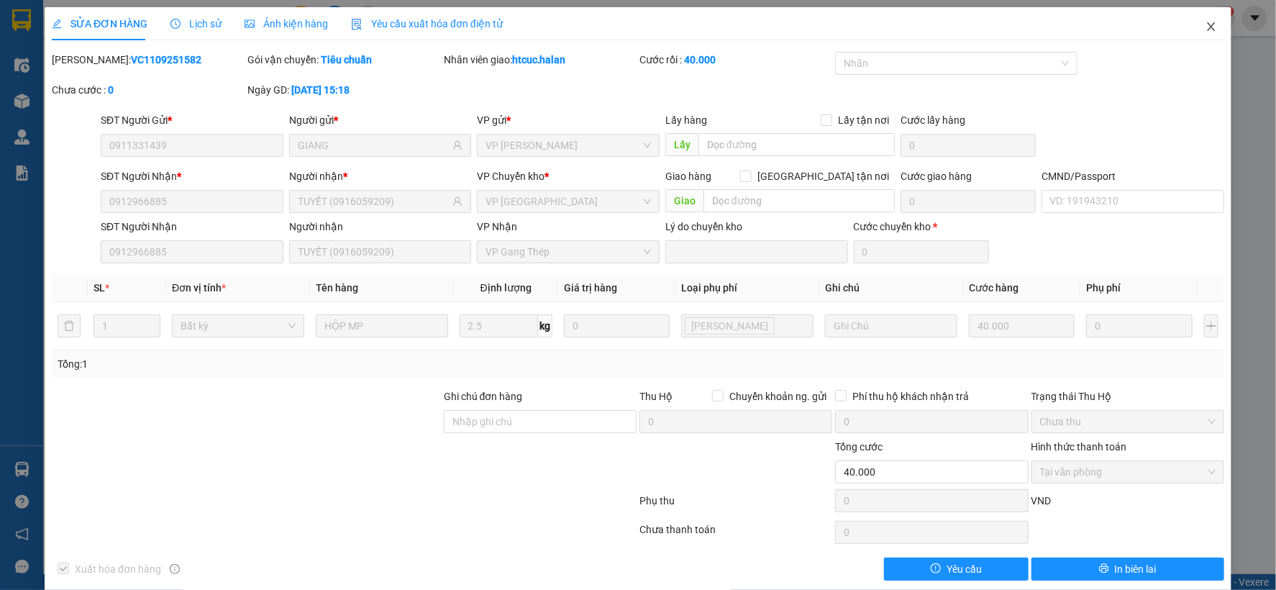
click at [1207, 25] on icon "close" at bounding box center [1211, 26] width 8 height 9
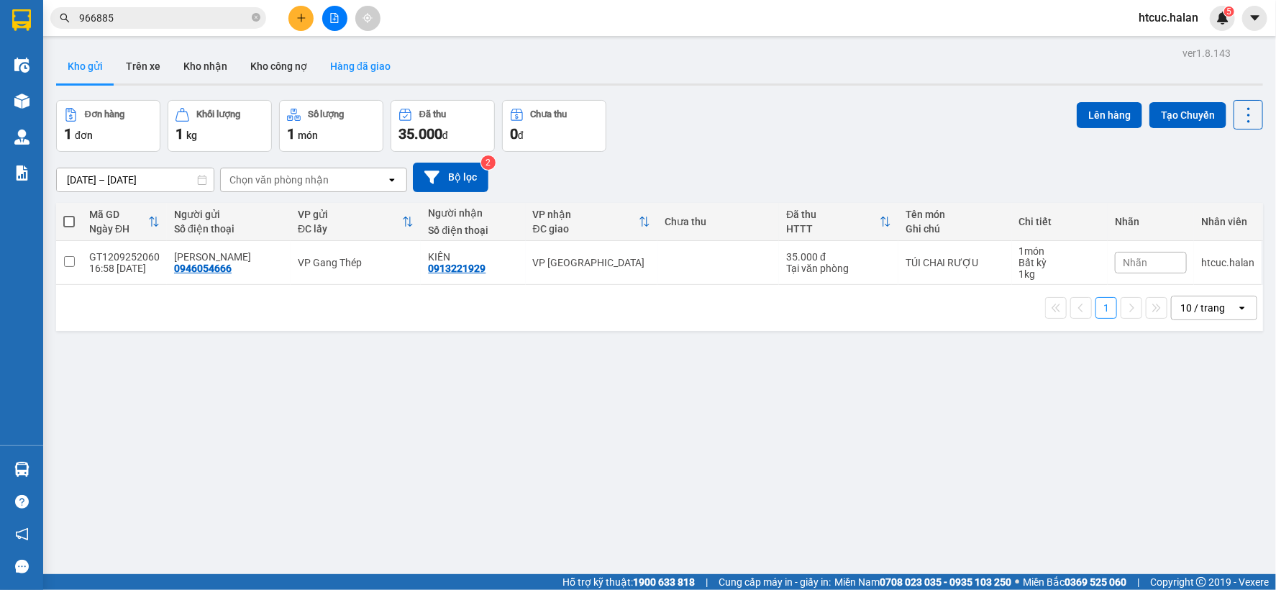
click at [360, 60] on button "Hàng đã giao" at bounding box center [360, 66] width 83 height 35
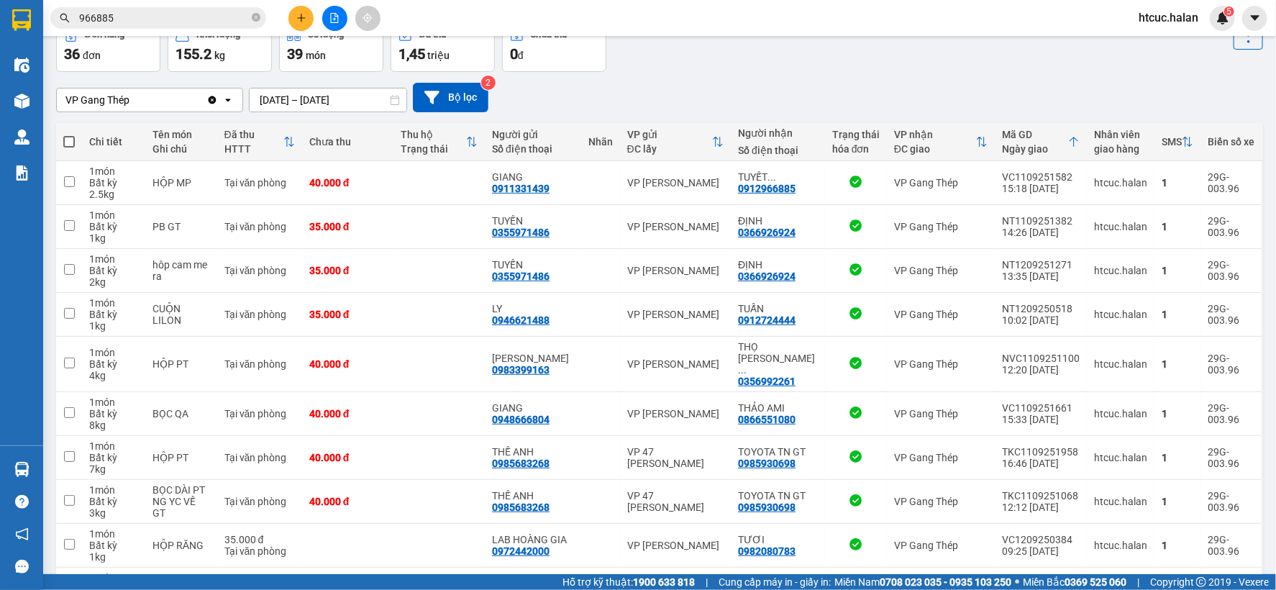
scroll to position [160, 0]
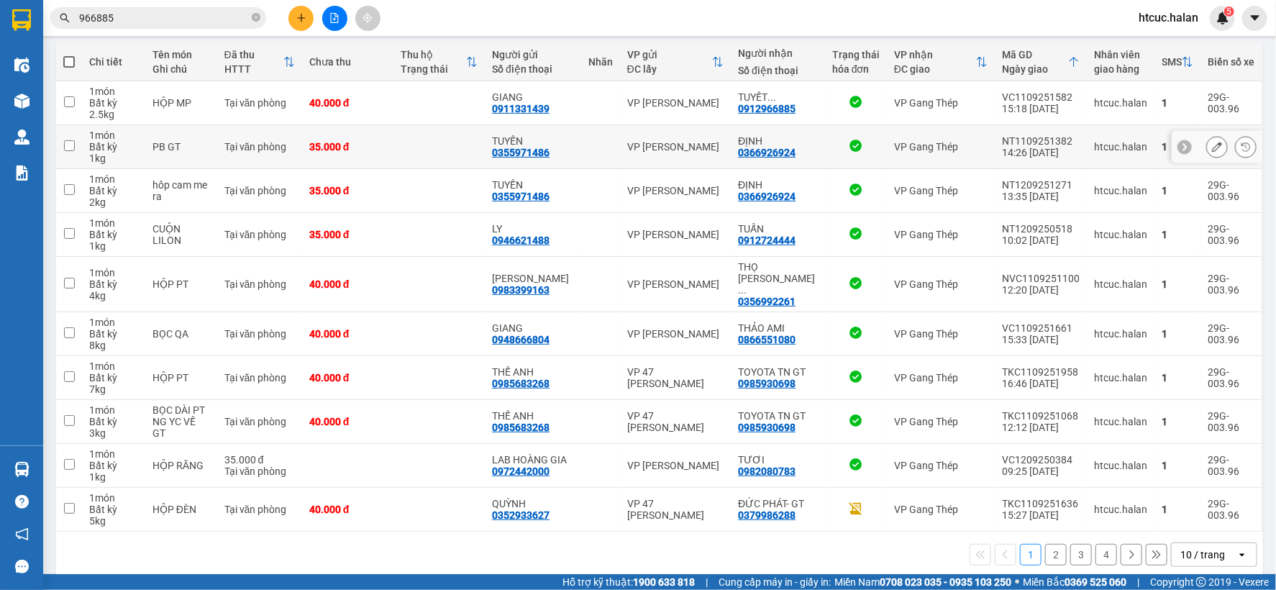
drag, startPoint x: 469, startPoint y: 127, endPoint x: 357, endPoint y: 518, distance: 407.2
click at [370, 560] on div "1 2 3 4 10 / trang open" at bounding box center [659, 555] width 1207 height 46
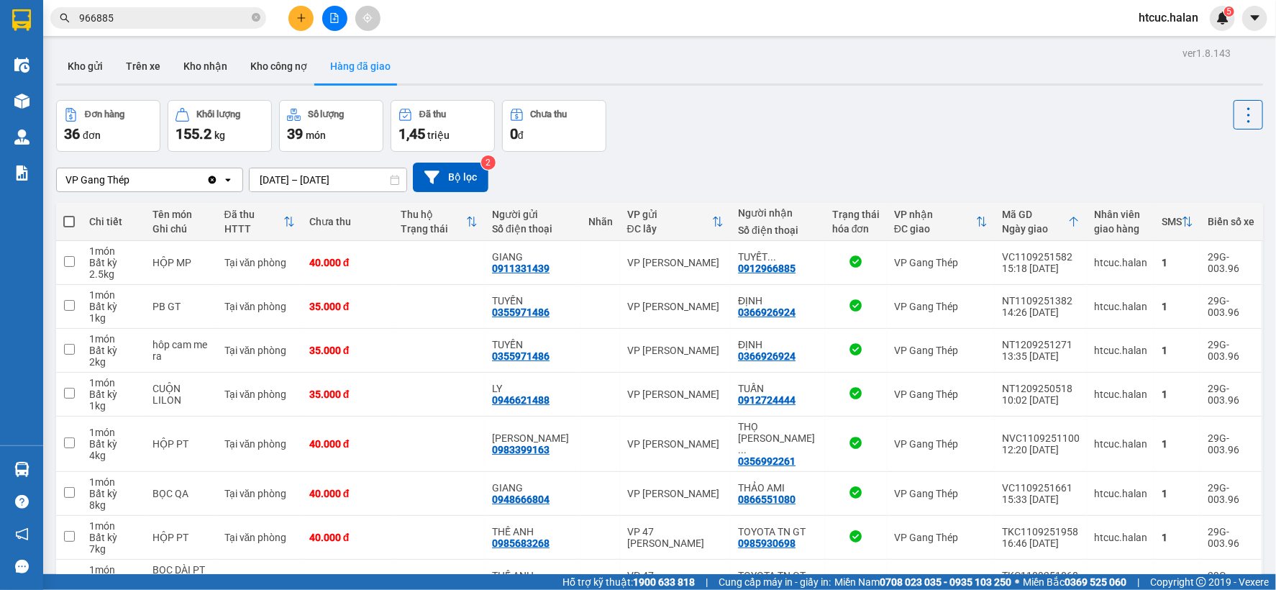
drag, startPoint x: 297, startPoint y: 83, endPoint x: 279, endPoint y: 241, distance: 159.3
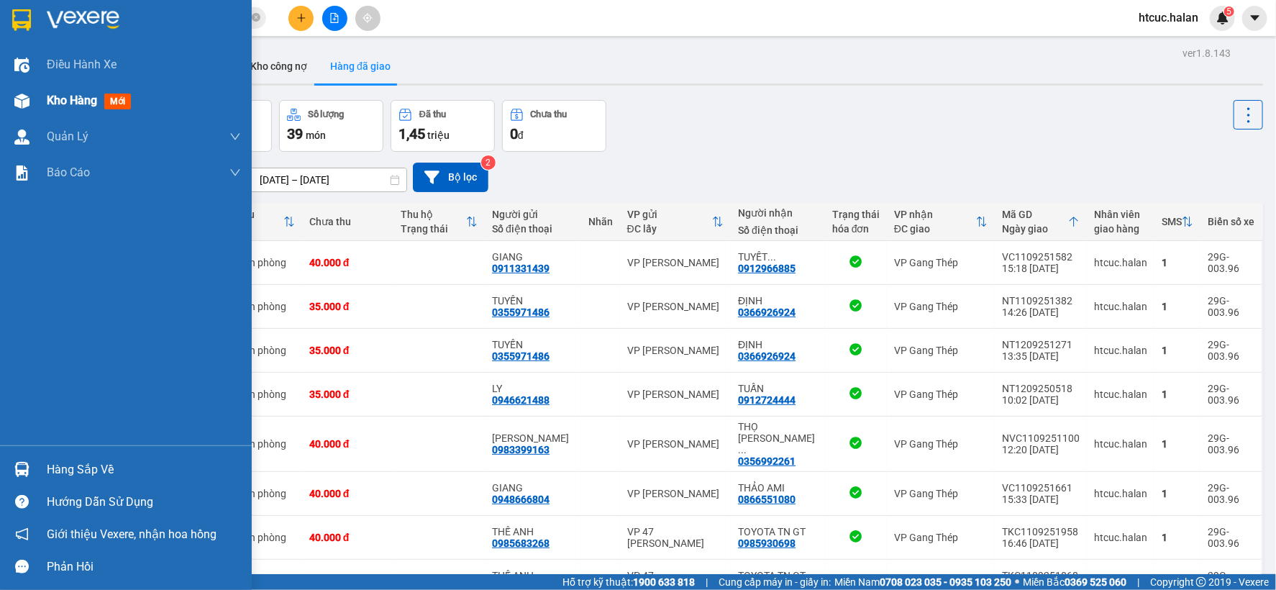
click at [14, 106] on img at bounding box center [21, 101] width 15 height 15
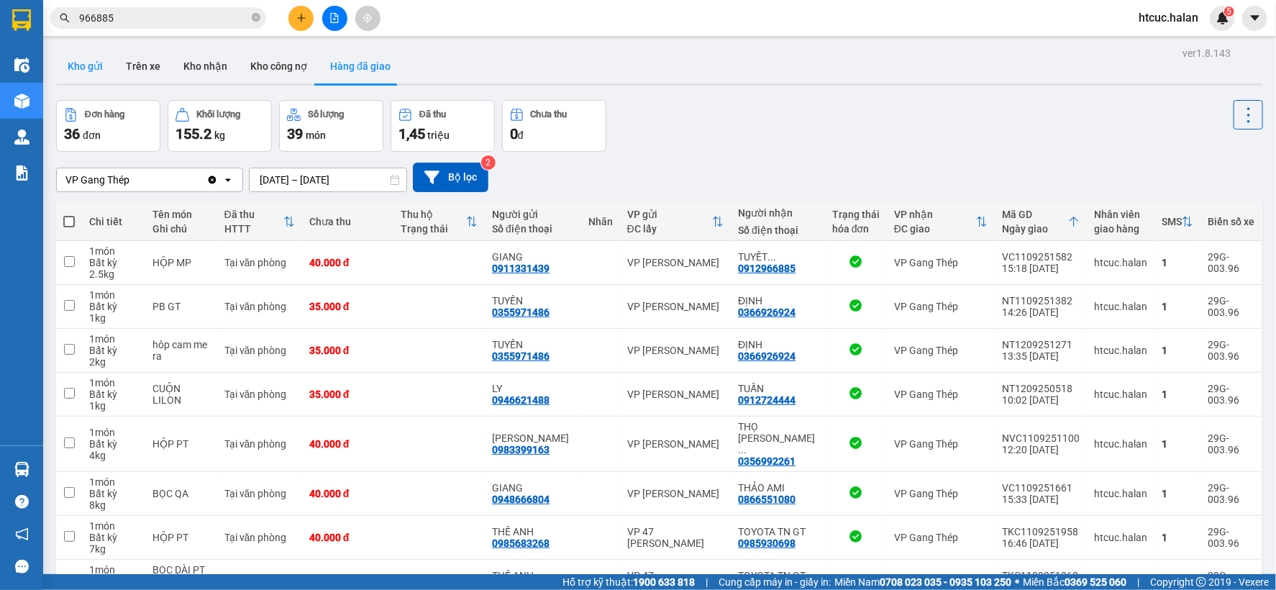
click at [96, 61] on button "Kho gửi" at bounding box center [85, 66] width 58 height 35
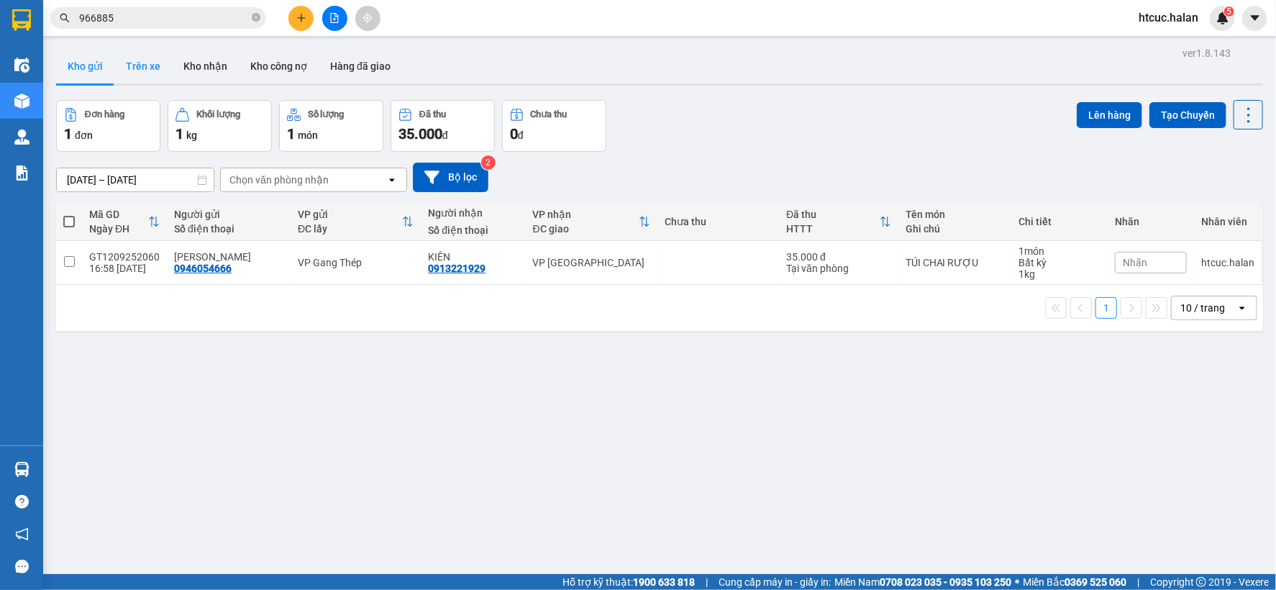
click at [148, 69] on button "Trên xe" at bounding box center [143, 66] width 58 height 35
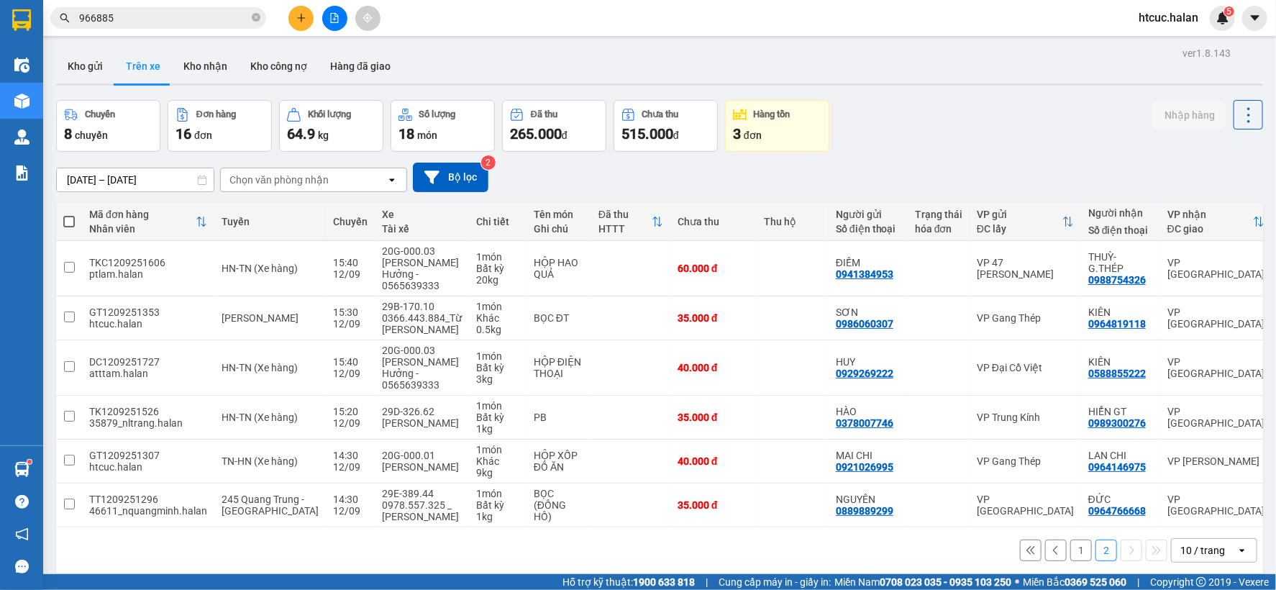
click at [1072, 543] on button "1" at bounding box center [1082, 551] width 22 height 22
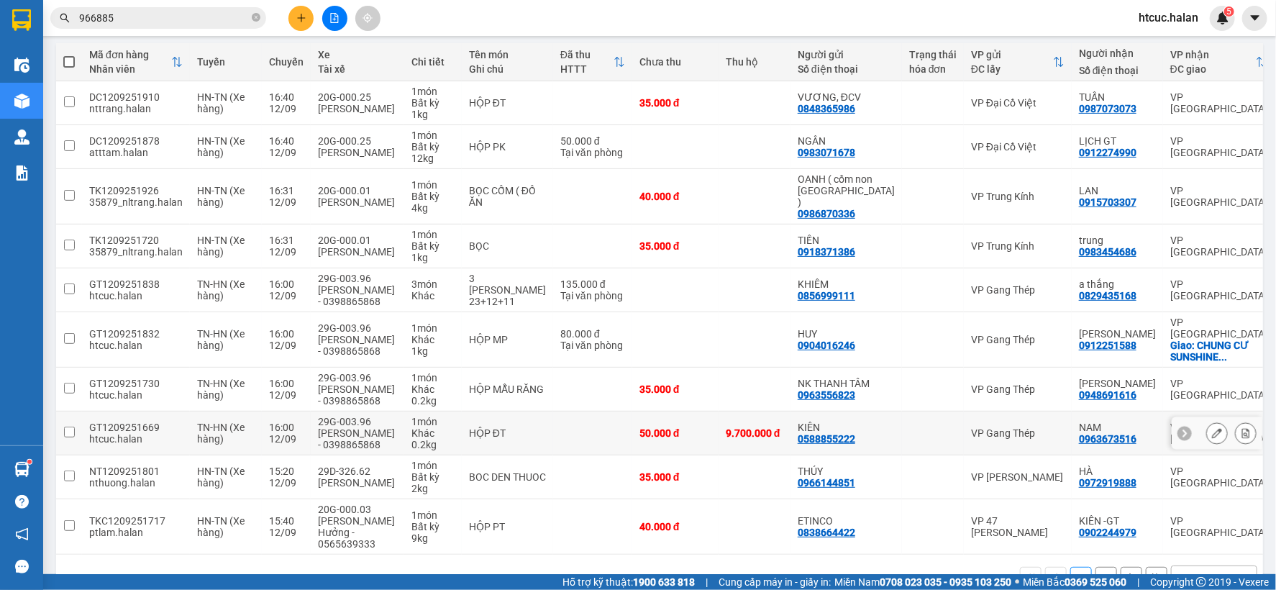
scroll to position [166, 0]
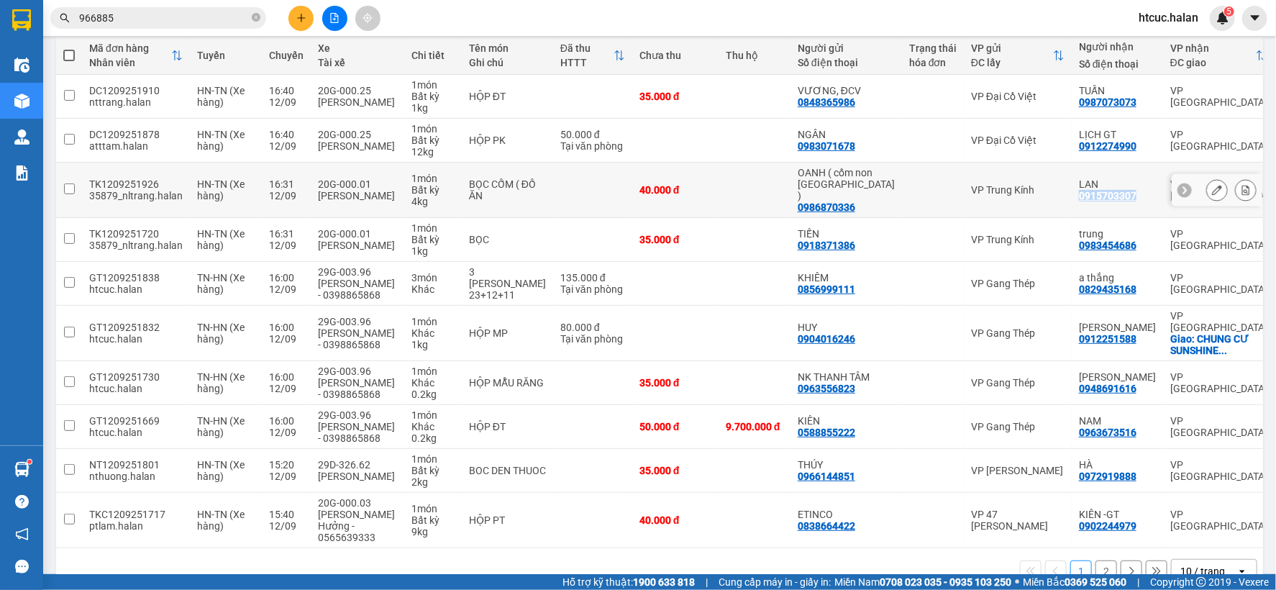
drag, startPoint x: 1077, startPoint y: 187, endPoint x: 1020, endPoint y: 191, distance: 57.0
click at [1079, 191] on div "LAN 0915703307" at bounding box center [1117, 189] width 77 height 23
checkbox input "true"
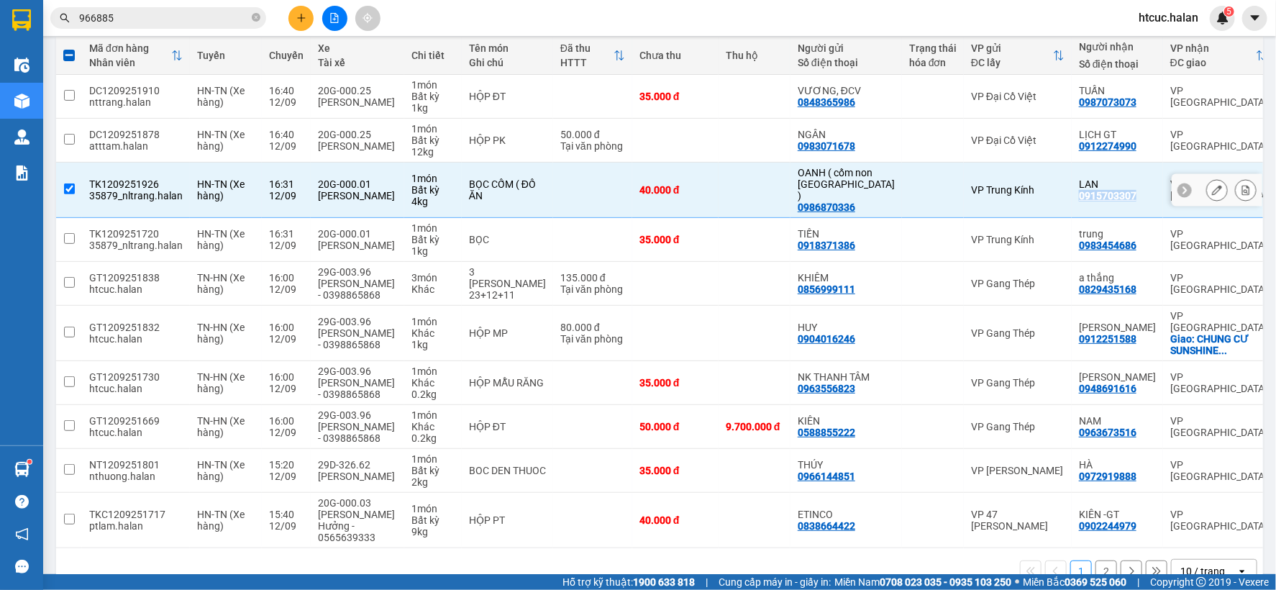
copy div "0915703307"
click at [256, 15] on icon "close-circle" at bounding box center [256, 17] width 9 height 9
paste input "0915703307"
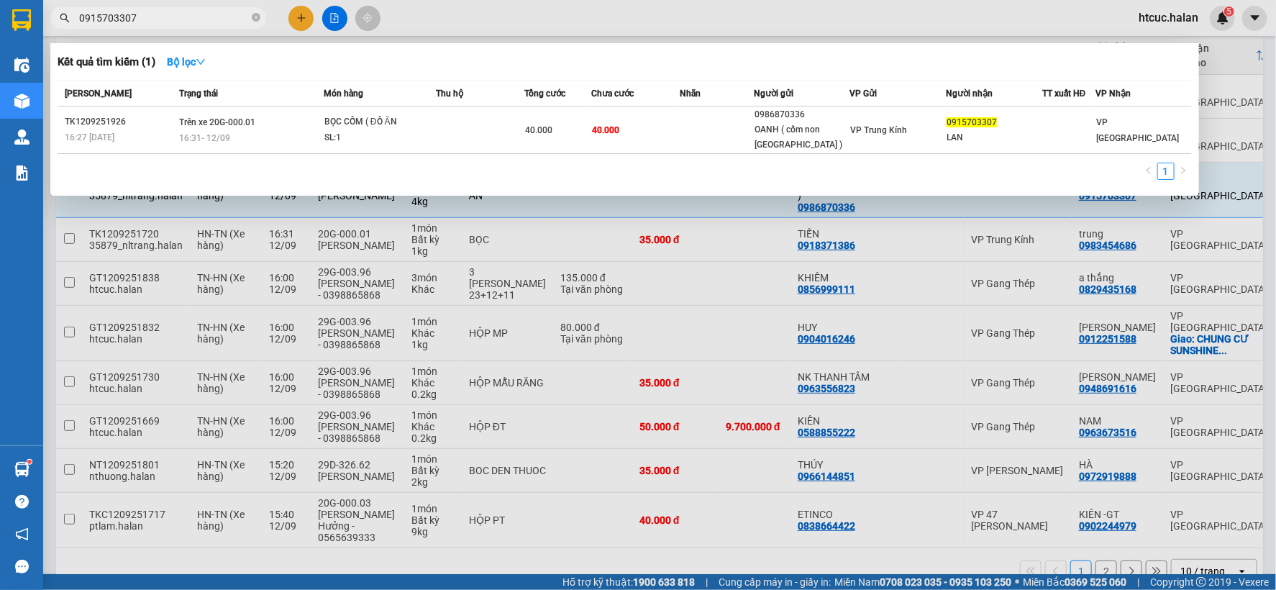
click at [661, 530] on div at bounding box center [638, 295] width 1276 height 590
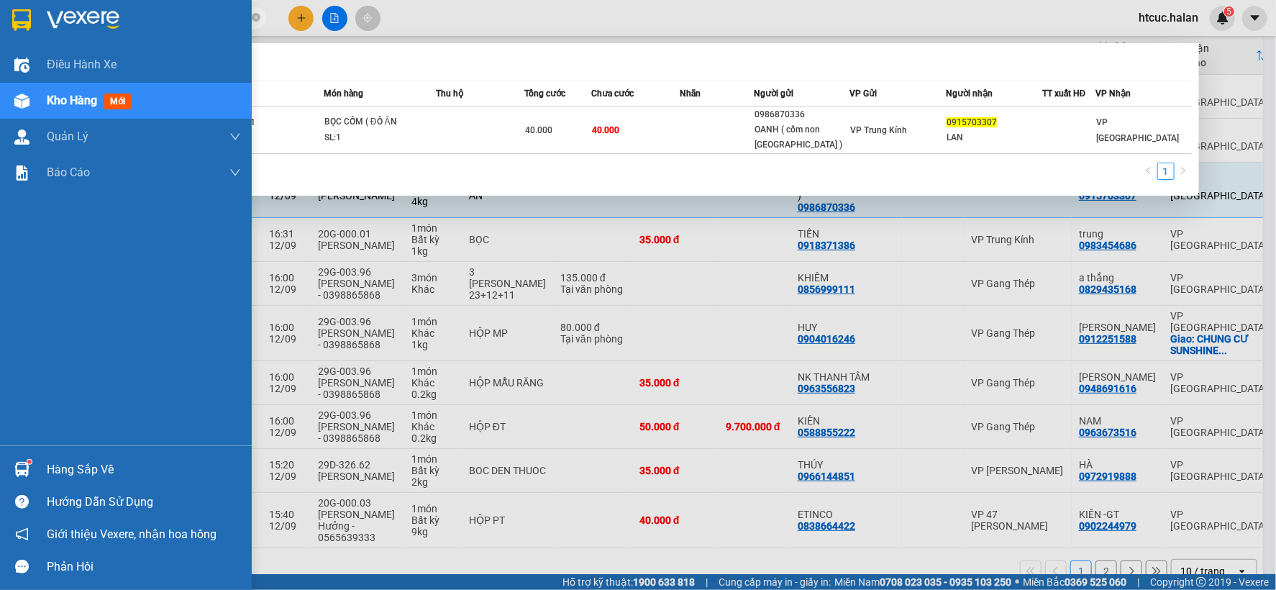
drag, startPoint x: 154, startPoint y: 11, endPoint x: 0, endPoint y: 24, distance: 154.6
click at [0, 24] on section "Kết quả tìm kiếm ( 1 ) Bộ lọc Mã ĐH Trạng thái Món hàng Thu hộ Tổng cước Chưa c…" at bounding box center [638, 295] width 1276 height 590
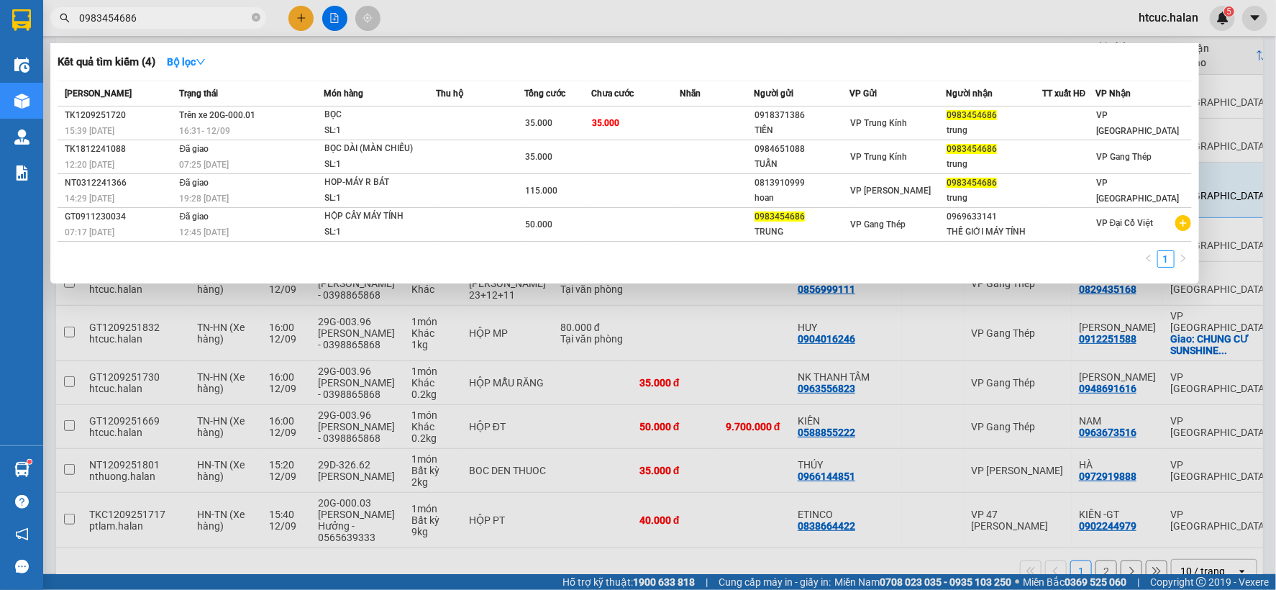
type input "0983454686"
click at [563, 512] on div at bounding box center [638, 295] width 1276 height 590
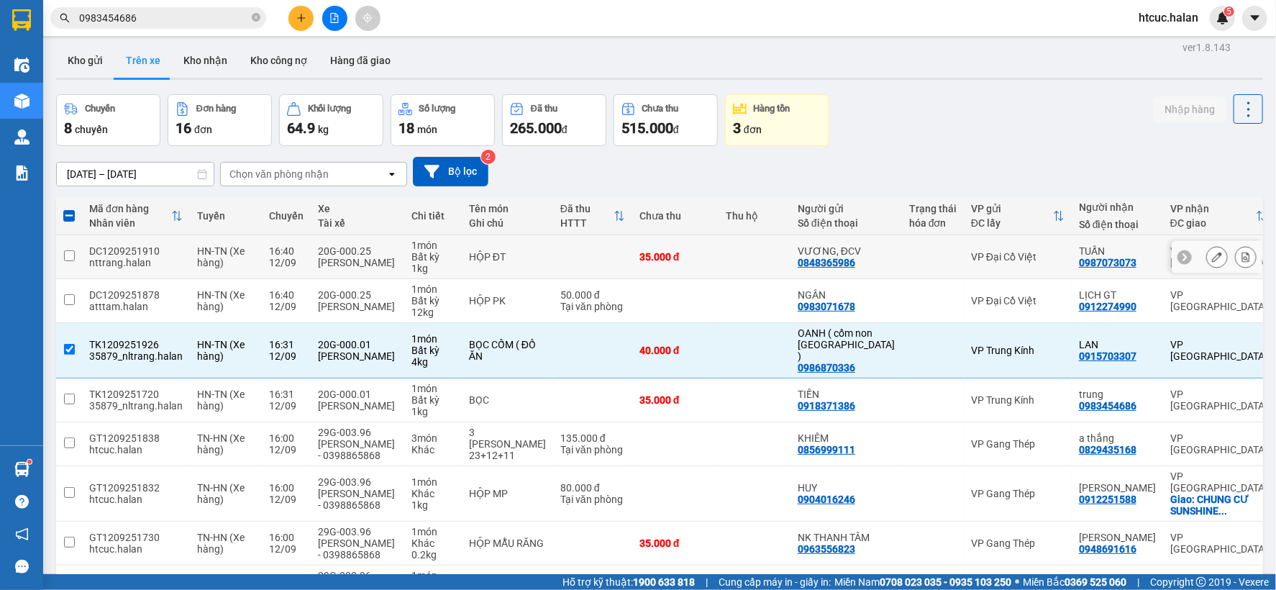
scroll to position [0, 0]
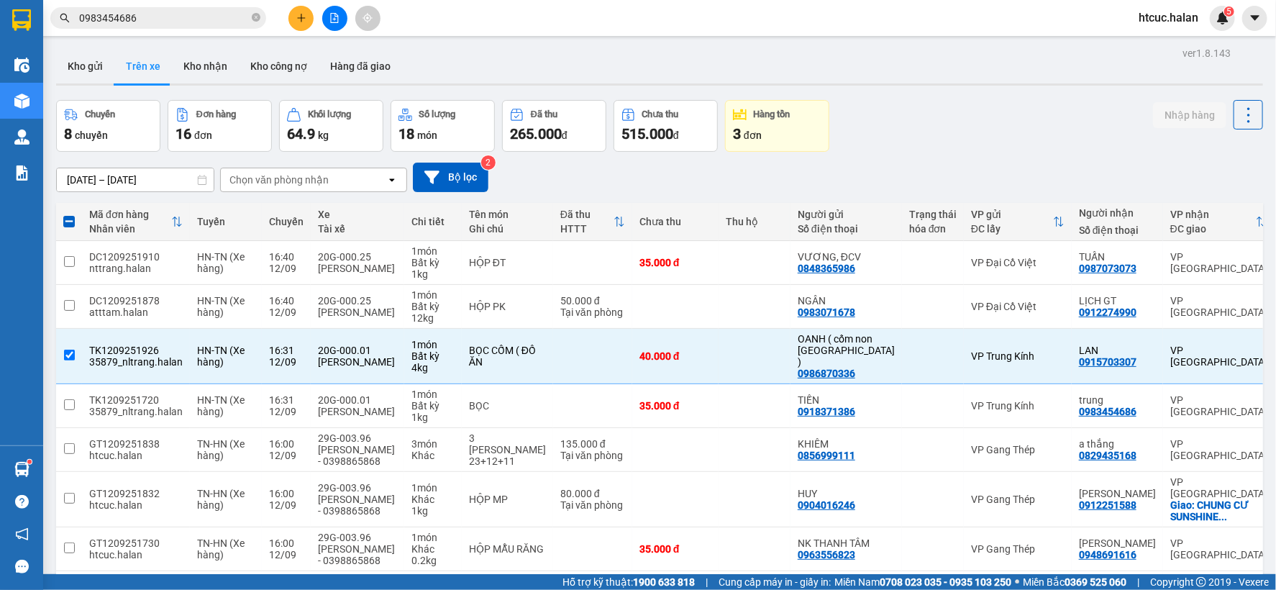
drag, startPoint x: 376, startPoint y: 176, endPoint x: 291, endPoint y: 98, distance: 115.1
drag, startPoint x: 291, startPoint y: 98, endPoint x: 201, endPoint y: 65, distance: 95.8
click at [201, 65] on button "Kho nhận" at bounding box center [205, 66] width 67 height 35
type input "15/07/2025 – 12/09/2025"
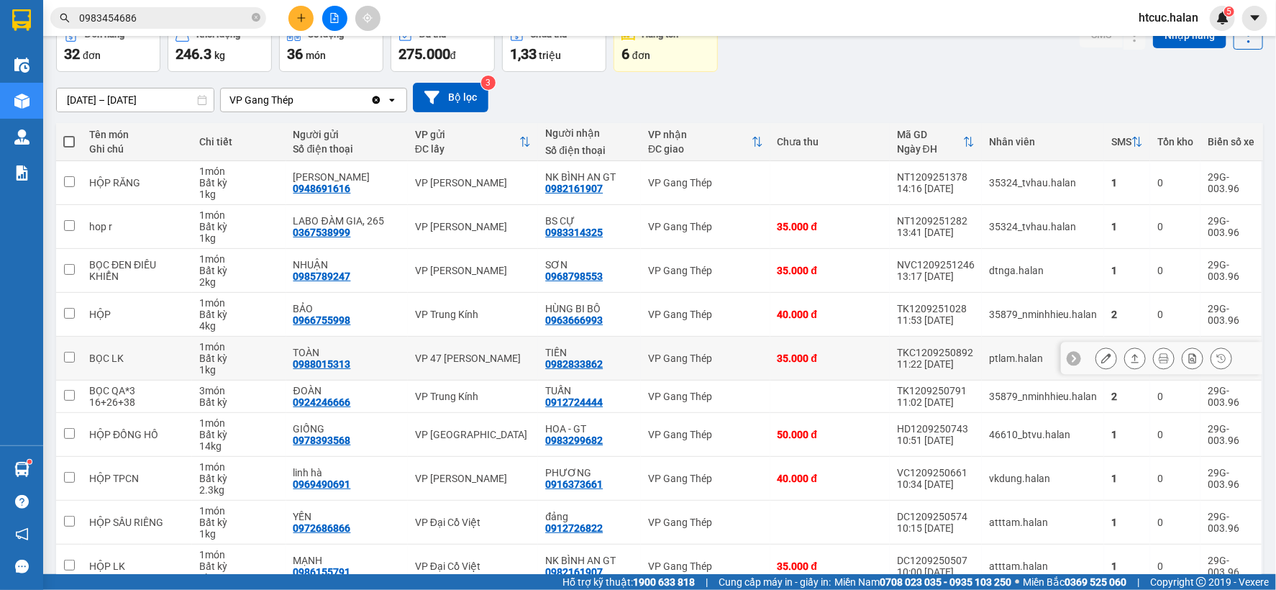
scroll to position [155, 0]
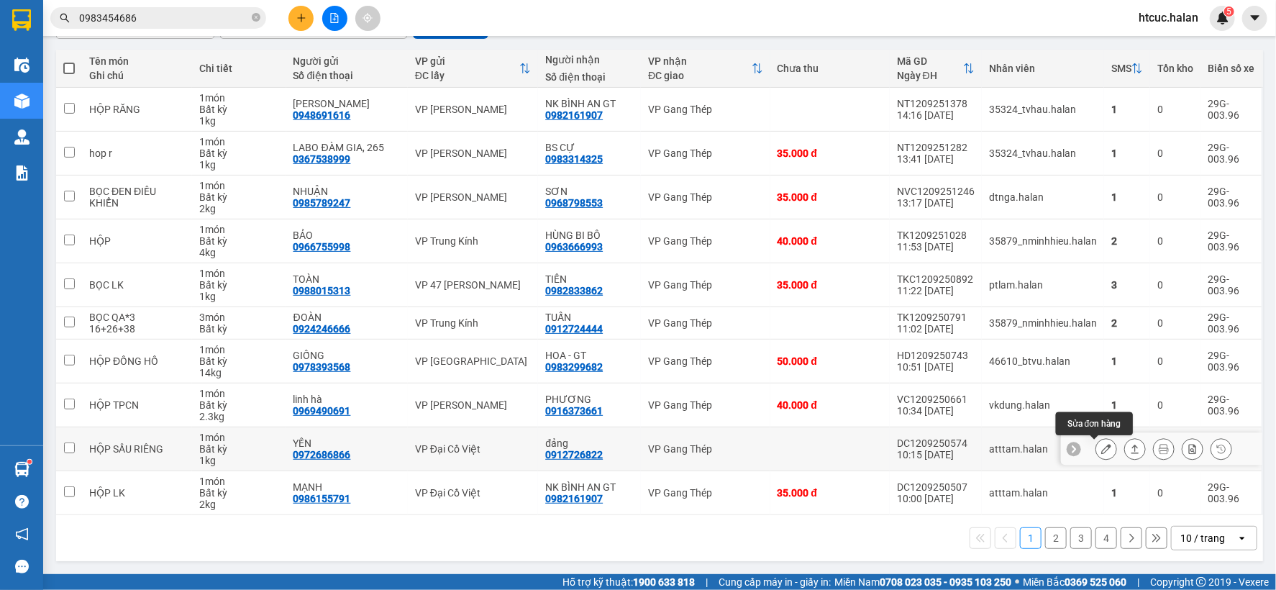
click at [1102, 444] on icon at bounding box center [1107, 449] width 10 height 10
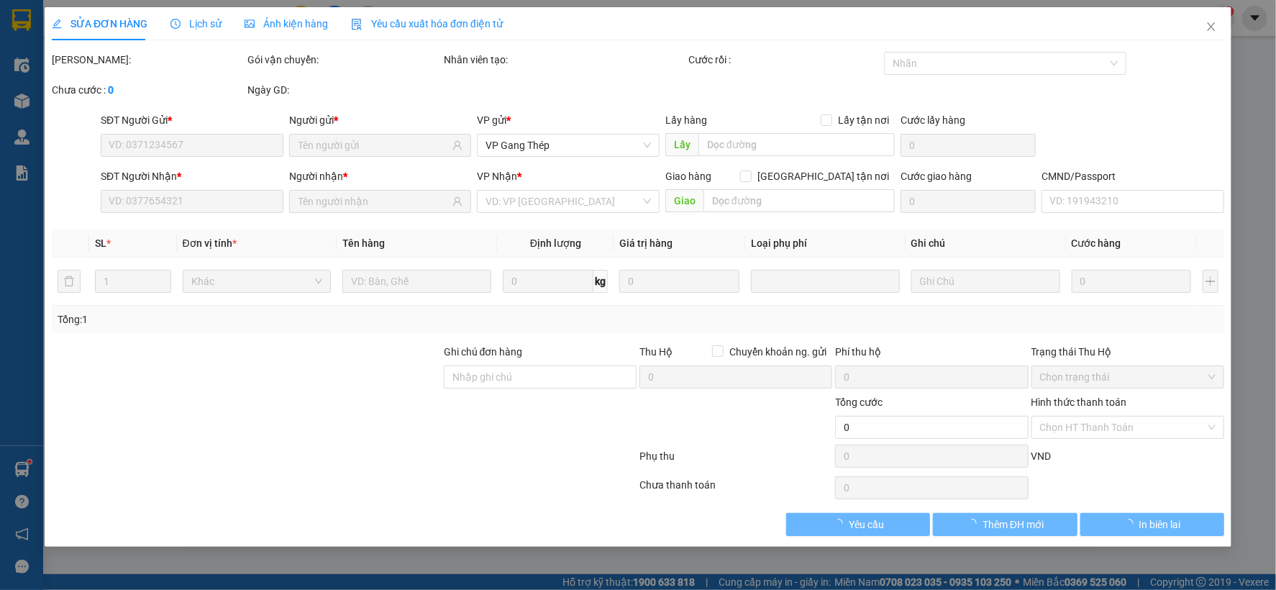
type input "0972686866"
type input "YẾN"
type input "0912726822"
type input "đảng"
type input "35.000"
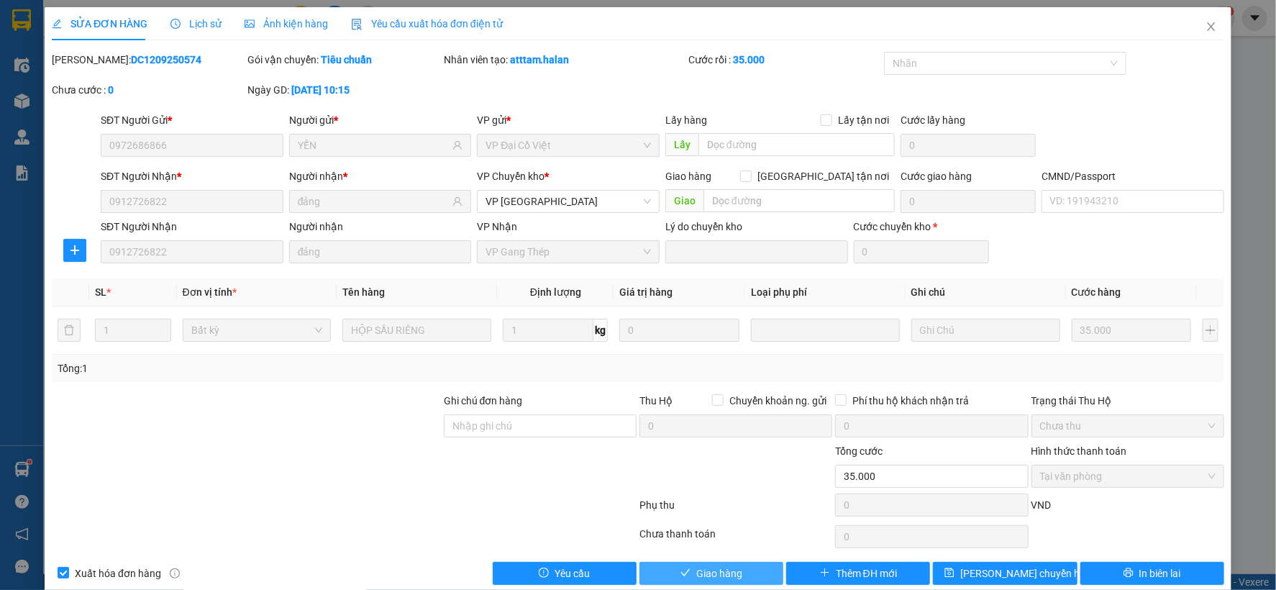
click at [724, 573] on span "Giao hàng" at bounding box center [719, 574] width 46 height 16
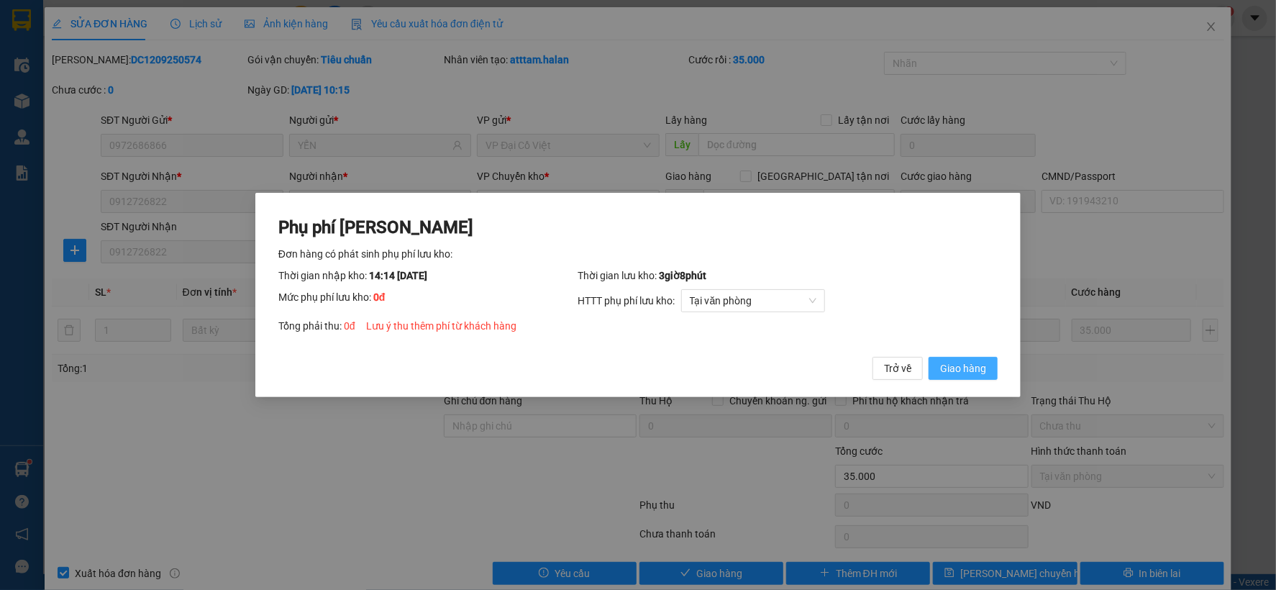
click at [966, 366] on span "Giao hàng" at bounding box center [963, 368] width 46 height 16
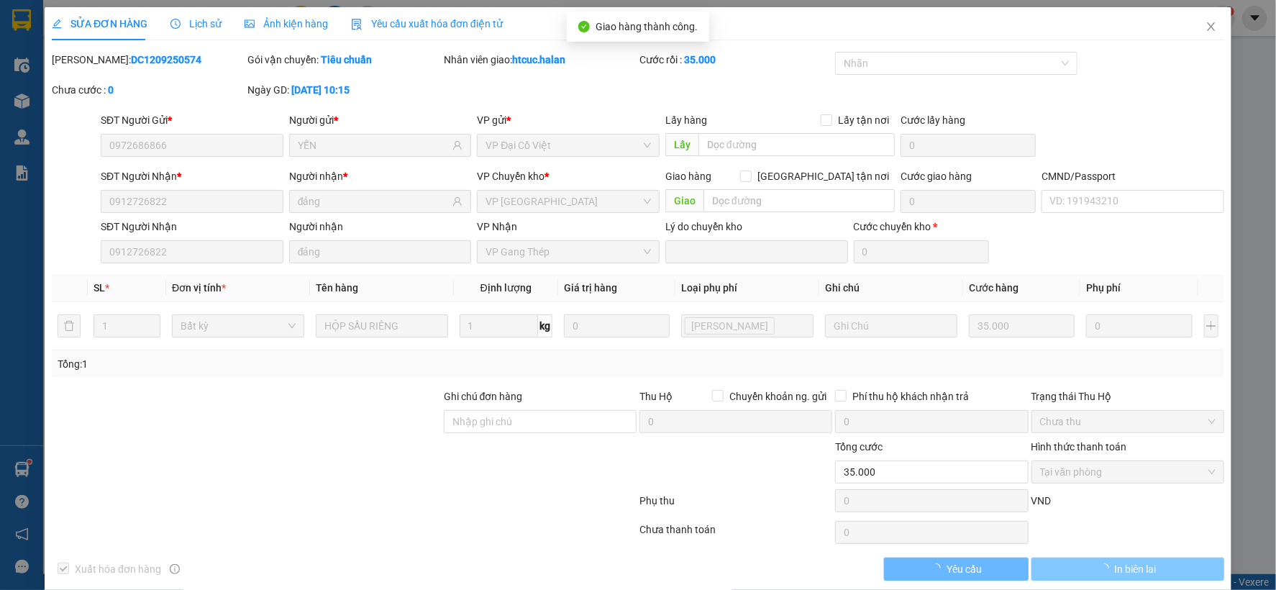
click at [1133, 572] on span "In biên lai" at bounding box center [1136, 569] width 42 height 16
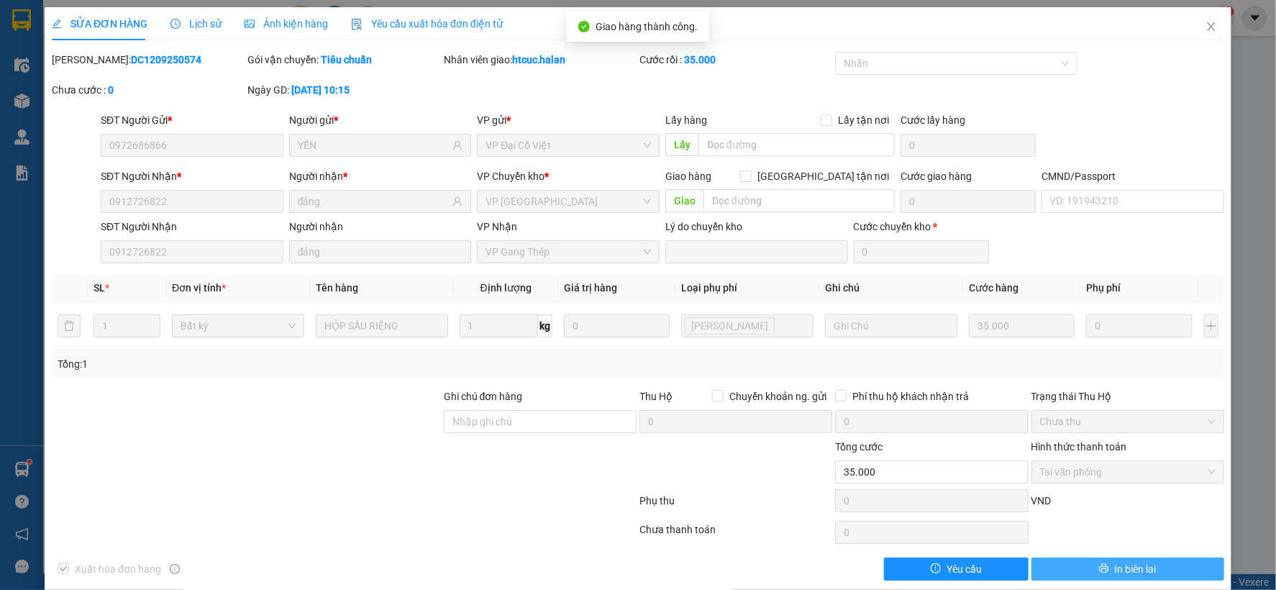
click at [1102, 570] on button "In biên lai" at bounding box center [1128, 569] width 193 height 23
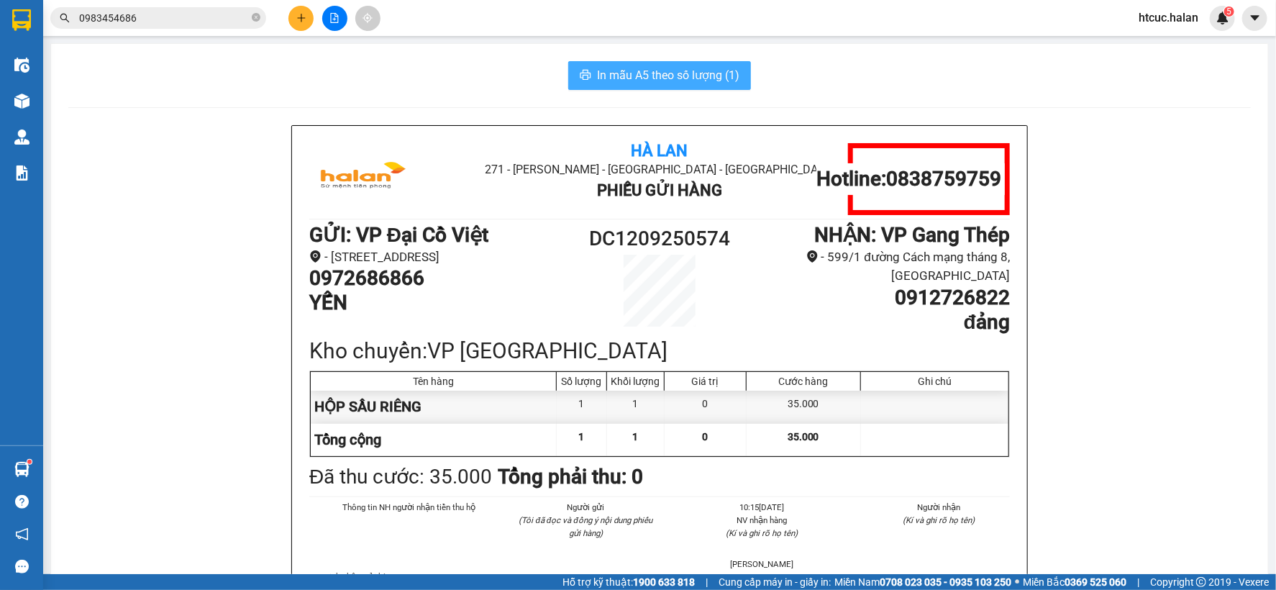
click at [621, 69] on span "In mẫu A5 theo số lượng (1)" at bounding box center [668, 75] width 142 height 18
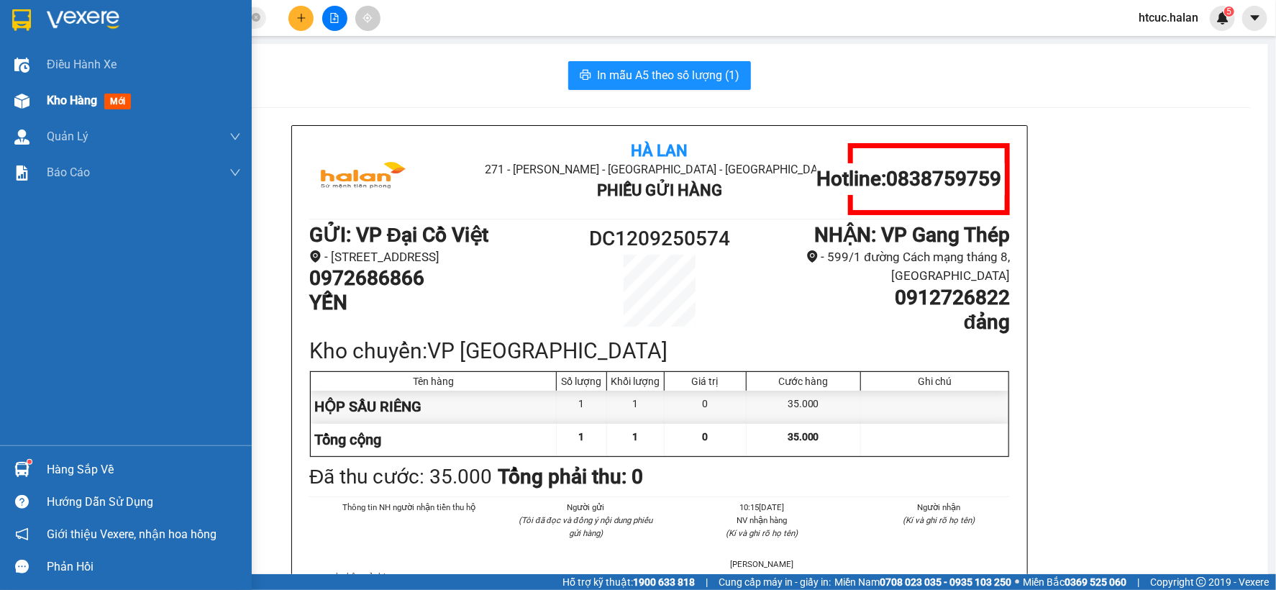
click at [24, 99] on img at bounding box center [21, 101] width 15 height 15
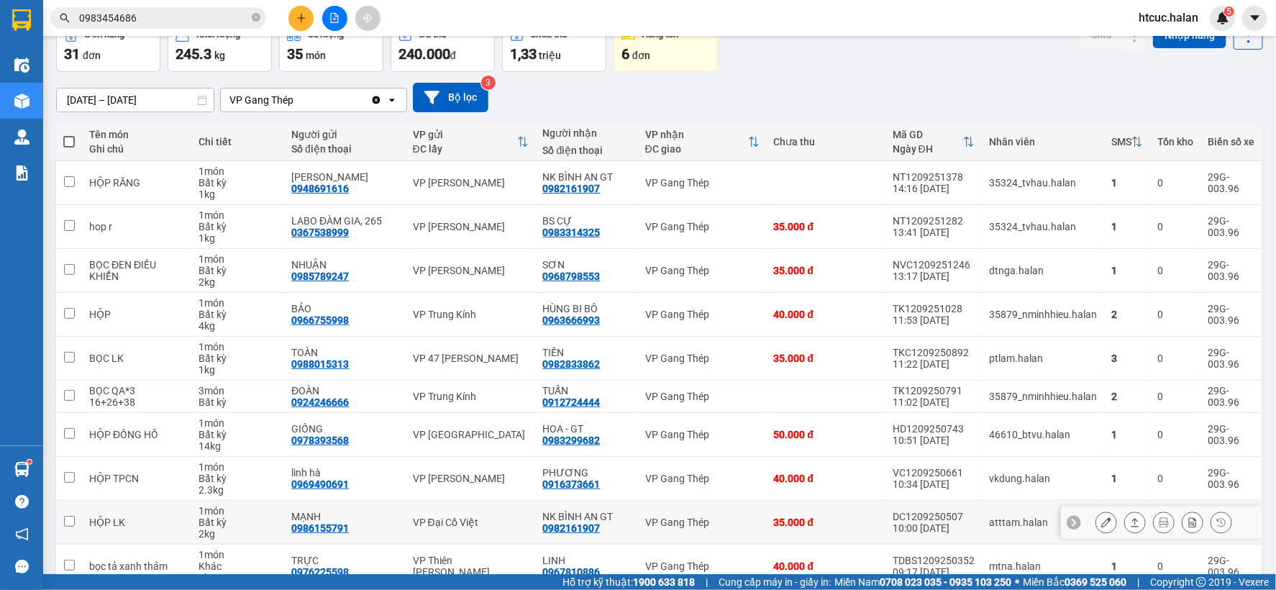
scroll to position [155, 0]
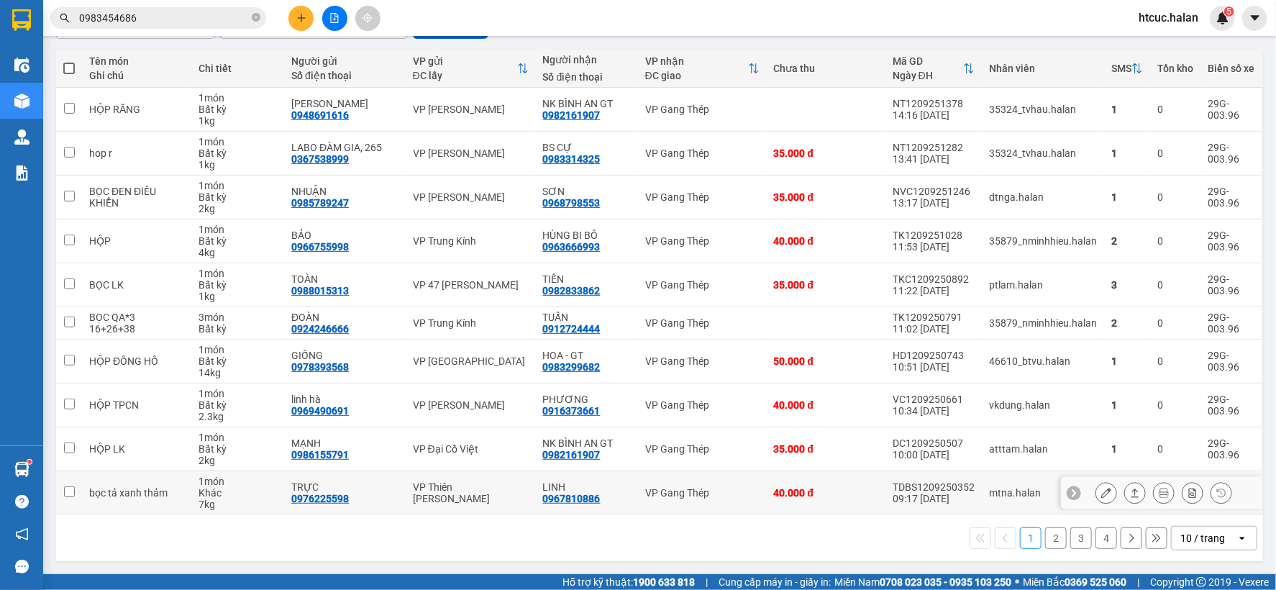
drag, startPoint x: 694, startPoint y: 476, endPoint x: 721, endPoint y: 535, distance: 65.0
click at [721, 535] on div "1 2 3 4 10 / trang open" at bounding box center [660, 538] width 1196 height 24
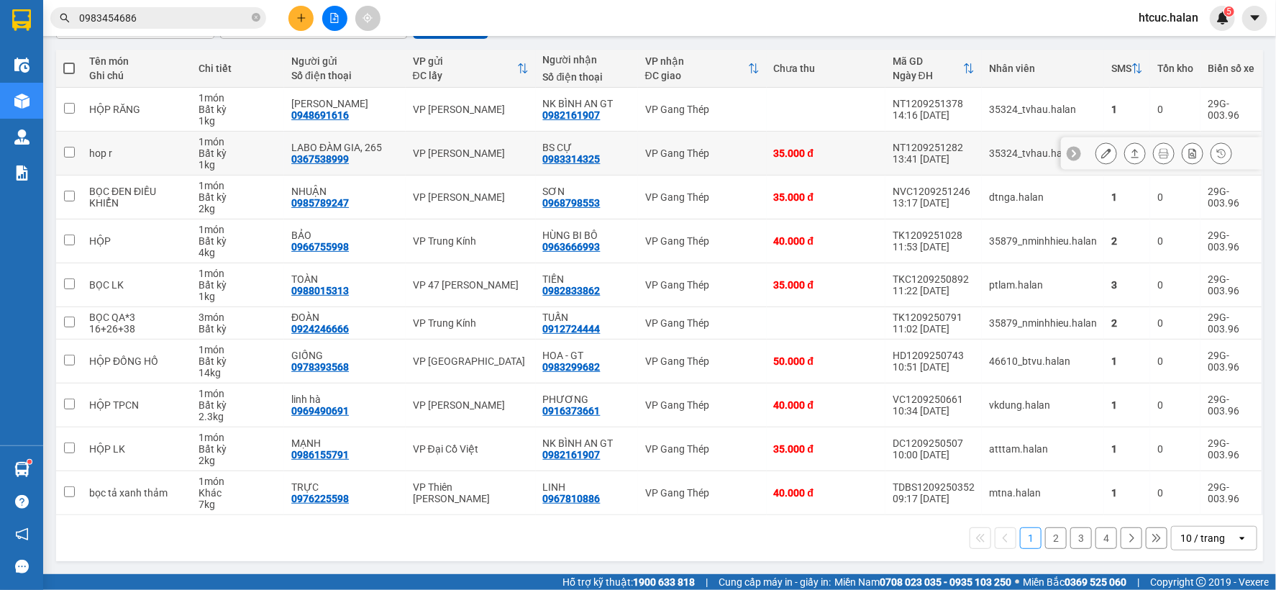
scroll to position [0, 0]
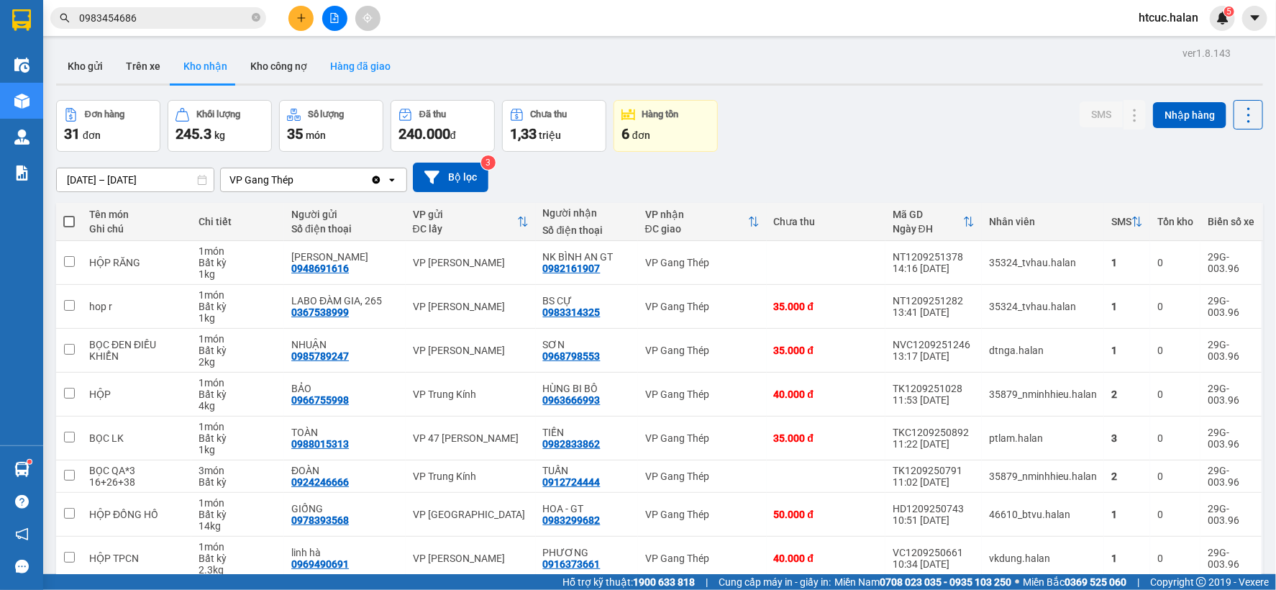
drag, startPoint x: 508, startPoint y: 146, endPoint x: 350, endPoint y: 70, distance: 175.1
click at [350, 70] on button "Hàng đã giao" at bounding box center [360, 66] width 83 height 35
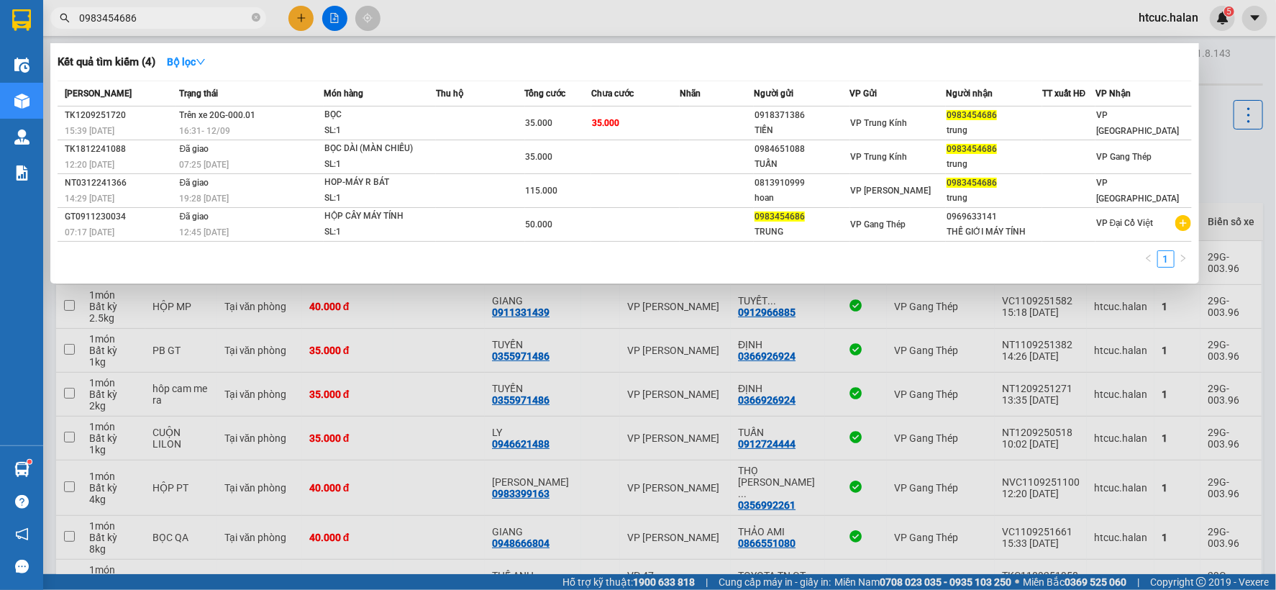
drag, startPoint x: 178, startPoint y: 16, endPoint x: 58, endPoint y: 29, distance: 120.9
click at [58, 29] on div "Kết quả tìm kiếm ( 4 ) Bộ lọc Mã ĐH Trạng thái Món hàng Thu hộ Tổng cước Chưa c…" at bounding box center [140, 18] width 281 height 25
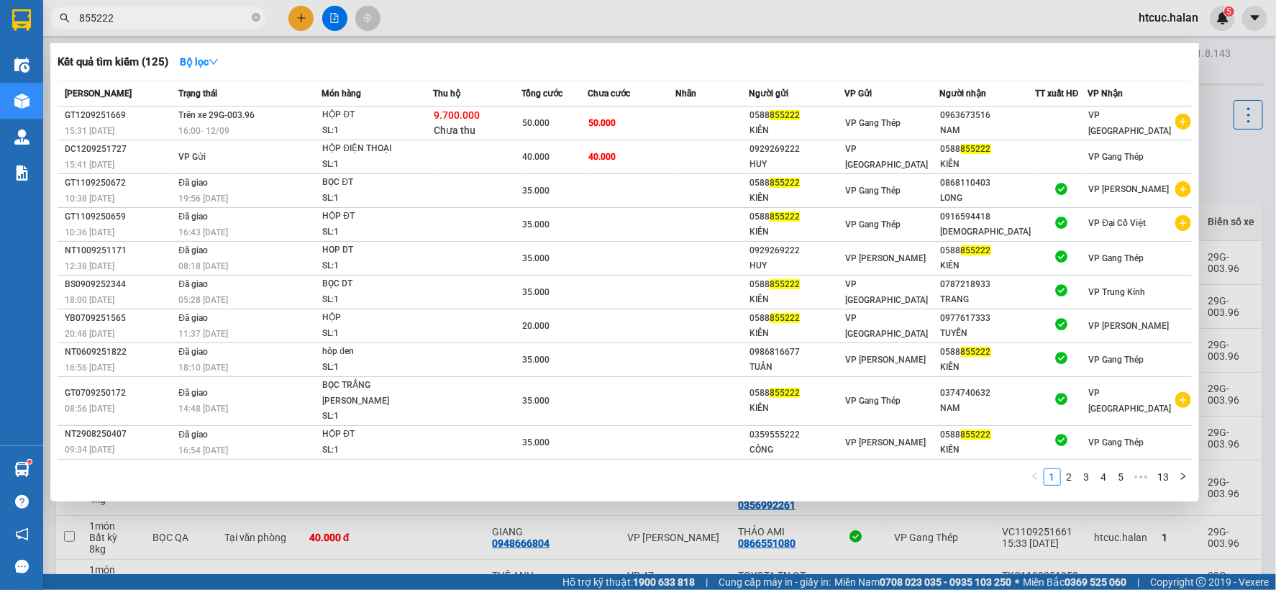
click at [407, 549] on div at bounding box center [638, 295] width 1276 height 590
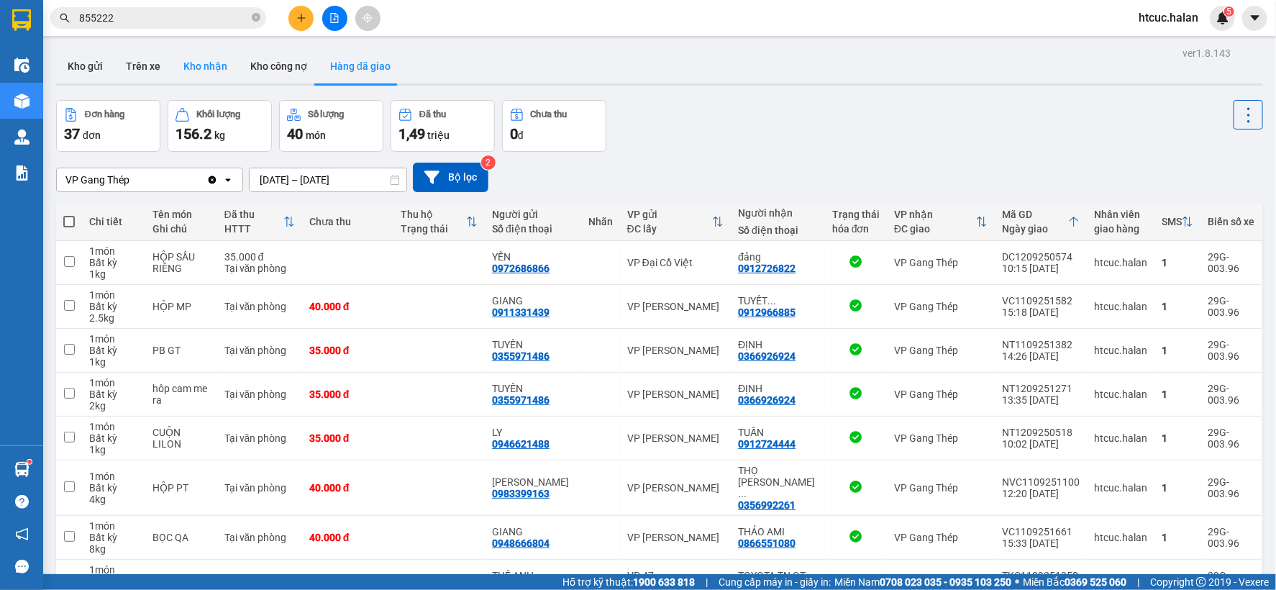
click at [210, 66] on button "Kho nhận" at bounding box center [205, 66] width 67 height 35
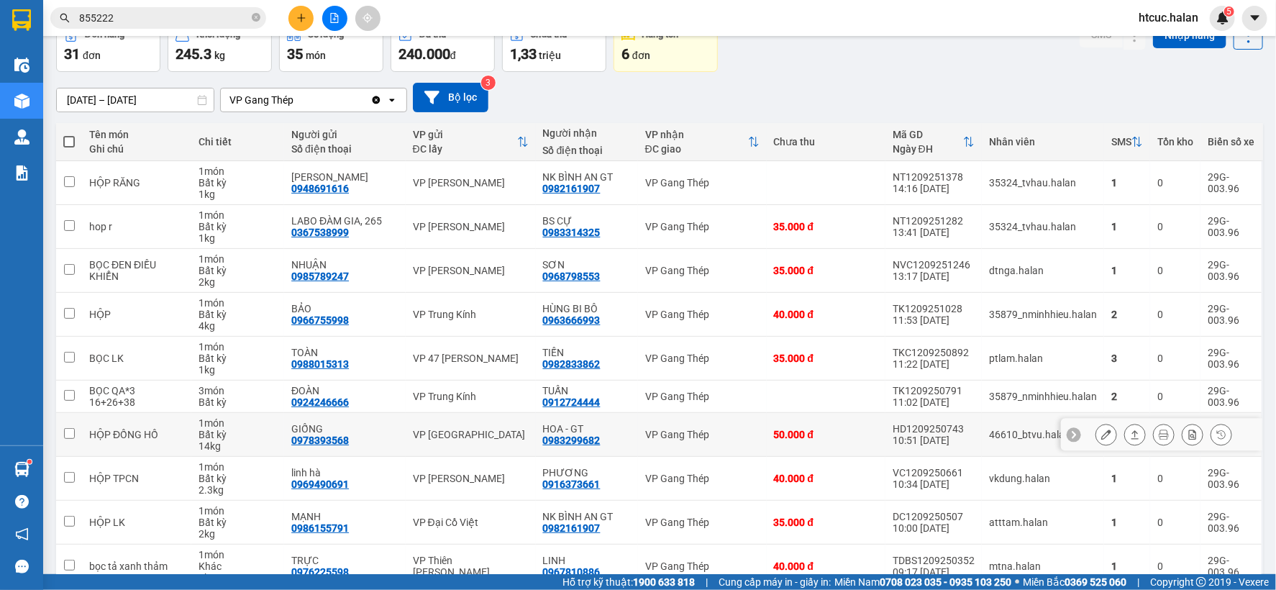
scroll to position [155, 0]
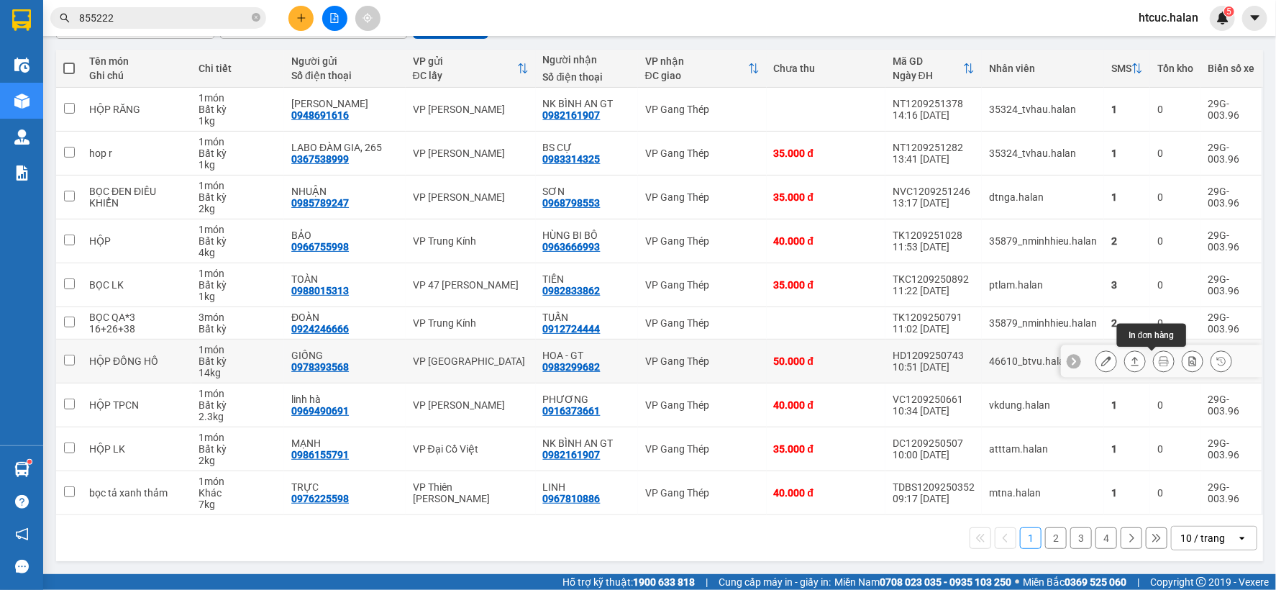
click at [1159, 361] on icon at bounding box center [1164, 361] width 10 height 10
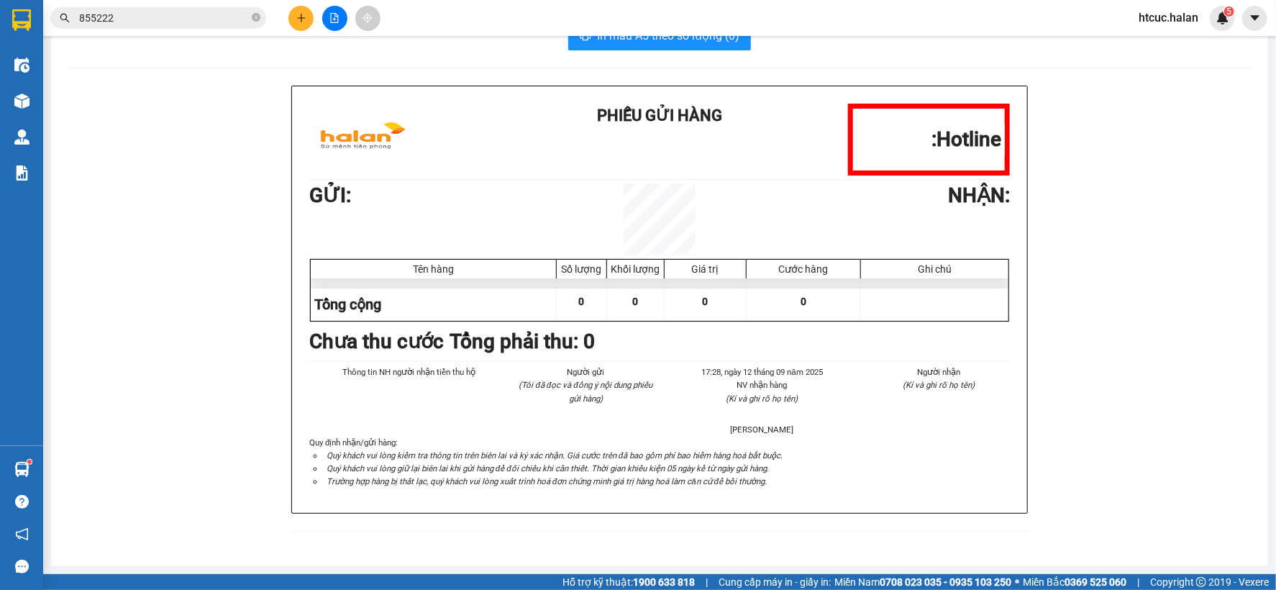
scroll to position [43, 0]
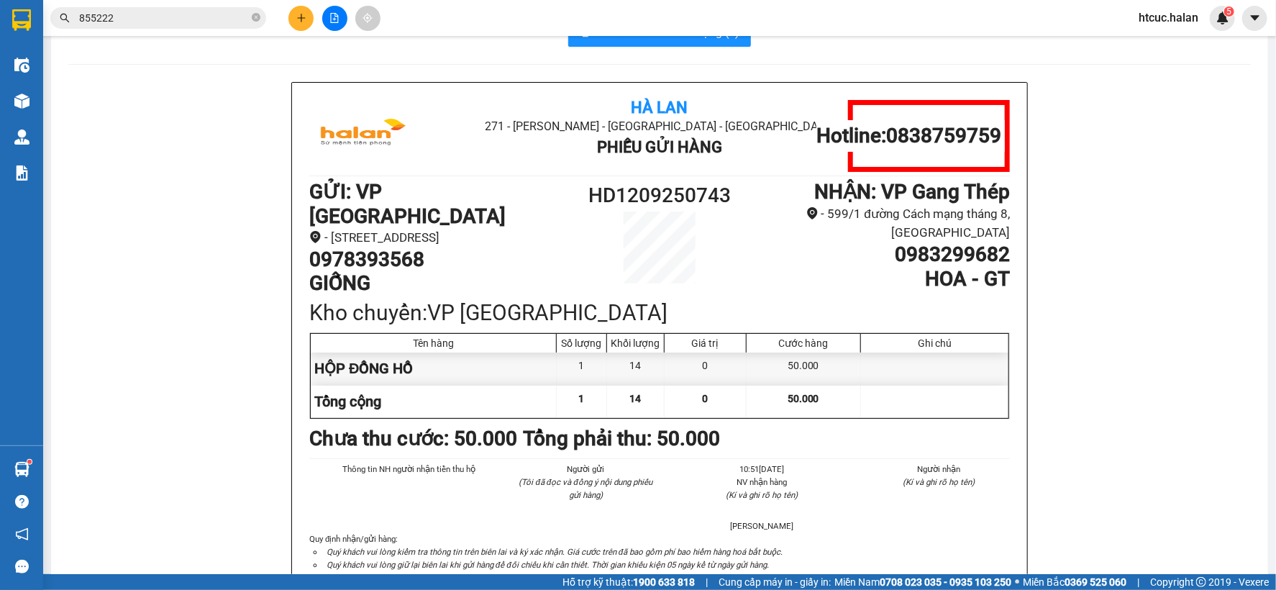
click at [649, 49] on div "In mẫu A5 theo số lượng (1) Hà Lan 271 - Dương Tự Minh - Phường Tân Long - Thái…" at bounding box center [659, 332] width 1217 height 663
click at [674, 45] on button "In mẫu A5 theo số lượng (1)" at bounding box center [659, 32] width 183 height 29
drag, startPoint x: 455, startPoint y: 49, endPoint x: 434, endPoint y: 48, distance: 20.9
click at [452, 50] on div "In mẫu A5 theo số lượng (1) Hà Lan 271 - Dương Tự Minh - Phường Tân Long - Thái…" at bounding box center [659, 332] width 1217 height 663
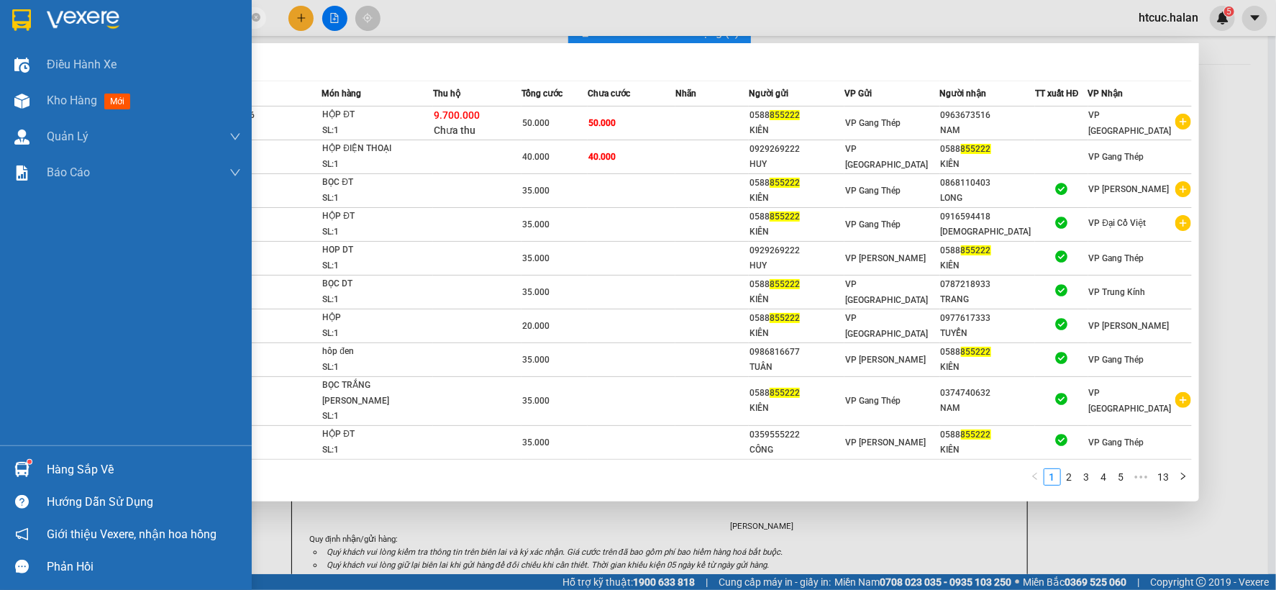
drag, startPoint x: 150, startPoint y: 22, endPoint x: 31, endPoint y: 36, distance: 119.6
click at [31, 36] on section "Kết quả tìm kiếm ( 125 ) Bộ lọc Mã ĐH Trạng thái Món hàng Thu hộ Tổng cước Chưa…" at bounding box center [638, 295] width 1276 height 590
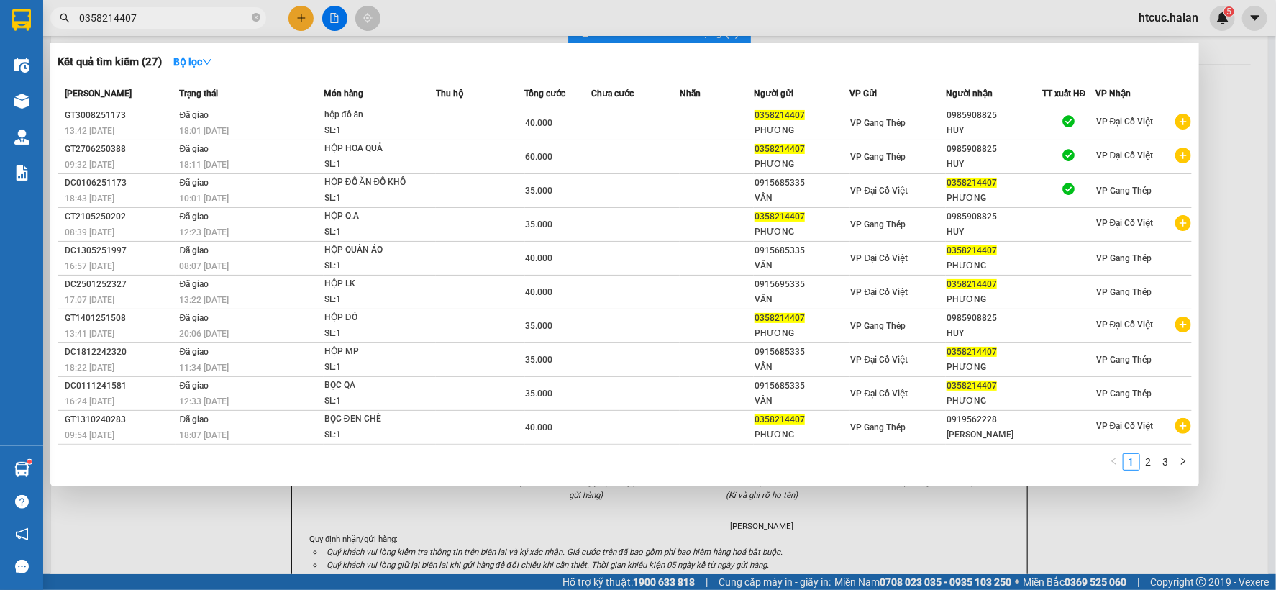
click at [181, 17] on input "0358214407" at bounding box center [164, 18] width 170 height 16
drag, startPoint x: 214, startPoint y: 527, endPoint x: 153, endPoint y: 459, distance: 91.2
click at [212, 524] on div at bounding box center [638, 295] width 1276 height 590
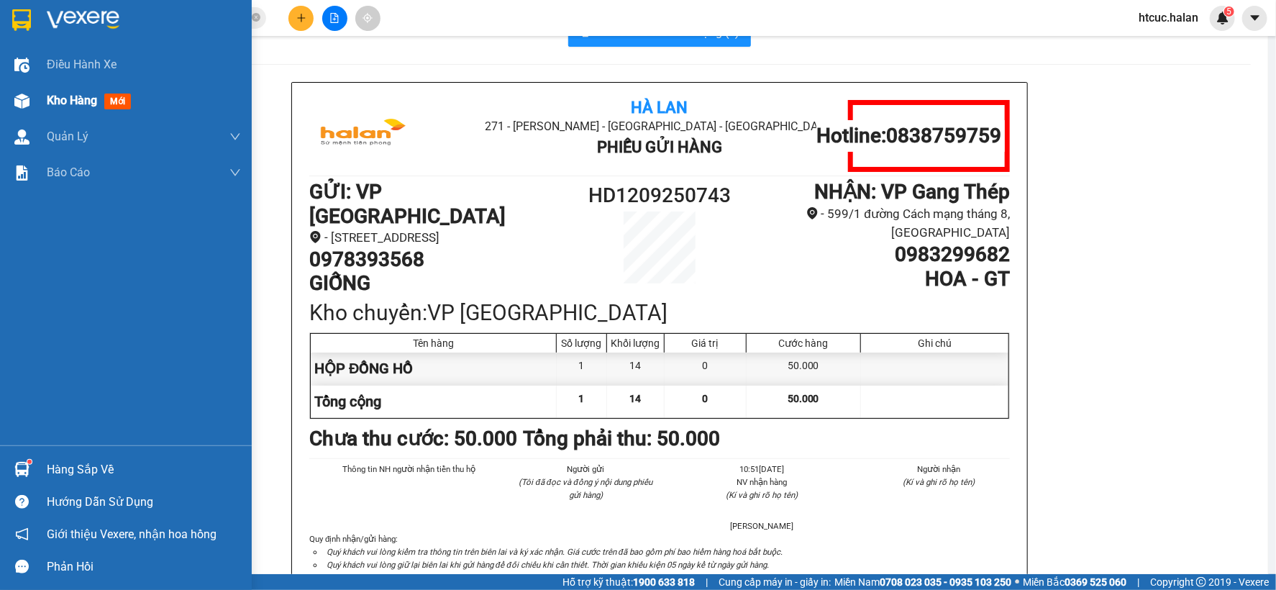
click at [81, 102] on span "Kho hàng" at bounding box center [72, 101] width 50 height 14
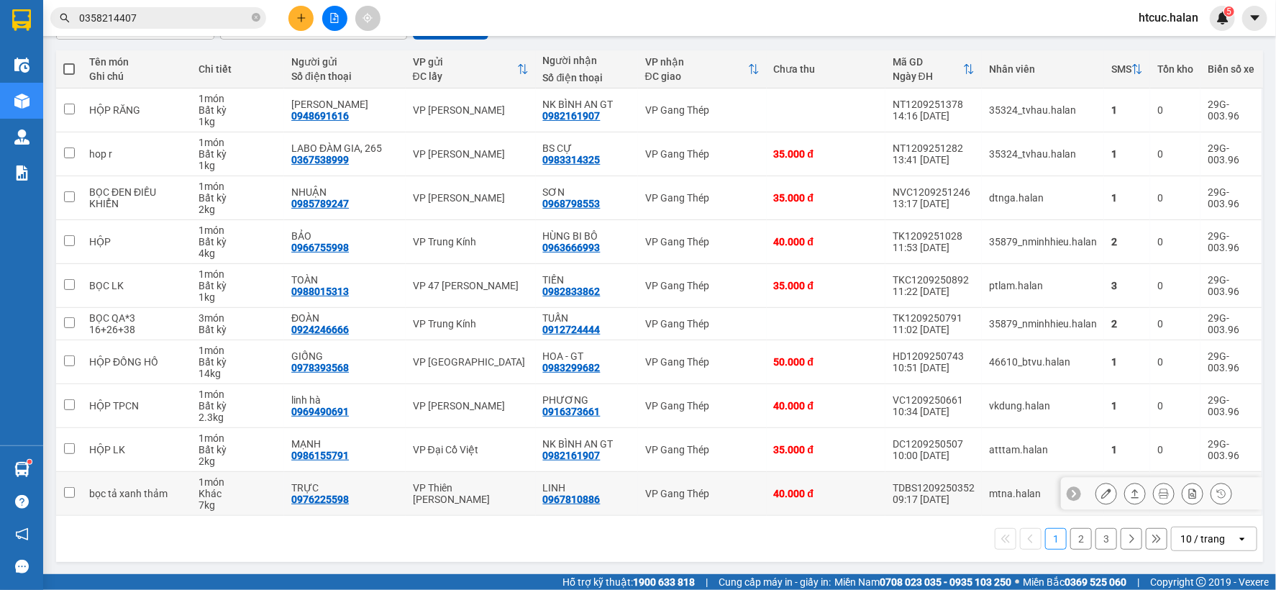
scroll to position [155, 0]
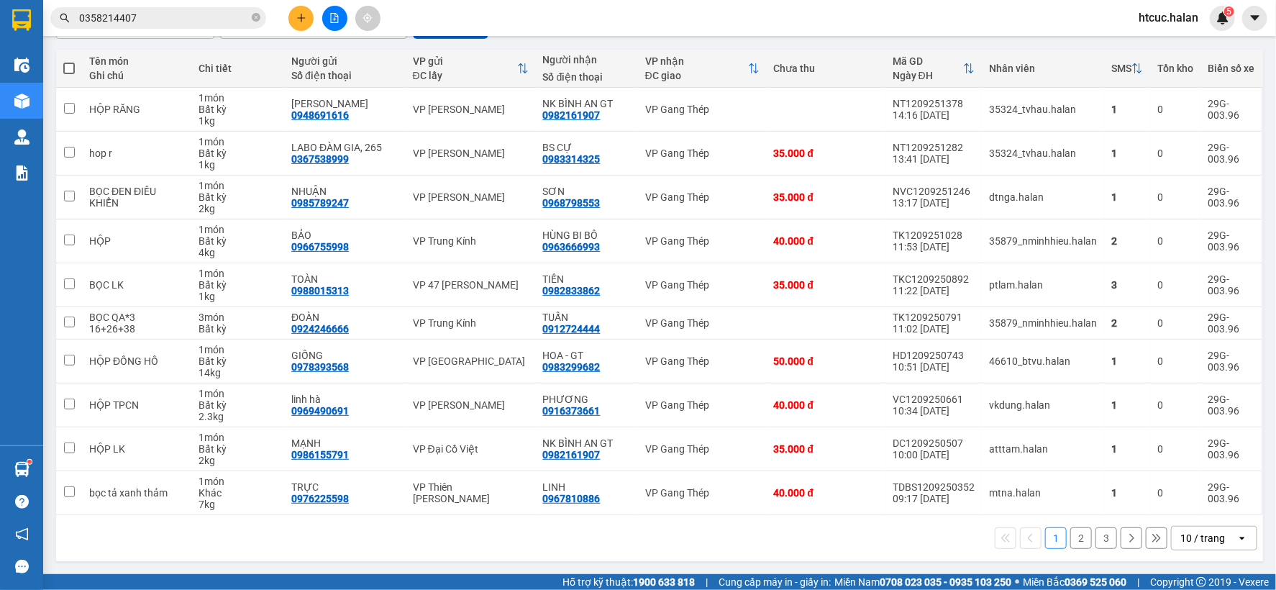
click at [1096, 536] on button "3" at bounding box center [1107, 538] width 22 height 22
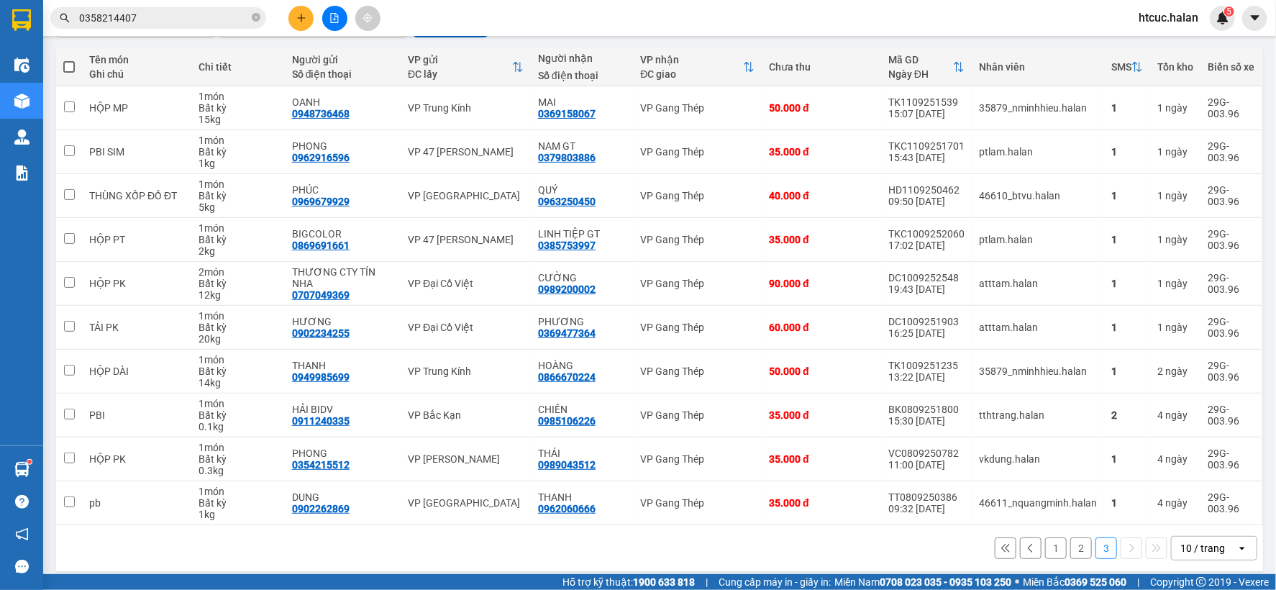
click at [1075, 545] on button "2" at bounding box center [1082, 548] width 22 height 22
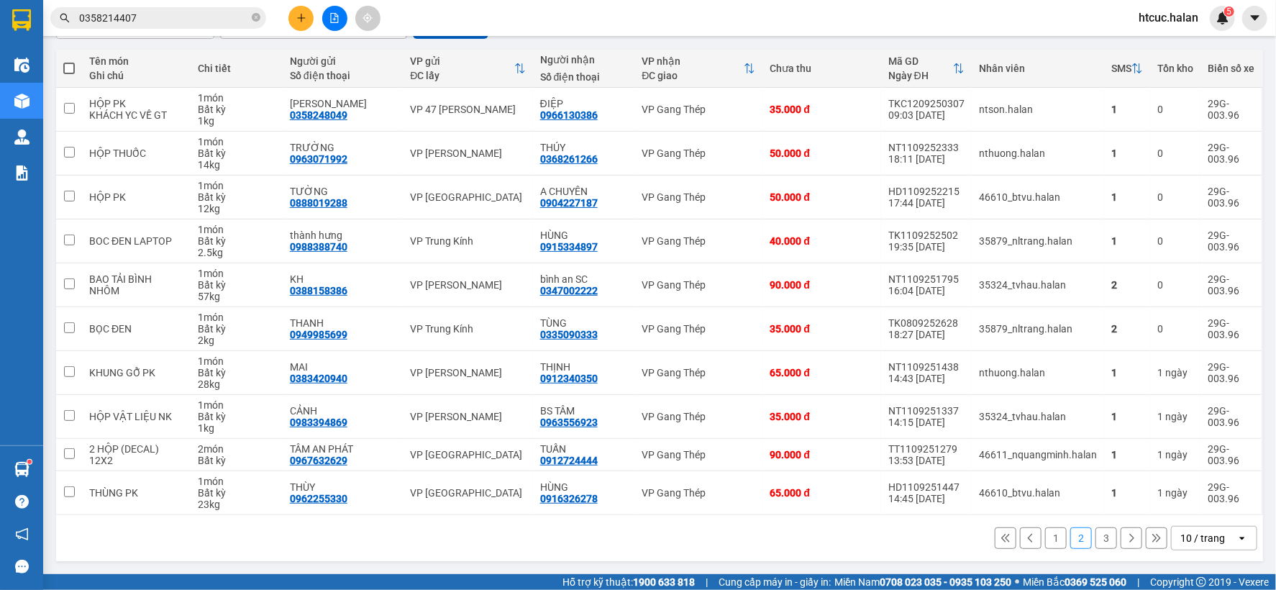
scroll to position [0, 0]
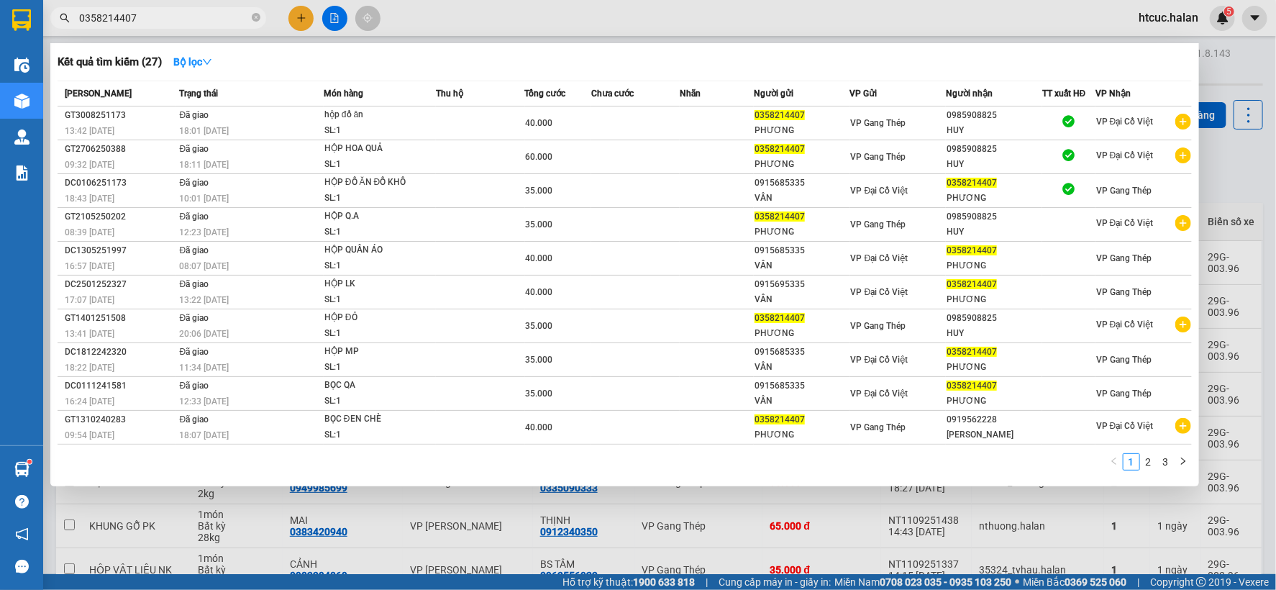
drag, startPoint x: 135, startPoint y: 24, endPoint x: 51, endPoint y: 42, distance: 85.9
click at [51, 31] on div "Kết quả tìm kiếm ( 27 ) Bộ lọc Mã ĐH Trạng thái Món hàng Thu hộ Tổng cước Chưa …" at bounding box center [140, 18] width 281 height 25
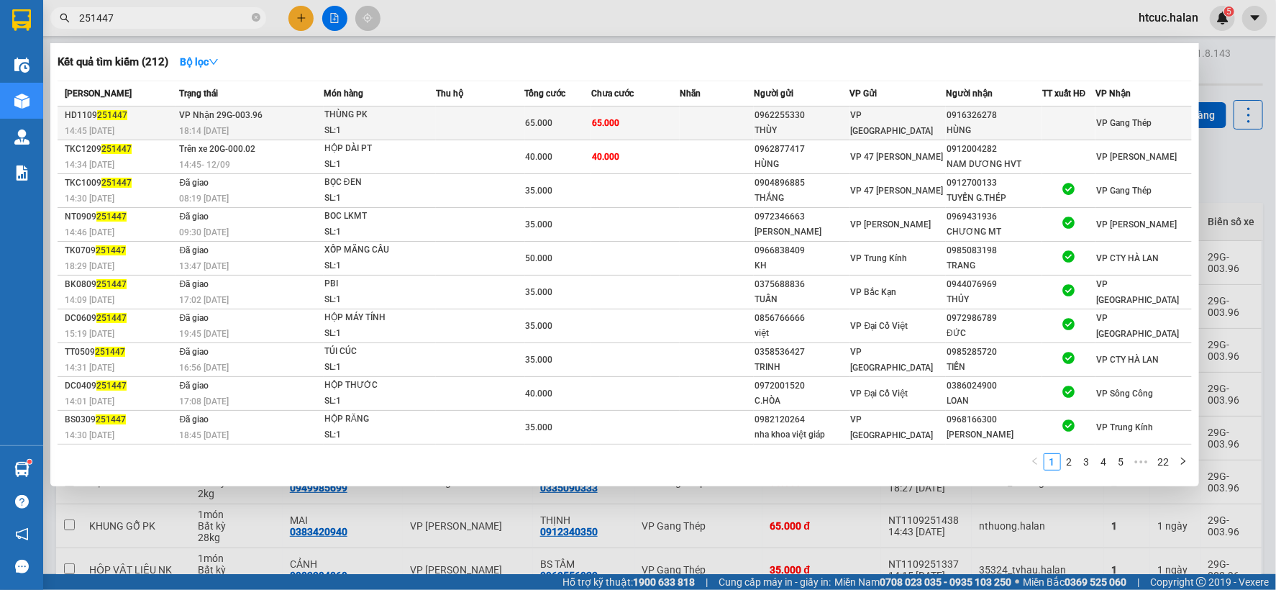
type input "251447"
click at [688, 121] on td at bounding box center [717, 123] width 74 height 34
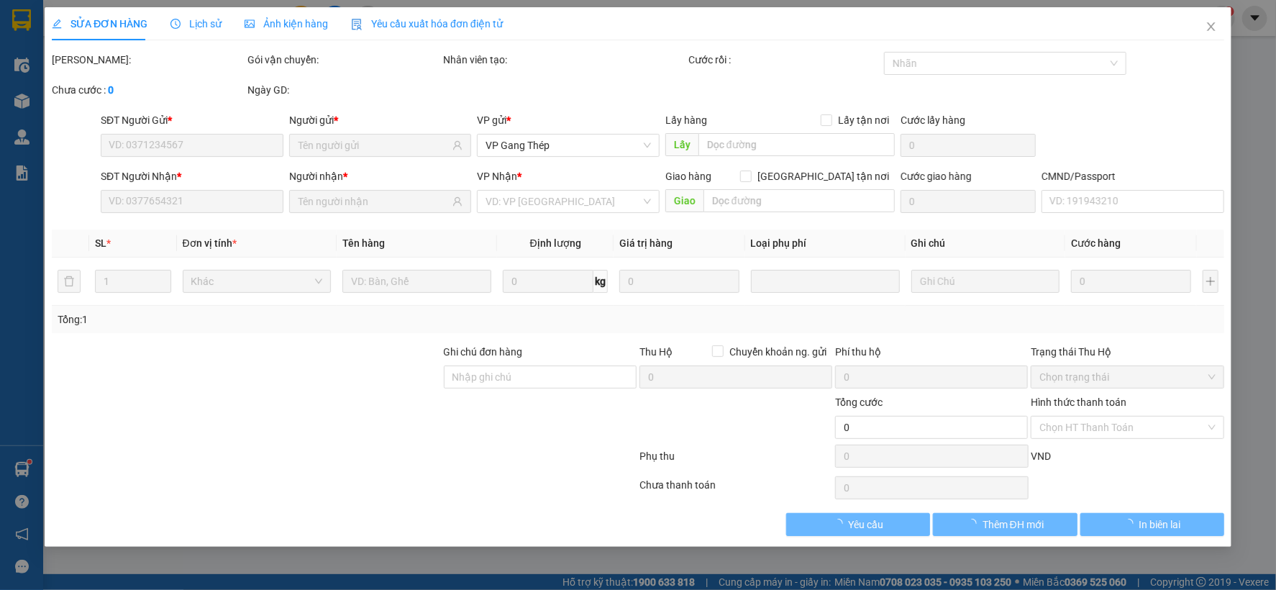
type input "0962255330"
type input "THÙY"
type input "0916326278"
type input "HÙNG"
type input "65.000"
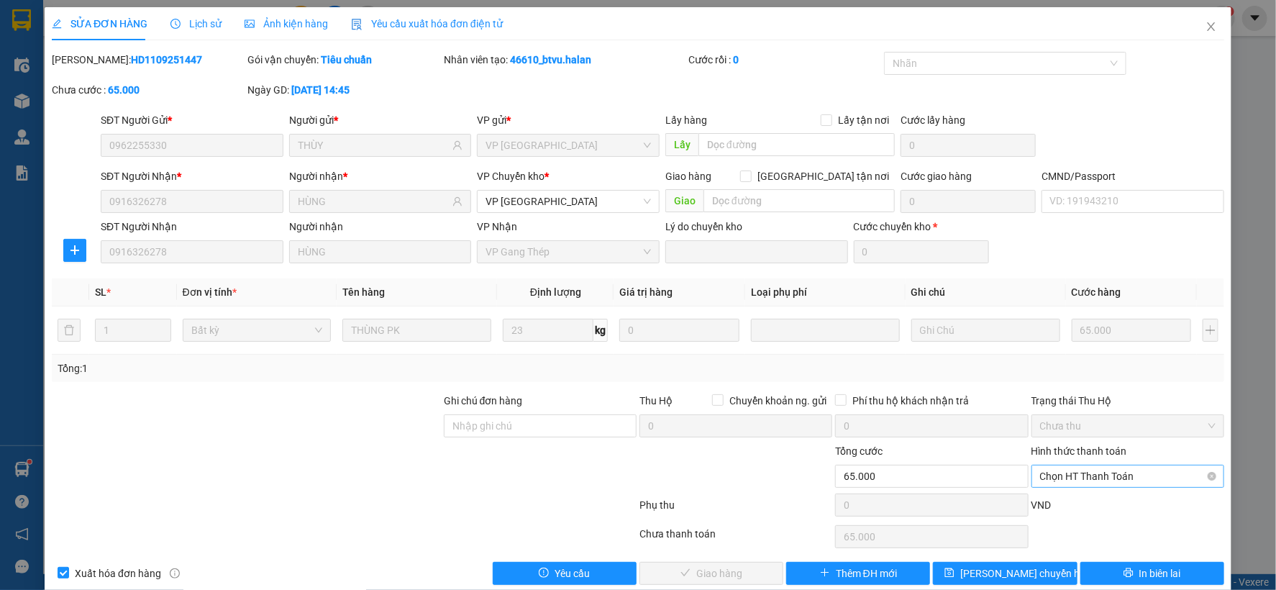
click at [1097, 475] on span "Chọn HT Thanh Toán" at bounding box center [1128, 477] width 176 height 22
click at [1074, 351] on div "Tại văn phòng" at bounding box center [1118, 356] width 174 height 16
type input "0"
click at [681, 569] on icon "check" at bounding box center [686, 573] width 10 height 10
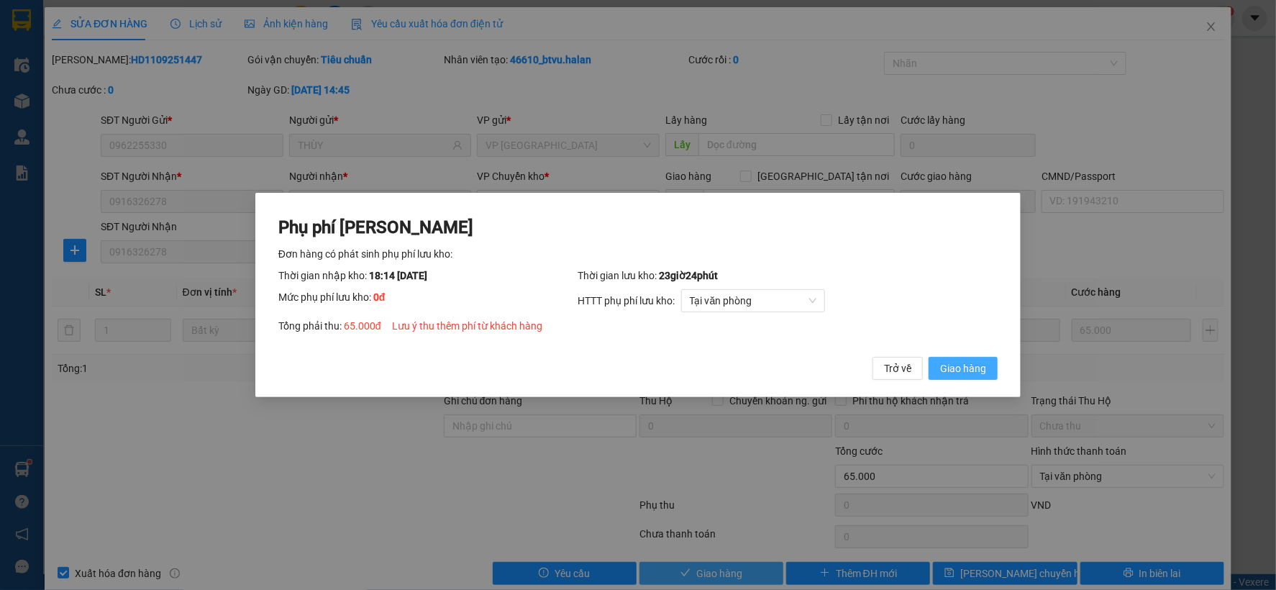
click at [971, 360] on span "Giao hàng" at bounding box center [963, 368] width 46 height 16
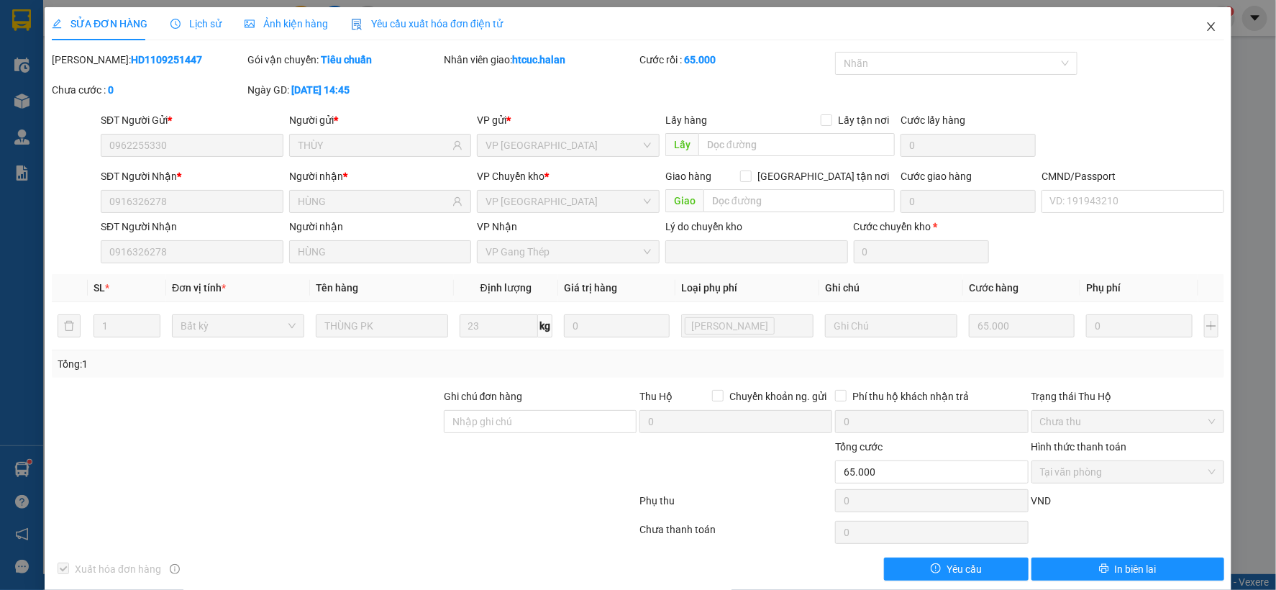
click at [1206, 24] on icon "close" at bounding box center [1212, 27] width 12 height 12
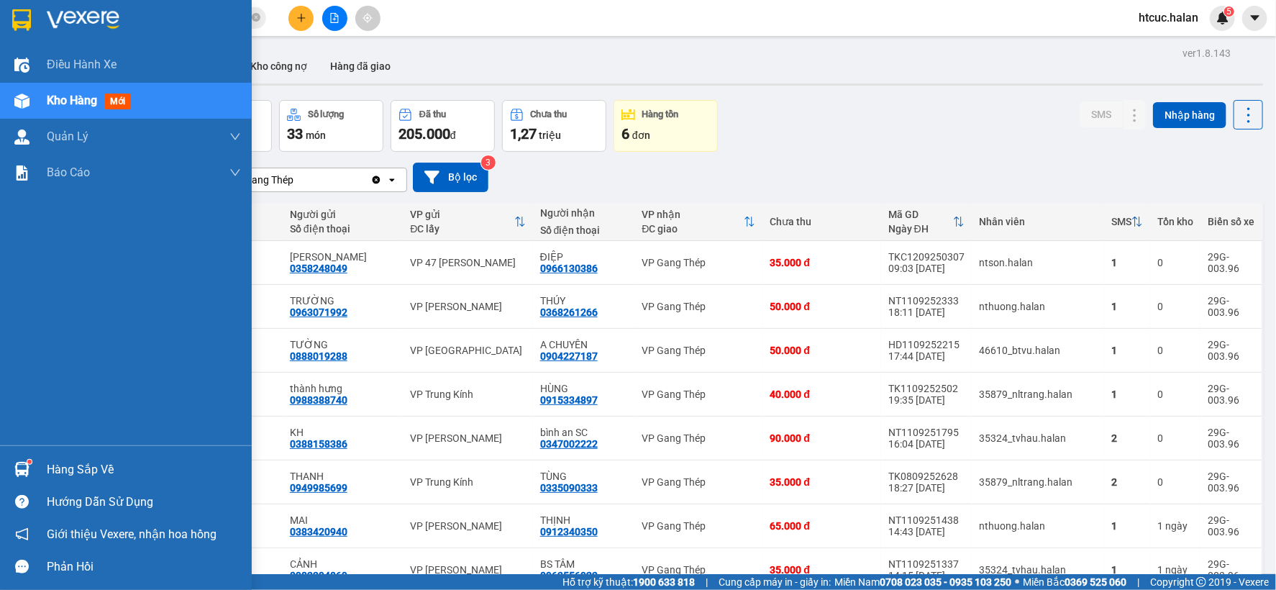
click at [7, 461] on div "Hàng sắp về" at bounding box center [126, 469] width 252 height 32
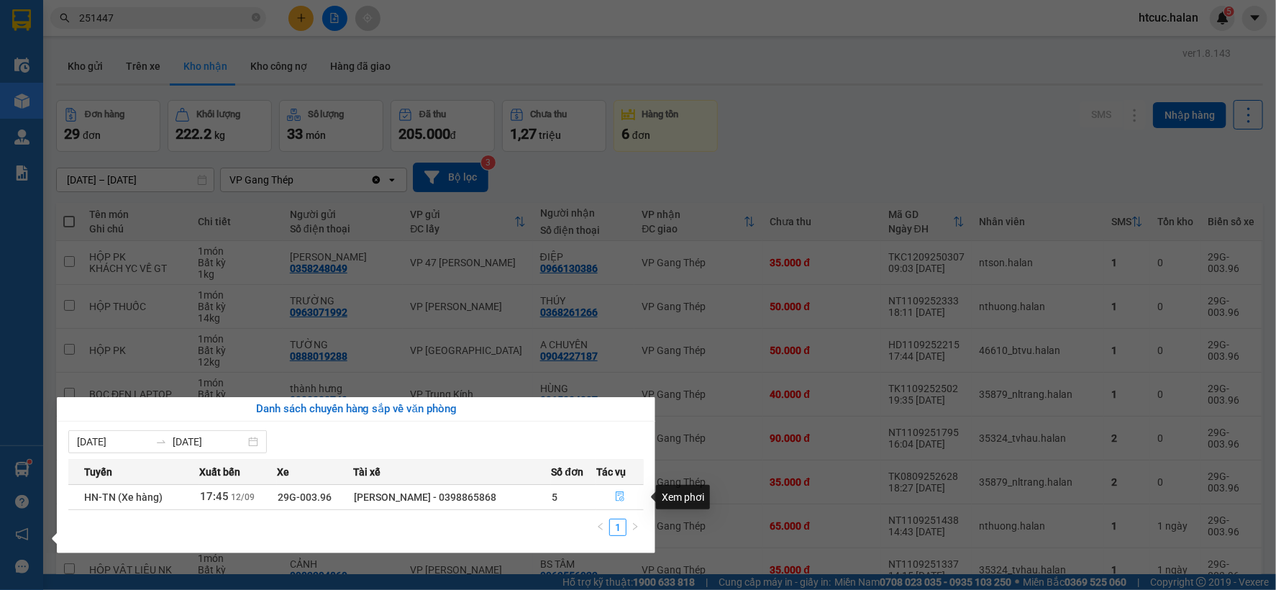
click at [619, 495] on icon "file-done" at bounding box center [620, 496] width 10 height 10
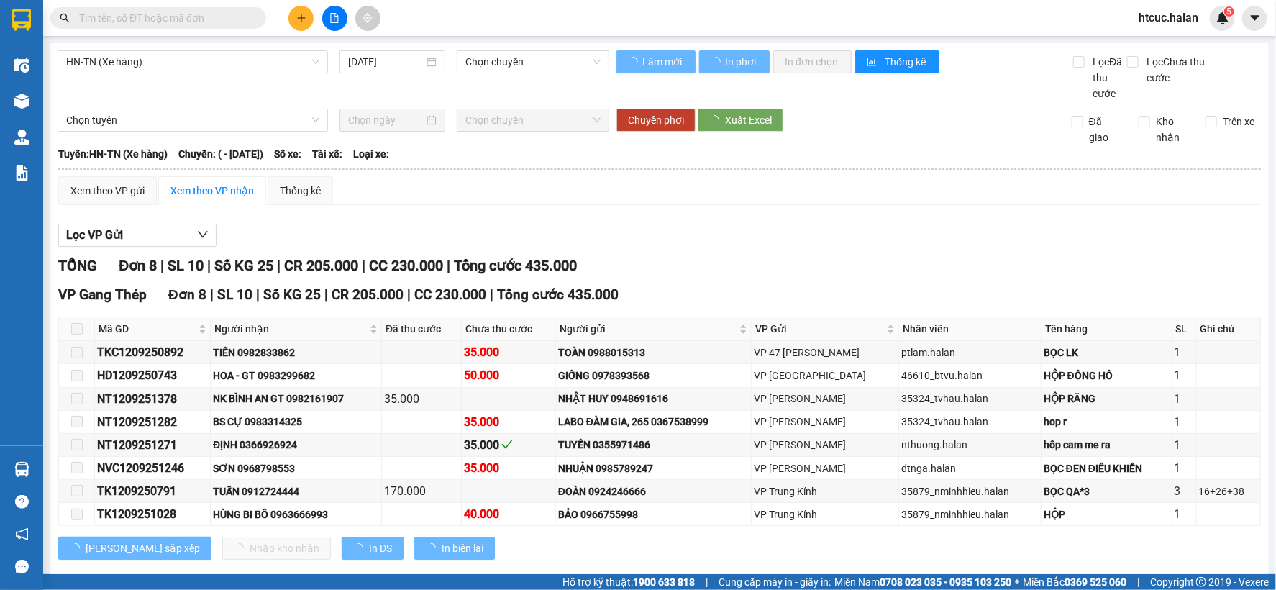
click at [189, 10] on input "text" at bounding box center [164, 18] width 170 height 16
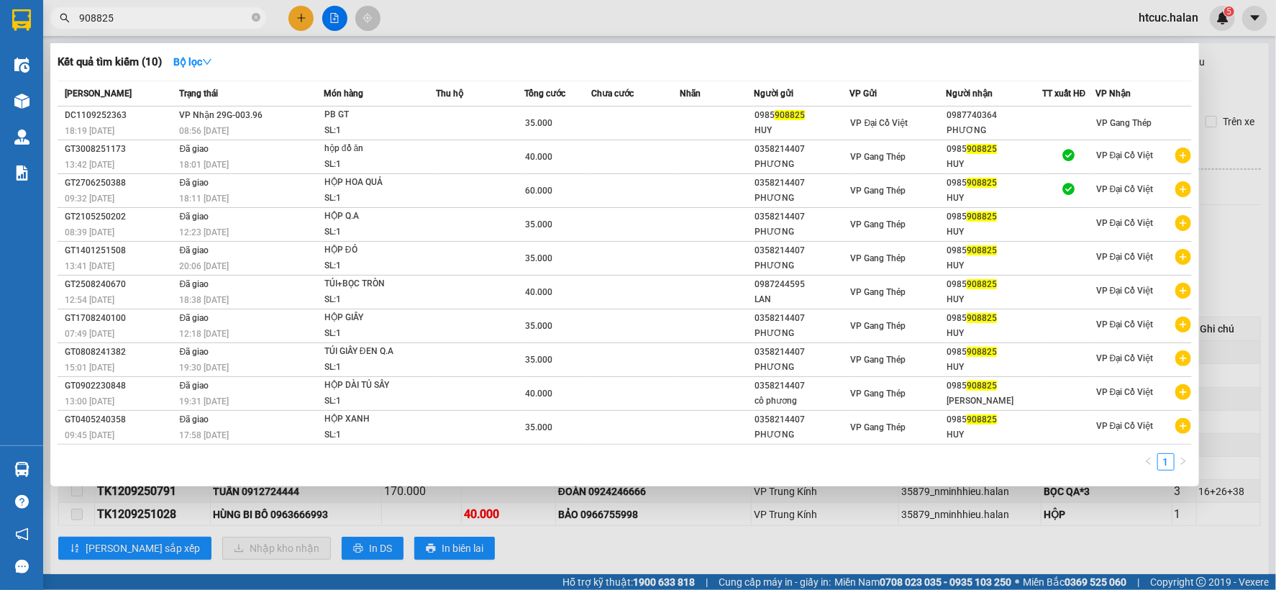
type input "908825"
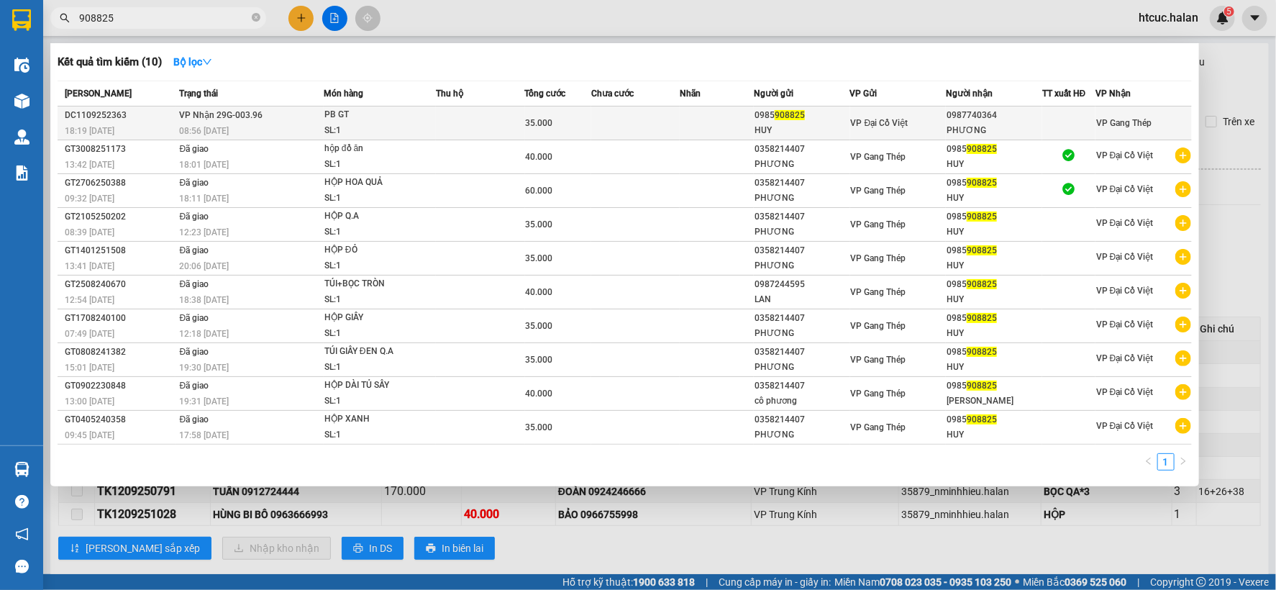
click at [569, 110] on td "35.000" at bounding box center [558, 123] width 66 height 34
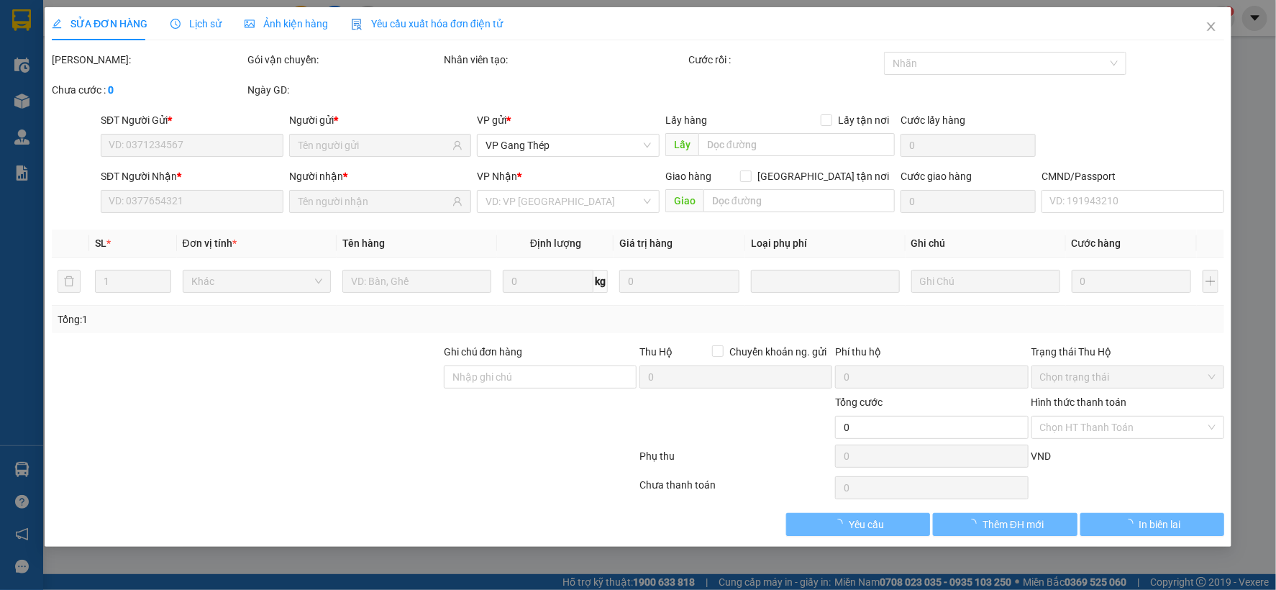
type input "0985908825"
type input "HUY"
type input "0987740364"
type input "PHƯƠNG"
type input "35.000"
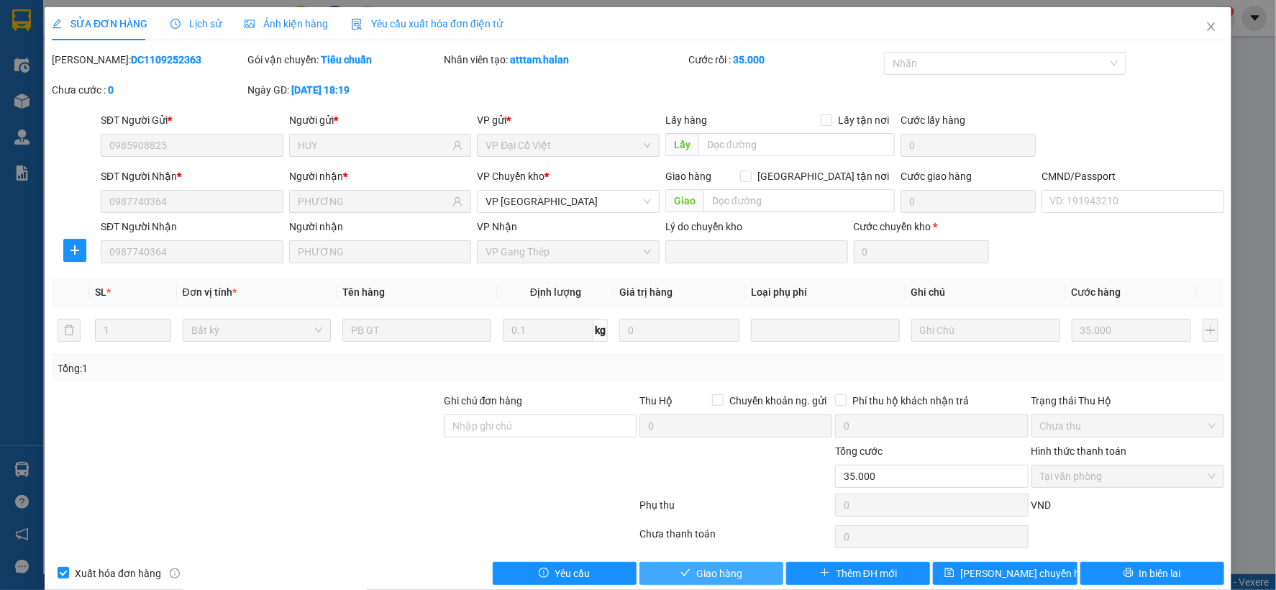
click at [714, 568] on span "Giao hàng" at bounding box center [719, 574] width 46 height 16
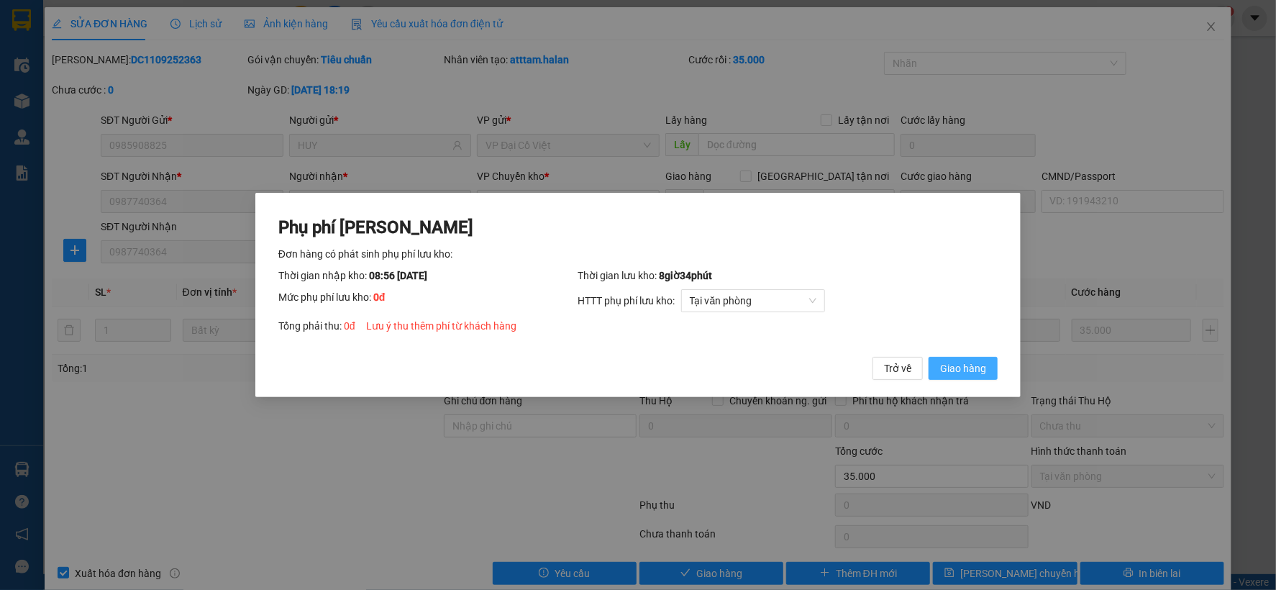
click at [976, 363] on span "Giao hàng" at bounding box center [963, 368] width 46 height 16
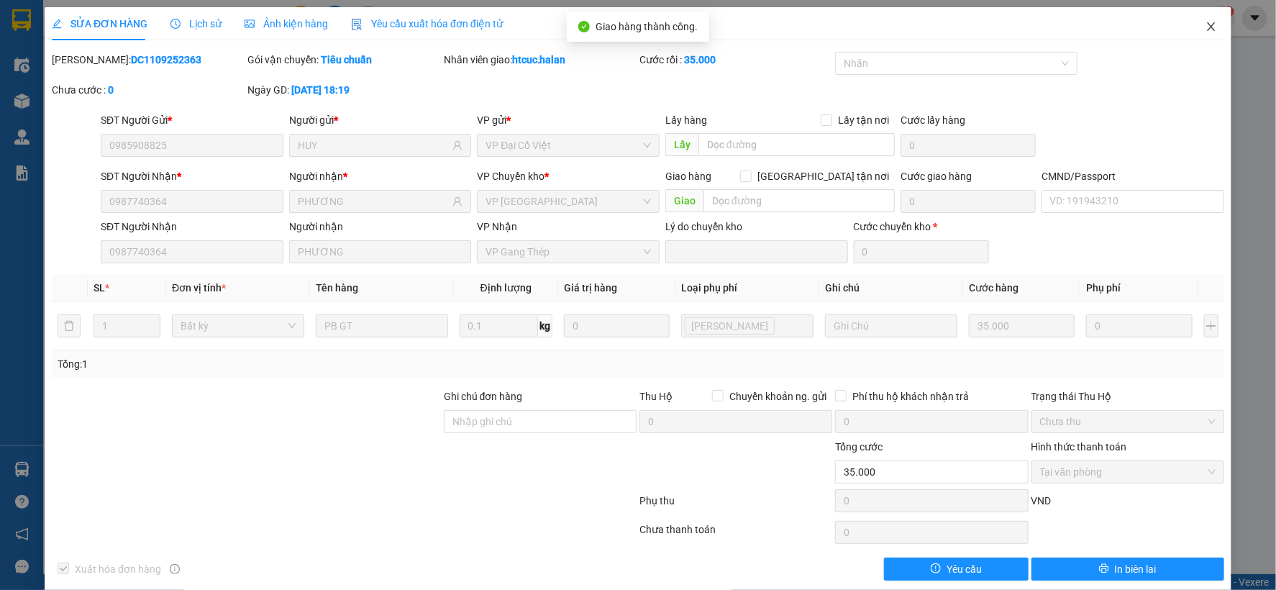
click at [1206, 29] on icon "close" at bounding box center [1212, 27] width 12 height 12
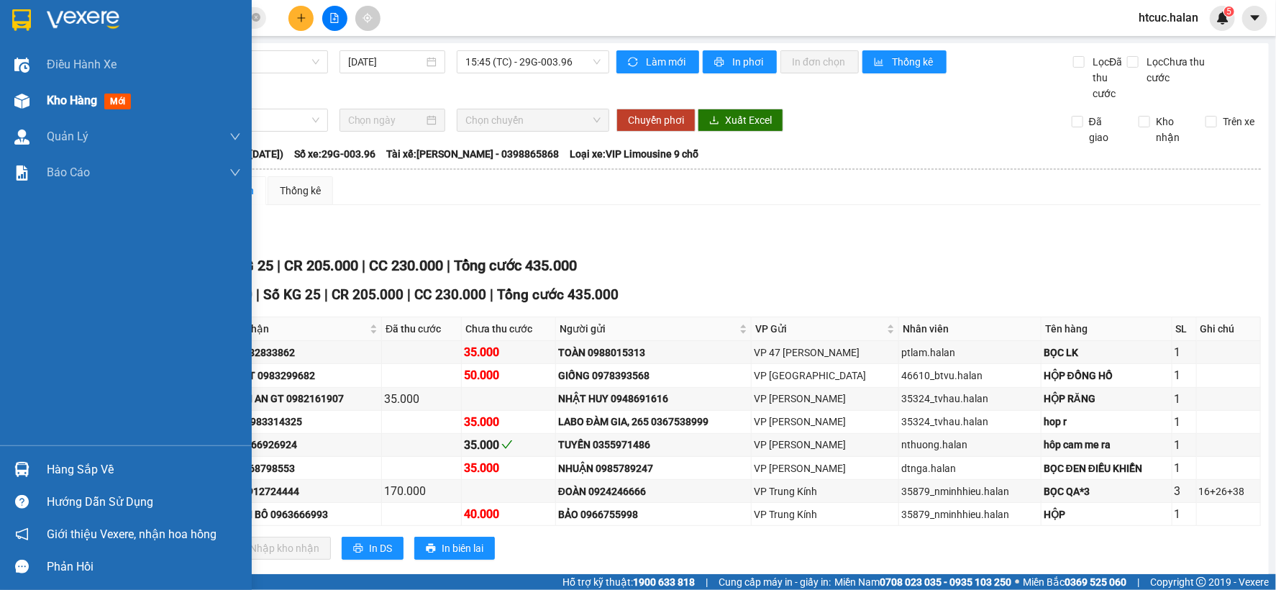
click at [60, 102] on span "Kho hàng" at bounding box center [72, 101] width 50 height 14
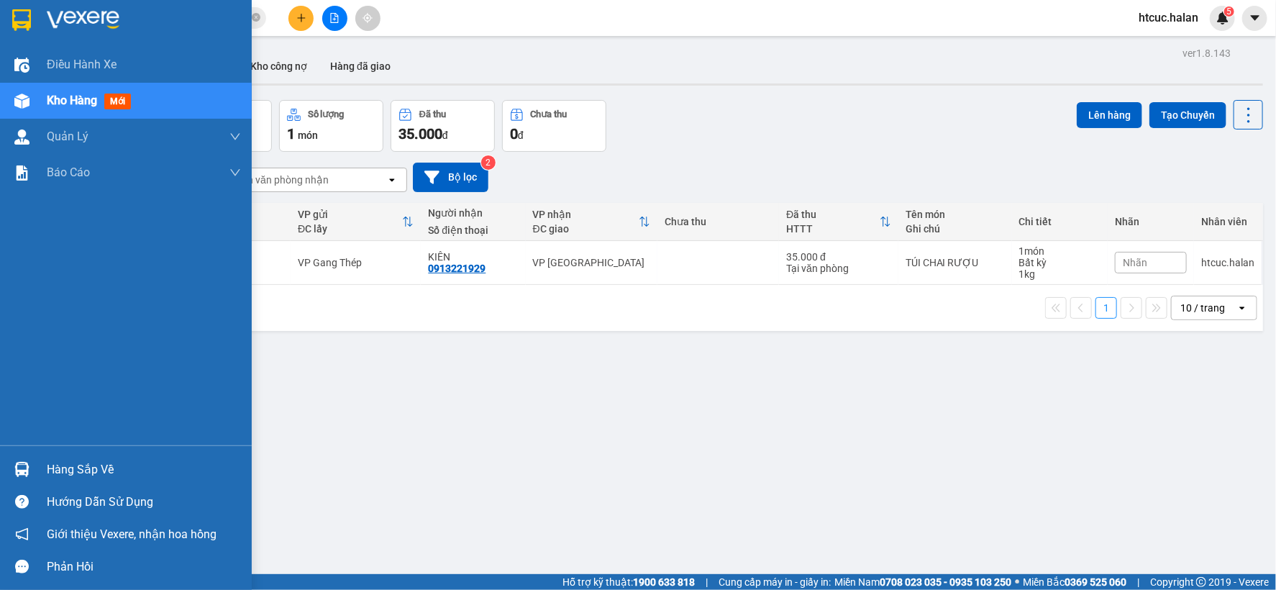
click at [22, 469] on img at bounding box center [21, 469] width 15 height 15
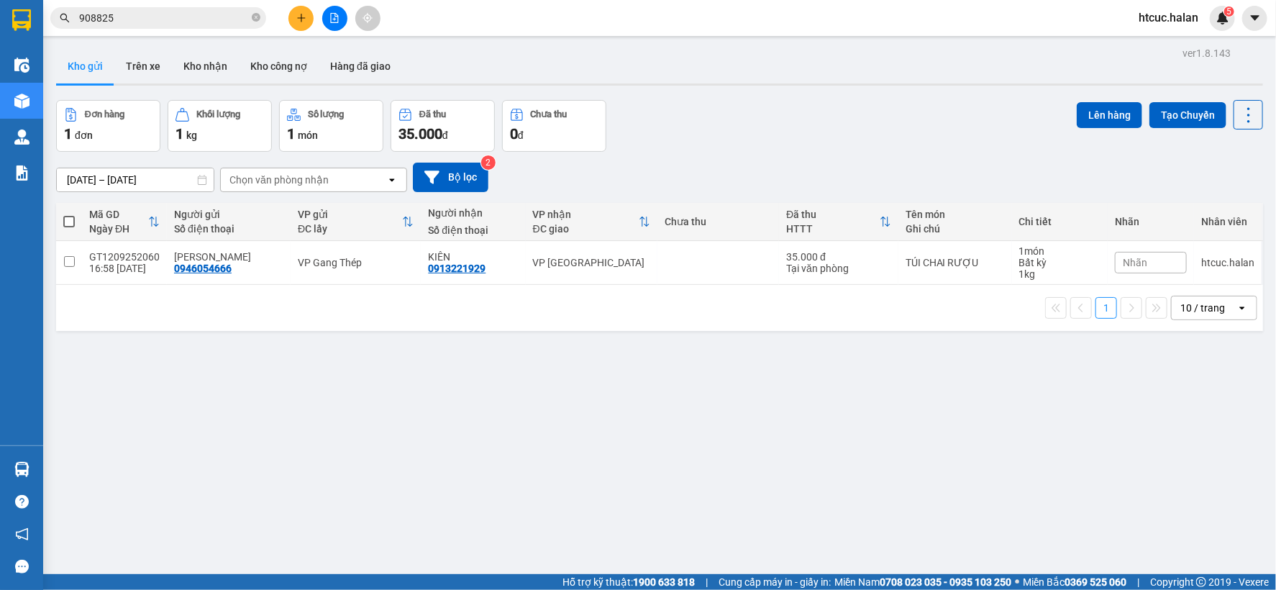
click at [701, 426] on section "Kết quả tìm kiếm ( 10 ) Bộ lọc Mã ĐH Trạng thái Món hàng Thu hộ Tổng cước Chưa …" at bounding box center [638, 295] width 1276 height 590
click at [137, 61] on button "Trên xe" at bounding box center [143, 66] width 58 height 35
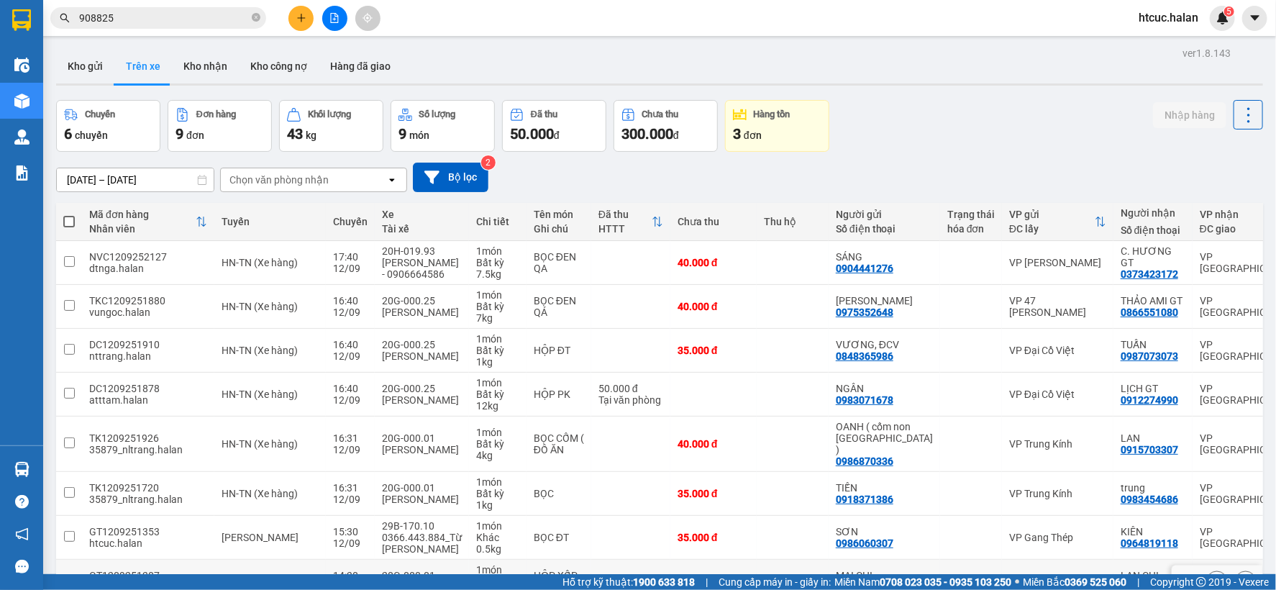
scroll to position [139, 0]
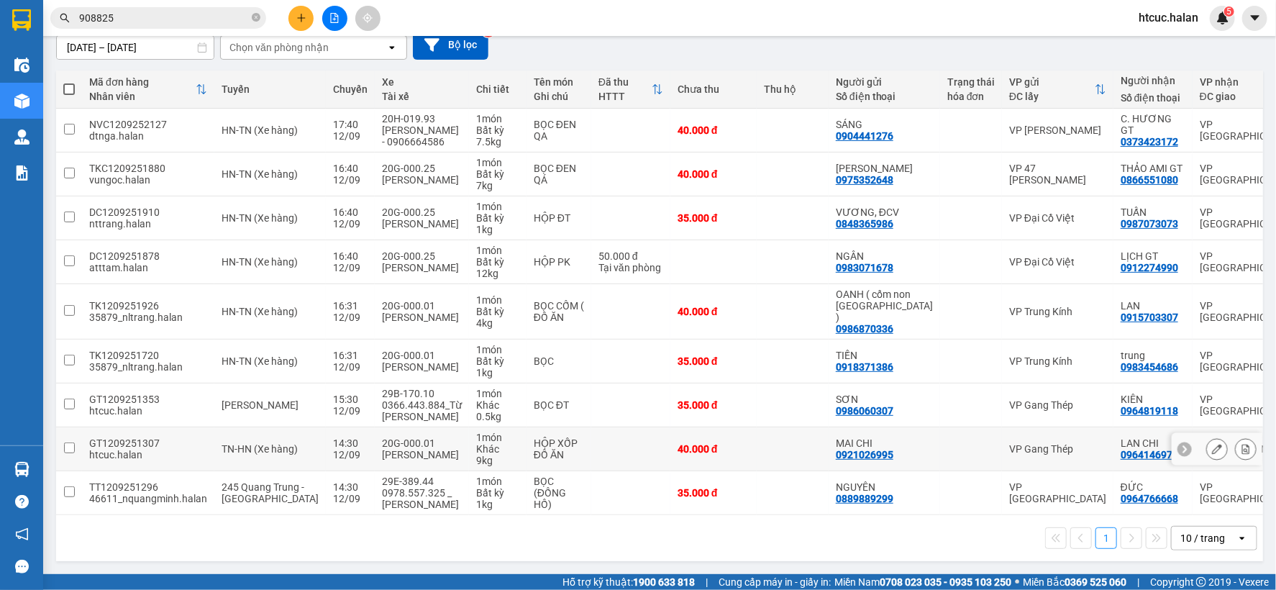
drag, startPoint x: 633, startPoint y: 430, endPoint x: 902, endPoint y: 541, distance: 290.6
click at [902, 541] on div "1 10 / trang open" at bounding box center [660, 538] width 1196 height 24
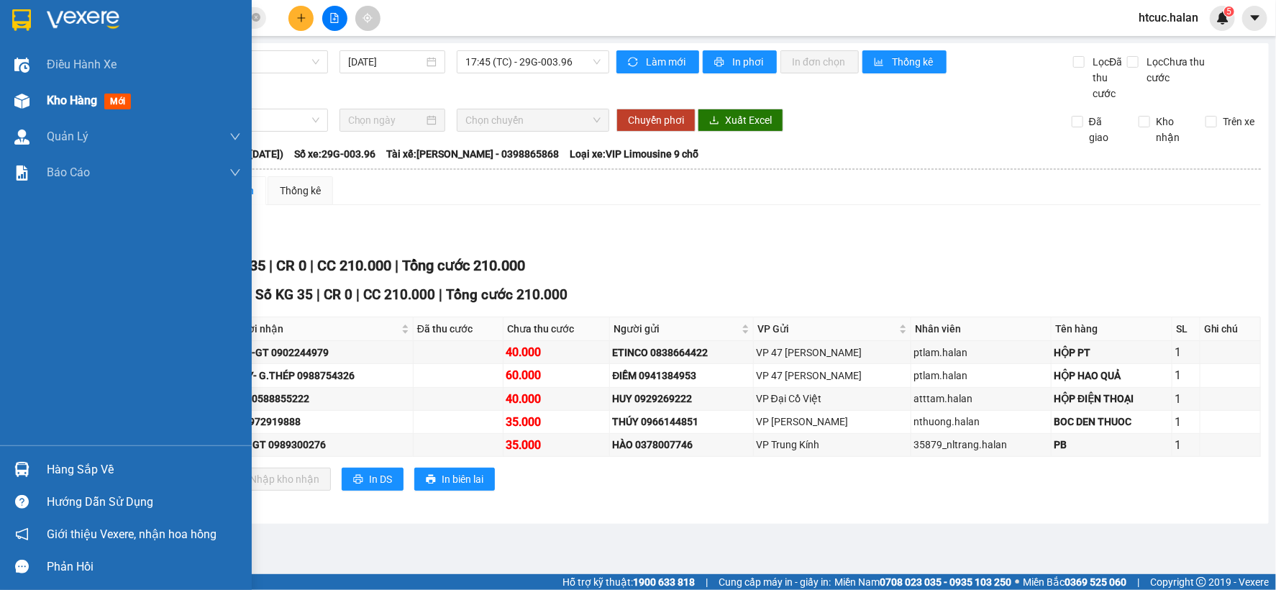
click at [22, 102] on img at bounding box center [21, 101] width 15 height 15
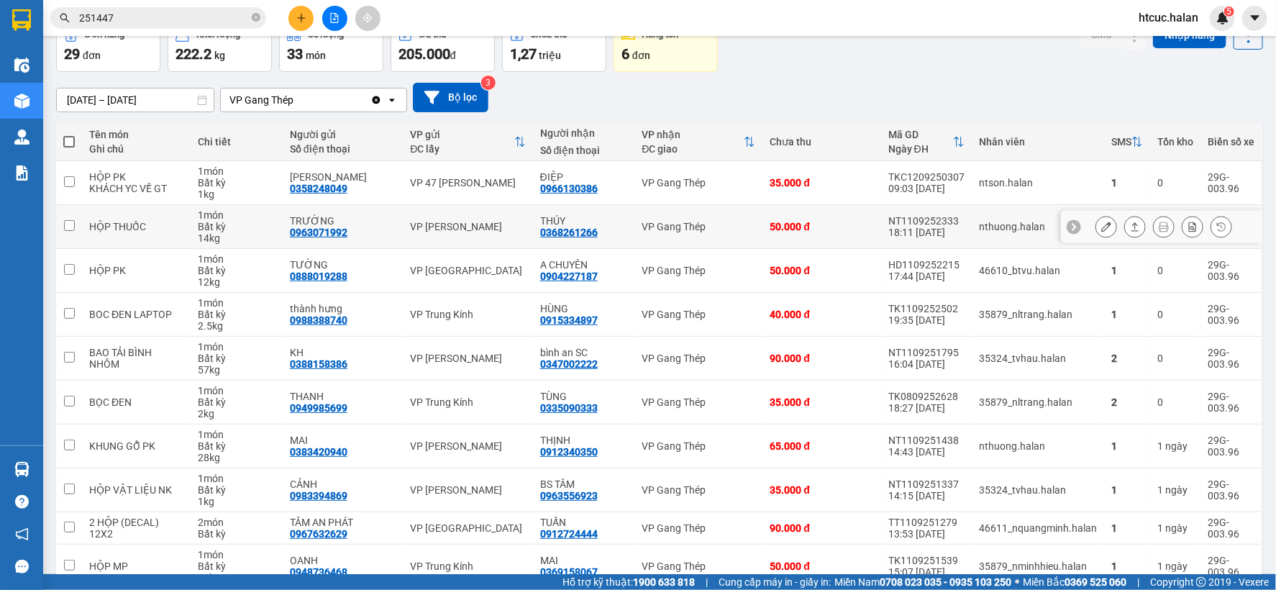
scroll to position [155, 0]
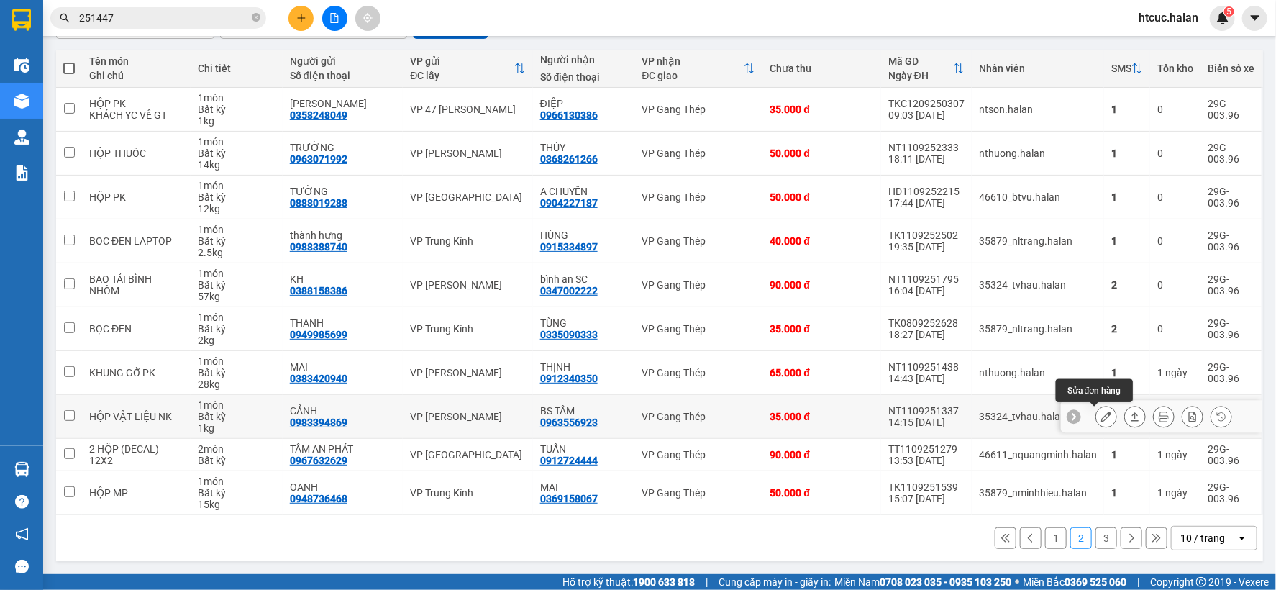
click at [1102, 414] on icon at bounding box center [1107, 417] width 10 height 10
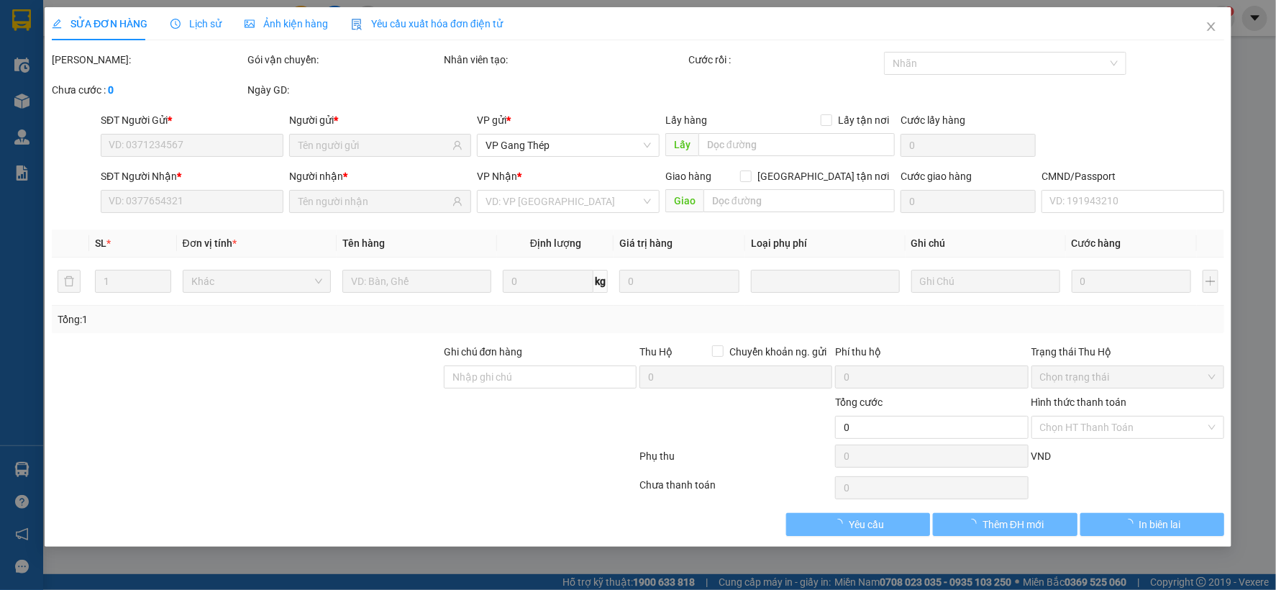
type input "0983394869"
type input "CẢNH"
type input "0963556923"
type input "BS TÂM"
type input "35.000"
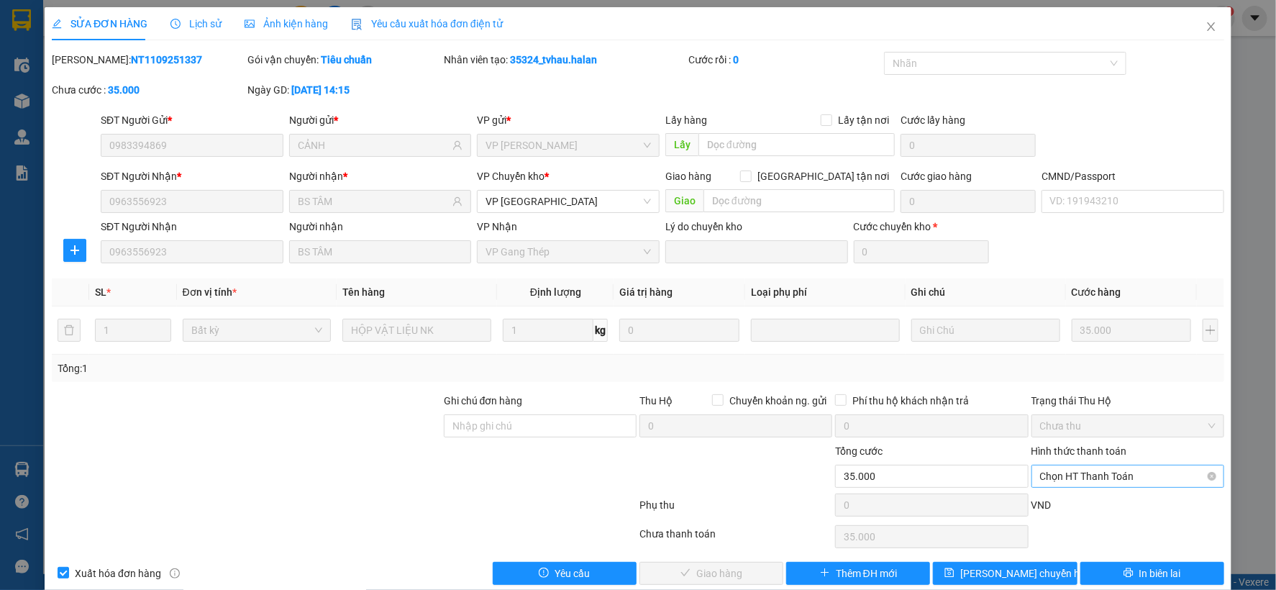
click at [1117, 469] on span "Chọn HT Thanh Toán" at bounding box center [1128, 477] width 176 height 22
drag, startPoint x: 1110, startPoint y: 420, endPoint x: 868, endPoint y: 473, distance: 247.4
click at [1109, 420] on div "Công nợ người nhận" at bounding box center [1118, 425] width 174 height 16
type input "0"
click at [725, 571] on span "Giao hàng" at bounding box center [719, 574] width 46 height 16
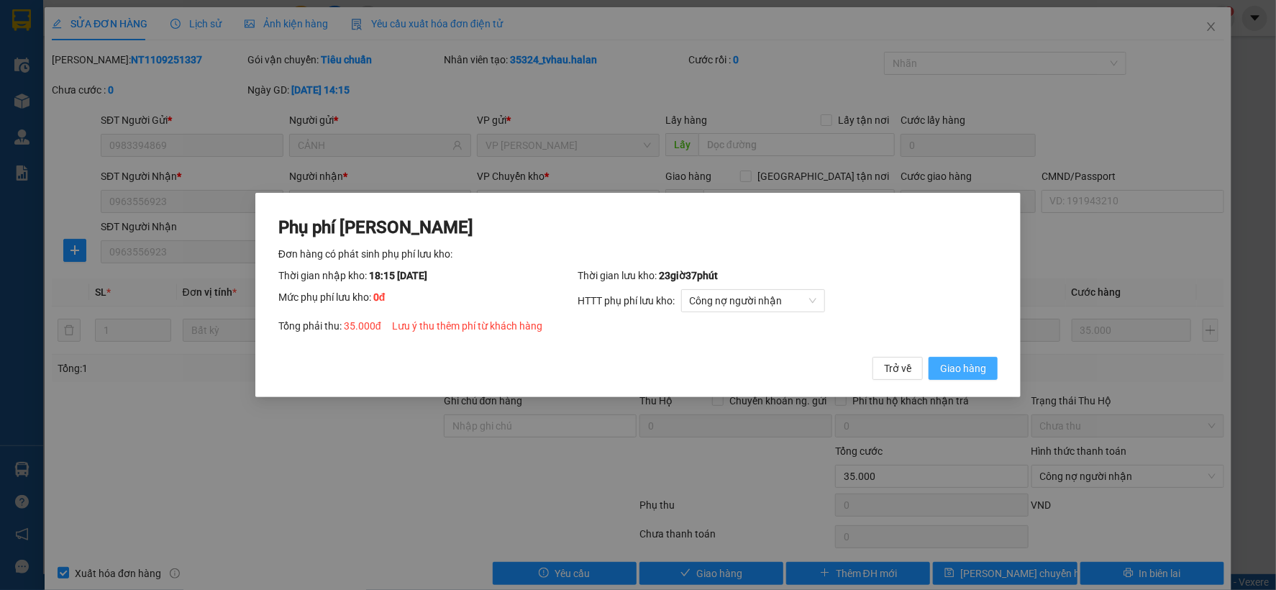
click at [975, 372] on span "Giao hàng" at bounding box center [963, 368] width 46 height 16
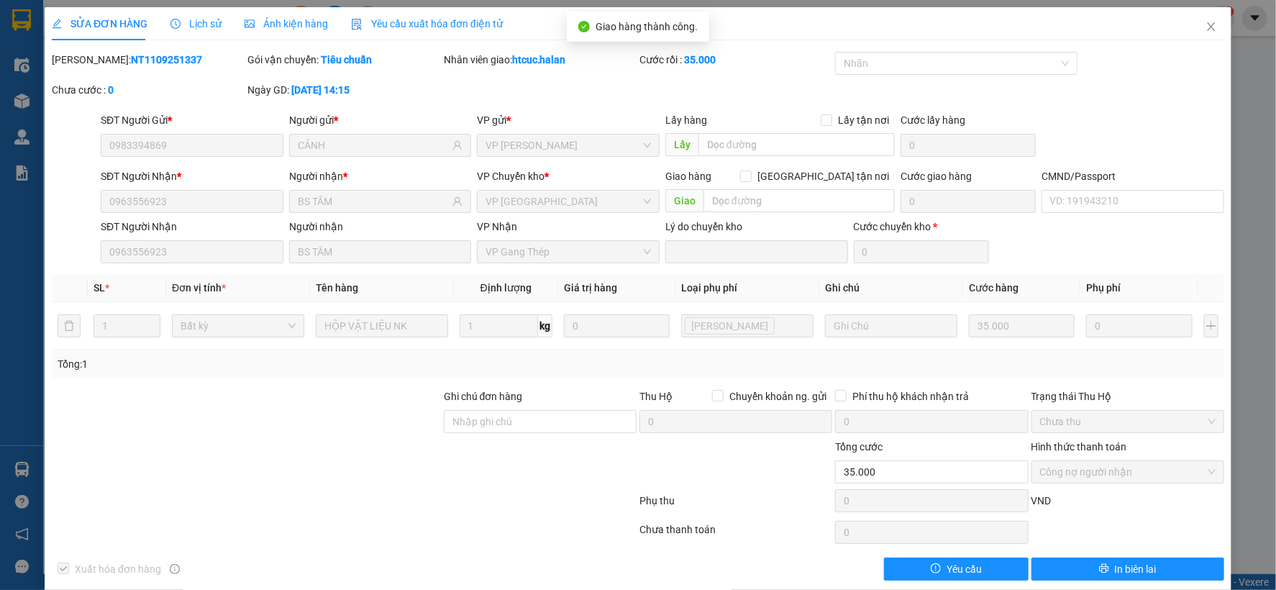
click at [1168, 24] on div "SỬA ĐƠN HÀNG Lịch sử Ảnh kiện hàng Yêu cầu xuất hóa đơn điện tử" at bounding box center [638, 23] width 1173 height 33
click at [1207, 30] on icon "close" at bounding box center [1211, 26] width 8 height 9
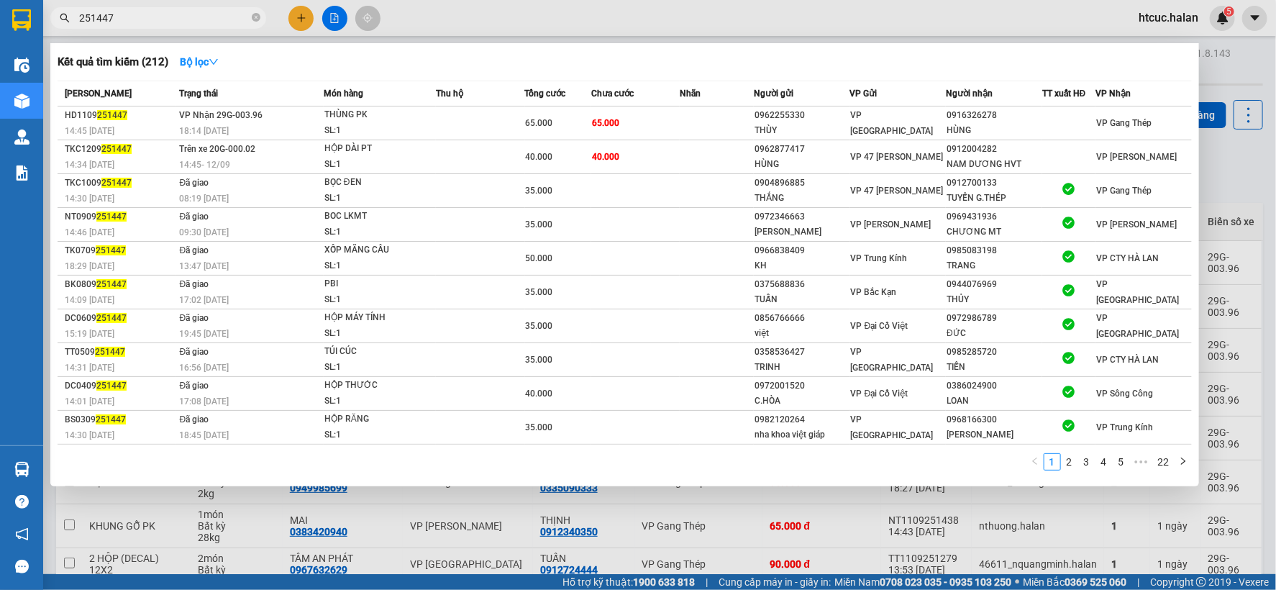
drag, startPoint x: 141, startPoint y: 19, endPoint x: 0, endPoint y: 55, distance: 145.5
click at [0, 55] on section "Kết quả tìm kiếm ( 212 ) Bộ lọc Mã ĐH Trạng thái Món hàng Thu hộ Tổng cước Chưa…" at bounding box center [638, 295] width 1276 height 590
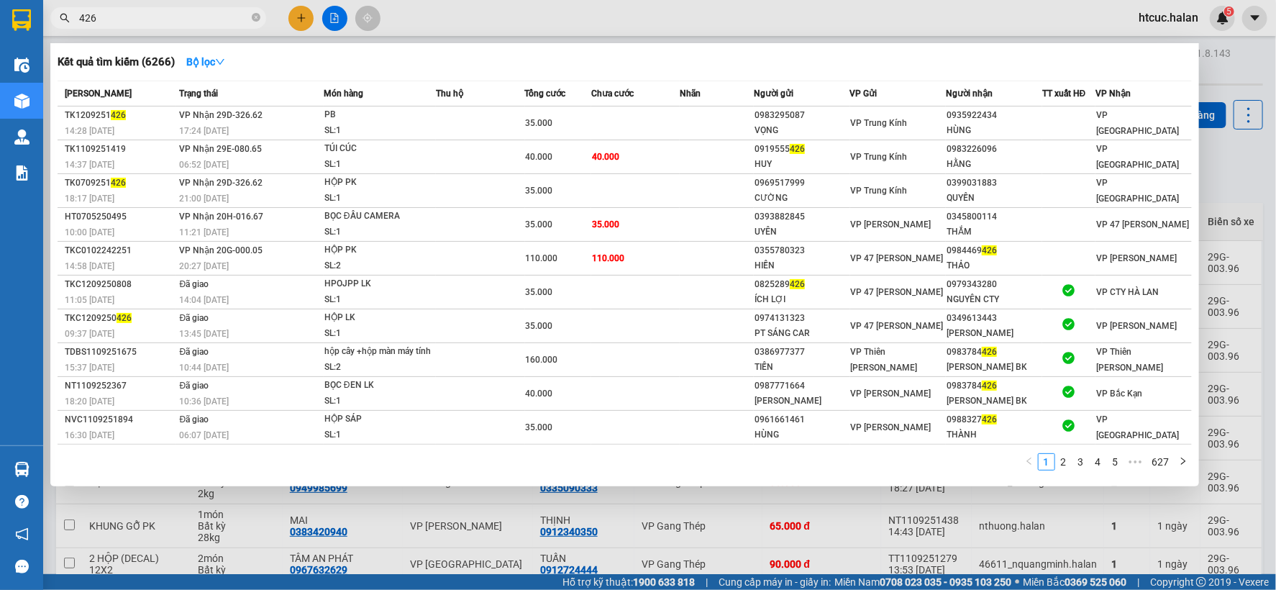
drag, startPoint x: 117, startPoint y: 19, endPoint x: 0, endPoint y: 49, distance: 121.1
click at [0, 49] on section "Kết quả tìm kiếm ( 6266 ) Bộ lọc Mã ĐH Trạng thái Món hàng Thu hộ Tổng cước Chư…" at bounding box center [638, 295] width 1276 height 590
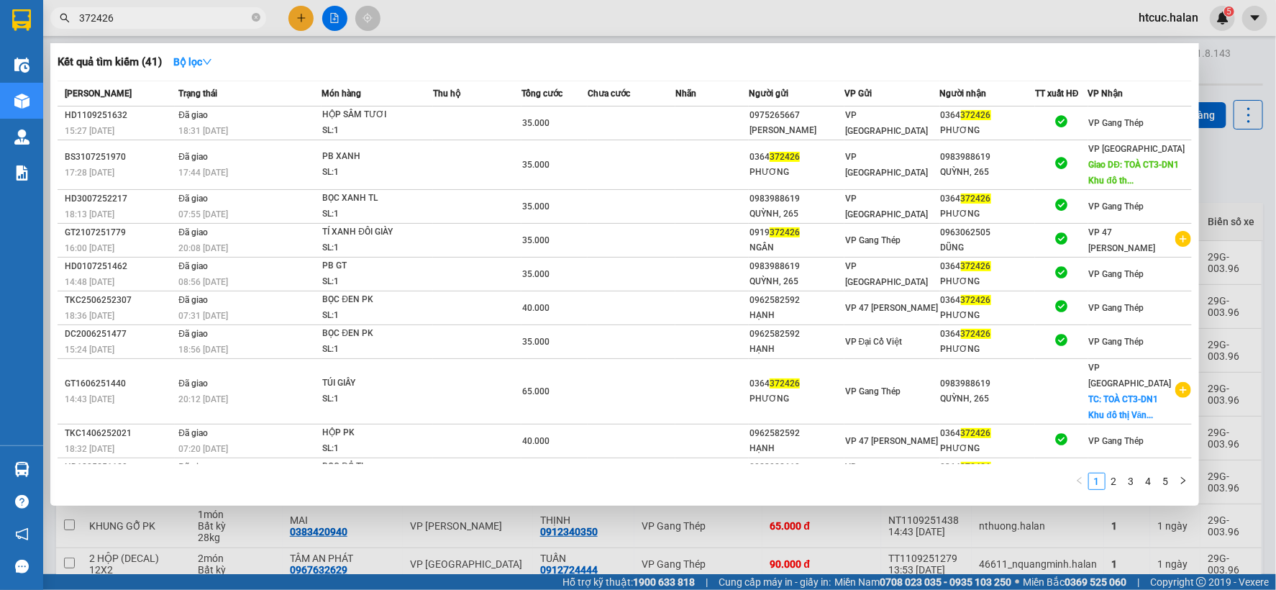
drag, startPoint x: 124, startPoint y: 17, endPoint x: 0, endPoint y: 48, distance: 128.4
click at [0, 48] on section "Kết quả tìm kiếm ( 41 ) Bộ lọc Mã ĐH Trạng thái Món hàng Thu hộ Tổng cước Chưa …" at bounding box center [638, 295] width 1276 height 590
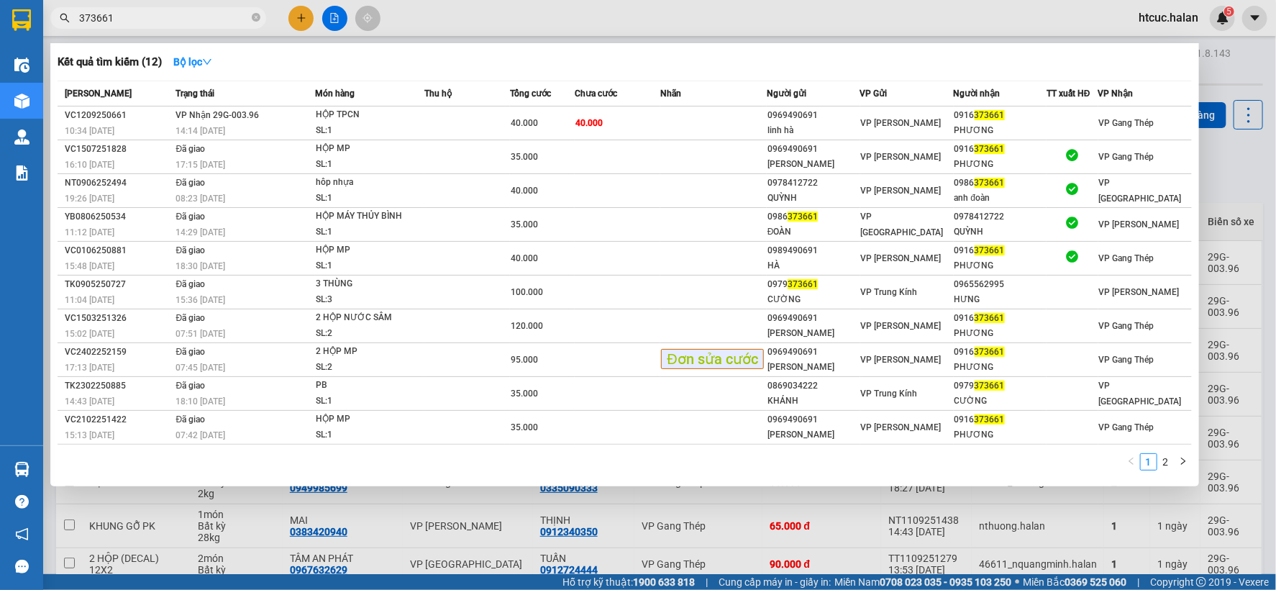
type input "373661"
click at [308, 18] on div at bounding box center [638, 295] width 1276 height 590
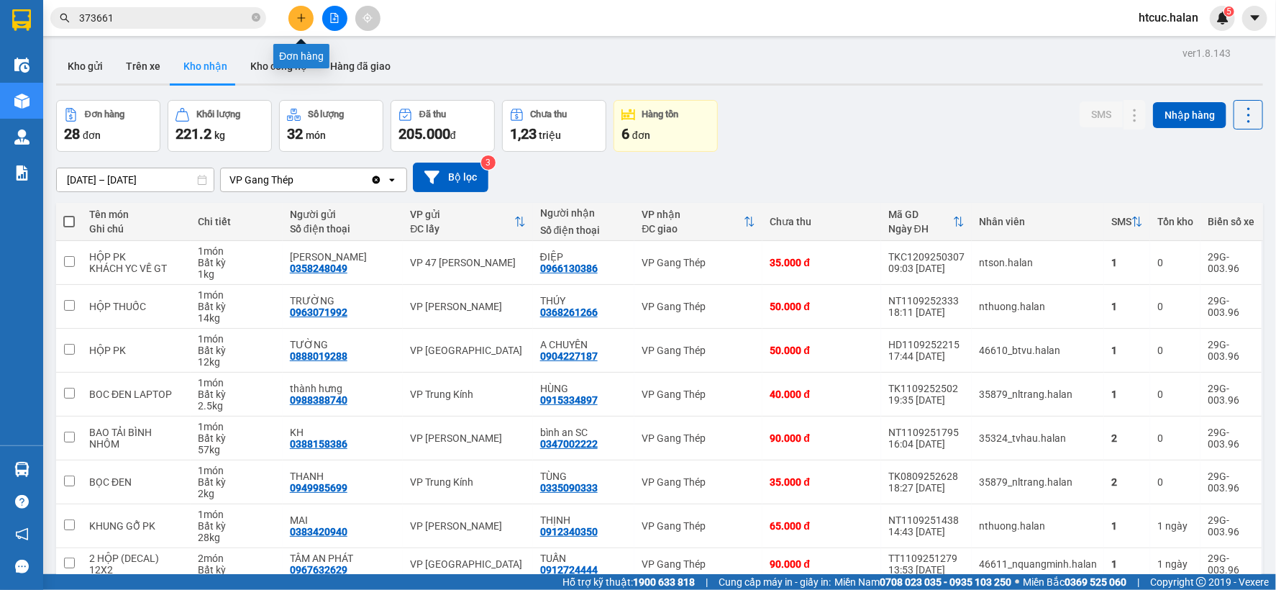
click at [304, 14] on icon "plus" at bounding box center [301, 18] width 10 height 10
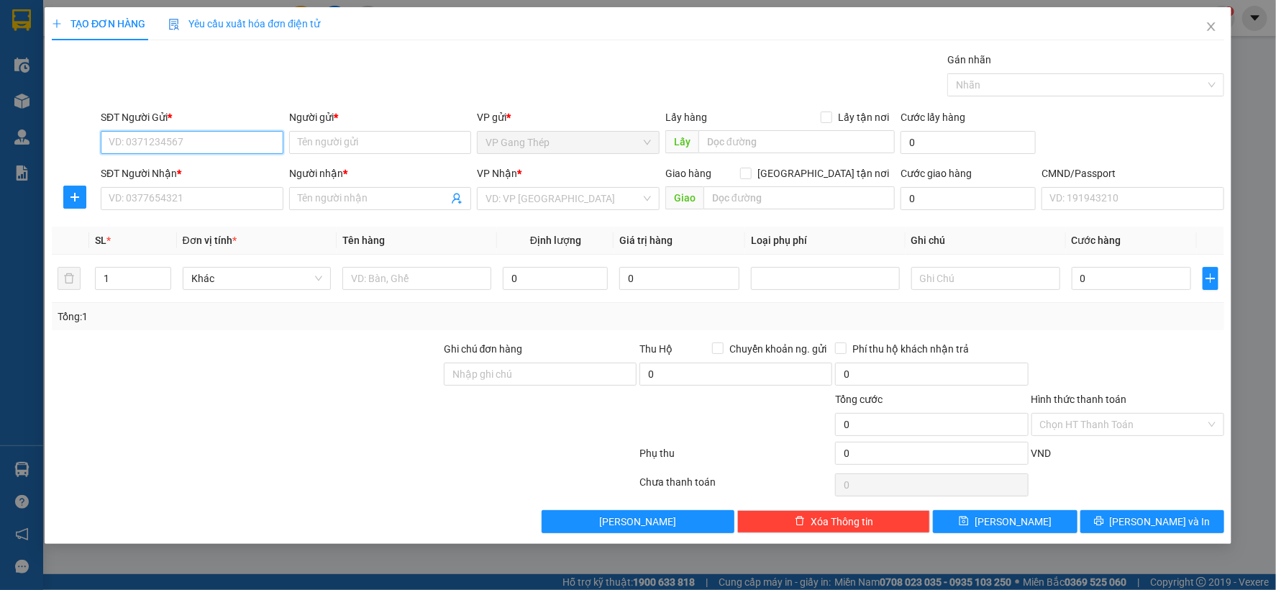
drag, startPoint x: 242, startPoint y: 140, endPoint x: 255, endPoint y: 133, distance: 15.4
click at [242, 138] on input "SĐT Người Gửi *" at bounding box center [192, 142] width 183 height 23
type input "0979974379"
click at [186, 173] on div "0979974379 - THẮNG GT" at bounding box center [191, 171] width 165 height 16
type input "THẮNG GT"
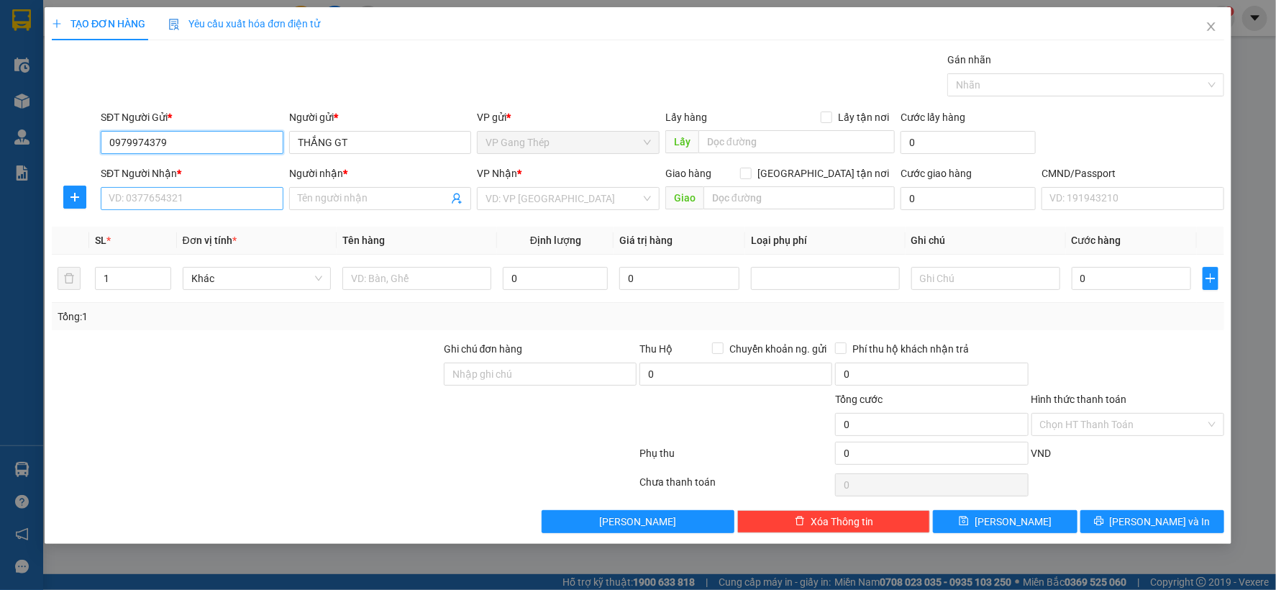
type input "0979974379"
click at [190, 197] on input "SĐT Người Nhận *" at bounding box center [192, 198] width 183 height 23
type input "0343143085"
click at [364, 199] on input "Người nhận *" at bounding box center [373, 199] width 151 height 16
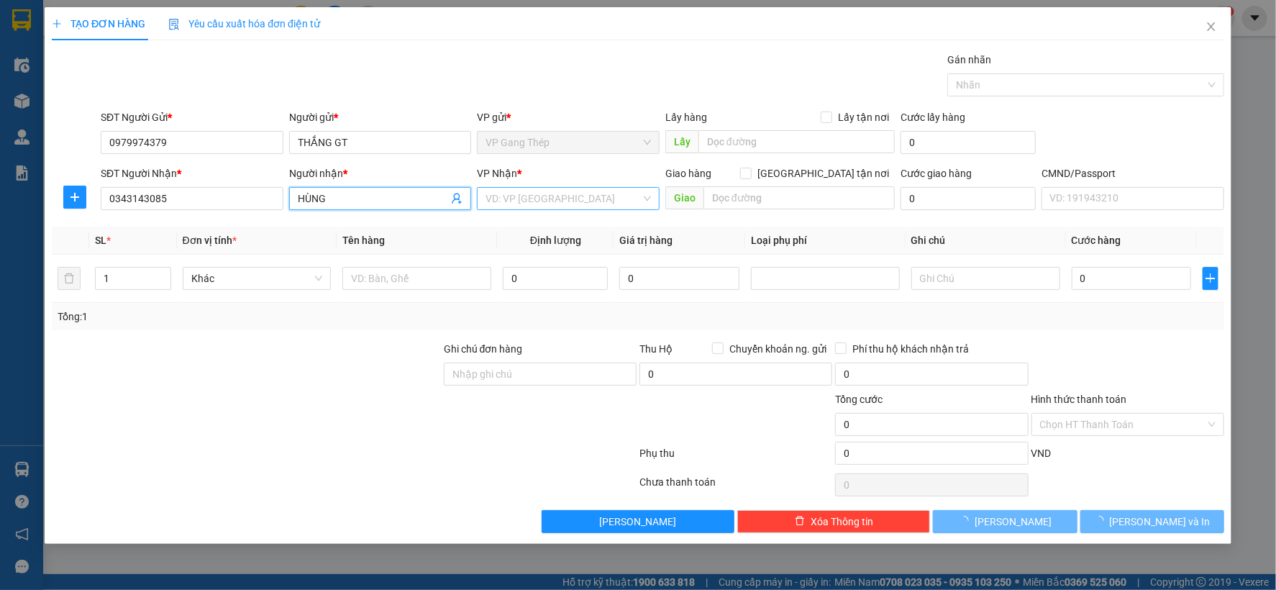
type input "HÙNG"
click at [523, 189] on input "search" at bounding box center [563, 199] width 155 height 22
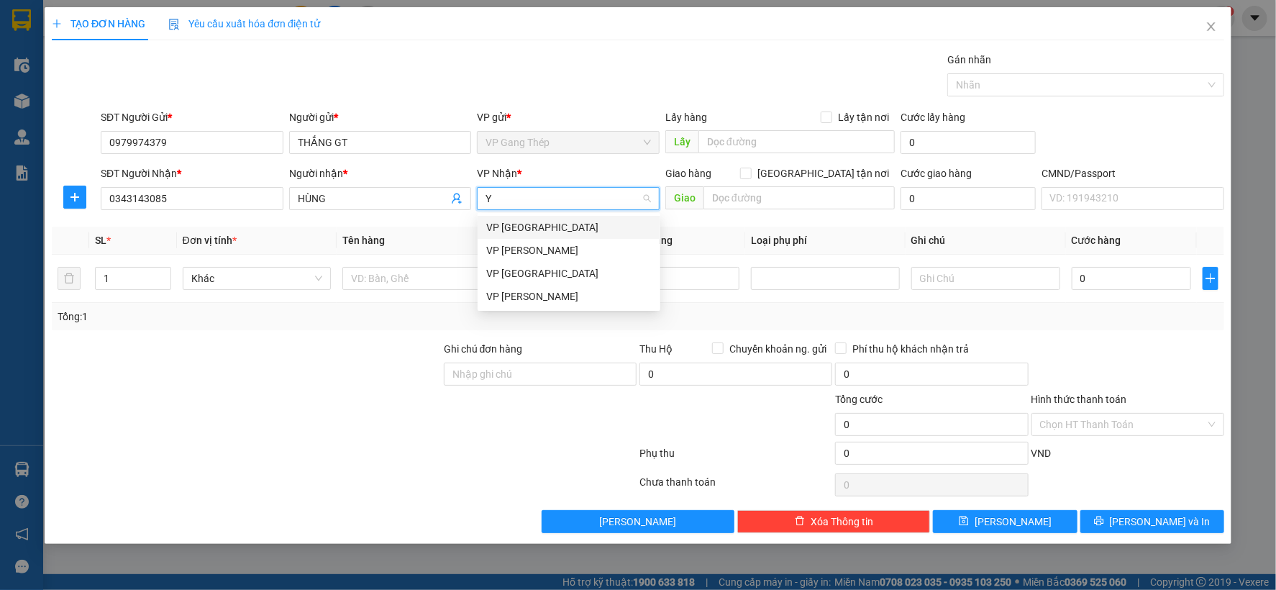
type input "YÊ"
drag, startPoint x: 513, startPoint y: 232, endPoint x: 517, endPoint y: 209, distance: 23.3
click at [514, 226] on div "VP [GEOGRAPHIC_DATA]" at bounding box center [568, 227] width 165 height 16
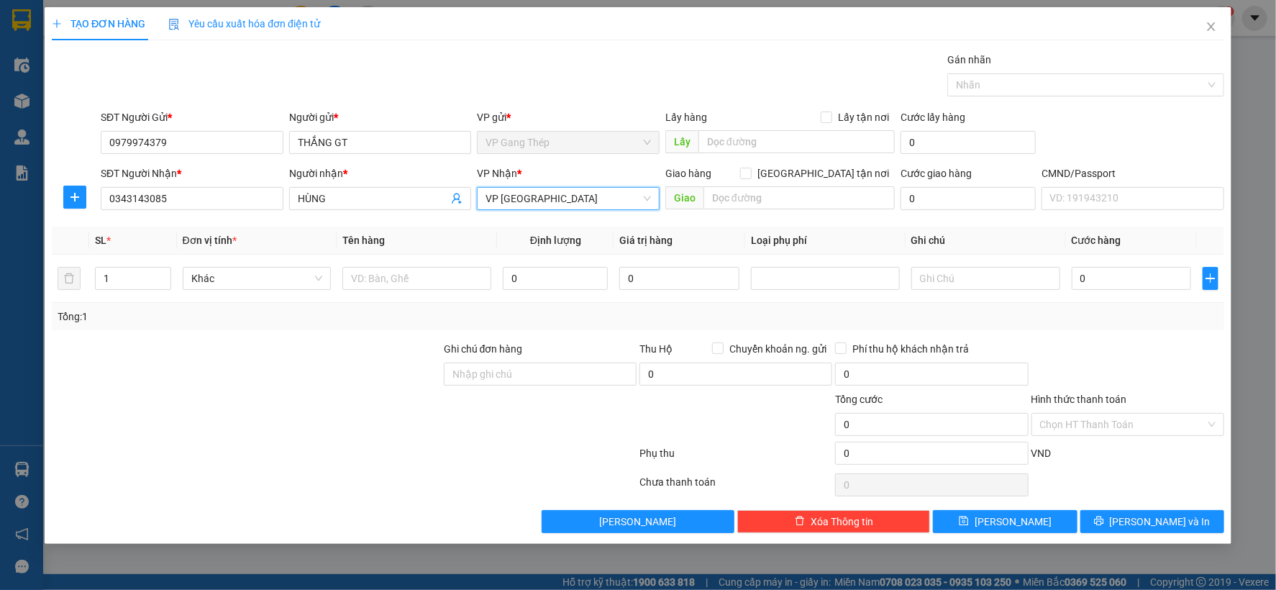
click at [87, 198] on div at bounding box center [75, 197] width 46 height 23
click at [69, 196] on icon "plus" at bounding box center [75, 197] width 12 height 12
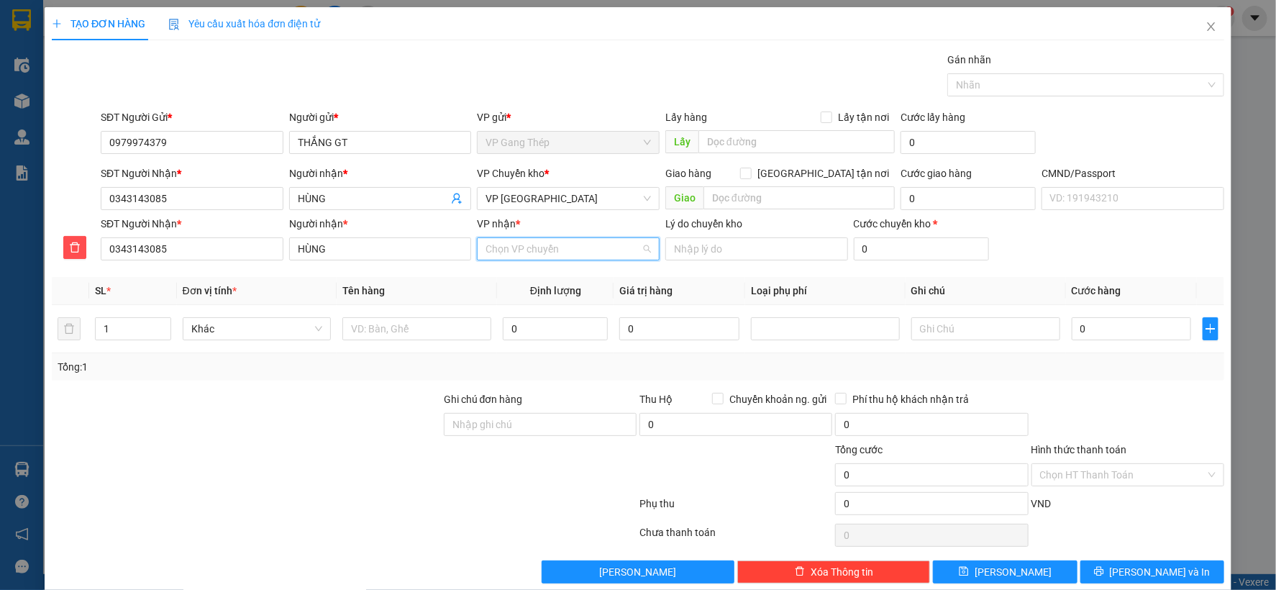
click at [540, 255] on input "VP nhận *" at bounding box center [563, 249] width 155 height 22
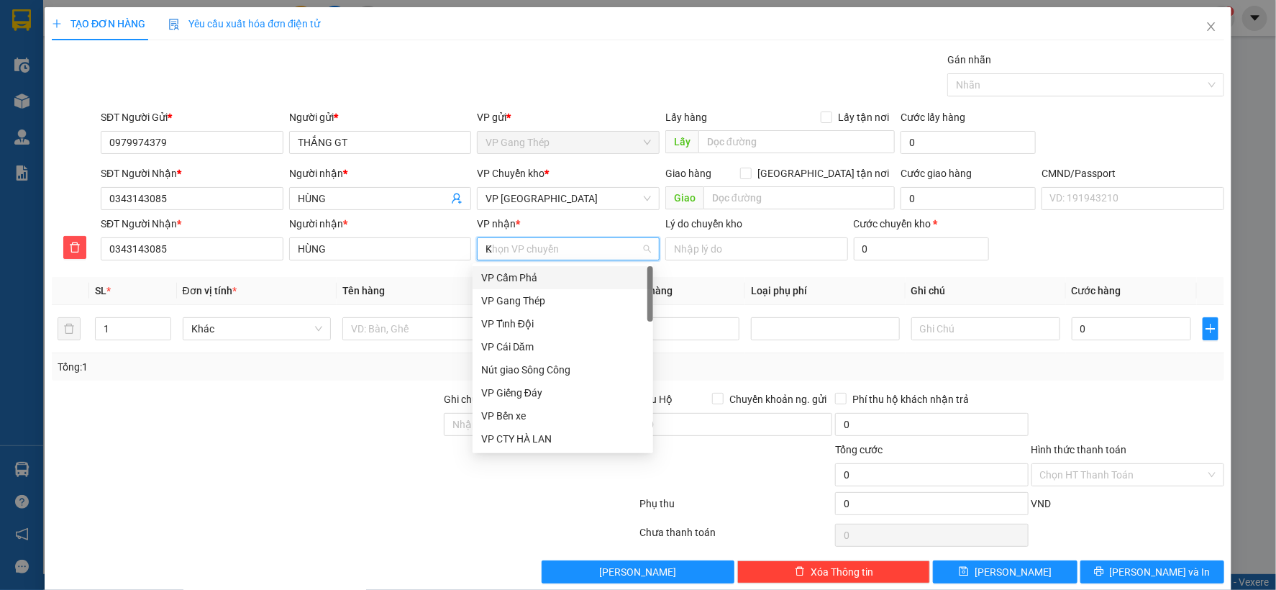
type input "KI"
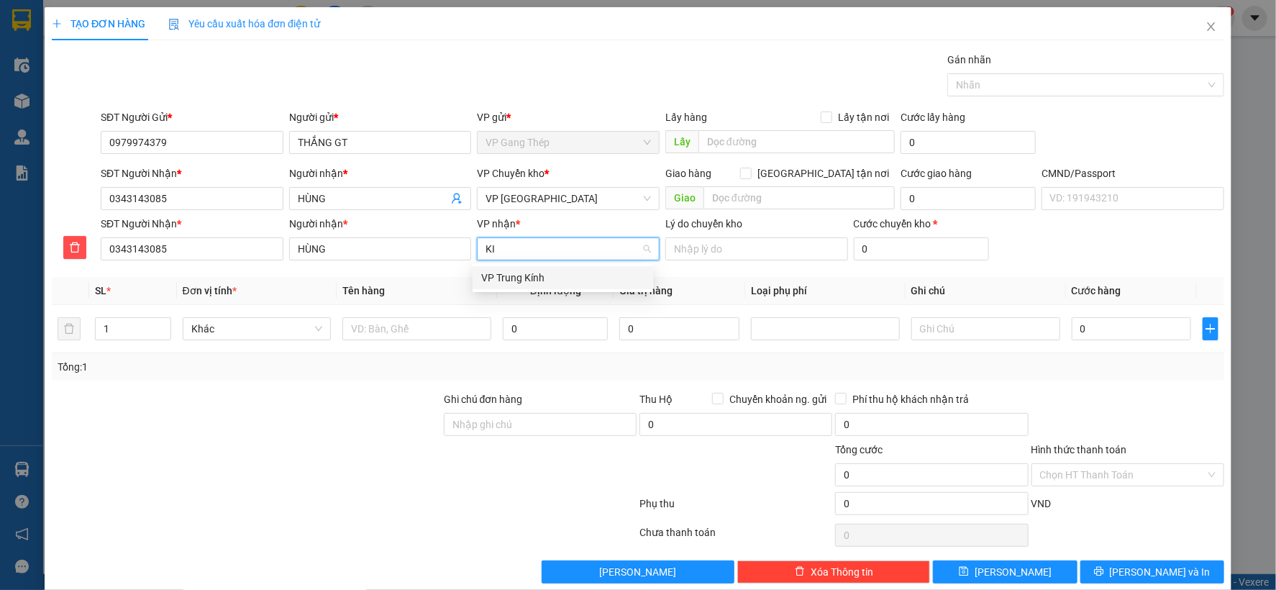
click at [542, 278] on div "VP Trung Kính" at bounding box center [562, 278] width 163 height 16
click at [414, 334] on input "text" at bounding box center [416, 328] width 149 height 23
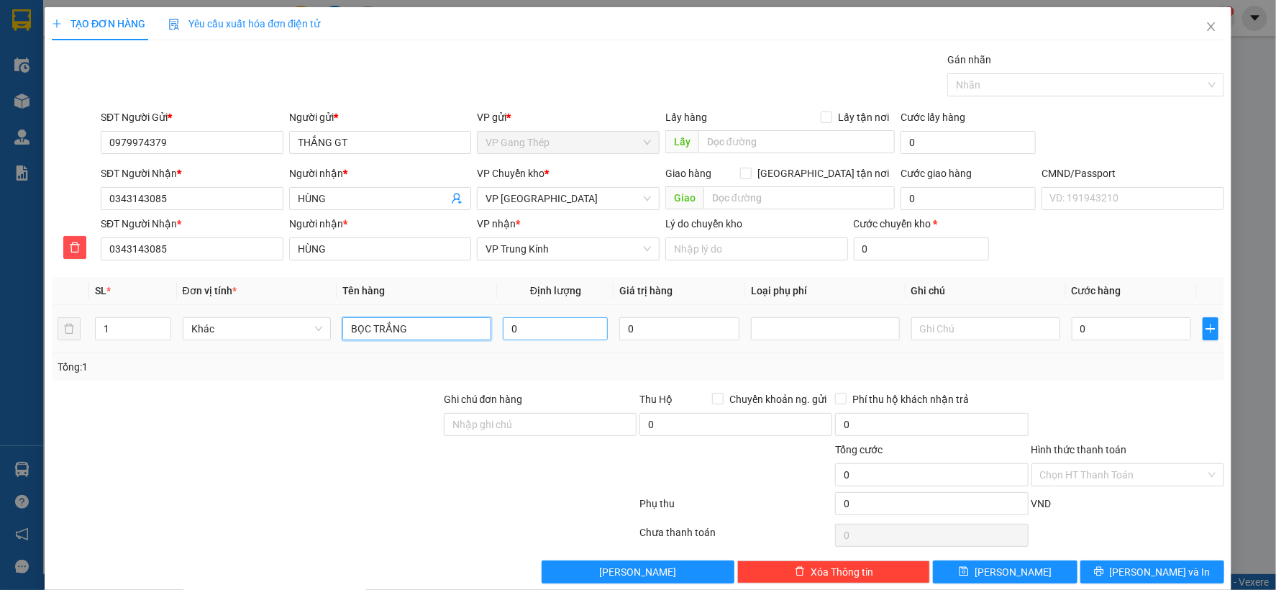
type input "BỌC TRẮNG"
click at [563, 327] on input "0" at bounding box center [555, 328] width 105 height 23
type input "0"
type input "0.2"
click at [1121, 327] on input "0" at bounding box center [1131, 328] width 119 height 23
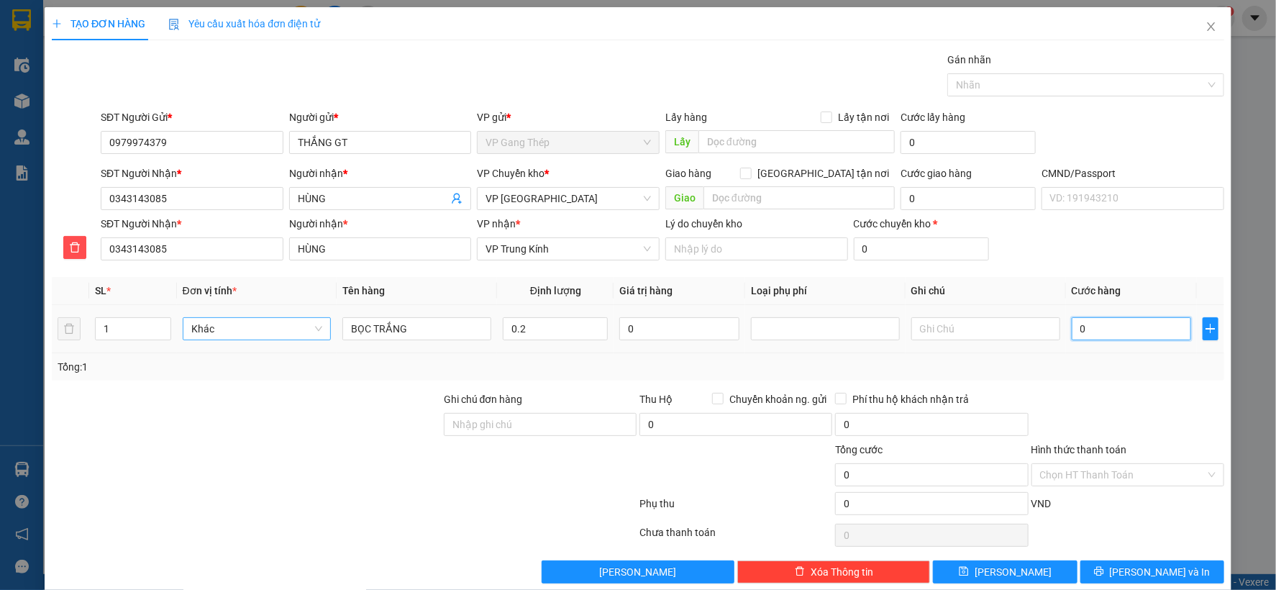
click at [319, 329] on span "Khác" at bounding box center [257, 329] width 132 height 22
click at [222, 353] on div "Bất kỳ" at bounding box center [255, 358] width 130 height 16
click at [525, 335] on input "0.2" at bounding box center [555, 328] width 105 height 23
type input "35.000"
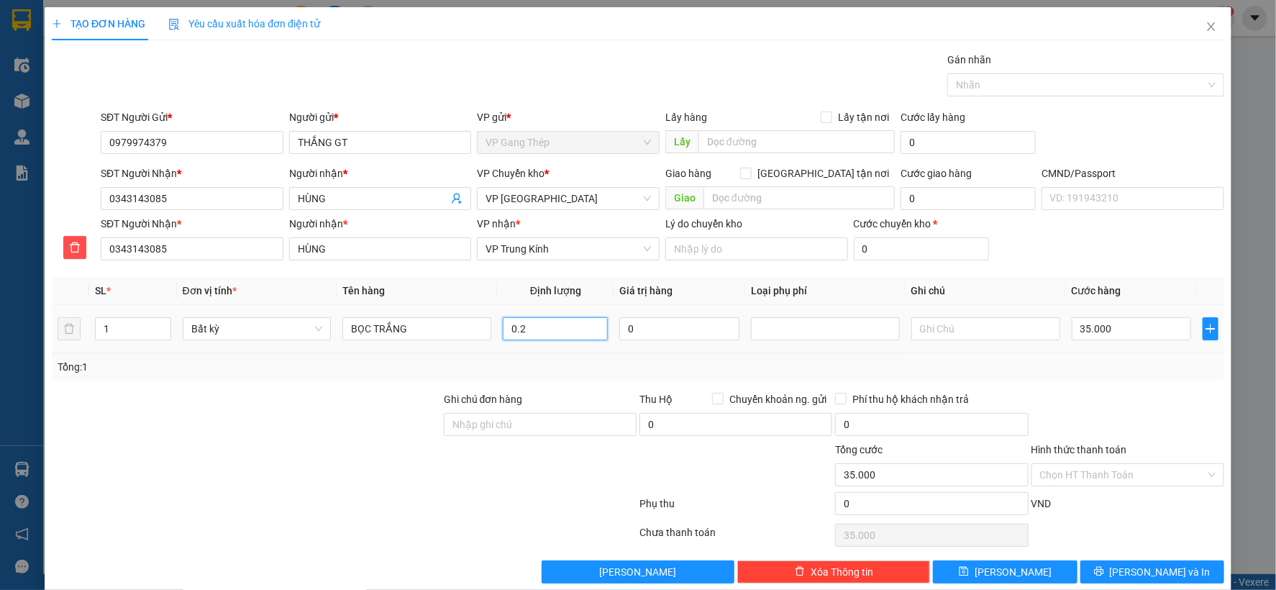
type input "35.000"
type input "0.2"
click at [1062, 473] on input "Hình thức thanh toán" at bounding box center [1122, 475] width 165 height 22
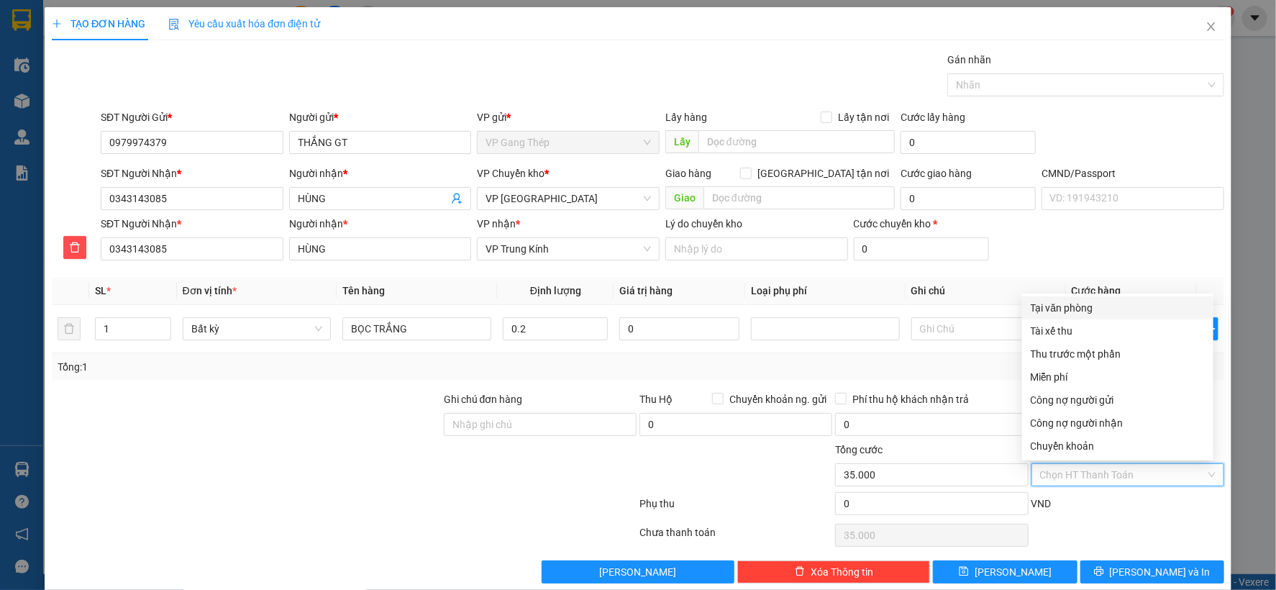
click at [1066, 312] on div "Tại văn phòng" at bounding box center [1118, 308] width 174 height 16
type input "0"
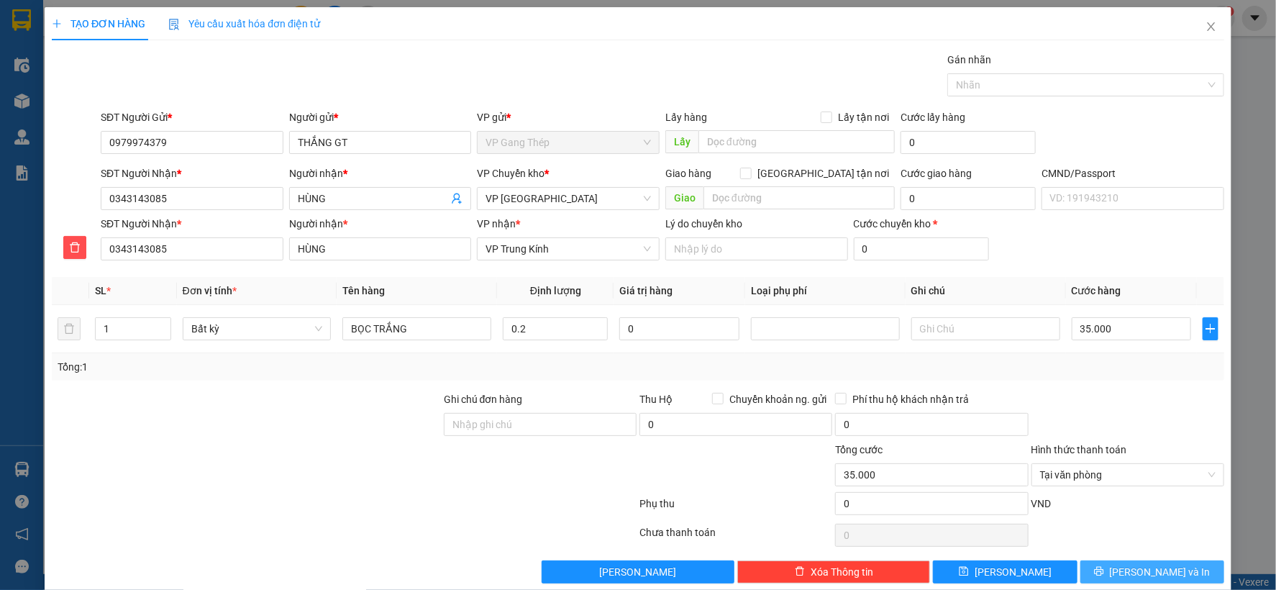
click at [1147, 573] on span "Lưu và In" at bounding box center [1160, 572] width 101 height 16
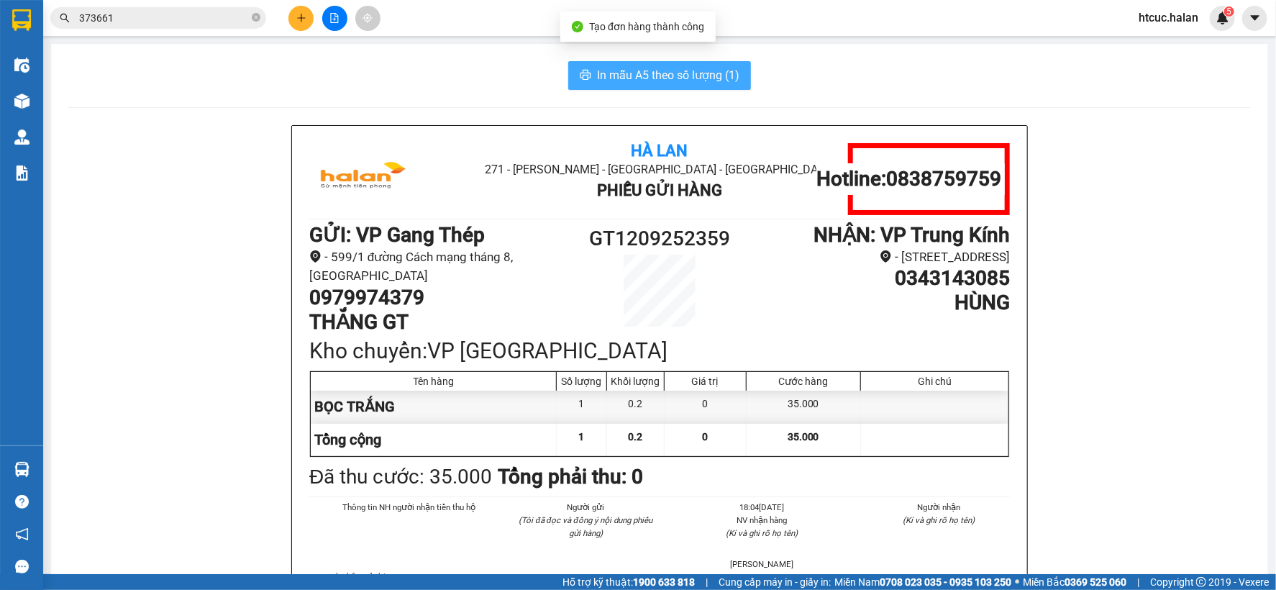
click at [602, 65] on button "In mẫu A5 theo số lượng (1)" at bounding box center [659, 75] width 183 height 29
click at [678, 70] on span "In mẫu A5 theo số lượng (1)" at bounding box center [668, 75] width 142 height 18
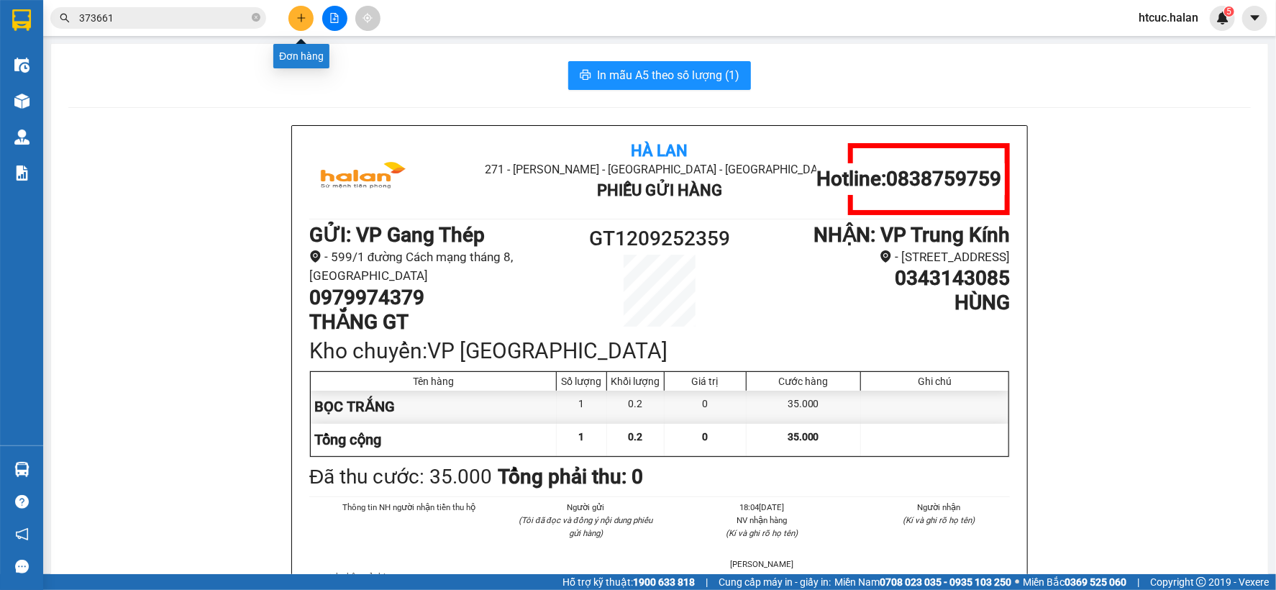
click at [297, 15] on icon "plus" at bounding box center [301, 18] width 10 height 10
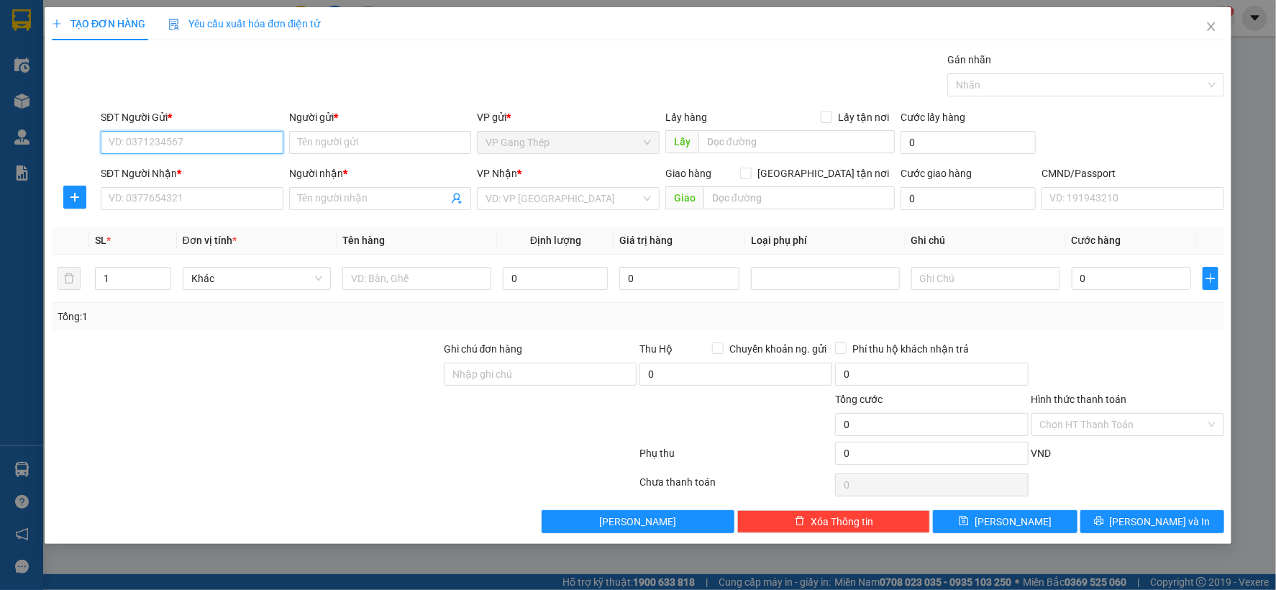
drag, startPoint x: 204, startPoint y: 147, endPoint x: 223, endPoint y: 133, distance: 23.8
click at [204, 145] on input "SĐT Người Gửi *" at bounding box center [192, 142] width 183 height 23
type input "0982161907"
click at [196, 174] on div "0982161907 - NK BÌNH AN GT" at bounding box center [191, 171] width 165 height 16
type input "NK BÌNH AN GT"
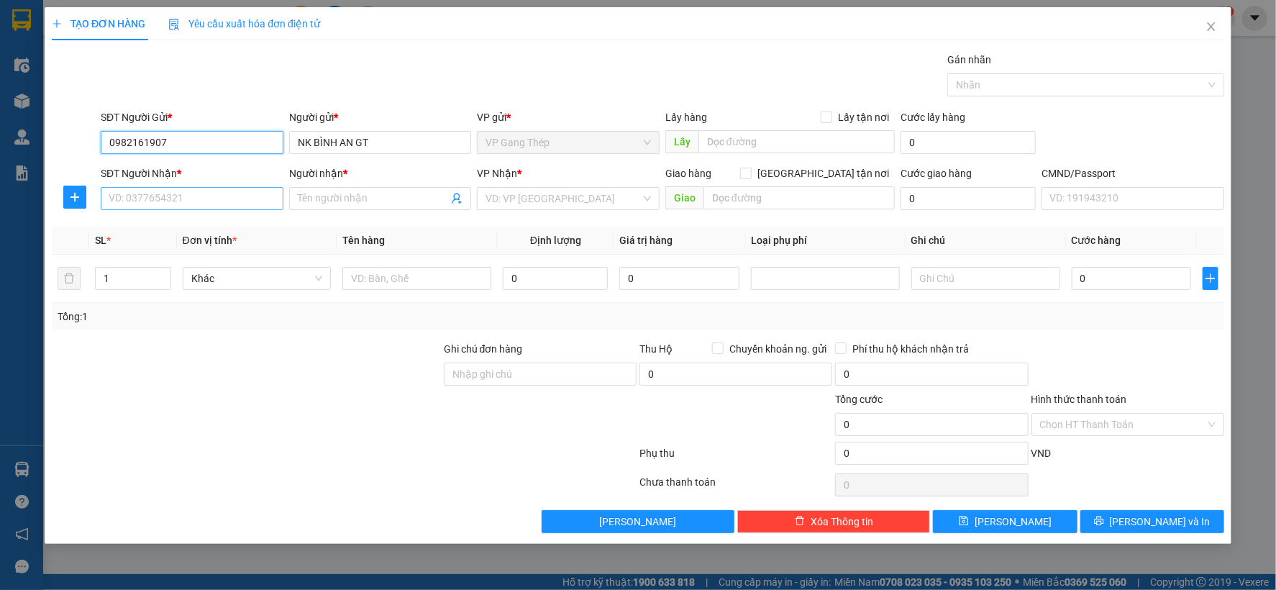
type input "0982161907"
click at [198, 200] on input "SĐT Người Nhận *" at bounding box center [192, 198] width 183 height 23
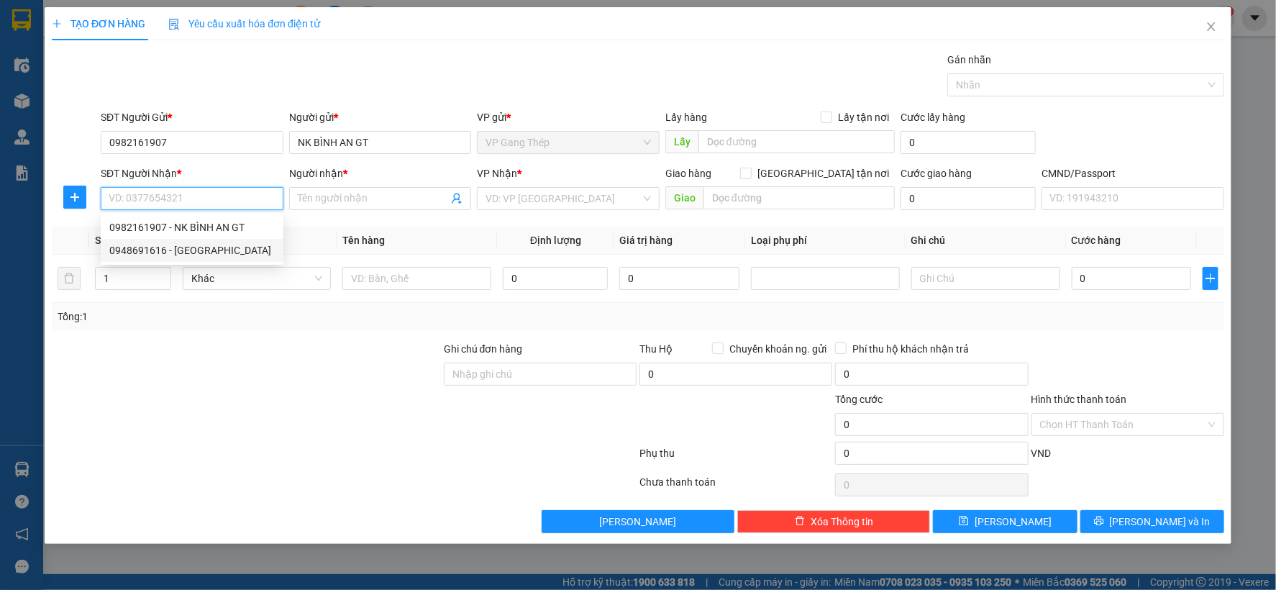
click at [196, 249] on div "0948691616 - NHẬT HUY" at bounding box center [191, 250] width 165 height 16
type input "0948691616"
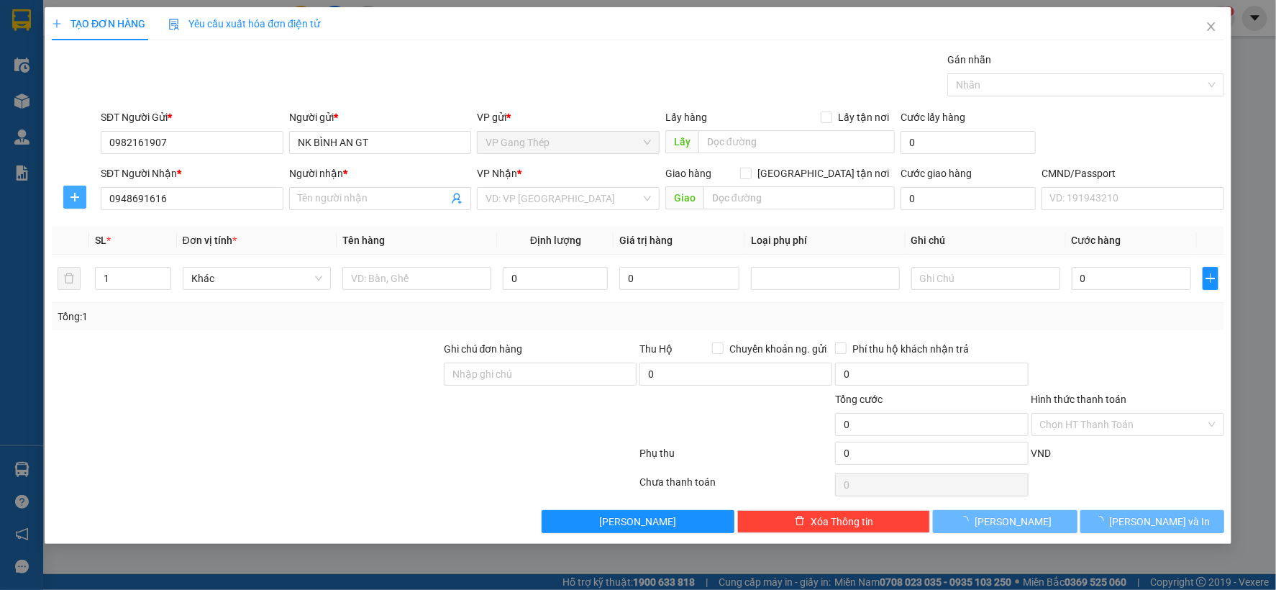
type input "[PERSON_NAME]"
click at [65, 195] on span "plus" at bounding box center [75, 197] width 22 height 12
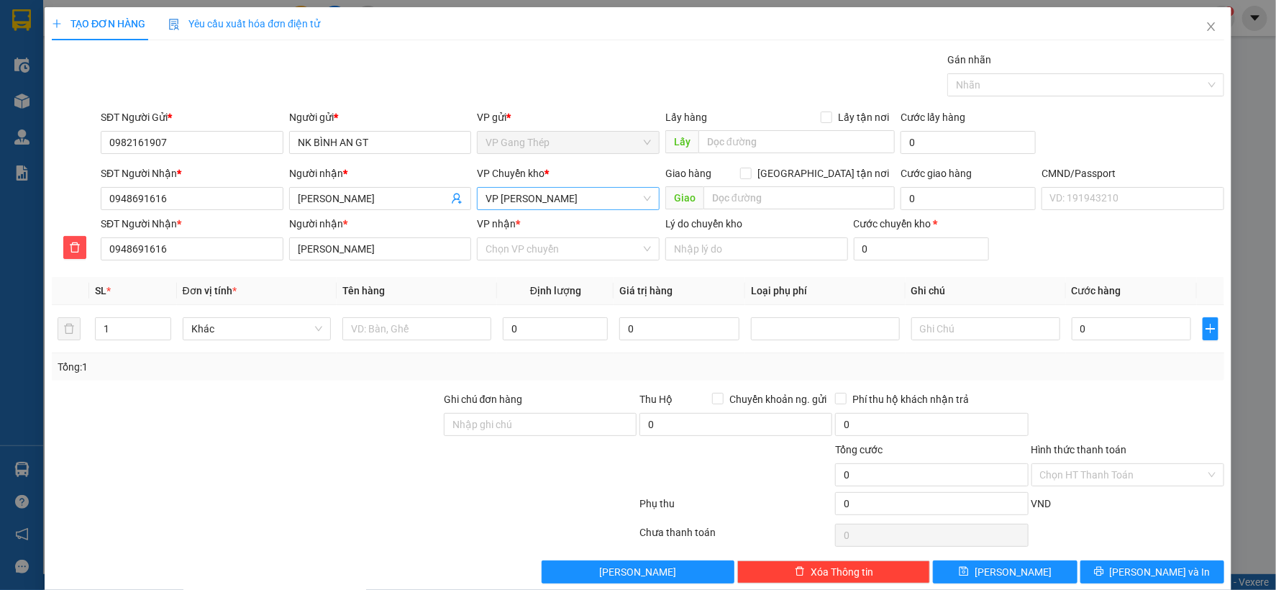
click at [538, 200] on span "VP [PERSON_NAME]" at bounding box center [568, 199] width 165 height 22
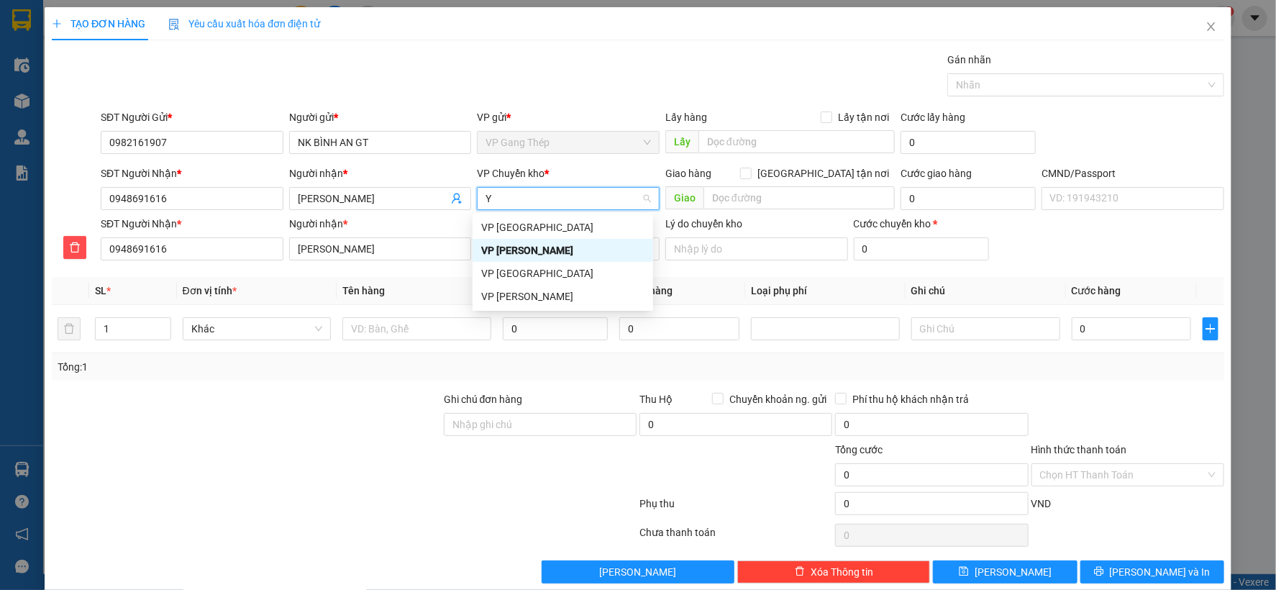
type input "YÊ"
click at [502, 219] on div "VP [GEOGRAPHIC_DATA]" at bounding box center [562, 227] width 163 height 16
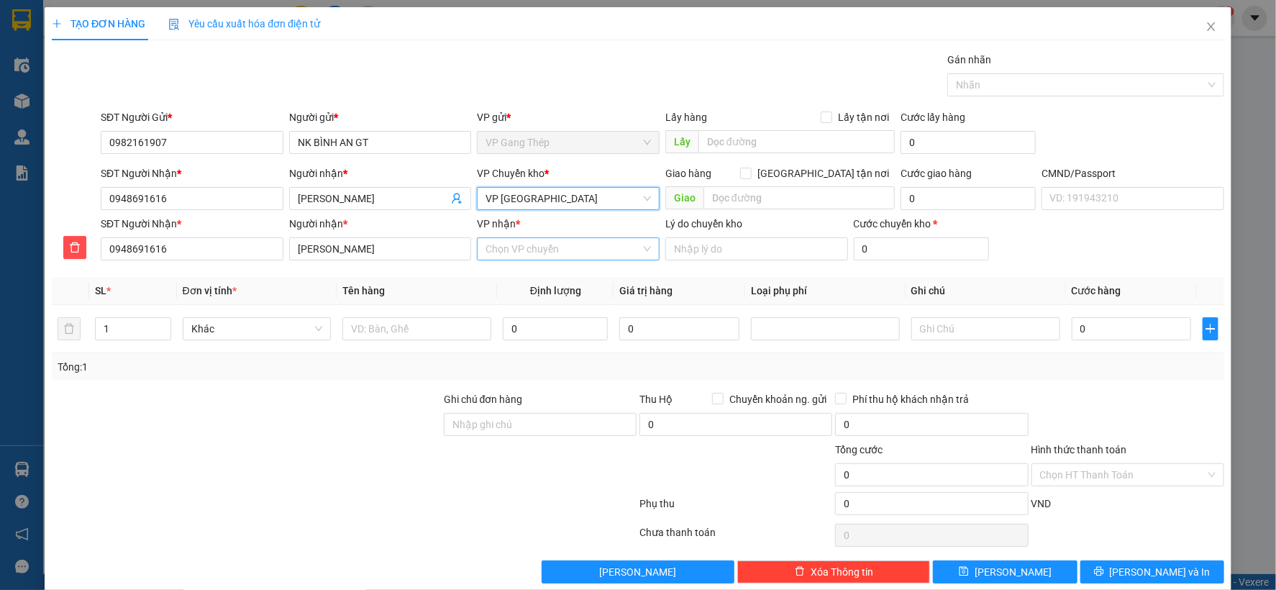
click at [504, 250] on input "VP nhận *" at bounding box center [563, 249] width 155 height 22
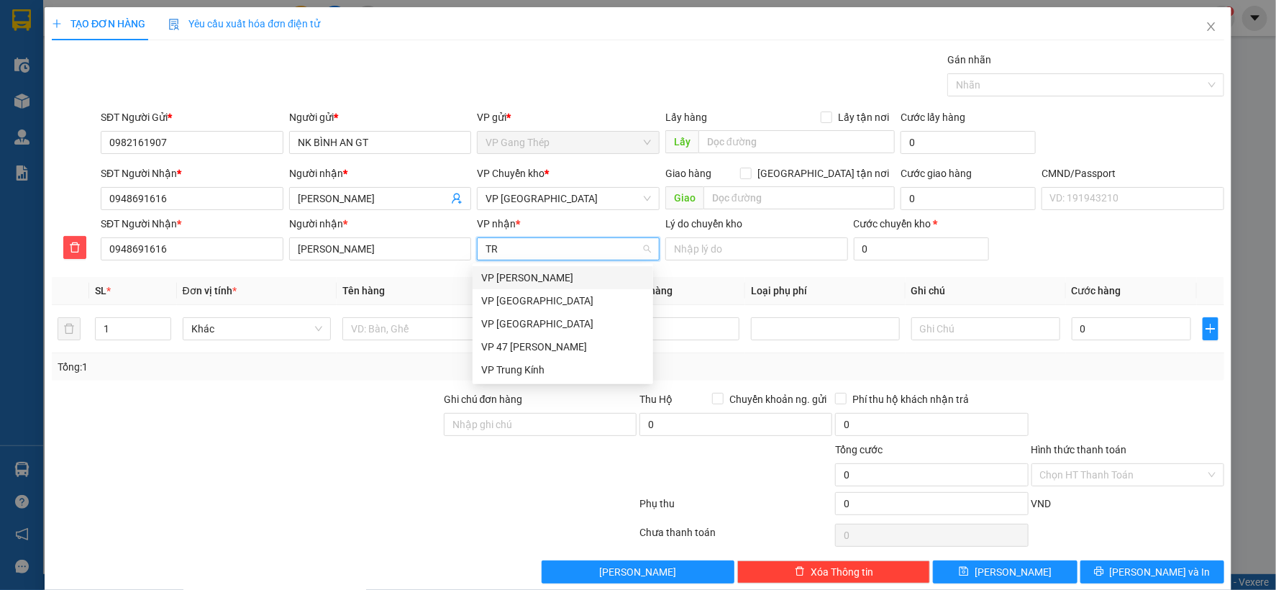
type input "TRA"
click at [499, 281] on div "VP [PERSON_NAME]" at bounding box center [562, 278] width 163 height 16
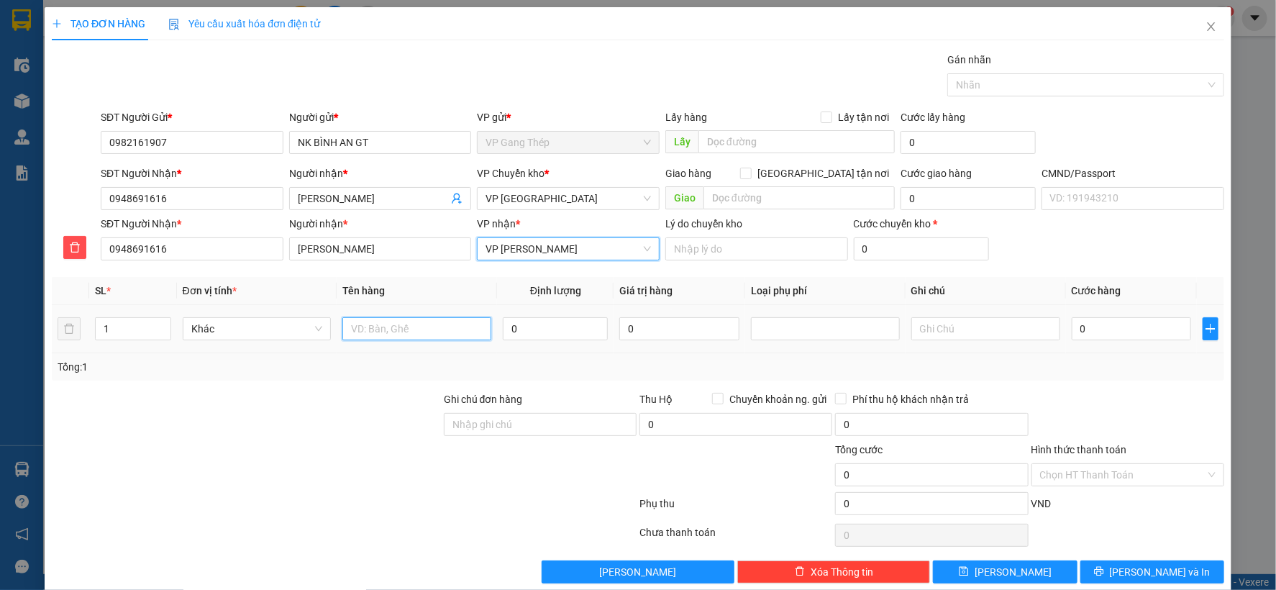
click at [365, 319] on input "text" at bounding box center [416, 328] width 149 height 23
type input "HỘP MẪU RĂNG"
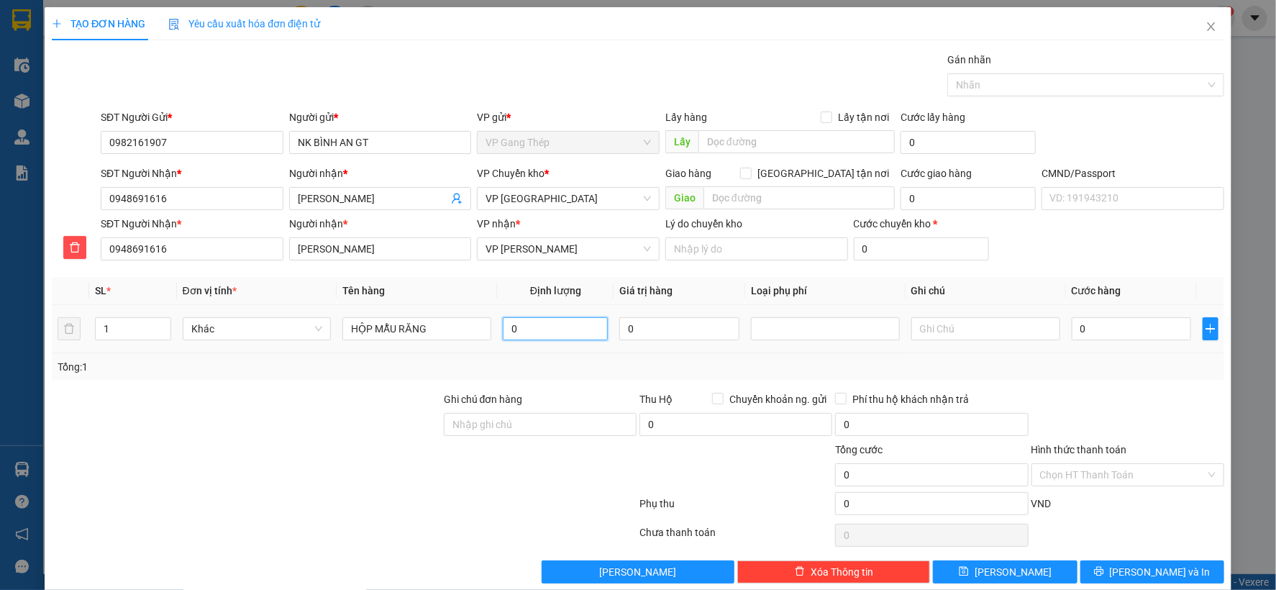
click at [563, 333] on input "0" at bounding box center [555, 328] width 105 height 23
type input "1"
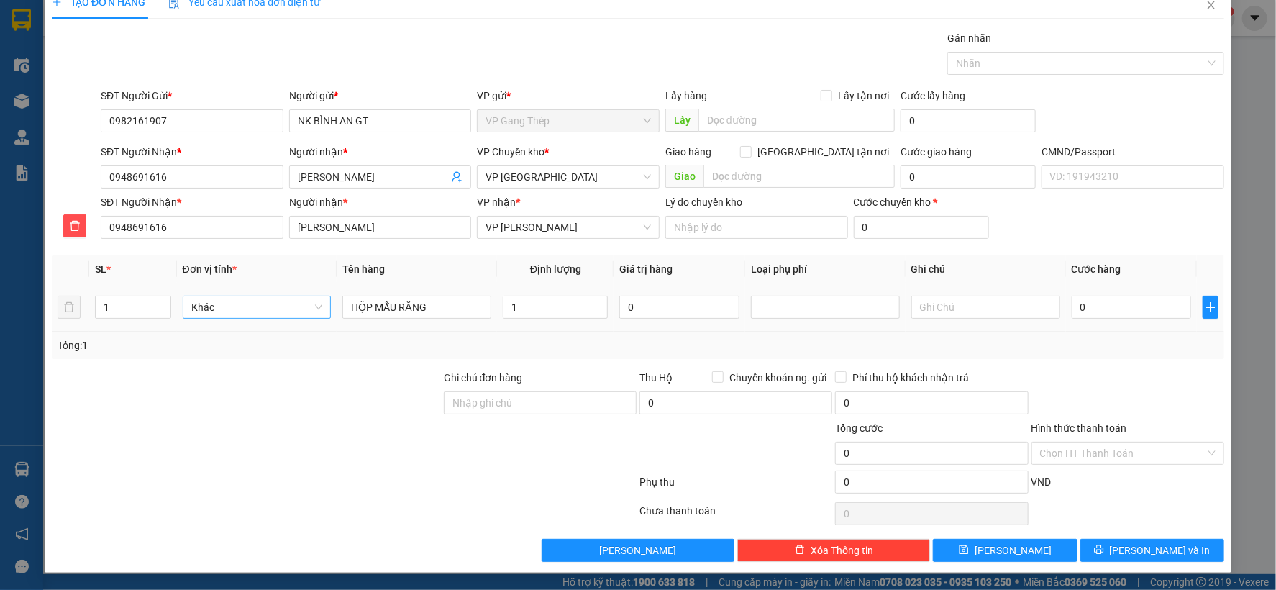
drag, startPoint x: 563, startPoint y: 333, endPoint x: 325, endPoint y: 303, distance: 240.1
click at [325, 303] on div "Khác" at bounding box center [257, 307] width 149 height 23
click at [214, 332] on div "Bất kỳ" at bounding box center [255, 335] width 130 height 16
click at [555, 311] on input "1" at bounding box center [555, 307] width 105 height 23
type input "35.000"
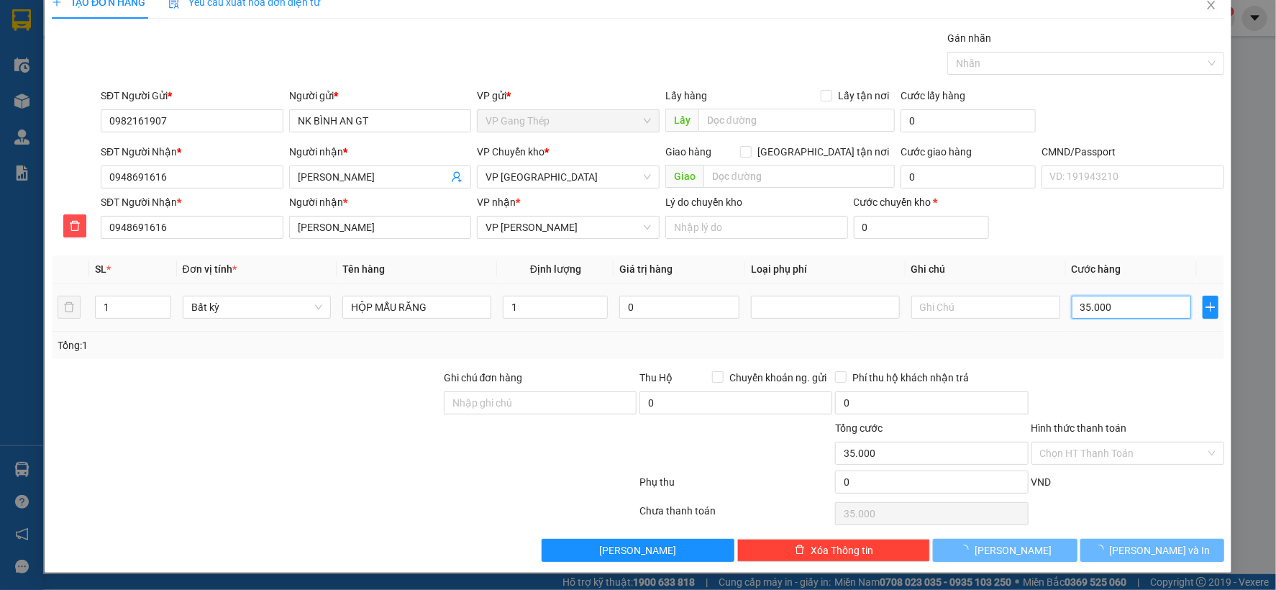
type input "35.000"
click at [1122, 309] on input "35.000" at bounding box center [1131, 307] width 119 height 23
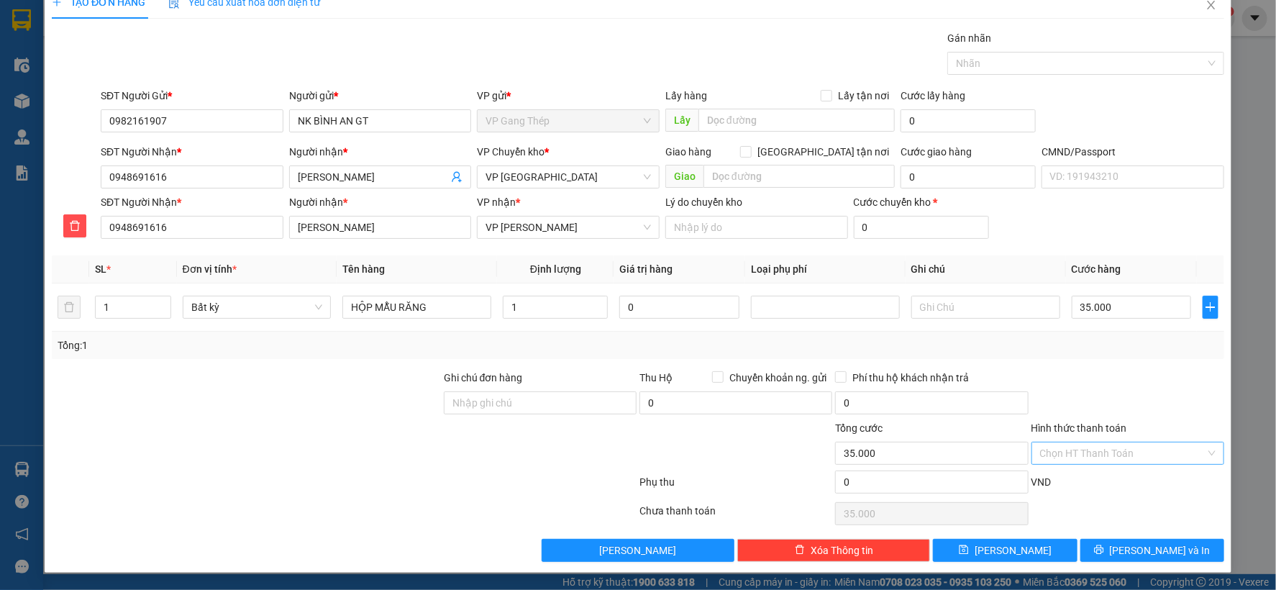
click at [1108, 458] on input "Hình thức thanh toán" at bounding box center [1122, 453] width 165 height 22
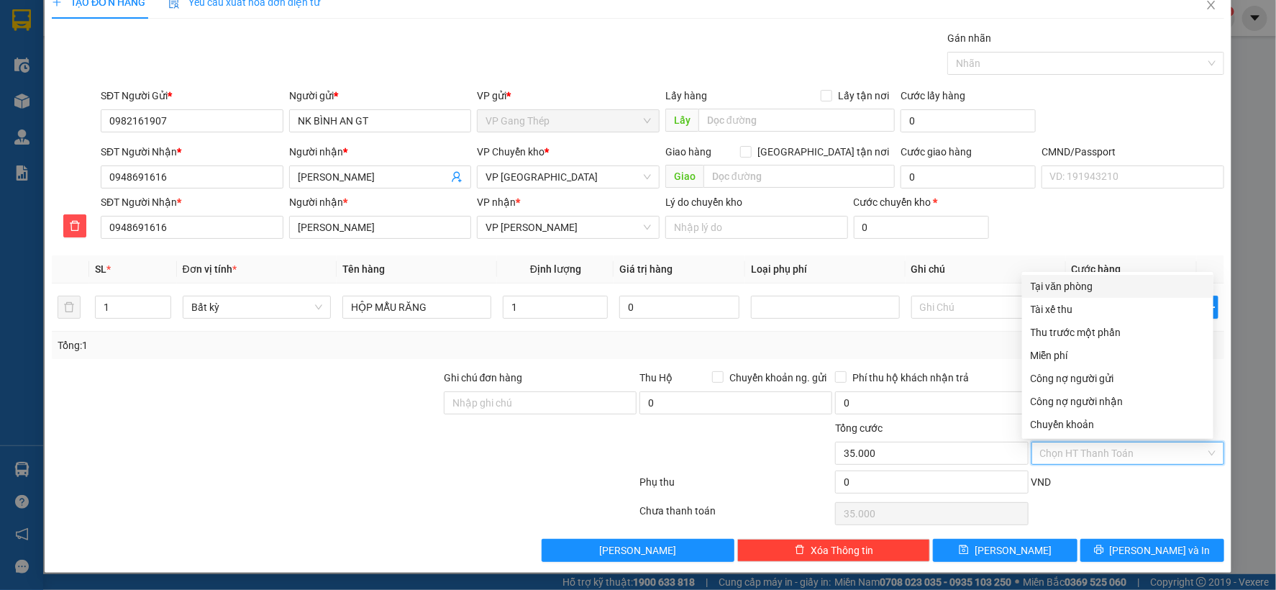
click at [1091, 283] on div "Tại văn phòng" at bounding box center [1118, 286] width 174 height 16
type input "0"
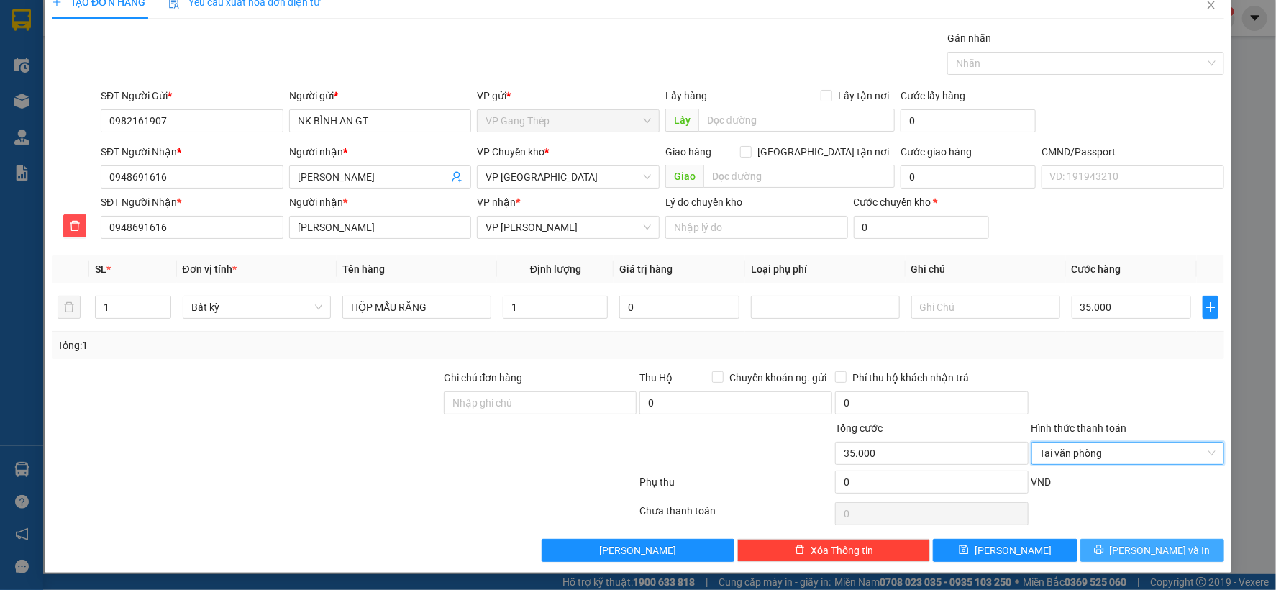
click at [1104, 549] on icon "printer" at bounding box center [1099, 550] width 10 height 10
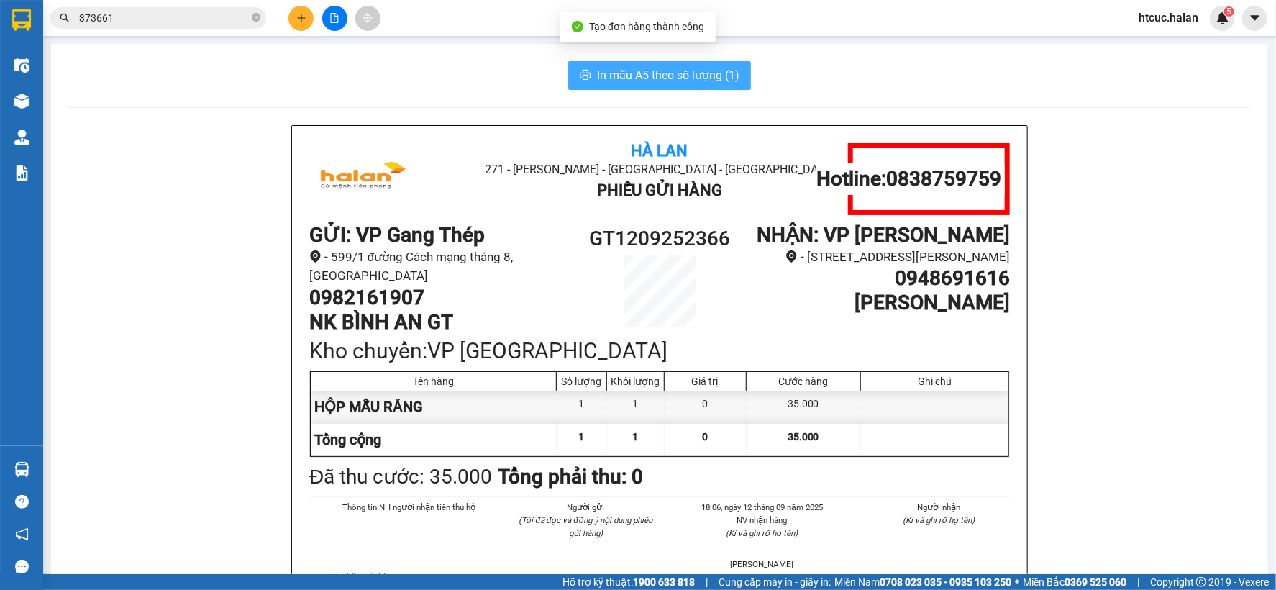
click at [684, 73] on span "In mẫu A5 theo số lượng (1)" at bounding box center [668, 75] width 142 height 18
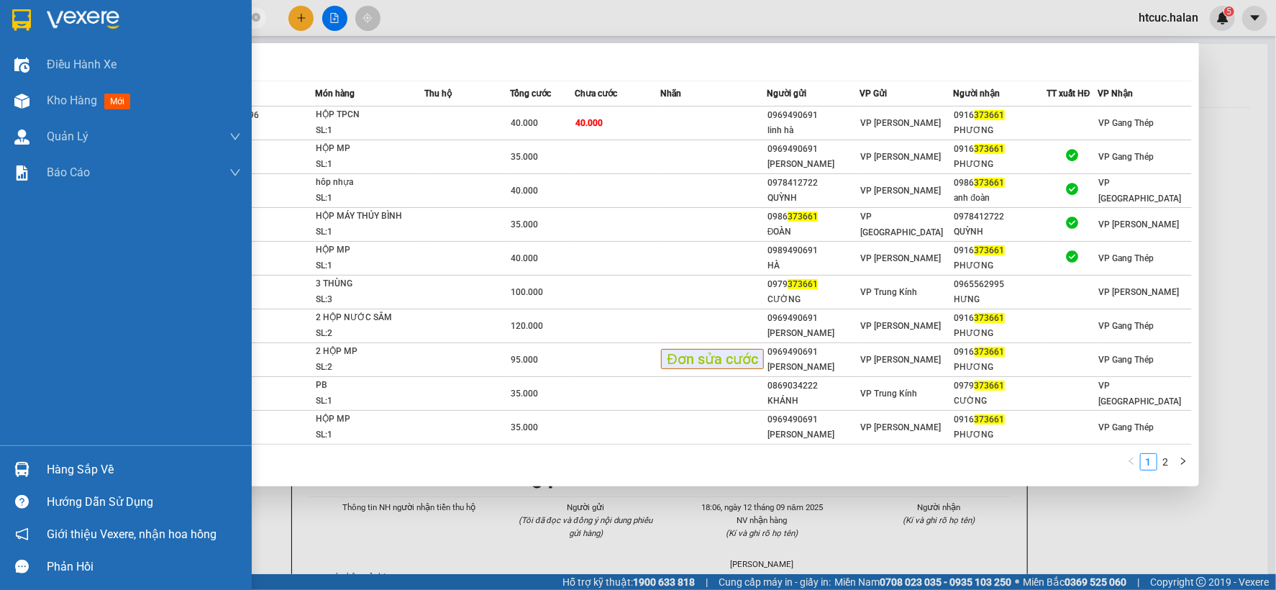
drag, startPoint x: 181, startPoint y: 20, endPoint x: 0, endPoint y: 23, distance: 181.3
click at [0, 23] on section "Kết quả tìm kiếm ( 12 ) Bộ lọc Mã ĐH Trạng thái Món hàng Thu hộ Tổng cước Chưa …" at bounding box center [638, 295] width 1276 height 590
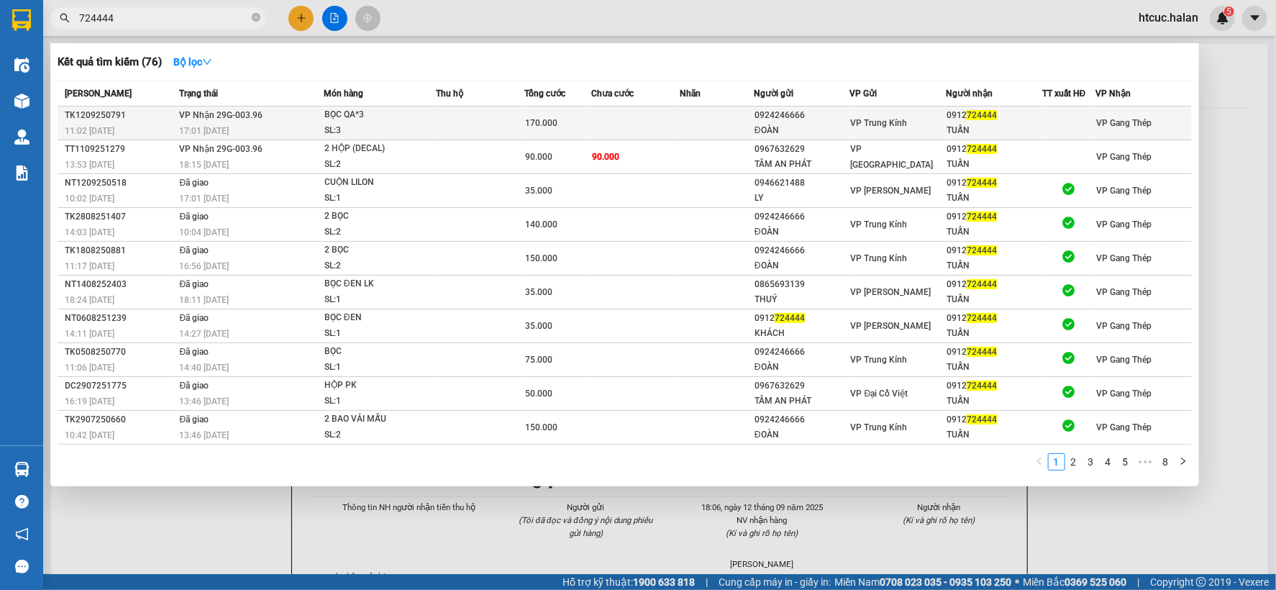
type input "724444"
click at [664, 119] on td at bounding box center [635, 123] width 88 height 34
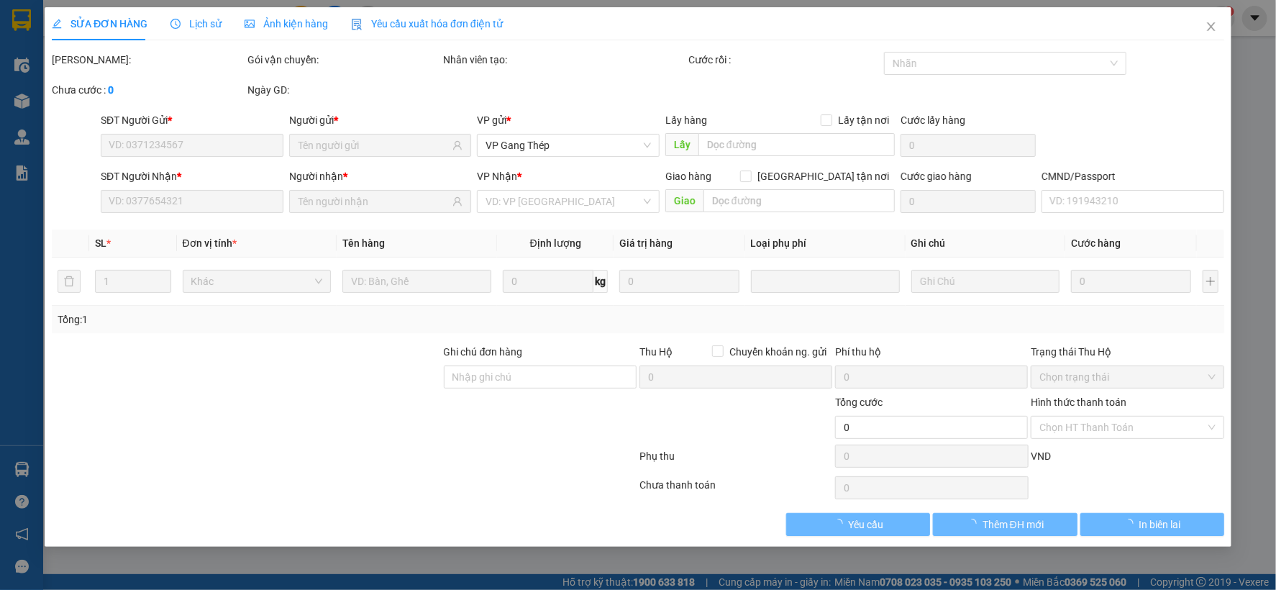
type input "0924246666"
type input "ĐOÀN"
type input "0912724444"
type input "TUẤN"
type input "170.000"
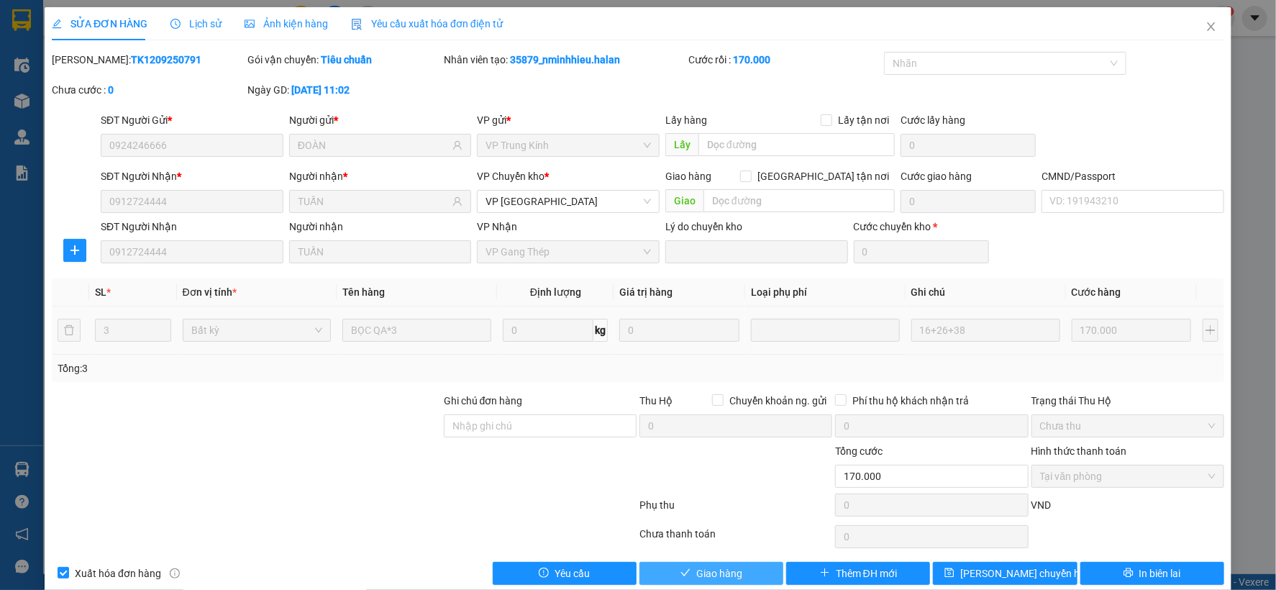
click at [721, 579] on span "Giao hàng" at bounding box center [719, 574] width 46 height 16
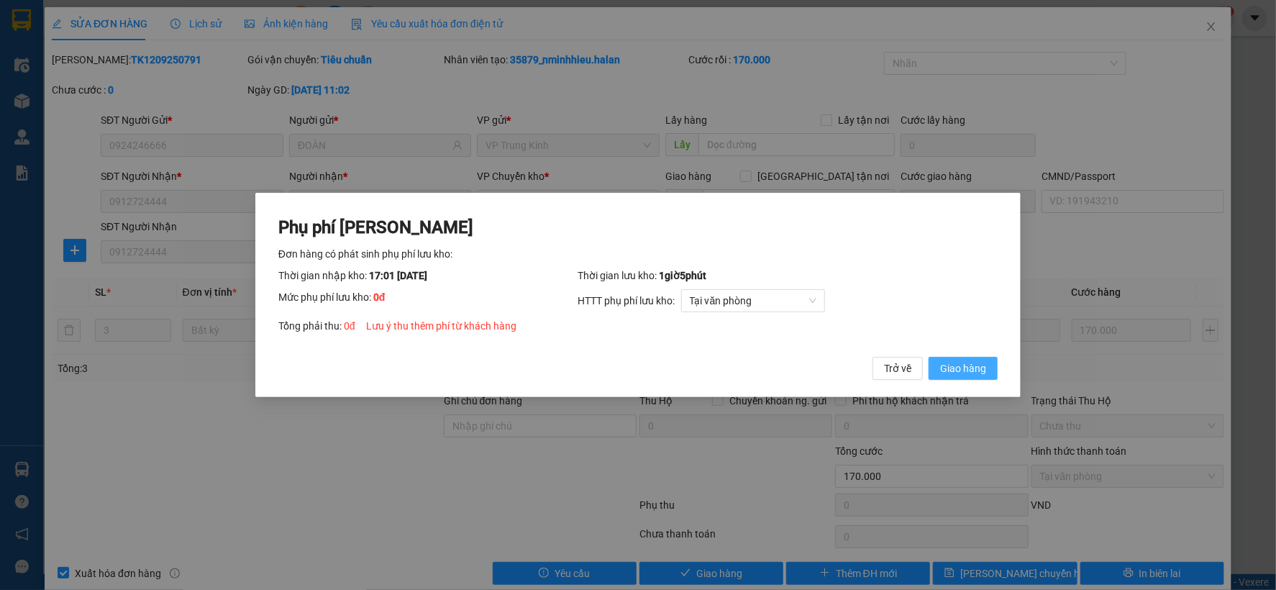
click at [987, 368] on button "Giao hàng" at bounding box center [963, 368] width 69 height 23
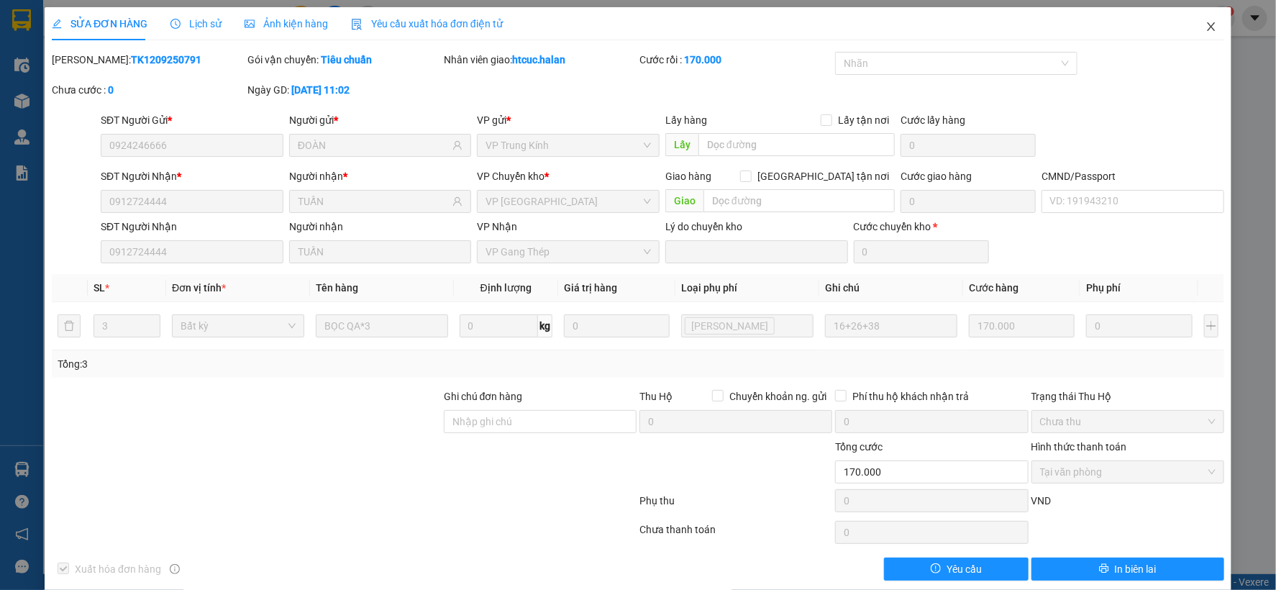
click at [1207, 29] on icon "close" at bounding box center [1211, 26] width 8 height 9
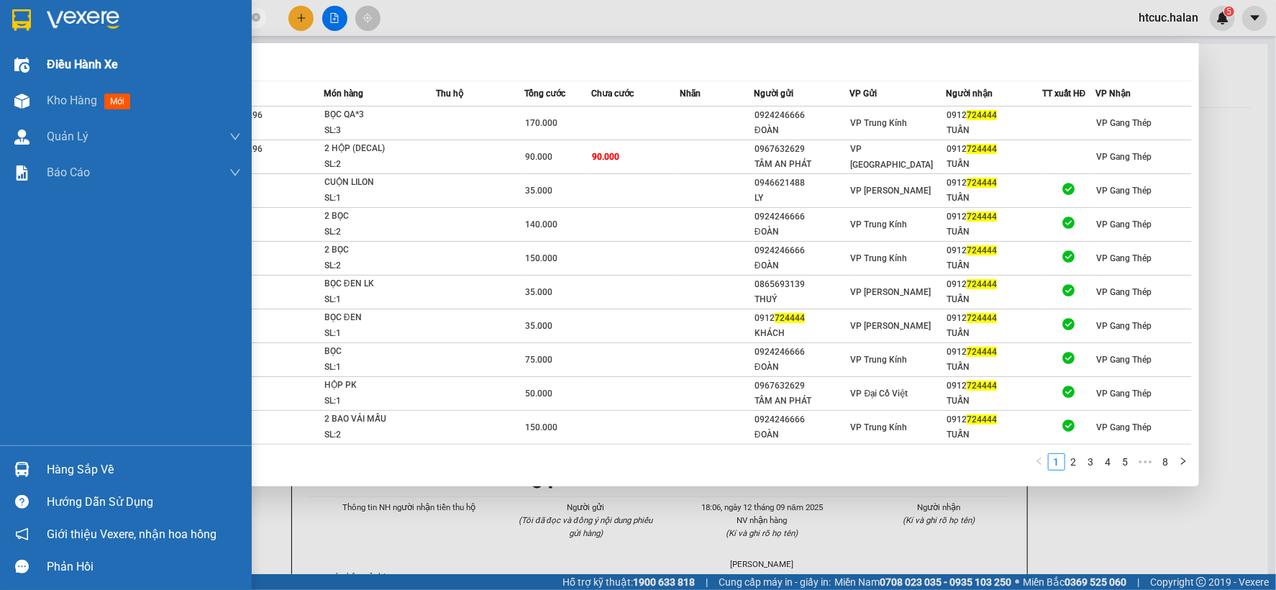
drag, startPoint x: 144, startPoint y: 20, endPoint x: 0, endPoint y: 81, distance: 156.4
click at [0, 81] on section "Kết quả tìm kiếm ( 76 ) Bộ lọc Mã ĐH Trạng thái Món hàng Thu hộ Tổng cước Chưa …" at bounding box center [638, 295] width 1276 height 590
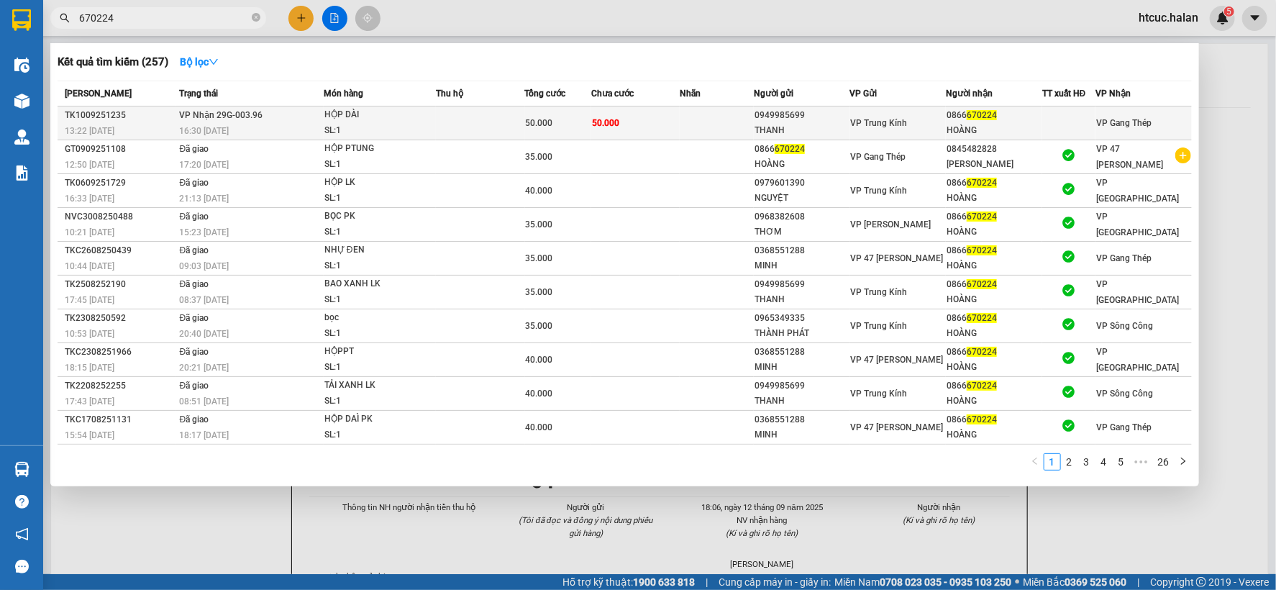
type input "670224"
click at [643, 117] on td "50.000" at bounding box center [635, 123] width 88 height 34
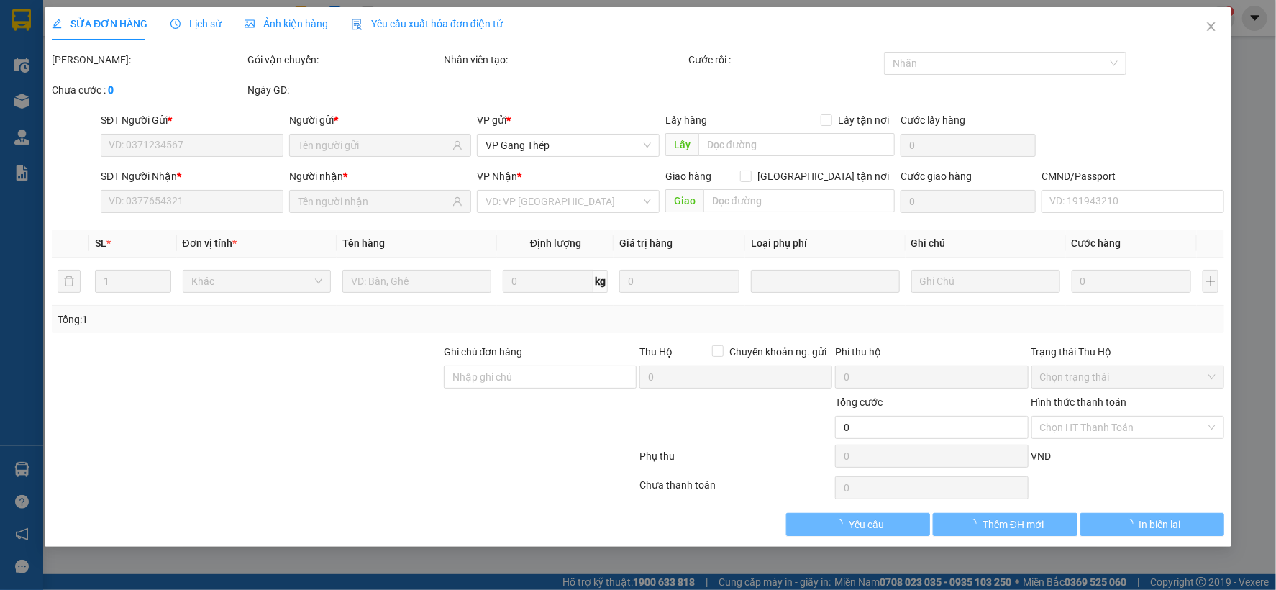
type input "0949985699"
type input "THANH"
type input "0866670224"
type input "HOÀNG"
type input "50.000"
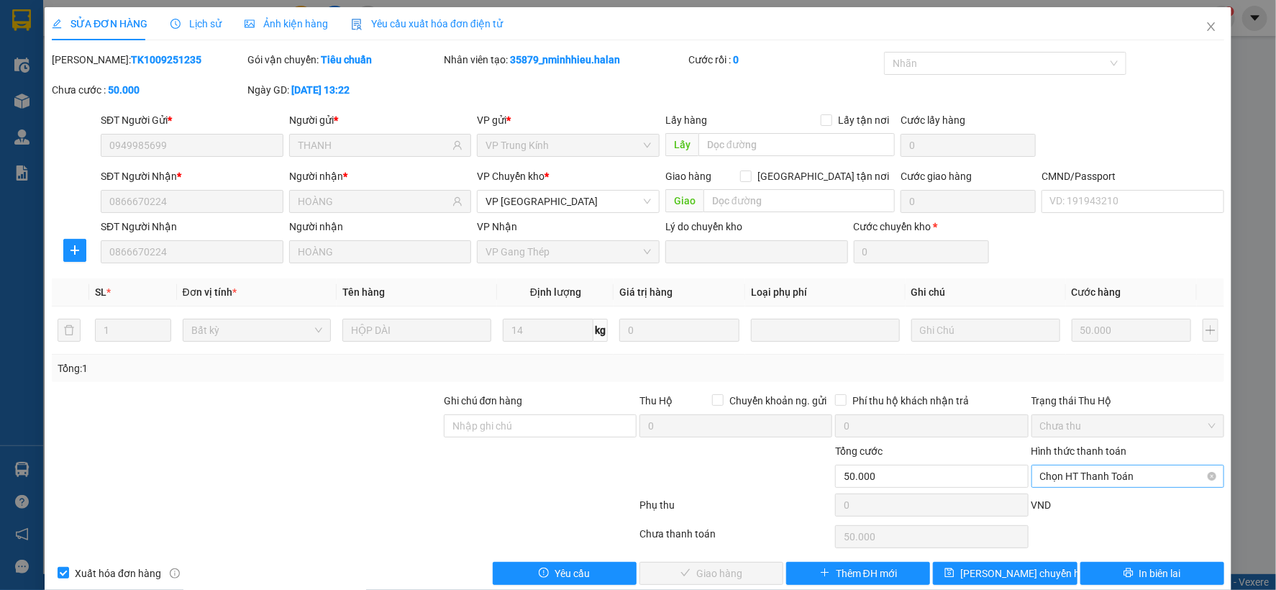
click at [1066, 476] on span "Chọn HT Thanh Toán" at bounding box center [1128, 477] width 176 height 22
click at [1080, 348] on div "Tại văn phòng" at bounding box center [1118, 356] width 174 height 16
type input "0"
click at [716, 576] on span "Giao hàng" at bounding box center [719, 574] width 46 height 16
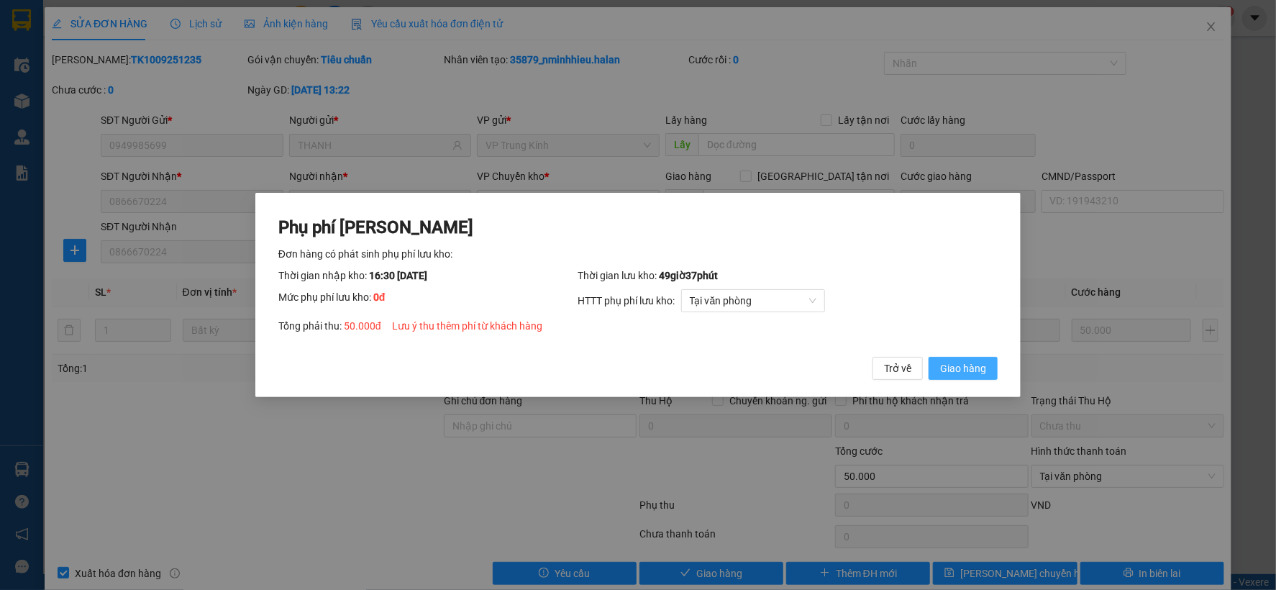
click at [977, 369] on span "Giao hàng" at bounding box center [963, 368] width 46 height 16
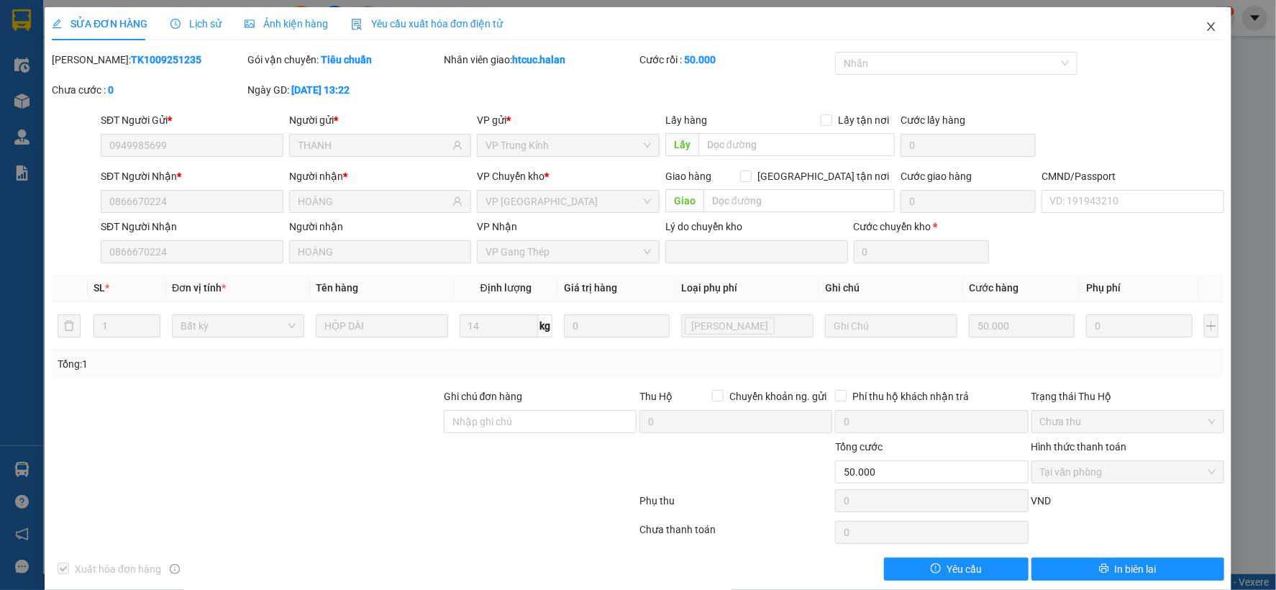
click at [1206, 26] on icon "close" at bounding box center [1212, 27] width 12 height 12
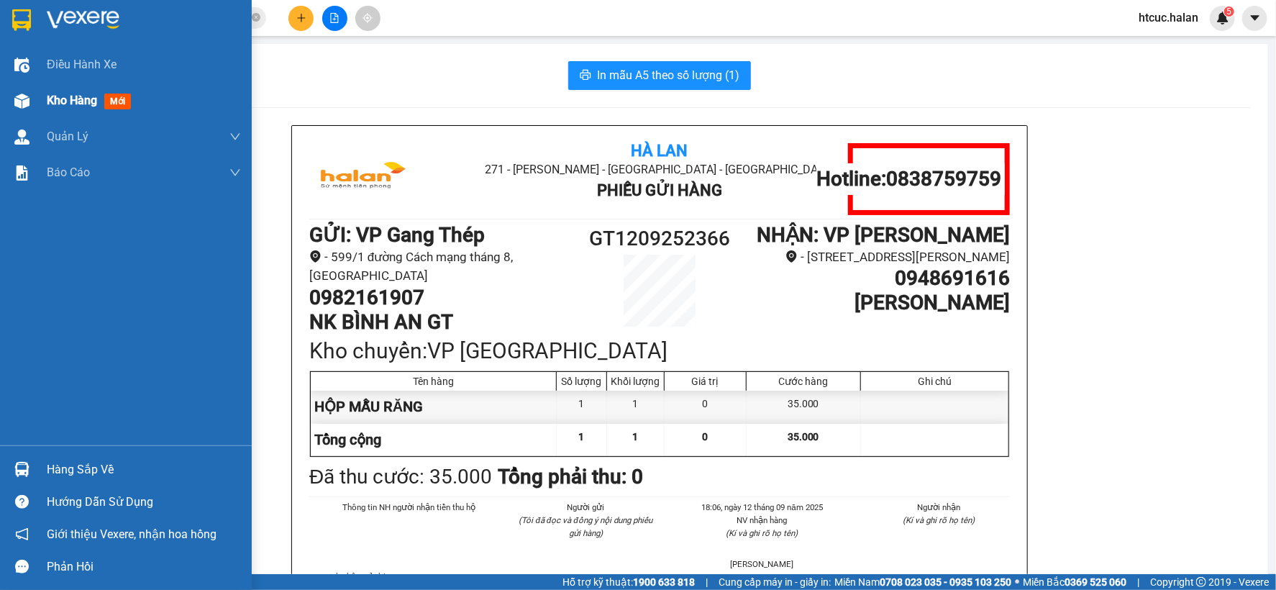
click at [29, 99] on img at bounding box center [21, 101] width 15 height 15
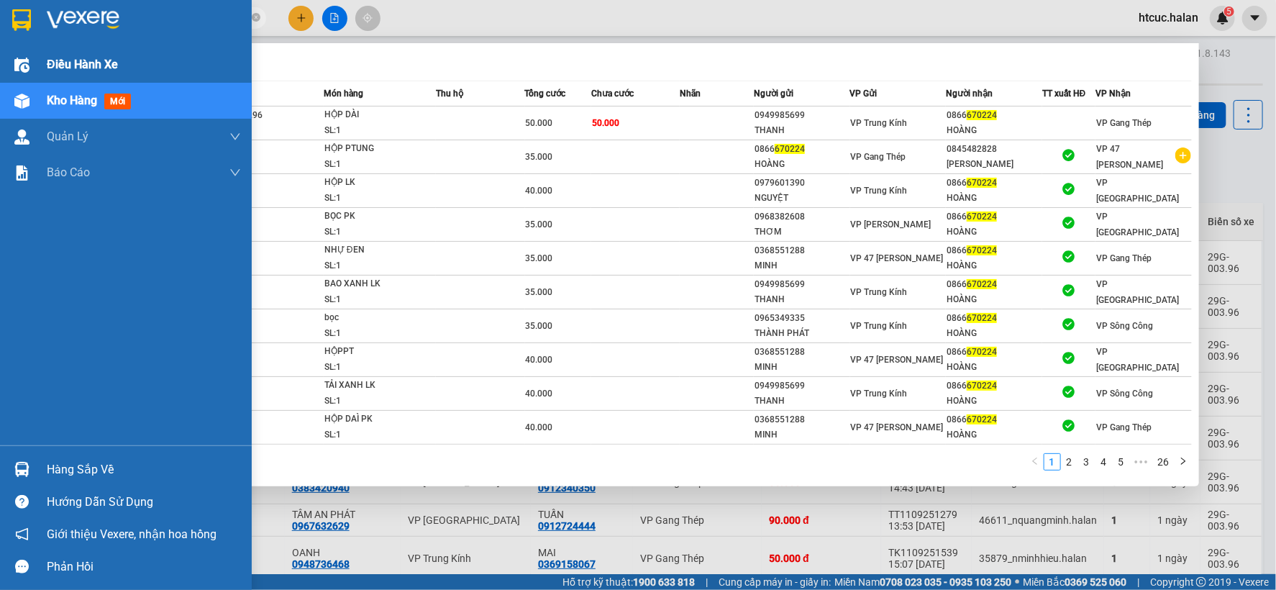
click at [10, 46] on section "Kết quả tìm kiếm ( 257 ) Bộ lọc Mã ĐH Trạng thái Món hàng Thu hộ Tổng cước Chưa…" at bounding box center [638, 295] width 1276 height 590
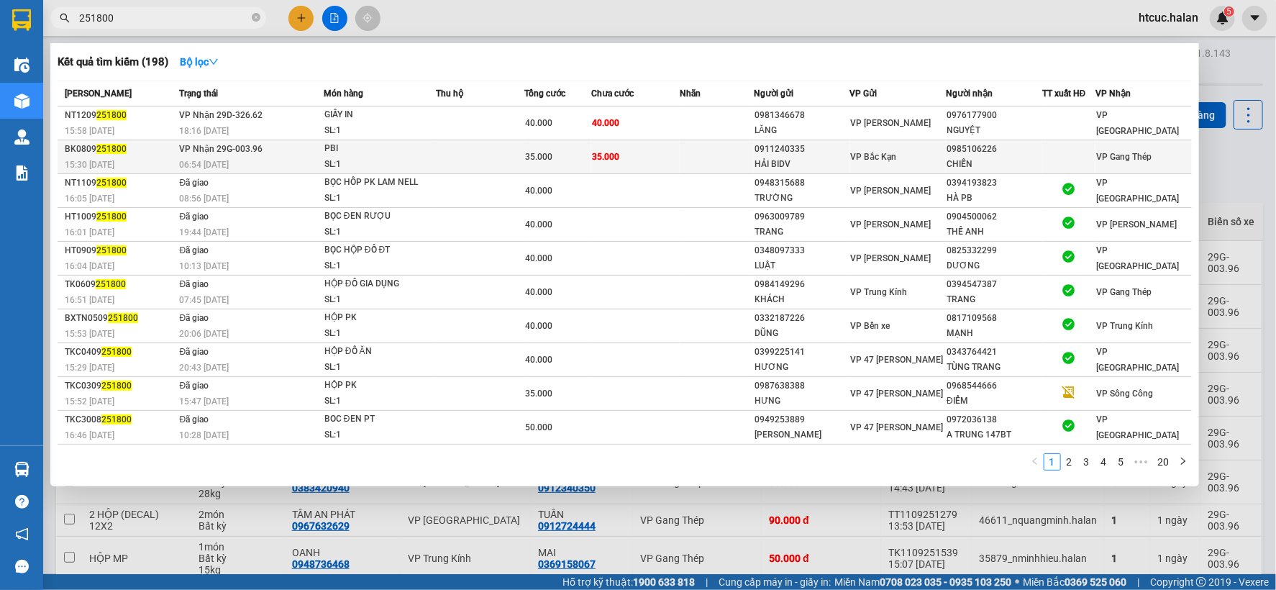
type input "251800"
click at [633, 156] on td "35.000" at bounding box center [635, 157] width 88 height 34
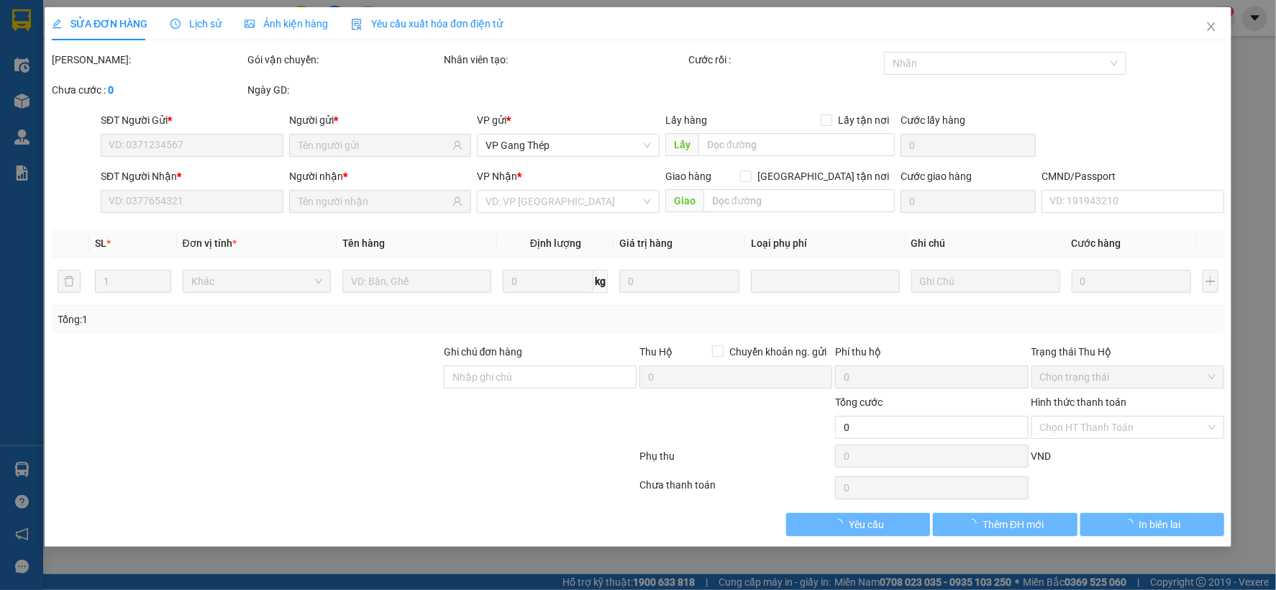
type input "0911240335"
type input "HẢI BIDV"
type input "0985106226"
type input "CHIẾN"
type input "35.000"
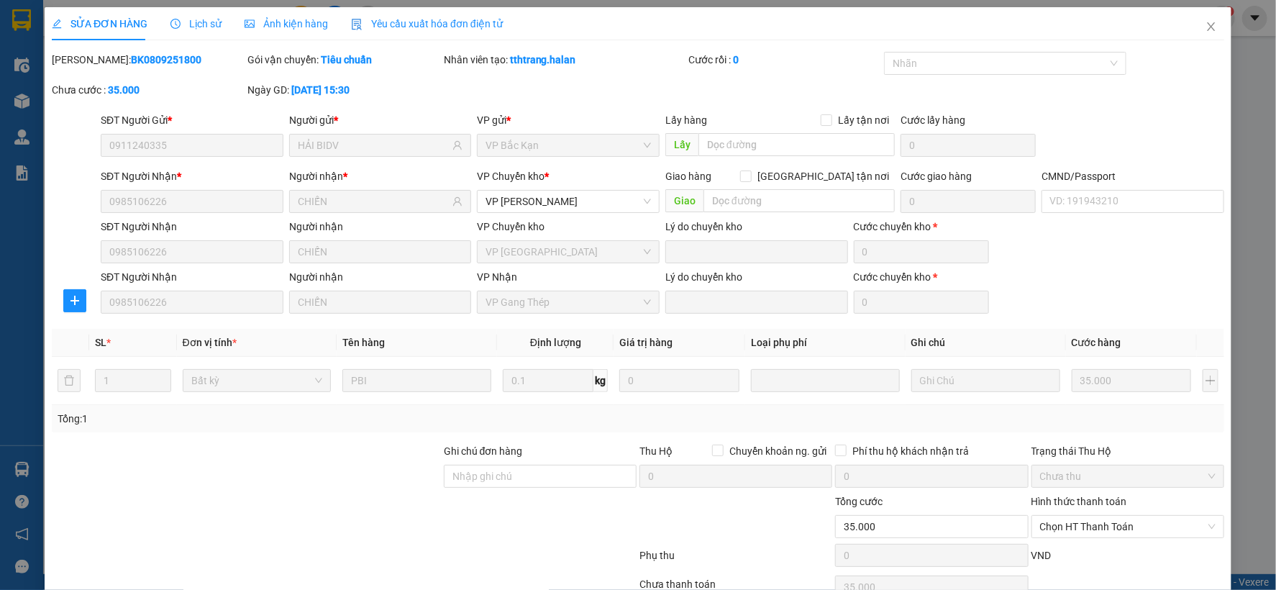
scroll to position [73, 0]
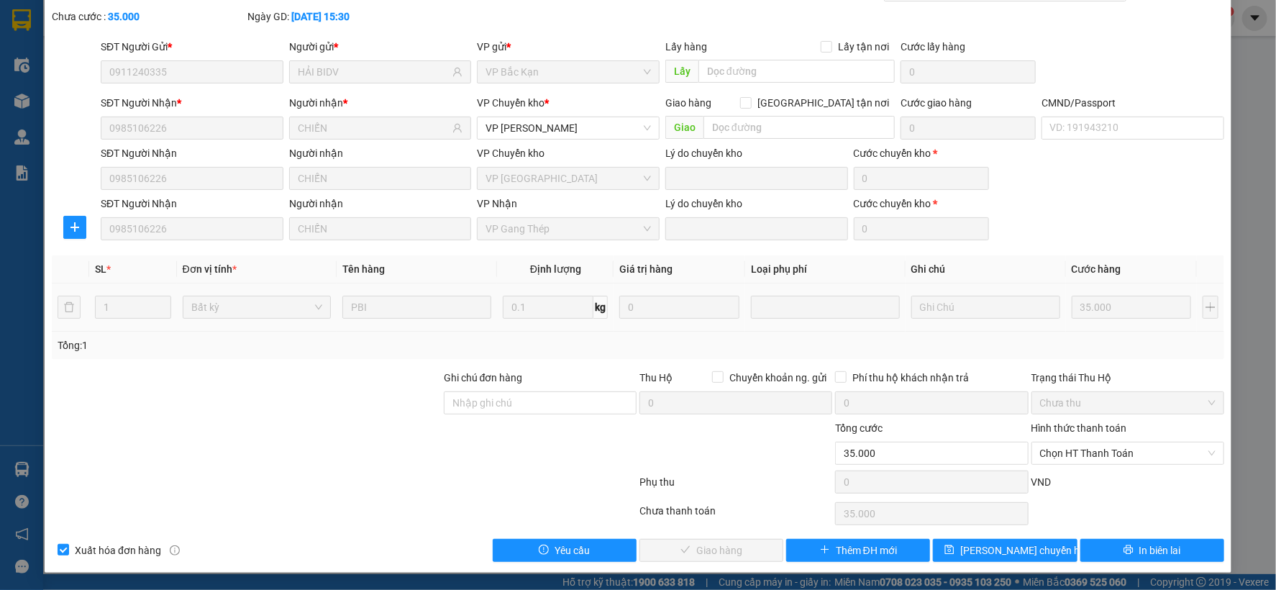
drag, startPoint x: 1112, startPoint y: 455, endPoint x: 1084, endPoint y: 430, distance: 36.7
drag, startPoint x: 1084, startPoint y: 430, endPoint x: 1107, endPoint y: 448, distance: 28.2
click at [1107, 448] on span "Chọn HT Thanh Toán" at bounding box center [1128, 453] width 176 height 22
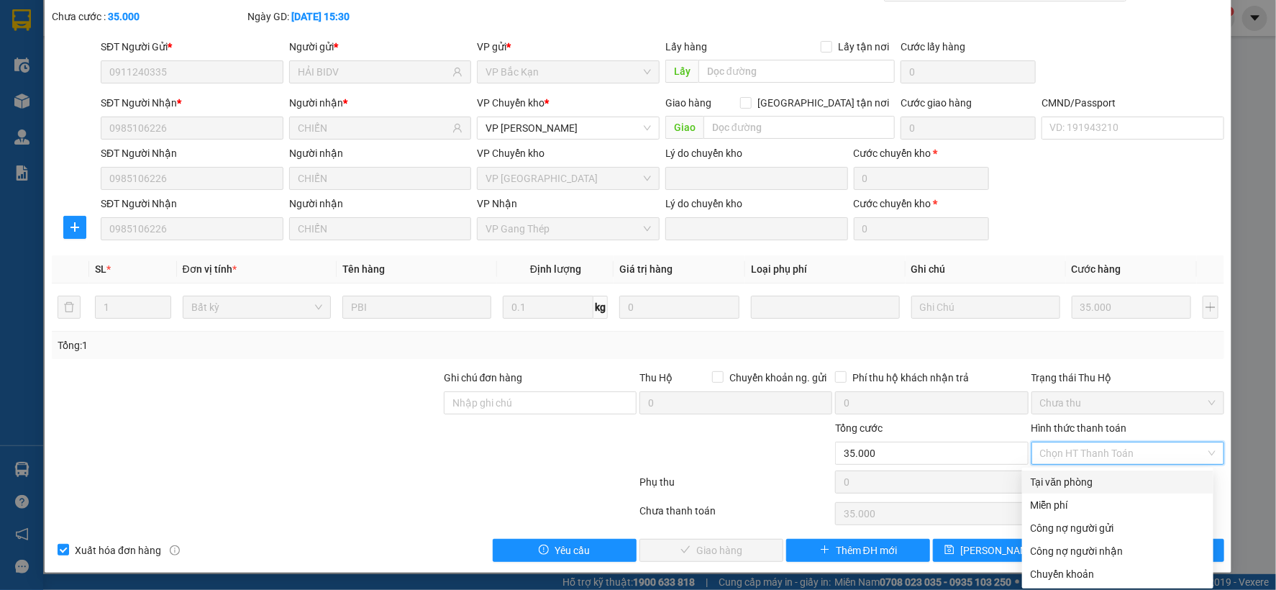
drag, startPoint x: 1082, startPoint y: 484, endPoint x: 972, endPoint y: 496, distance: 110.8
click at [1081, 484] on div "Tại văn phòng" at bounding box center [1118, 482] width 174 height 16
type input "0"
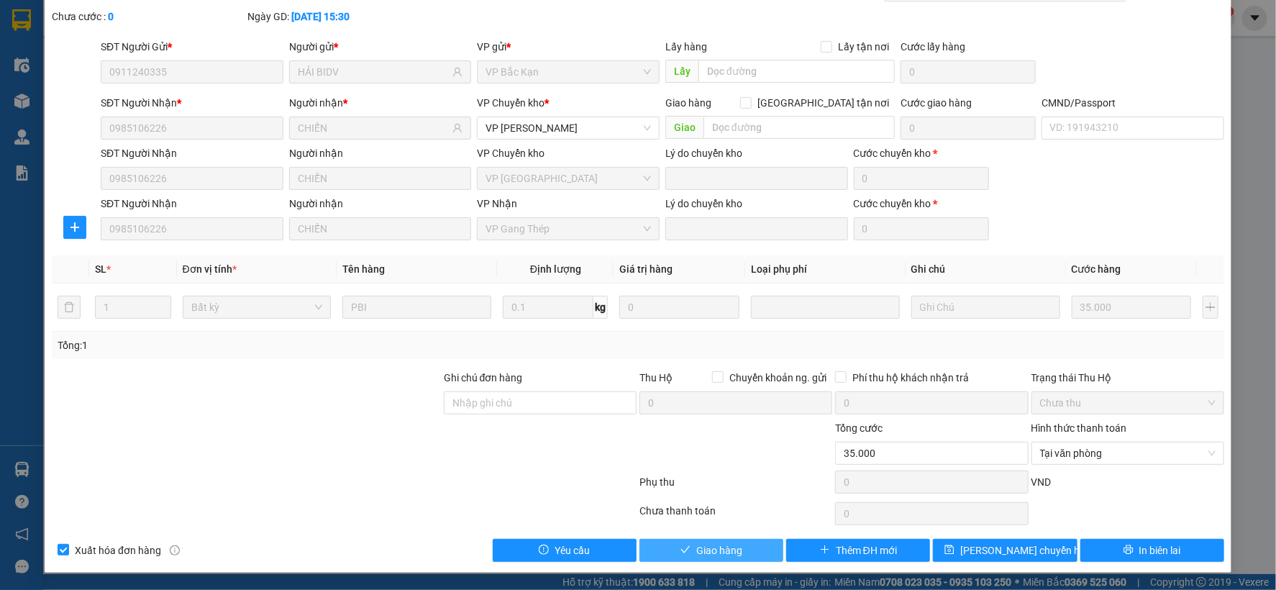
click at [696, 557] on span "Giao hàng" at bounding box center [719, 551] width 46 height 16
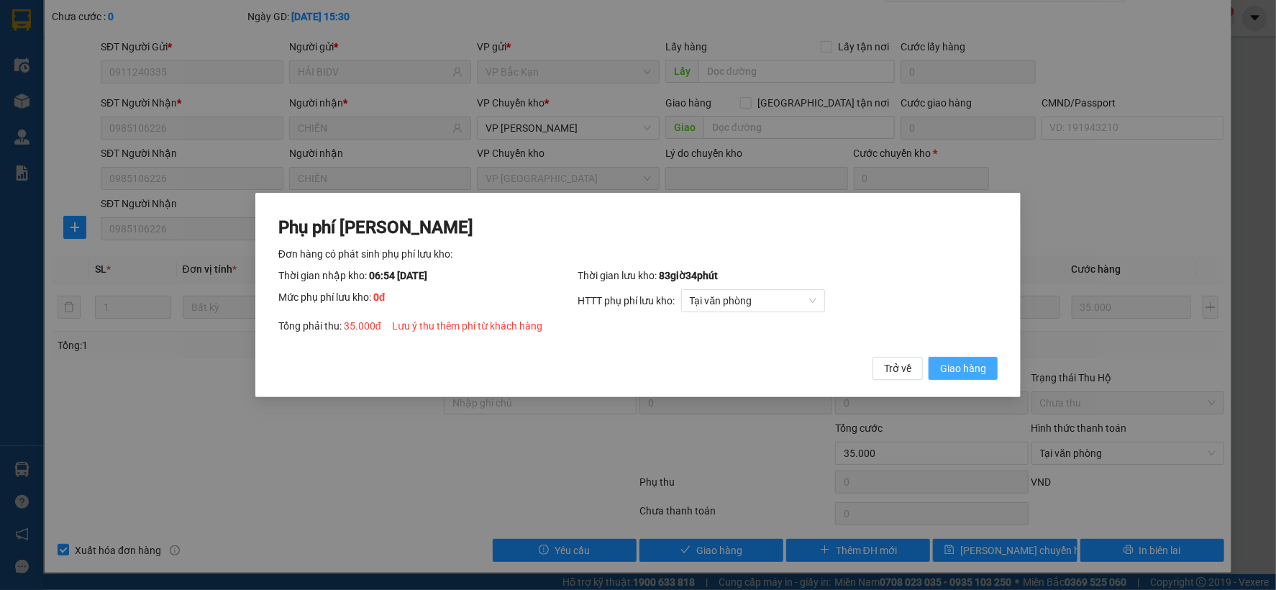
click at [958, 367] on span "Giao hàng" at bounding box center [963, 368] width 46 height 16
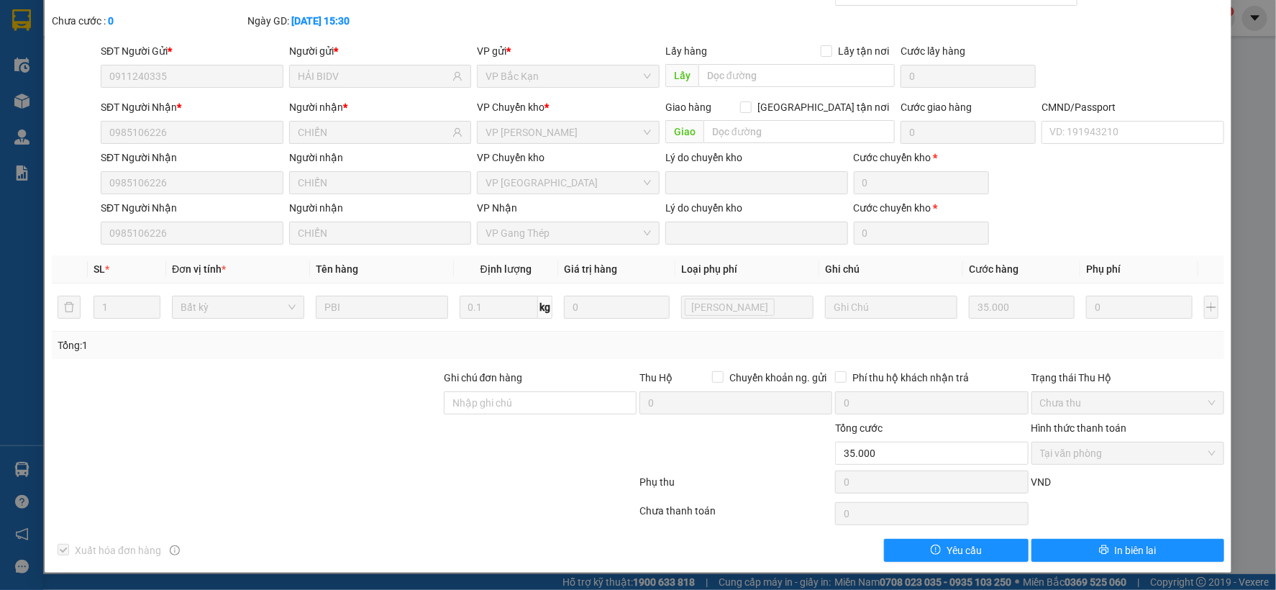
scroll to position [0, 0]
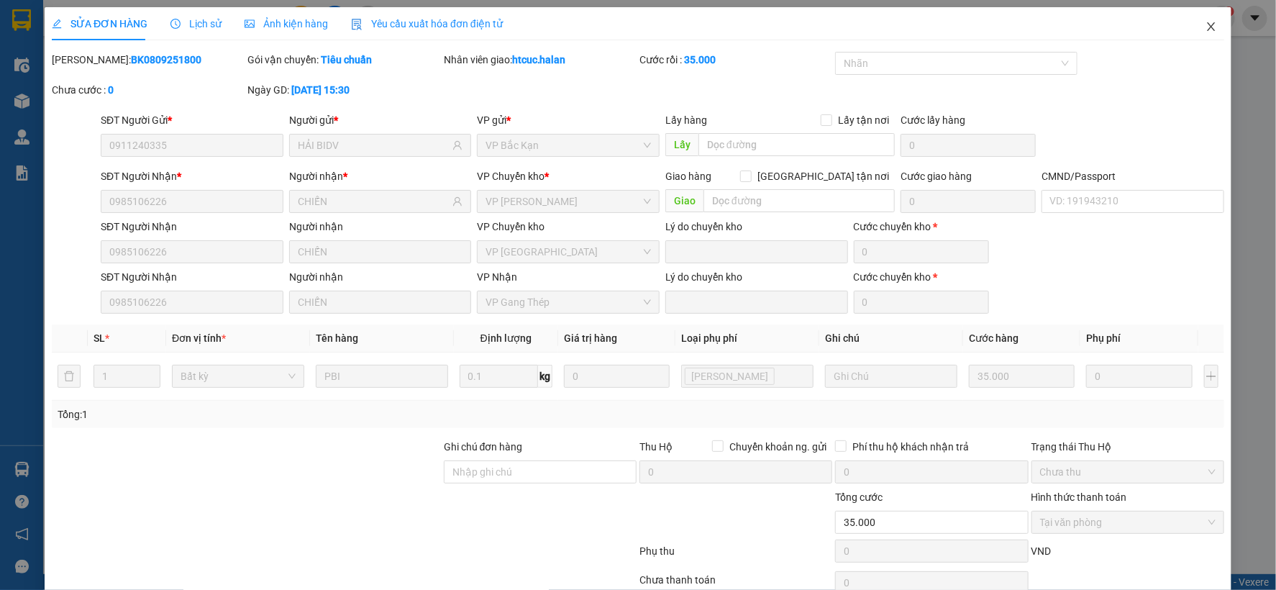
click at [1206, 27] on icon "close" at bounding box center [1212, 27] width 12 height 12
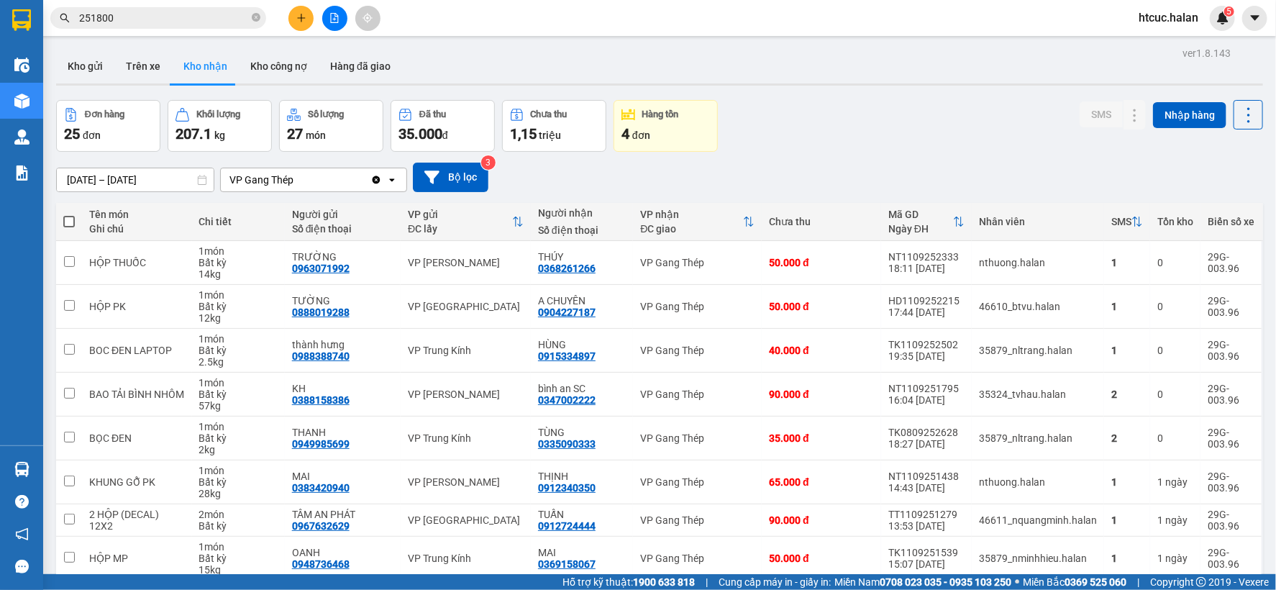
scroll to position [155, 0]
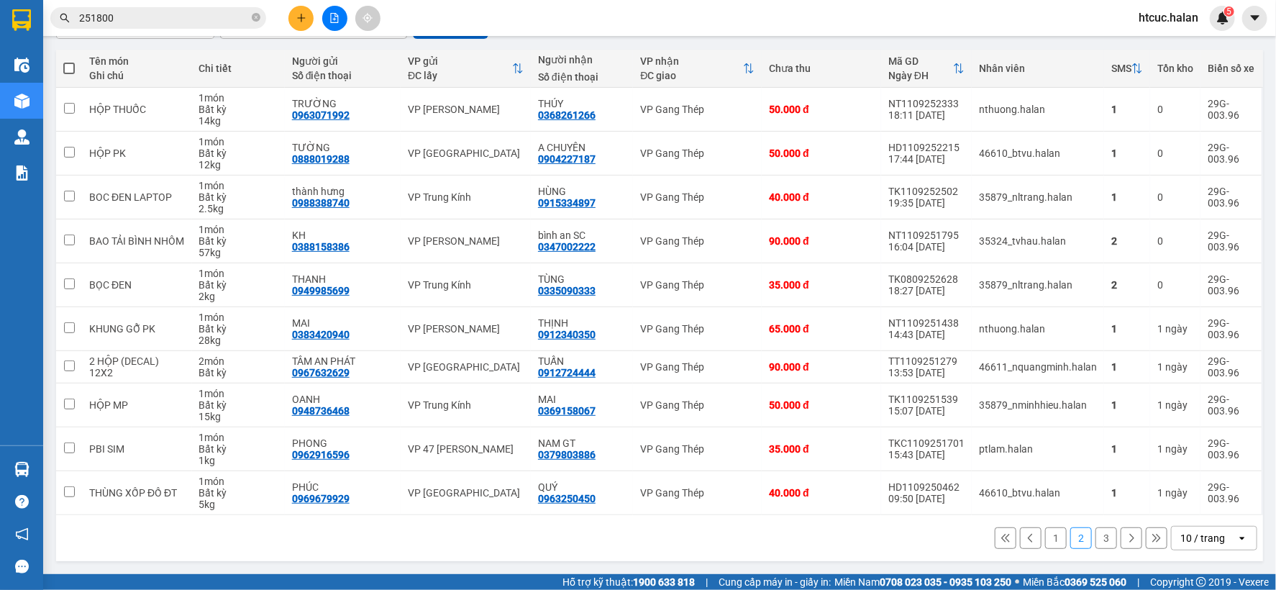
click at [1096, 535] on button "3" at bounding box center [1107, 538] width 22 height 22
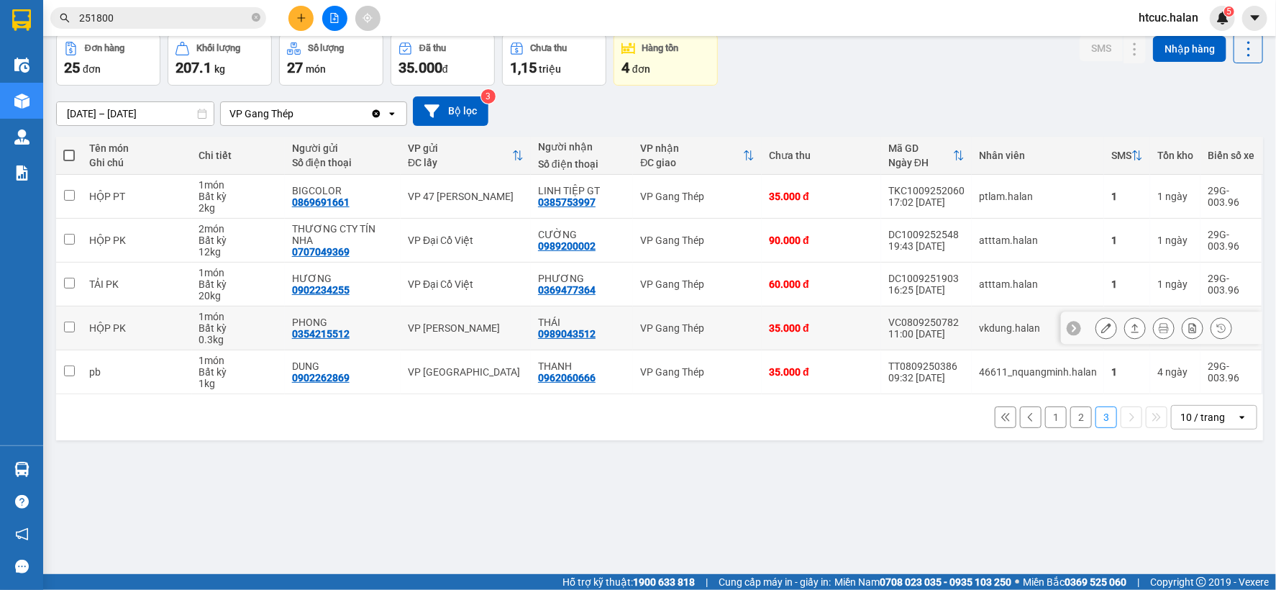
scroll to position [0, 0]
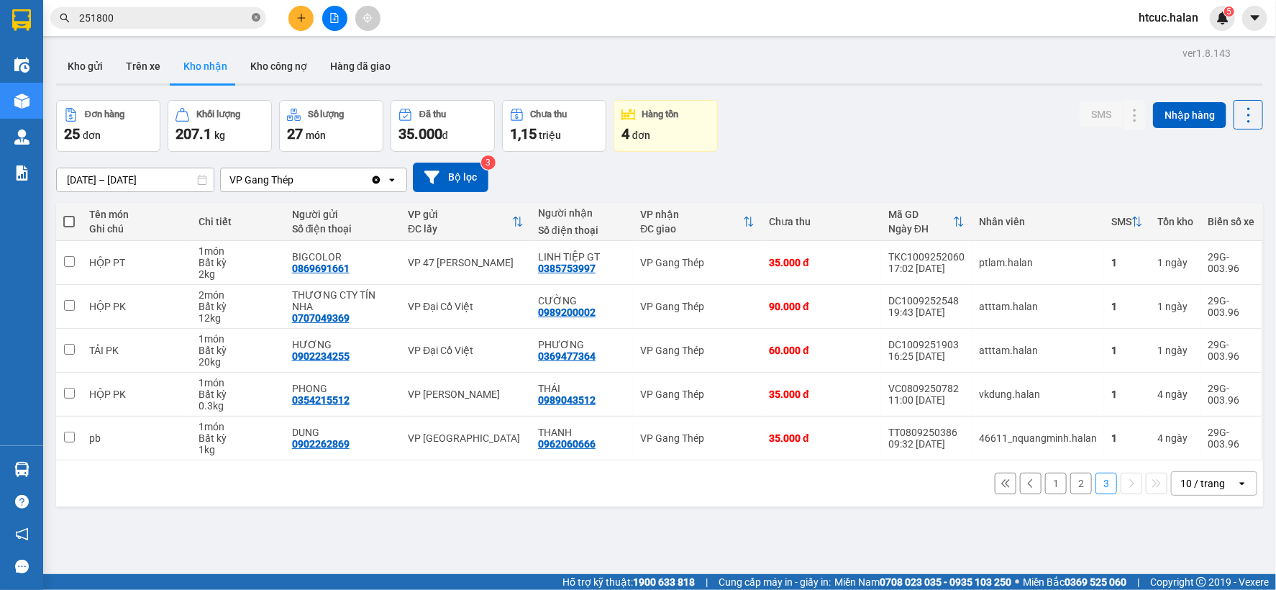
click at [258, 15] on icon "close-circle" at bounding box center [256, 17] width 9 height 9
click at [183, 14] on input "text" at bounding box center [164, 18] width 170 height 16
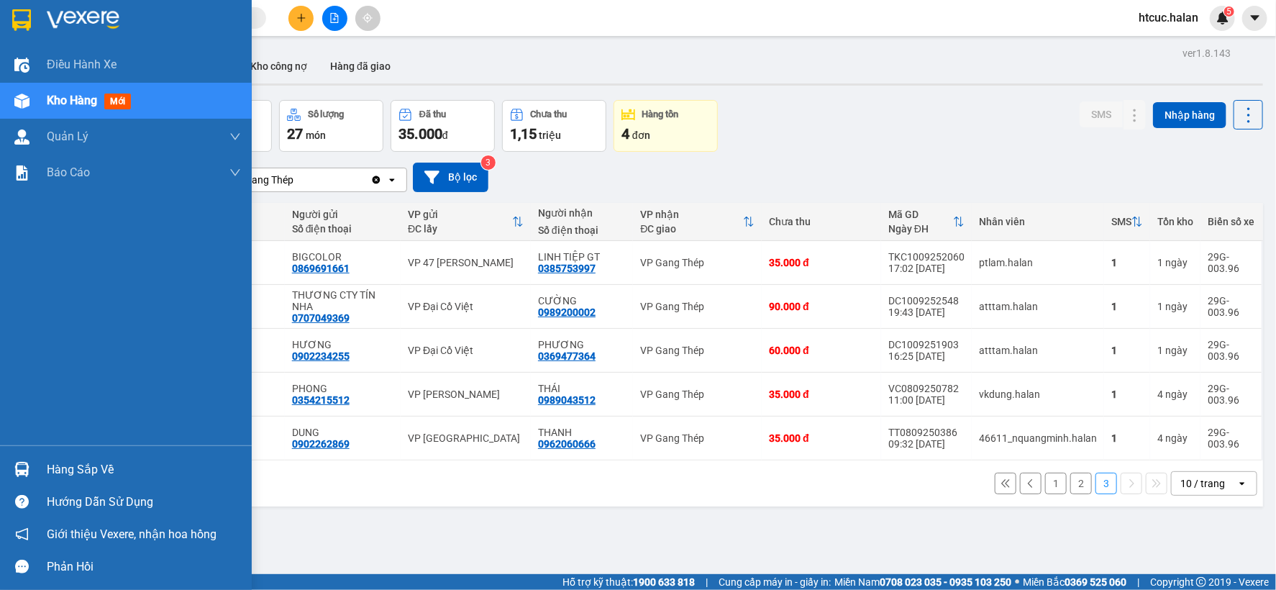
click at [26, 468] on img at bounding box center [21, 469] width 15 height 15
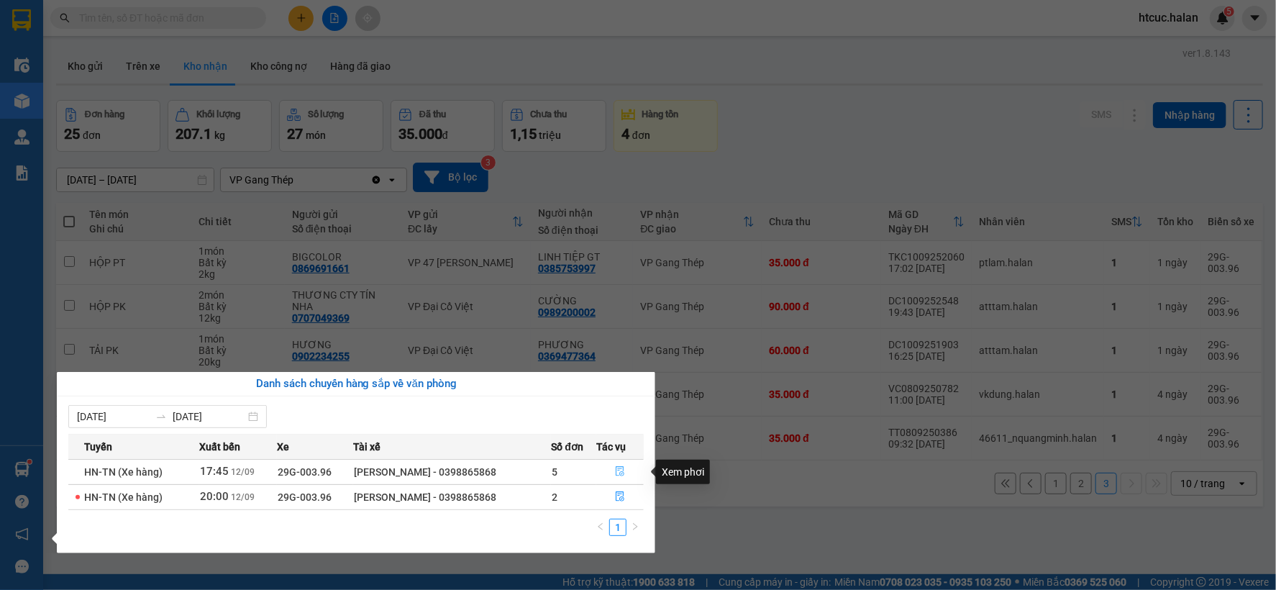
click at [620, 470] on icon "file-done" at bounding box center [620, 471] width 9 height 10
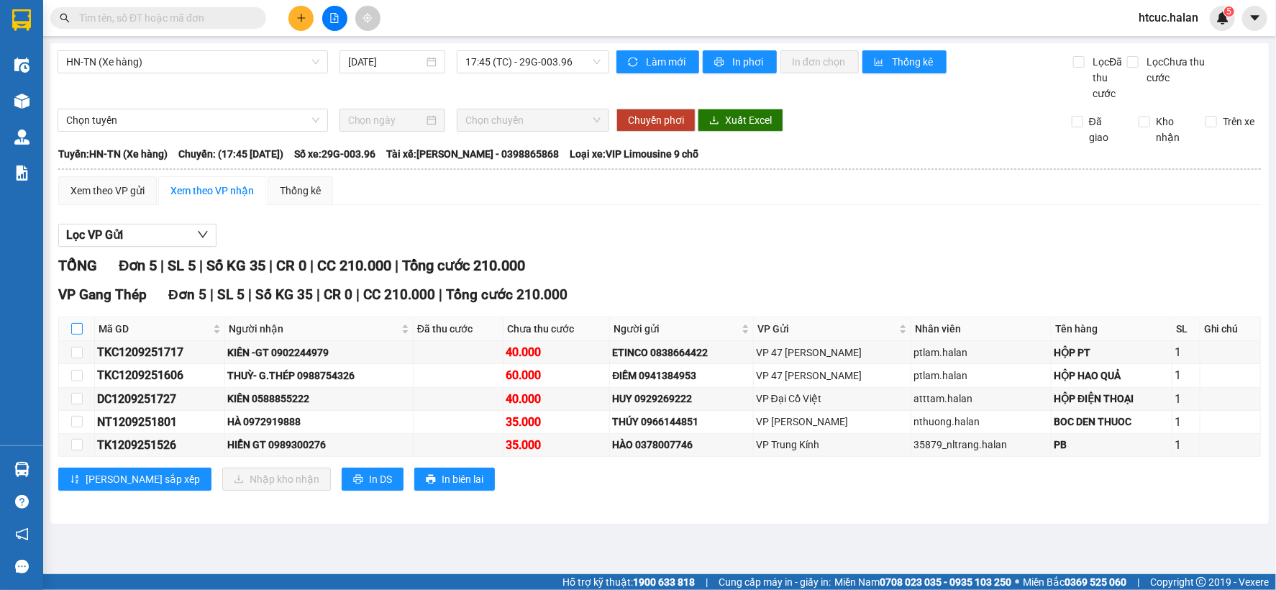
click at [76, 328] on input "checkbox" at bounding box center [77, 329] width 12 height 12
checkbox input "true"
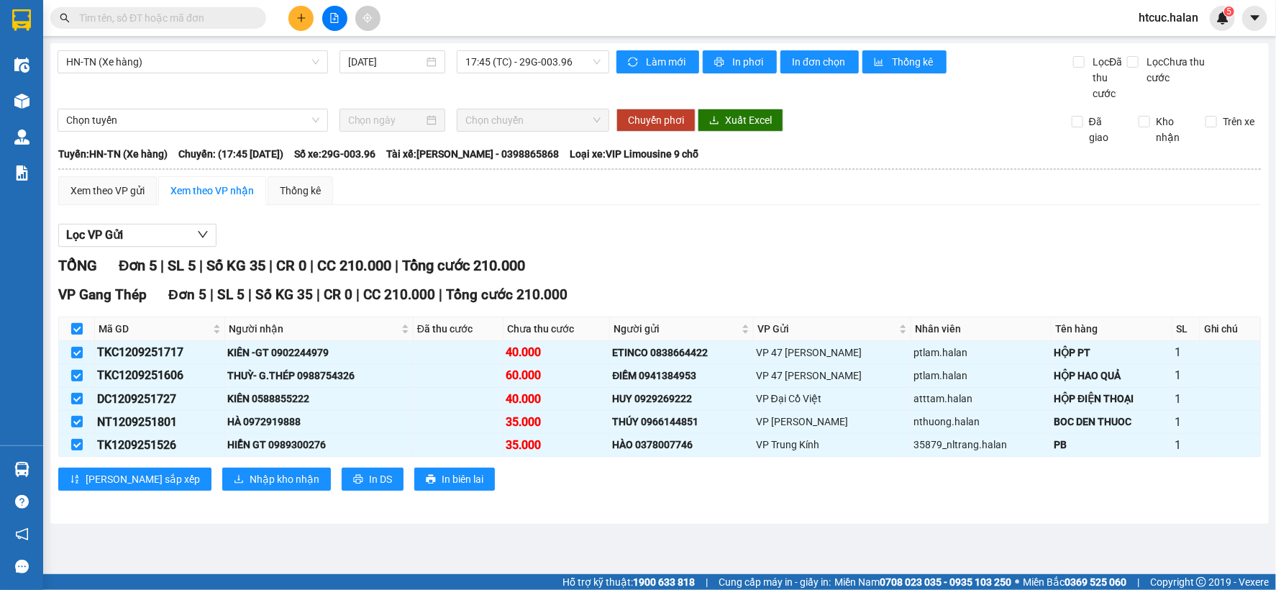
checkbox input "true"
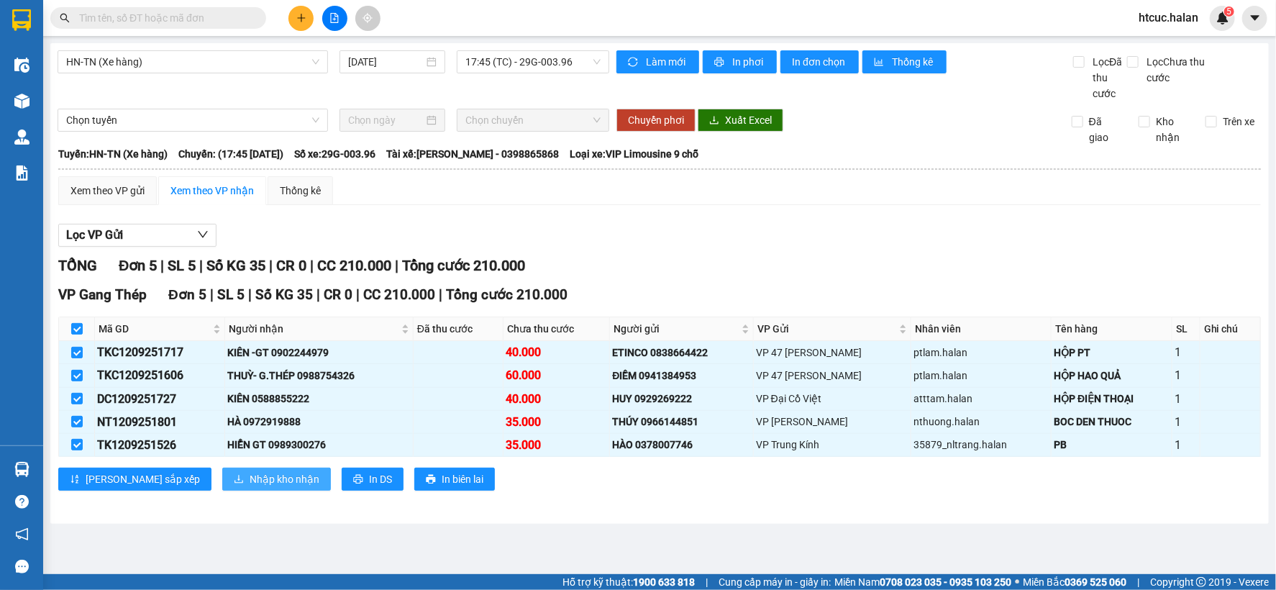
click at [250, 473] on span "Nhập kho nhận" at bounding box center [285, 479] width 70 height 16
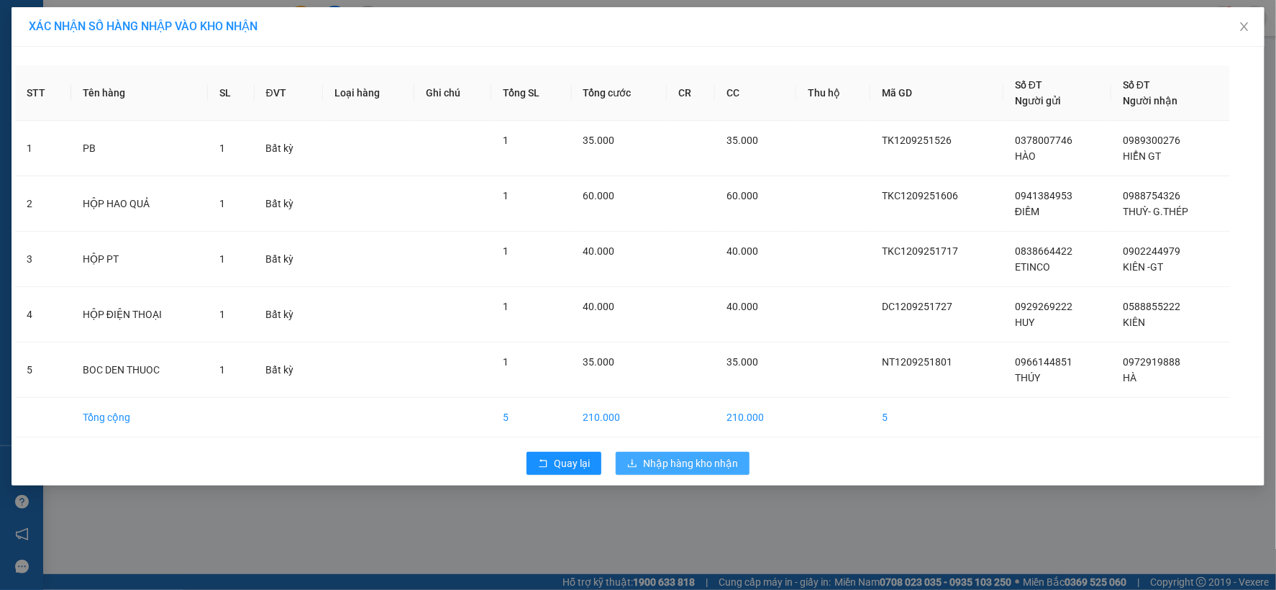
click at [678, 458] on span "Nhập hàng kho nhận" at bounding box center [690, 463] width 95 height 16
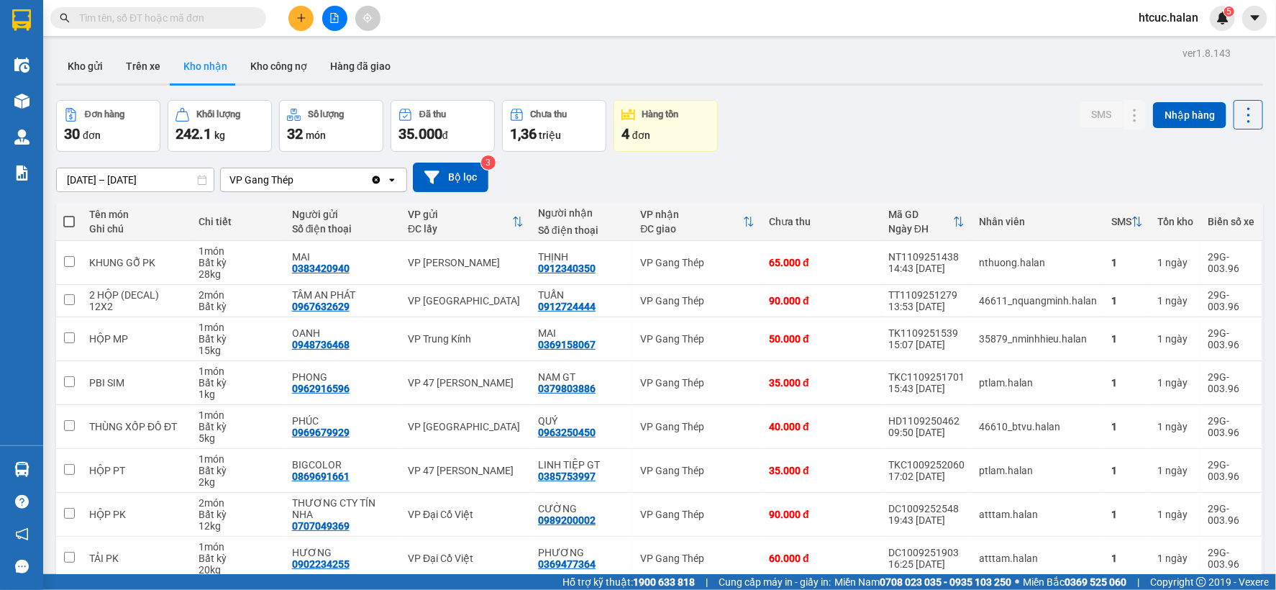
click at [145, 18] on input "text" at bounding box center [164, 18] width 170 height 16
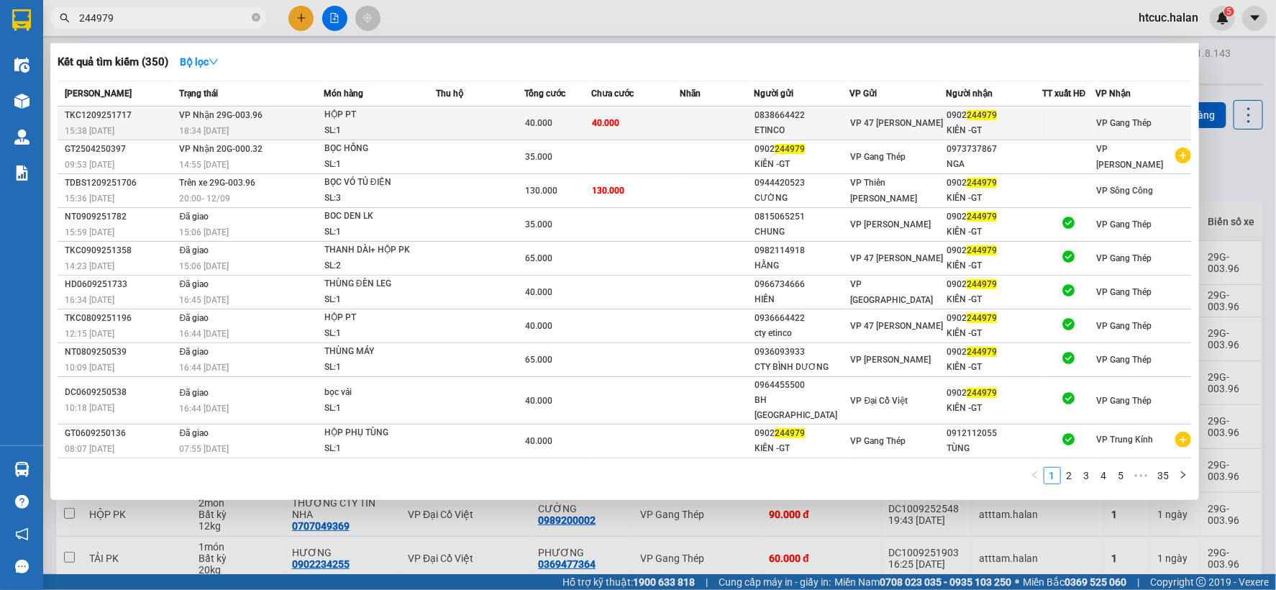
type input "244979"
click at [672, 128] on td "40.000" at bounding box center [635, 123] width 88 height 34
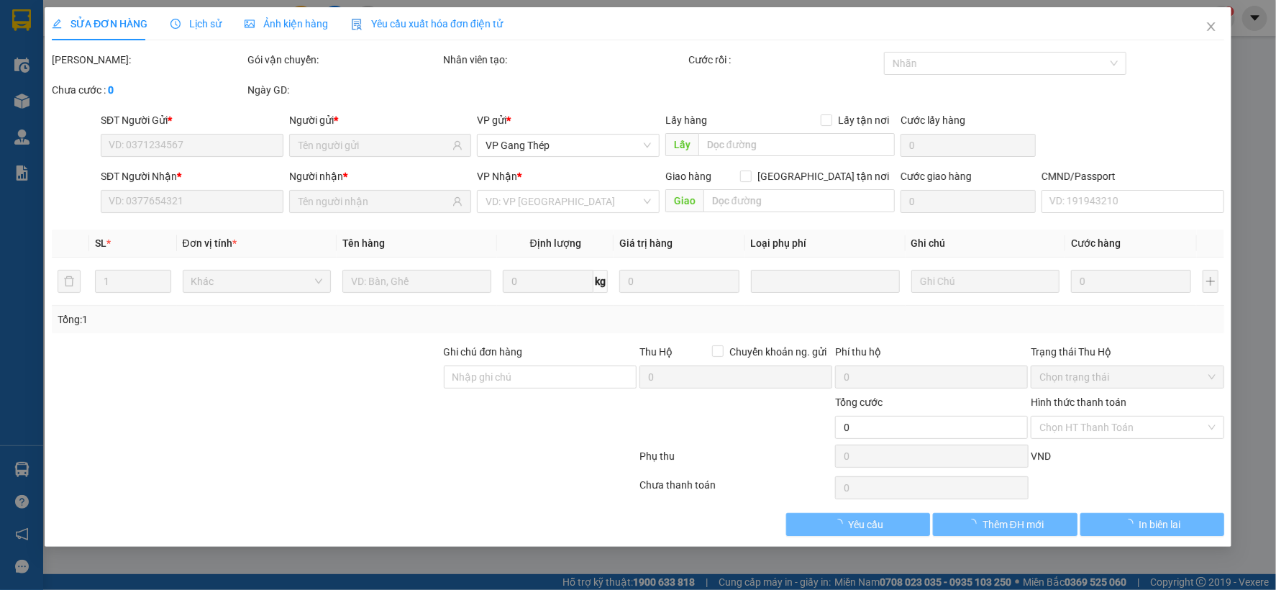
type input "0838664422"
type input "ETINCO"
type input "0902244979"
type input "KIÊN -GT"
type input "40.000"
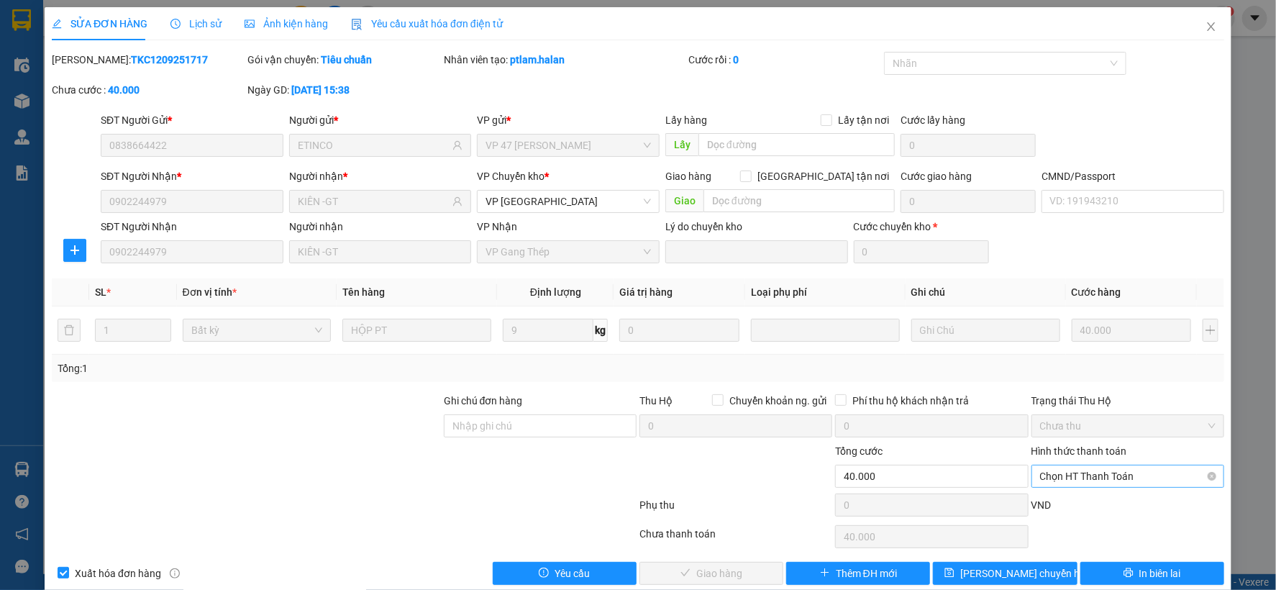
click at [1109, 469] on span "Chọn HT Thanh Toán" at bounding box center [1128, 477] width 176 height 22
click at [1105, 423] on div "Công nợ người nhận" at bounding box center [1118, 425] width 174 height 16
type input "0"
click at [745, 572] on button "Giao hàng" at bounding box center [712, 573] width 144 height 23
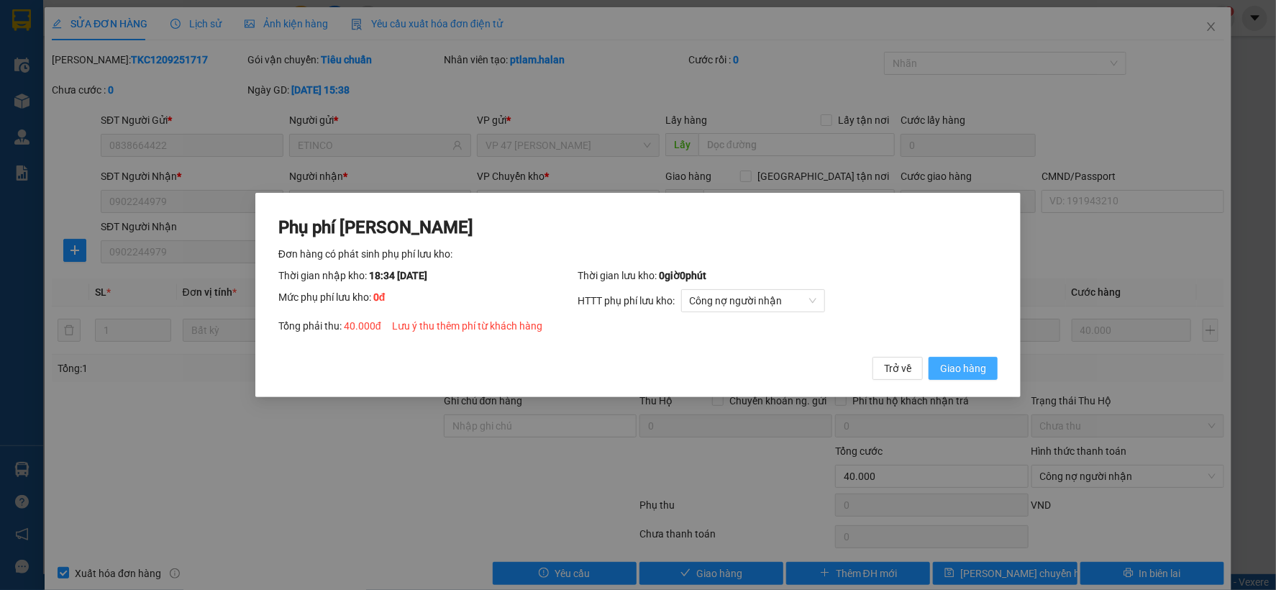
click at [986, 371] on span "Giao hàng" at bounding box center [963, 368] width 46 height 16
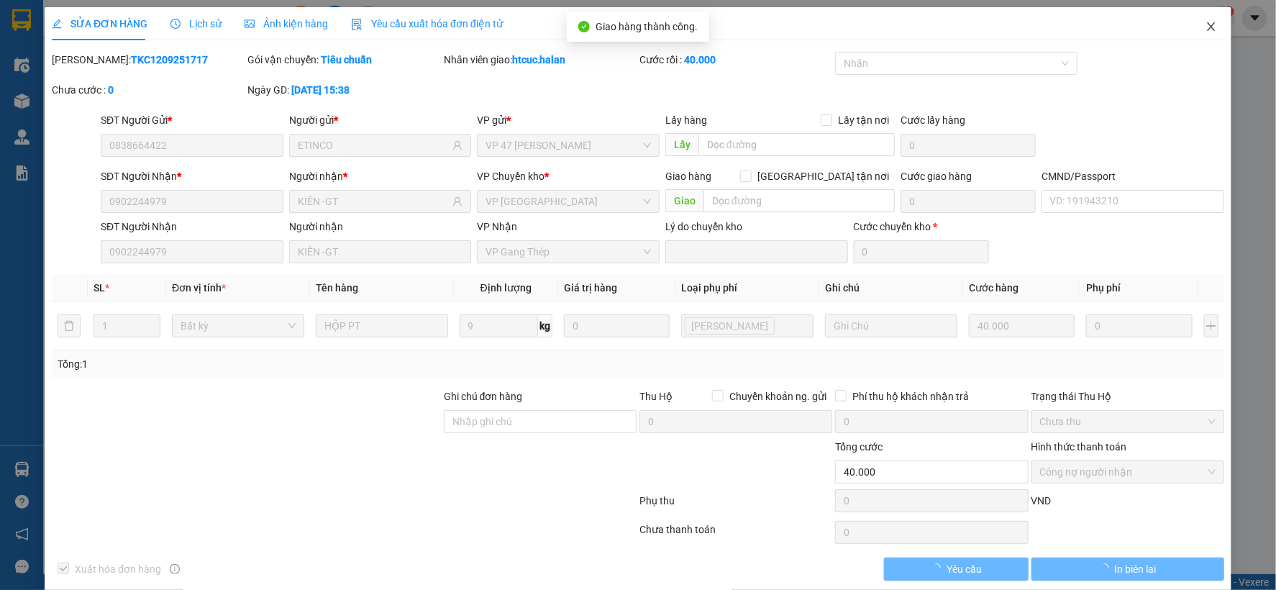
click at [1193, 24] on span "Close" at bounding box center [1211, 27] width 40 height 40
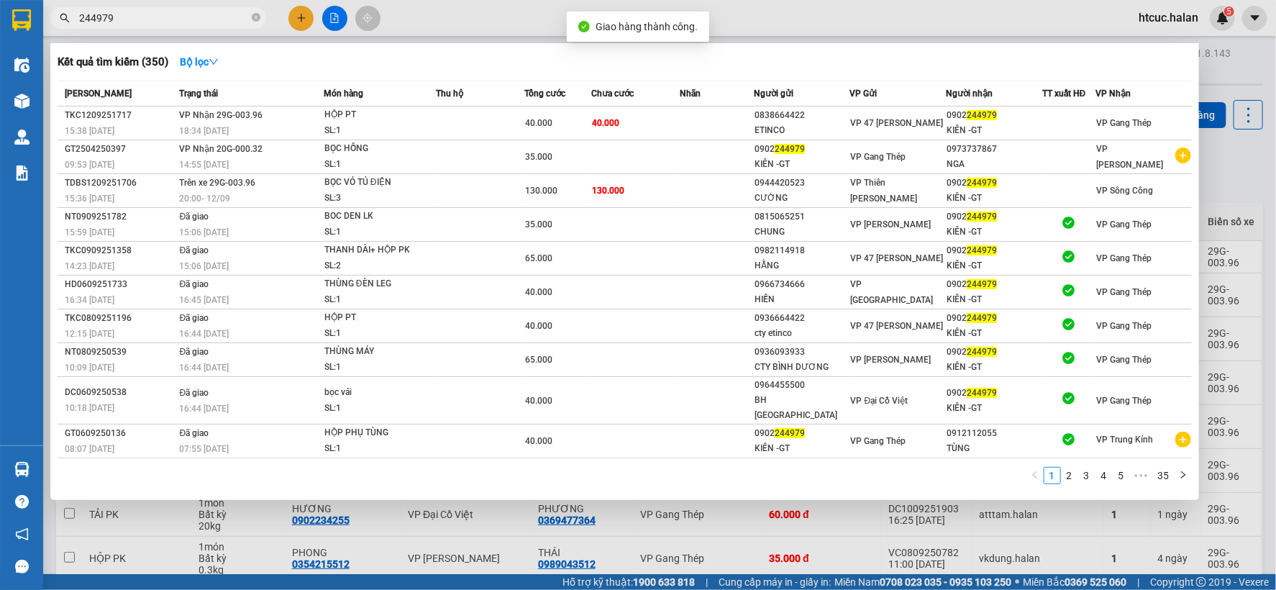
click at [206, 19] on input "244979" at bounding box center [164, 18] width 170 height 16
drag, startPoint x: 130, startPoint y: 19, endPoint x: 50, endPoint y: 39, distance: 82.4
click at [50, 31] on div "Kết quả tìm kiếm ( 350 ) Bộ lọc Mã ĐH Trạng thái Món hàng Thu hộ Tổng cước Chưa…" at bounding box center [140, 18] width 281 height 25
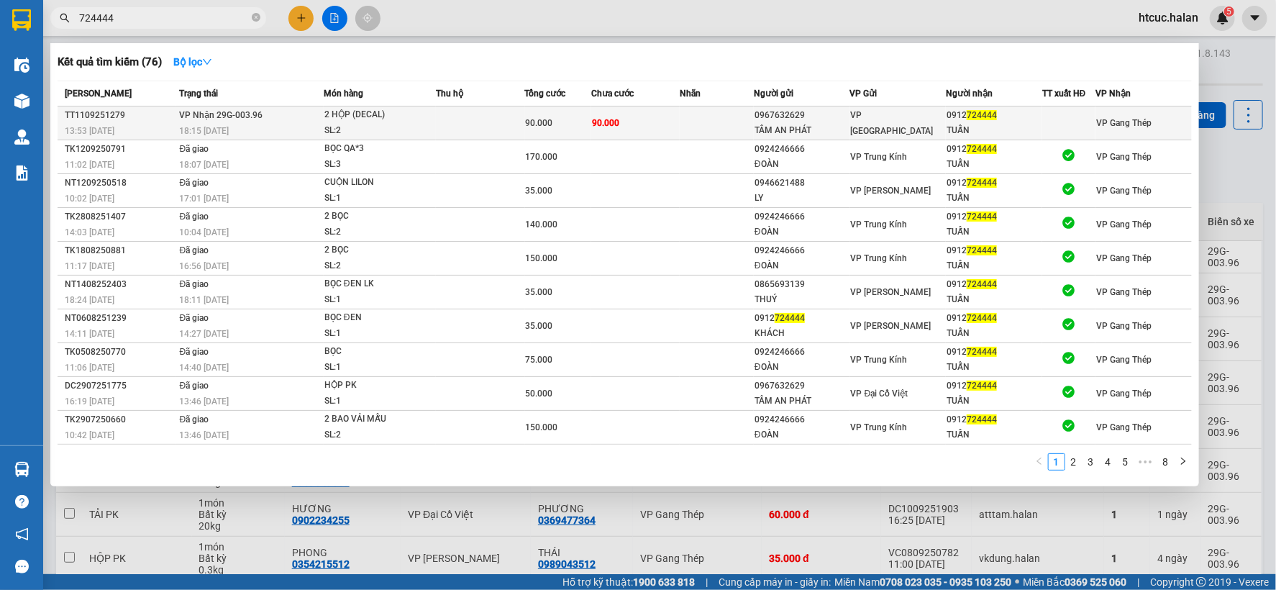
type input "724444"
click at [662, 123] on td "90.000" at bounding box center [635, 123] width 88 height 34
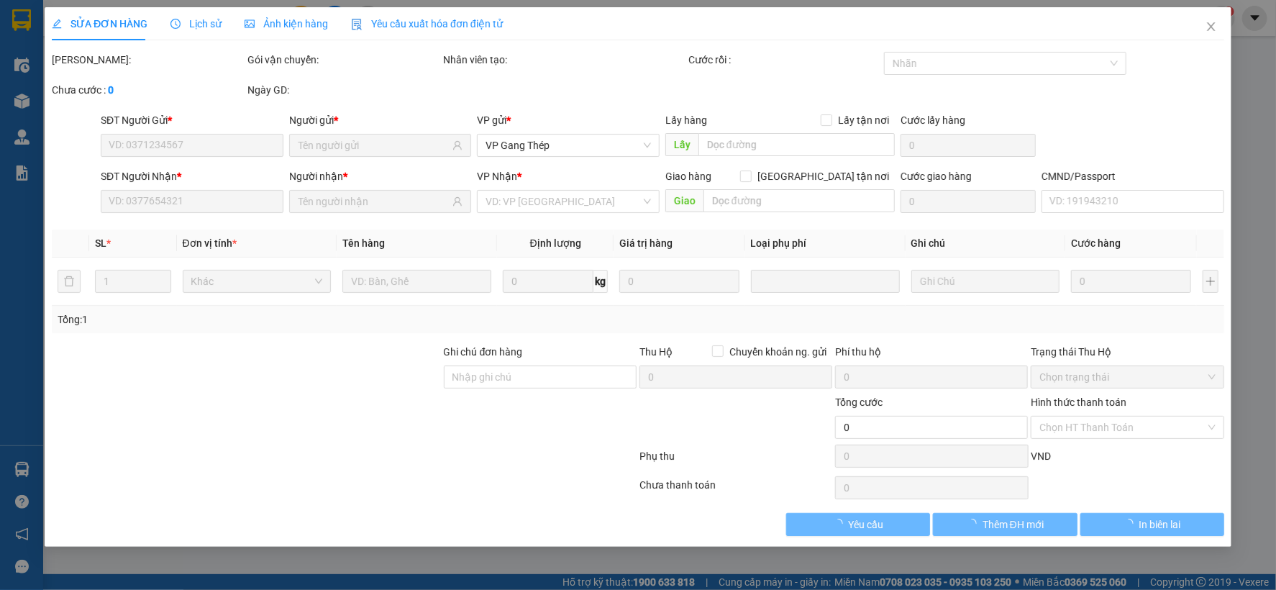
type input "0967632629"
type input "TÂM AN PHÁT"
type input "0912724444"
type input "TUẤN"
type input "90.000"
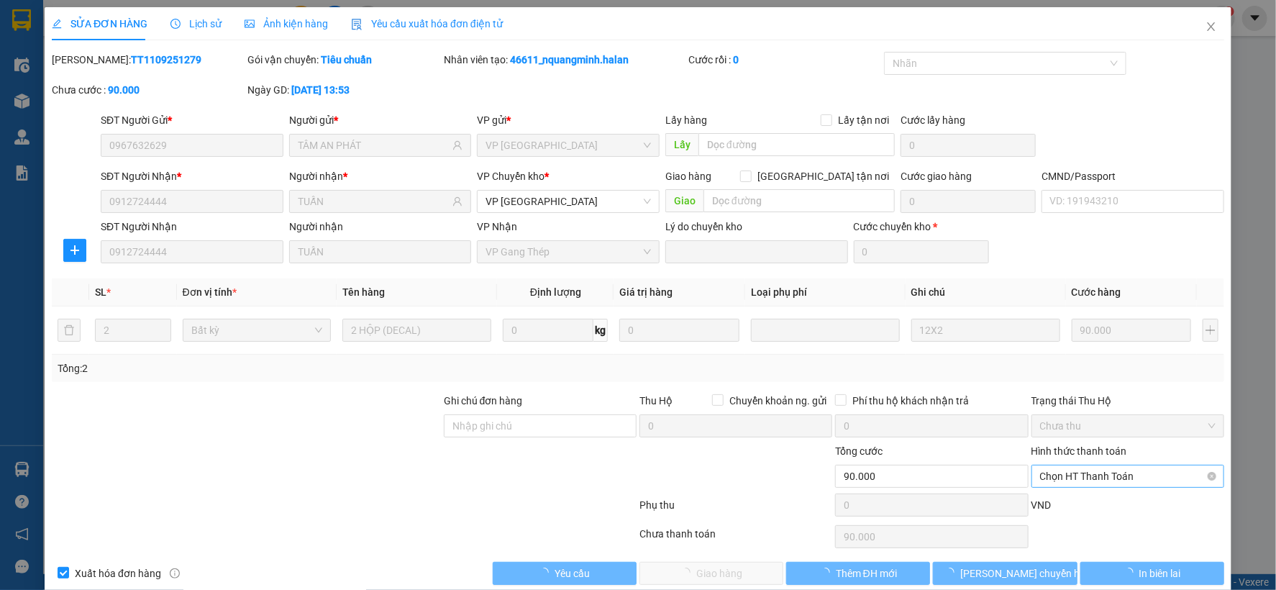
click at [1085, 470] on span "Chọn HT Thanh Toán" at bounding box center [1128, 477] width 176 height 22
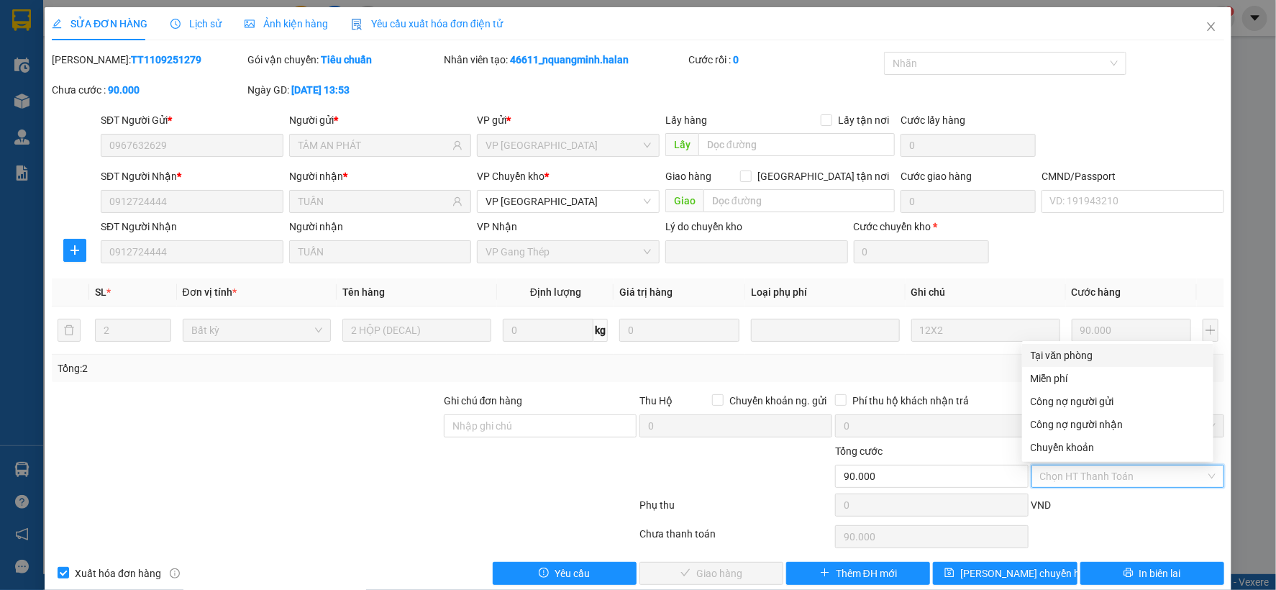
click at [1074, 350] on div "Tại văn phòng" at bounding box center [1118, 356] width 174 height 16
type input "0"
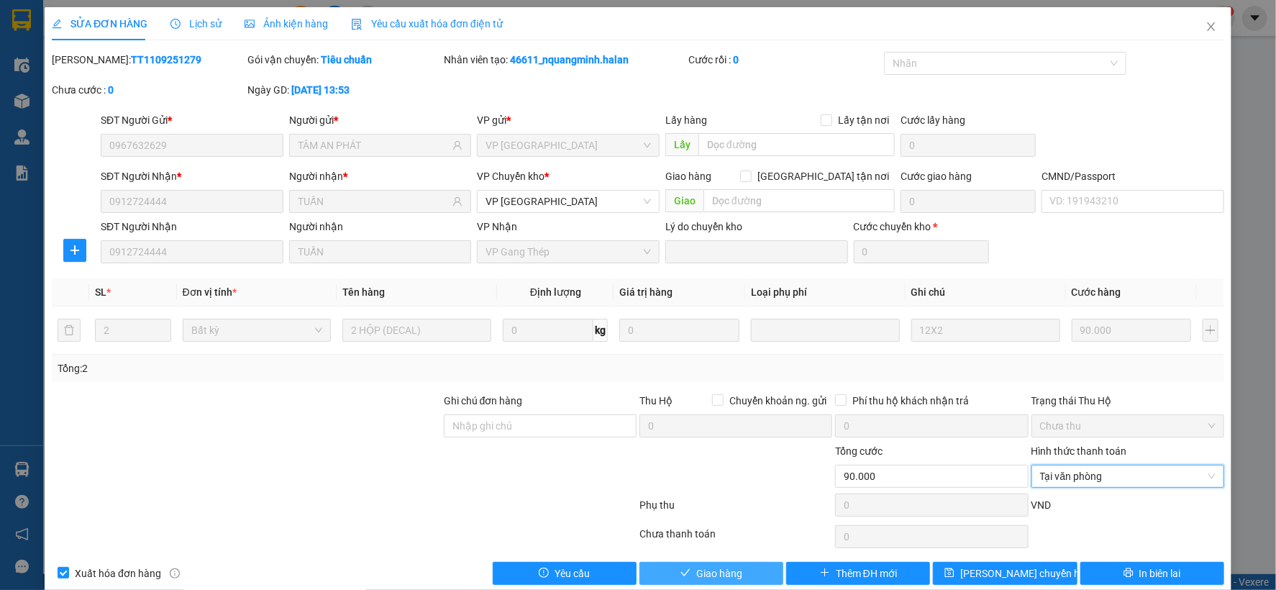
click at [696, 576] on span "Giao hàng" at bounding box center [719, 574] width 46 height 16
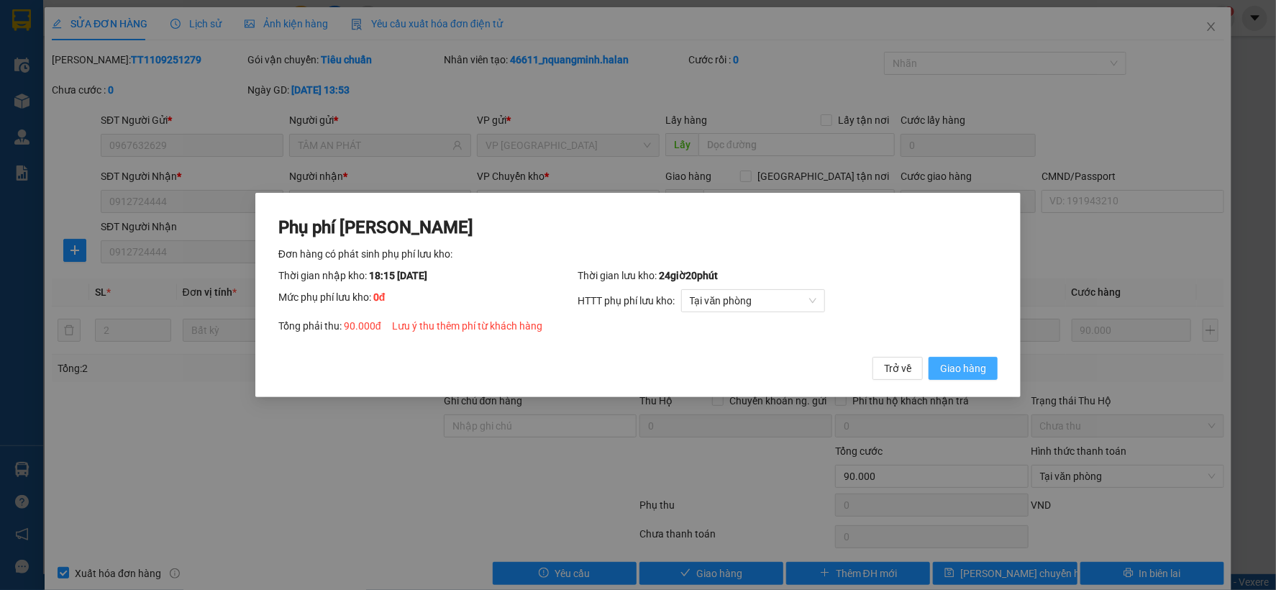
click at [965, 369] on span "Giao hàng" at bounding box center [963, 368] width 46 height 16
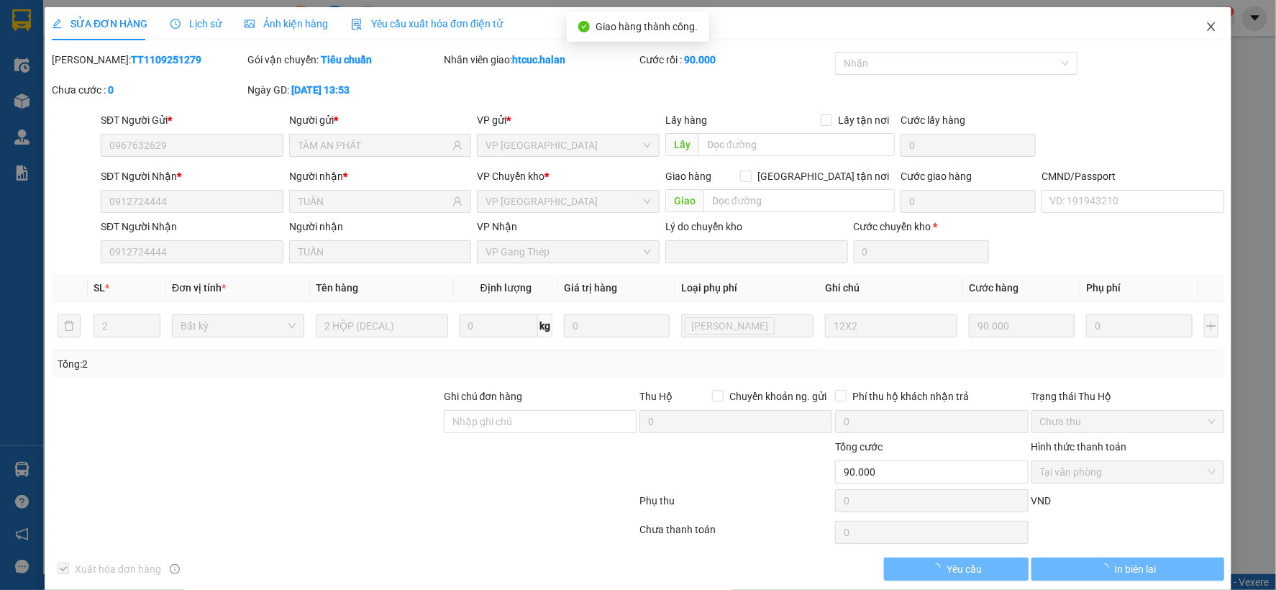
click at [1206, 22] on icon "close" at bounding box center [1212, 27] width 12 height 12
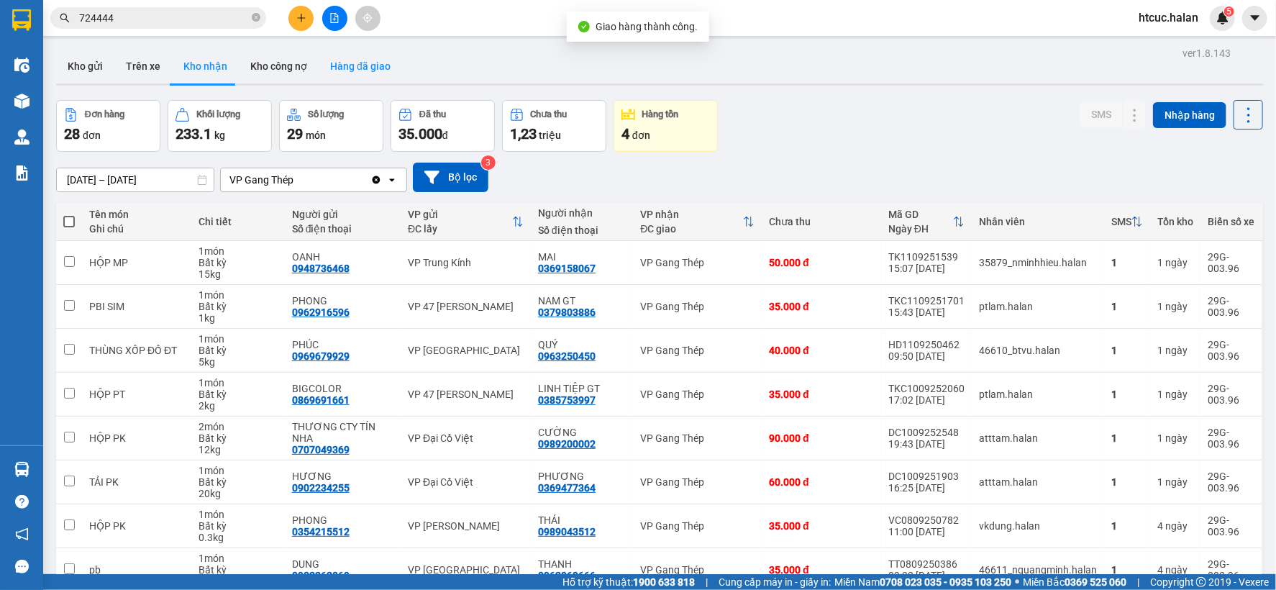
click at [344, 58] on button "Hàng đã giao" at bounding box center [360, 66] width 83 height 35
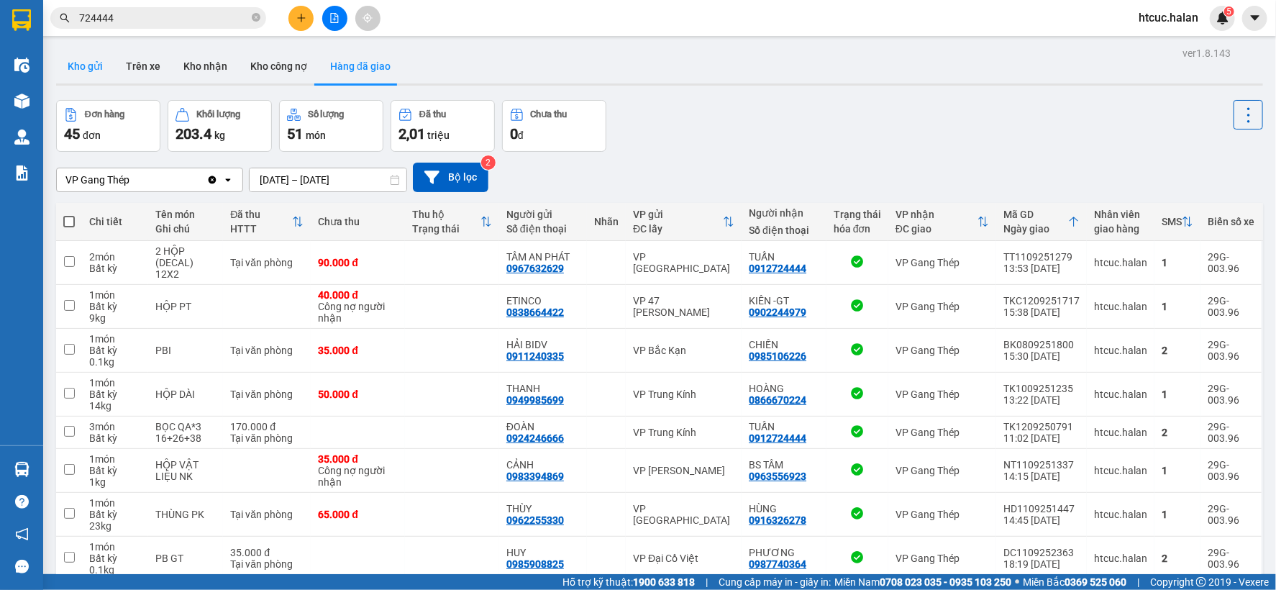
click at [87, 63] on button "Kho gửi" at bounding box center [85, 66] width 58 height 35
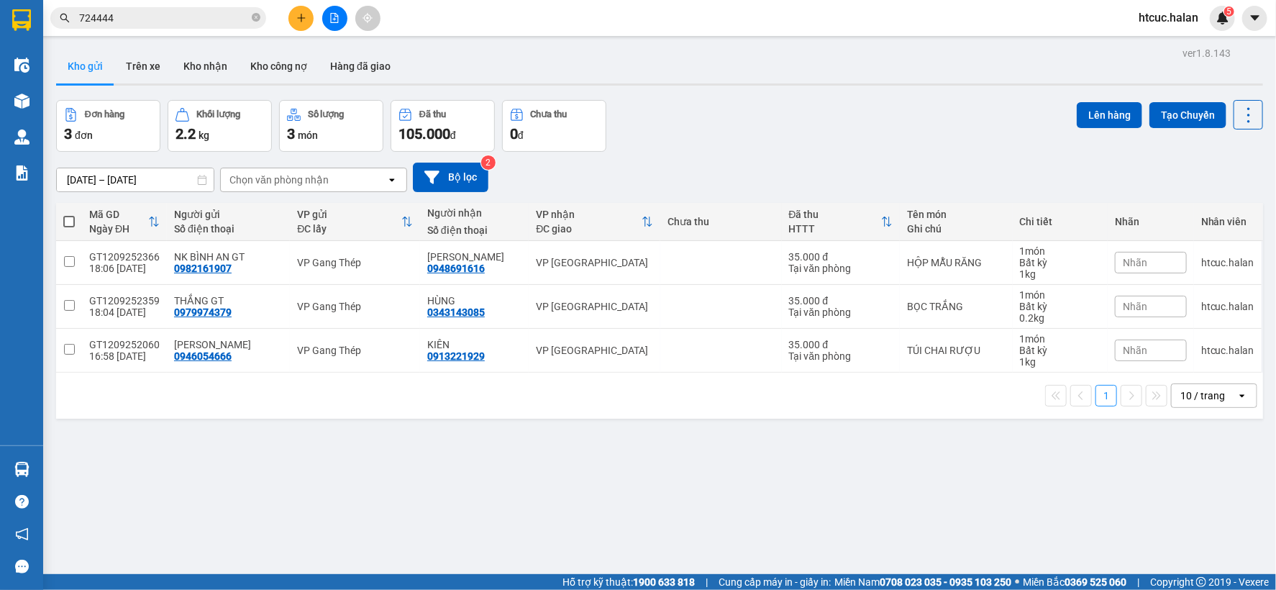
click at [65, 219] on span at bounding box center [69, 222] width 12 height 12
click at [69, 214] on input "checkbox" at bounding box center [69, 214] width 0 height 0
checkbox input "true"
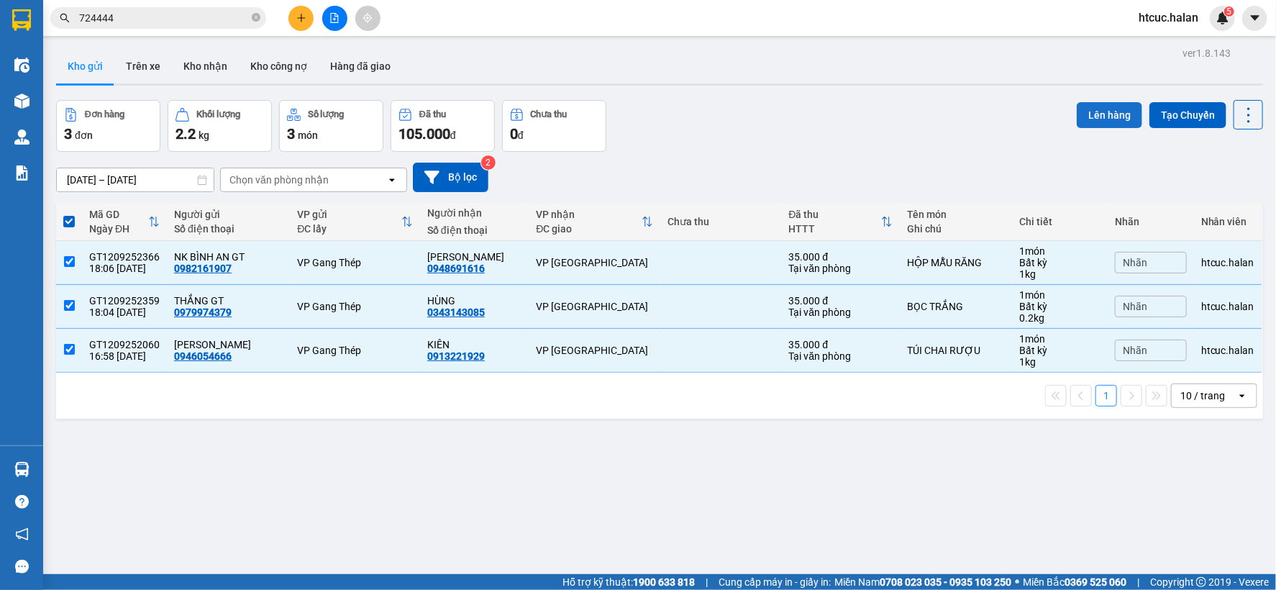
click at [1107, 117] on button "Lên hàng" at bounding box center [1109, 115] width 65 height 26
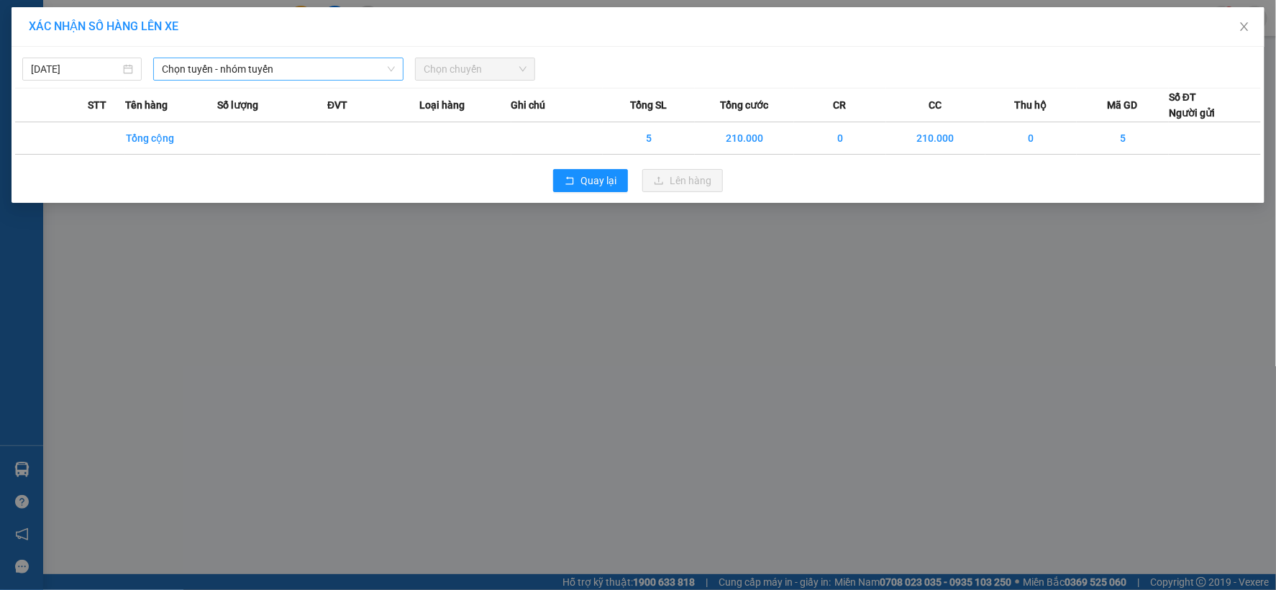
click at [222, 67] on span "Chọn tuyến - nhóm tuyến" at bounding box center [278, 69] width 233 height 22
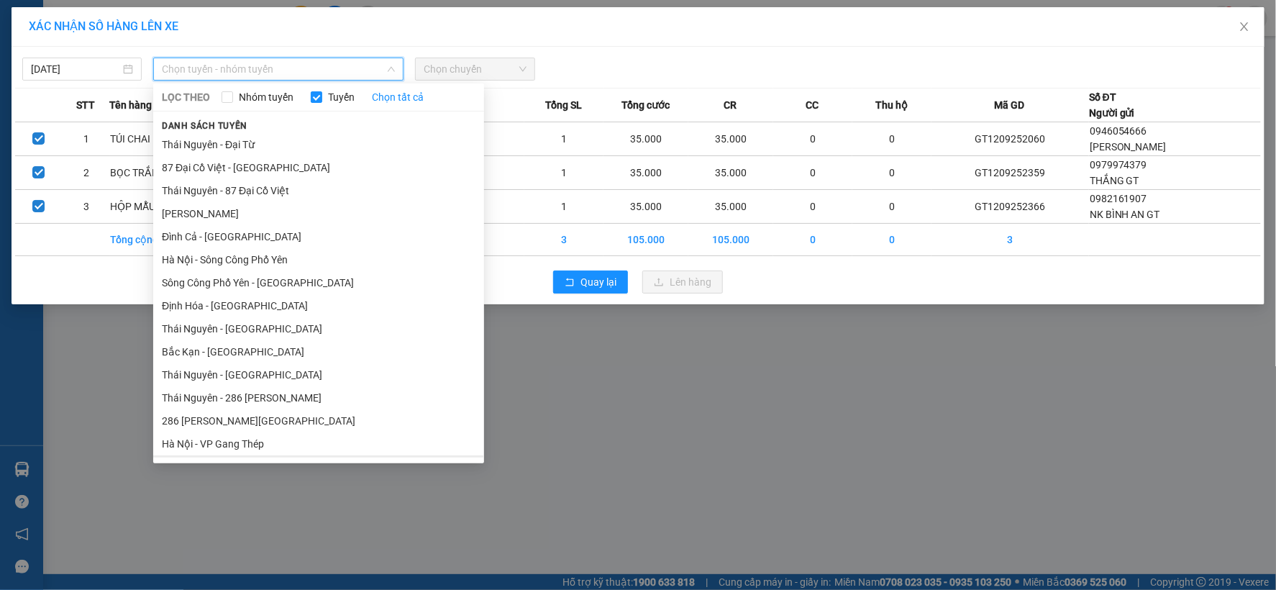
scroll to position [240, 0]
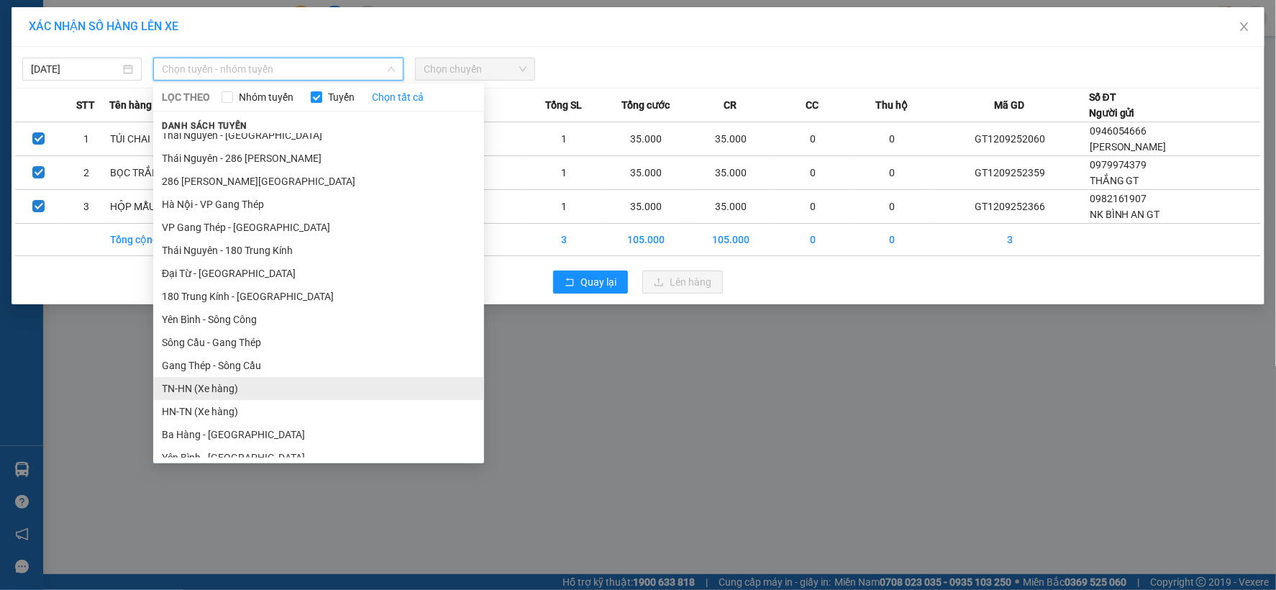
click at [183, 385] on li "TN-HN (Xe hàng)" at bounding box center [318, 388] width 331 height 23
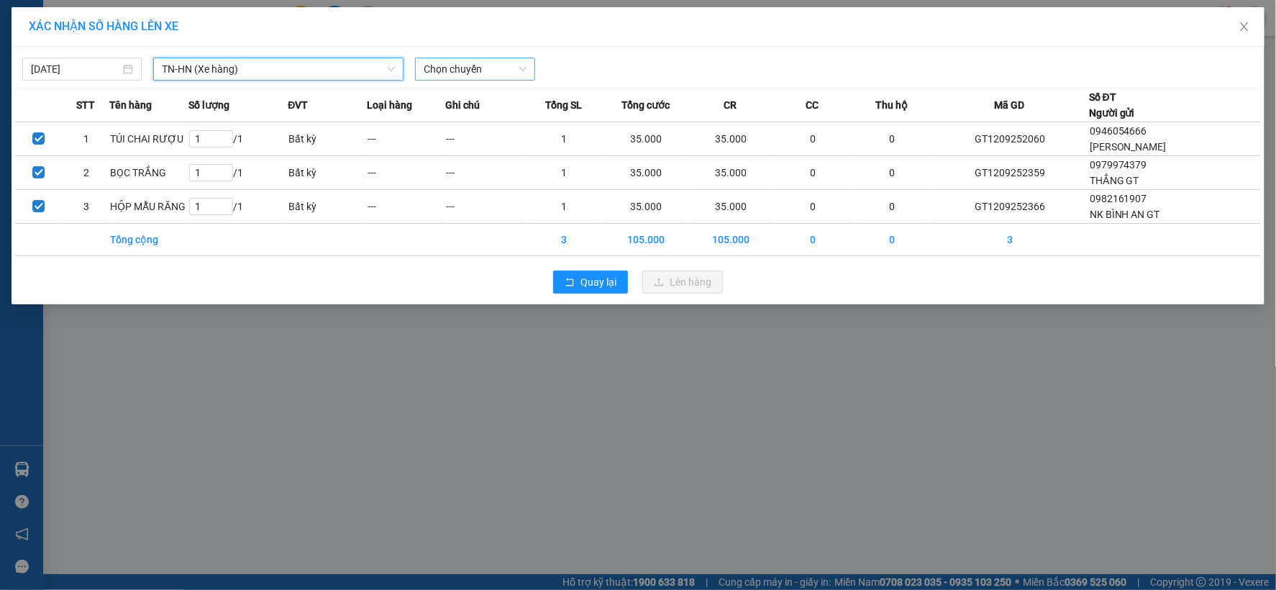
click at [519, 65] on span "Chọn chuyến" at bounding box center [475, 69] width 102 height 22
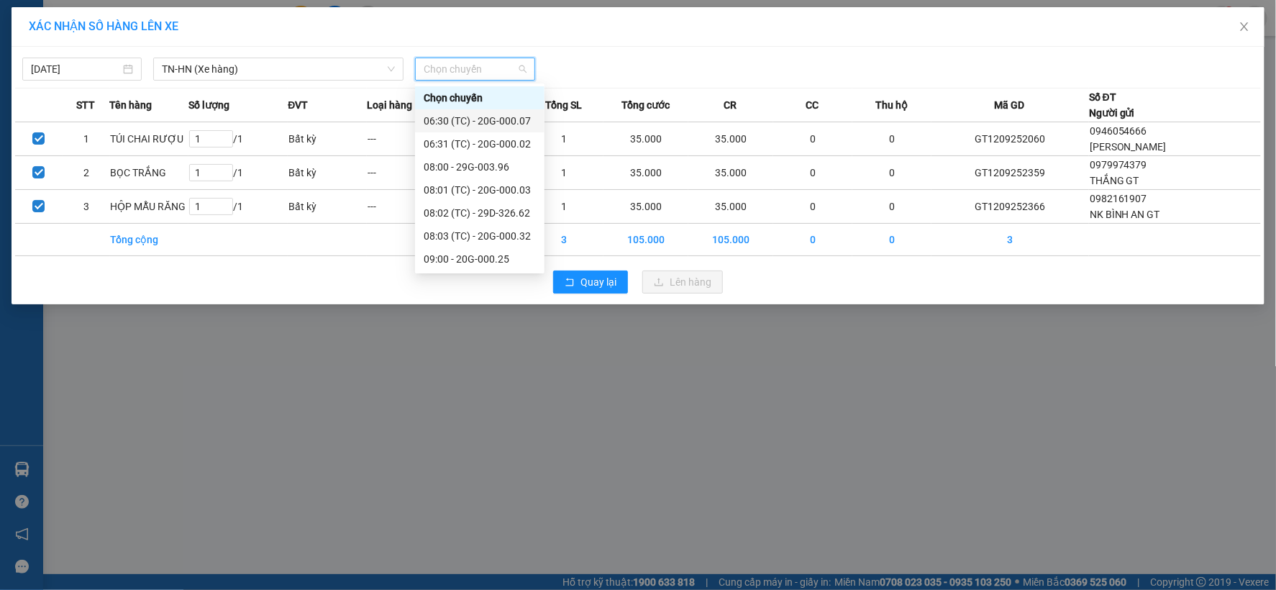
scroll to position [599, 0]
click at [514, 261] on div "18:00 (TC) - 29G-003.96" at bounding box center [480, 259] width 112 height 16
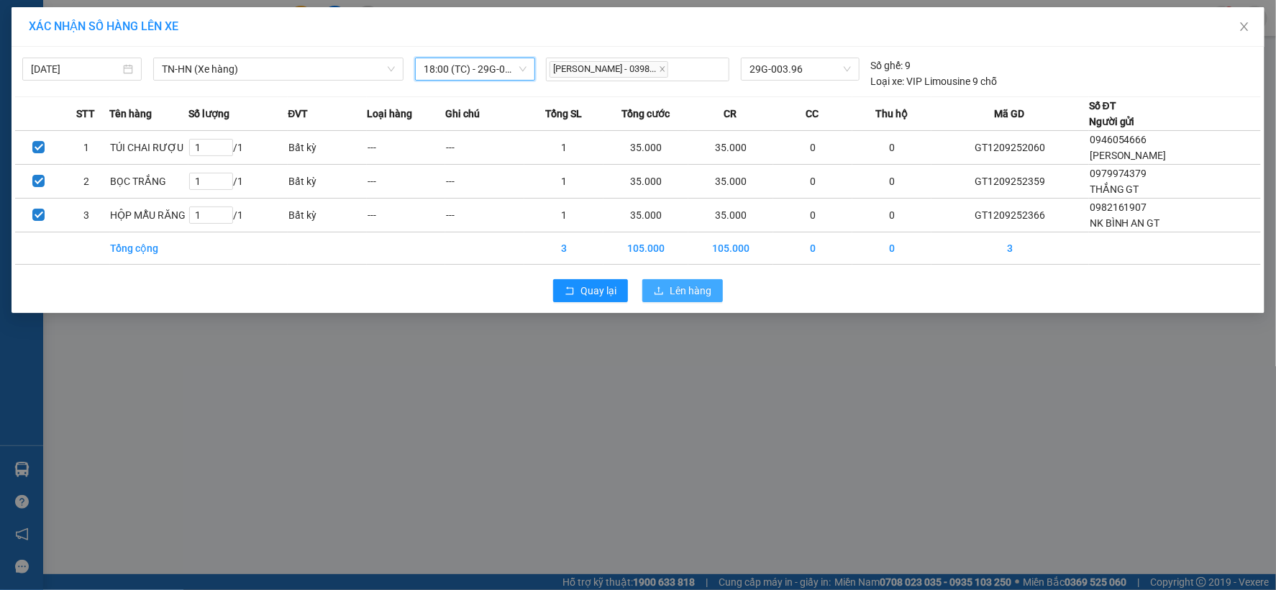
click at [693, 288] on span "Lên hàng" at bounding box center [691, 291] width 42 height 16
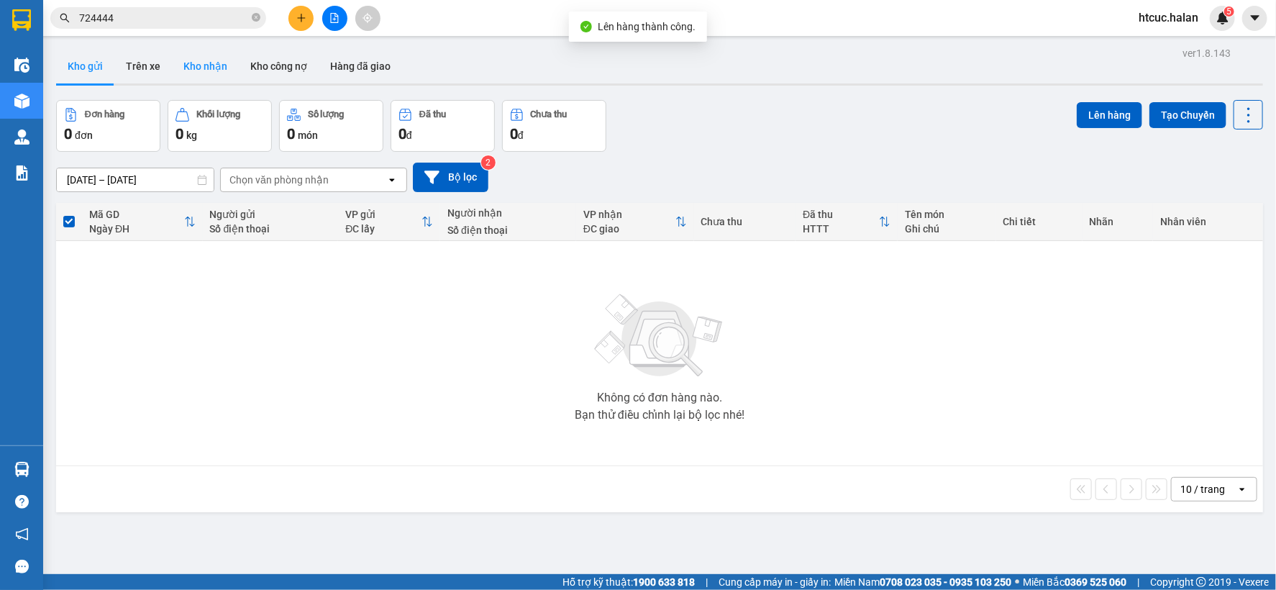
click at [211, 63] on button "Kho nhận" at bounding box center [205, 66] width 67 height 35
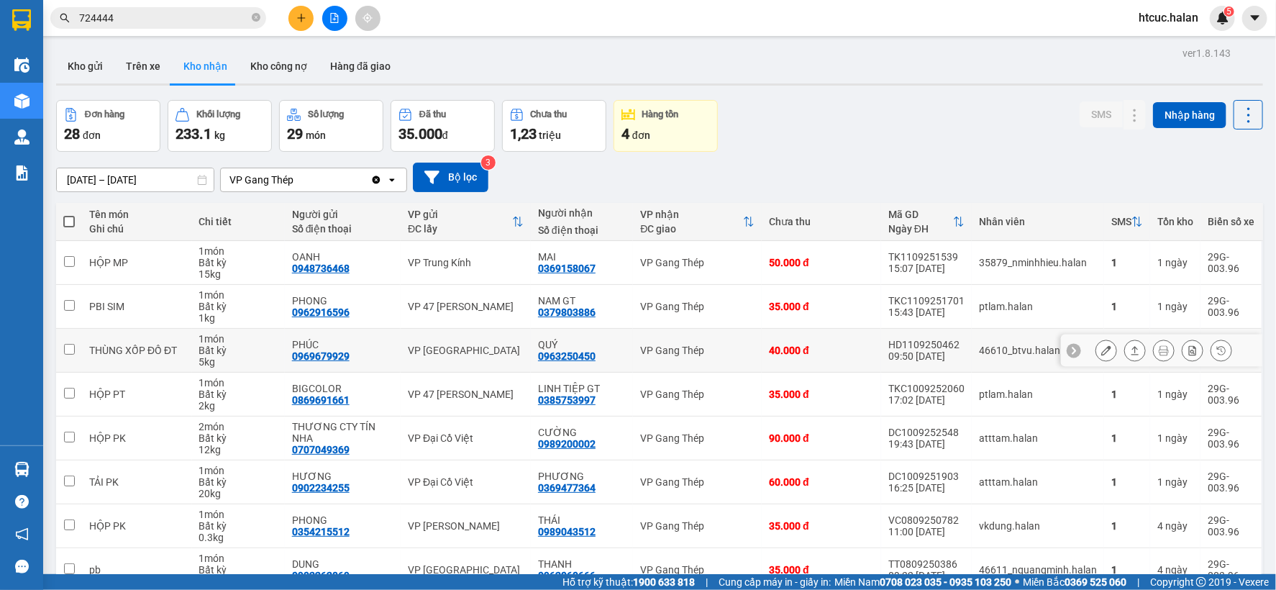
scroll to position [78, 0]
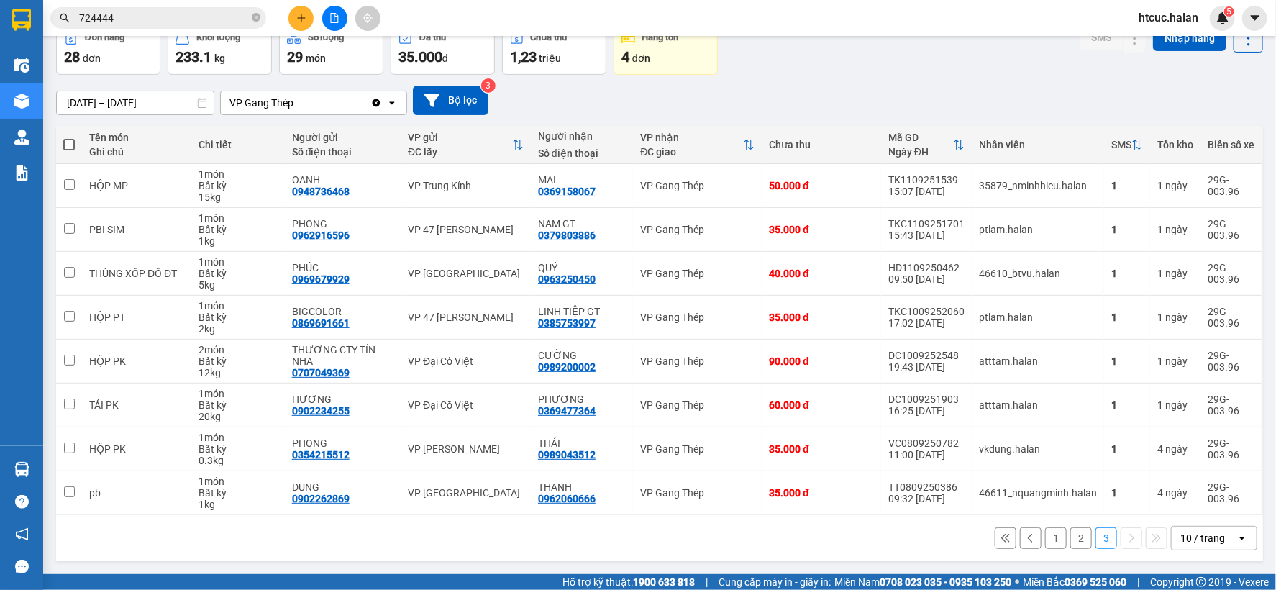
click at [1049, 540] on button "1" at bounding box center [1056, 538] width 22 height 22
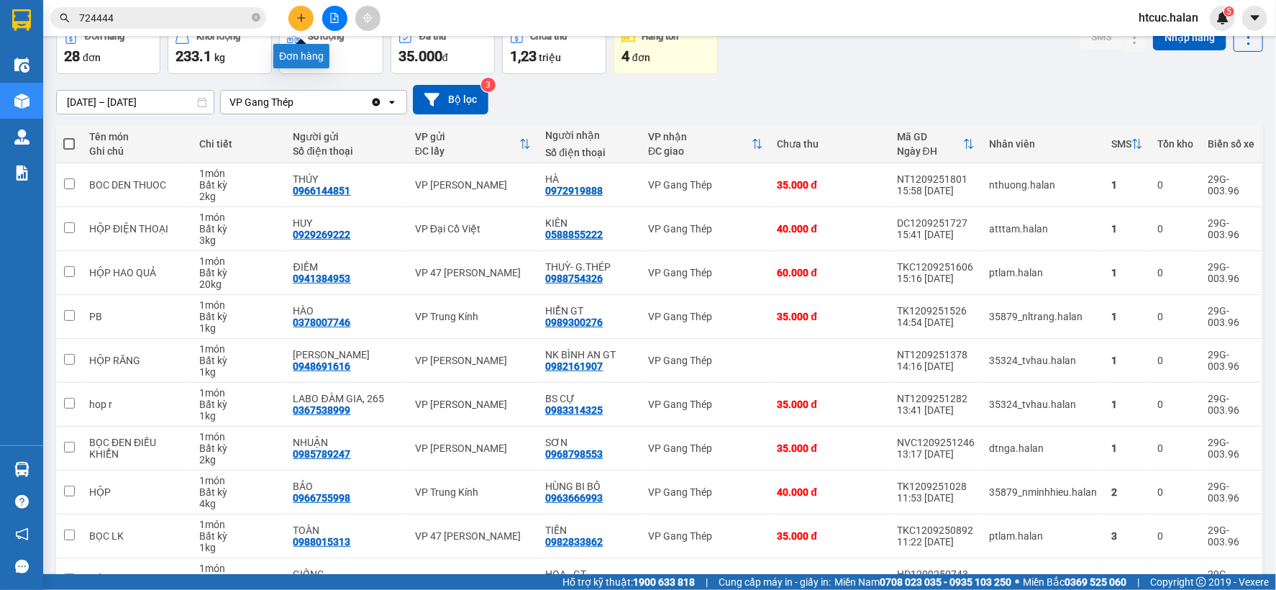
click at [304, 18] on icon "plus" at bounding box center [301, 17] width 8 height 1
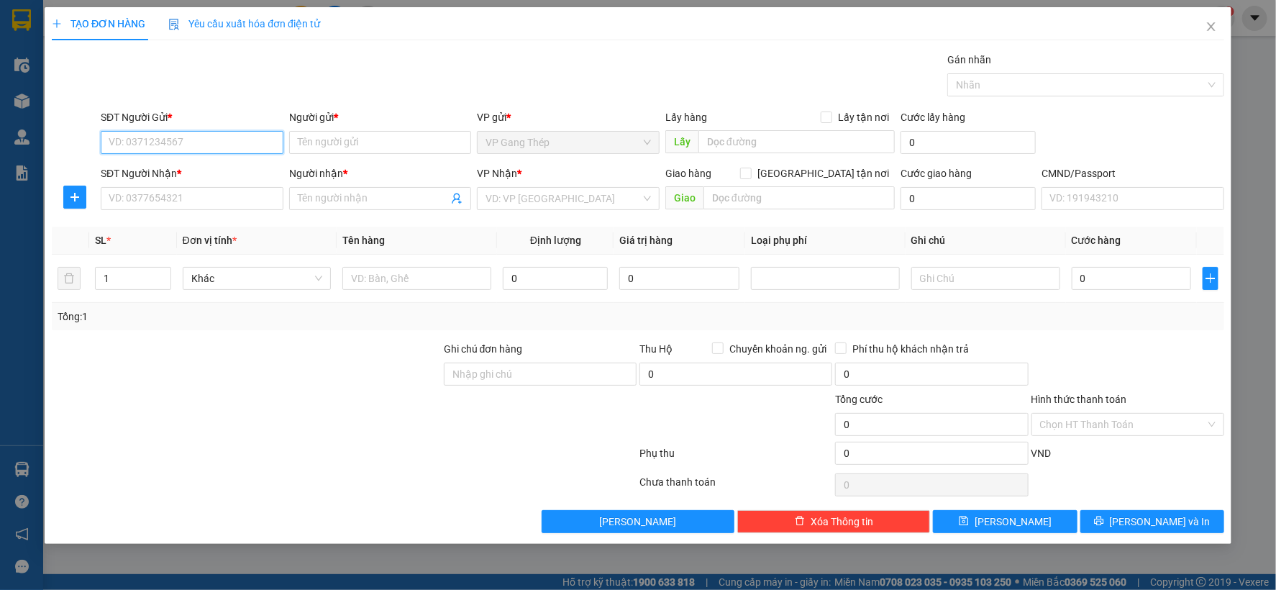
click at [200, 146] on input "SĐT Người Gửi *" at bounding box center [192, 142] width 183 height 23
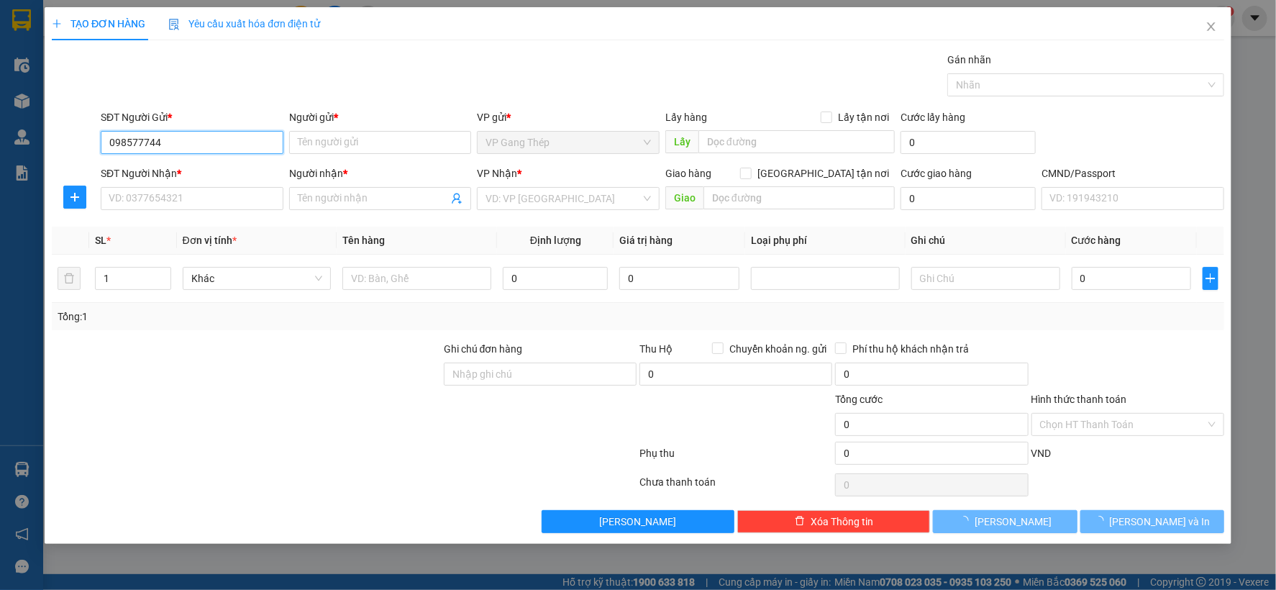
type input "0985777444"
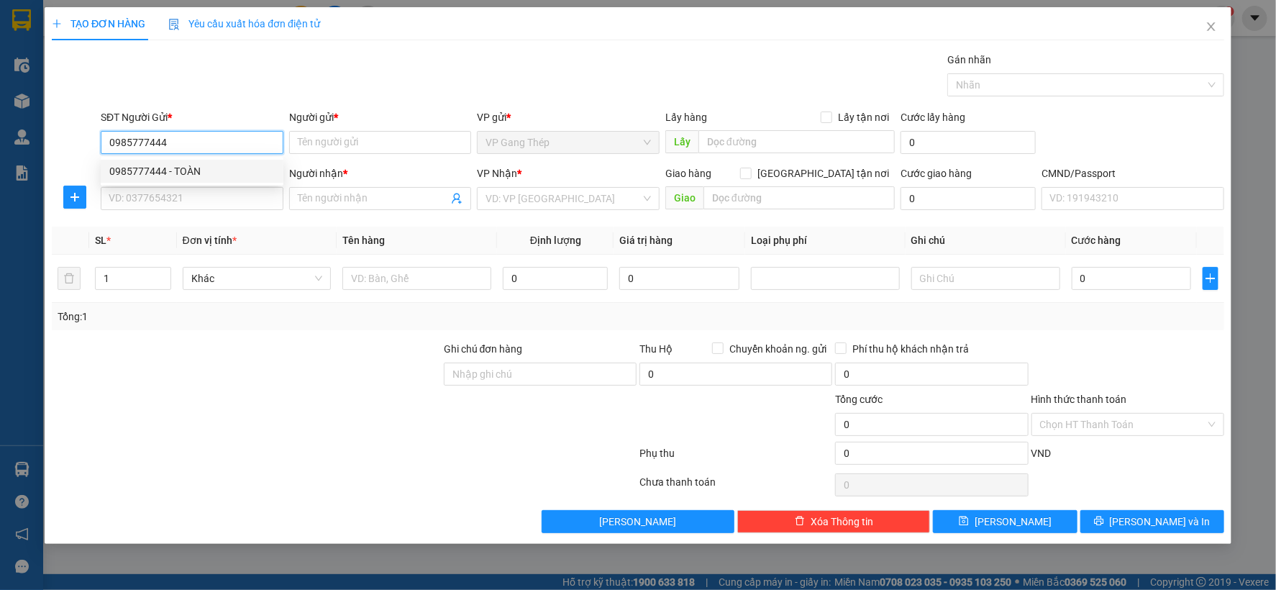
click at [174, 169] on div "0985777444 - TOÀN" at bounding box center [191, 171] width 165 height 16
type input "TOÀN"
type input "0985777444"
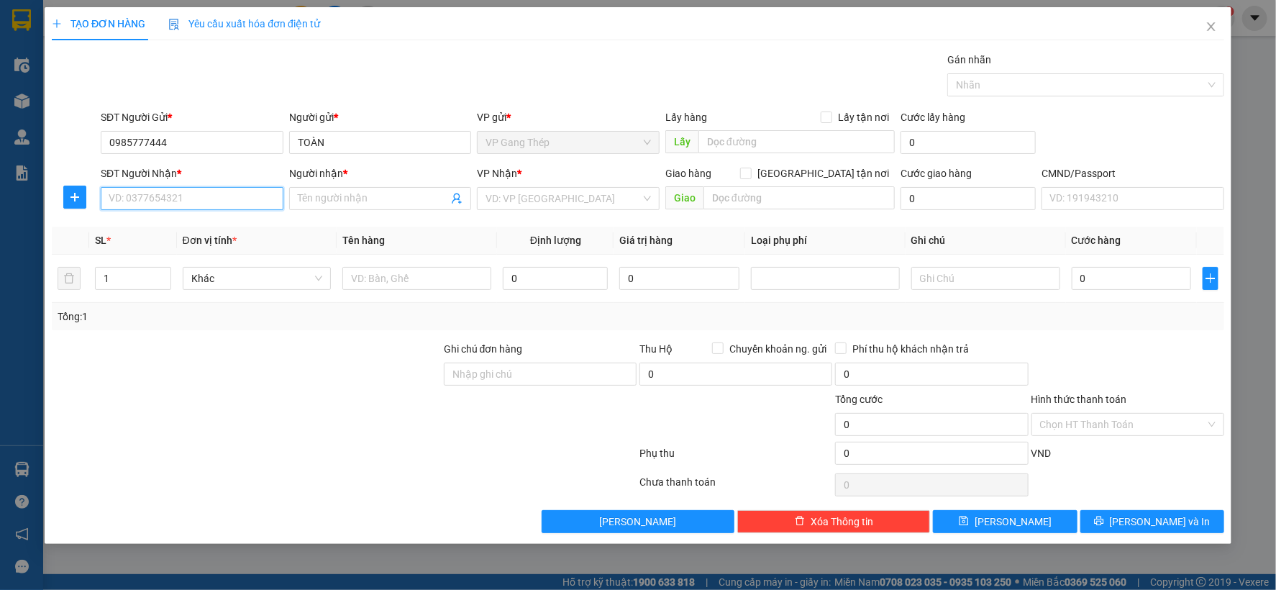
click at [209, 199] on input "SĐT Người Nhận *" at bounding box center [192, 198] width 183 height 23
type input "0375048074"
click at [364, 203] on input "Người nhận *" at bounding box center [373, 199] width 151 height 16
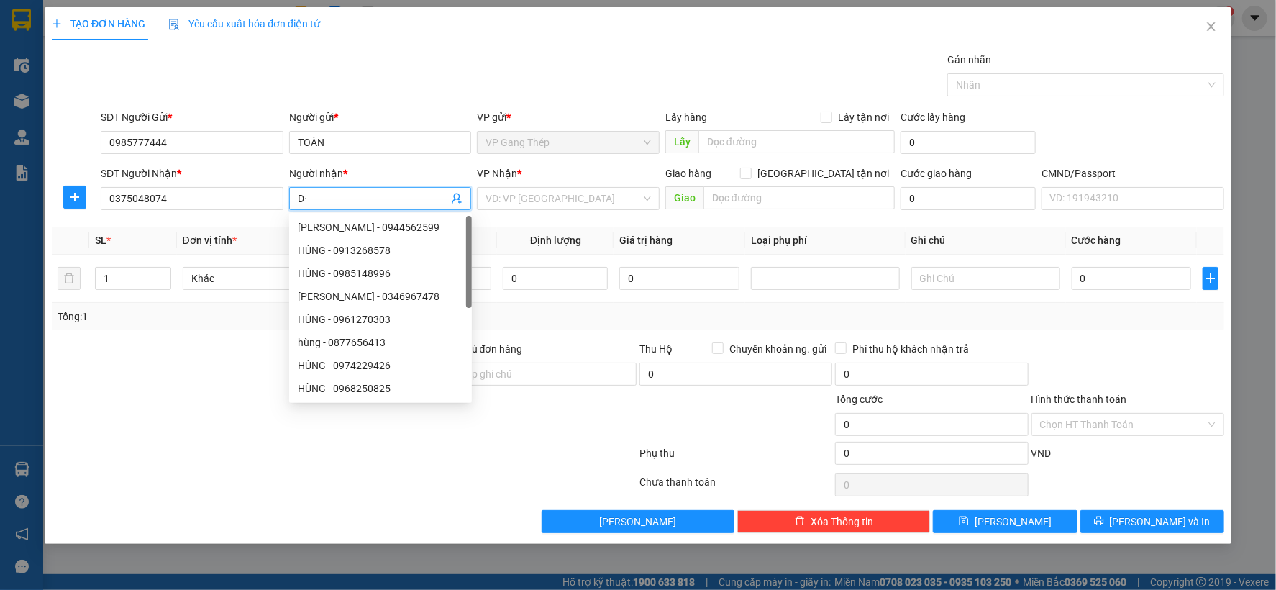
type input "D"
type input "ĐẠT"
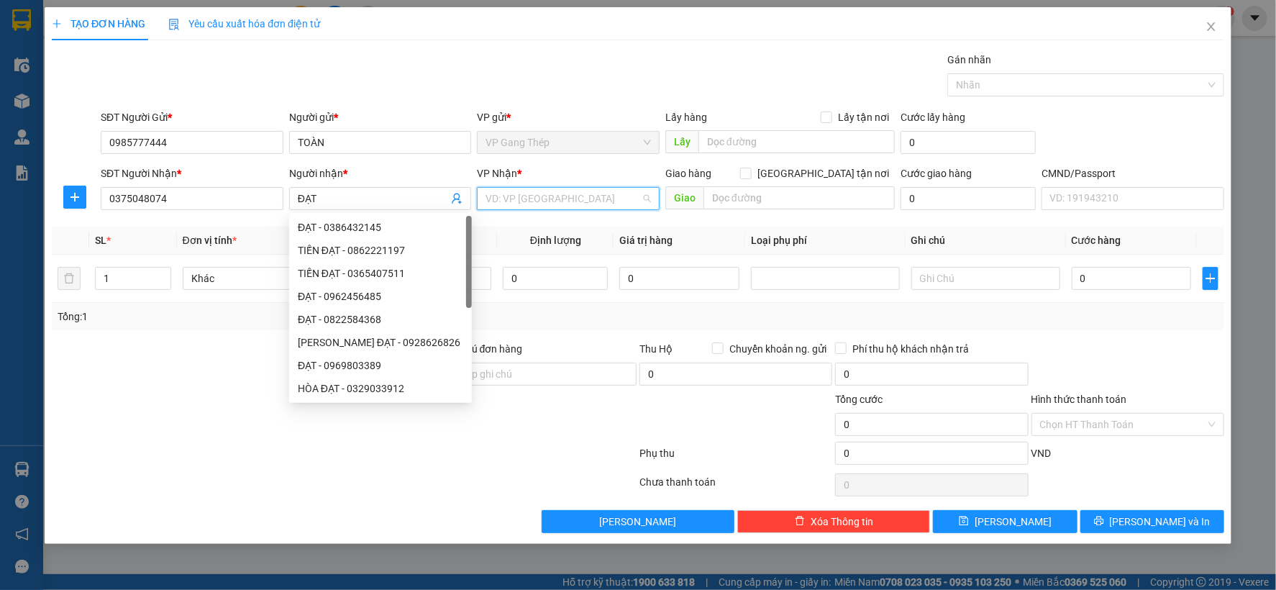
click at [576, 204] on input "search" at bounding box center [563, 199] width 155 height 22
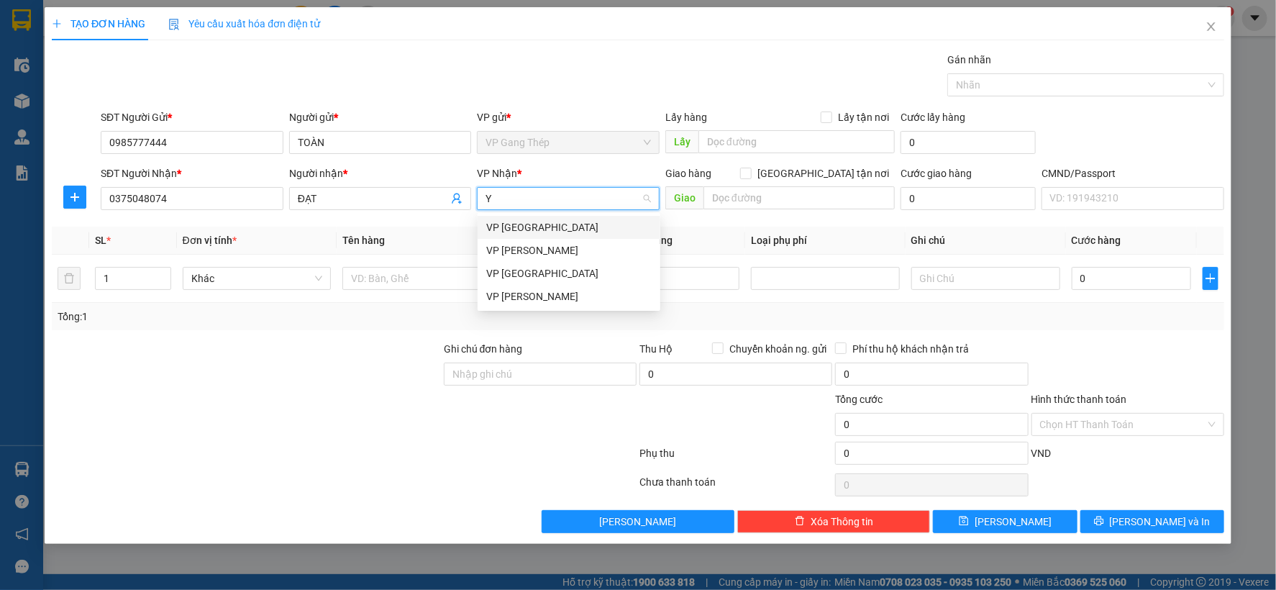
type input "YÊ"
click at [501, 221] on div "VP [GEOGRAPHIC_DATA]" at bounding box center [568, 227] width 165 height 16
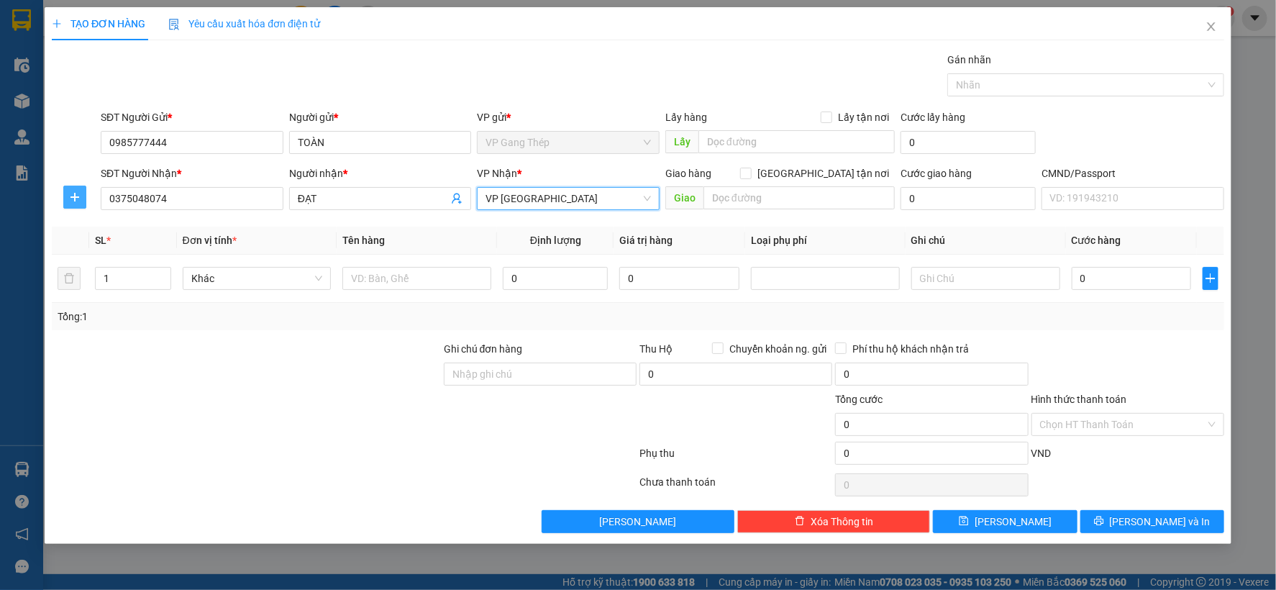
click at [81, 194] on span "plus" at bounding box center [75, 197] width 22 height 12
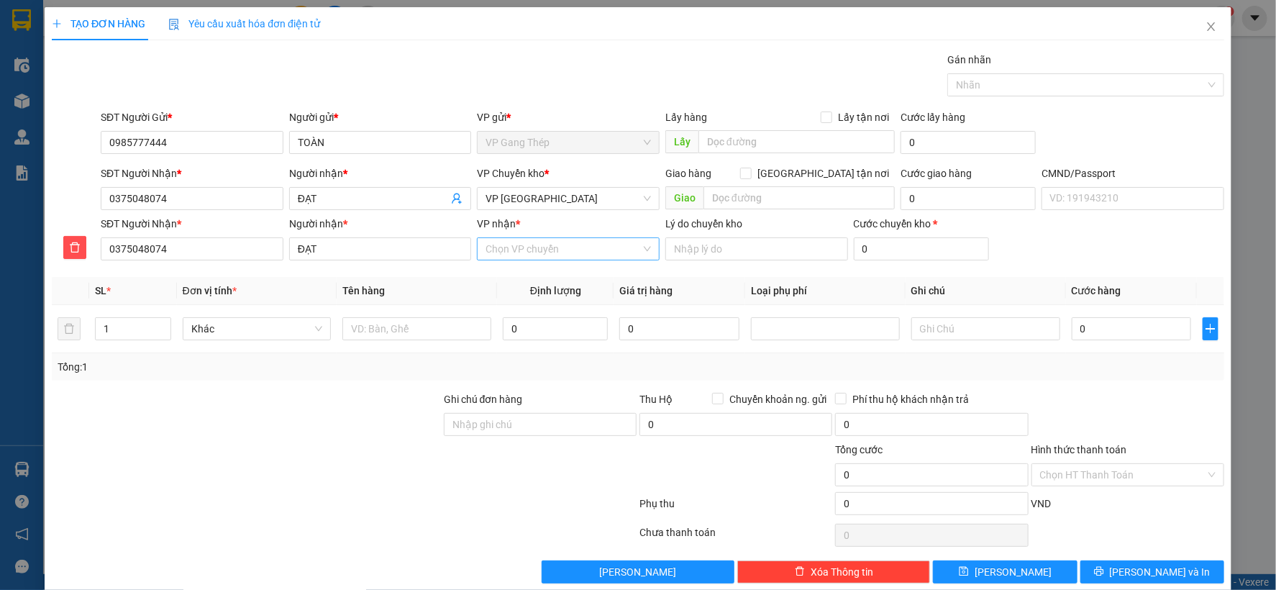
drag, startPoint x: 535, startPoint y: 250, endPoint x: 524, endPoint y: 260, distance: 14.3
click at [527, 255] on input "VP nhận *" at bounding box center [563, 249] width 155 height 22
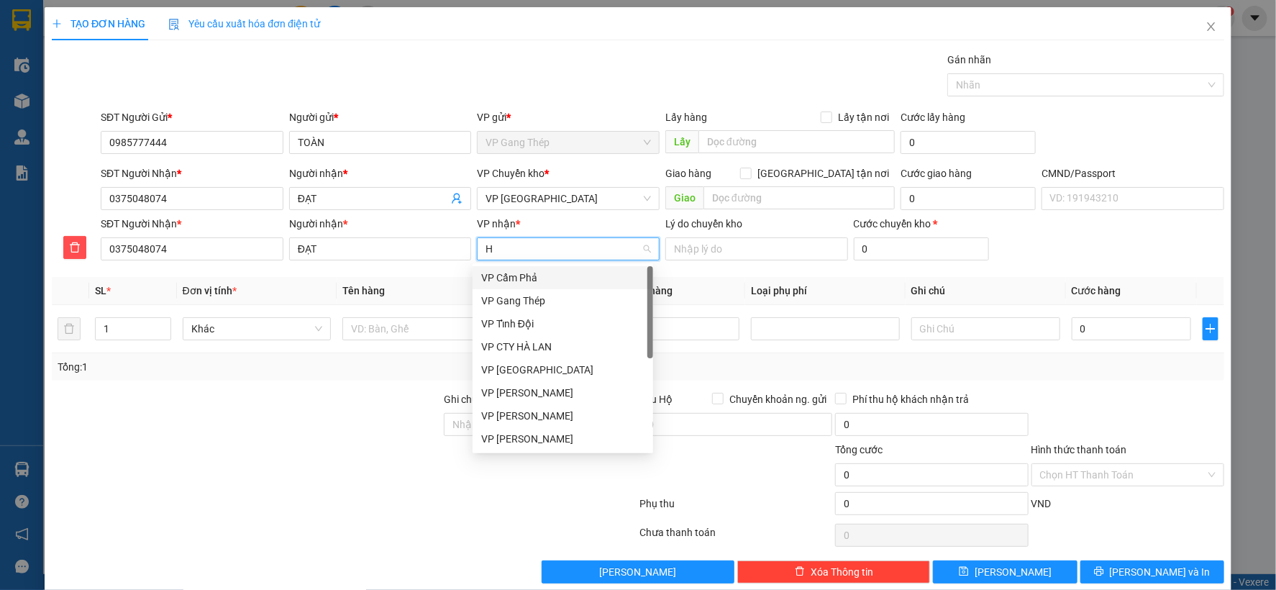
type input "HÀ"
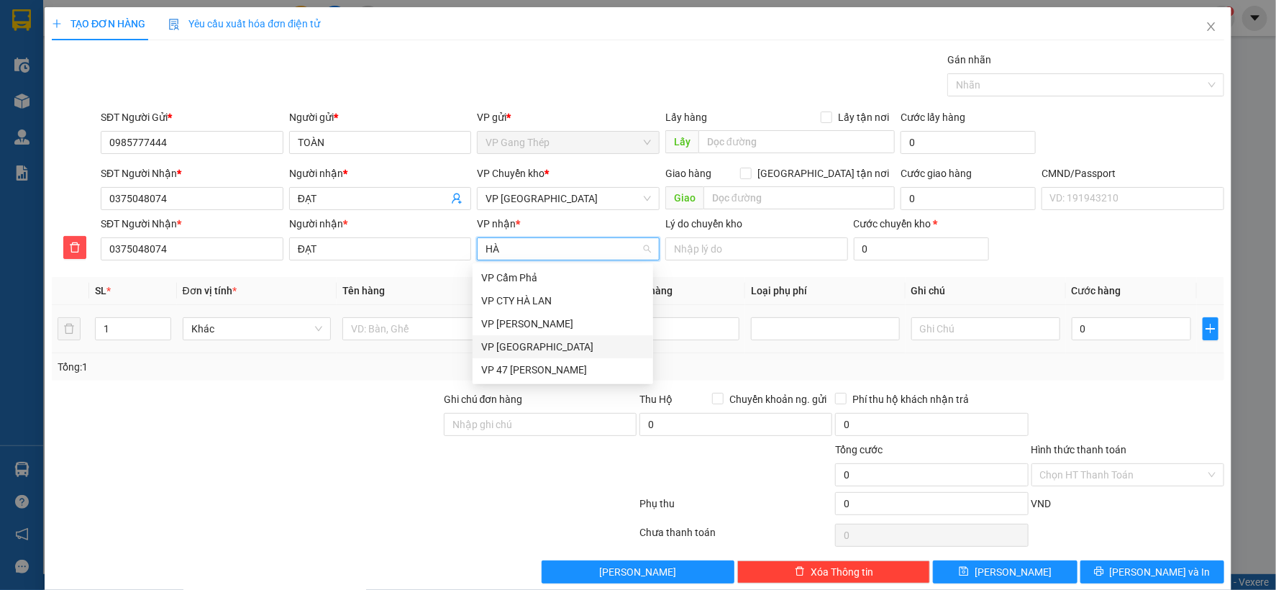
click at [505, 349] on div "VP [GEOGRAPHIC_DATA]" at bounding box center [562, 347] width 163 height 16
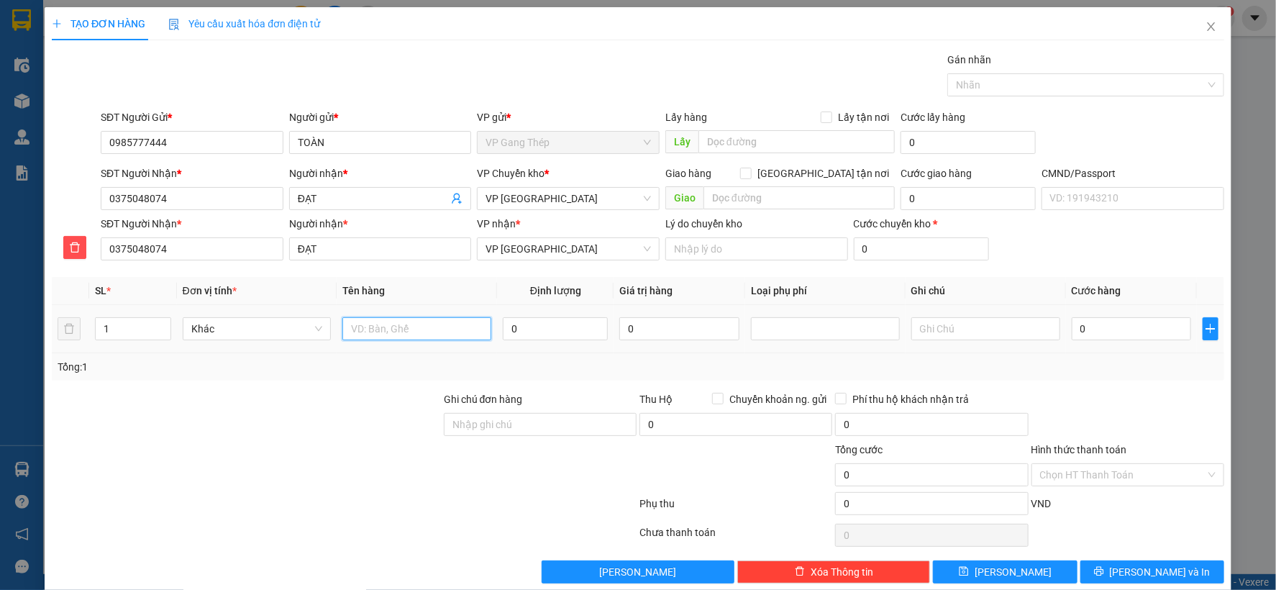
click at [419, 329] on input "text" at bounding box center [416, 328] width 149 height 23
type input "HỘP TRẮNG ĐT"
click at [553, 319] on input "0" at bounding box center [555, 328] width 105 height 23
type input "0.5"
click at [1092, 335] on input "0" at bounding box center [1131, 328] width 119 height 23
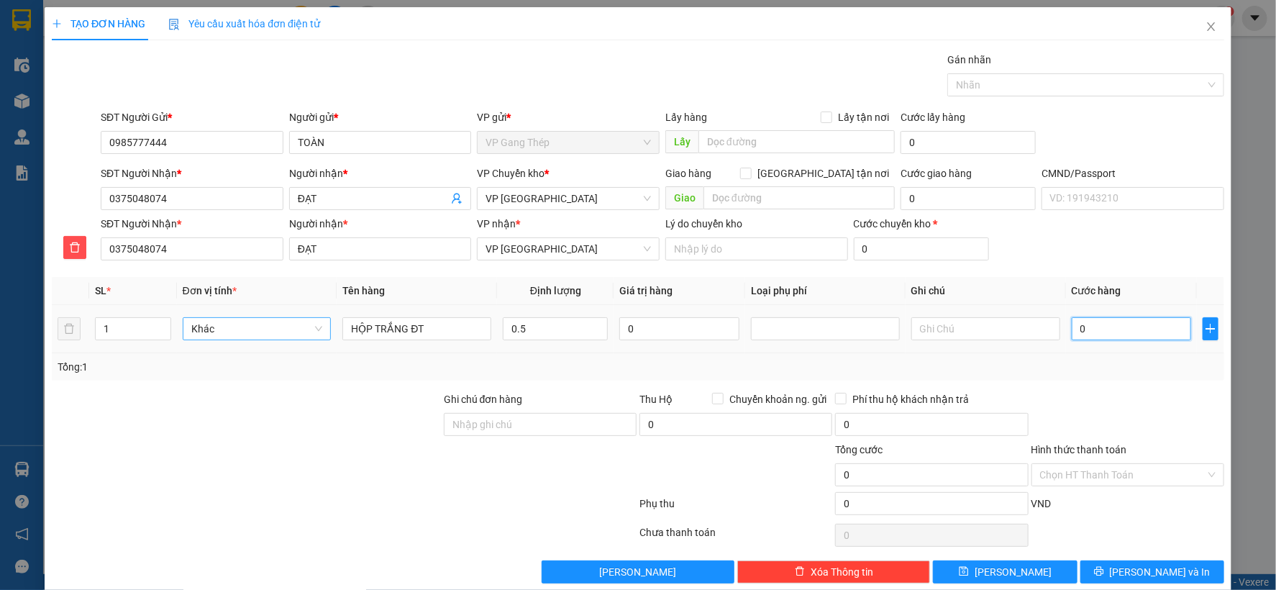
click at [286, 326] on span "Khác" at bounding box center [257, 329] width 132 height 22
click at [221, 362] on div "Bất kỳ" at bounding box center [255, 358] width 130 height 16
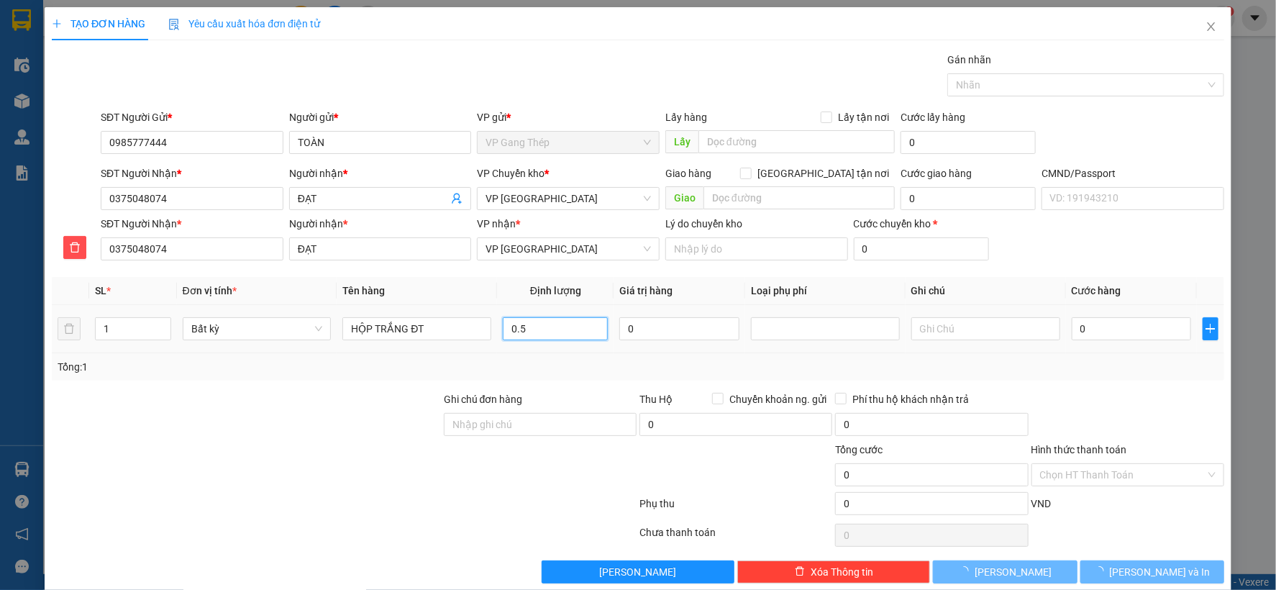
click at [540, 331] on input "0.5" at bounding box center [555, 328] width 105 height 23
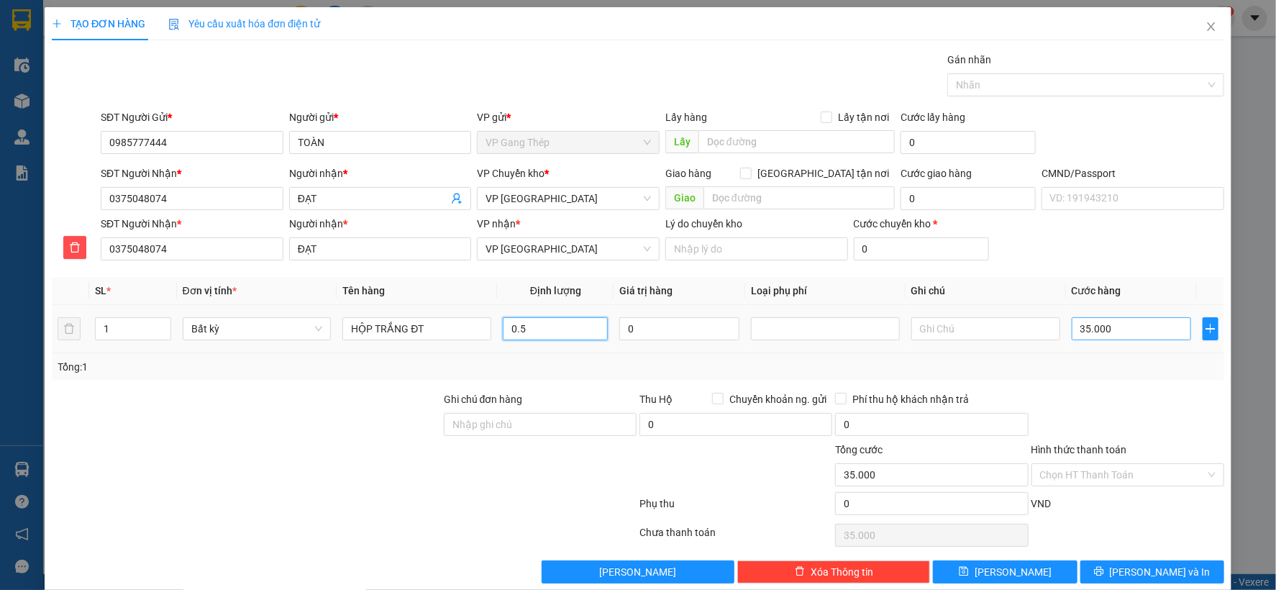
type input "35.000"
click at [1130, 468] on input "Hình thức thanh toán" at bounding box center [1122, 475] width 165 height 22
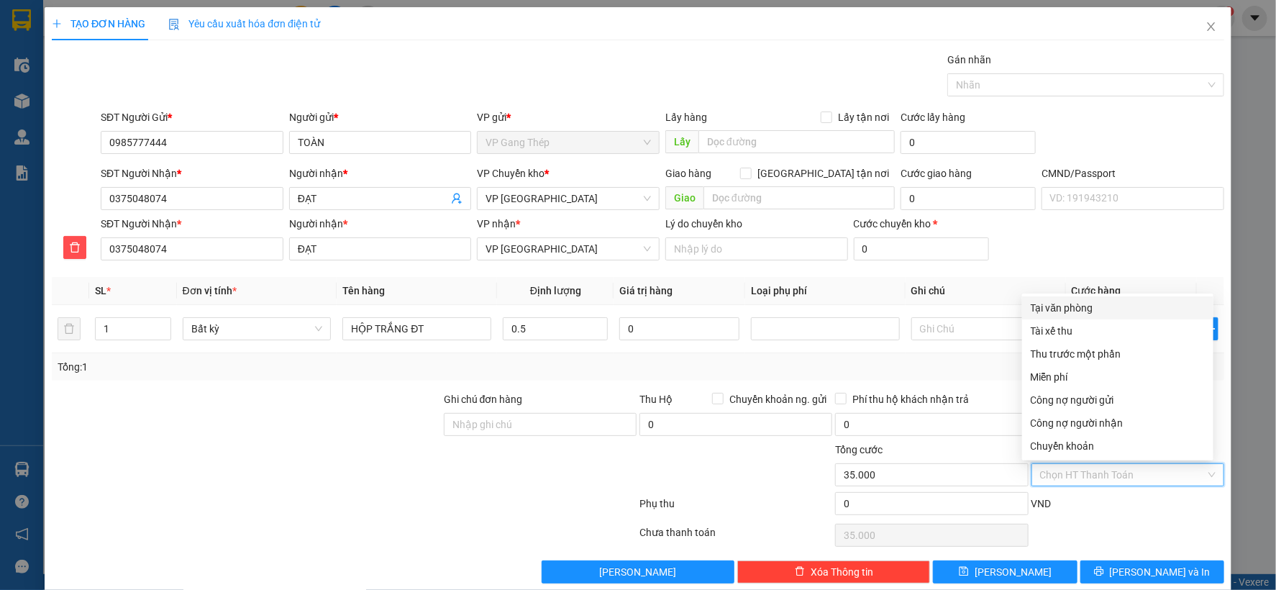
click at [1061, 305] on div "Tại văn phòng" at bounding box center [1118, 308] width 174 height 16
type input "0"
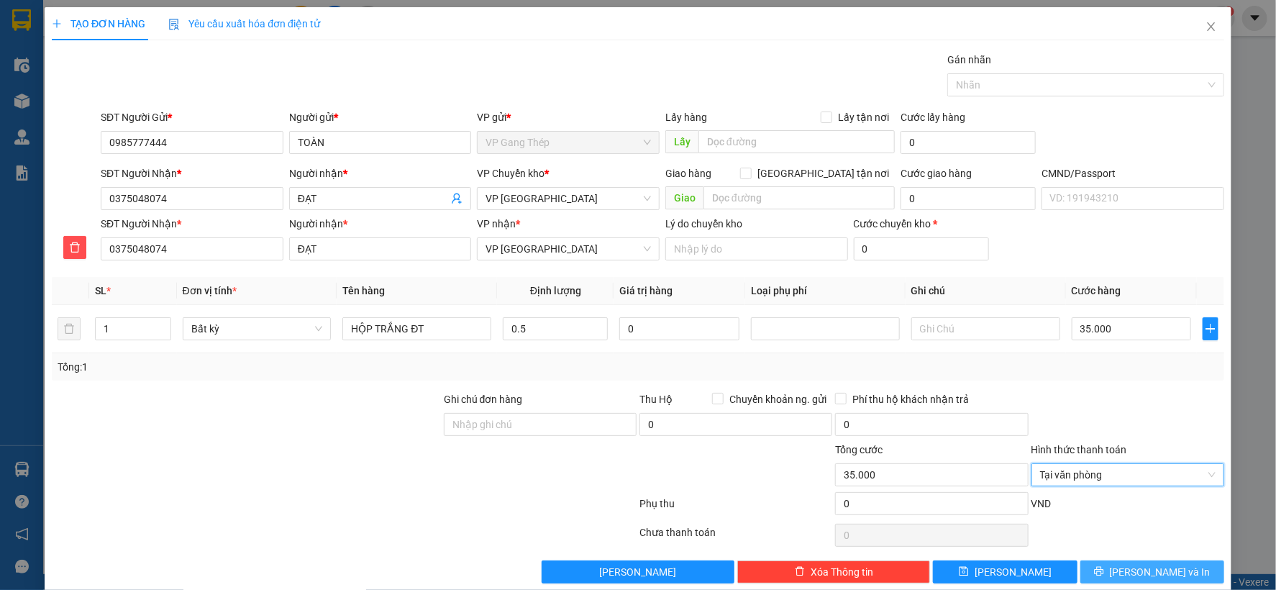
click at [1135, 569] on span "Lưu và In" at bounding box center [1160, 572] width 101 height 16
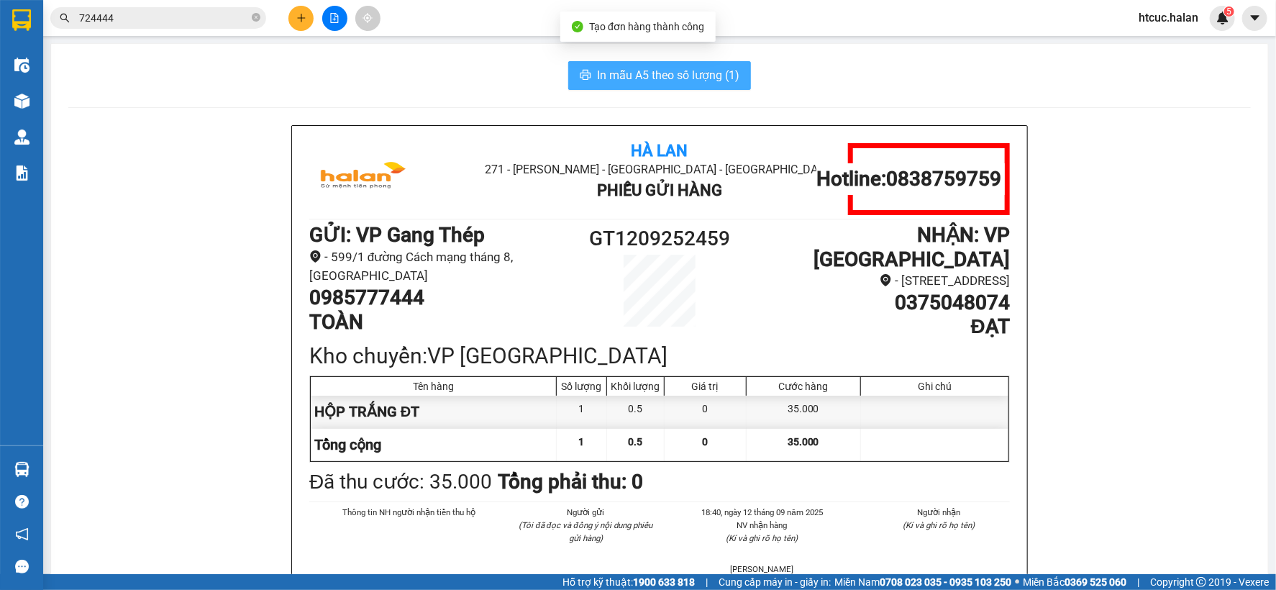
click at [684, 73] on span "In mẫu A5 theo số lượng (1)" at bounding box center [668, 75] width 142 height 18
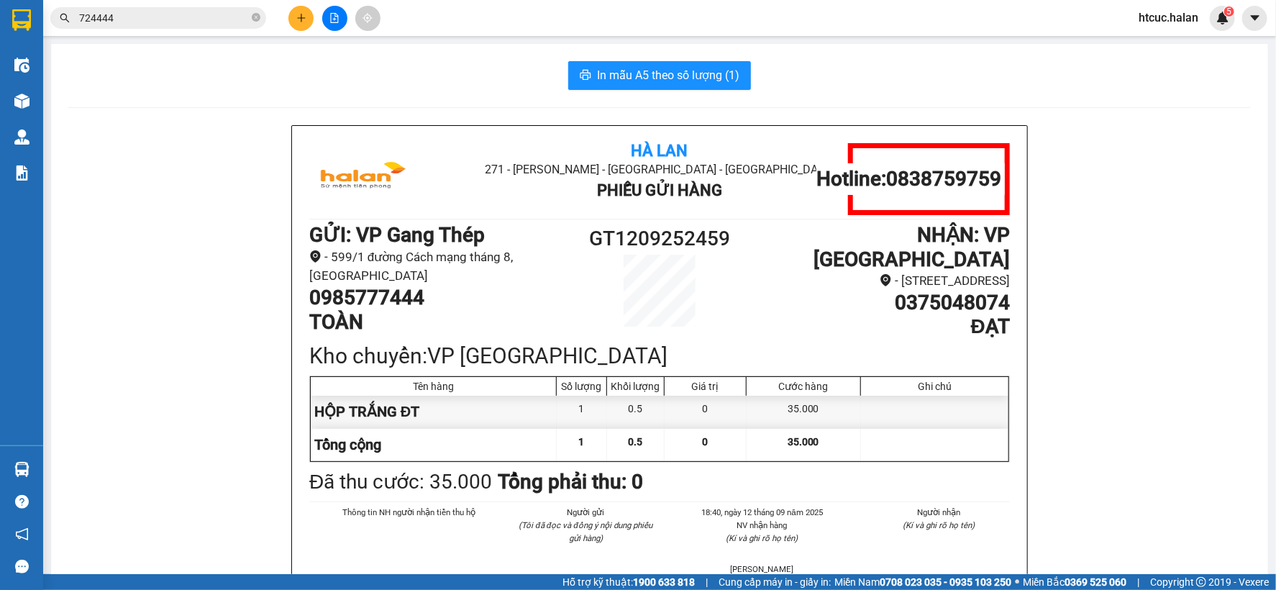
click at [505, 70] on div "In mẫu A5 theo số lượng (1)" at bounding box center [659, 75] width 1183 height 29
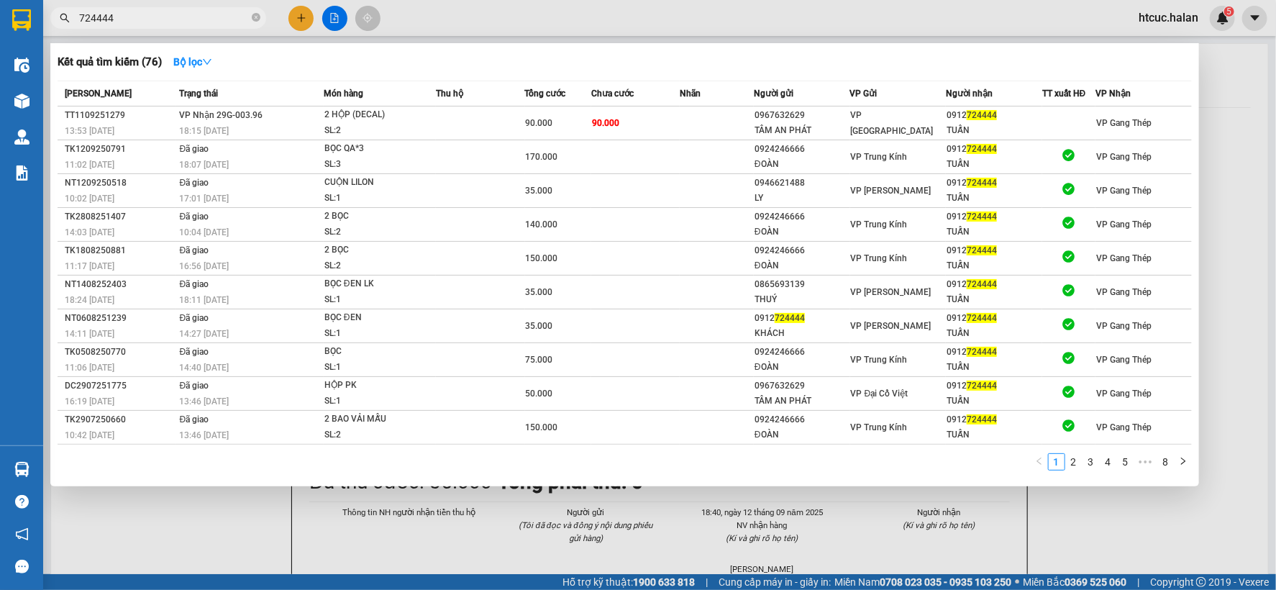
drag, startPoint x: 132, startPoint y: 15, endPoint x: 36, endPoint y: 42, distance: 100.0
click at [36, 42] on section "Kết quả tìm kiếm ( 76 ) Bộ lọc Mã ĐH Trạng thái Món hàng Thu hộ Tổng cước Chưa …" at bounding box center [638, 295] width 1276 height 590
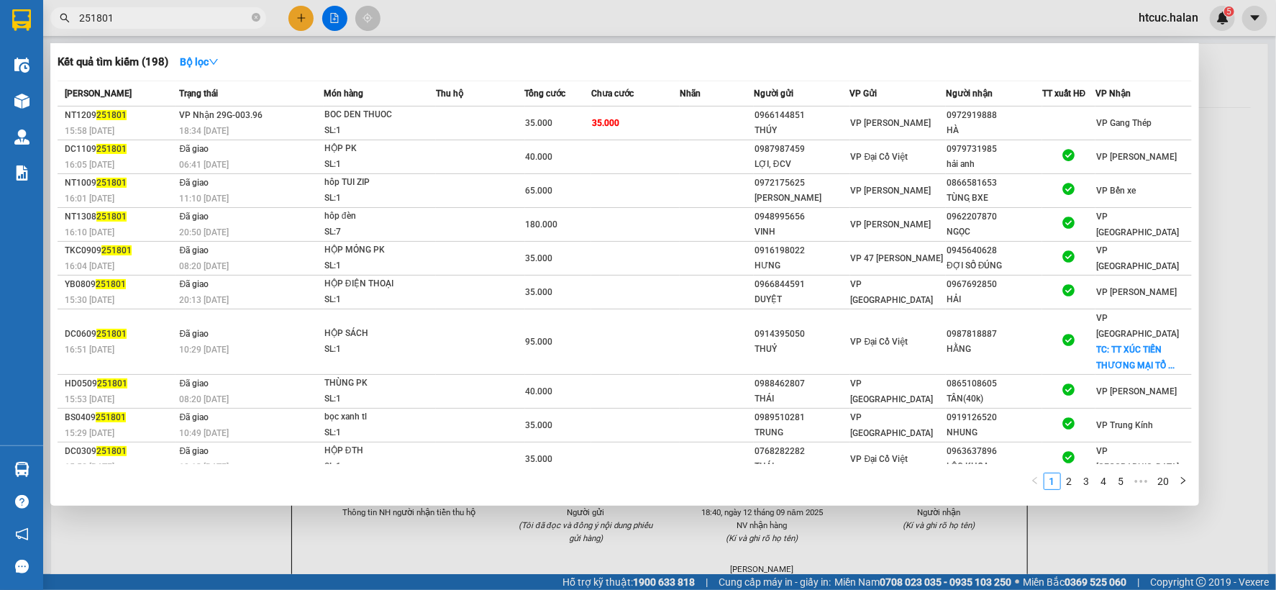
type input "251801"
click at [650, 117] on td "35.000" at bounding box center [635, 123] width 88 height 34
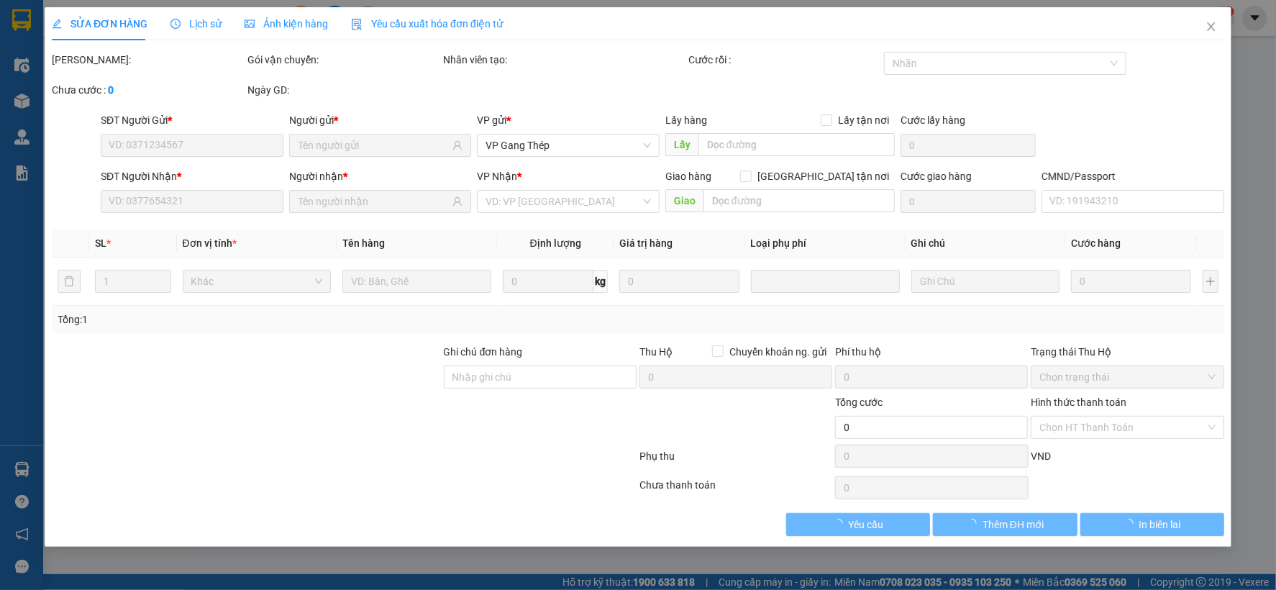
type input "0966144851"
type input "THÚY"
type input "0972919888"
type input "HÀ"
type input "35.000"
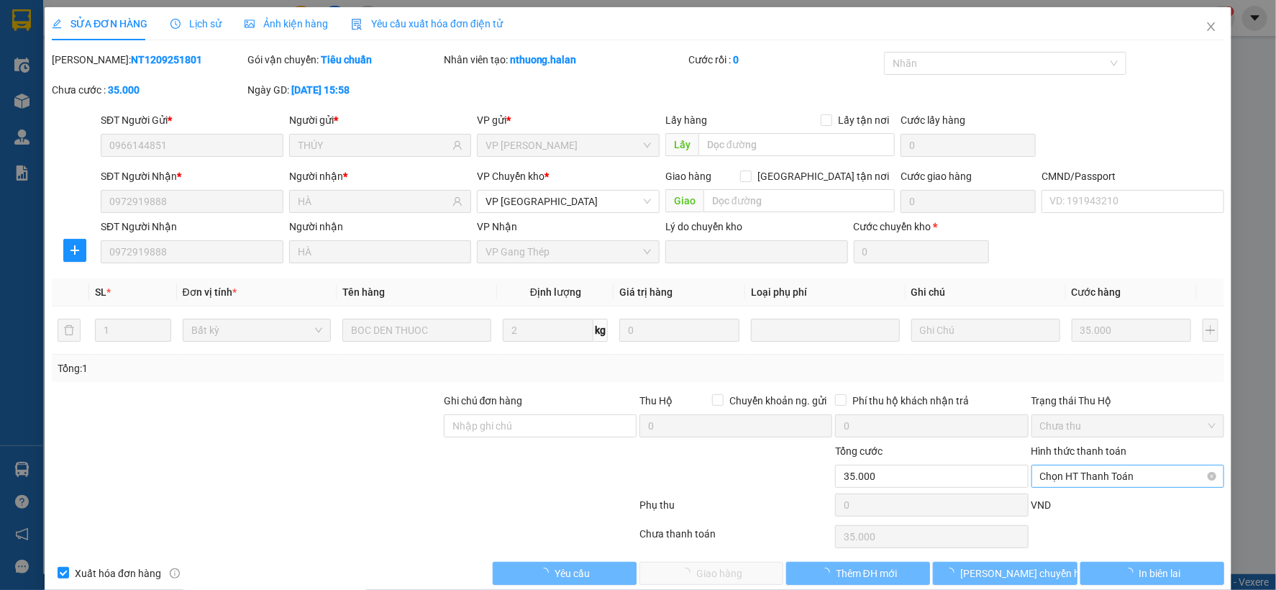
click at [1089, 475] on span "Chọn HT Thanh Toán" at bounding box center [1128, 477] width 176 height 22
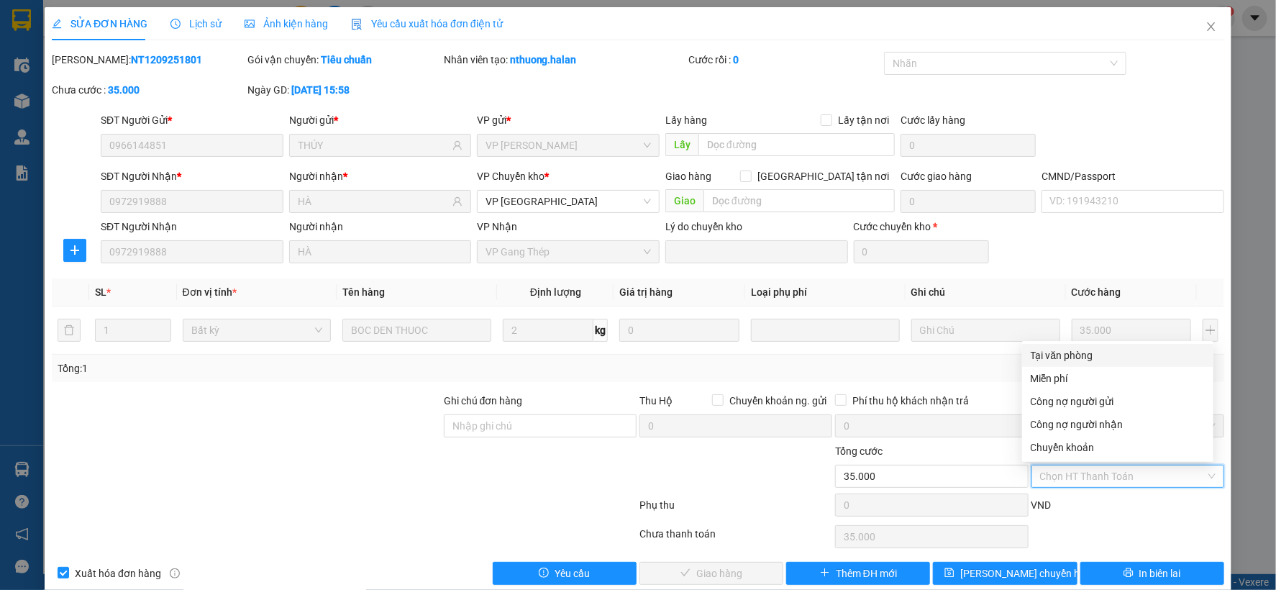
click at [1077, 358] on div "Tại văn phòng" at bounding box center [1118, 356] width 174 height 16
type input "0"
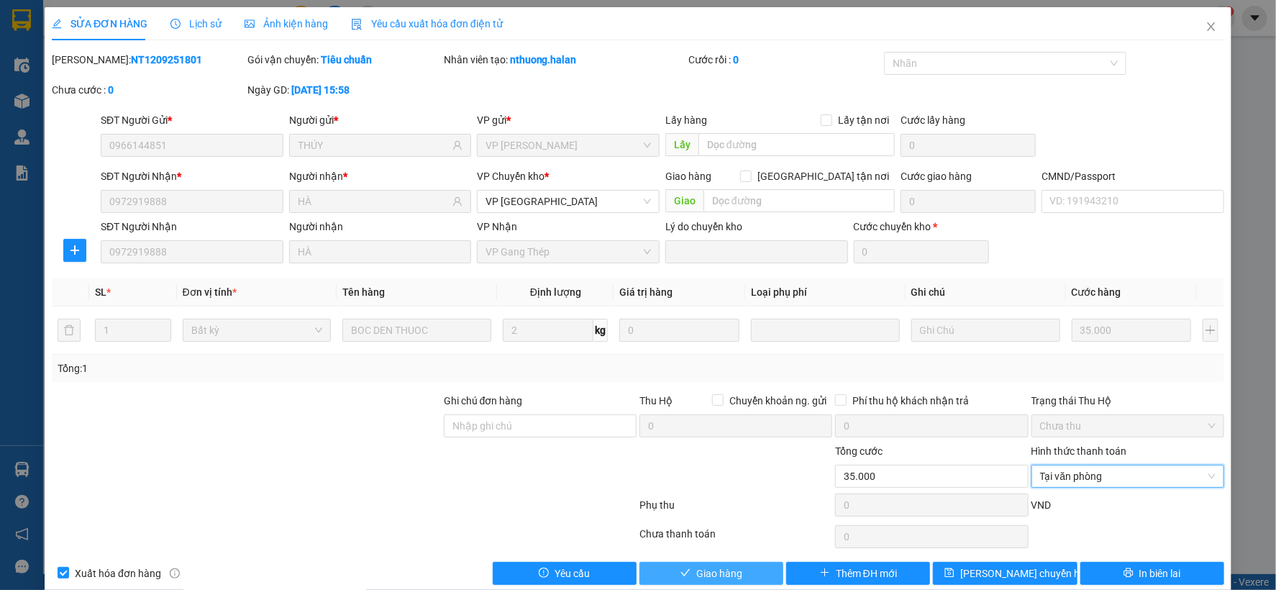
click at [703, 568] on span "Giao hàng" at bounding box center [719, 574] width 46 height 16
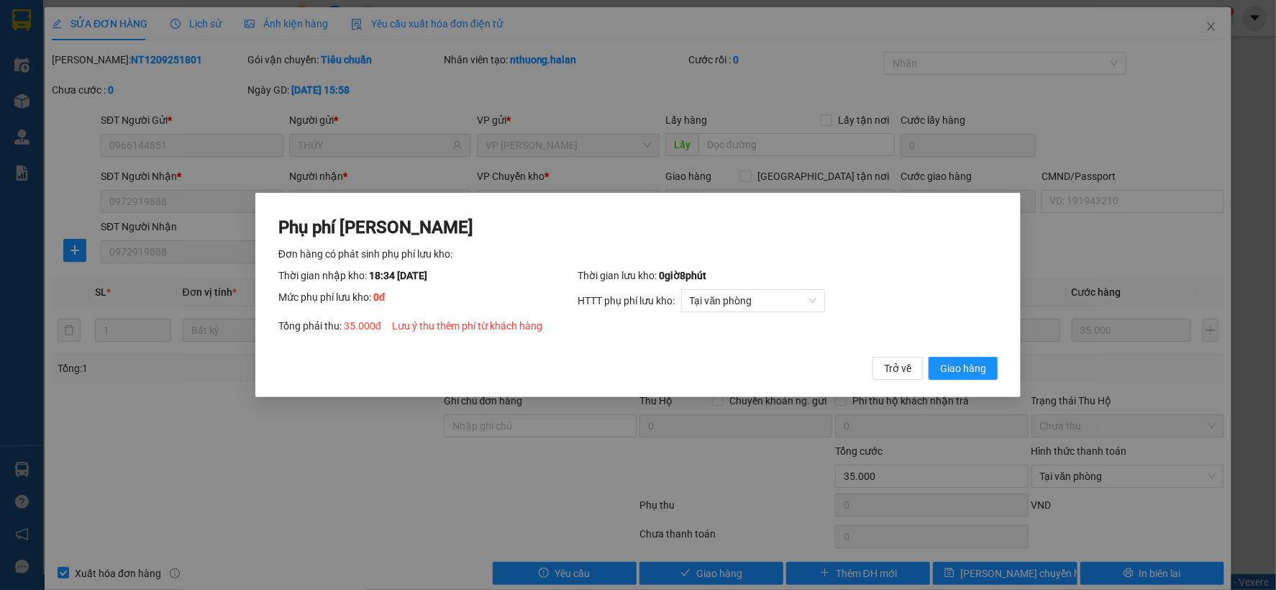
click at [974, 368] on span "Giao hàng" at bounding box center [963, 368] width 46 height 16
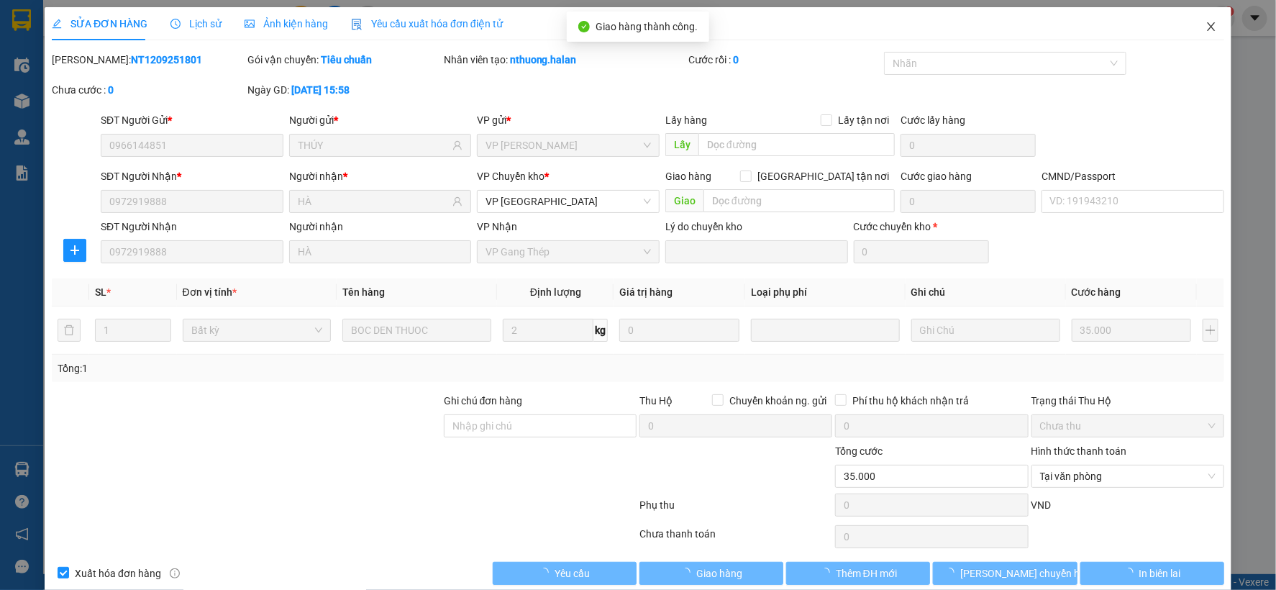
click at [1199, 19] on span "Close" at bounding box center [1211, 27] width 40 height 40
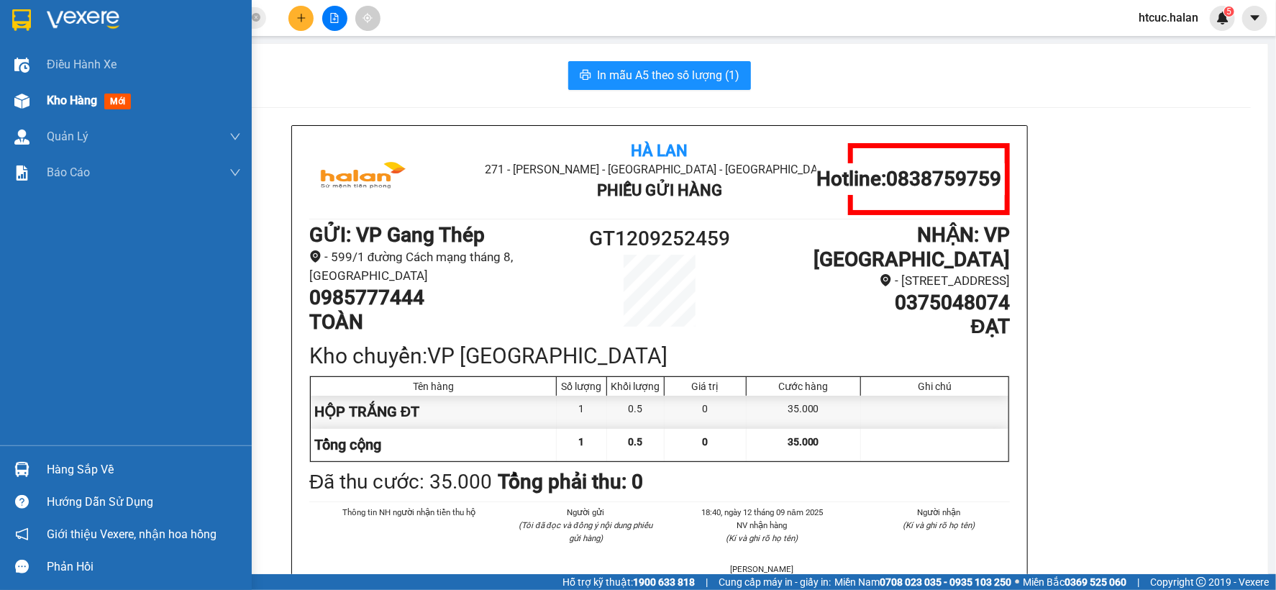
click at [20, 96] on img at bounding box center [21, 101] width 15 height 15
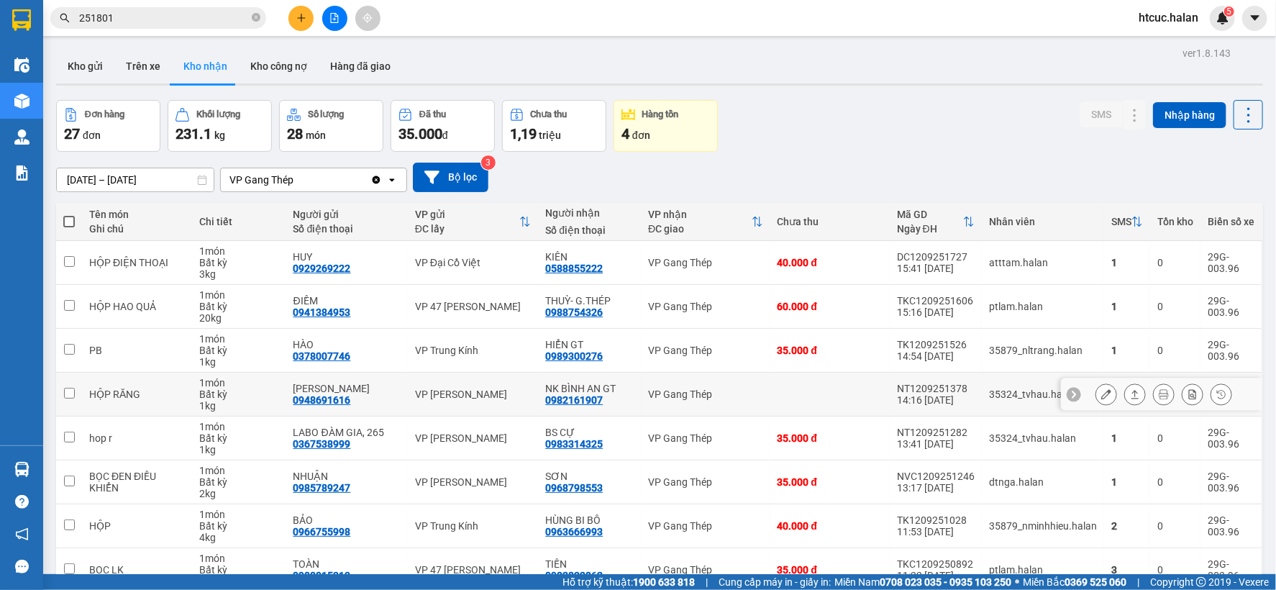
scroll to position [80, 0]
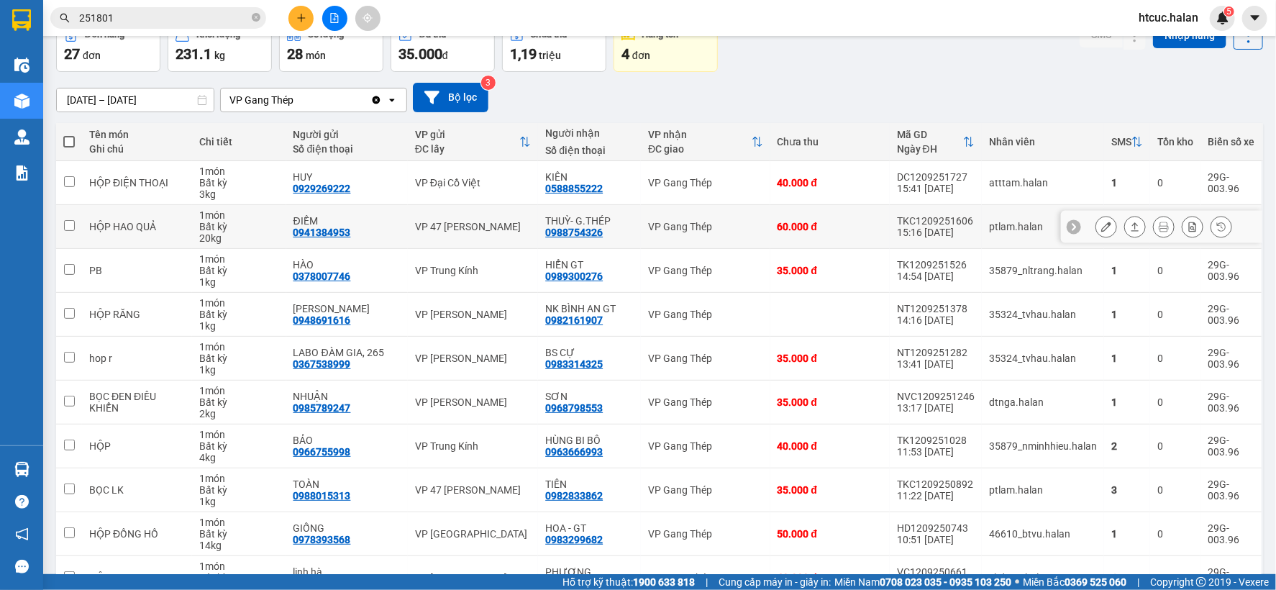
drag, startPoint x: 712, startPoint y: 394, endPoint x: 1089, endPoint y: 209, distance: 419.3
drag, startPoint x: 1089, startPoint y: 209, endPoint x: 1097, endPoint y: 218, distance: 12.3
click at [1097, 218] on button at bounding box center [1107, 226] width 20 height 25
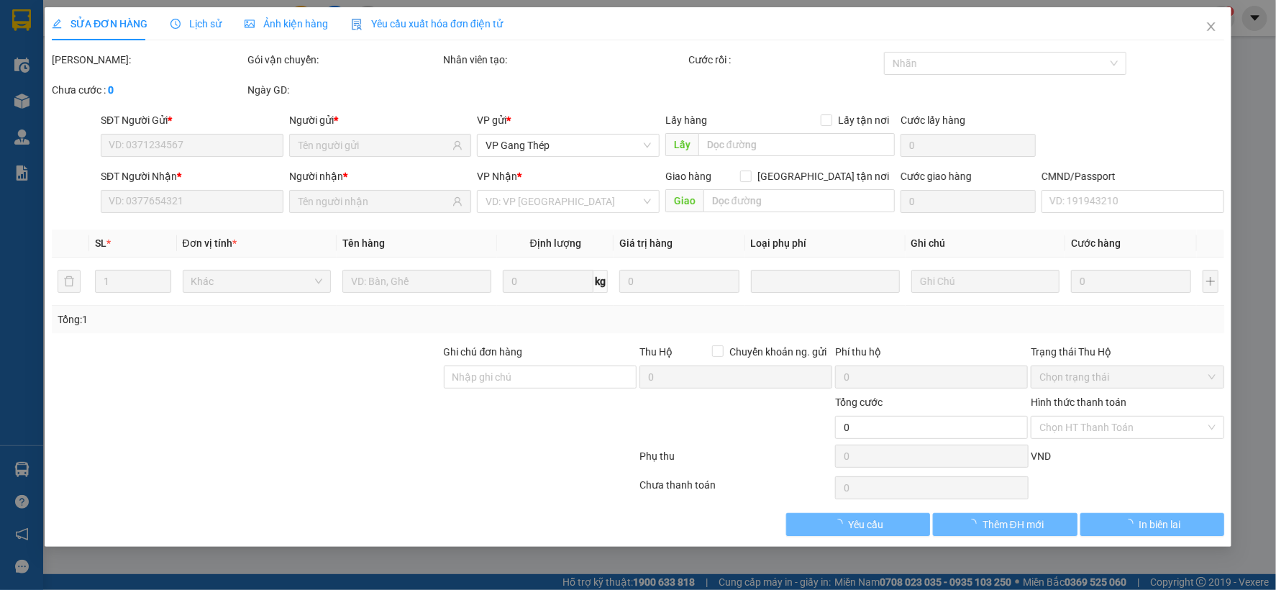
type input "0941384953"
type input "ĐIỀM"
type input "0988754326"
type input "THUỲ- G.THÉP"
type input "60.000"
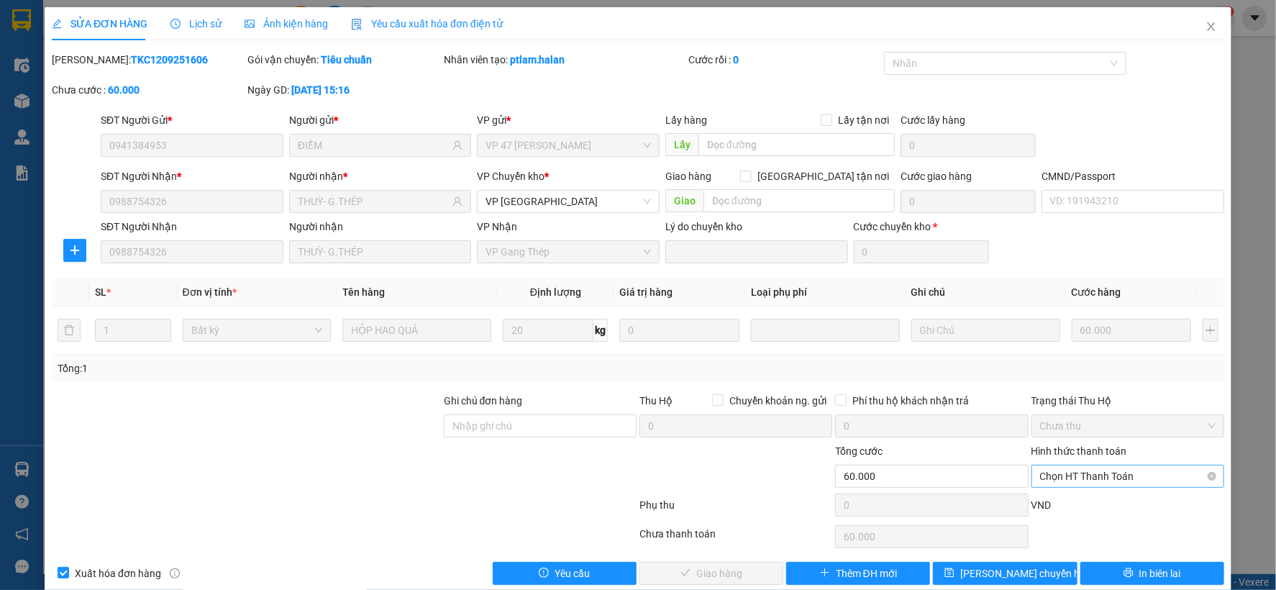
click at [1116, 469] on span "Chọn HT Thanh Toán" at bounding box center [1128, 477] width 176 height 22
click at [1084, 353] on div "Tại văn phòng" at bounding box center [1118, 356] width 174 height 16
type input "0"
click at [750, 571] on button "Giao hàng" at bounding box center [712, 573] width 144 height 23
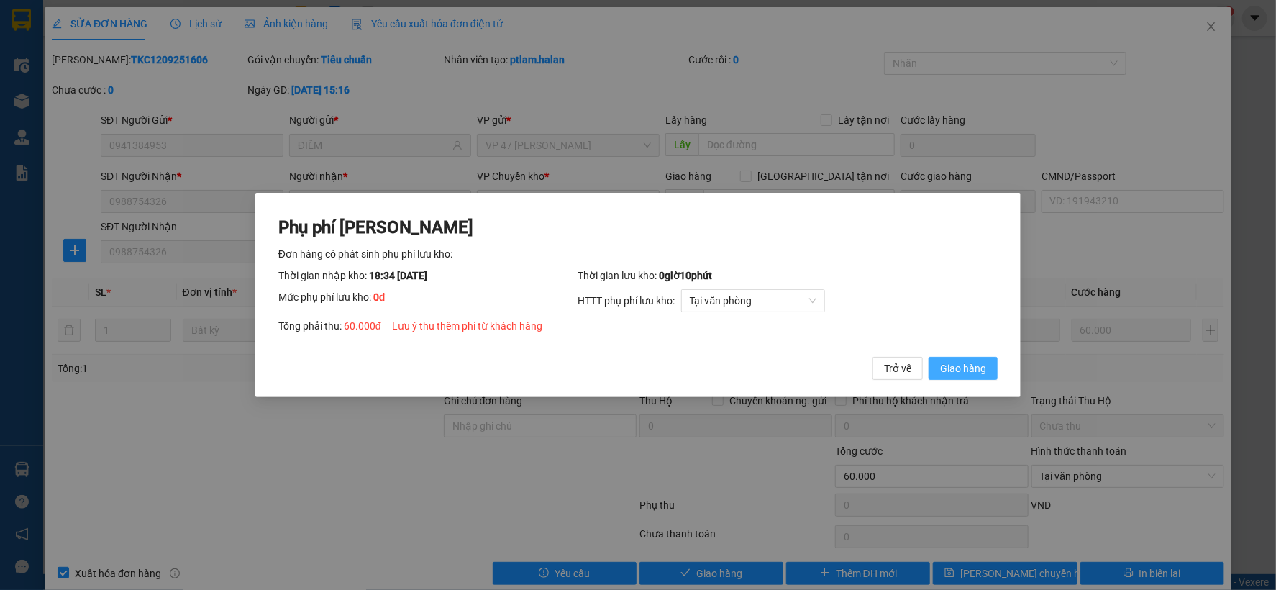
click at [963, 369] on span "Giao hàng" at bounding box center [963, 368] width 46 height 16
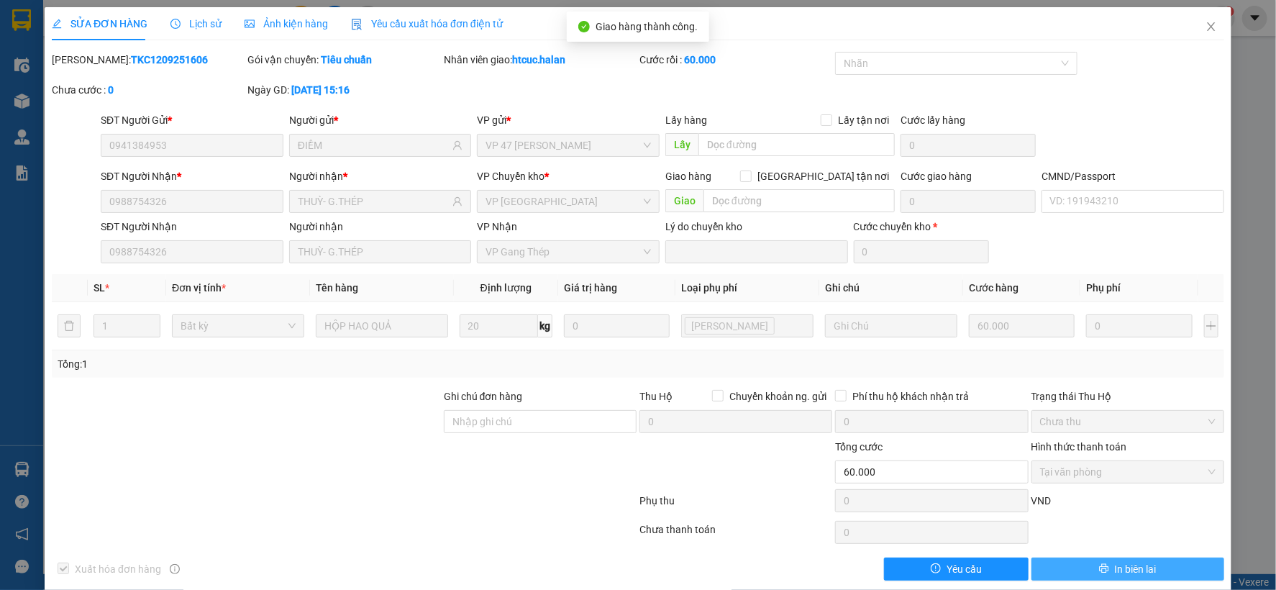
click at [1135, 566] on span "In biên lai" at bounding box center [1136, 569] width 42 height 16
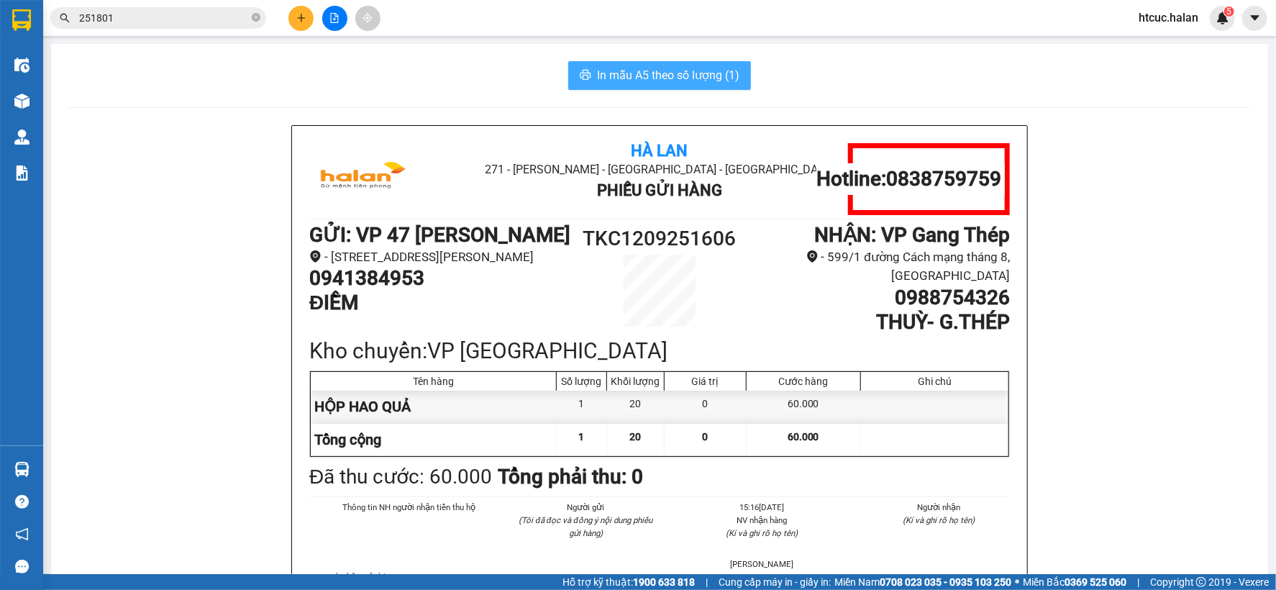
click at [685, 73] on span "In mẫu A5 theo số lượng (1)" at bounding box center [668, 75] width 142 height 18
click at [149, 425] on div "Hà Lan 271 - Dương Tự Minh - Phường Tân Long - Thái Nguyên Phiếu Gửi Hàng Hotli…" at bounding box center [659, 404] width 1183 height 559
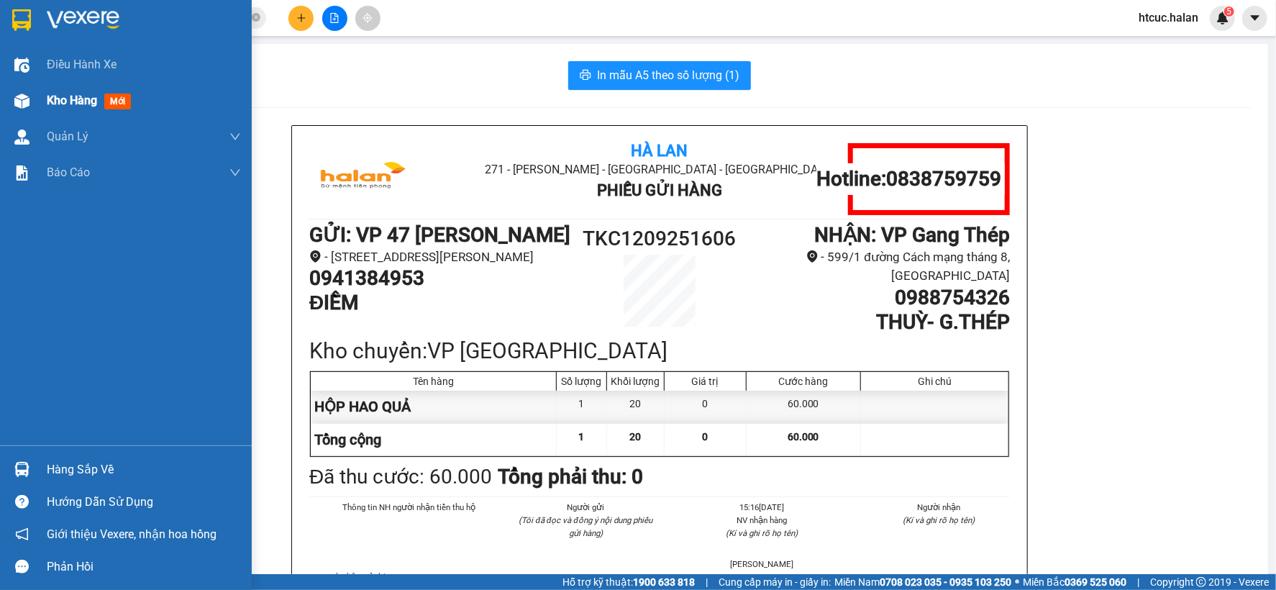
click at [20, 102] on img at bounding box center [21, 101] width 15 height 15
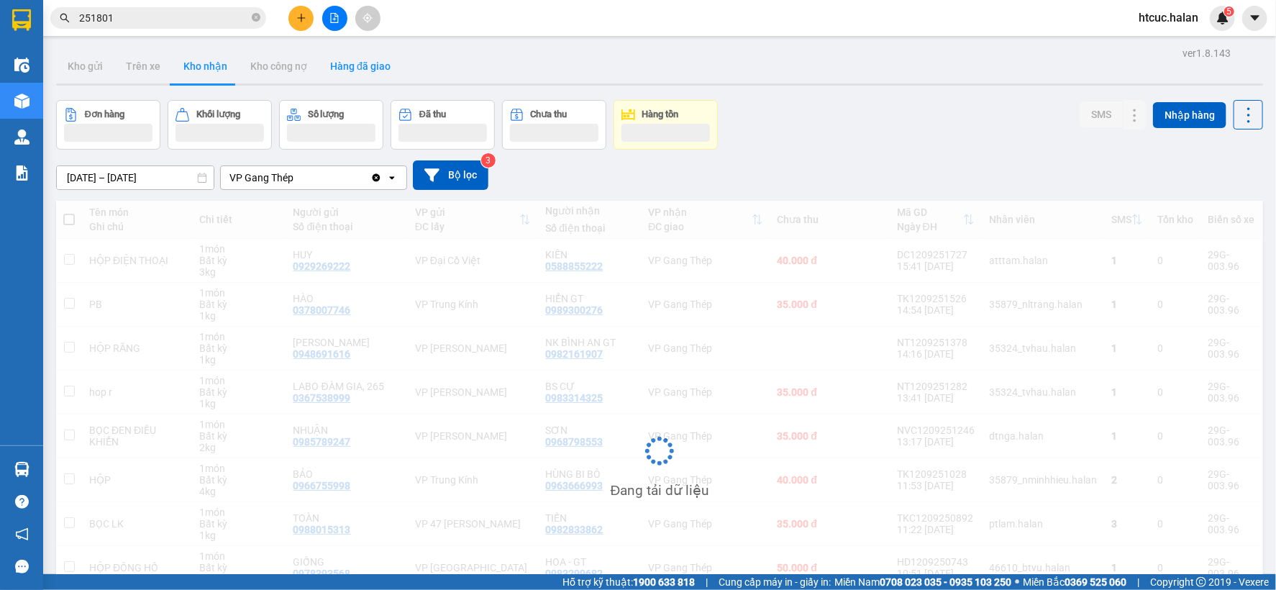
click at [369, 68] on button "Hàng đã giao" at bounding box center [360, 66] width 83 height 35
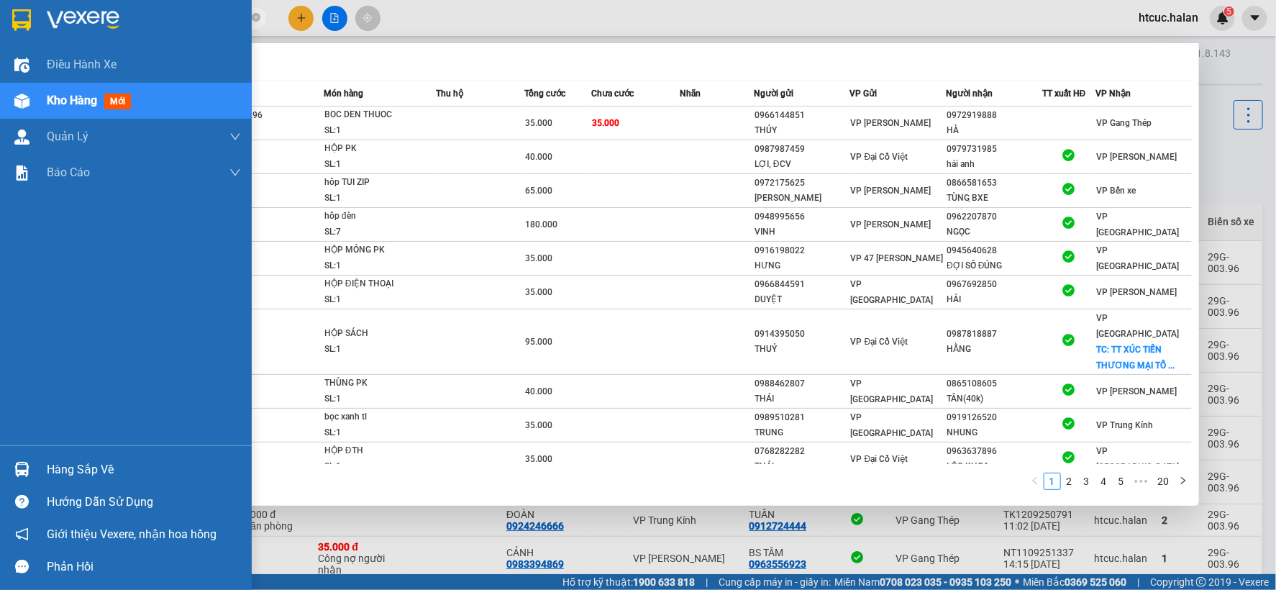
drag, startPoint x: 135, startPoint y: 16, endPoint x: 0, endPoint y: 32, distance: 136.2
click at [0, 32] on section "Kết quả tìm kiếm ( 198 ) Bộ lọc Mã ĐH Trạng thái Món hàng Thu hộ Tổng cước Chưa…" at bounding box center [638, 295] width 1276 height 590
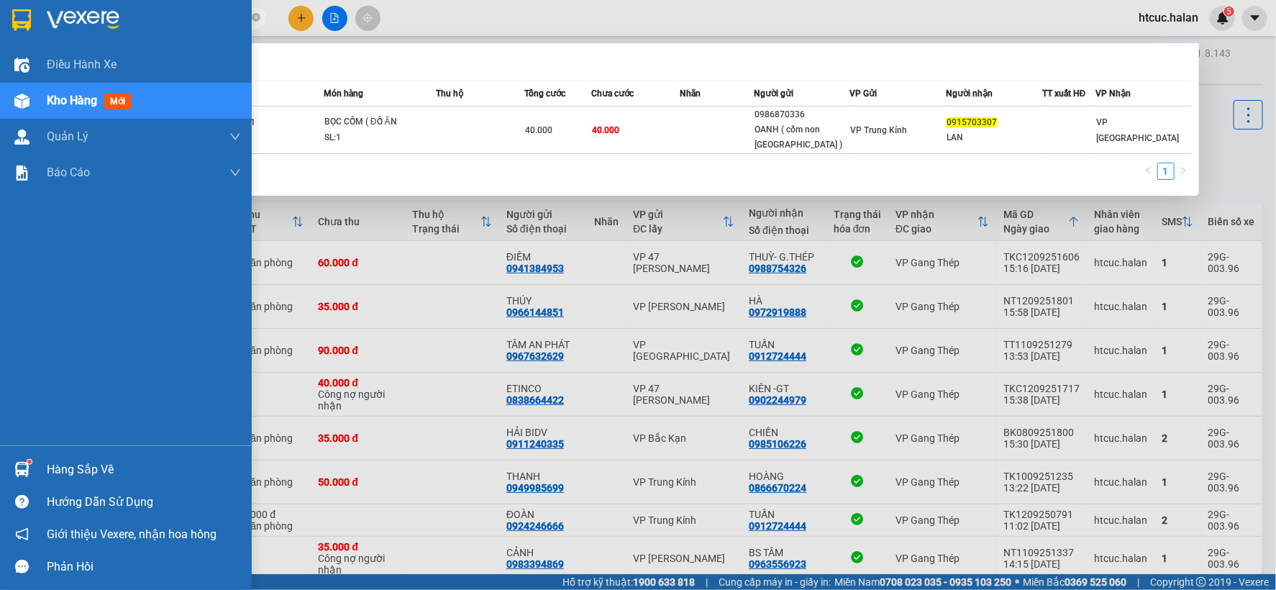
drag, startPoint x: 130, startPoint y: 22, endPoint x: 82, endPoint y: 10, distance: 48.9
click at [0, 42] on section "Kết quả tìm kiếm ( 1 ) Bộ lọc Mã ĐH Trạng thái Món hàng Thu hộ Tổng cước Chưa c…" at bounding box center [638, 295] width 1276 height 590
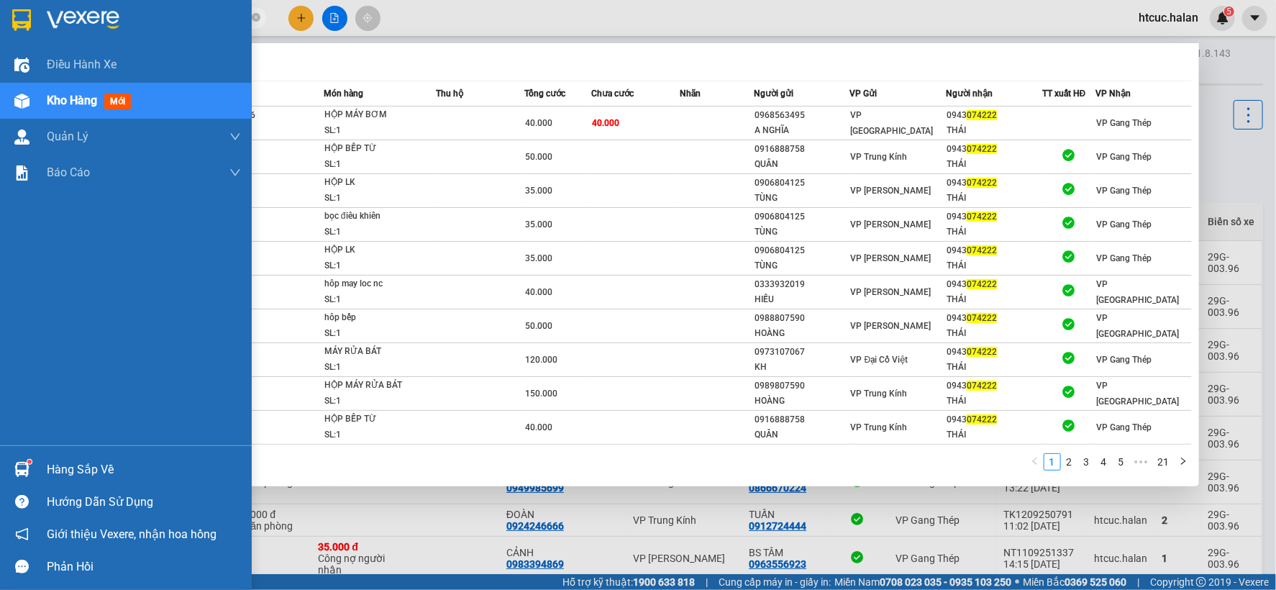
drag, startPoint x: 124, startPoint y: 17, endPoint x: 4, endPoint y: 40, distance: 122.2
click at [4, 40] on section "Kết quả tìm kiếm ( 208 ) Bộ lọc Mã ĐH Trạng thái Món hàng Thu hộ Tổng cước Chưa…" at bounding box center [638, 295] width 1276 height 590
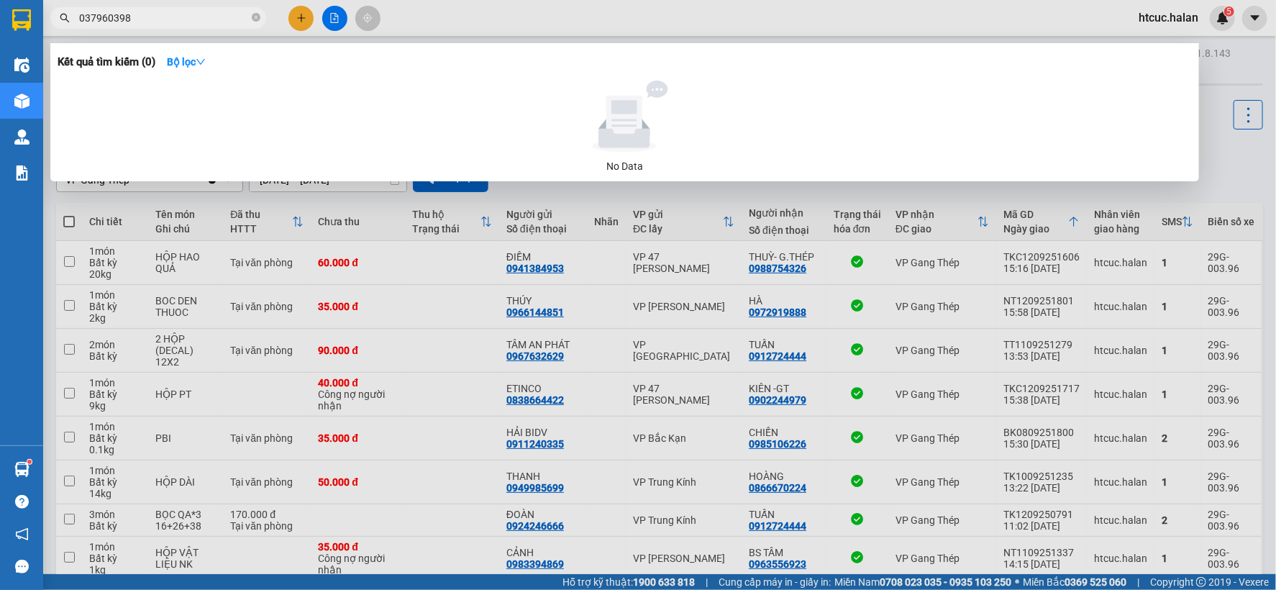
click at [147, 19] on input "037960398" at bounding box center [164, 18] width 170 height 16
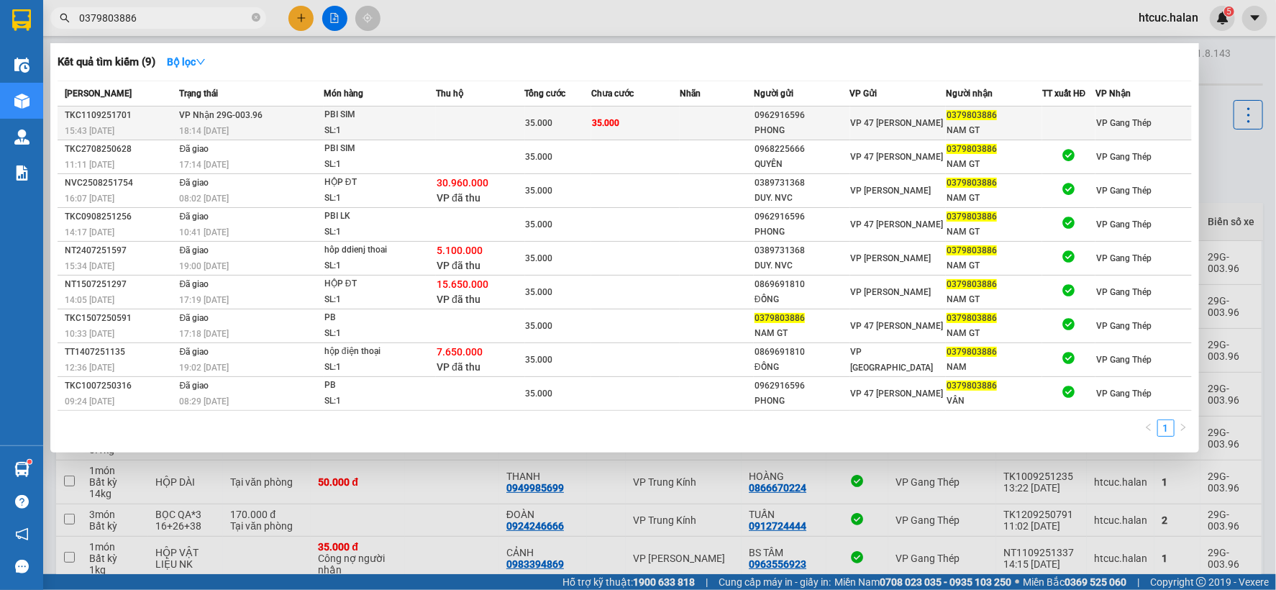
type input "0379803886"
click at [671, 115] on td "35.000" at bounding box center [635, 123] width 88 height 34
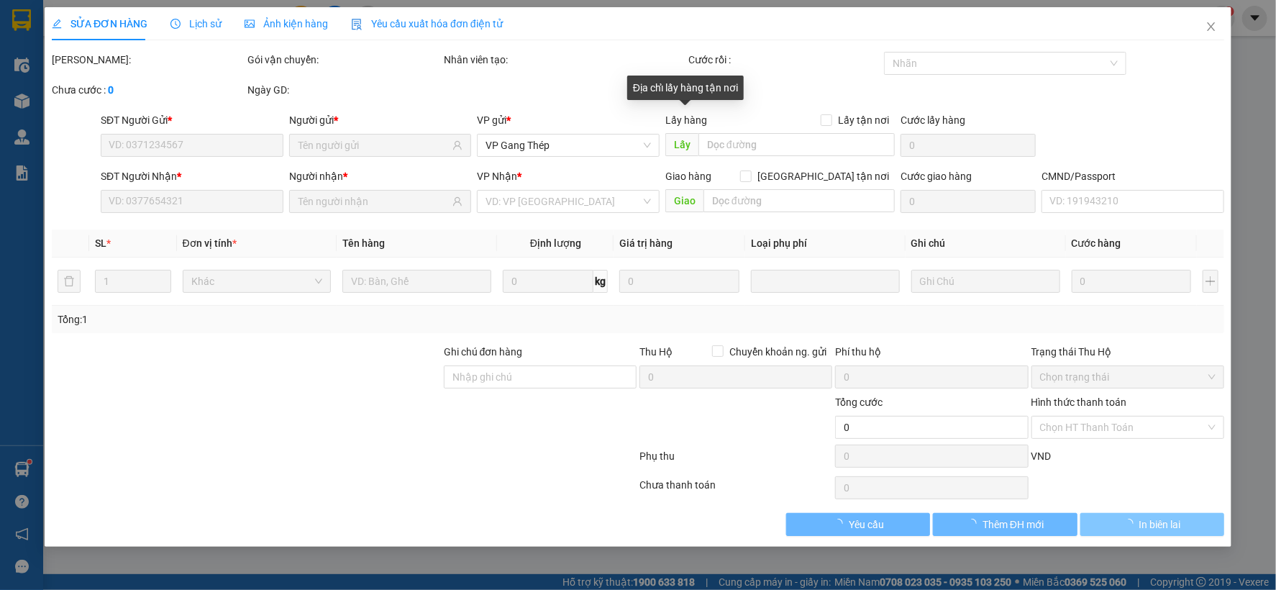
type input "0962916596"
type input "PHONG"
type input "0379803886"
type input "NAM GT"
type input "35.000"
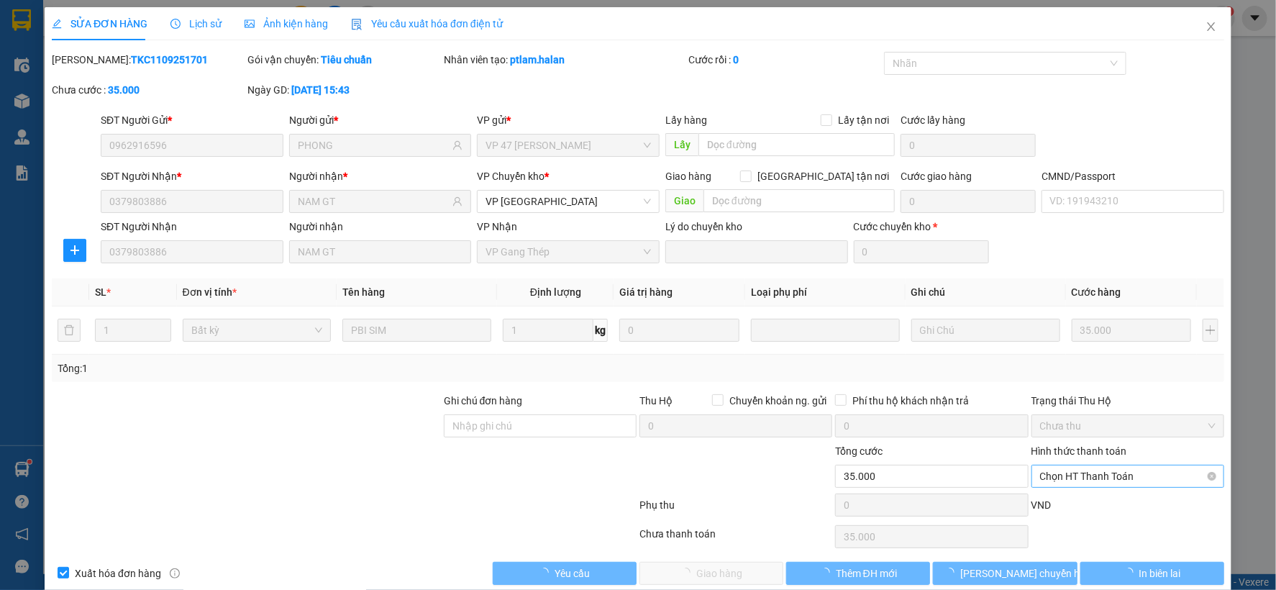
click at [1108, 476] on span "Chọn HT Thanh Toán" at bounding box center [1128, 477] width 176 height 22
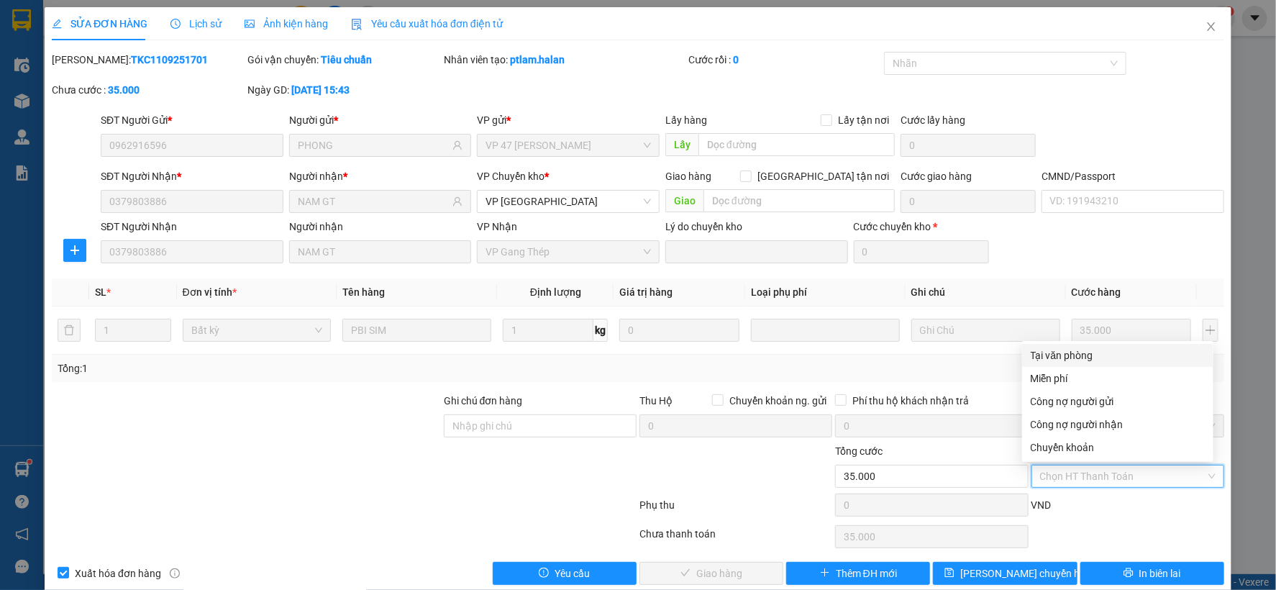
click at [1083, 355] on div "Tại văn phòng" at bounding box center [1118, 356] width 174 height 16
type input "0"
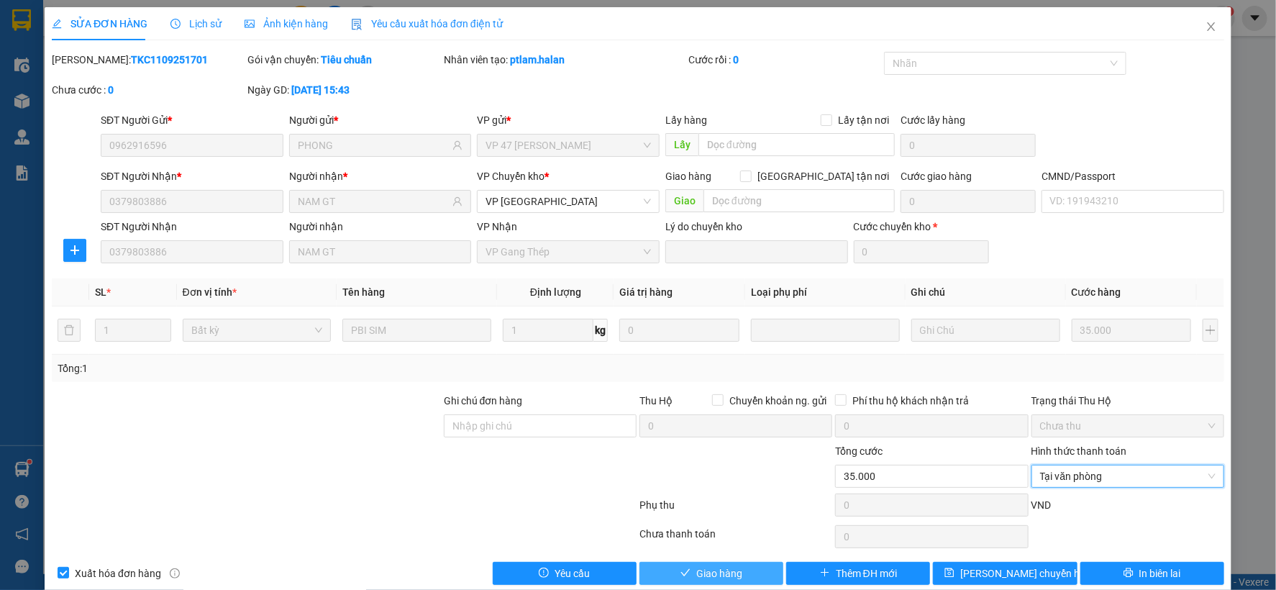
click at [725, 567] on span "Giao hàng" at bounding box center [719, 574] width 46 height 16
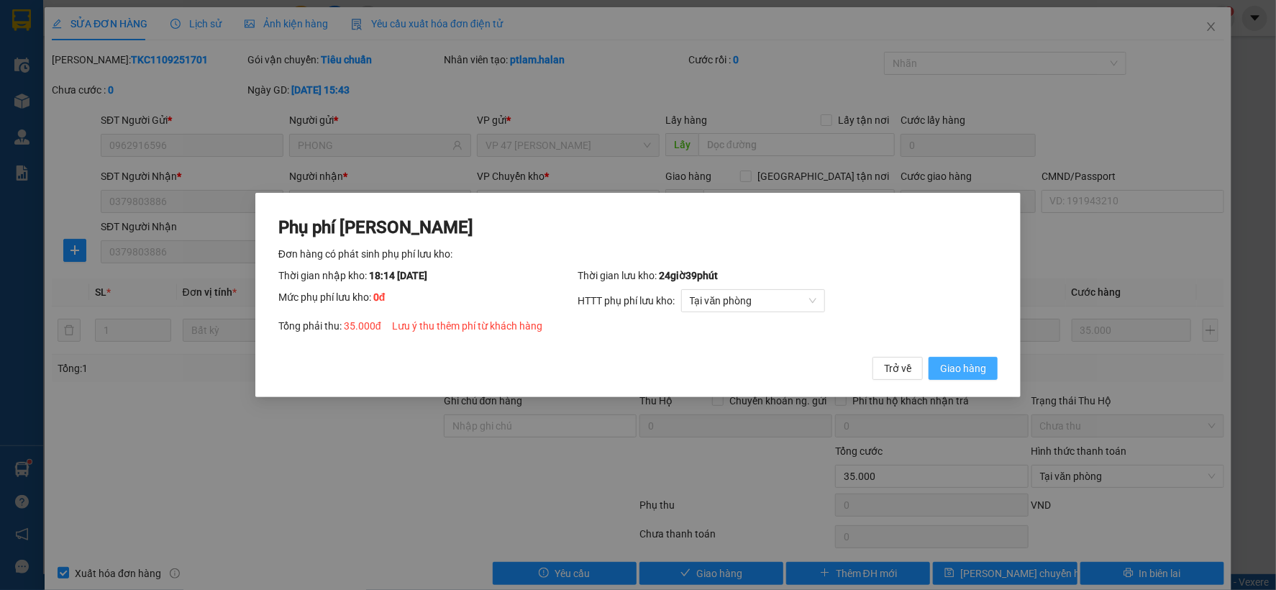
click at [958, 363] on span "Giao hàng" at bounding box center [963, 368] width 46 height 16
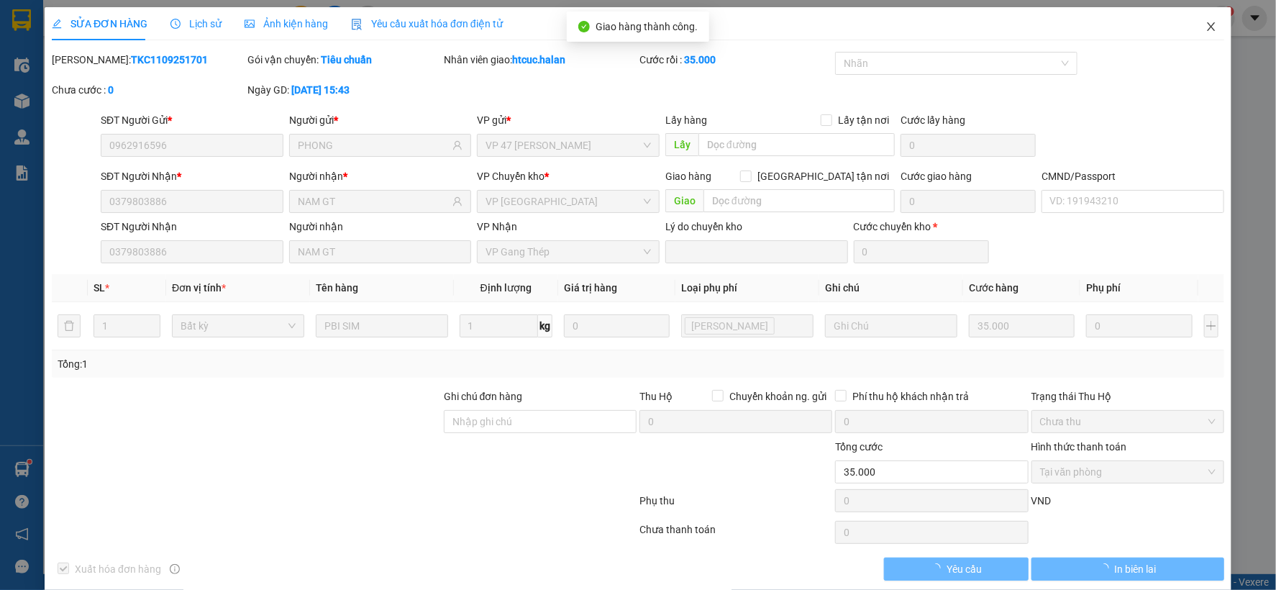
click at [1206, 27] on icon "close" at bounding box center [1212, 27] width 12 height 12
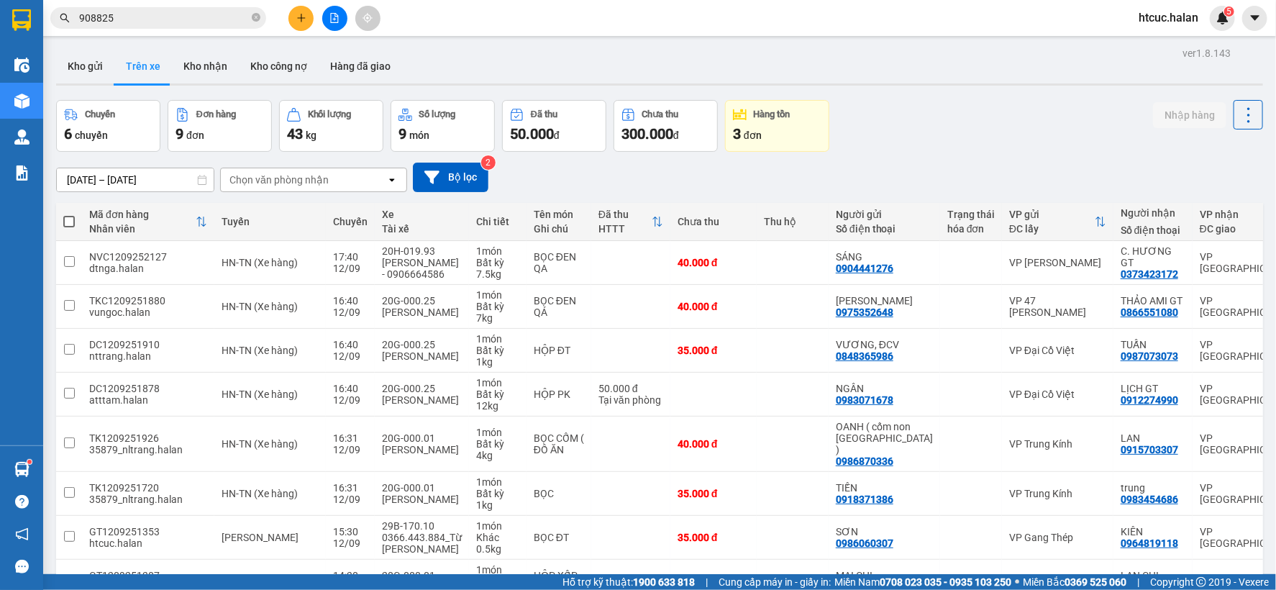
drag, startPoint x: 27, startPoint y: 38, endPoint x: 12, endPoint y: 40, distance: 15.3
click at [12, 40] on section "Kết quả tìm kiếm ( 10 ) Bộ lọc Mã ĐH Trạng thái Món hàng Thu hộ Tổng cước Chưa …" at bounding box center [638, 295] width 1276 height 590
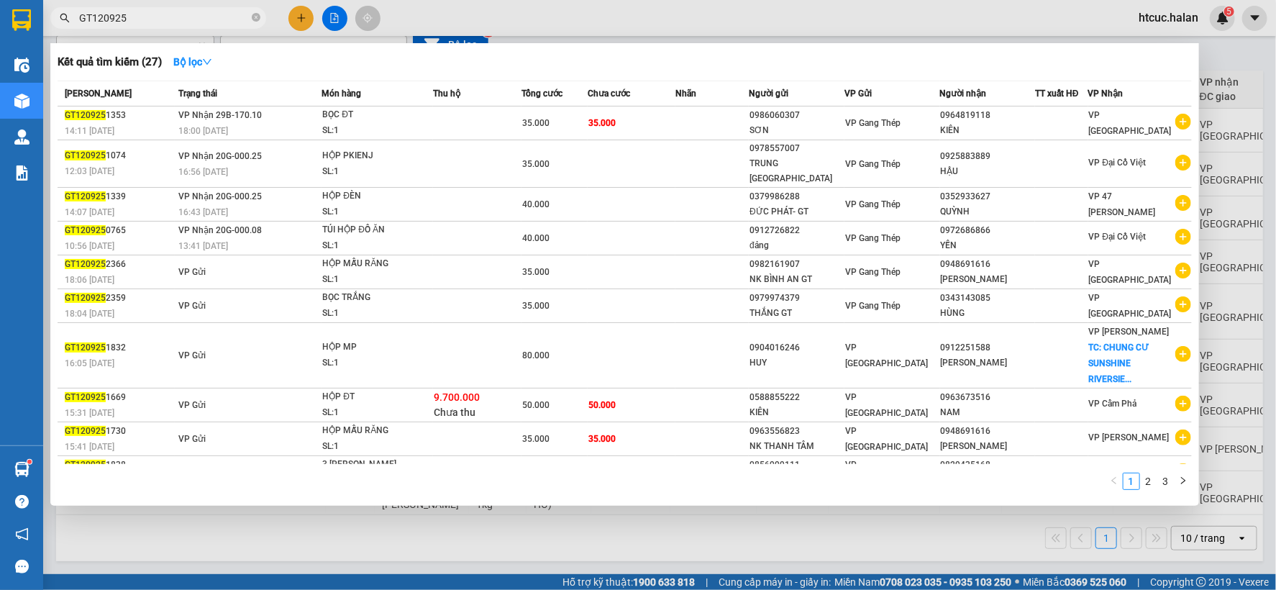
type input "GT120925"
click at [250, 528] on div at bounding box center [638, 295] width 1276 height 590
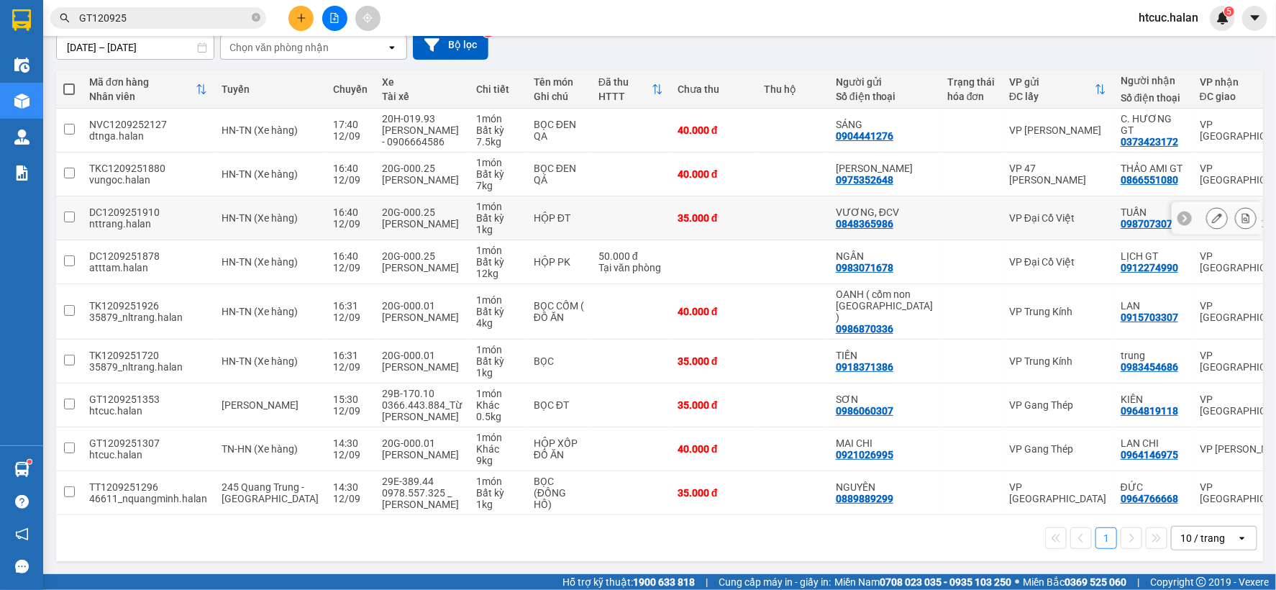
scroll to position [0, 0]
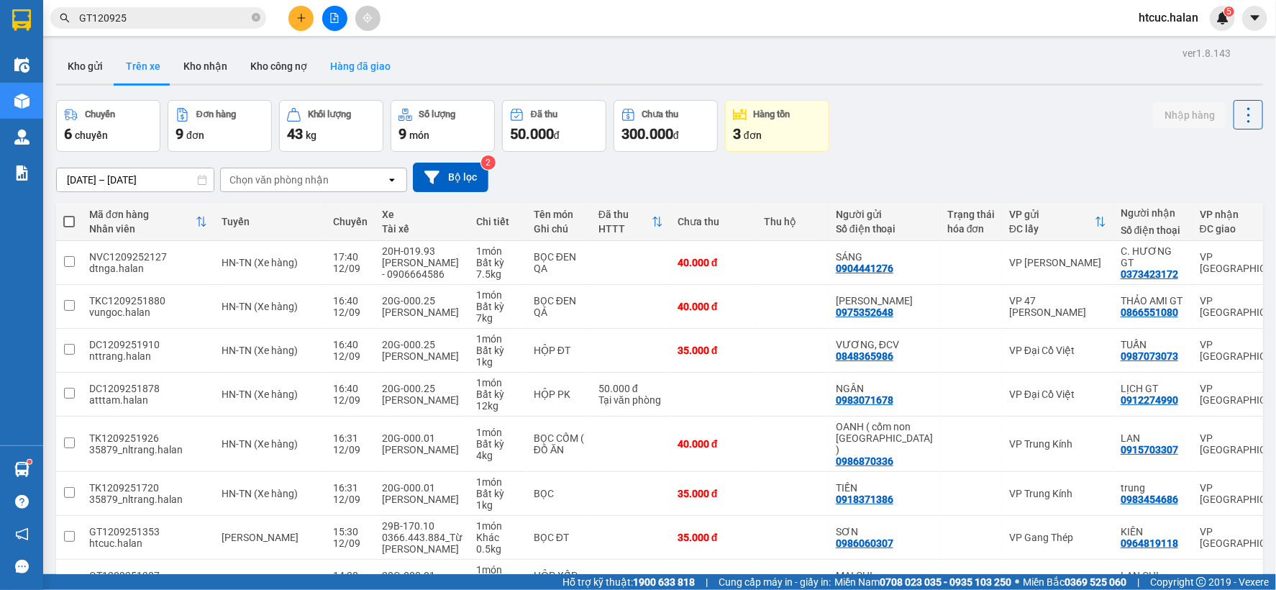
drag, startPoint x: 382, startPoint y: 235, endPoint x: 357, endPoint y: 67, distance: 169.5
click at [357, 67] on button "Hàng đã giao" at bounding box center [360, 66] width 83 height 35
